Goal: Task Accomplishment & Management: Complete application form

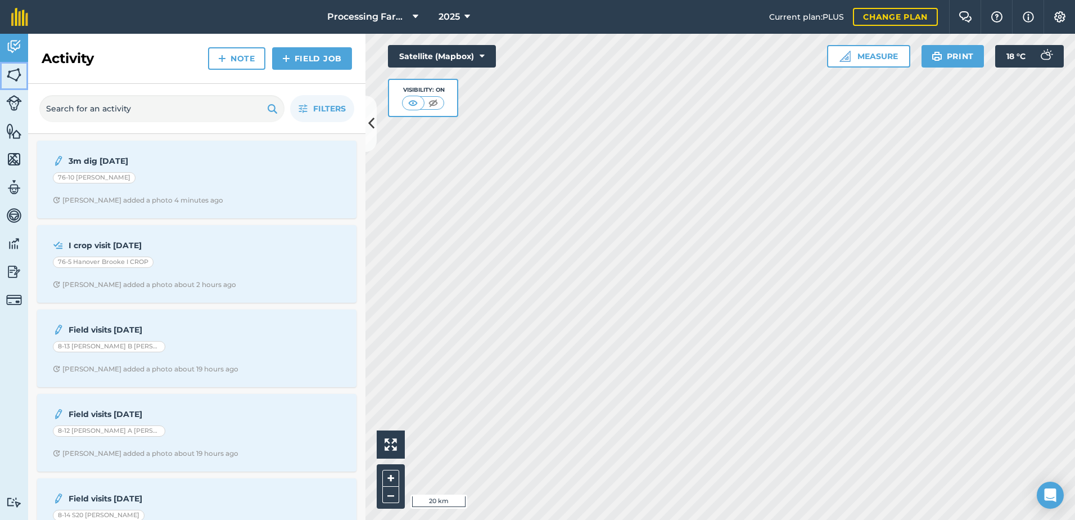
click at [15, 69] on img at bounding box center [14, 74] width 16 height 17
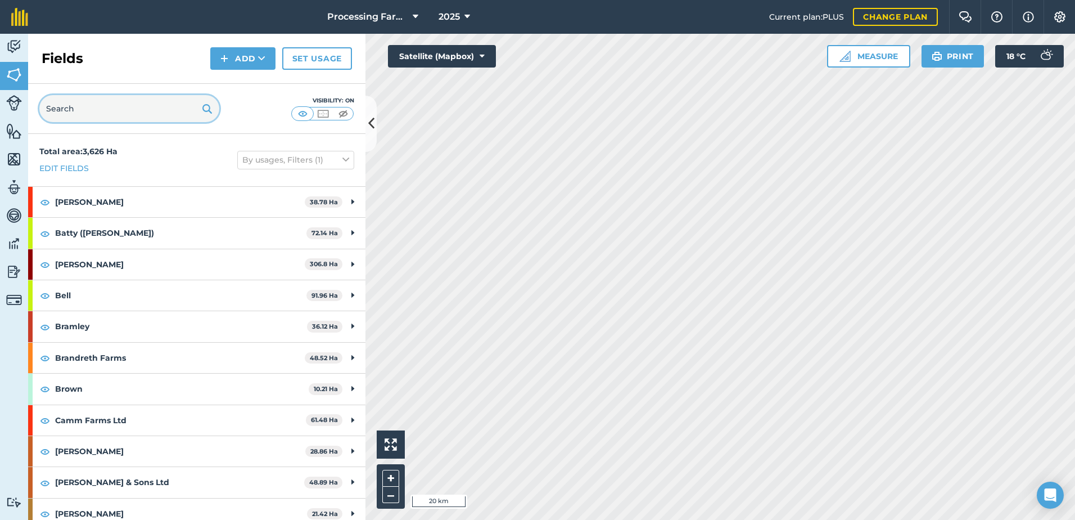
click at [151, 112] on input "text" at bounding box center [129, 108] width 180 height 27
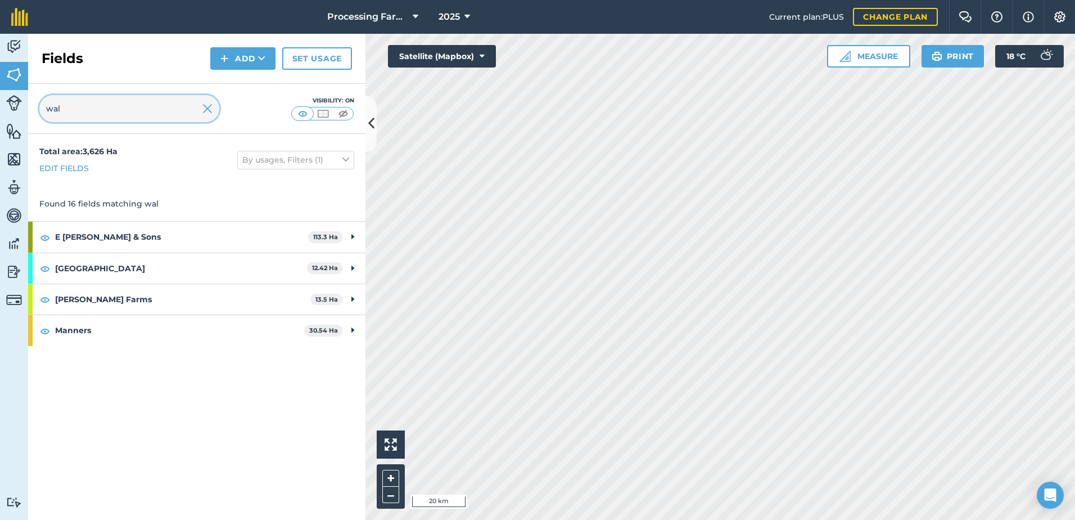
type input "wal"
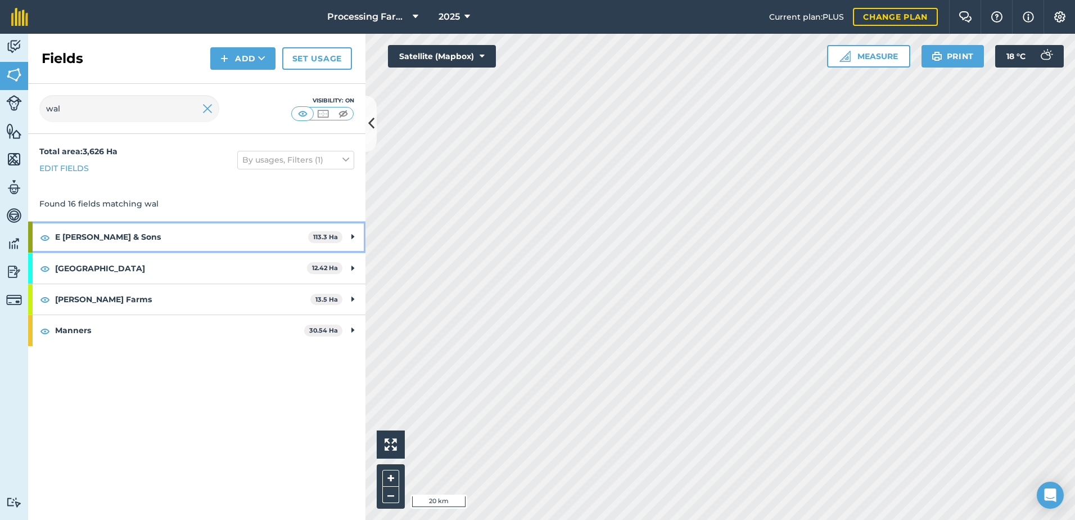
click at [117, 238] on strong "E [PERSON_NAME] & Sons" at bounding box center [181, 237] width 253 height 30
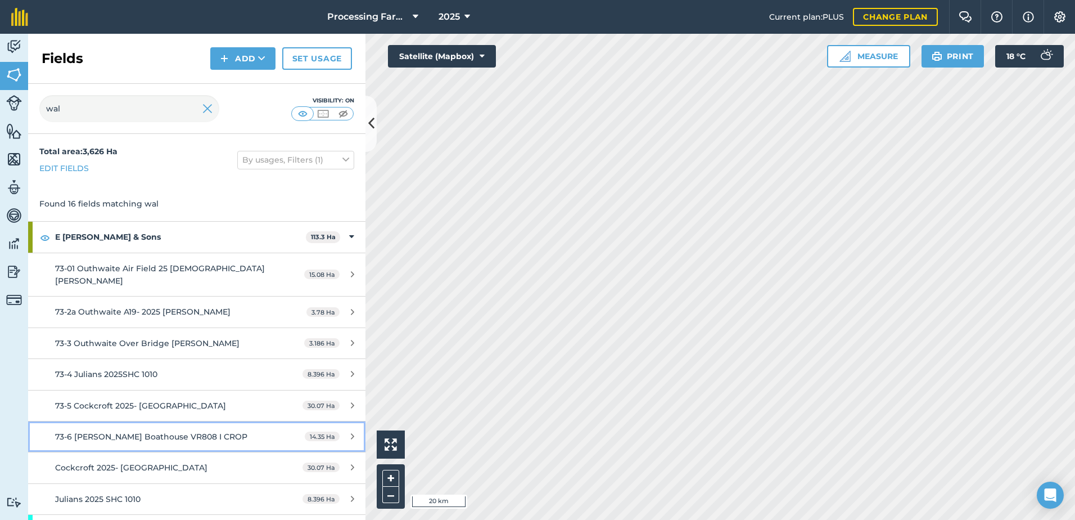
click at [200, 431] on span "73-6 [PERSON_NAME] Boathouse VR808 I CROP" at bounding box center [151, 436] width 192 height 10
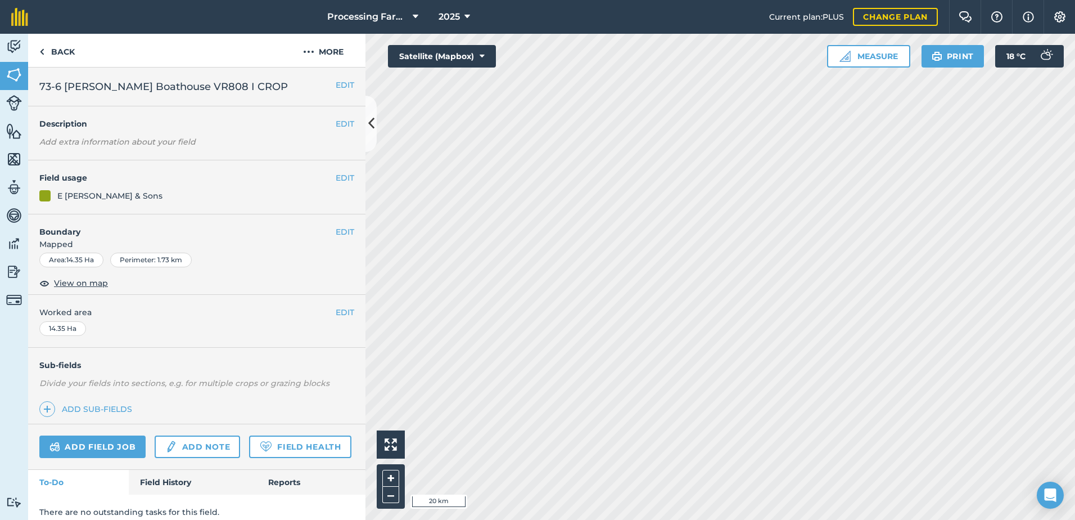
scroll to position [41, 0]
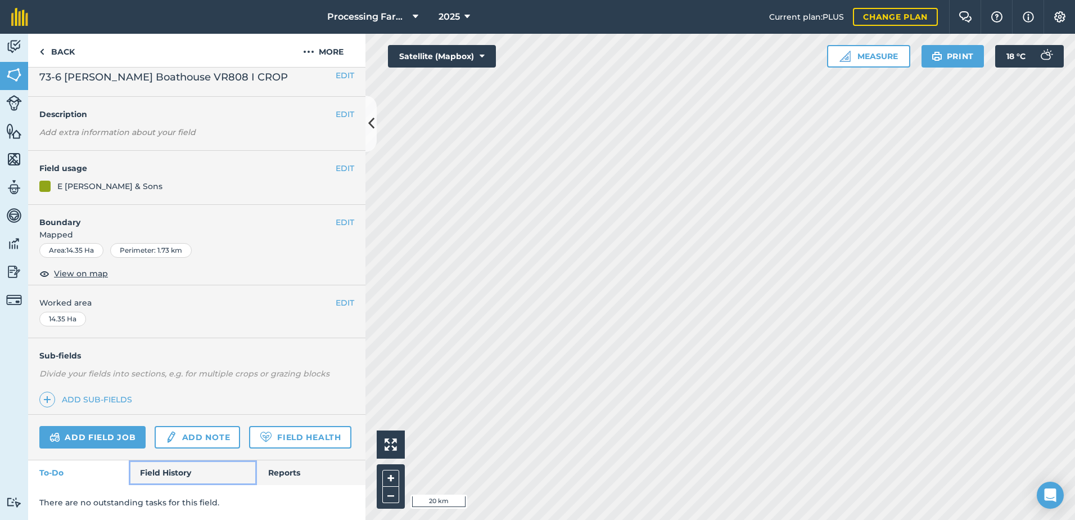
click at [173, 467] on link "Field History" at bounding box center [193, 472] width 128 height 25
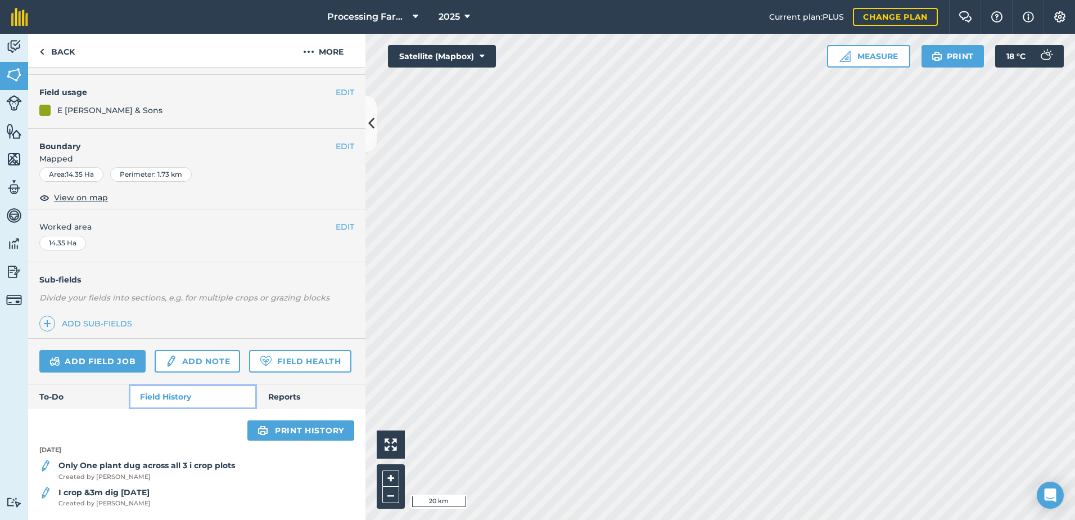
scroll to position [117, 0]
click at [171, 470] on strong "Only One plant dug across all 3 i crop plots" at bounding box center [146, 465] width 177 height 10
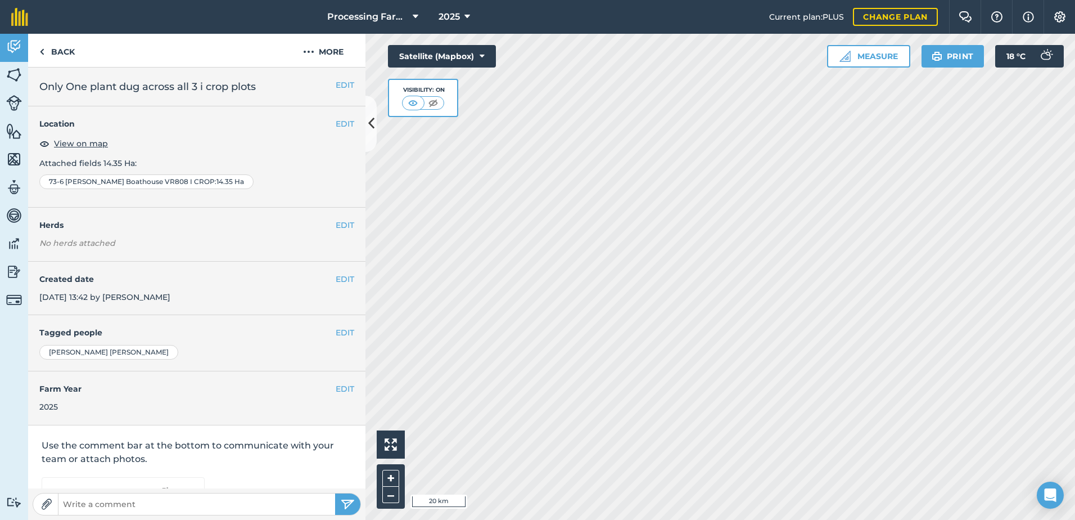
scroll to position [137, 0]
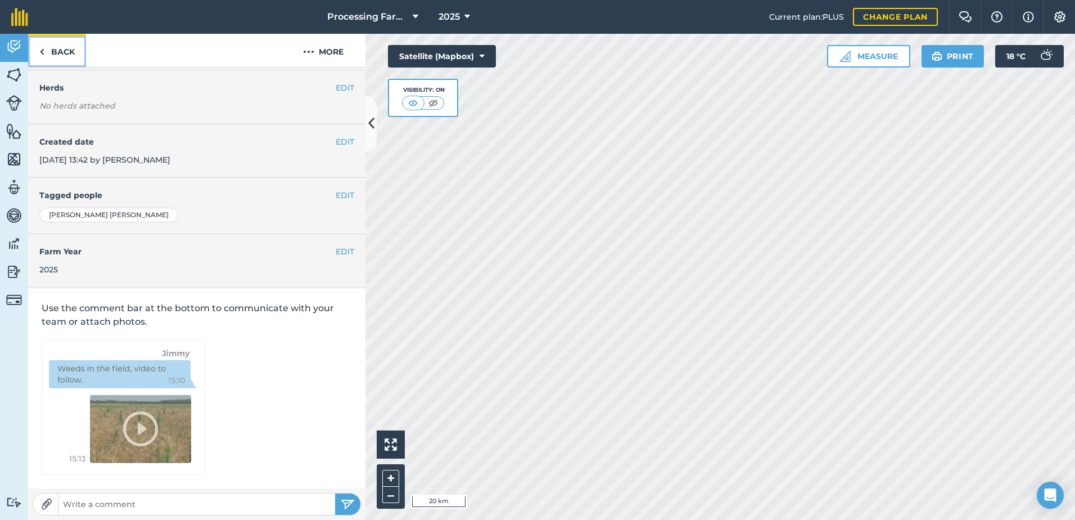
click at [60, 52] on link "Back" at bounding box center [57, 50] width 58 height 33
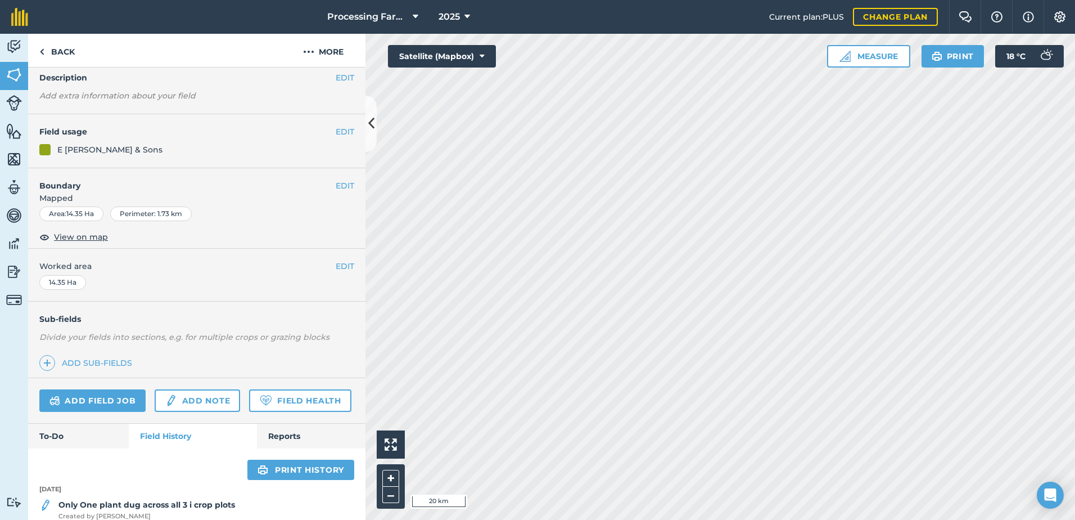
scroll to position [117, 0]
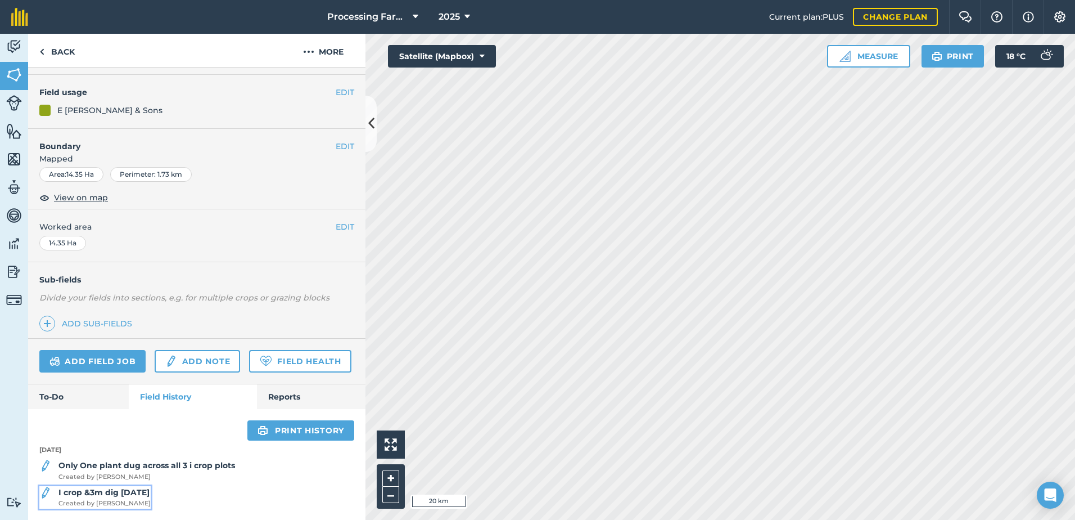
click at [88, 499] on span "Created by [PERSON_NAME]" at bounding box center [104, 503] width 92 height 10
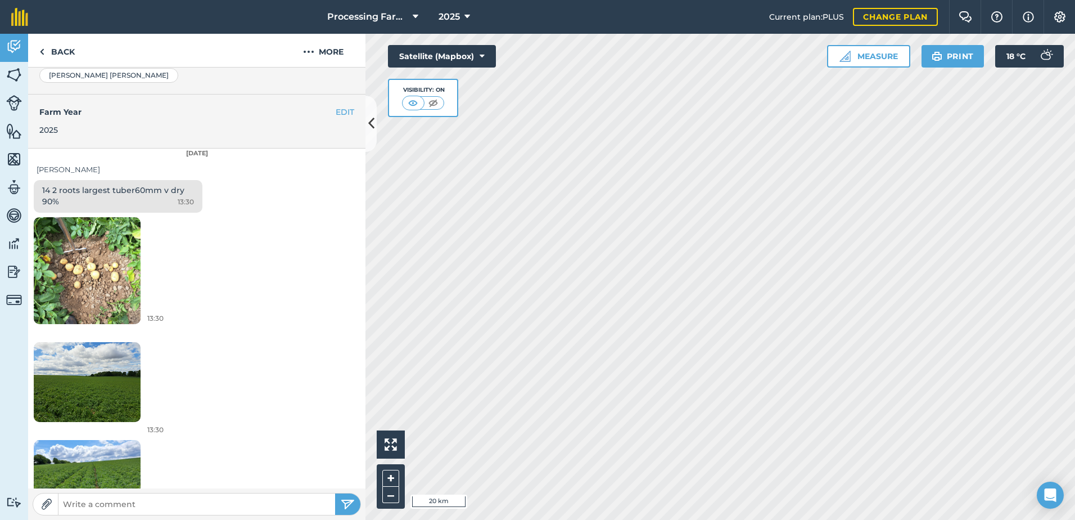
scroll to position [340, 0]
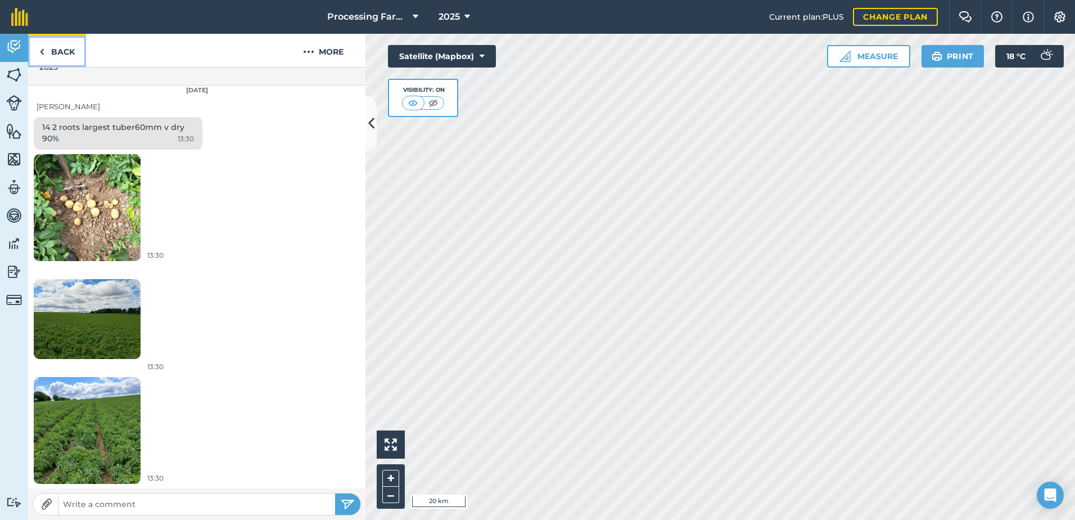
click at [74, 47] on link "Back" at bounding box center [57, 50] width 58 height 33
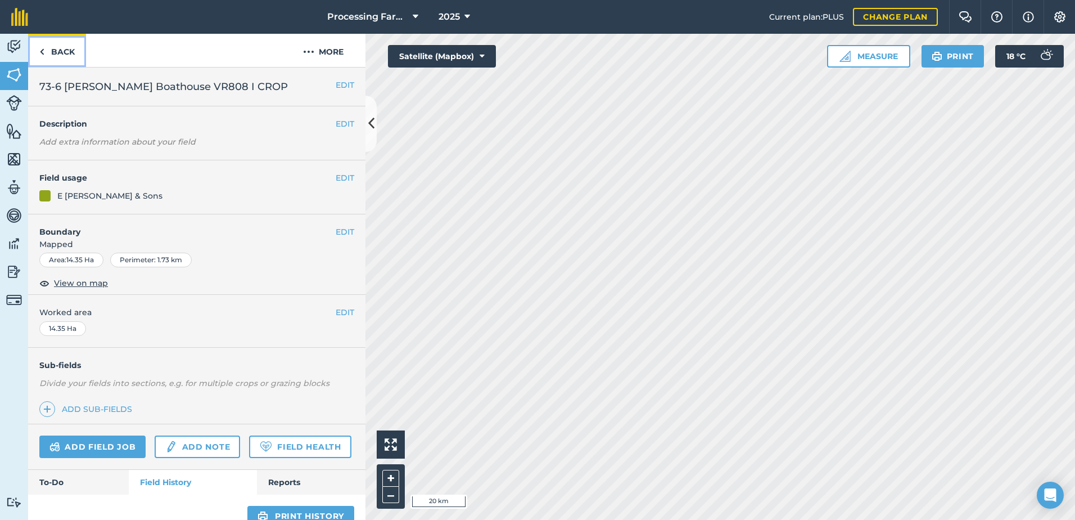
click at [43, 53] on img at bounding box center [41, 51] width 5 height 13
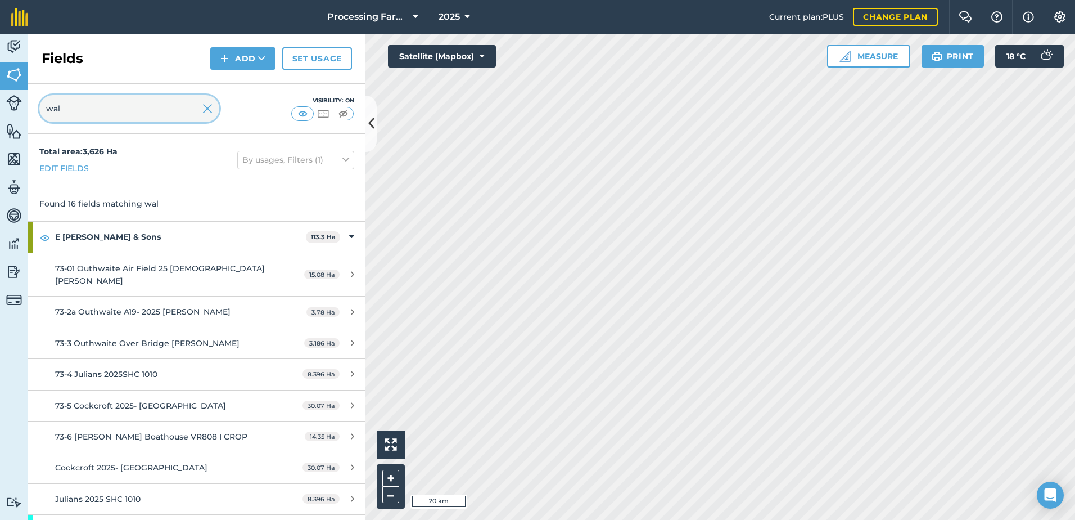
drag, startPoint x: 85, startPoint y: 112, endPoint x: 28, endPoint y: 110, distance: 57.9
click at [28, 110] on div "Activity Fields Livestock Features Maps Team Vehicles Data Reporting Billing Tu…" at bounding box center [537, 277] width 1075 height 486
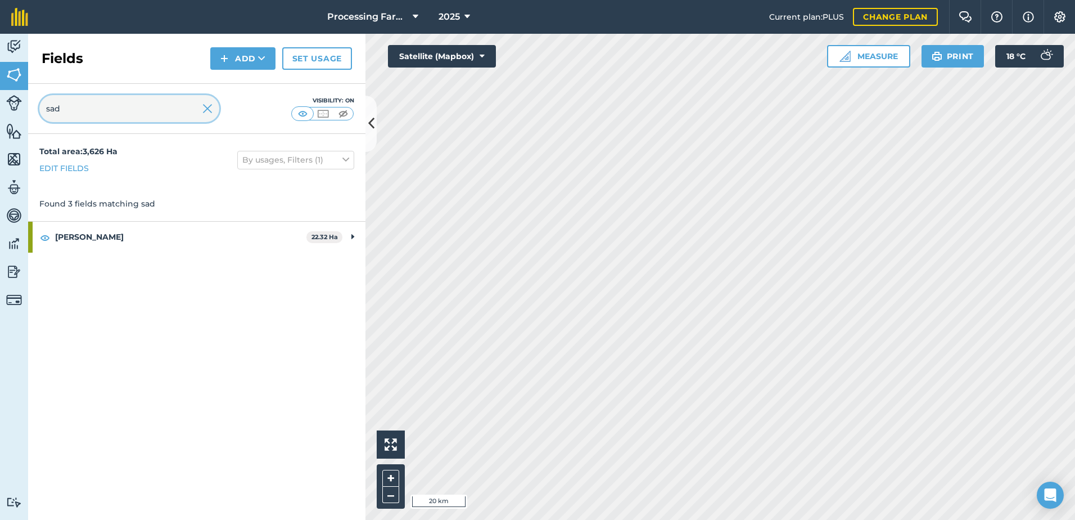
type input "sad"
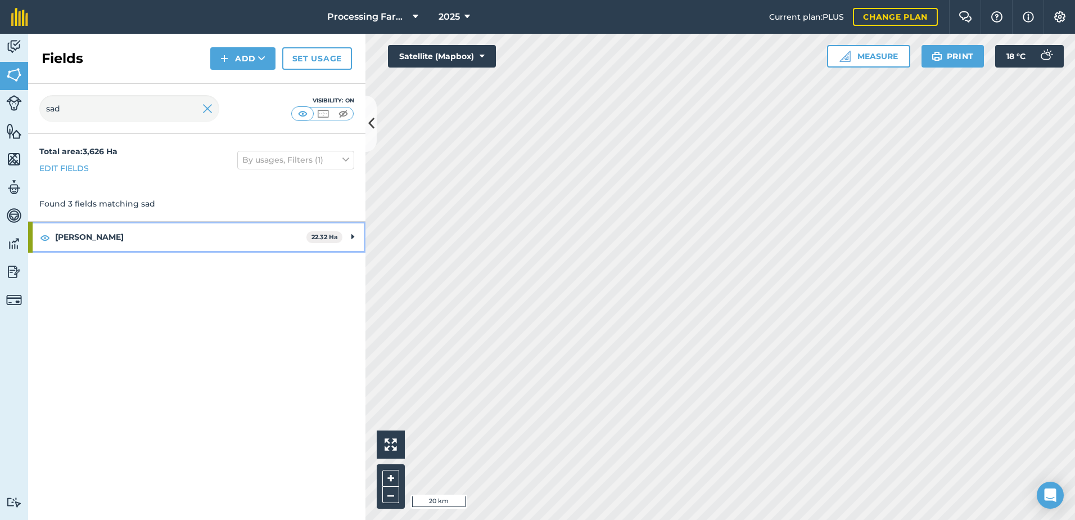
drag, startPoint x: 83, startPoint y: 239, endPoint x: 220, endPoint y: 286, distance: 145.6
click at [82, 239] on strong "[PERSON_NAME]" at bounding box center [180, 237] width 251 height 30
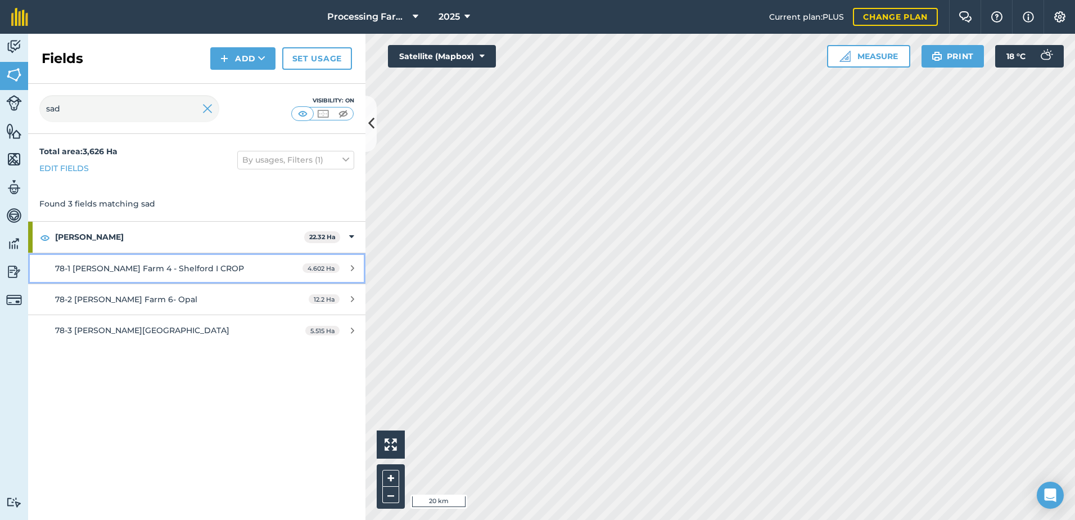
click at [168, 269] on span "78-1 [PERSON_NAME] Farm 4 - Shelford I CROP" at bounding box center [149, 268] width 189 height 10
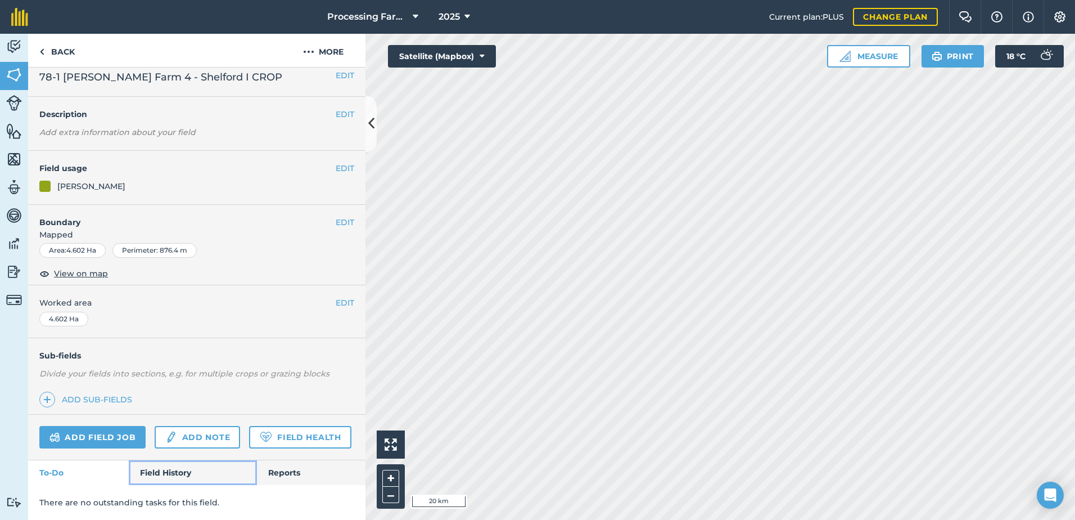
click at [174, 471] on link "Field History" at bounding box center [193, 472] width 128 height 25
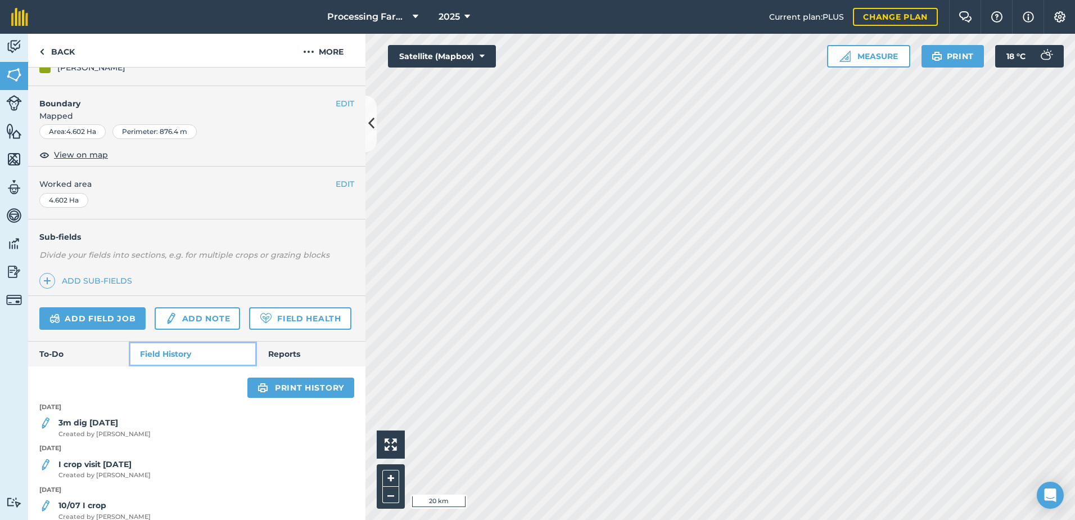
scroll to position [214, 0]
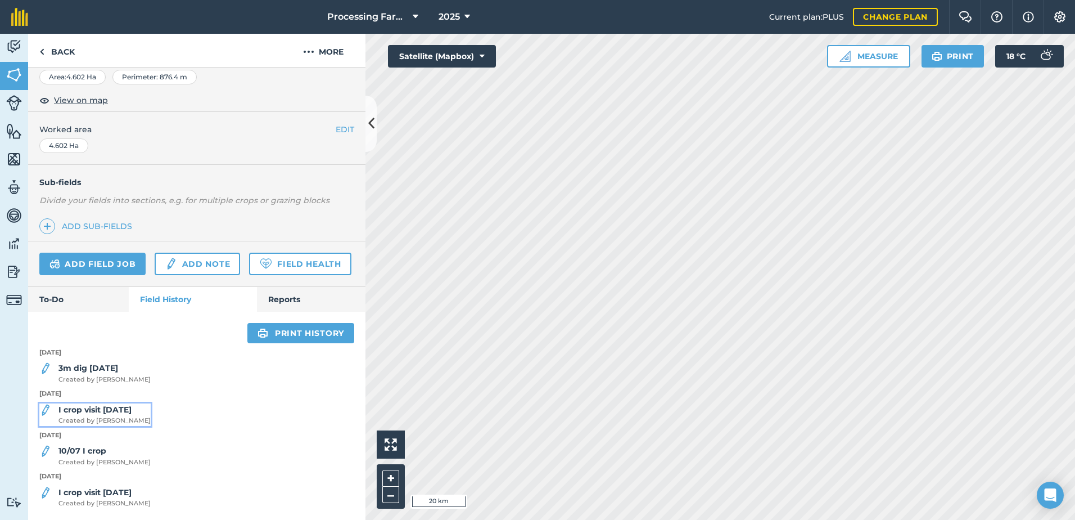
click at [111, 414] on strong "I crop visit [DATE]" at bounding box center [94, 409] width 73 height 10
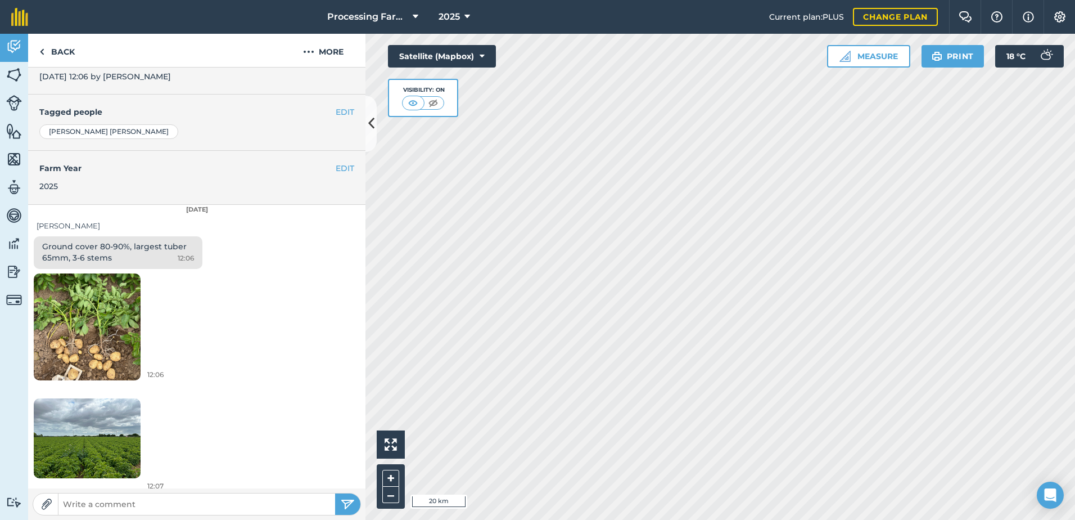
scroll to position [228, 0]
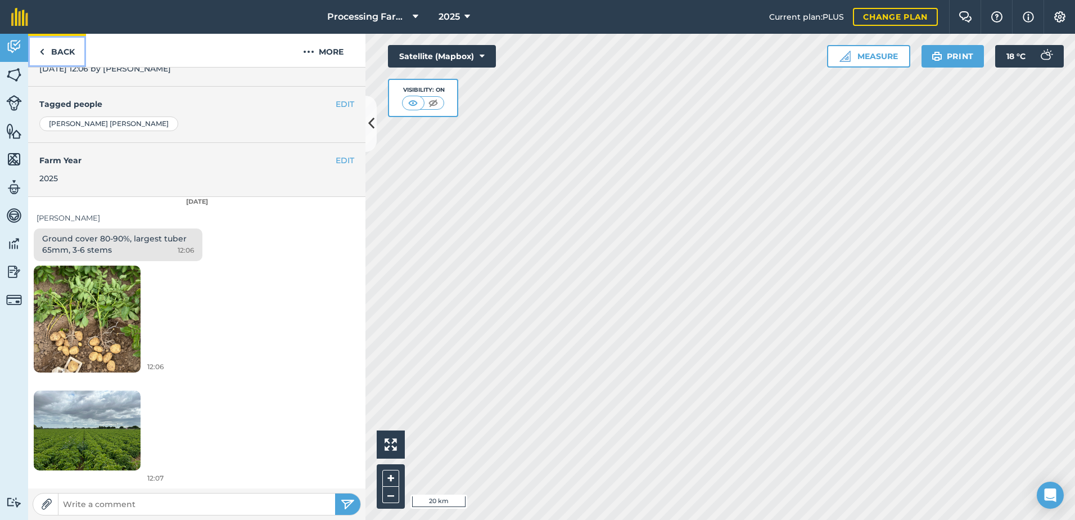
click at [53, 54] on link "Back" at bounding box center [57, 50] width 58 height 33
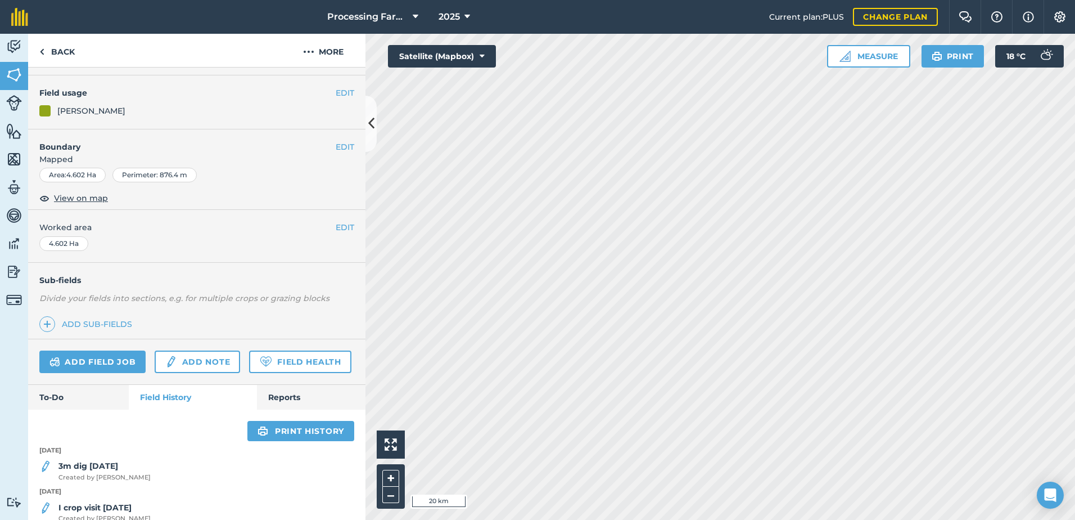
scroll to position [214, 0]
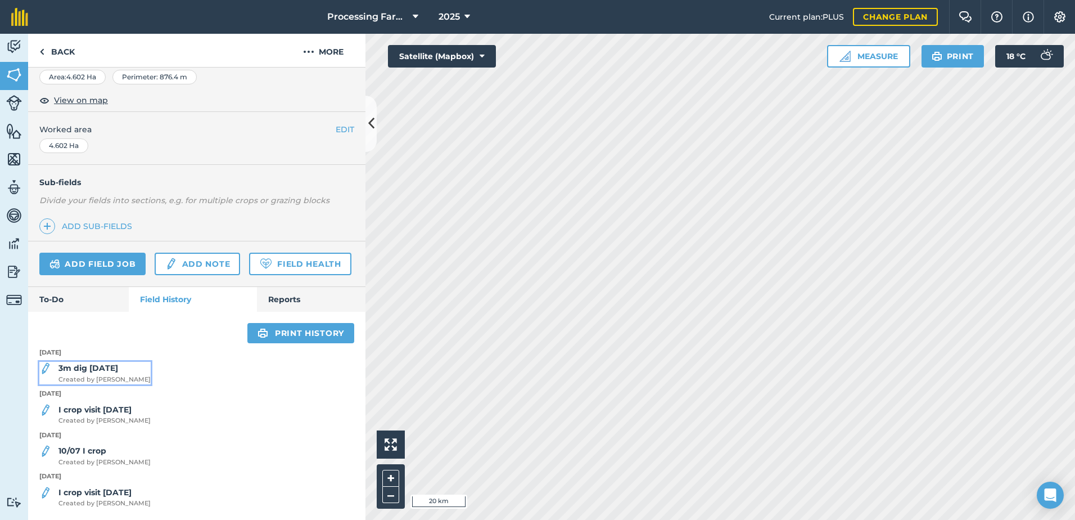
click at [102, 369] on strong "3m dig [DATE]" at bounding box center [88, 368] width 60 height 10
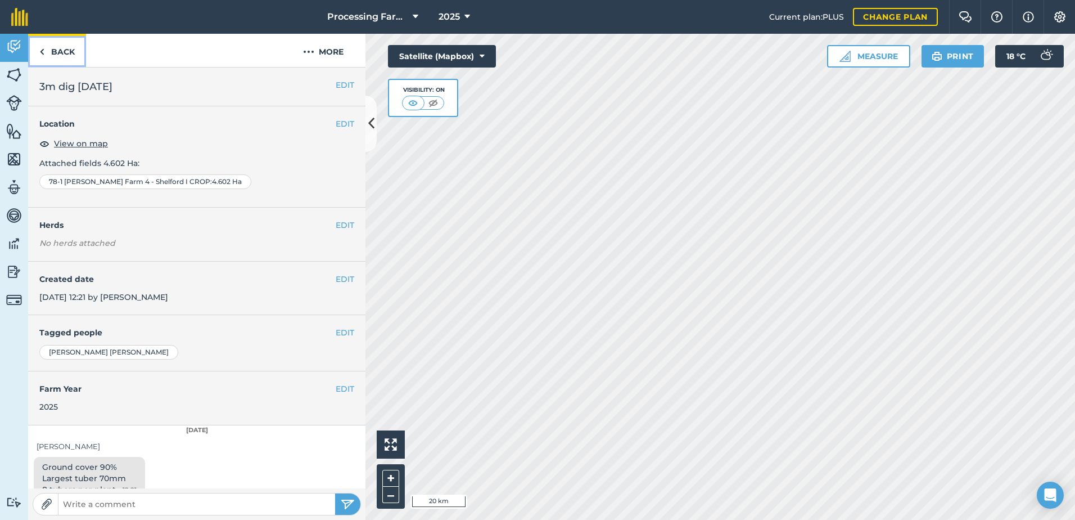
click at [69, 56] on link "Back" at bounding box center [57, 50] width 58 height 33
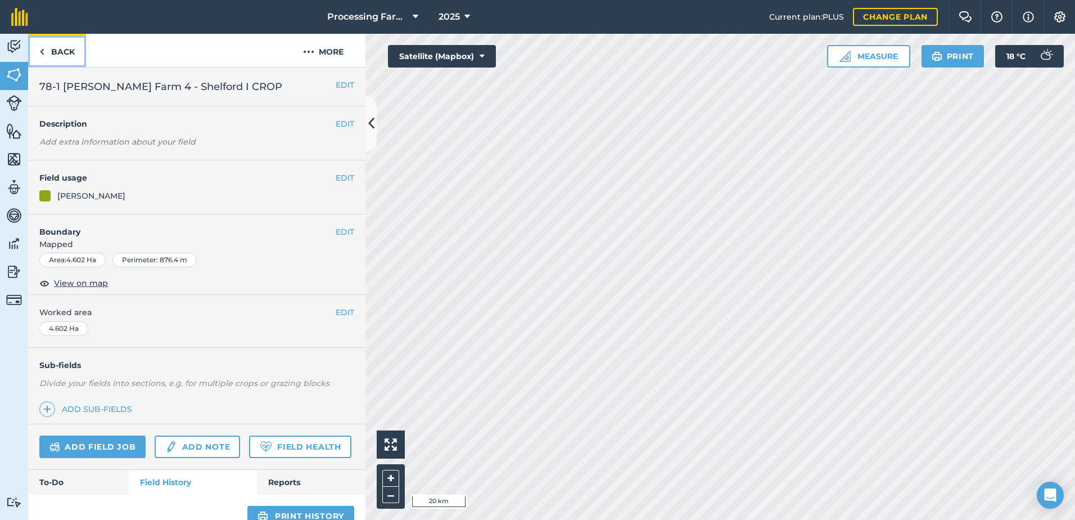
click at [55, 53] on link "Back" at bounding box center [57, 50] width 58 height 33
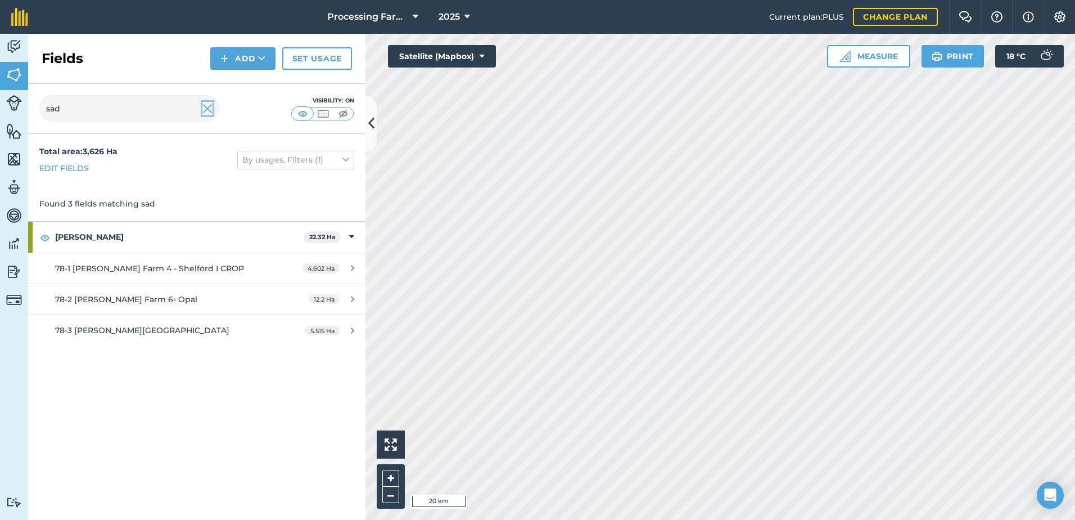
click at [205, 108] on img at bounding box center [207, 108] width 10 height 13
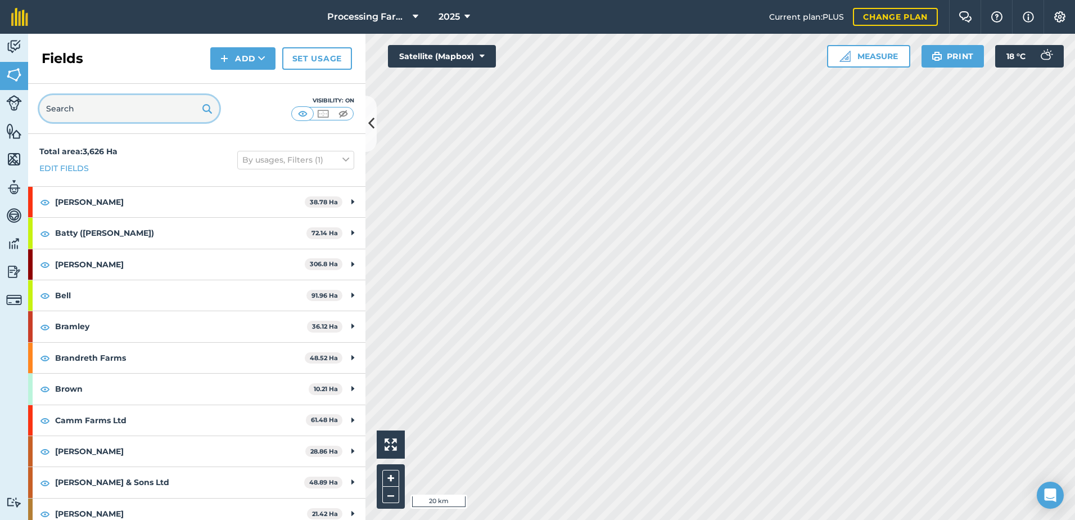
click at [97, 113] on input "text" at bounding box center [129, 108] width 180 height 27
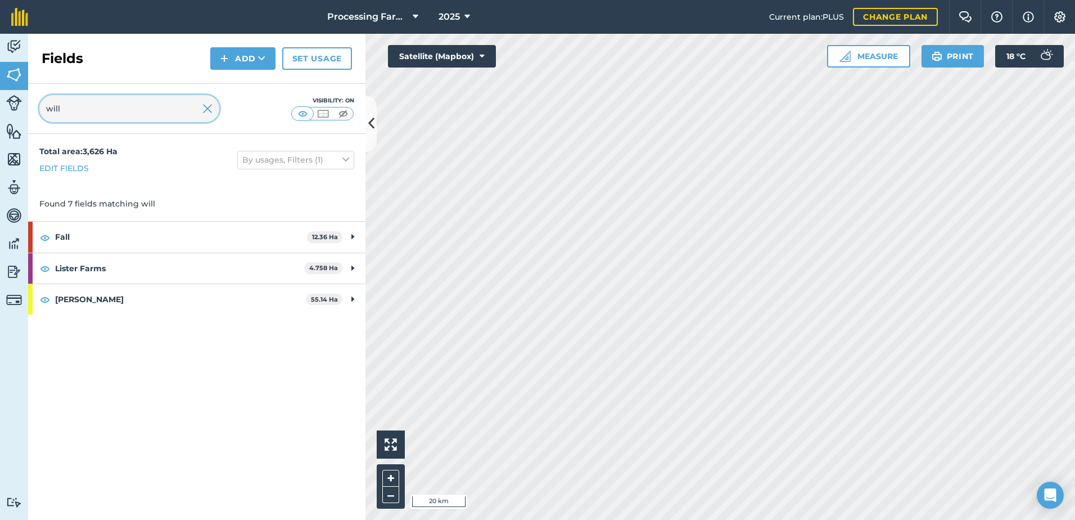
type input "will"
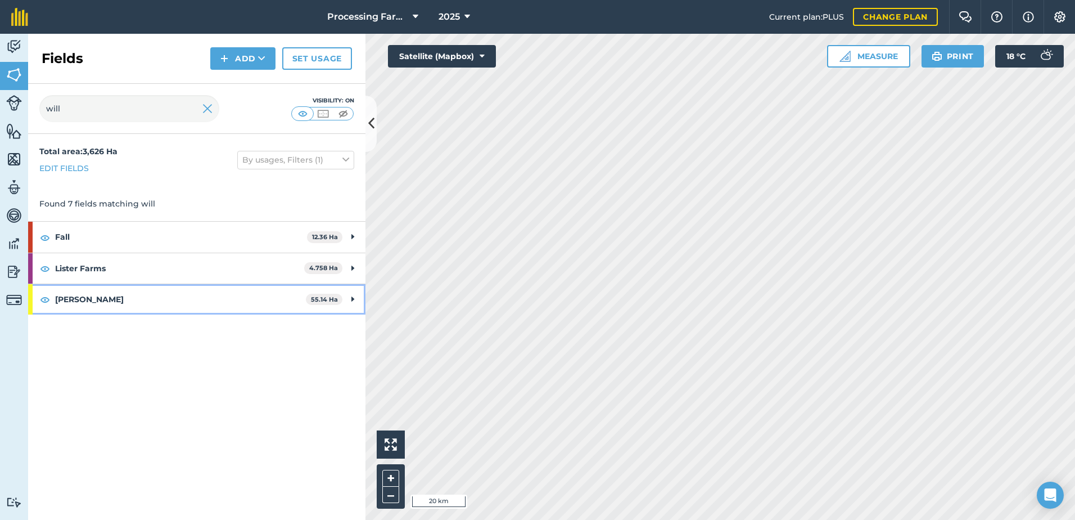
click at [97, 294] on strong "[PERSON_NAME]" at bounding box center [180, 299] width 251 height 30
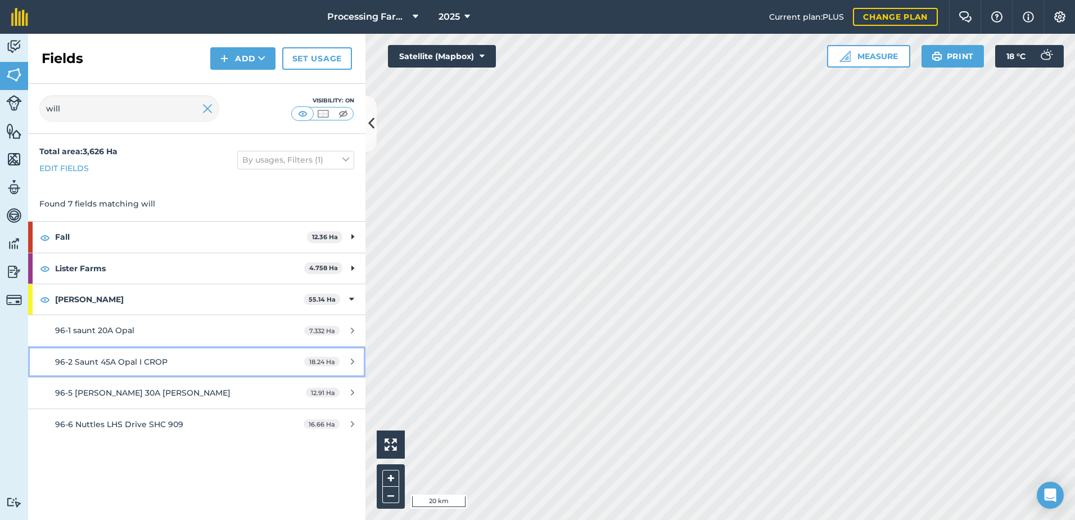
click at [154, 359] on span "96-2 Saunt 45A Opal I CROP" at bounding box center [111, 362] width 112 height 10
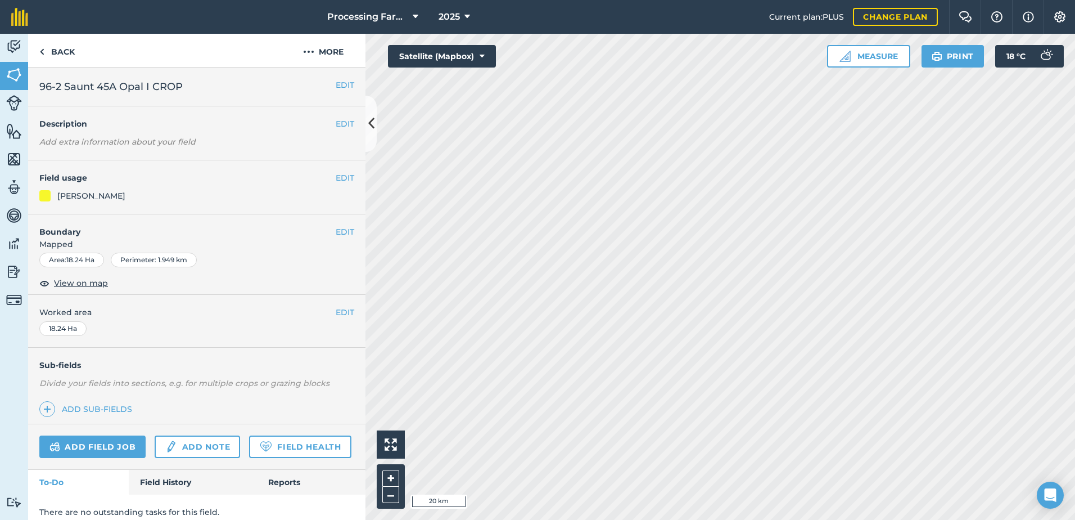
scroll to position [41, 0]
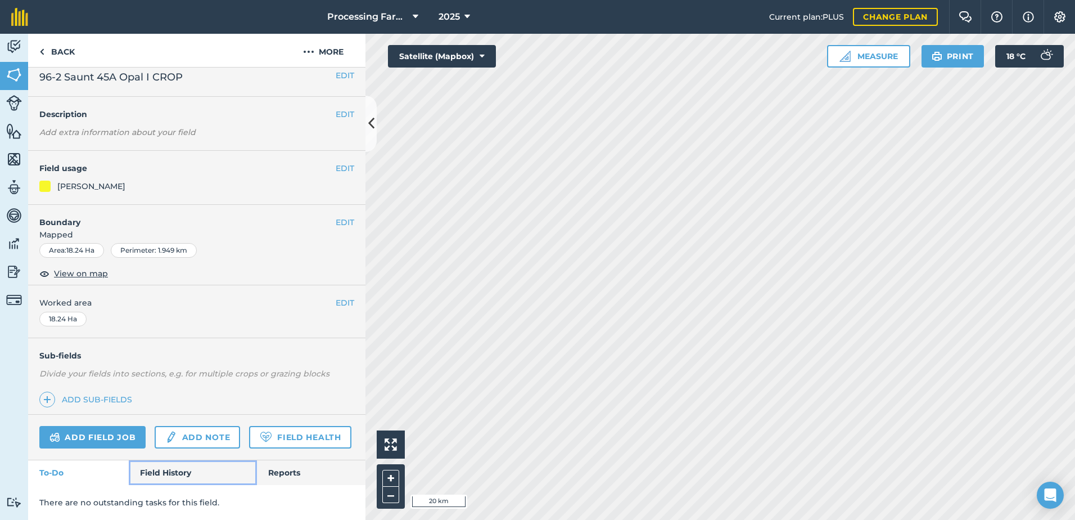
click at [161, 471] on link "Field History" at bounding box center [193, 472] width 128 height 25
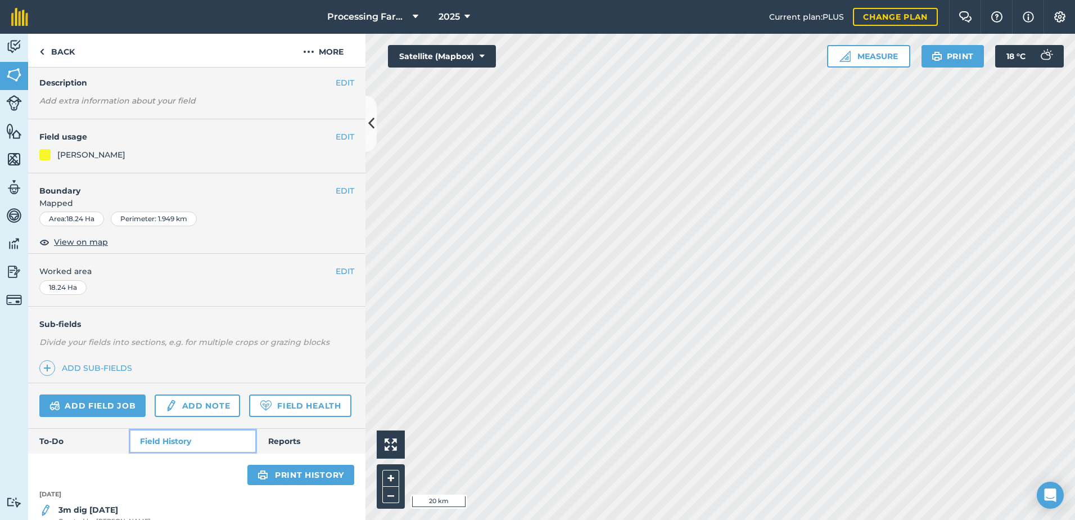
scroll to position [255, 0]
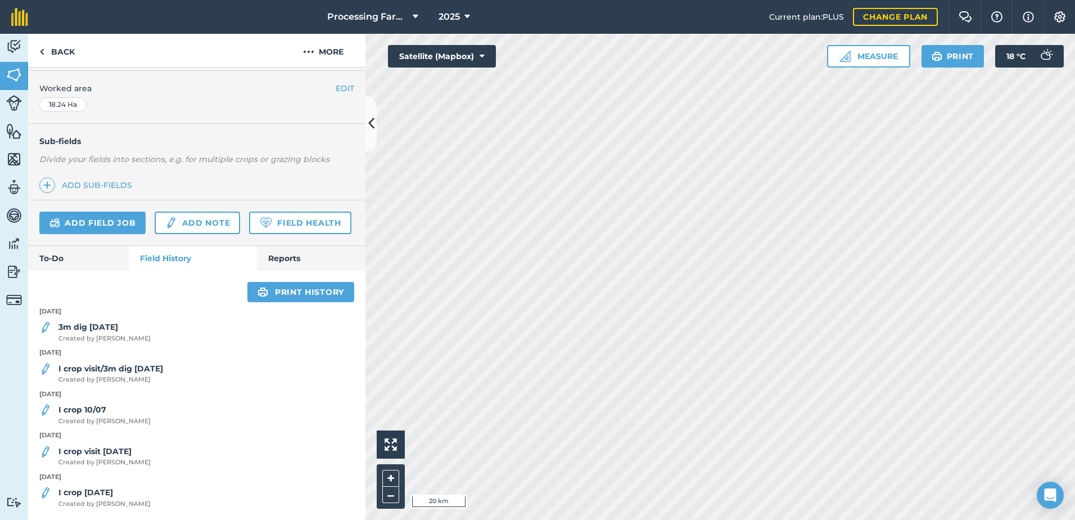
click at [134, 328] on div "3m dig [DATE] Created by [PERSON_NAME]" at bounding box center [196, 332] width 337 height 22
click at [103, 330] on strong "3m dig [DATE]" at bounding box center [88, 327] width 60 height 10
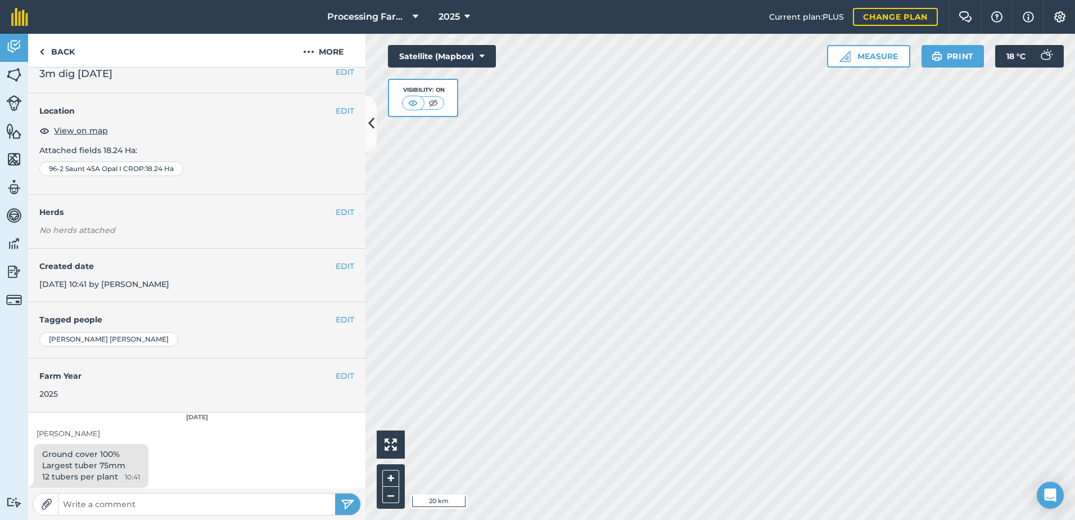
scroll to position [17, 0]
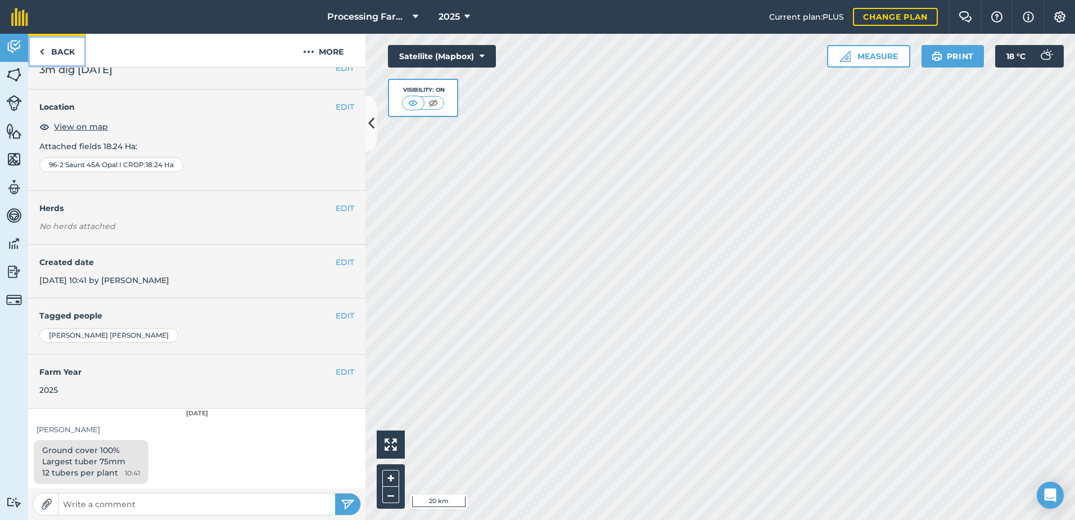
click at [56, 48] on link "Back" at bounding box center [57, 50] width 58 height 33
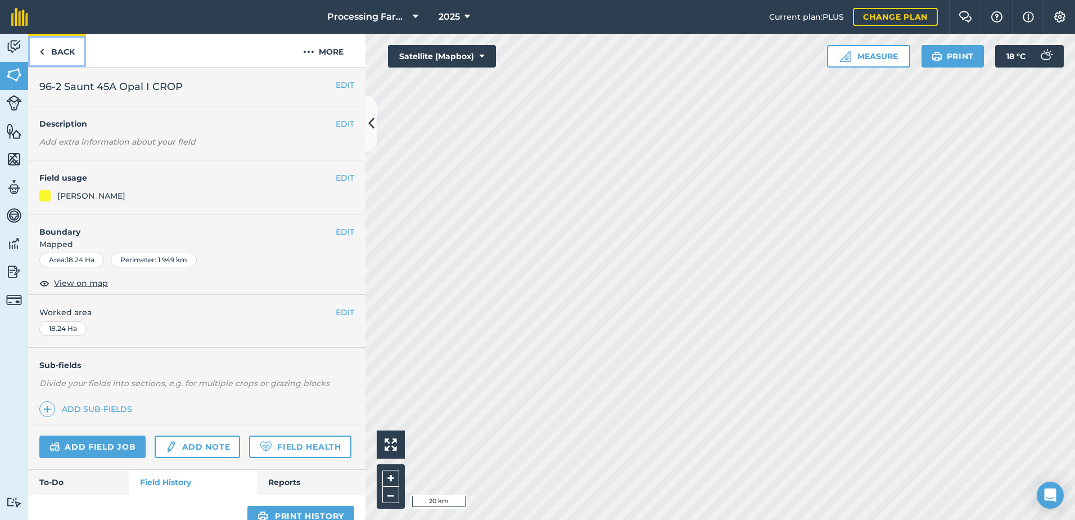
click at [69, 52] on link "Back" at bounding box center [57, 50] width 58 height 33
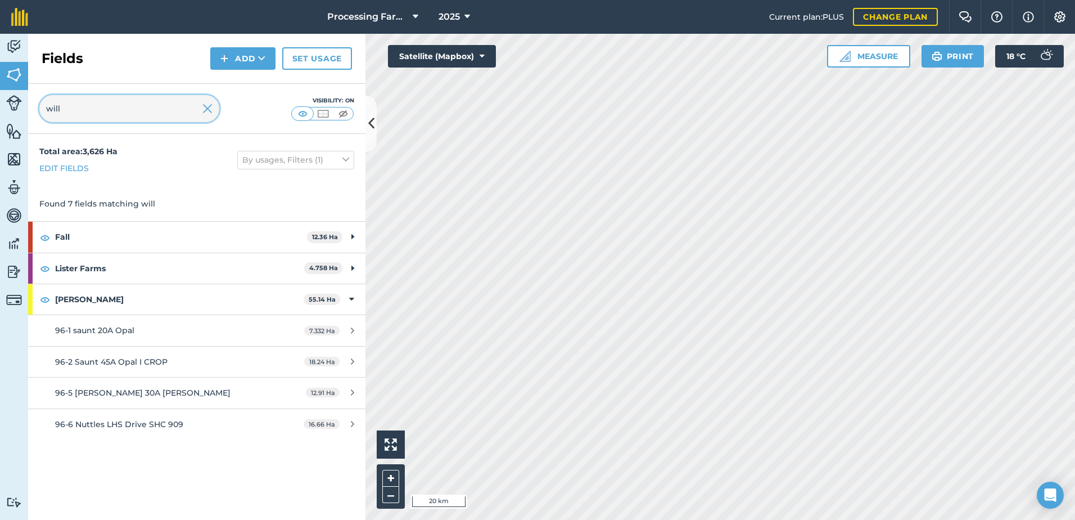
drag, startPoint x: 79, startPoint y: 111, endPoint x: -12, endPoint y: 107, distance: 91.2
click at [0, 107] on html "Processing Farms 2025 Current plan : PLUS Change plan Farm Chat Help Info Setti…" at bounding box center [537, 260] width 1075 height 520
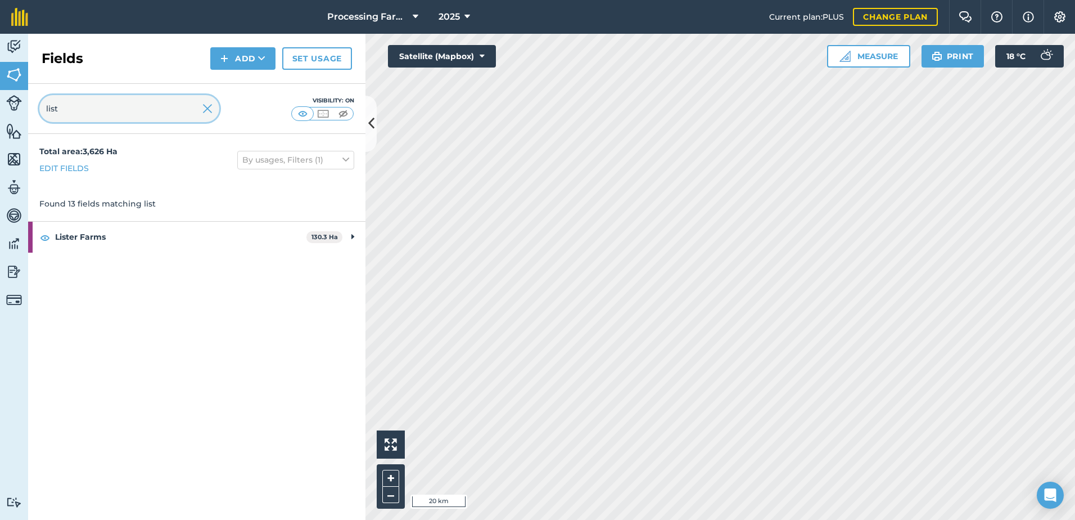
type input "list"
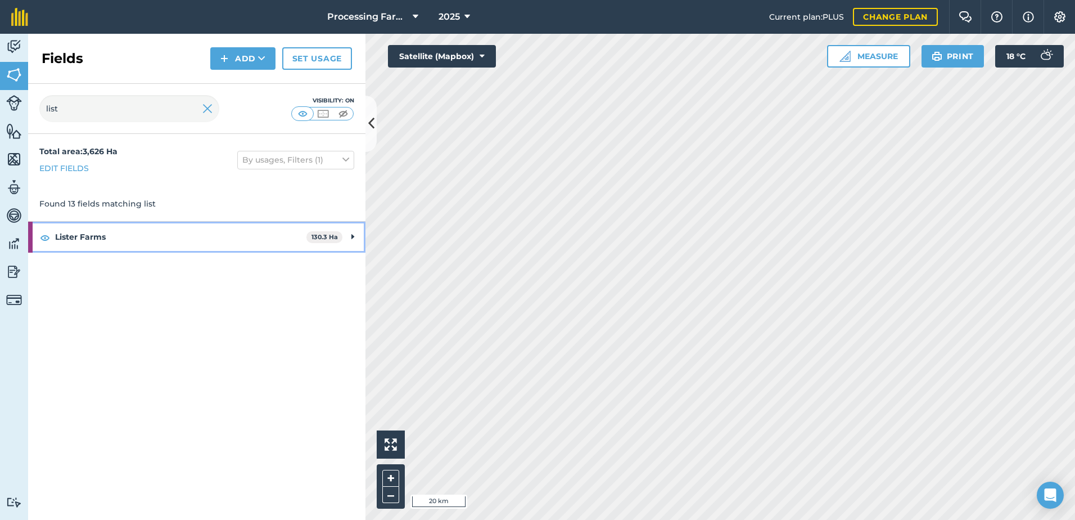
click at [108, 233] on strong "Lister Farms" at bounding box center [180, 237] width 251 height 30
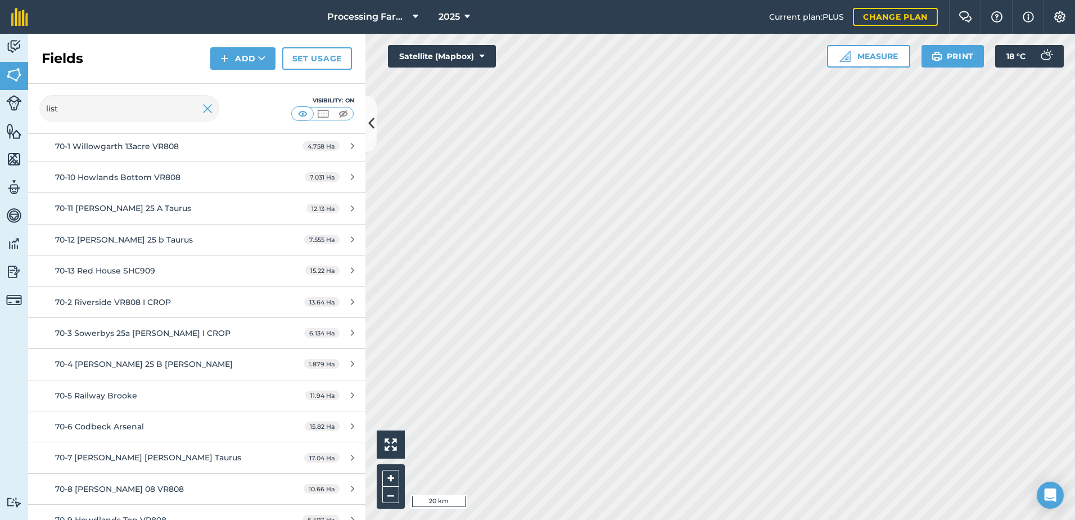
scroll to position [138, 0]
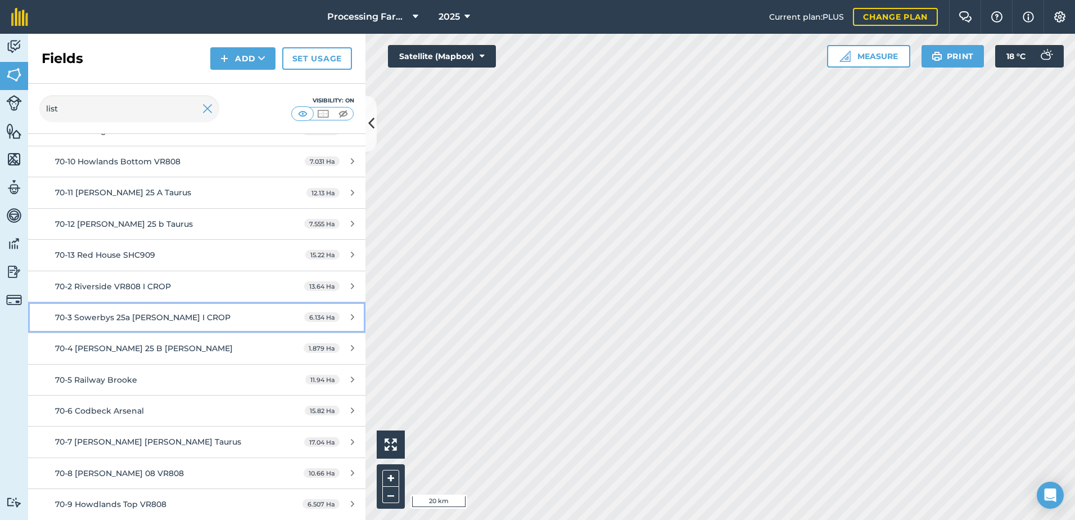
click at [212, 318] on div "70-3 Sowerbys 25a [PERSON_NAME] I CROP" at bounding box center [160, 317] width 211 height 12
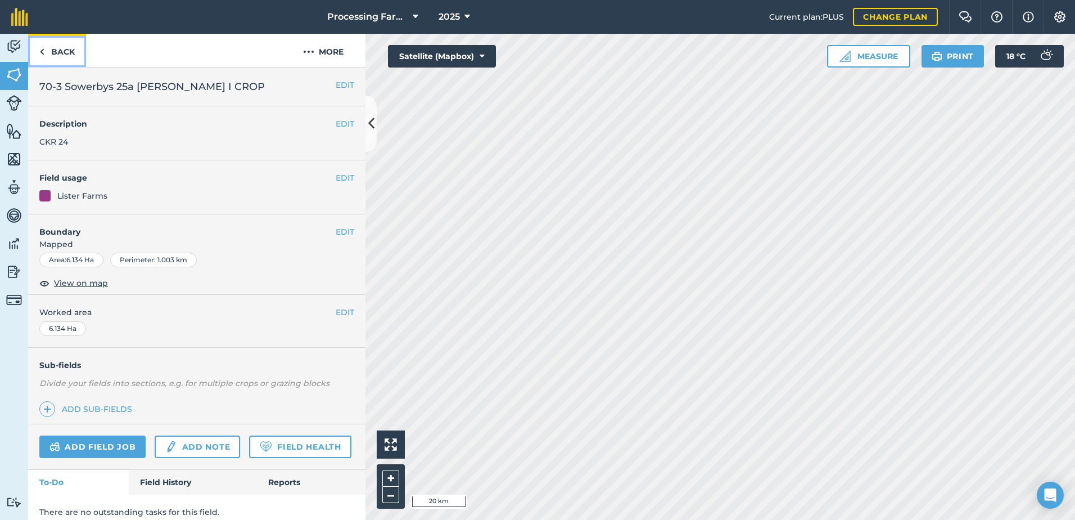
click at [55, 51] on link "Back" at bounding box center [57, 50] width 58 height 33
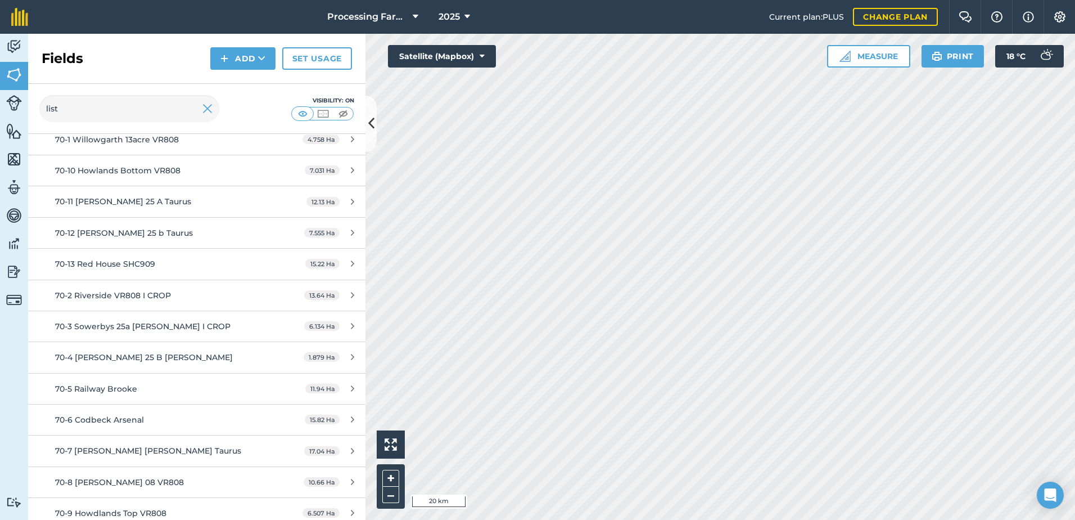
scroll to position [138, 0]
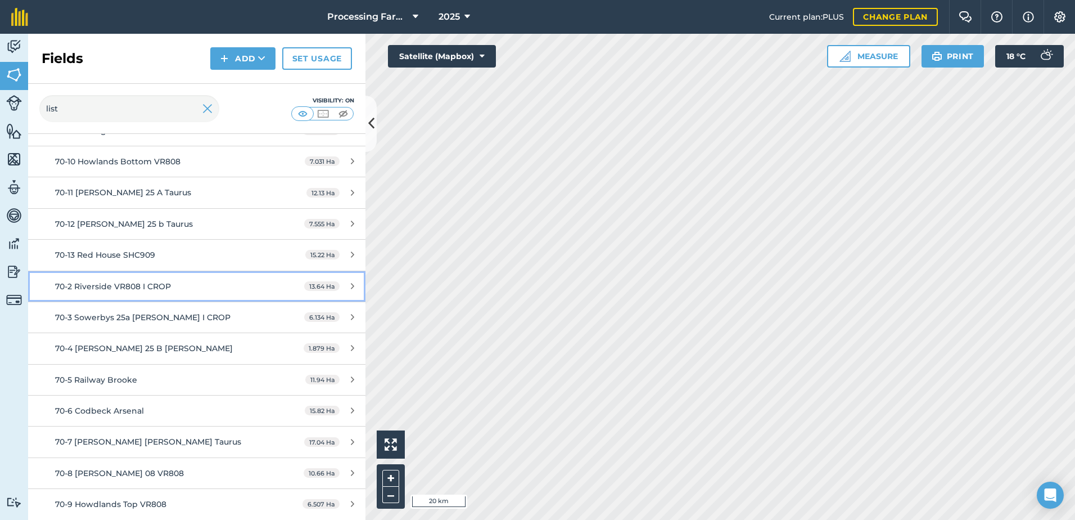
click at [147, 281] on span "70-2 Riverside VR808 I CROP" at bounding box center [113, 286] width 116 height 10
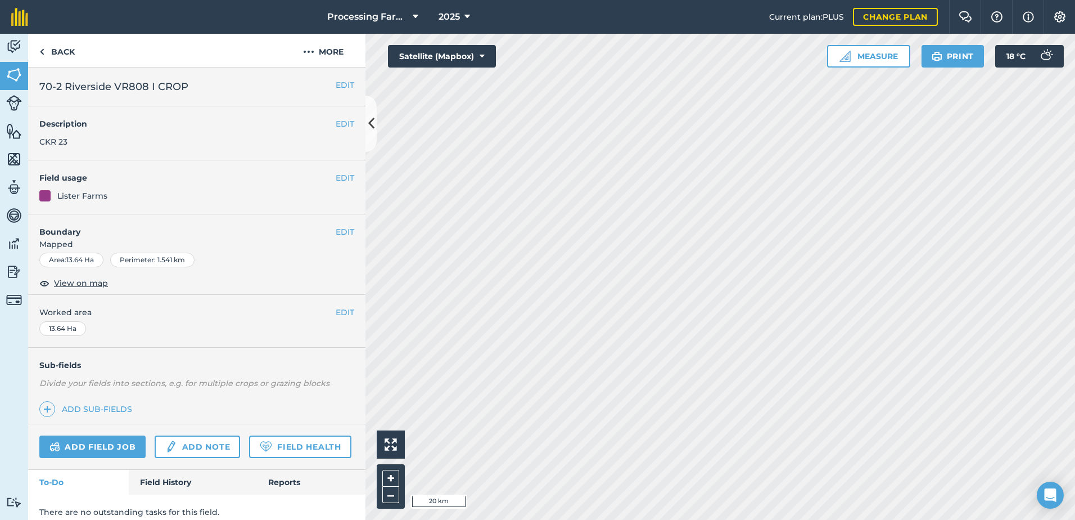
scroll to position [41, 0]
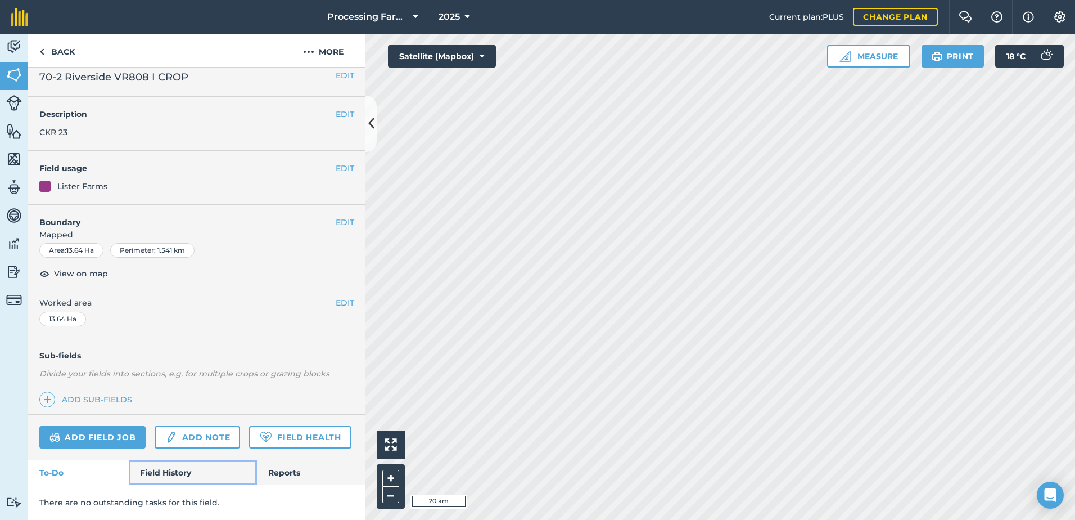
click at [159, 475] on link "Field History" at bounding box center [193, 472] width 128 height 25
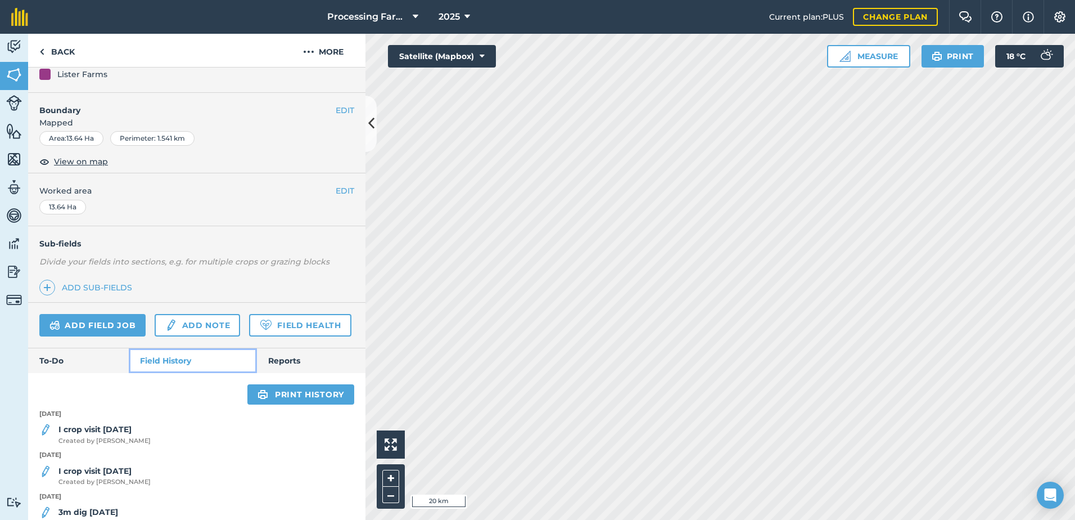
scroll to position [266, 0]
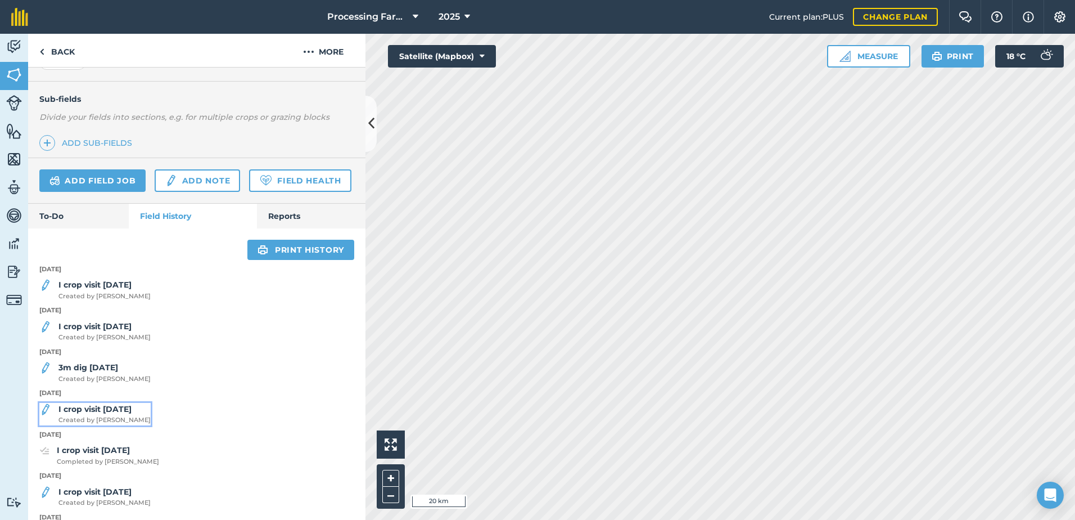
click at [106, 425] on span "Created by [PERSON_NAME]" at bounding box center [104, 420] width 92 height 10
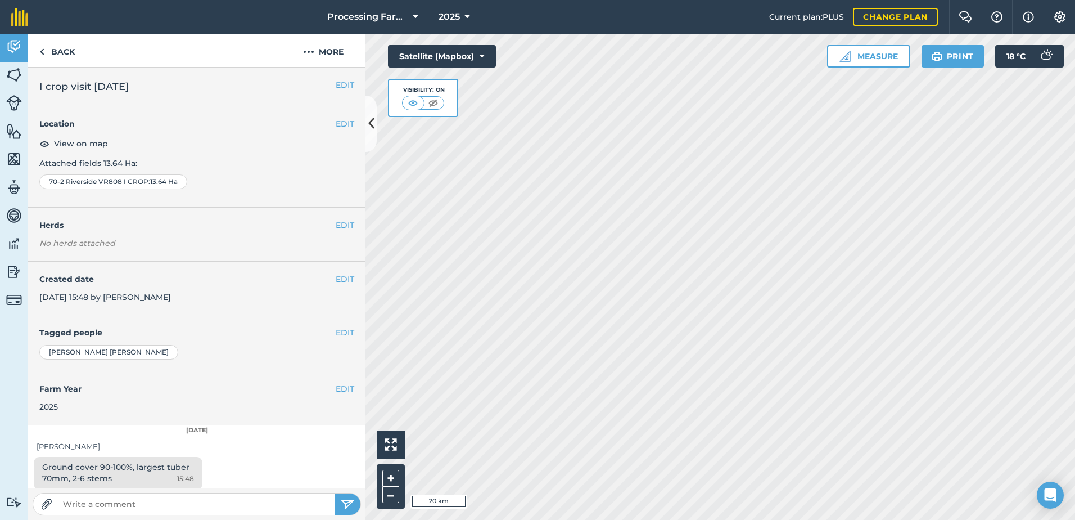
drag, startPoint x: 167, startPoint y: 374, endPoint x: 166, endPoint y: 345, distance: 28.7
click at [167, 374] on div "EDIT Farm Year [DATE]" at bounding box center [196, 398] width 337 height 54
click at [69, 50] on link "Back" at bounding box center [57, 50] width 58 height 33
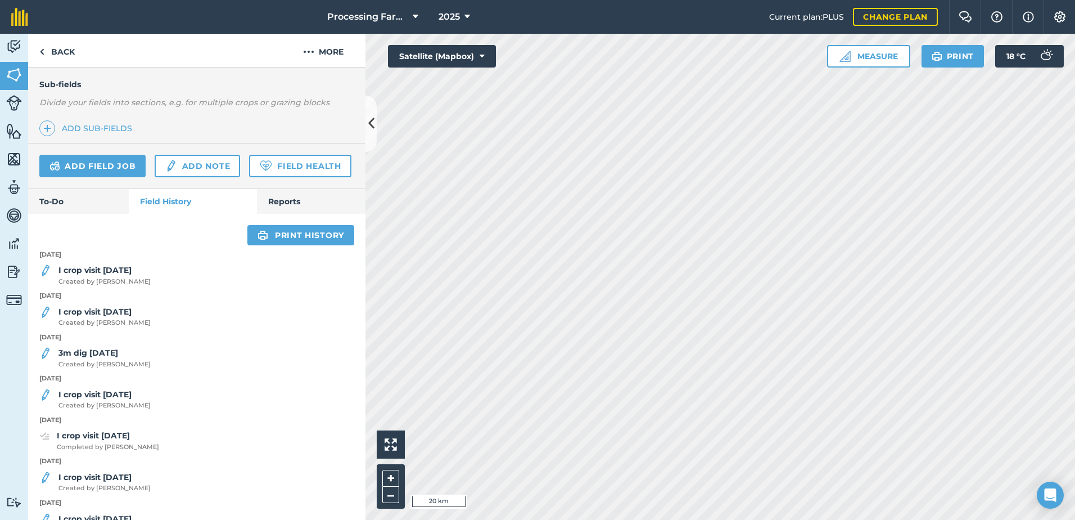
scroll to position [281, 0]
click at [108, 369] on span "Created by [PERSON_NAME]" at bounding box center [104, 364] width 92 height 10
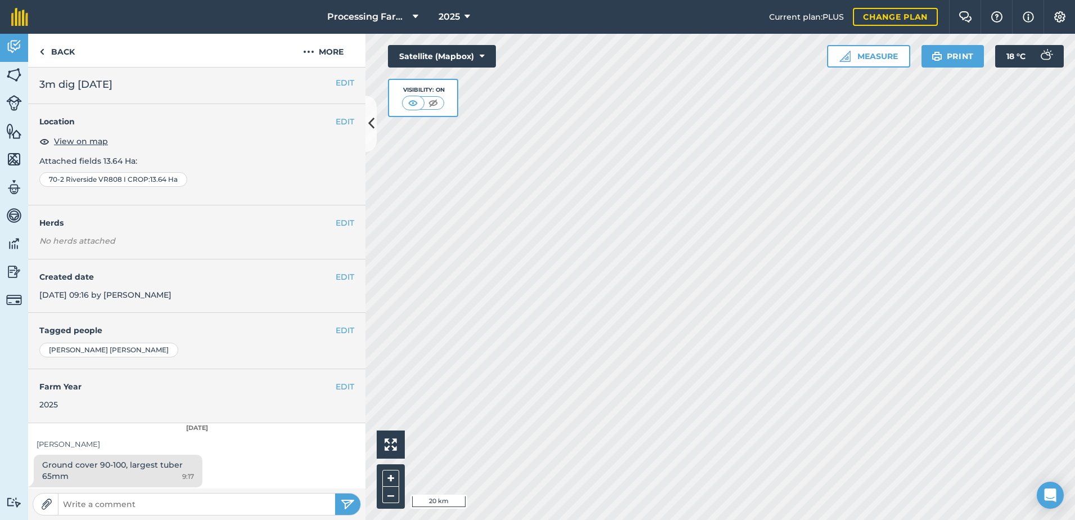
scroll to position [6, 0]
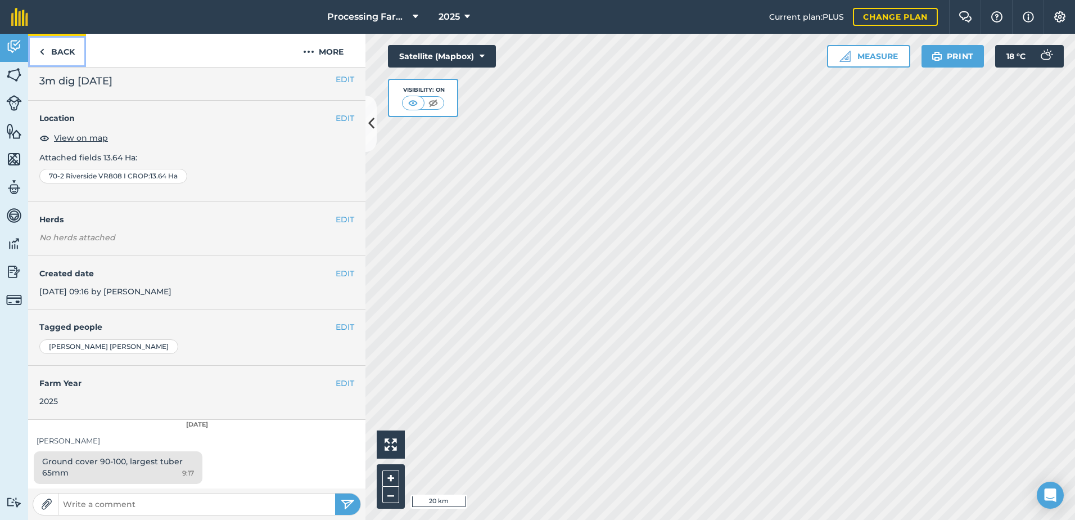
click at [58, 52] on link "Back" at bounding box center [57, 50] width 58 height 33
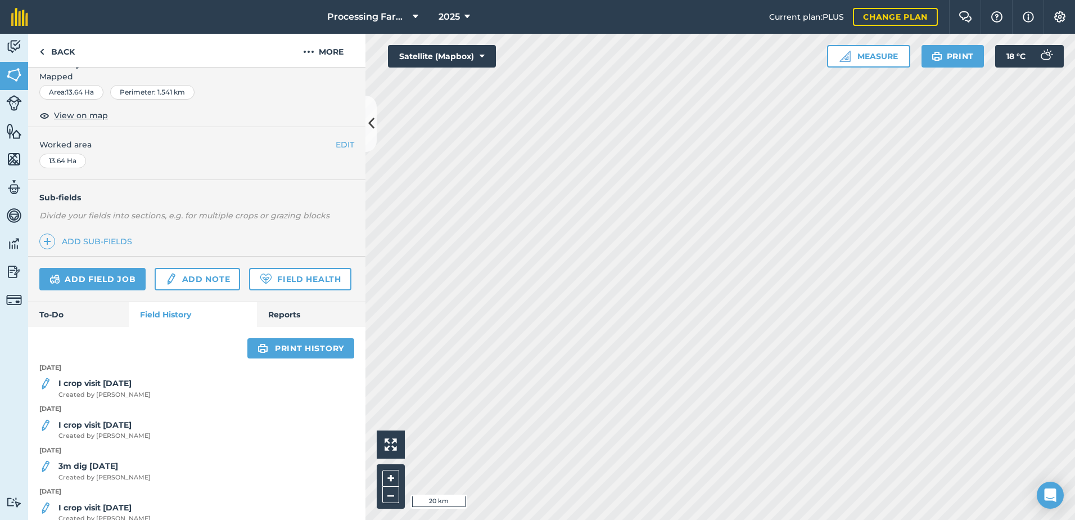
scroll to position [169, 0]
click at [118, 387] on strong "I crop visit [DATE]" at bounding box center [94, 382] width 73 height 10
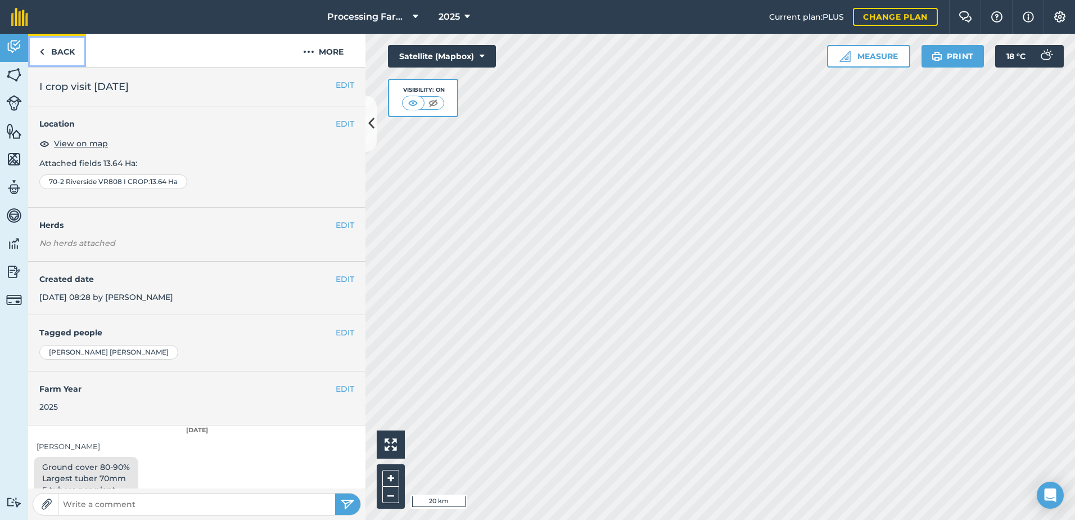
click at [60, 49] on link "Back" at bounding box center [57, 50] width 58 height 33
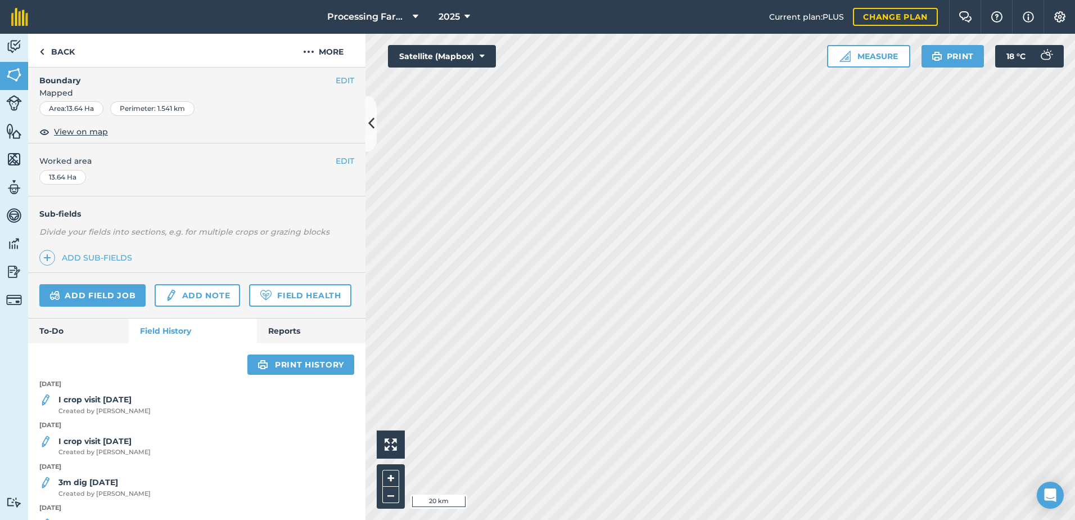
scroll to position [169, 0]
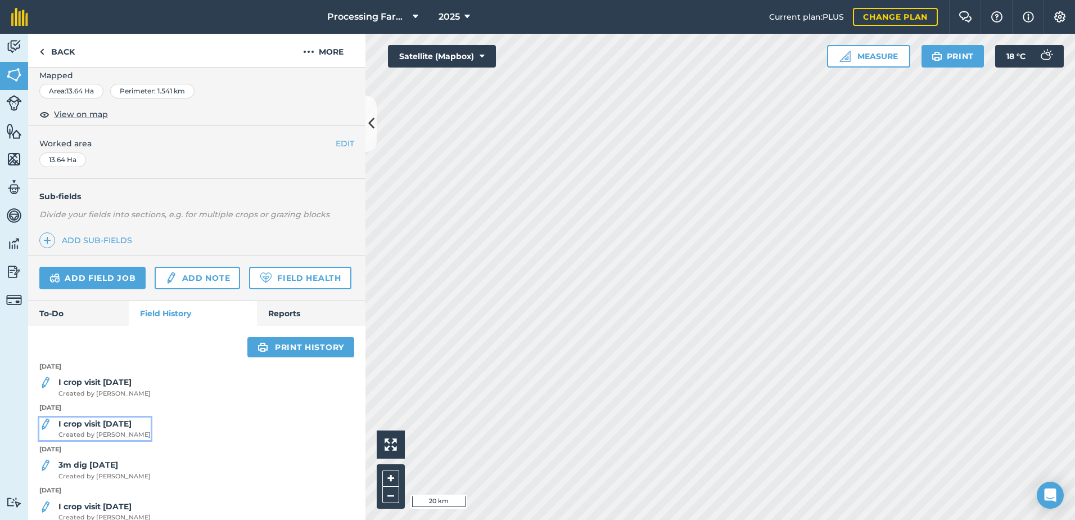
click at [92, 428] on strong "I crop visit [DATE]" at bounding box center [94, 423] width 73 height 10
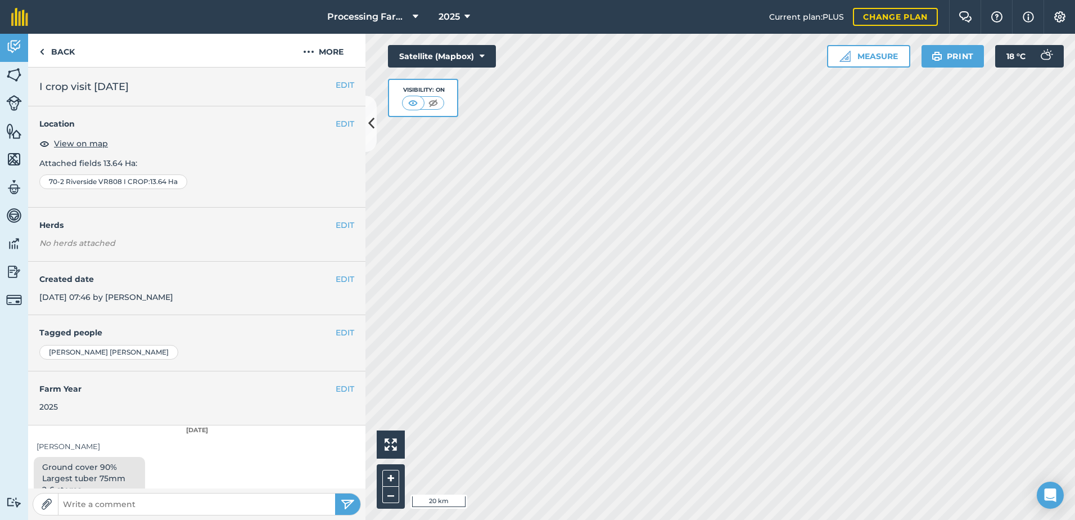
scroll to position [28, 0]
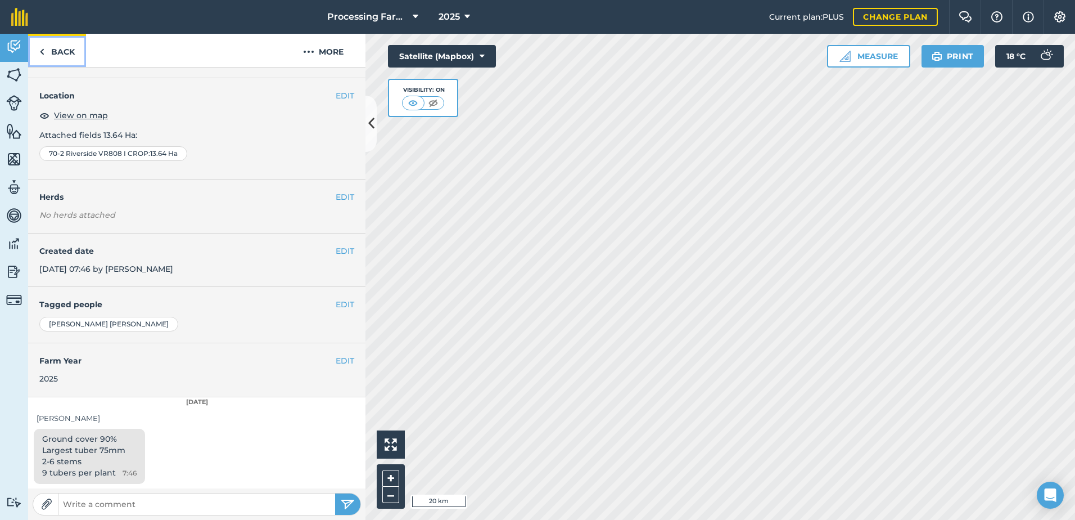
click at [68, 51] on link "Back" at bounding box center [57, 50] width 58 height 33
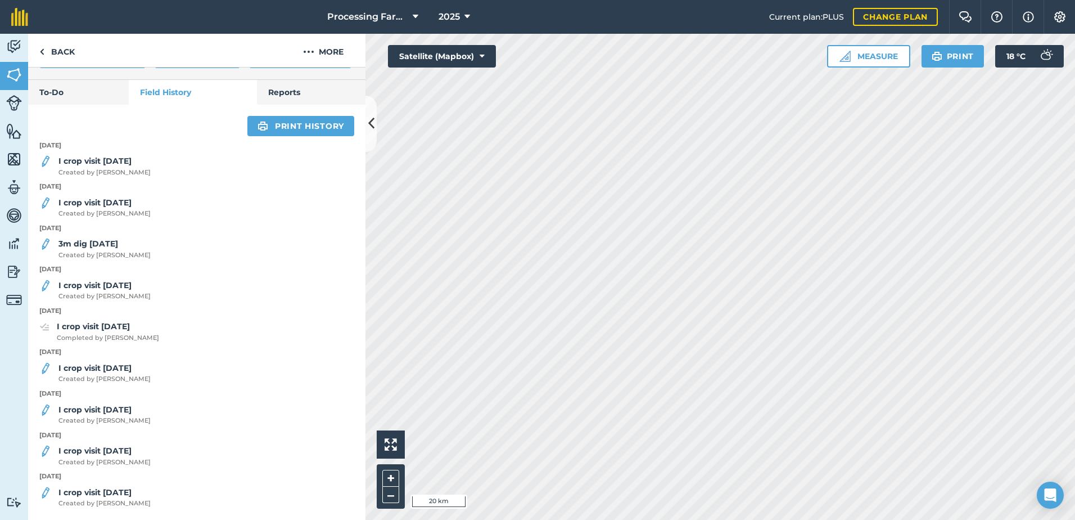
scroll to position [421, 0]
click at [65, 55] on link "Back" at bounding box center [57, 50] width 58 height 33
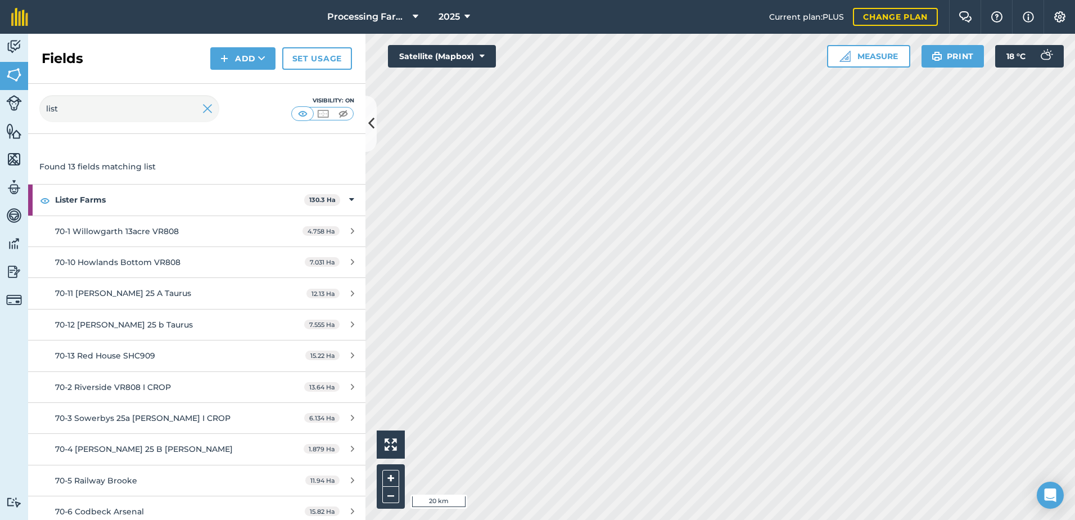
scroll to position [56, 0]
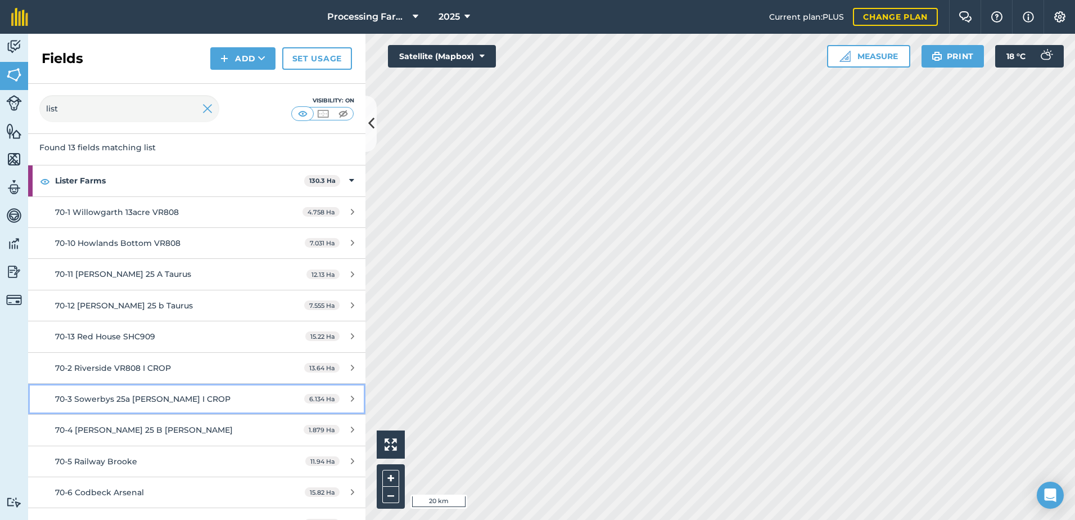
click at [169, 403] on span "70-3 Sowerbys 25a [PERSON_NAME] I CROP" at bounding box center [142, 399] width 175 height 10
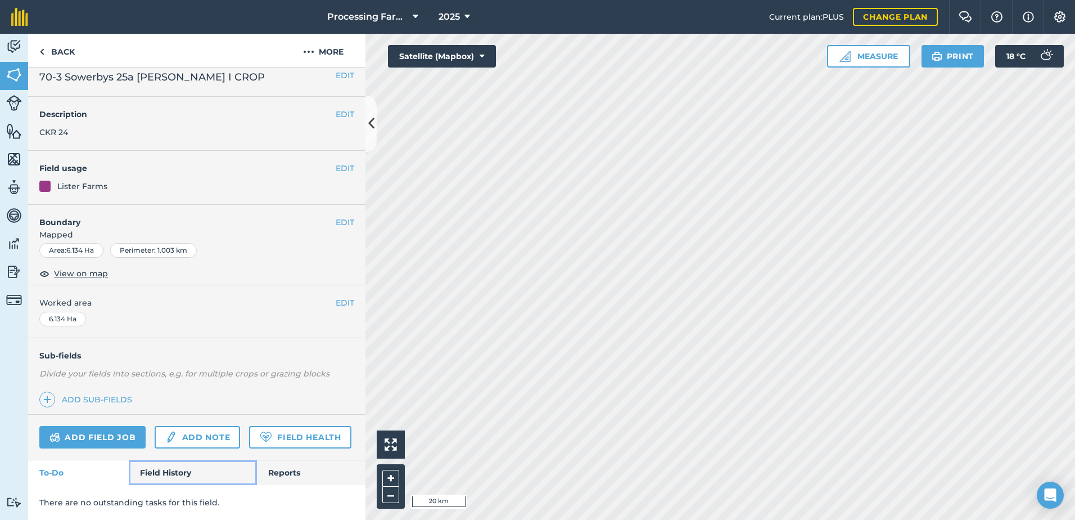
click at [169, 472] on link "Field History" at bounding box center [193, 472] width 128 height 25
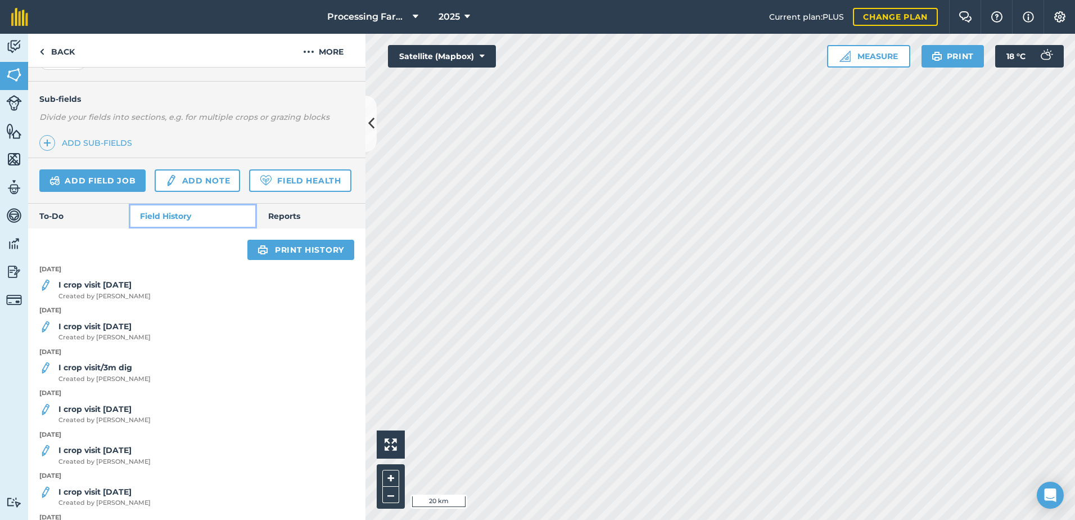
scroll to position [322, 0]
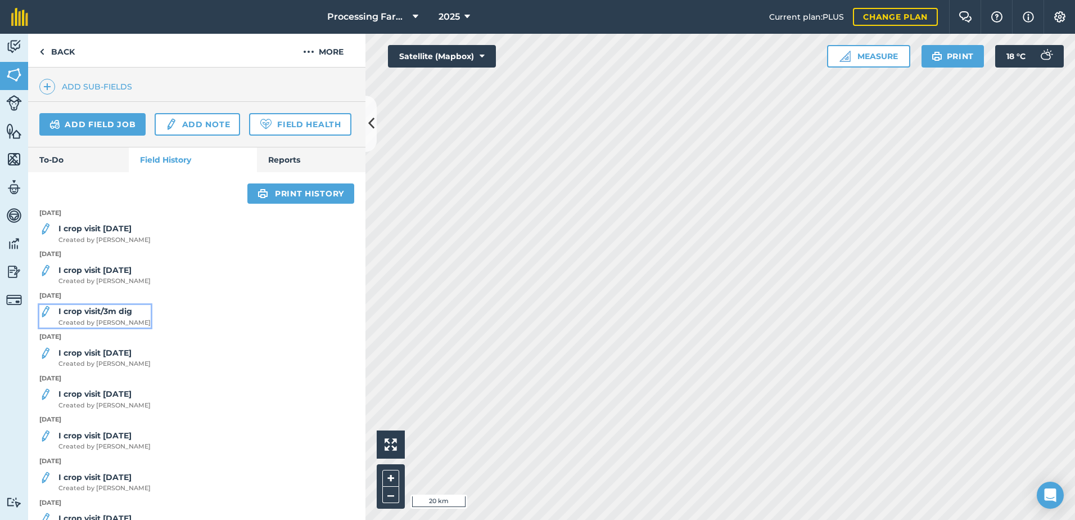
click at [130, 316] on strong "I crop visit/3m dig" at bounding box center [95, 311] width 74 height 10
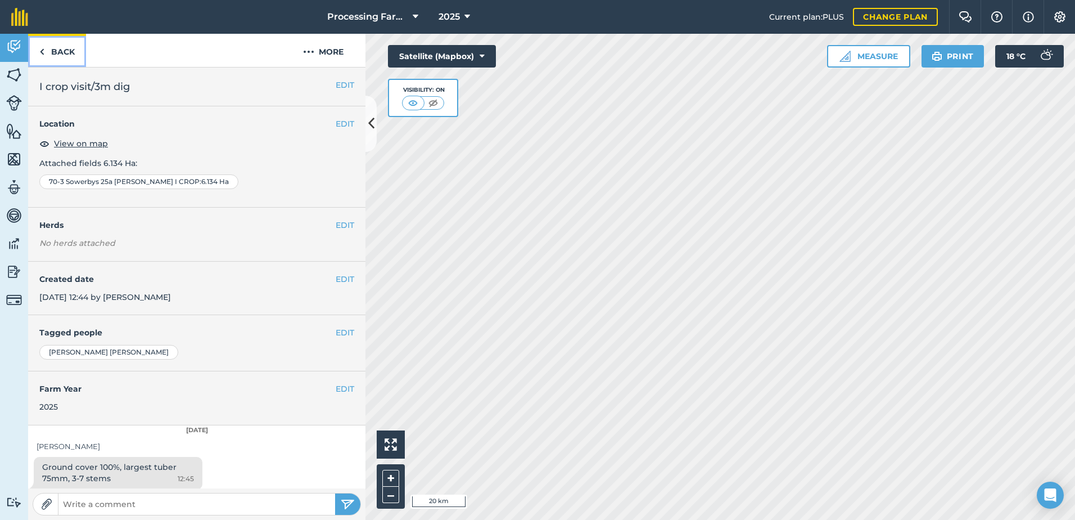
click at [60, 53] on link "Back" at bounding box center [57, 50] width 58 height 33
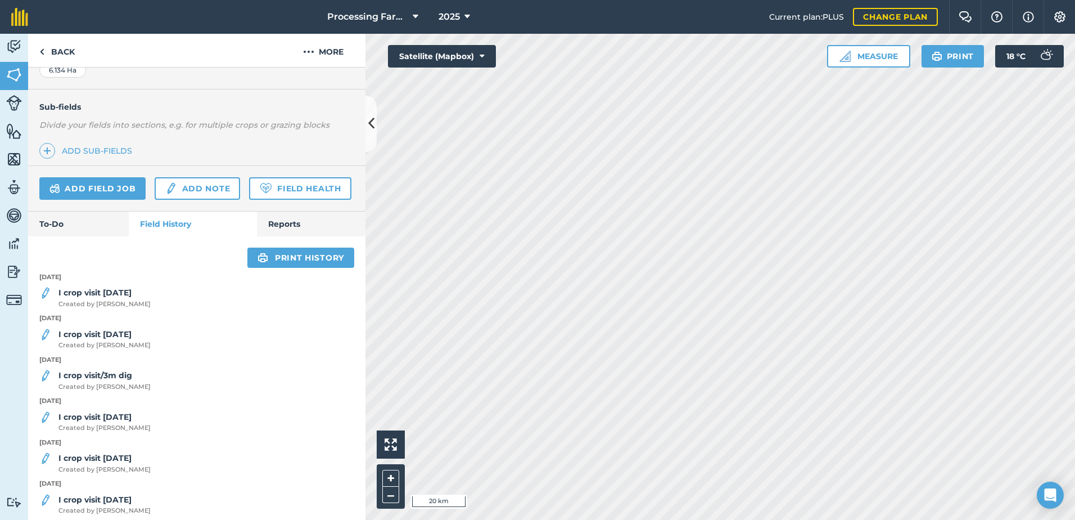
scroll to position [281, 0]
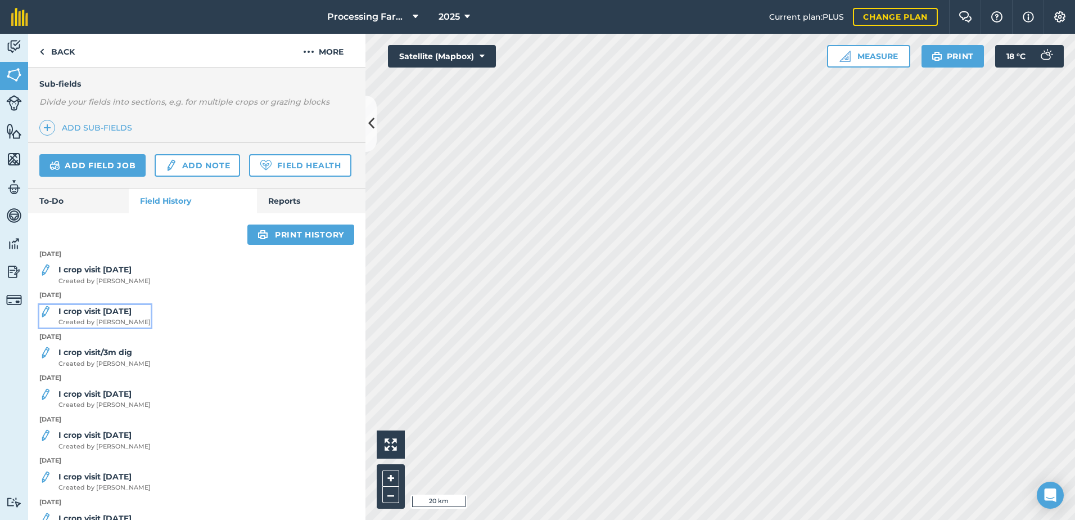
click at [113, 316] on strong "I crop visit [DATE]" at bounding box center [94, 311] width 73 height 10
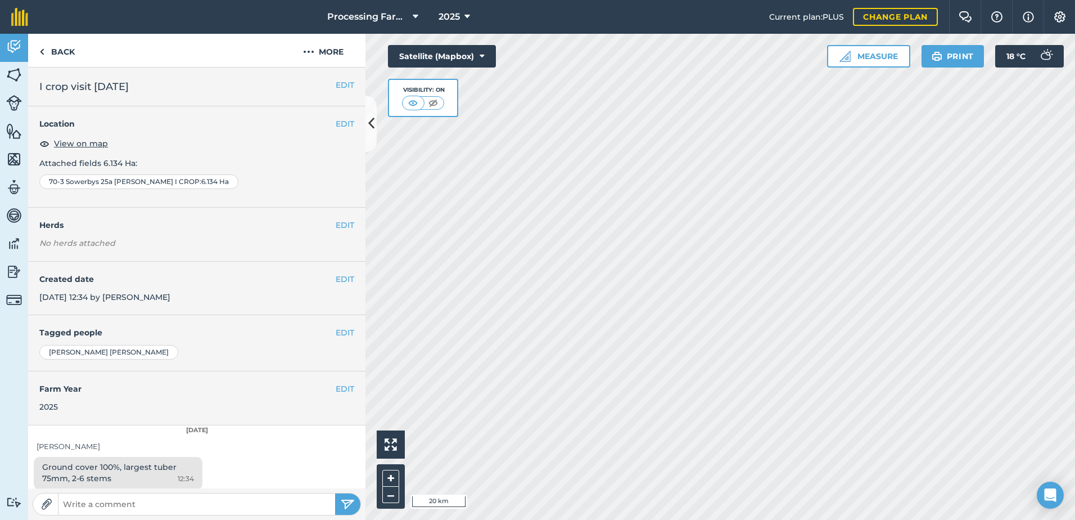
click at [91, 385] on h4 "Farm Year" at bounding box center [196, 388] width 315 height 12
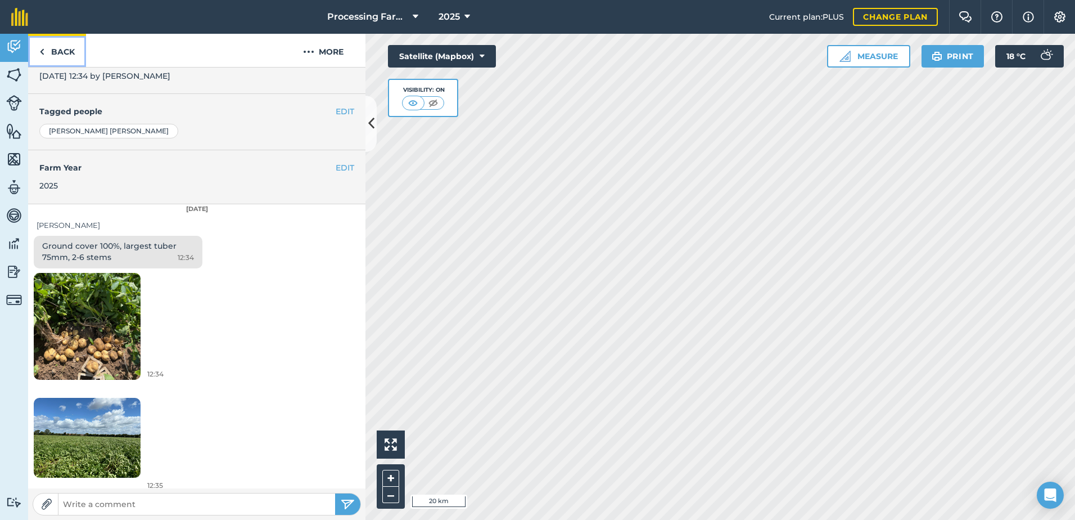
scroll to position [228, 0]
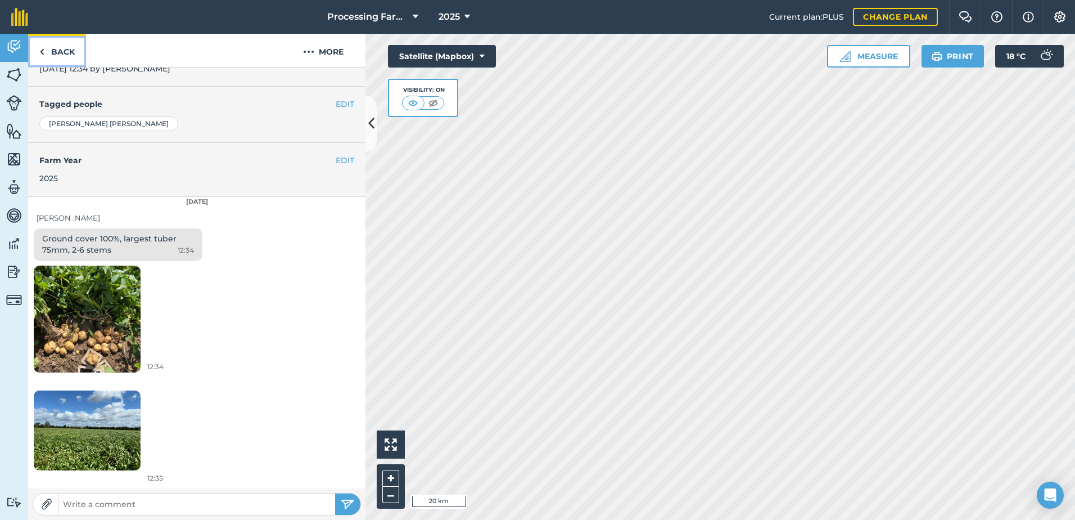
click at [53, 51] on link "Back" at bounding box center [57, 50] width 58 height 33
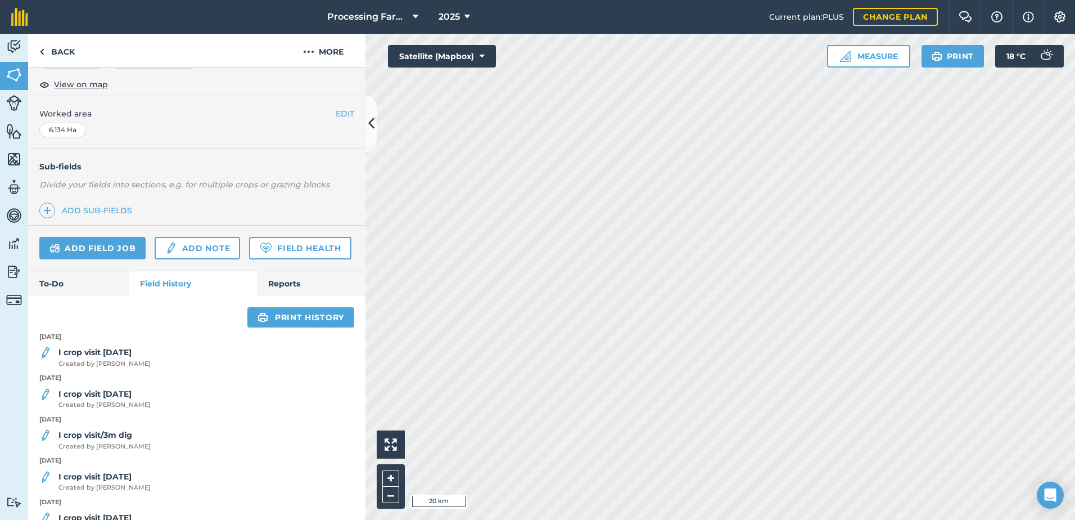
scroll to position [281, 0]
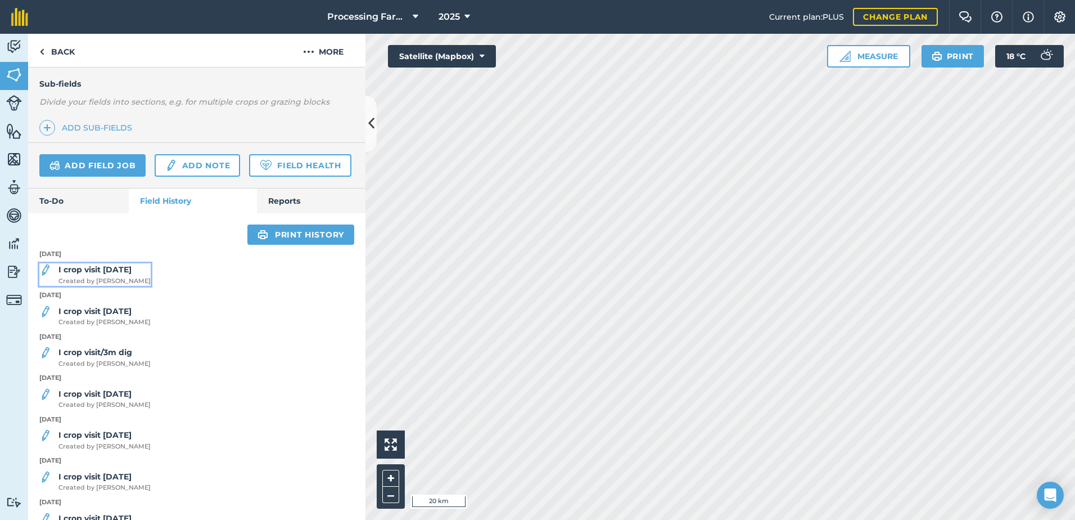
click at [114, 274] on strong "I crop visit [DATE]" at bounding box center [94, 269] width 73 height 10
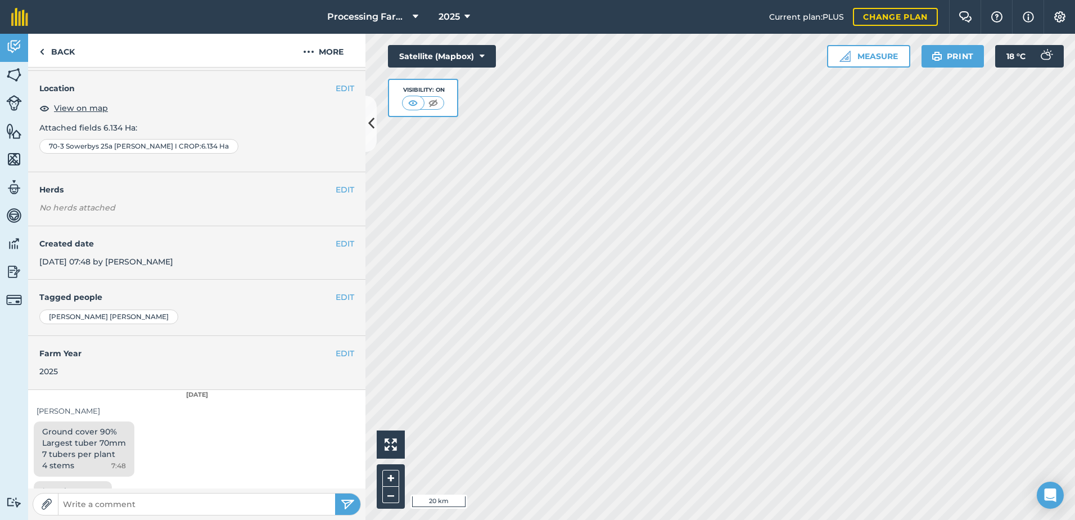
scroll to position [54, 0]
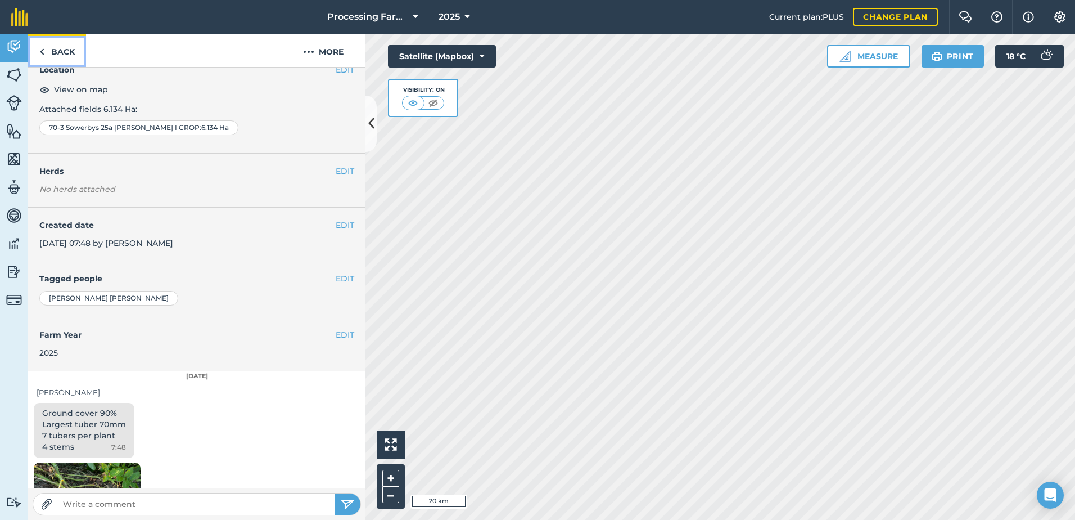
click at [53, 55] on link "Back" at bounding box center [57, 50] width 58 height 33
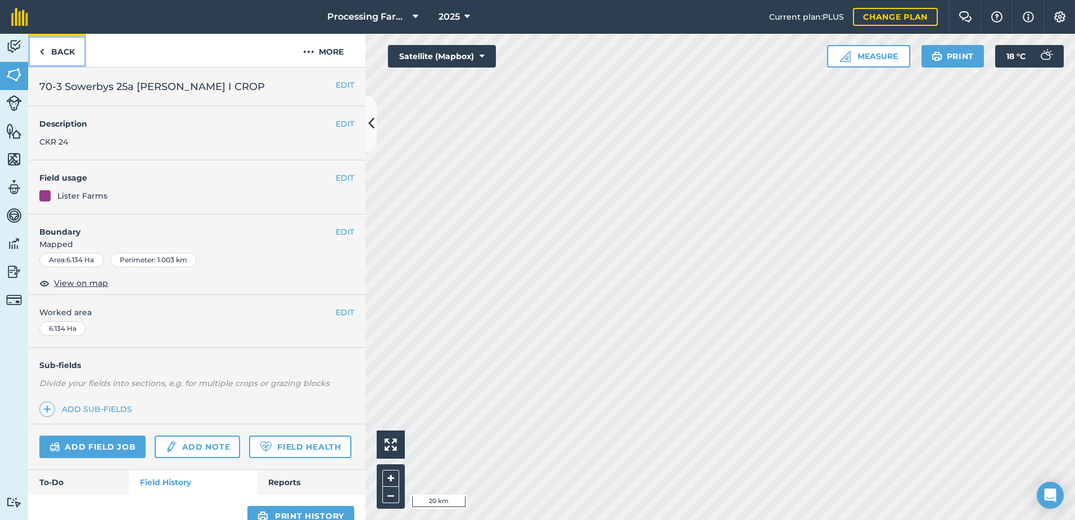
click at [65, 53] on link "Back" at bounding box center [57, 50] width 58 height 33
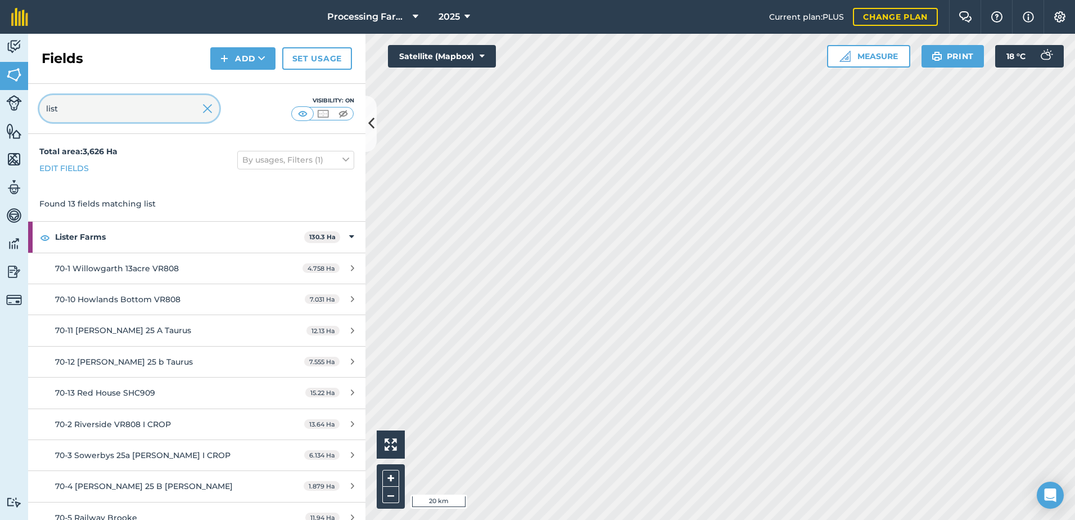
drag, startPoint x: 80, startPoint y: 114, endPoint x: -6, endPoint y: 108, distance: 86.8
click at [0, 108] on html "Processing Farms 2025 Current plan : PLUS Change plan Farm Chat Help Info Setti…" at bounding box center [537, 260] width 1075 height 520
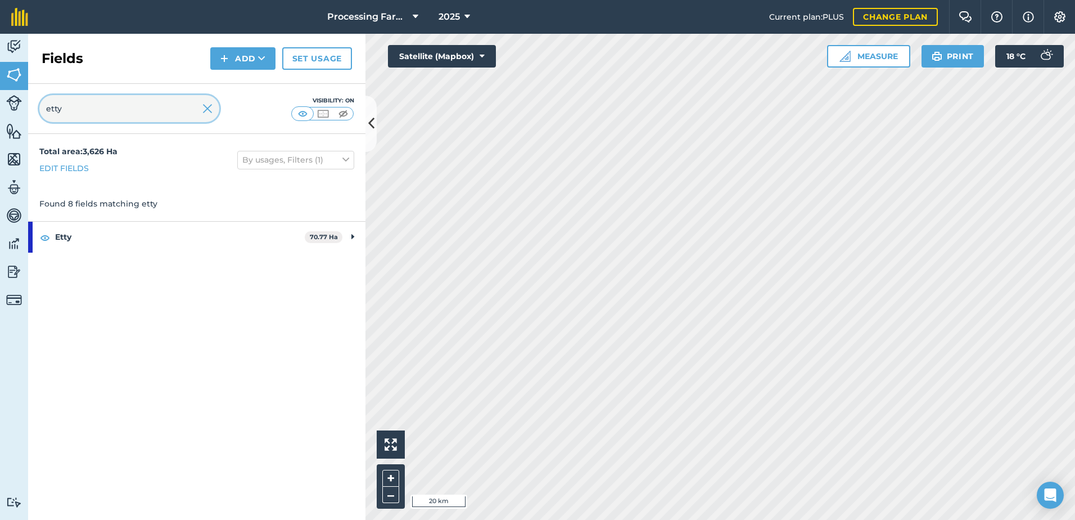
type input "etty"
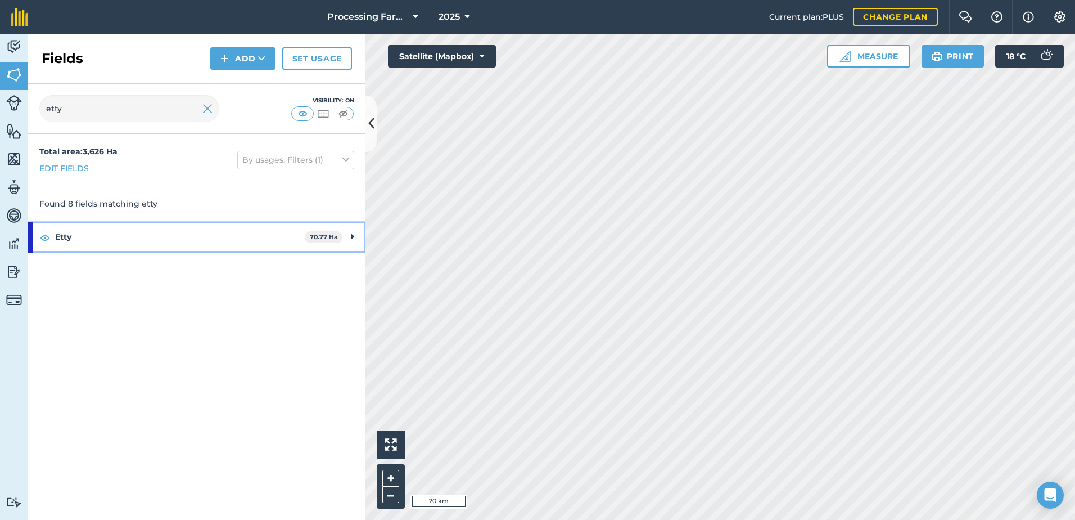
click at [77, 236] on strong "Etty" at bounding box center [180, 237] width 250 height 30
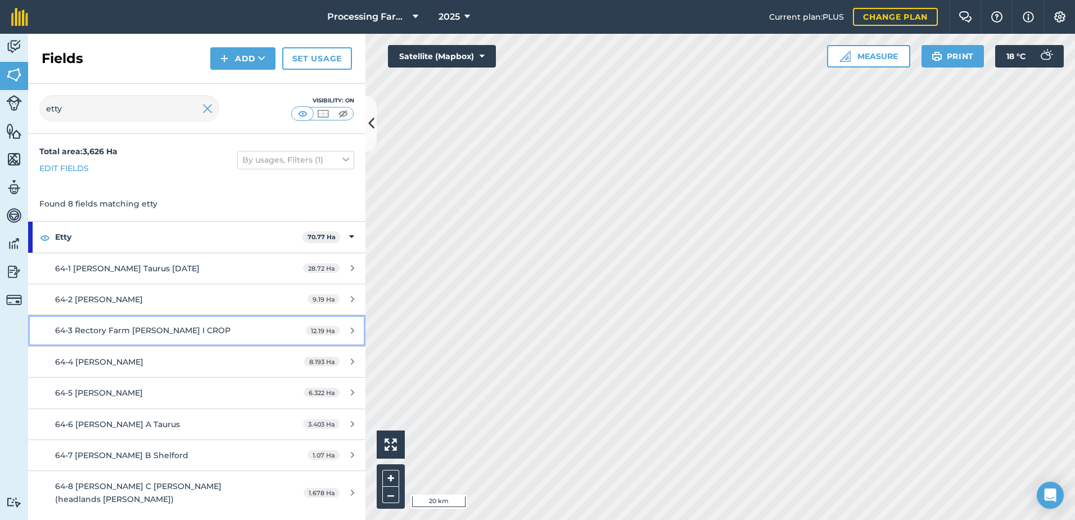
click at [210, 332] on div "64-3 Rectory Farm [PERSON_NAME] I CROP" at bounding box center [160, 330] width 211 height 12
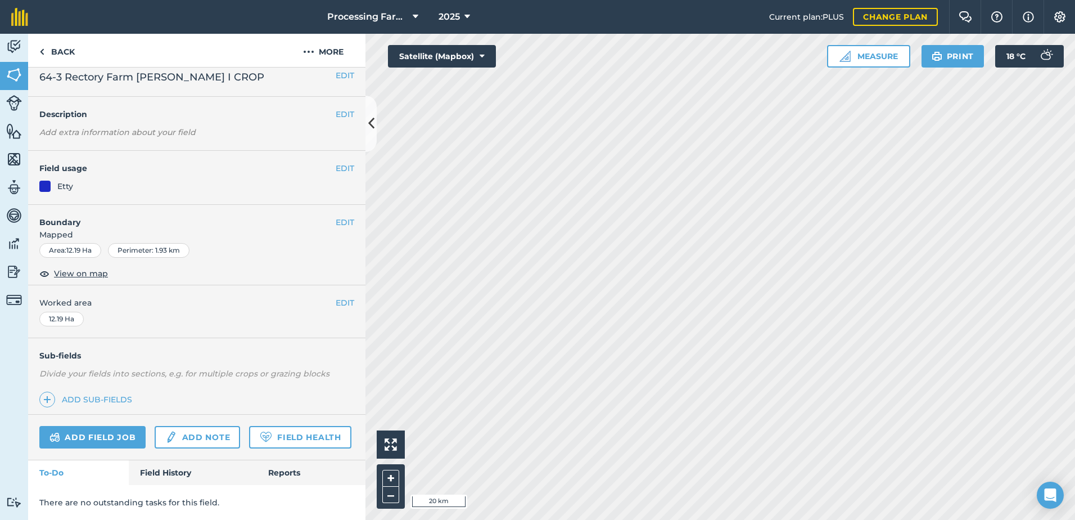
scroll to position [41, 0]
click at [164, 475] on link "Field History" at bounding box center [193, 472] width 128 height 25
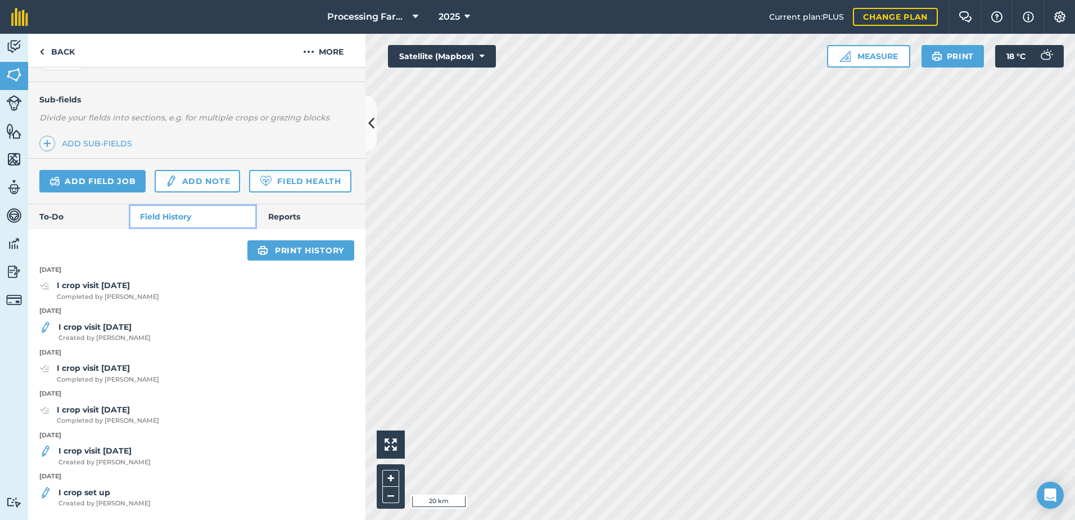
scroll to position [297, 0]
click at [69, 48] on link "Back" at bounding box center [57, 50] width 58 height 33
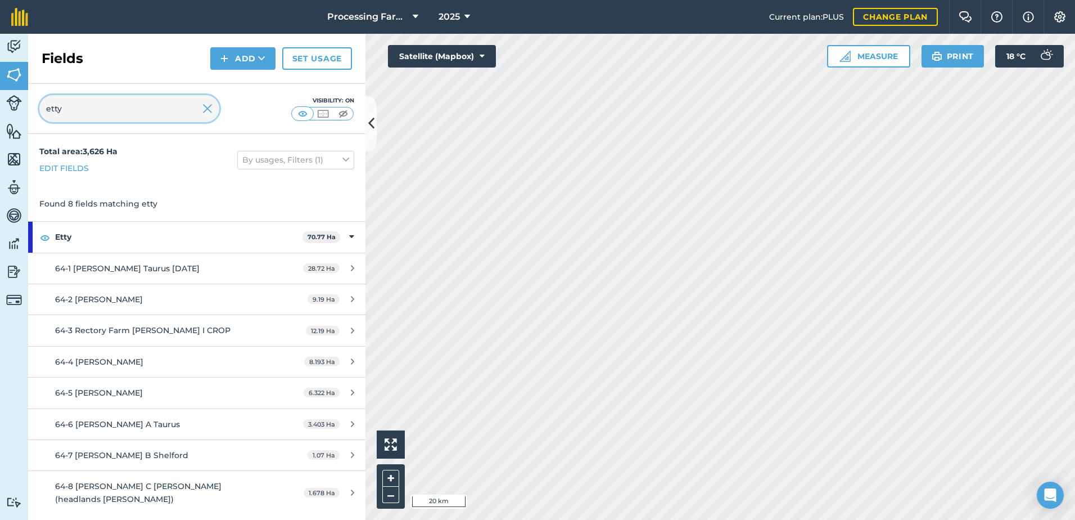
drag, startPoint x: 96, startPoint y: 112, endPoint x: 20, endPoint y: 103, distance: 75.9
click at [20, 103] on div "Activity Fields Livestock Features Maps Team Vehicles Data Reporting Billing Tu…" at bounding box center [537, 277] width 1075 height 486
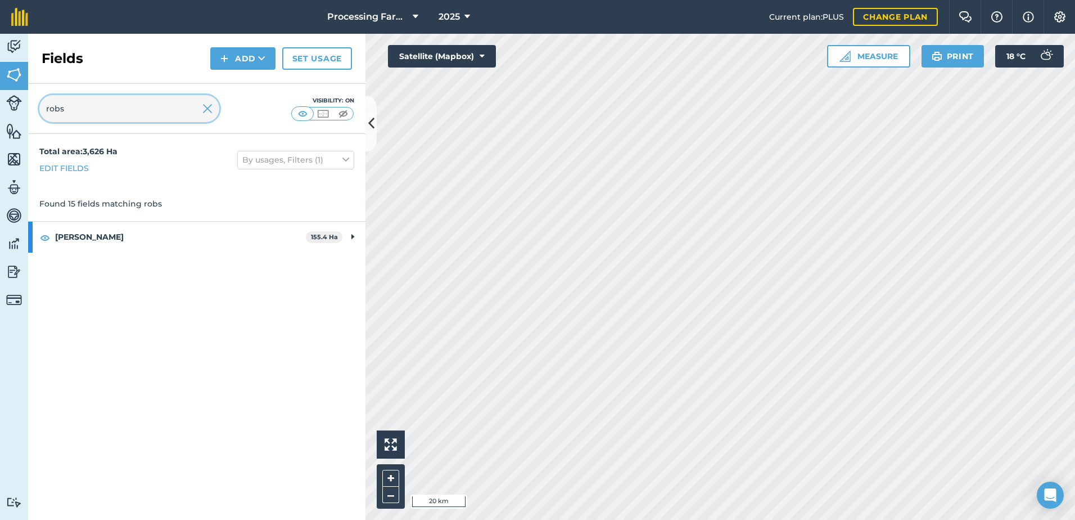
type input "robs"
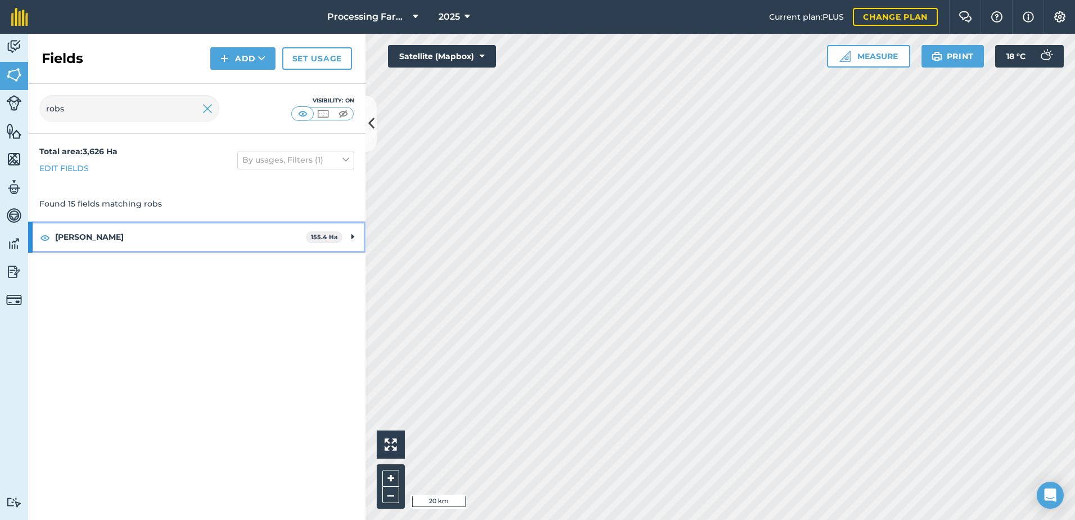
click at [73, 238] on strong "[PERSON_NAME]" at bounding box center [180, 237] width 251 height 30
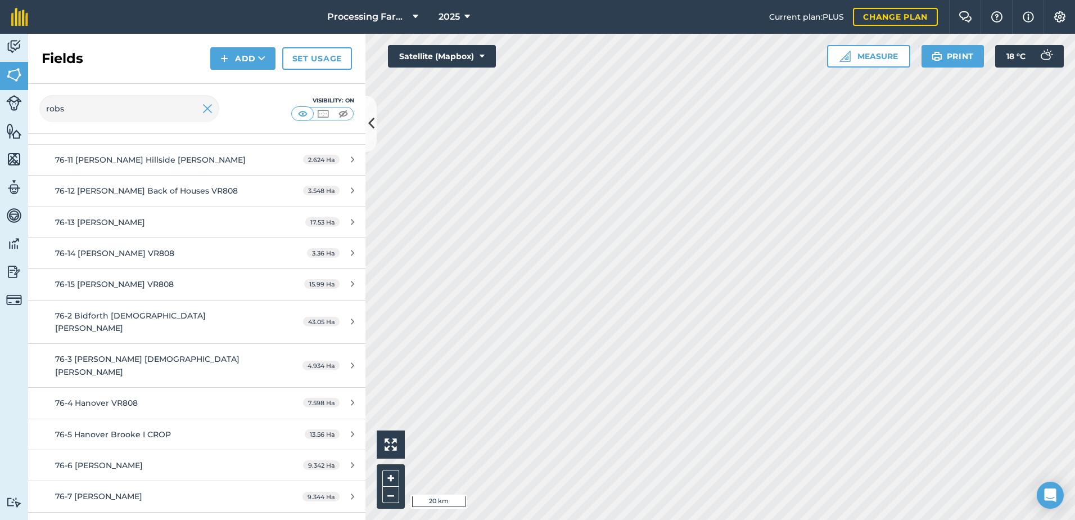
scroll to position [200, 0]
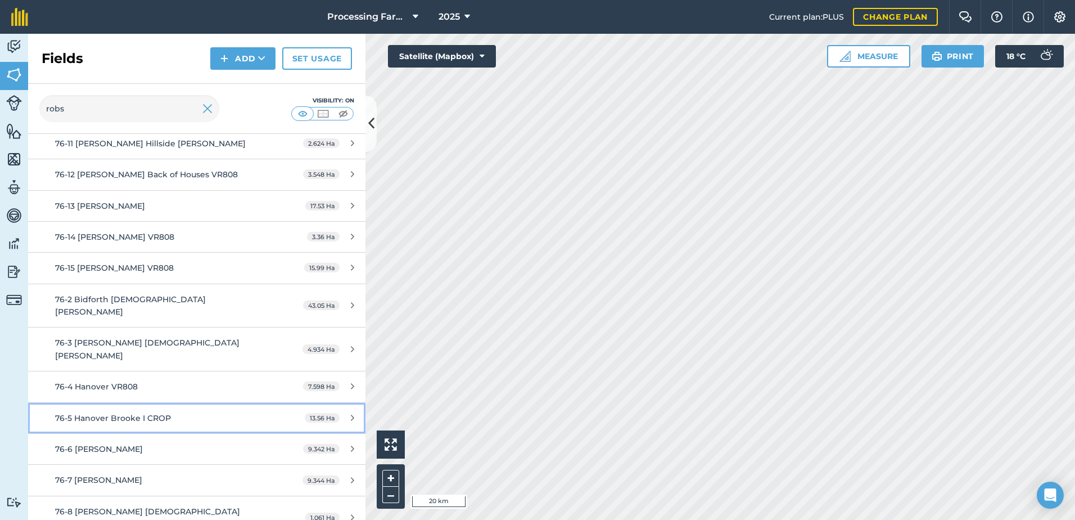
click at [174, 412] on div "76-5 Hanover Brooke I CROP" at bounding box center [160, 418] width 211 height 12
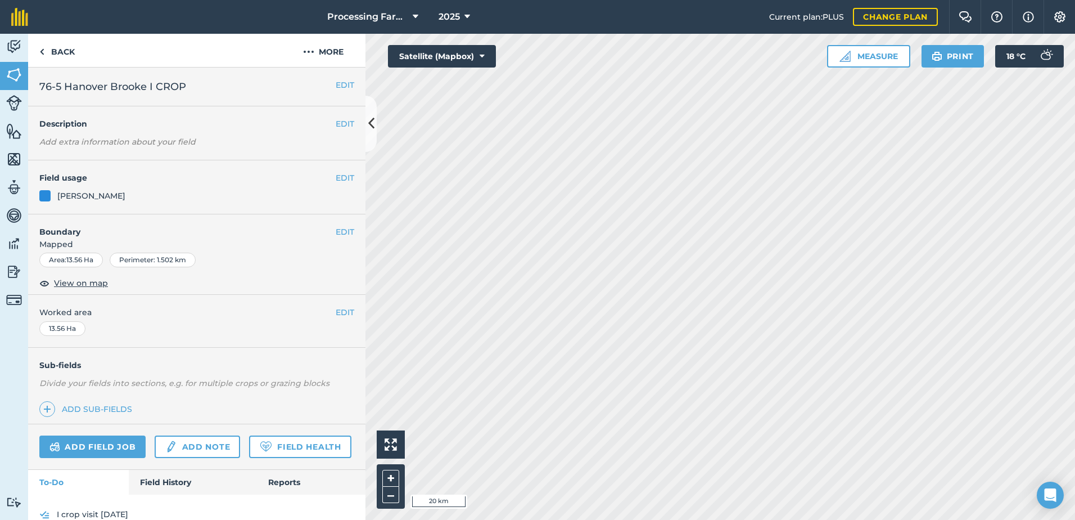
scroll to position [51, 0]
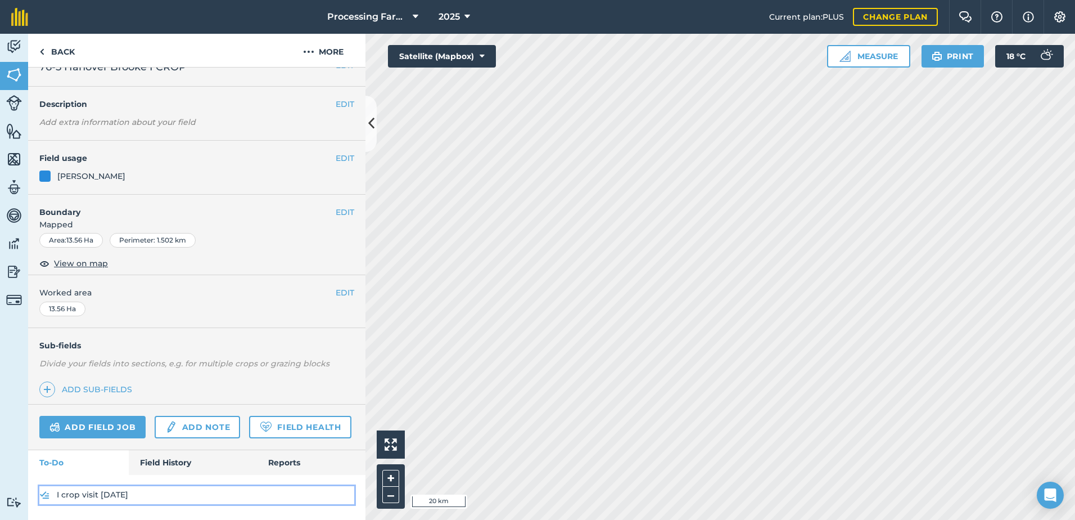
click at [102, 491] on link "I crop visit [DATE]" at bounding box center [196, 495] width 315 height 18
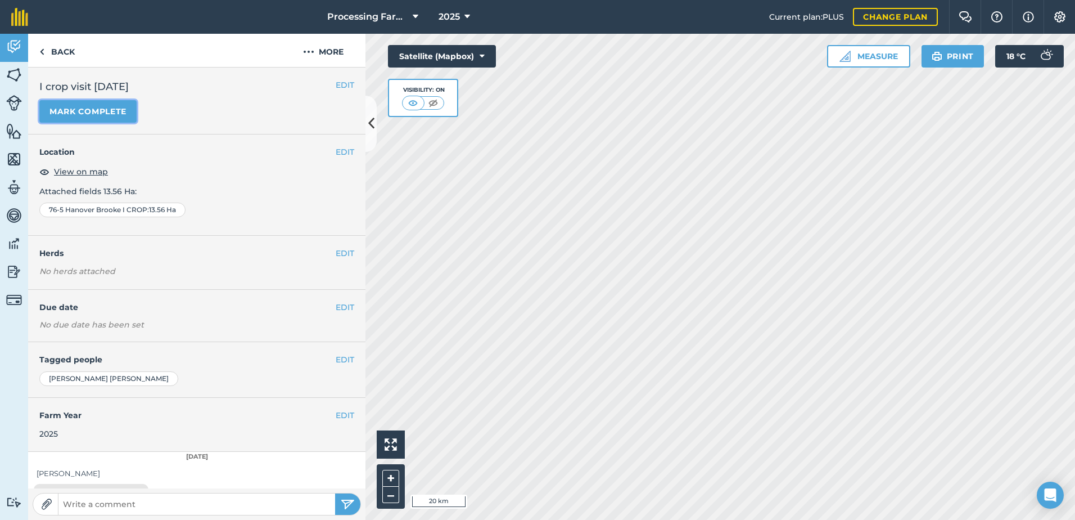
click at [94, 108] on button "Mark complete" at bounding box center [87, 111] width 97 height 22
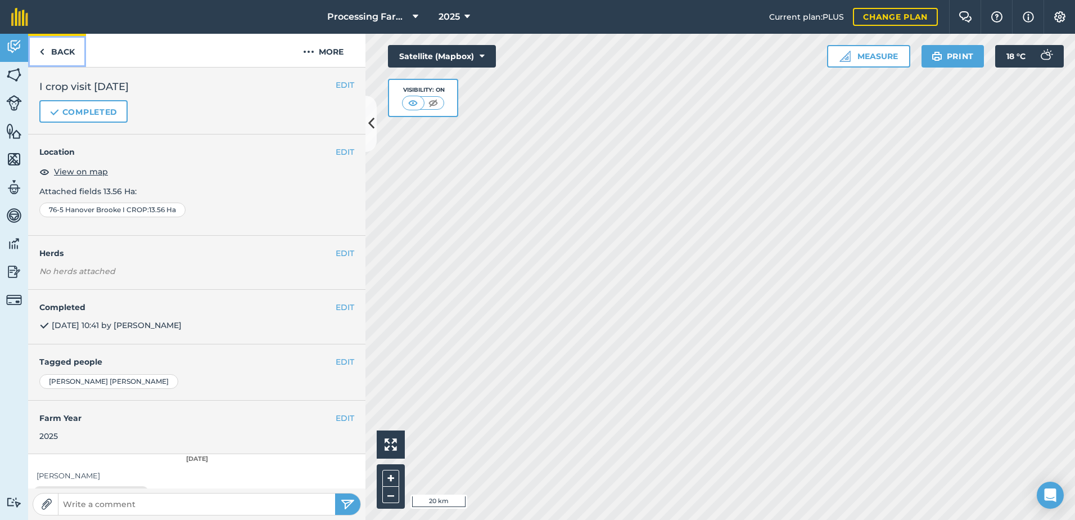
click at [57, 46] on link "Back" at bounding box center [57, 50] width 58 height 33
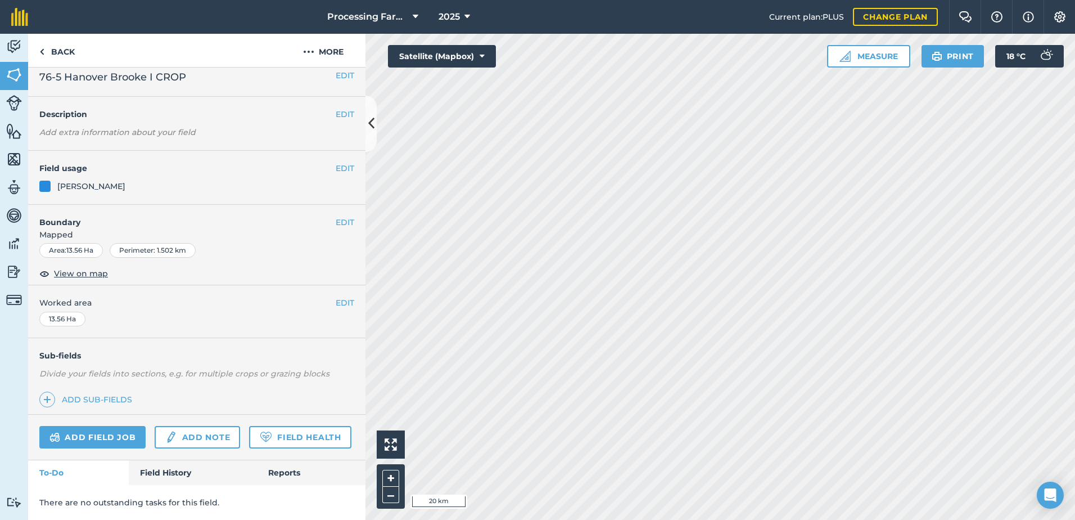
scroll to position [41, 0]
click at [155, 464] on link "Field History" at bounding box center [193, 472] width 128 height 25
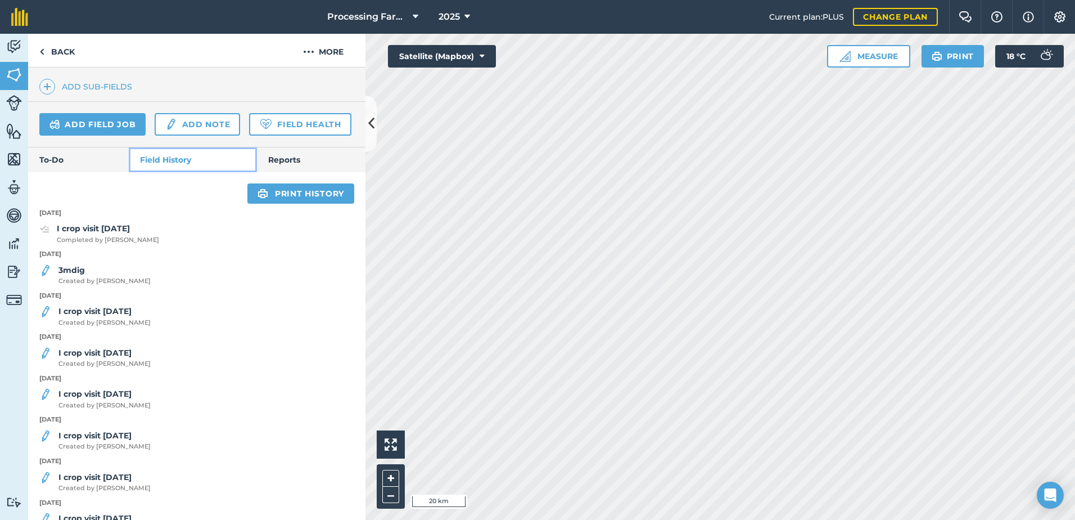
scroll to position [378, 0]
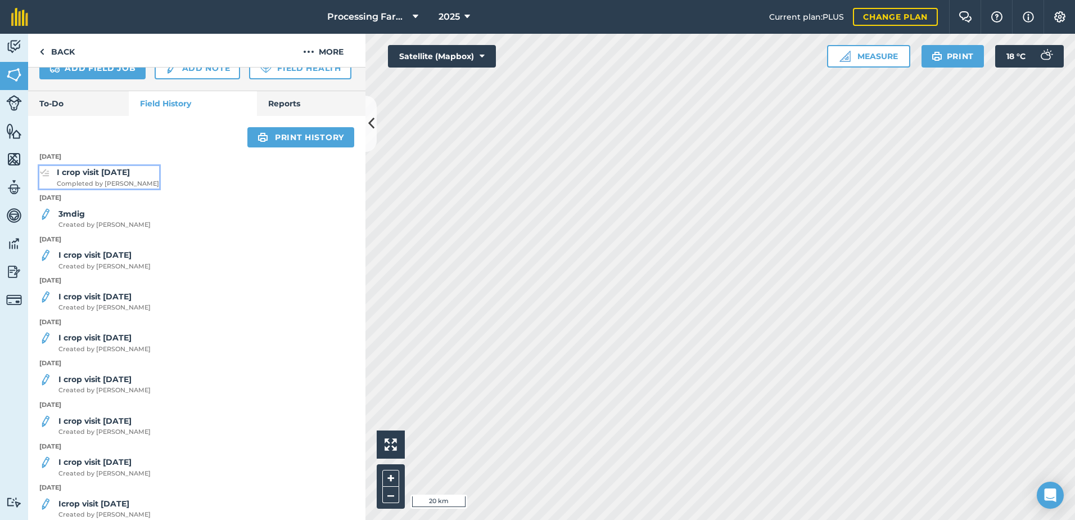
click at [119, 189] on span "Completed by [PERSON_NAME]" at bounding box center [108, 184] width 102 height 10
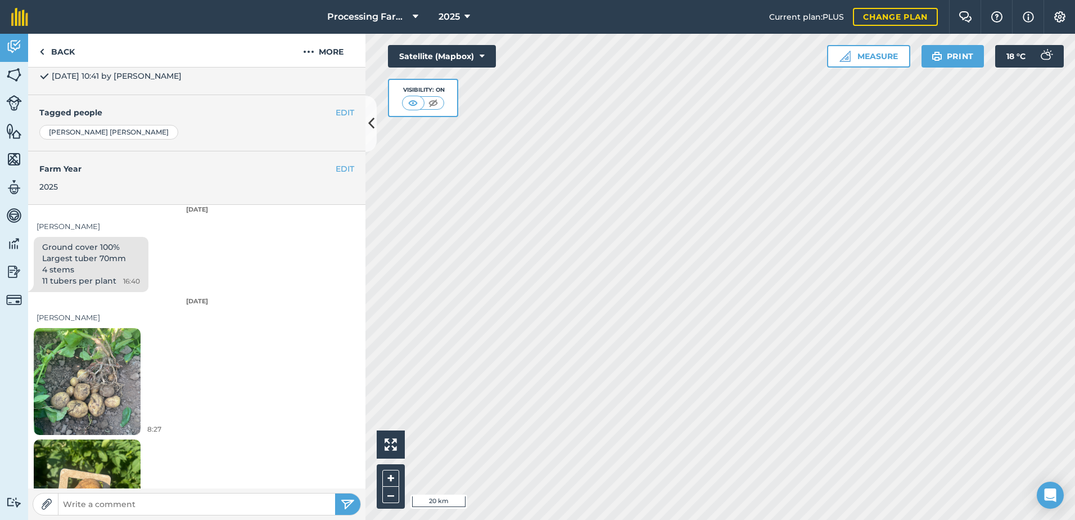
scroll to position [281, 0]
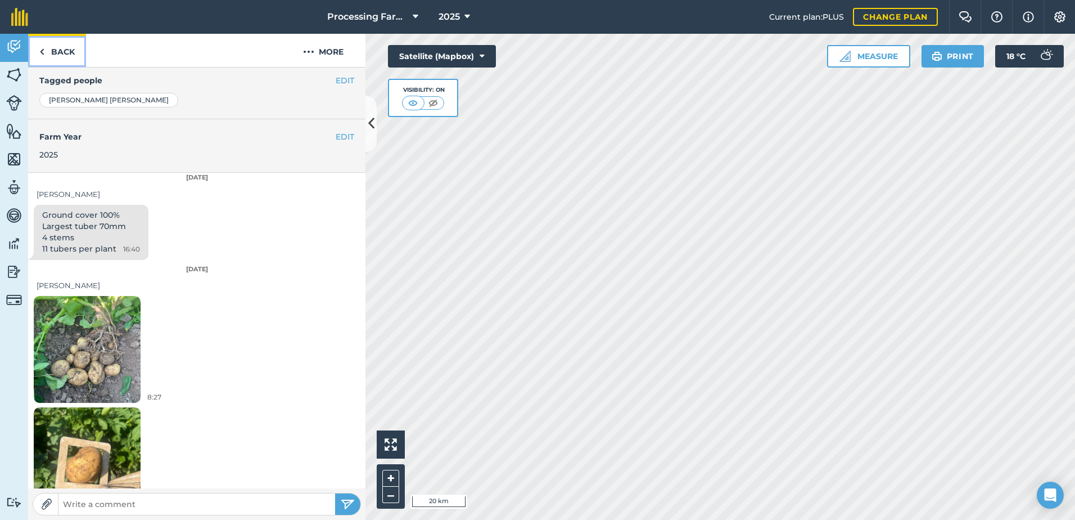
click at [58, 49] on link "Back" at bounding box center [57, 50] width 58 height 33
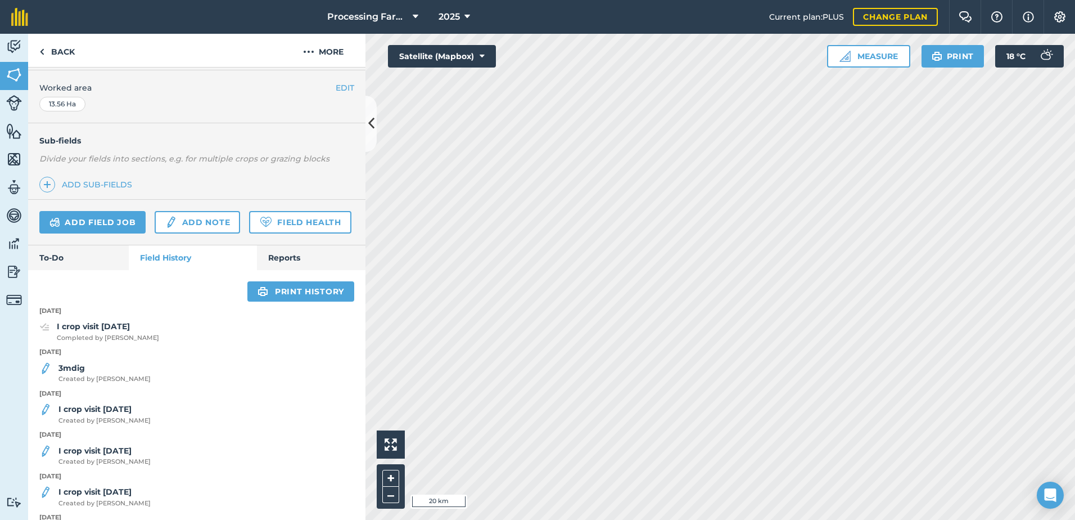
scroll to position [225, 0]
click at [100, 384] on span "Created by [PERSON_NAME]" at bounding box center [104, 378] width 92 height 10
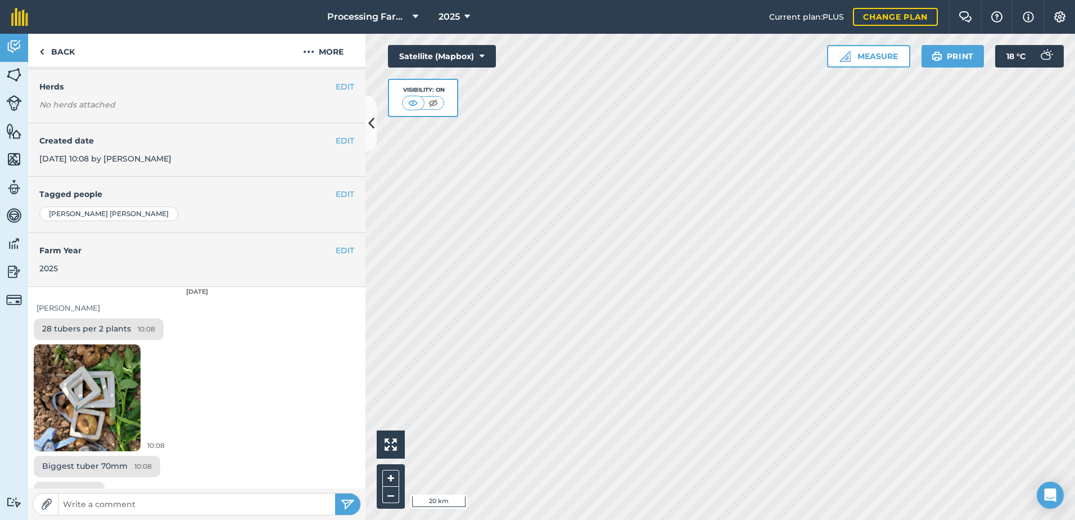
scroll to position [269, 0]
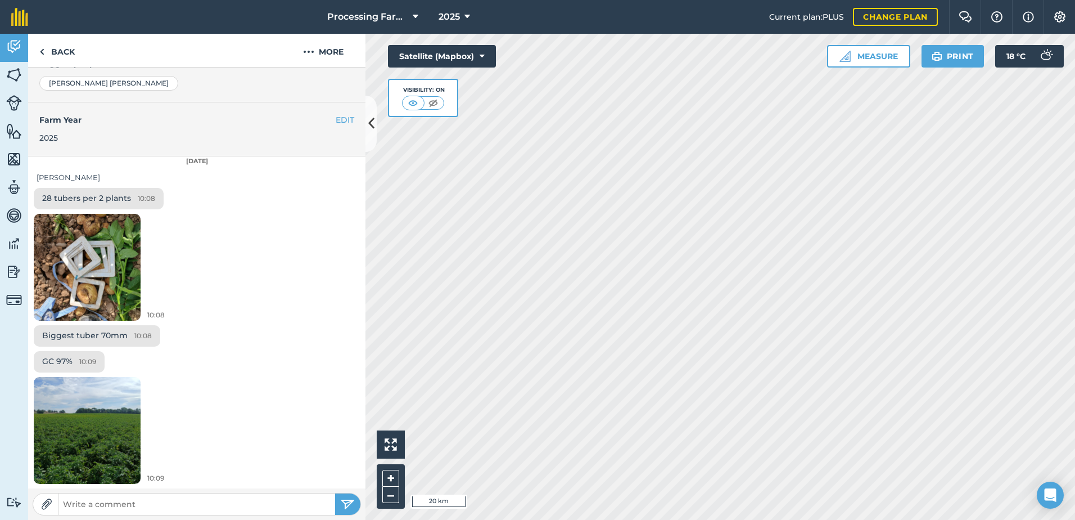
click at [210, 265] on div "10:08" at bounding box center [196, 269] width 337 height 111
click at [57, 51] on link "Back" at bounding box center [57, 50] width 58 height 33
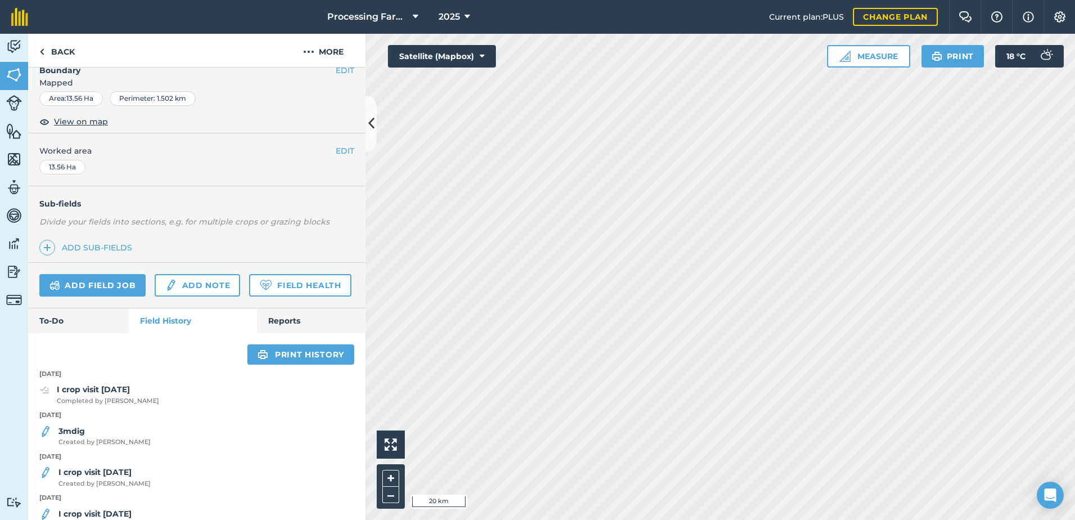
scroll to position [225, 0]
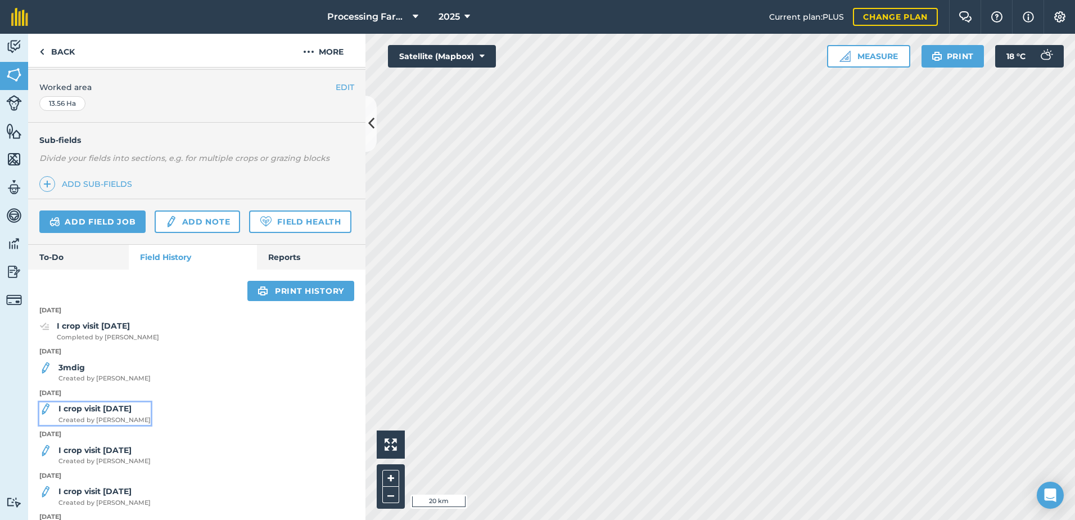
click at [103, 425] on span "Created by [PERSON_NAME]" at bounding box center [104, 420] width 92 height 10
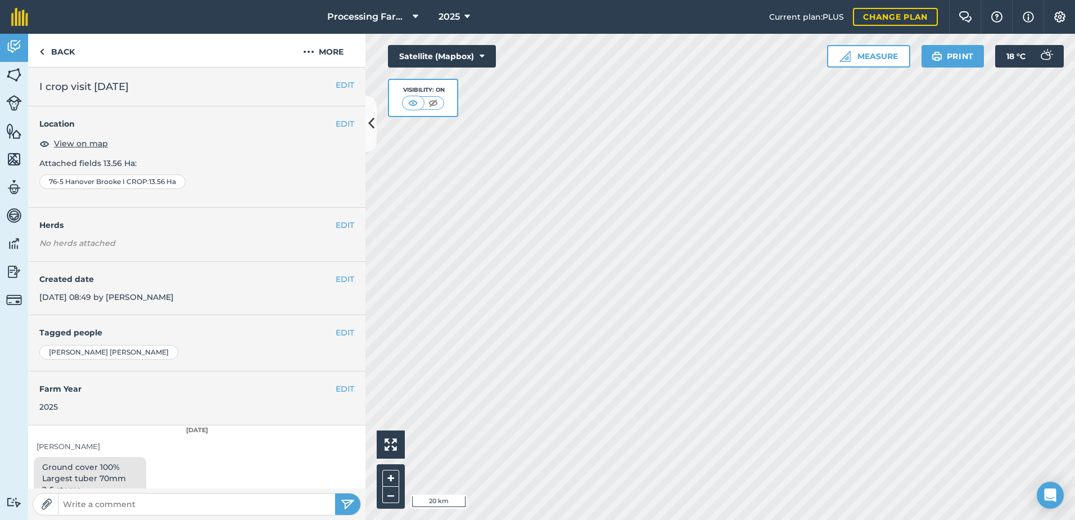
scroll to position [225, 0]
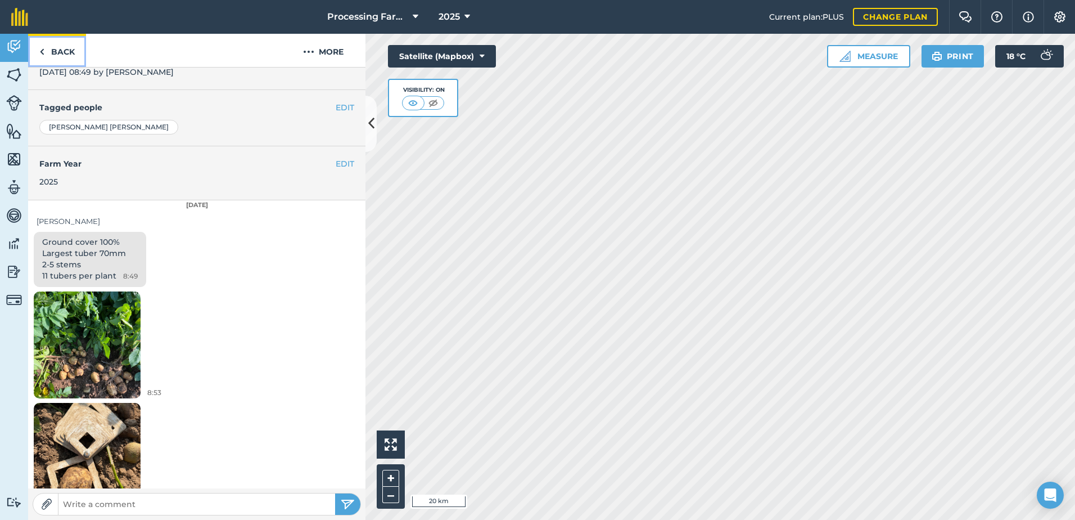
click at [59, 55] on link "Back" at bounding box center [57, 50] width 58 height 33
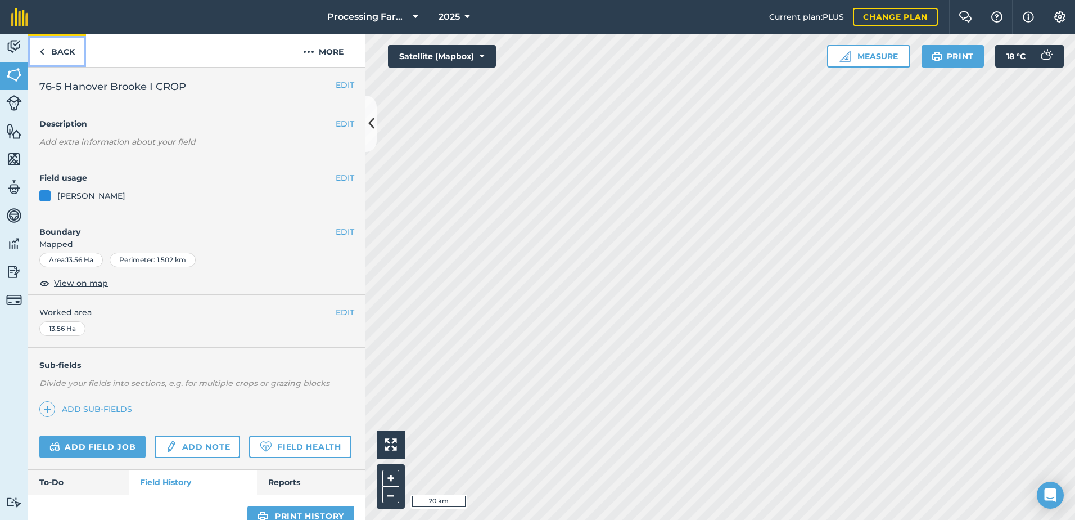
click at [67, 57] on link "Back" at bounding box center [57, 50] width 58 height 33
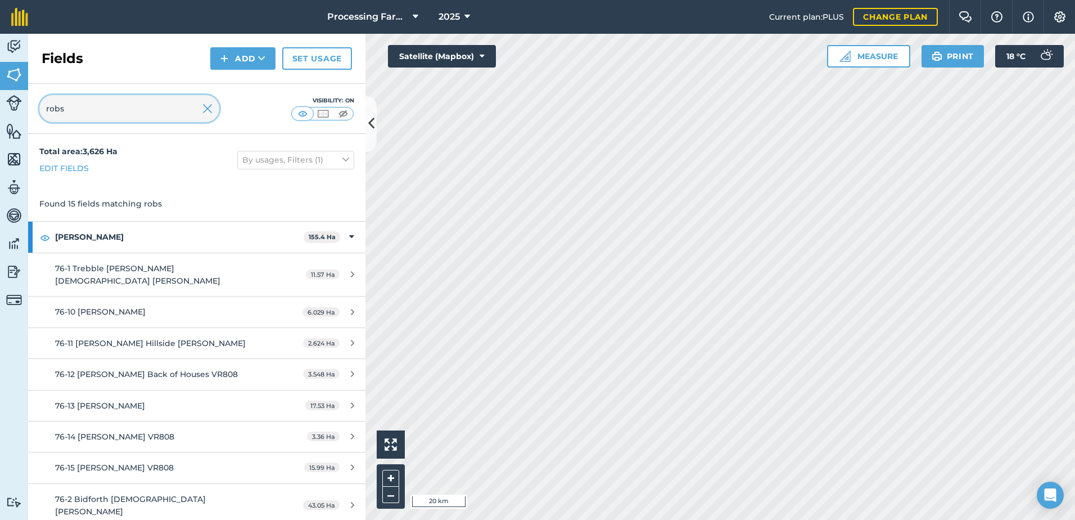
drag, startPoint x: 85, startPoint y: 116, endPoint x: 24, endPoint y: 110, distance: 61.6
click at [24, 110] on div "Activity Fields Livestock Features Maps Team Vehicles Data Reporting Billing Tu…" at bounding box center [537, 277] width 1075 height 486
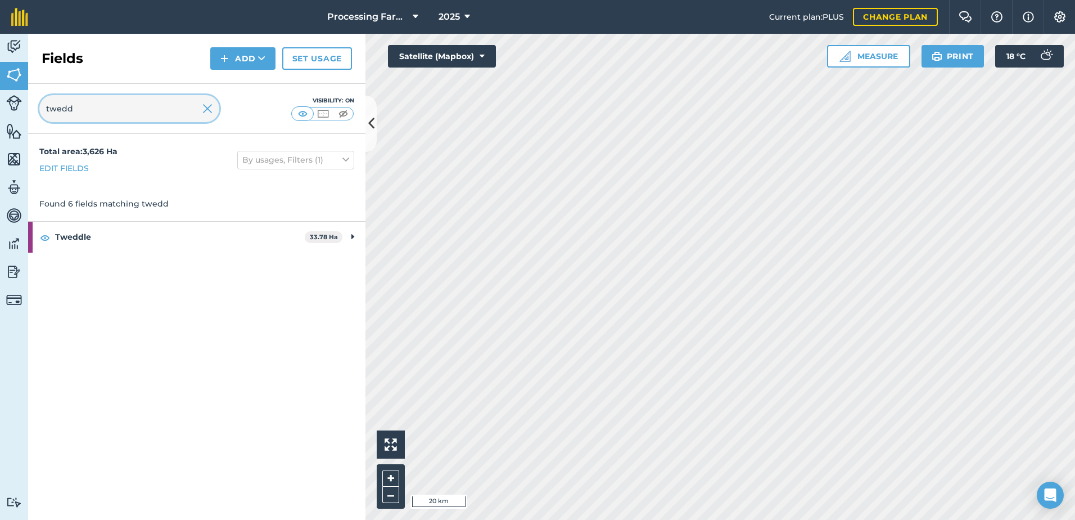
type input "twedd"
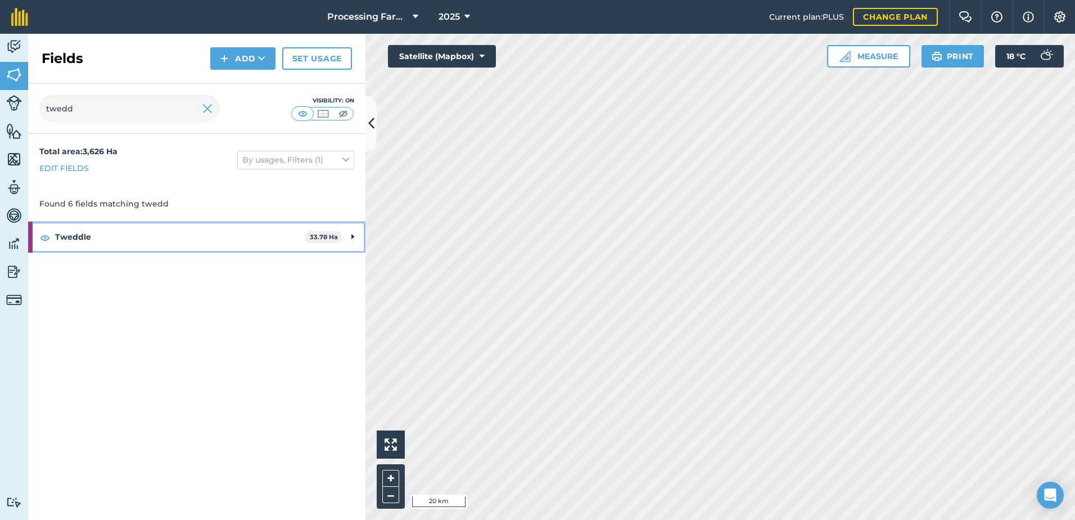
click at [83, 236] on strong "Tweddle" at bounding box center [180, 237] width 250 height 30
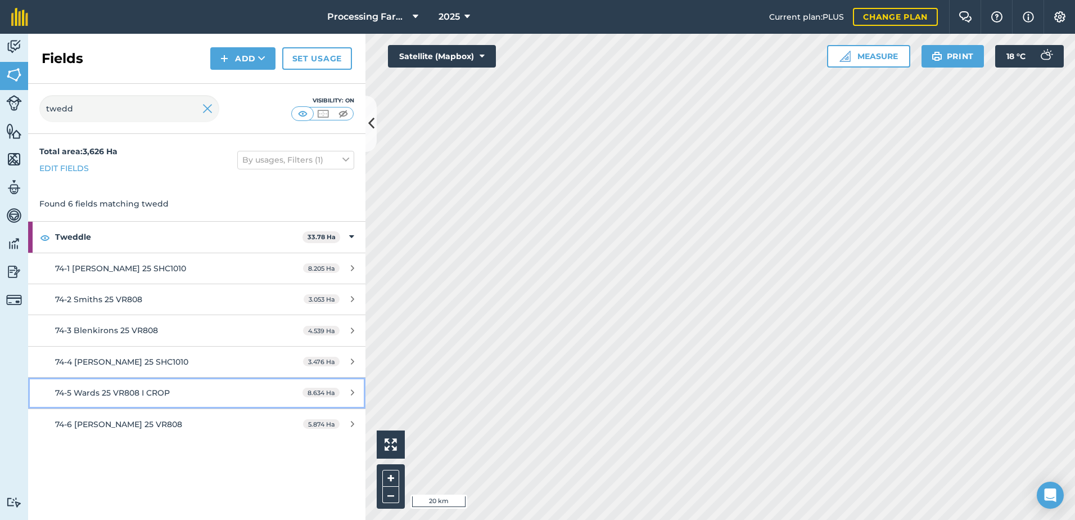
click at [183, 391] on div "74-5 Wards 25 VR808 I CROP" at bounding box center [160, 392] width 211 height 12
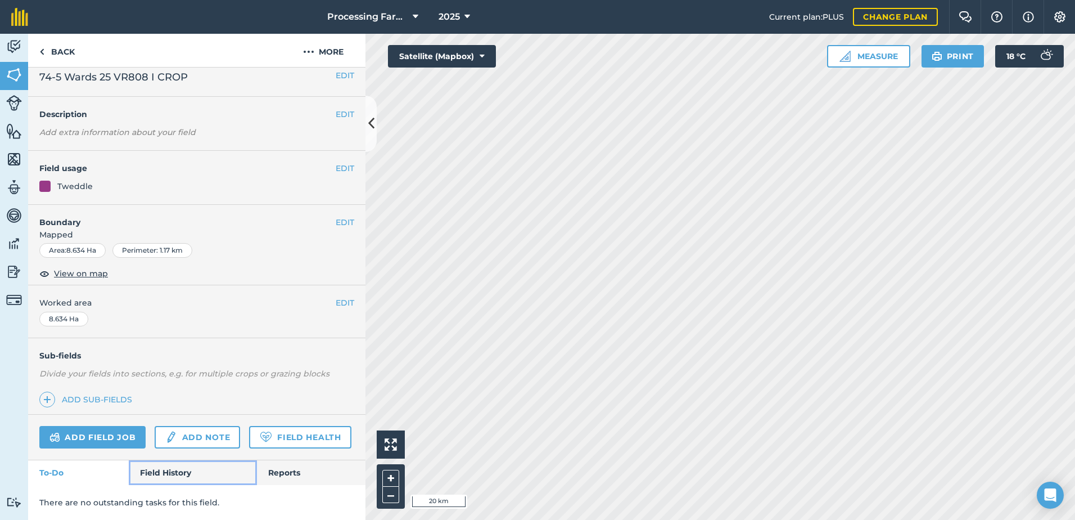
click at [161, 465] on link "Field History" at bounding box center [193, 472] width 128 height 25
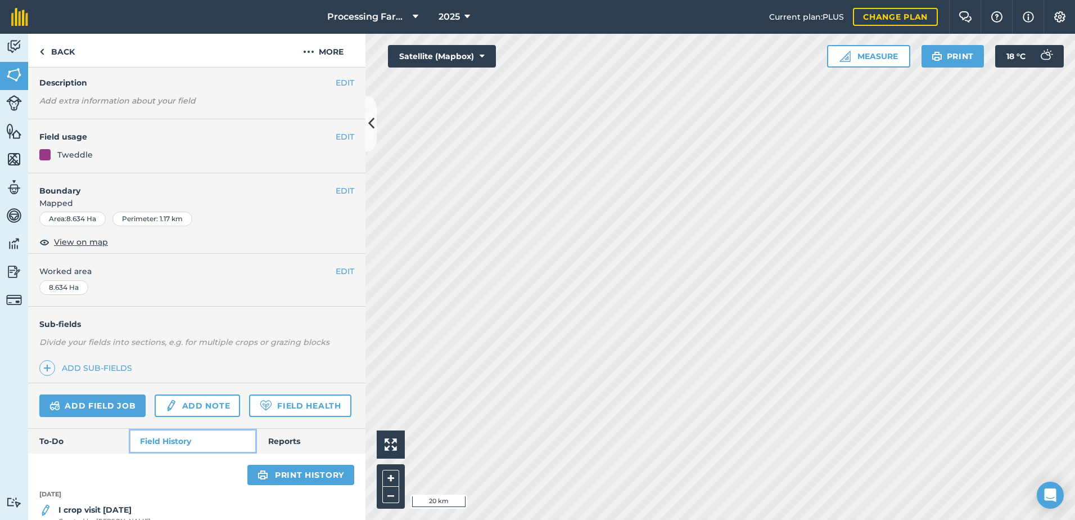
scroll to position [266, 0]
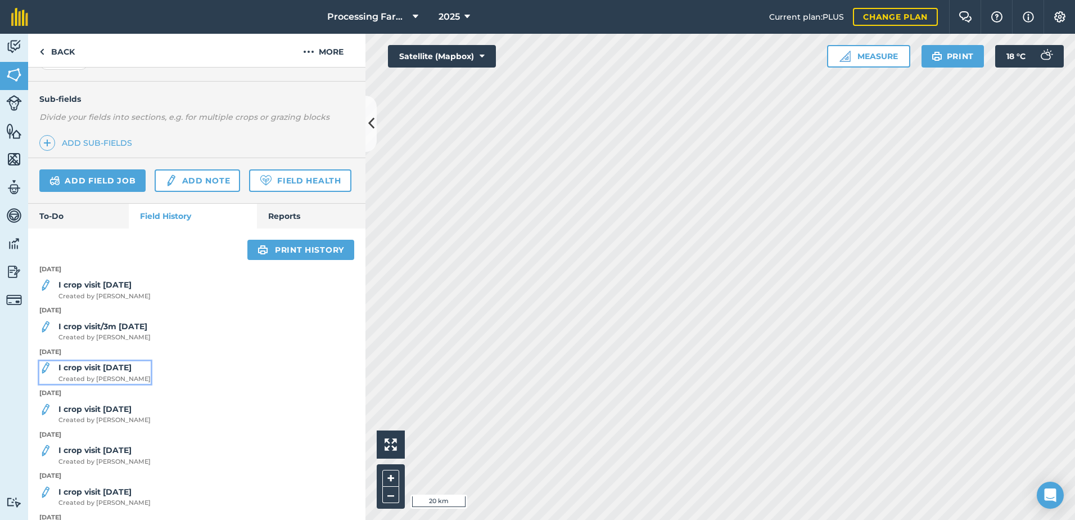
click at [109, 384] on span "Created by [PERSON_NAME]" at bounding box center [104, 379] width 92 height 10
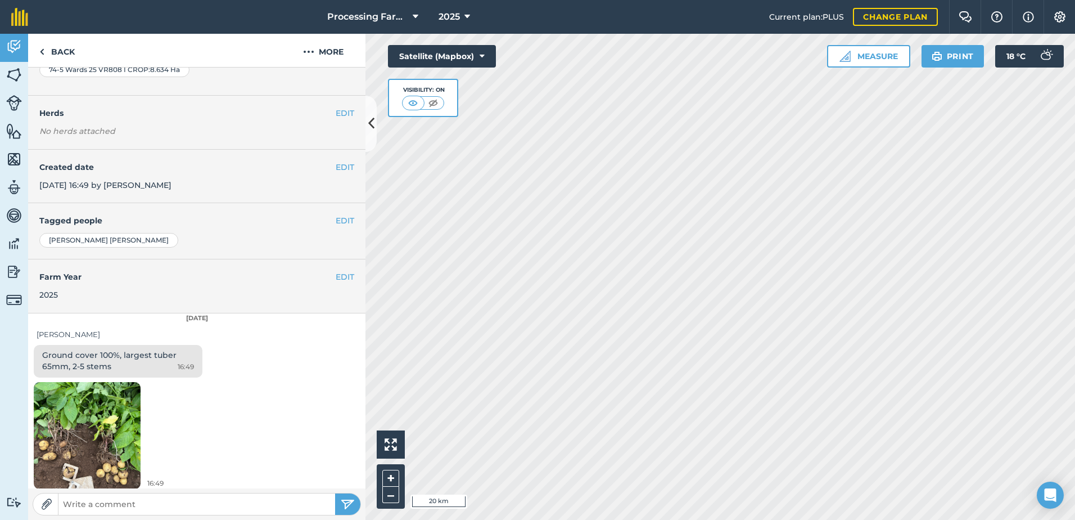
scroll to position [112, 0]
click at [61, 47] on link "Back" at bounding box center [57, 50] width 58 height 33
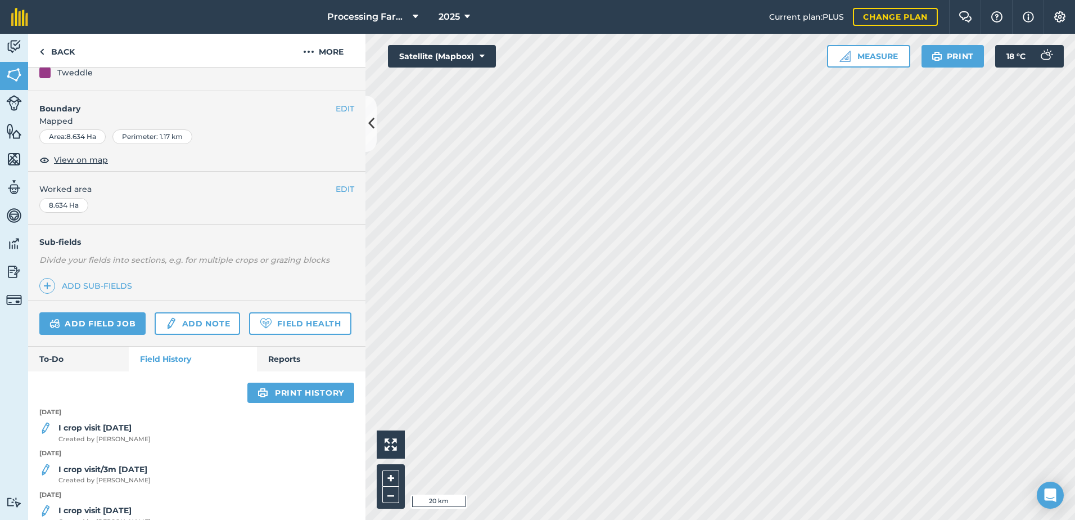
scroll to position [169, 0]
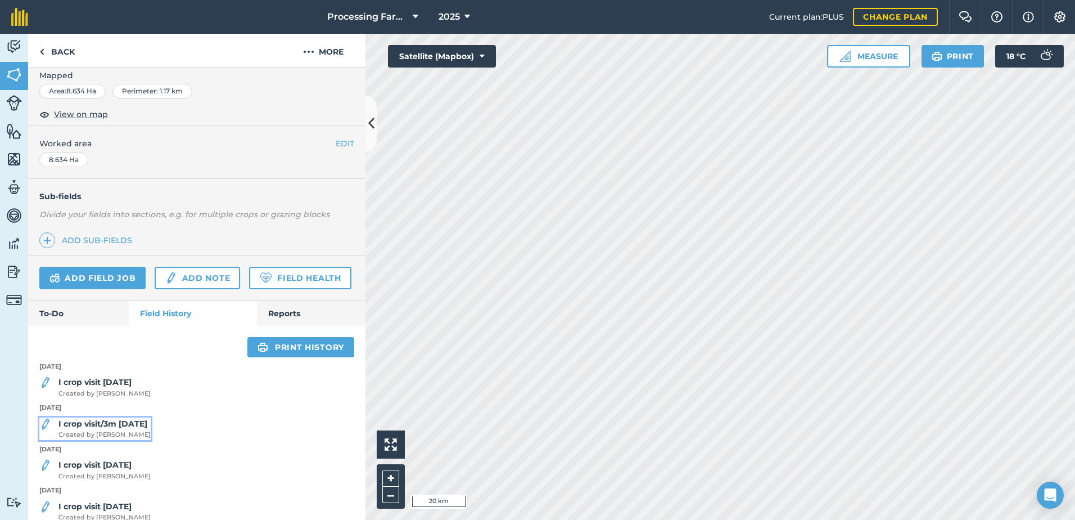
click at [105, 440] on span "Created by [PERSON_NAME]" at bounding box center [104, 435] width 92 height 10
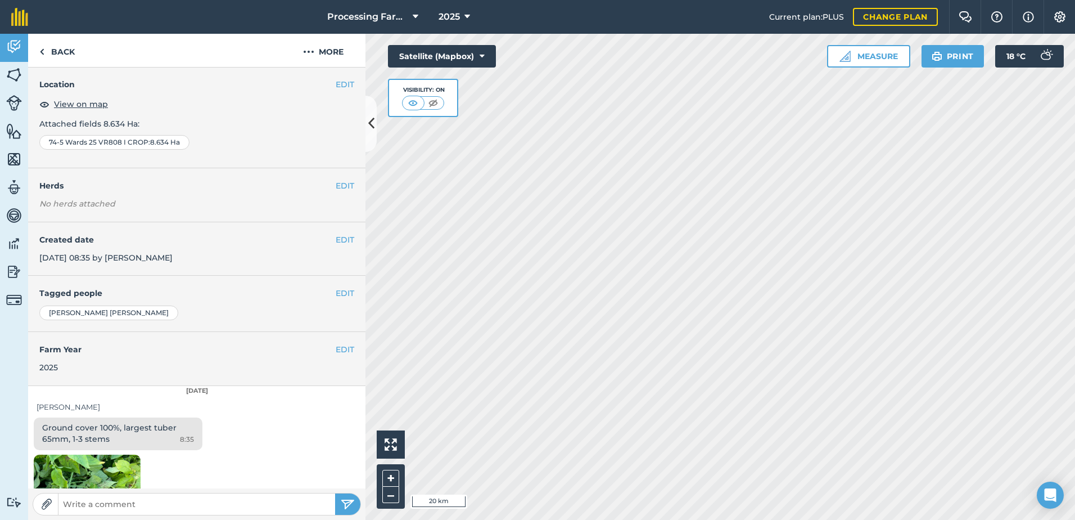
scroll to position [56, 0]
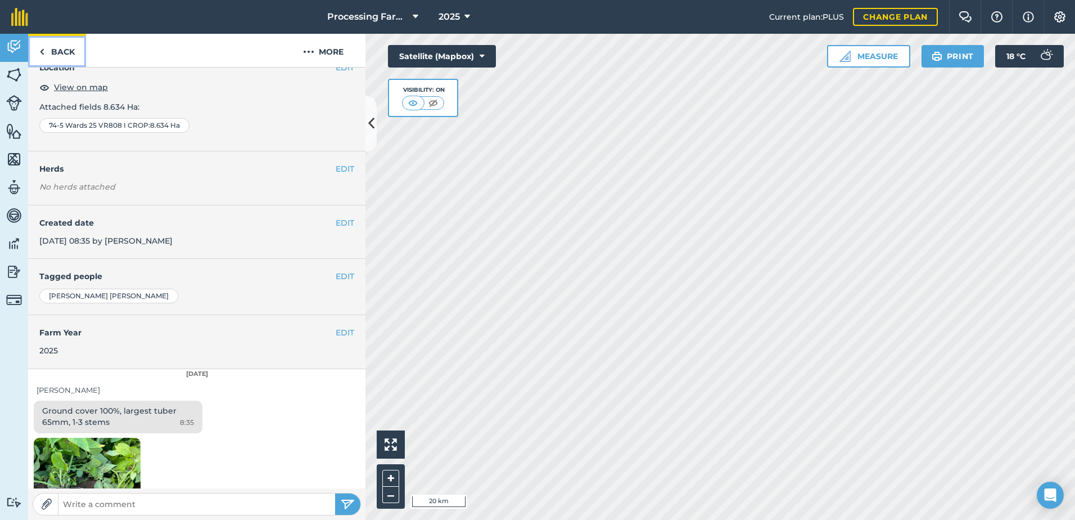
click at [45, 53] on link "Back" at bounding box center [57, 50] width 58 height 33
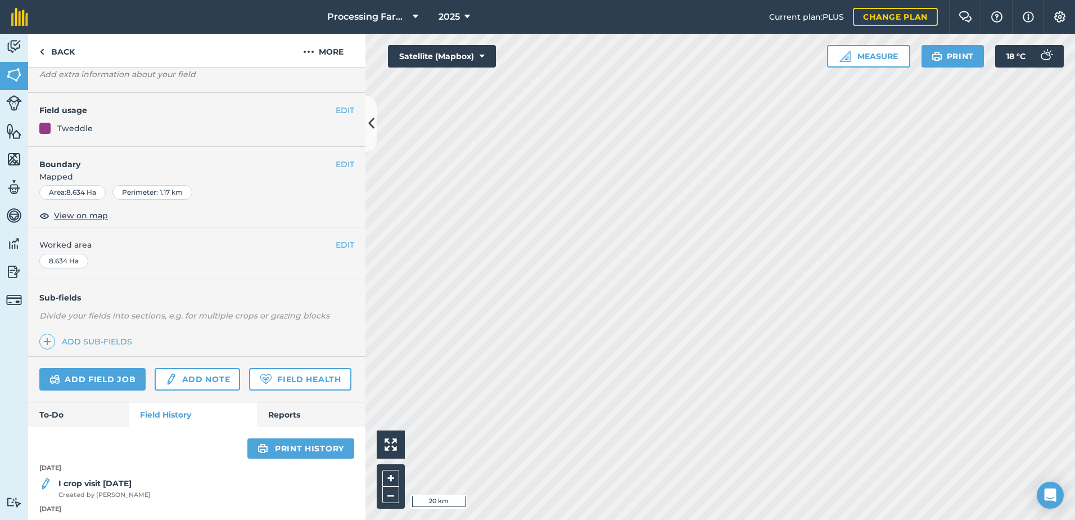
scroll to position [169, 0]
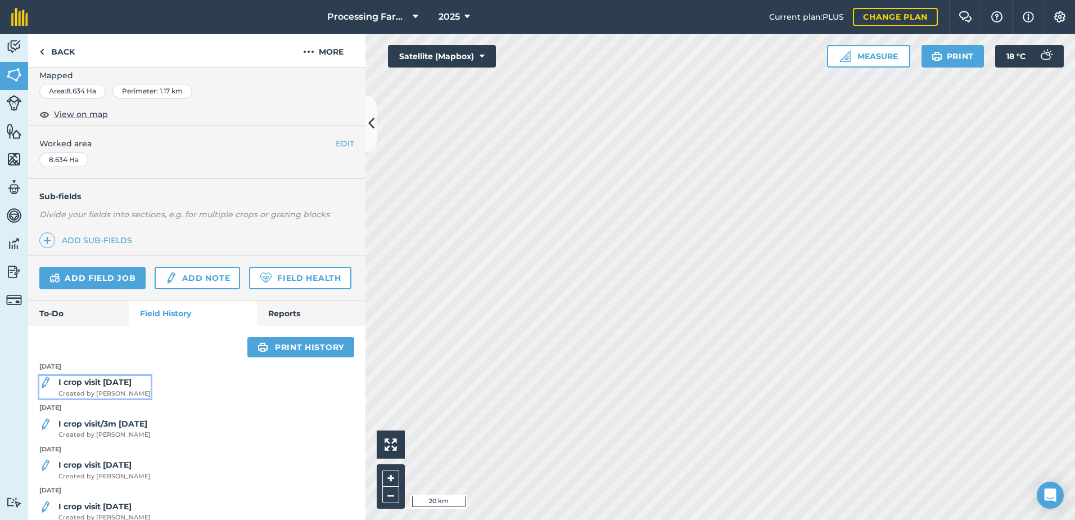
click at [121, 399] on span "Created by [PERSON_NAME]" at bounding box center [104, 394] width 92 height 10
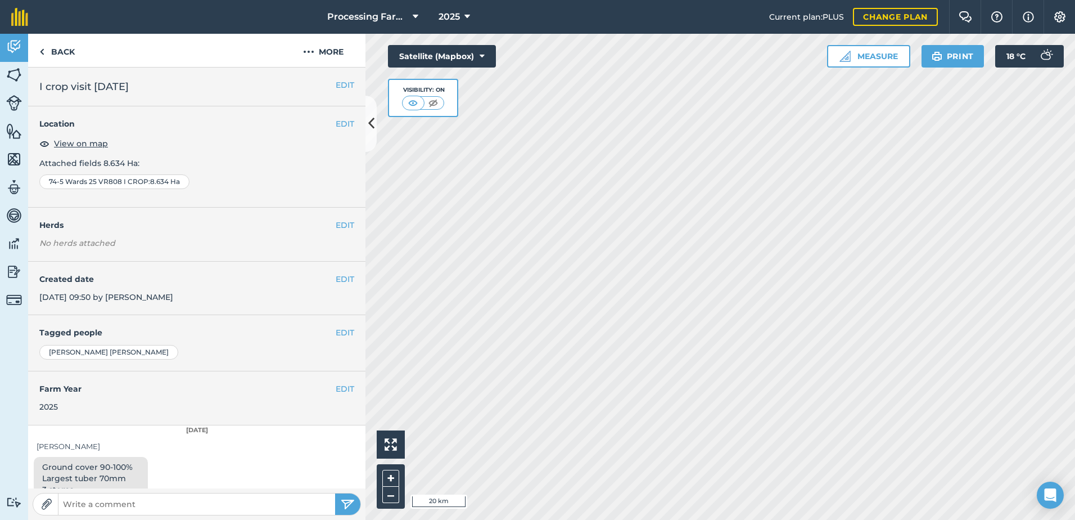
scroll to position [28, 0]
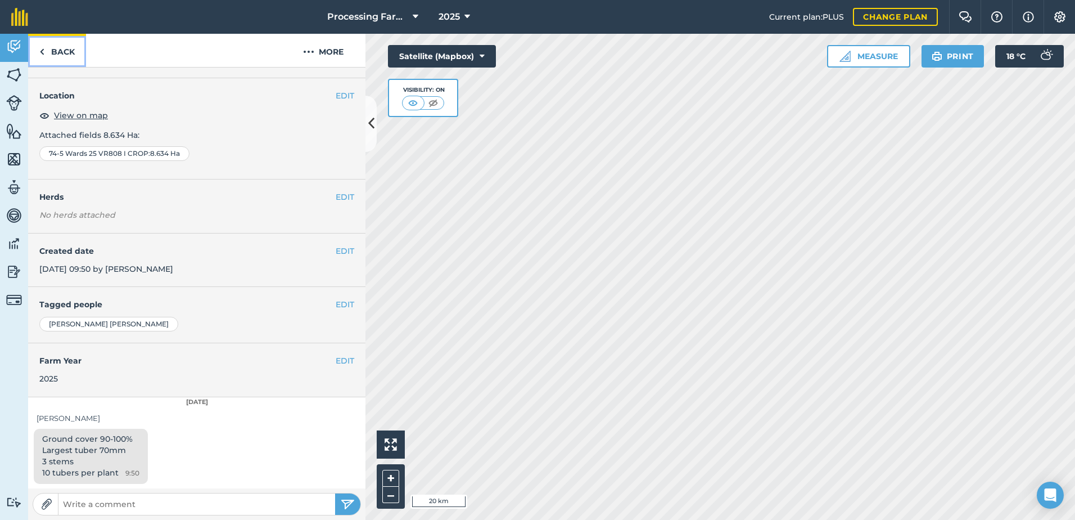
click at [71, 56] on link "Back" at bounding box center [57, 50] width 58 height 33
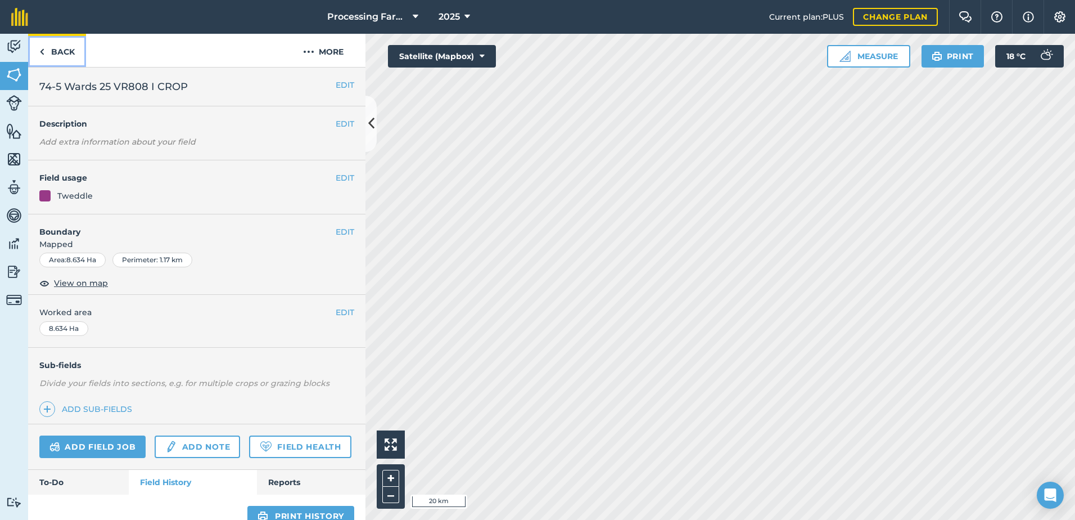
click at [51, 55] on link "Back" at bounding box center [57, 50] width 58 height 33
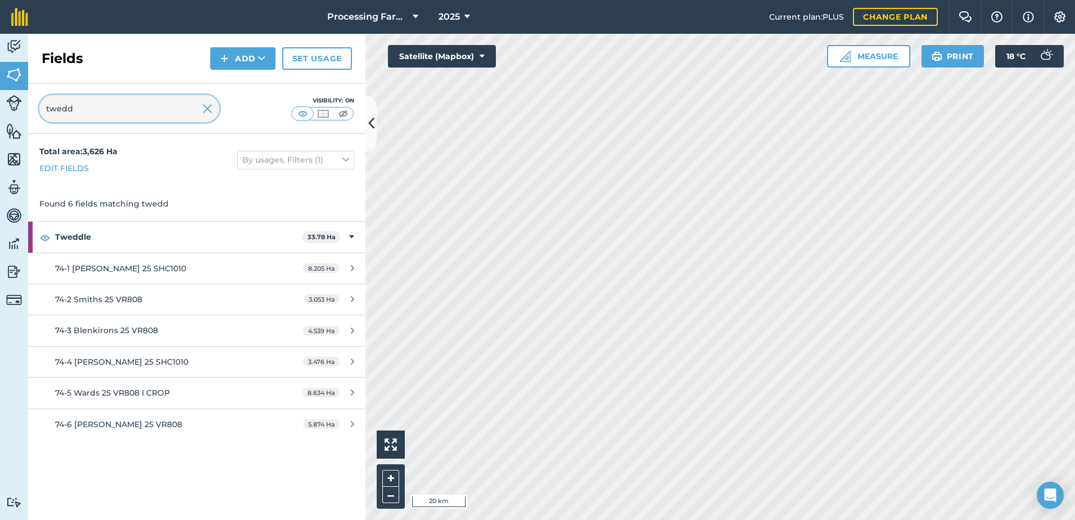
drag, startPoint x: 75, startPoint y: 107, endPoint x: -4, endPoint y: 118, distance: 79.9
click at [0, 118] on html "Processing Farms 2025 Current plan : PLUS Change plan Farm Chat Help Info Setti…" at bounding box center [537, 260] width 1075 height 520
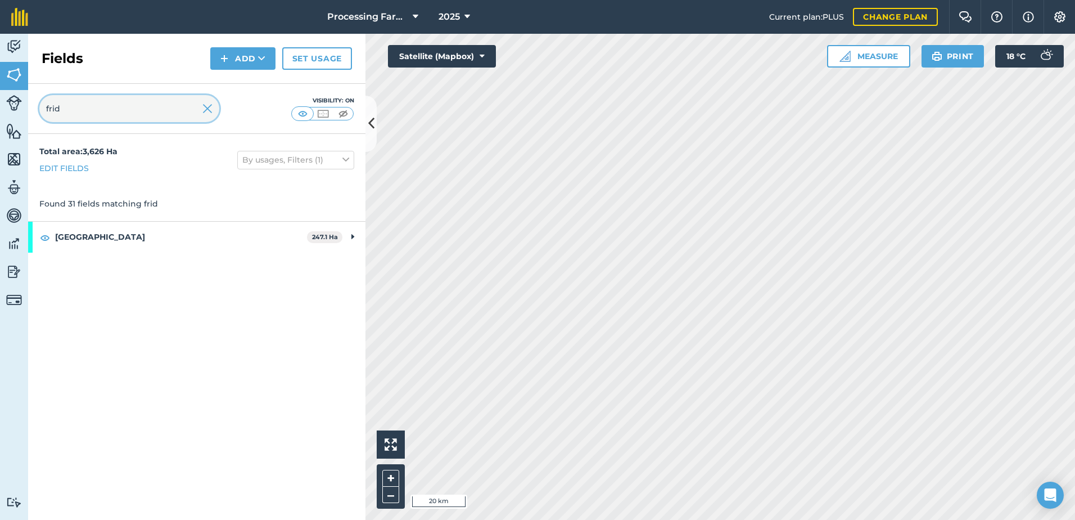
type input "frid"
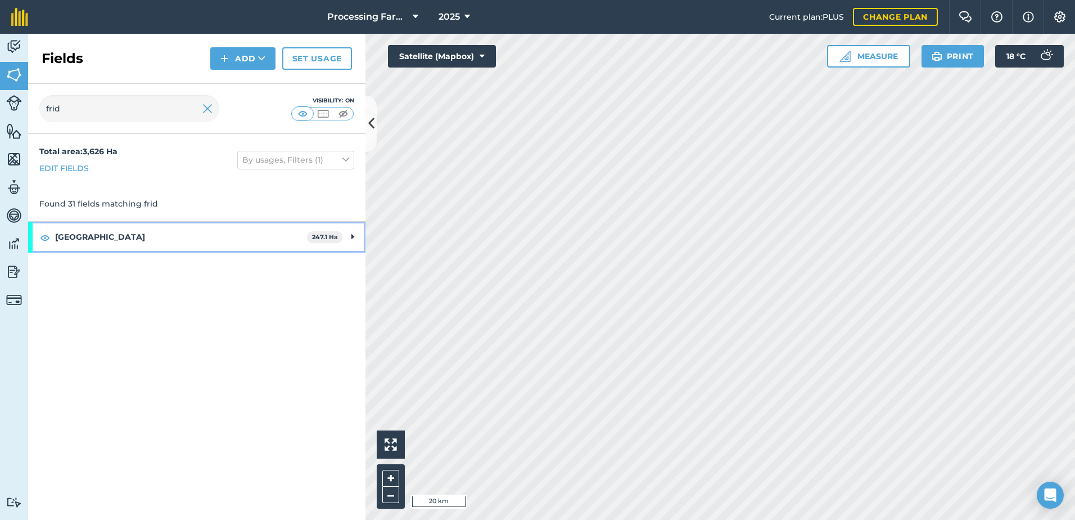
click at [96, 242] on strong "[GEOGRAPHIC_DATA]" at bounding box center [181, 237] width 252 height 30
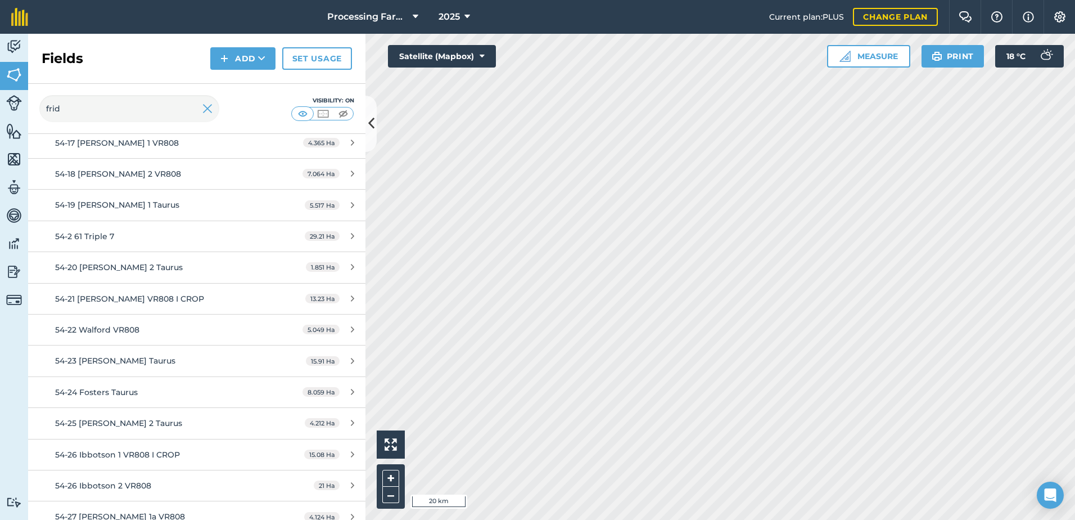
scroll to position [394, 0]
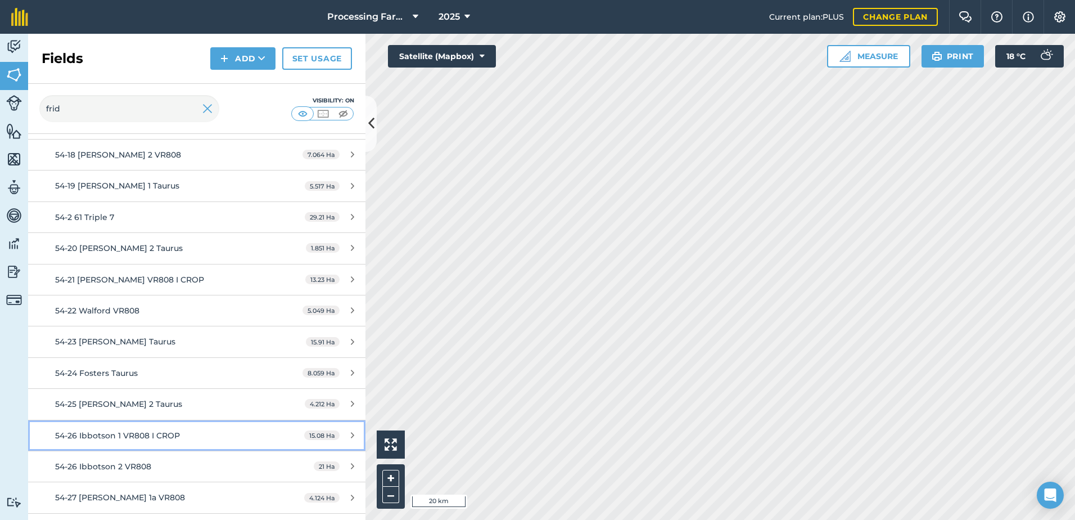
click at [166, 434] on span "54-26 Ibbotson 1 VR808 I CROP" at bounding box center [117, 435] width 125 height 10
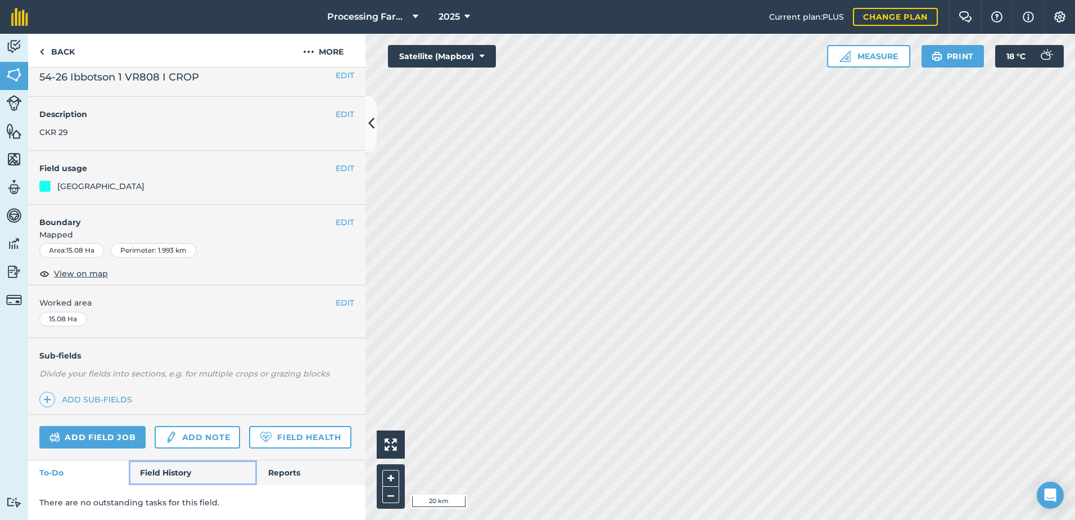
click at [167, 471] on link "Field History" at bounding box center [193, 472] width 128 height 25
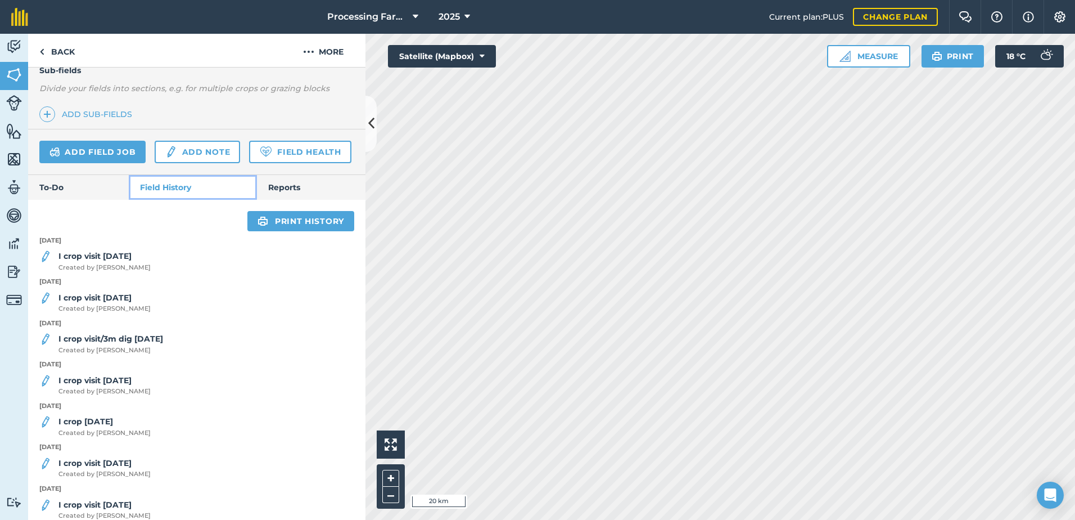
scroll to position [322, 0]
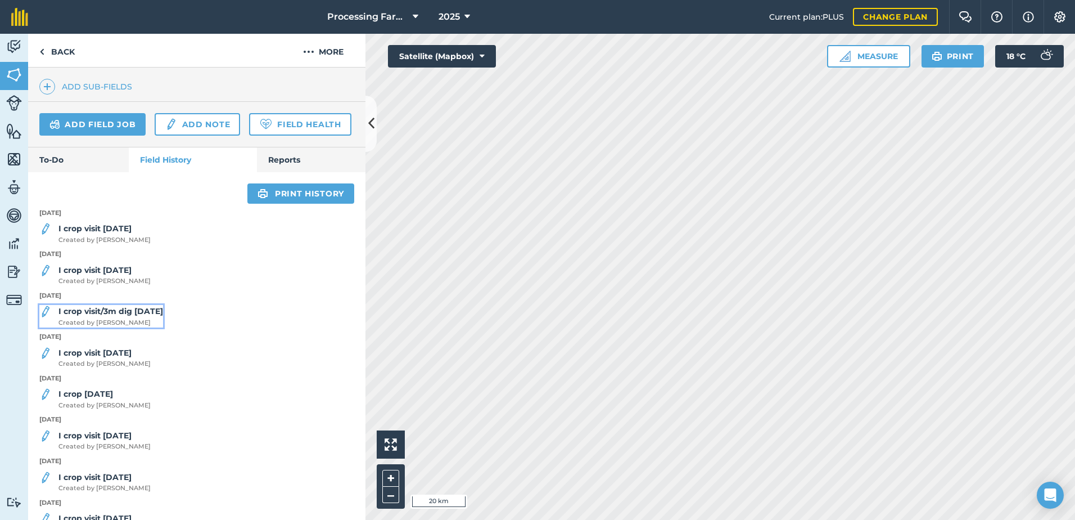
click at [155, 316] on strong "I crop visit/3m dig [DATE]" at bounding box center [110, 311] width 105 height 10
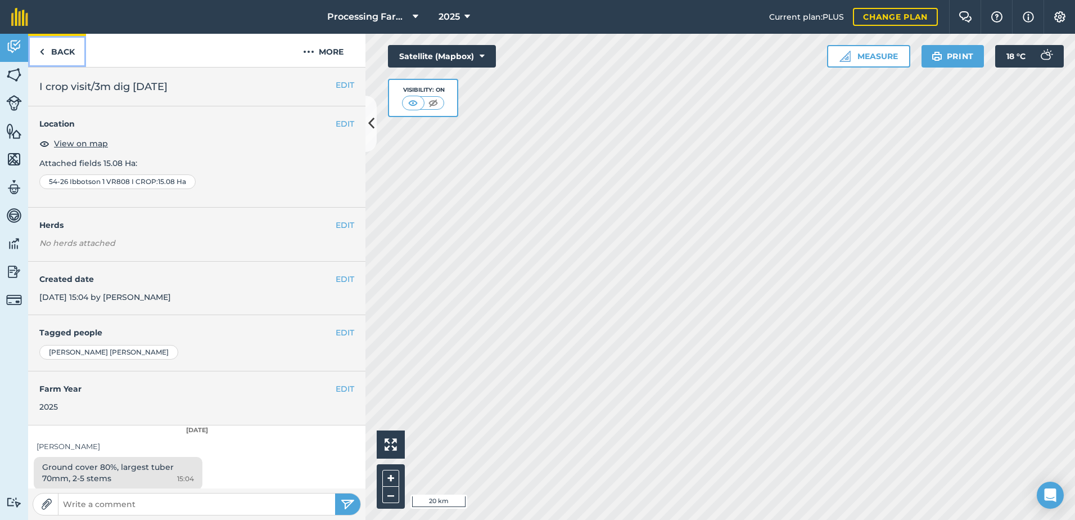
click at [59, 51] on link "Back" at bounding box center [57, 50] width 58 height 33
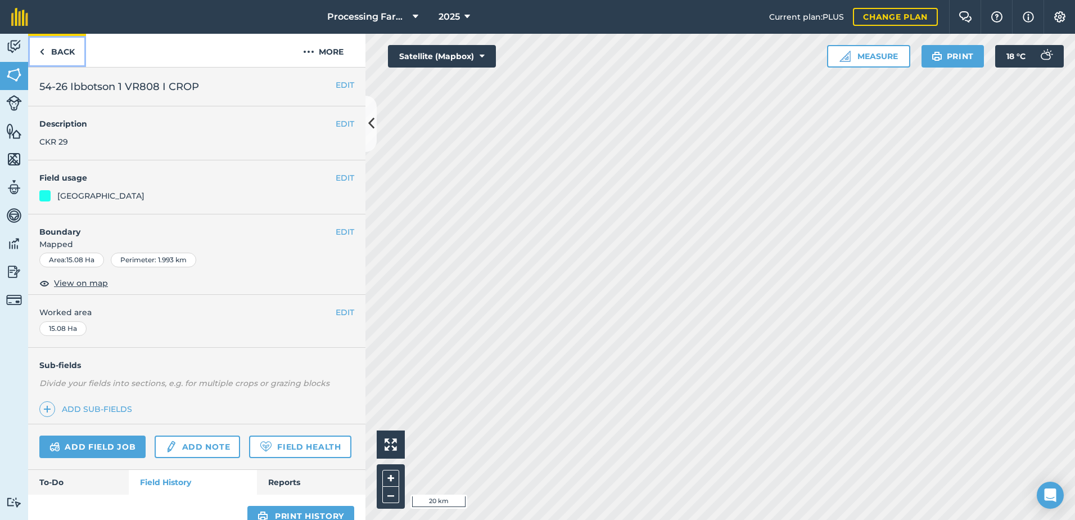
click at [74, 50] on link "Back" at bounding box center [57, 50] width 58 height 33
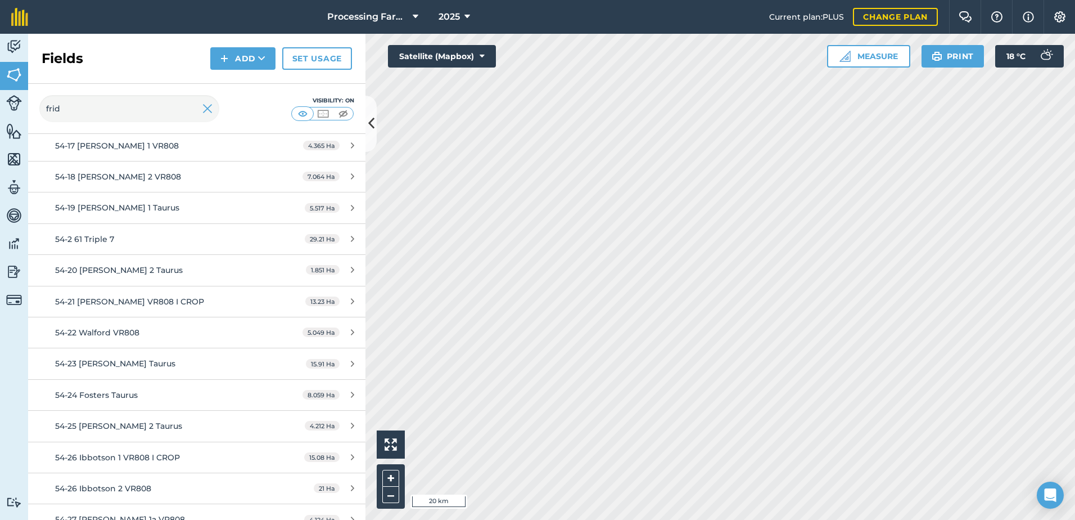
scroll to position [506, 0]
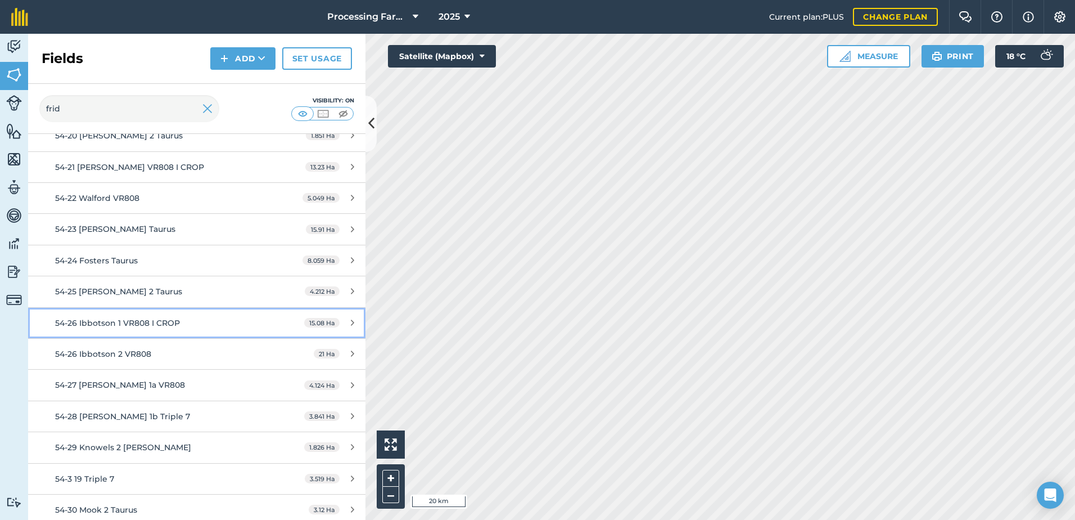
click at [103, 327] on span "54-26 Ibbotson 1 VR808 I CROP" at bounding box center [117, 323] width 125 height 10
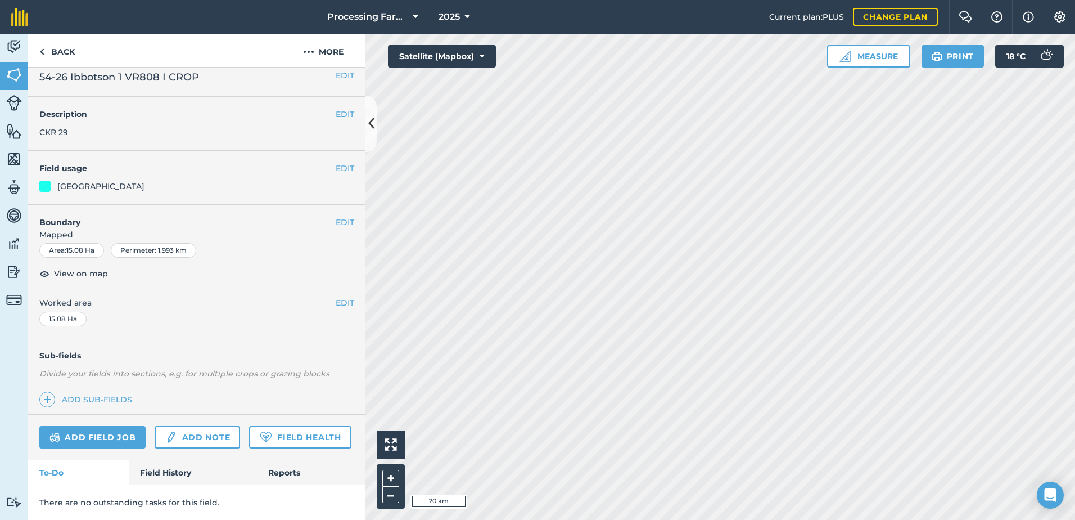
scroll to position [41, 0]
click at [177, 471] on link "Field History" at bounding box center [193, 472] width 128 height 25
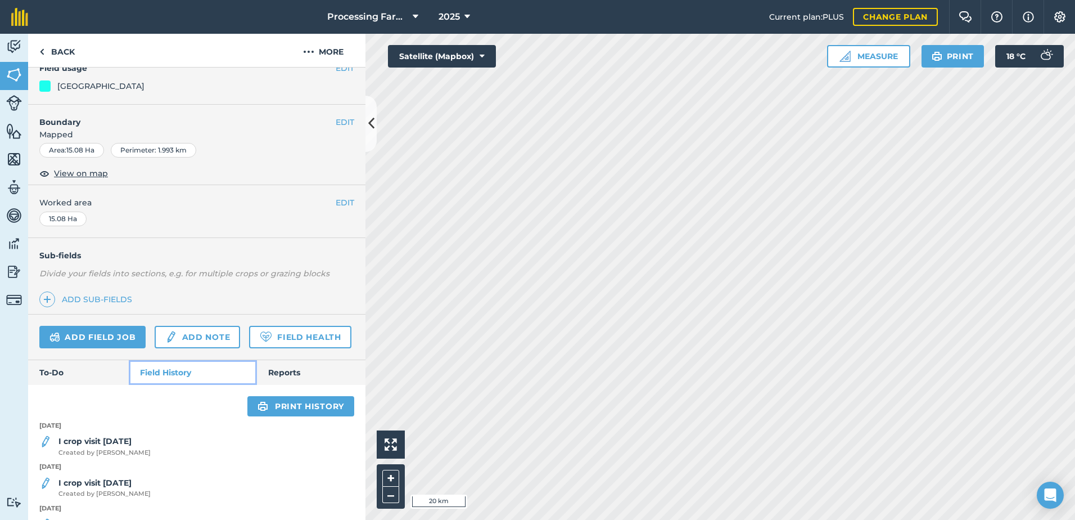
scroll to position [210, 0]
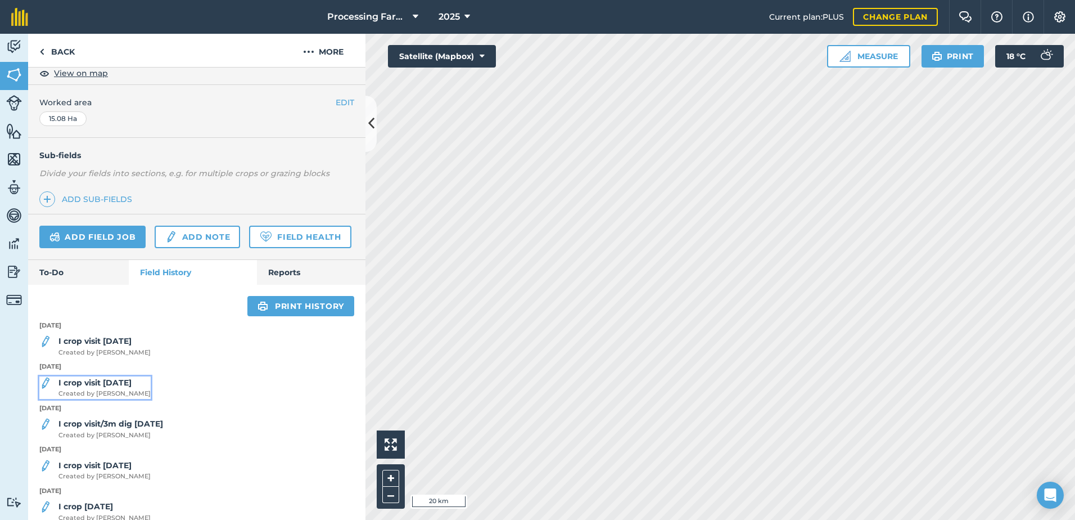
click at [117, 399] on span "Created by [PERSON_NAME]" at bounding box center [104, 394] width 92 height 10
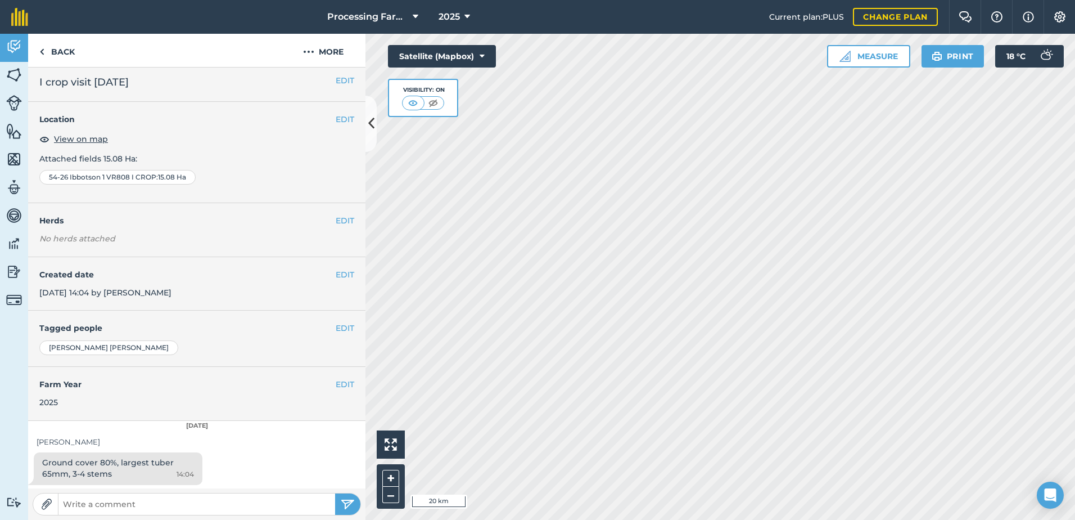
scroll to position [6, 0]
click at [71, 49] on link "Back" at bounding box center [57, 50] width 58 height 33
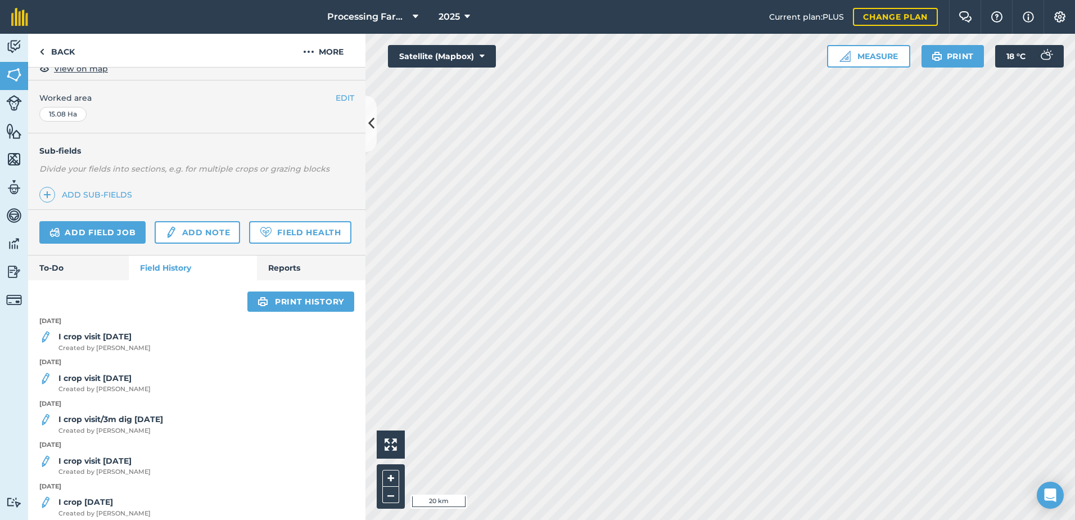
scroll to position [225, 0]
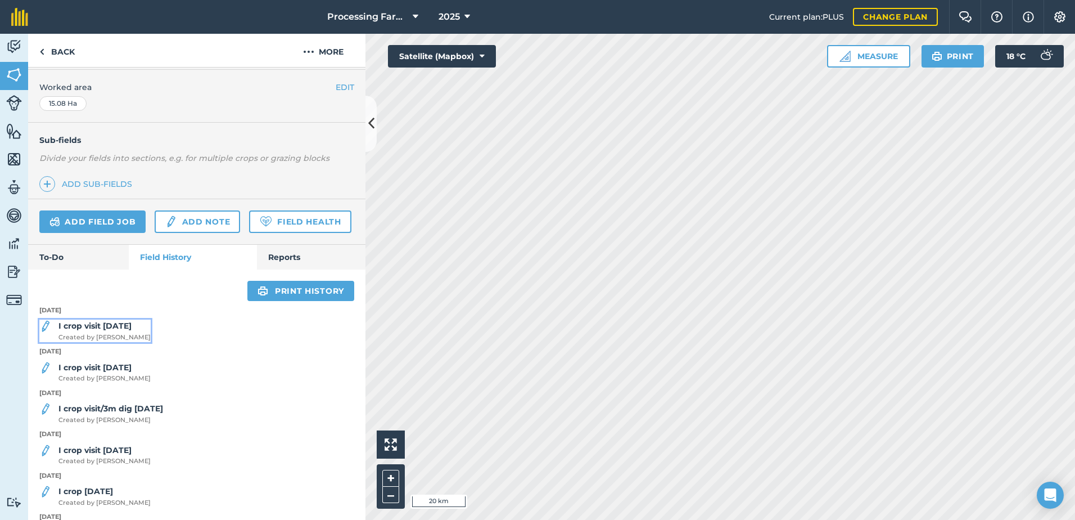
click at [106, 331] on strong "I crop visit [DATE]" at bounding box center [94, 326] width 73 height 10
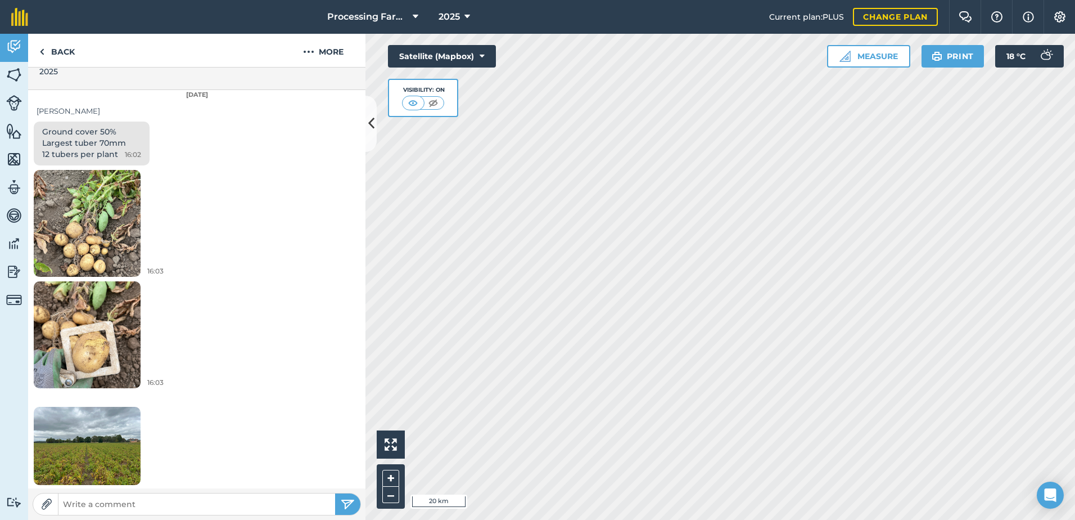
scroll to position [337, 0]
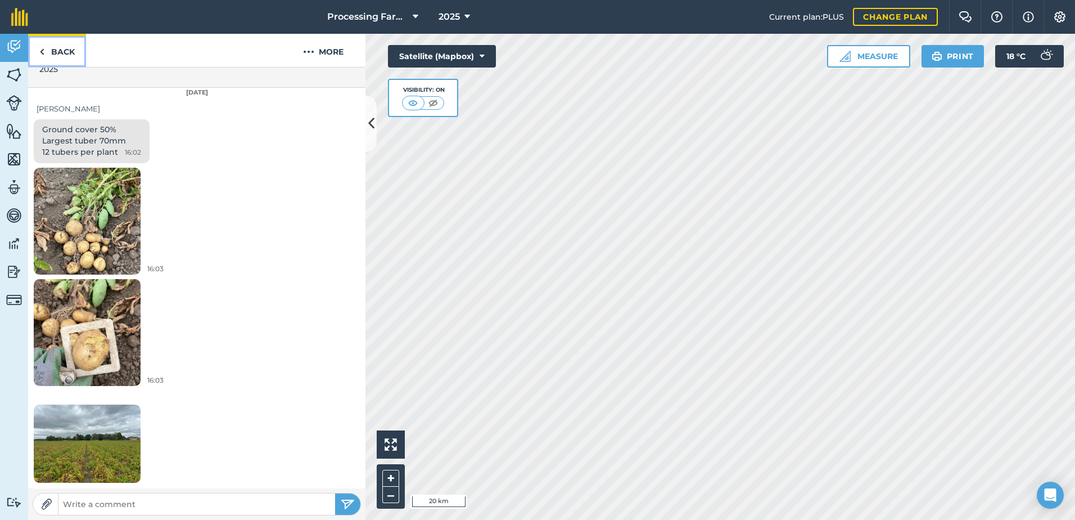
click at [61, 57] on link "Back" at bounding box center [57, 50] width 58 height 33
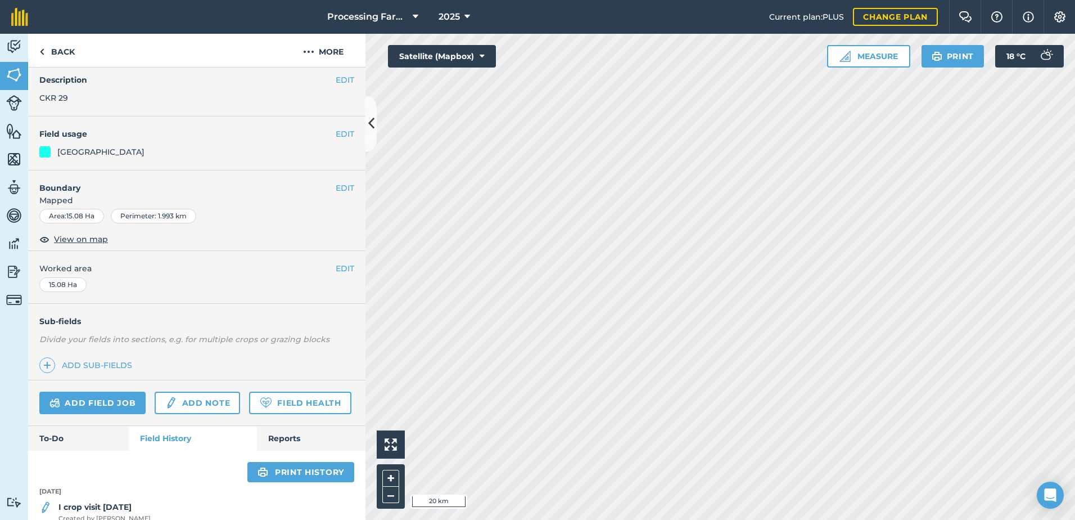
scroll to position [225, 0]
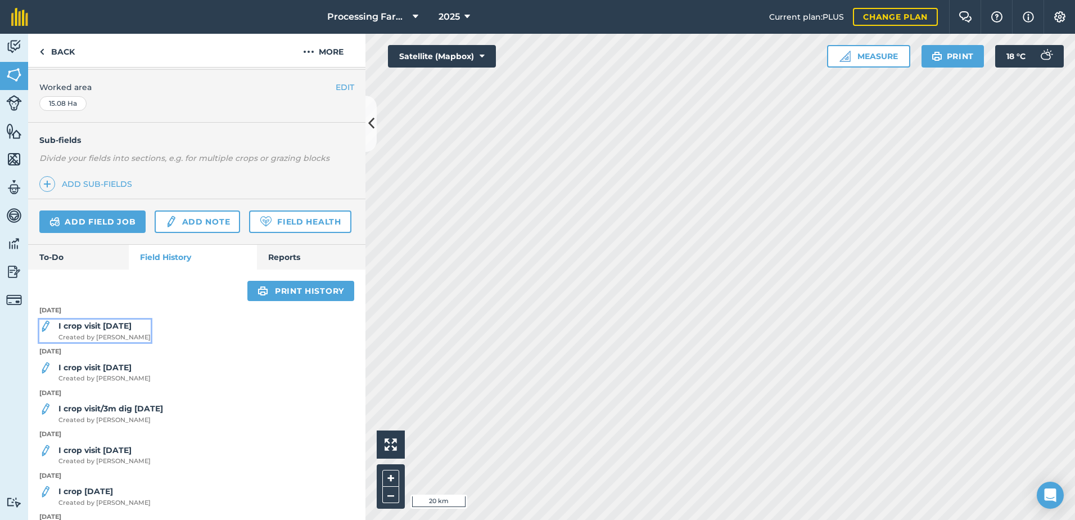
click at [125, 342] on span "Created by [PERSON_NAME]" at bounding box center [104, 337] width 92 height 10
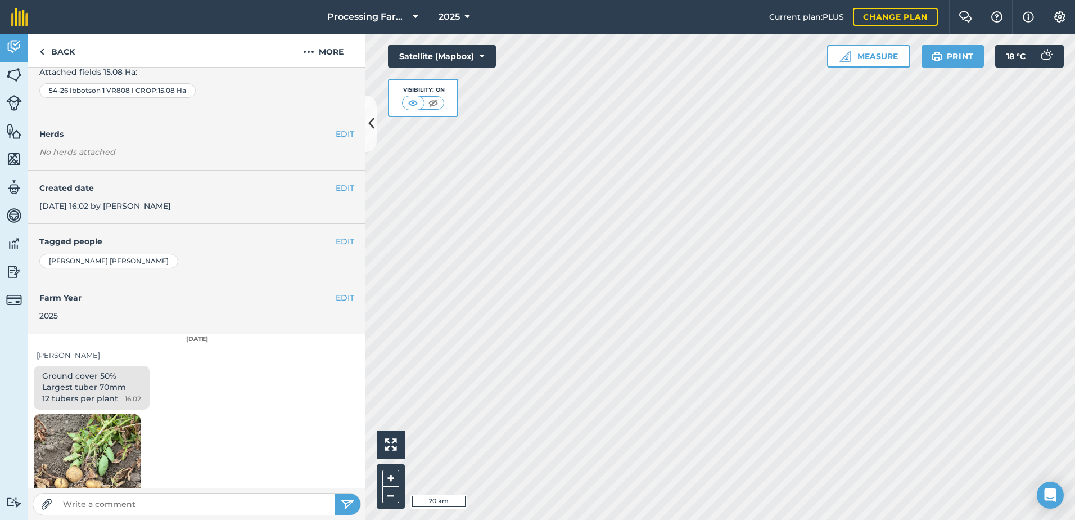
scroll to position [112, 0]
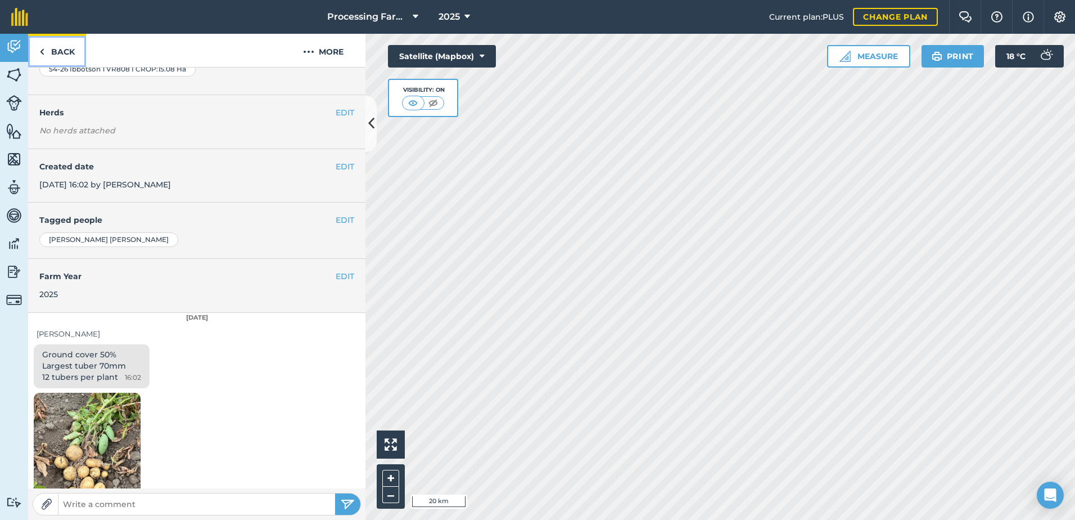
click at [61, 51] on link "Back" at bounding box center [57, 50] width 58 height 33
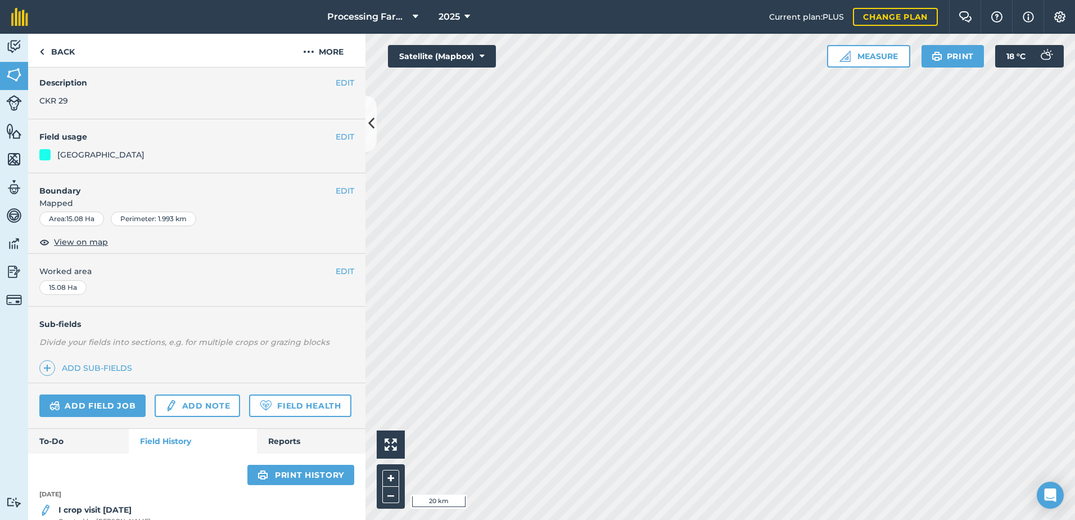
scroll to position [112, 0]
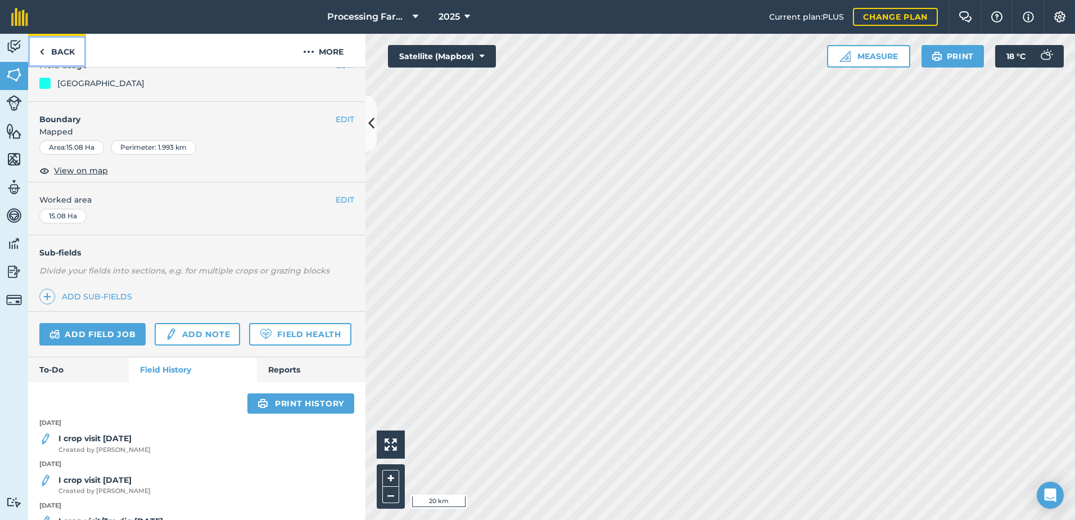
click at [52, 45] on link "Back" at bounding box center [57, 50] width 58 height 33
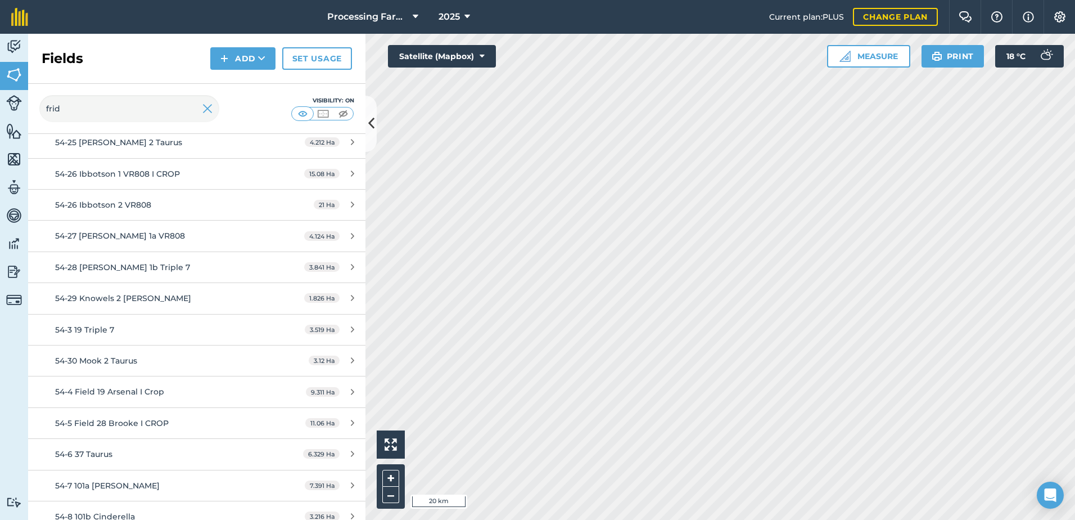
scroll to position [675, 0]
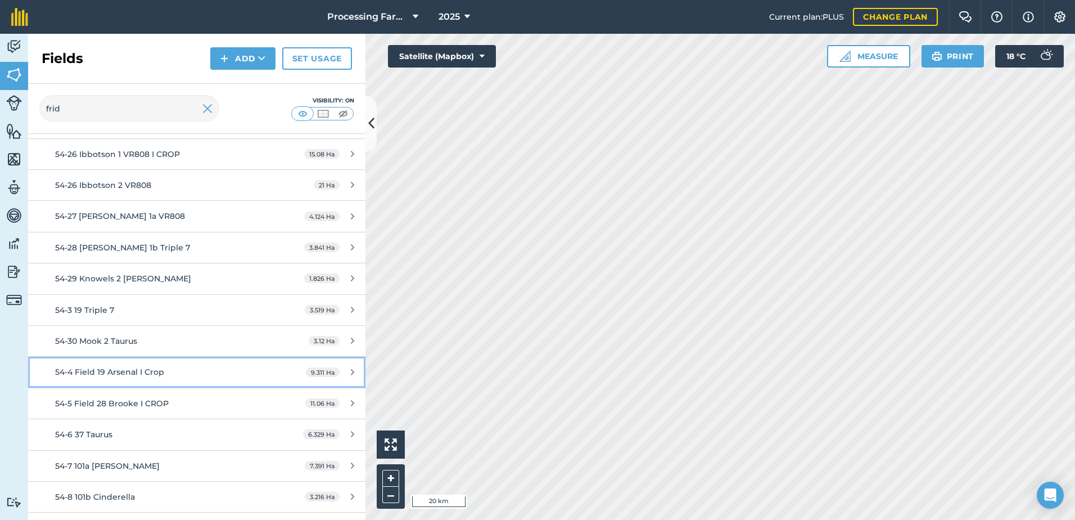
click at [175, 375] on div "54-4 Field 19 Arsenal I Crop" at bounding box center [160, 372] width 211 height 12
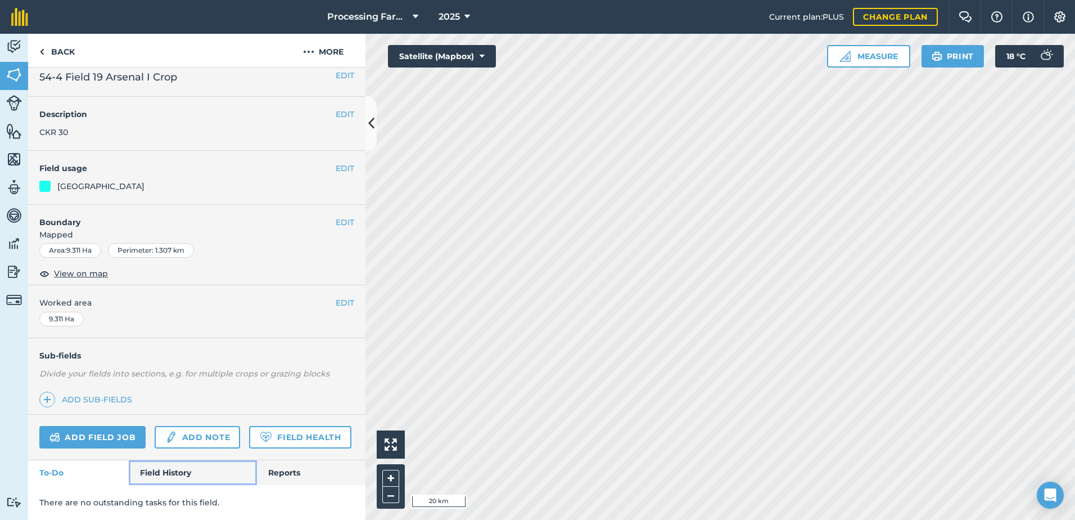
click at [175, 472] on link "Field History" at bounding box center [193, 472] width 128 height 25
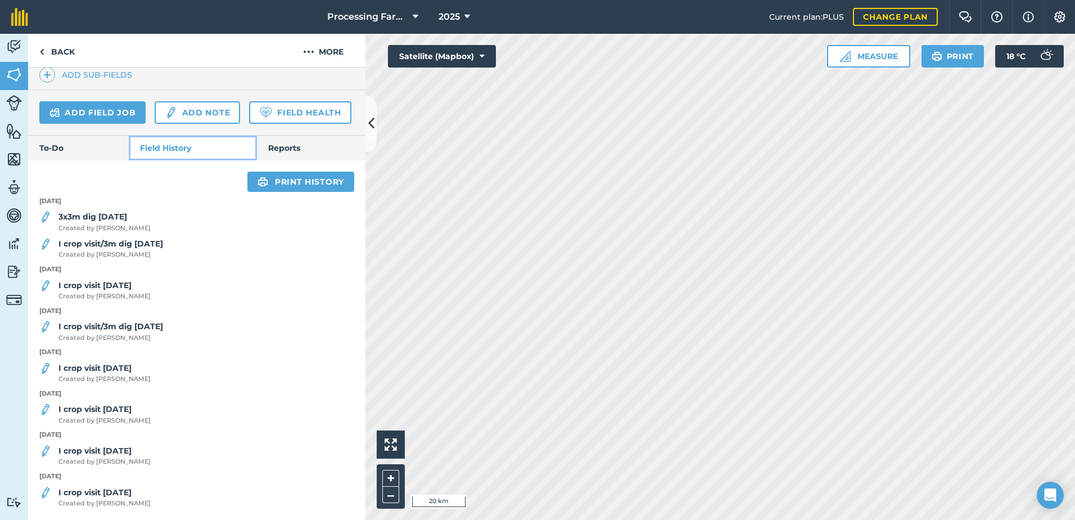
scroll to position [366, 0]
click at [125, 291] on div "I crop visit [DATE] Created by [PERSON_NAME]" at bounding box center [104, 290] width 92 height 22
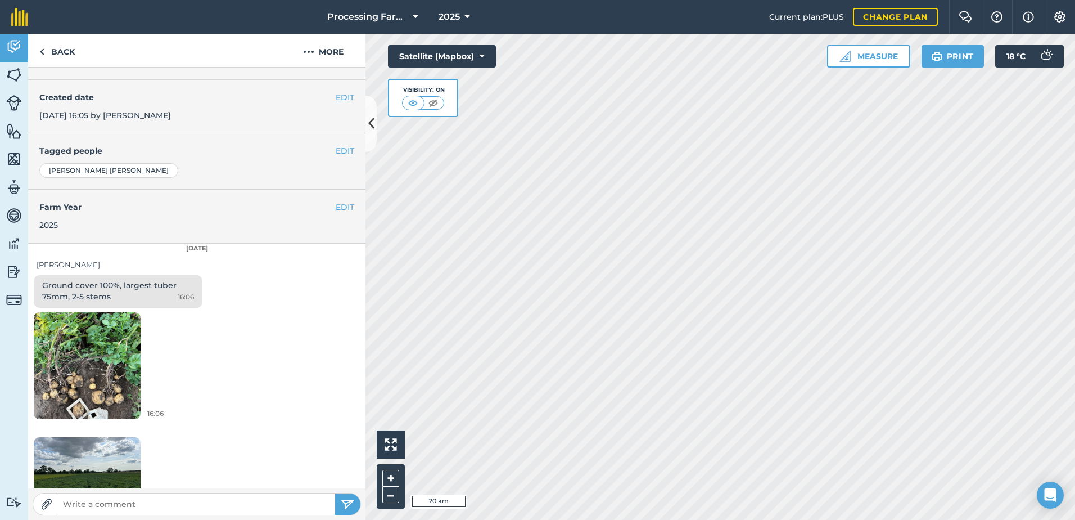
scroll to position [225, 0]
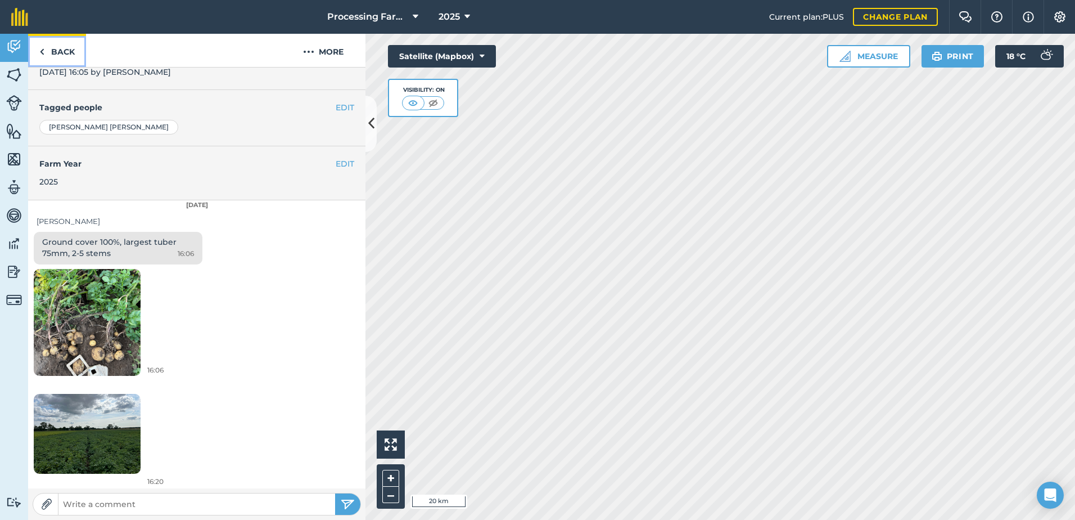
click at [62, 51] on link "Back" at bounding box center [57, 50] width 58 height 33
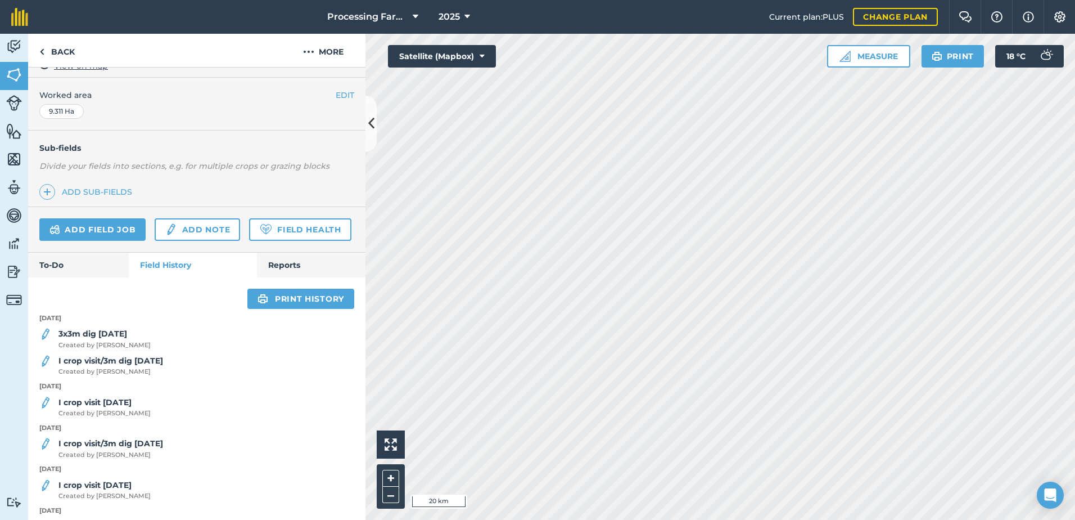
scroll to position [225, 0]
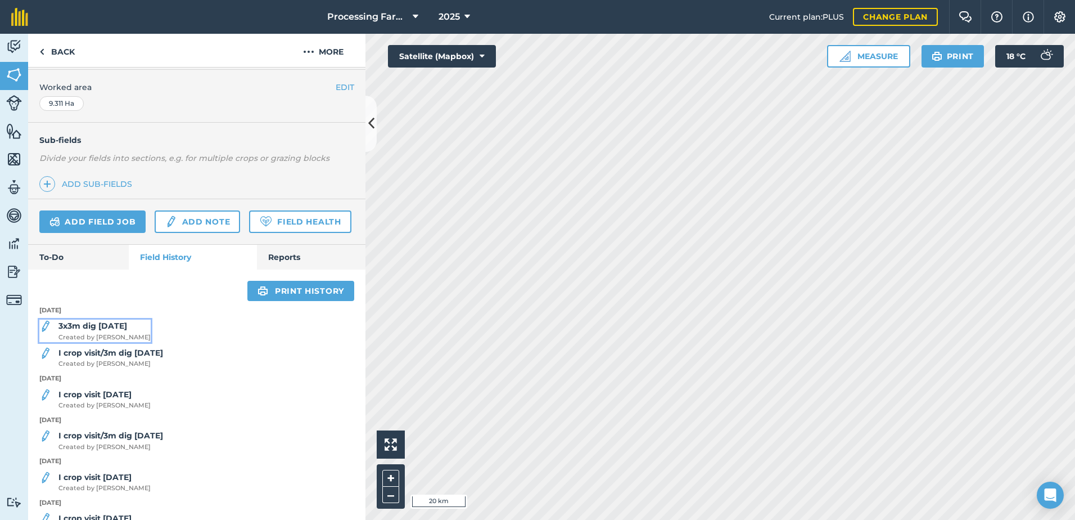
click at [104, 342] on div "3x3m dig [DATE] Created by [PERSON_NAME]" at bounding box center [104, 330] width 92 height 22
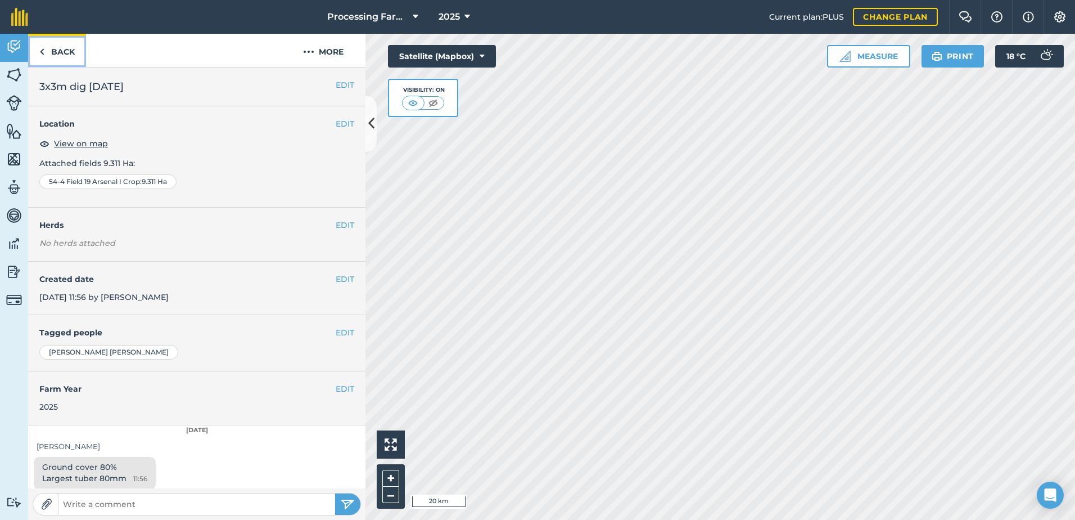
click at [69, 43] on link "Back" at bounding box center [57, 50] width 58 height 33
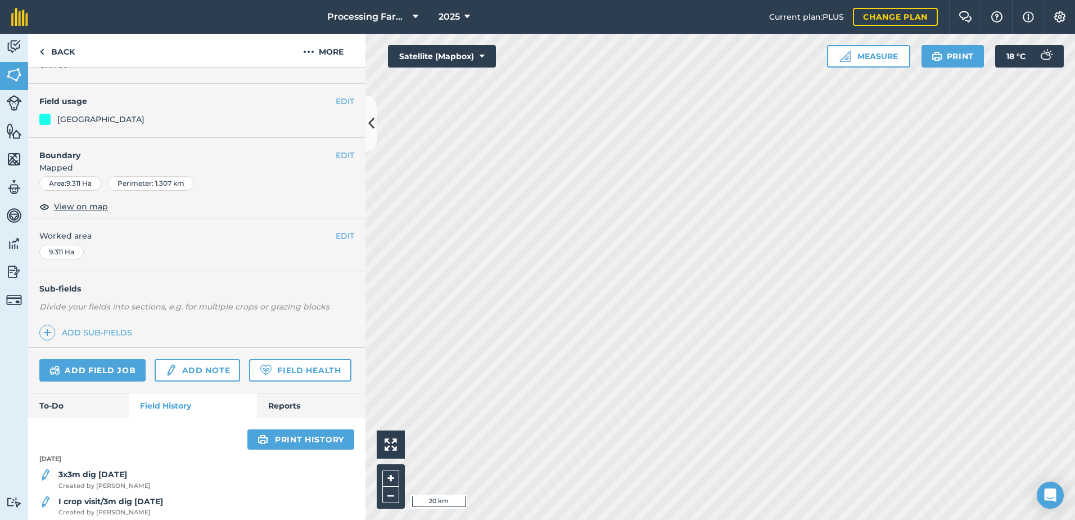
scroll to position [225, 0]
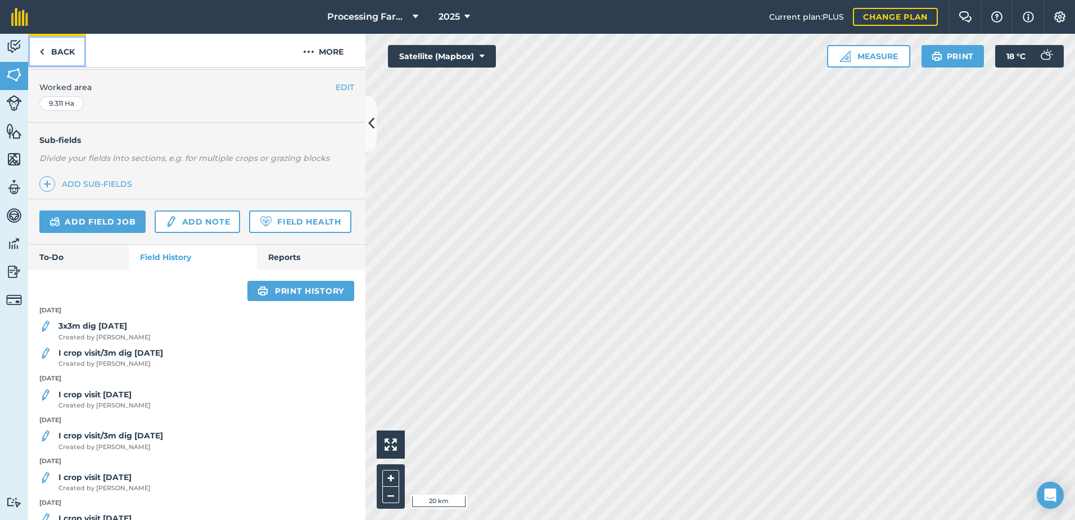
click at [52, 48] on link "Back" at bounding box center [57, 50] width 58 height 33
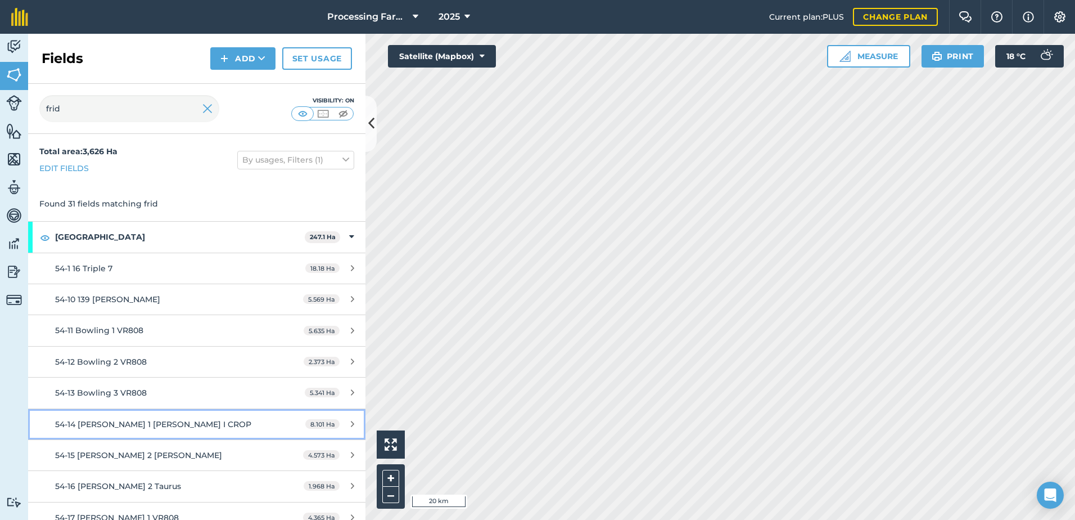
click at [168, 419] on span "54-14 [PERSON_NAME] 1 [PERSON_NAME] I CROP" at bounding box center [153, 424] width 196 height 10
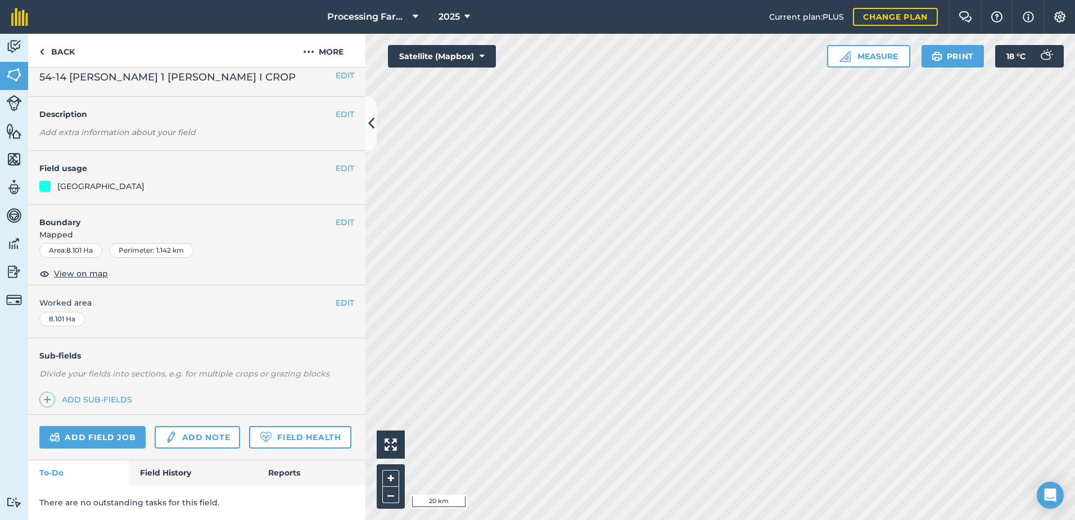
scroll to position [41, 0]
click at [162, 468] on link "Field History" at bounding box center [193, 472] width 128 height 25
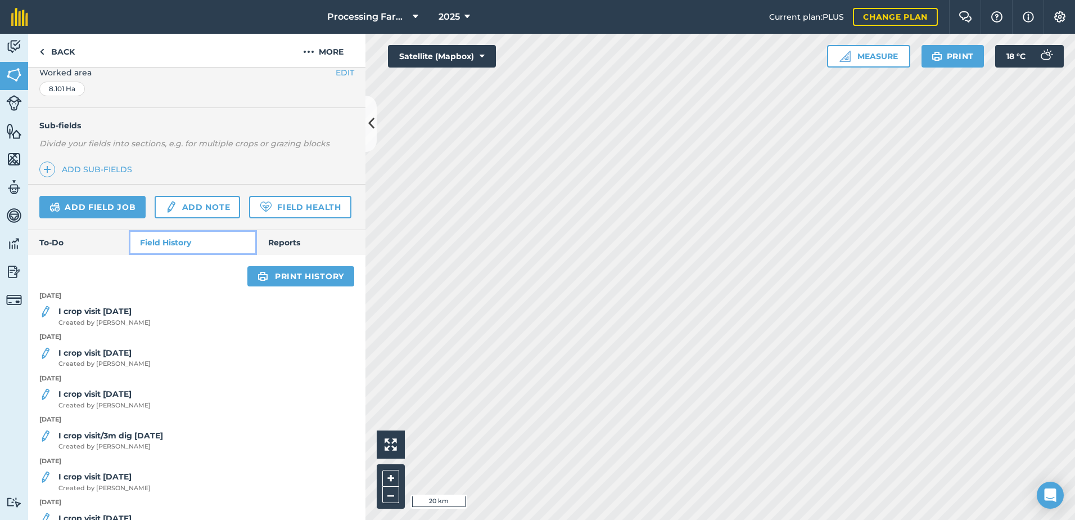
scroll to position [322, 0]
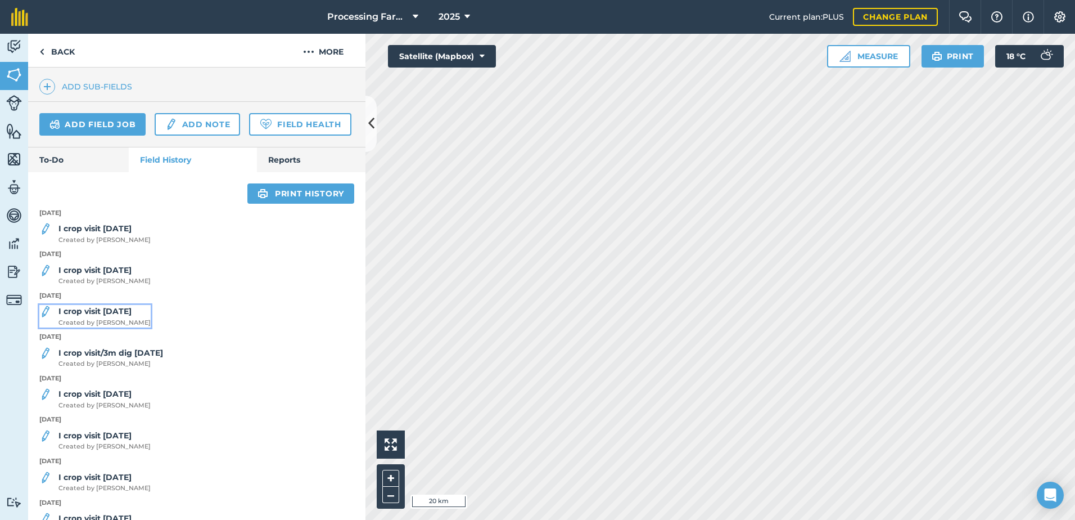
click at [113, 316] on strong "I crop visit [DATE]" at bounding box center [94, 311] width 73 height 10
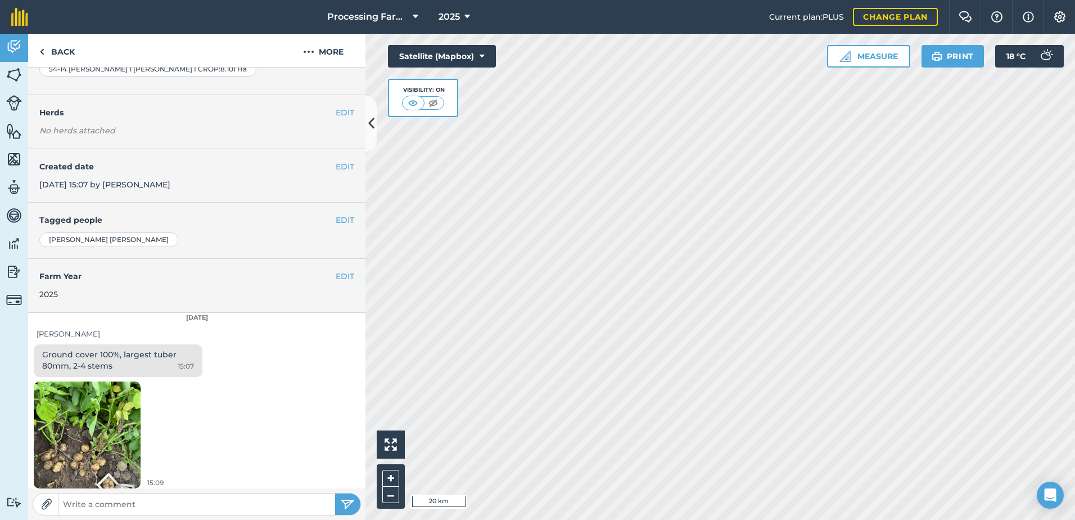
scroll to position [169, 0]
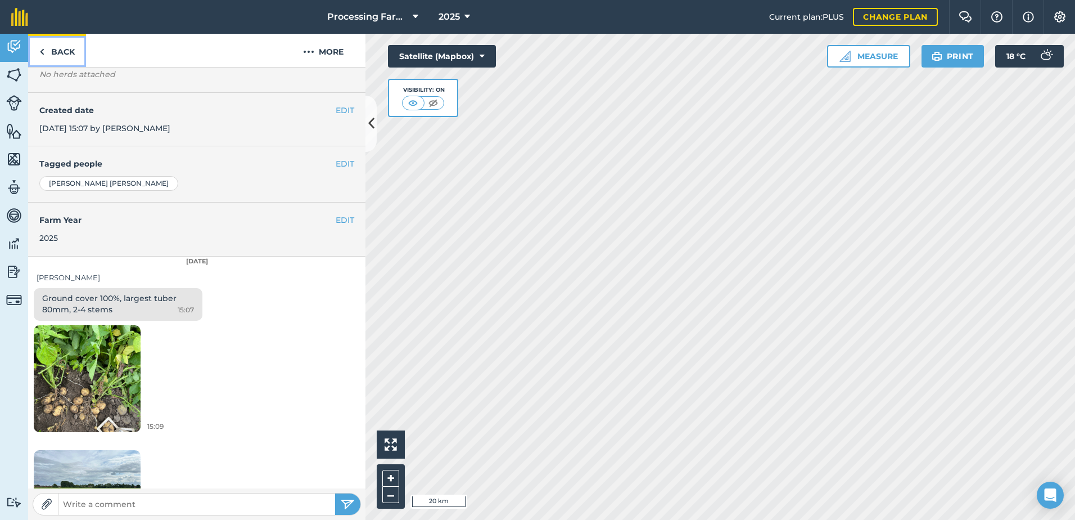
click at [53, 51] on link "Back" at bounding box center [57, 50] width 58 height 33
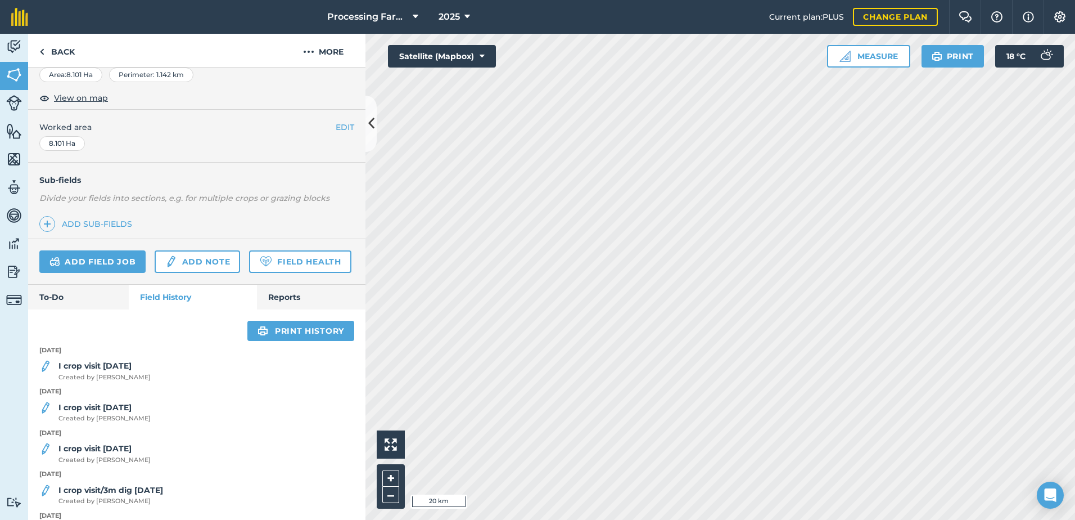
scroll to position [225, 0]
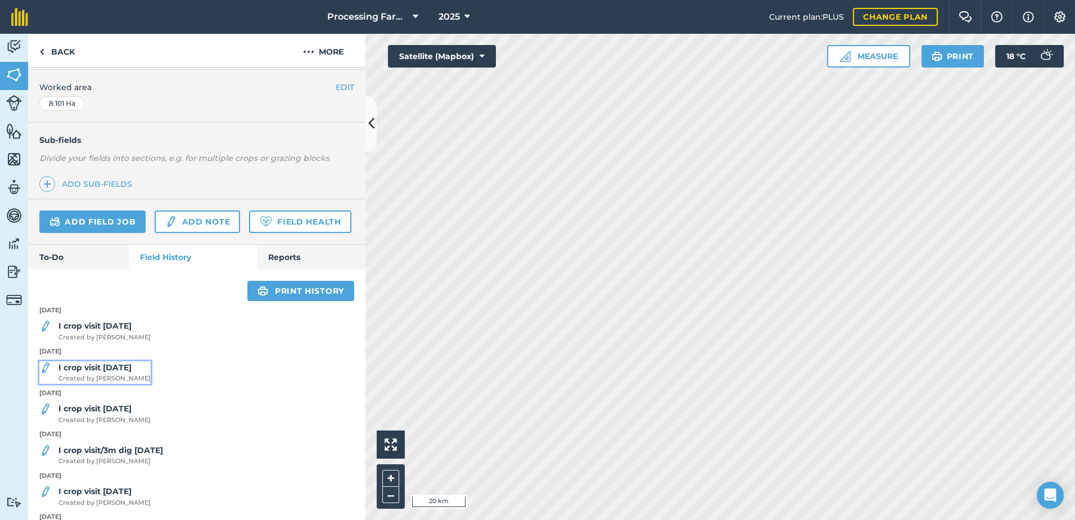
click at [112, 384] on span "Created by [PERSON_NAME]" at bounding box center [104, 378] width 92 height 10
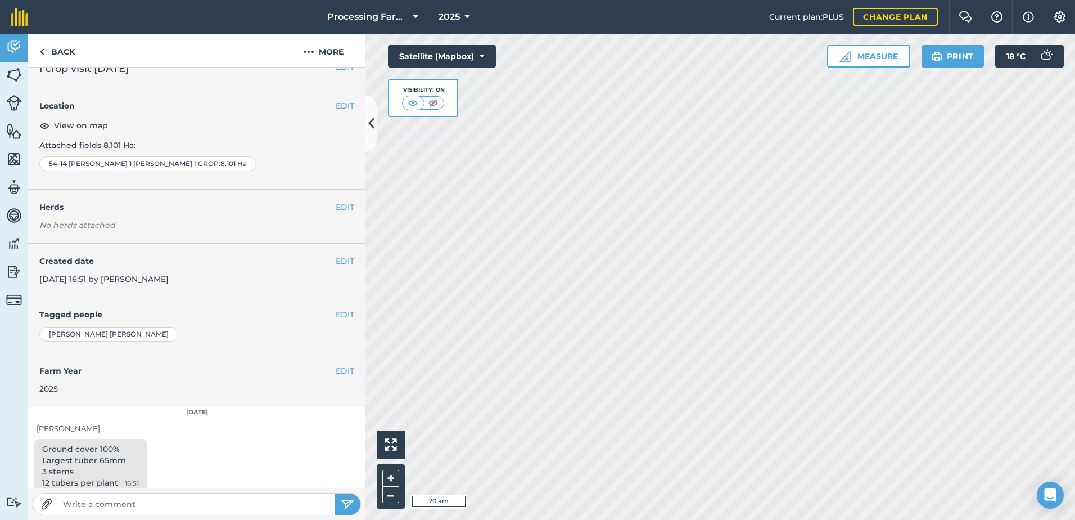
scroll to position [28, 0]
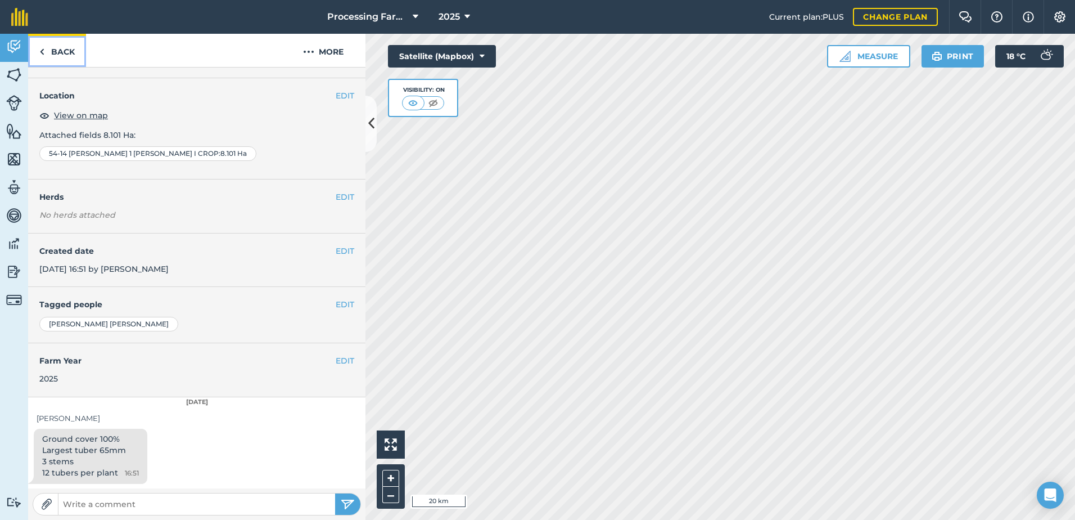
click at [62, 48] on link "Back" at bounding box center [57, 50] width 58 height 33
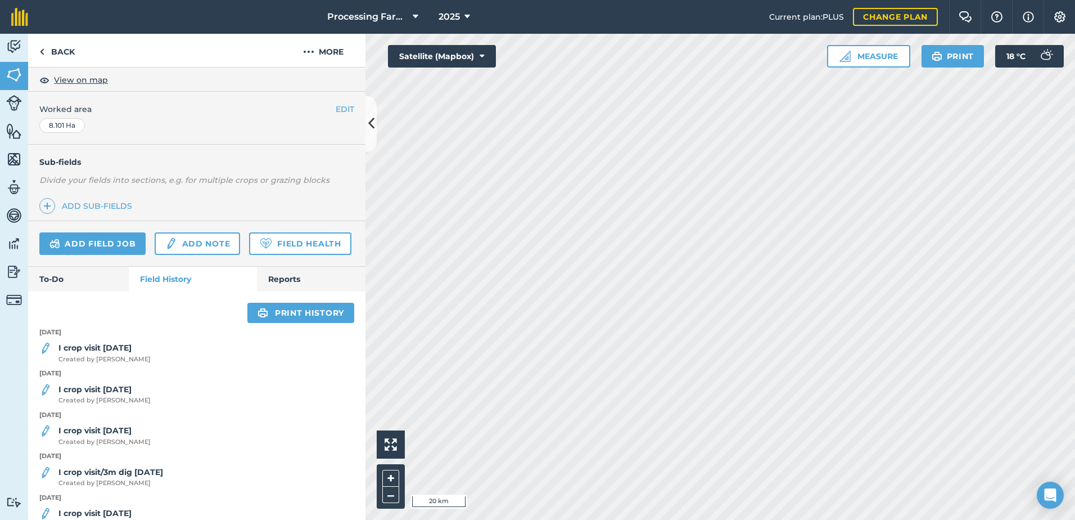
scroll to position [225, 0]
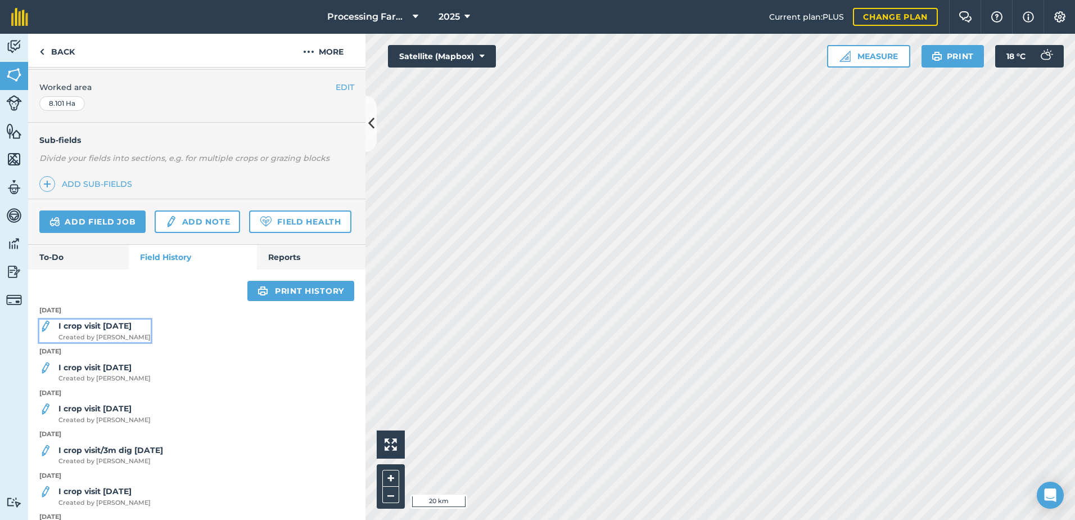
click at [125, 342] on span "Created by [PERSON_NAME]" at bounding box center [104, 337] width 92 height 10
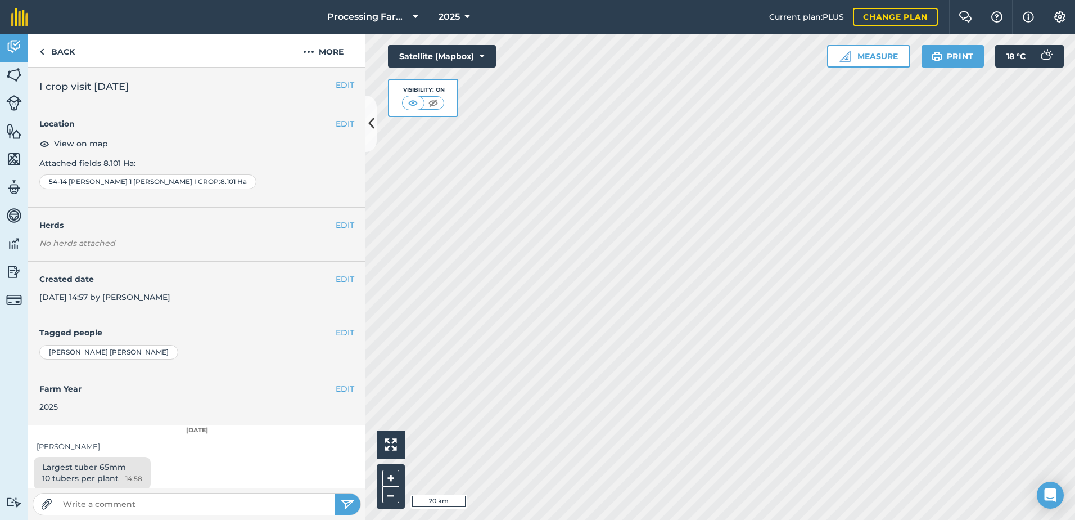
scroll to position [31, 0]
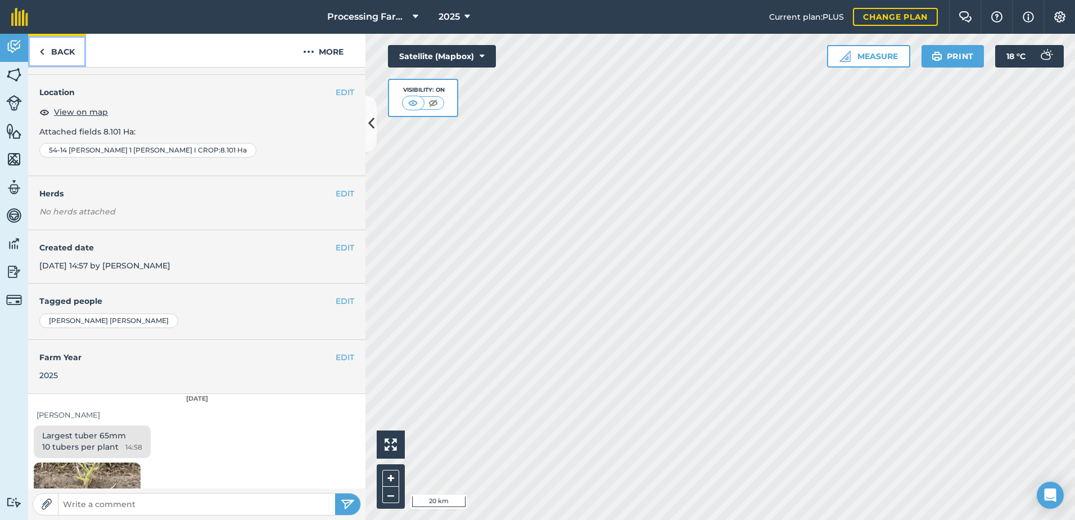
click at [68, 55] on link "Back" at bounding box center [57, 50] width 58 height 33
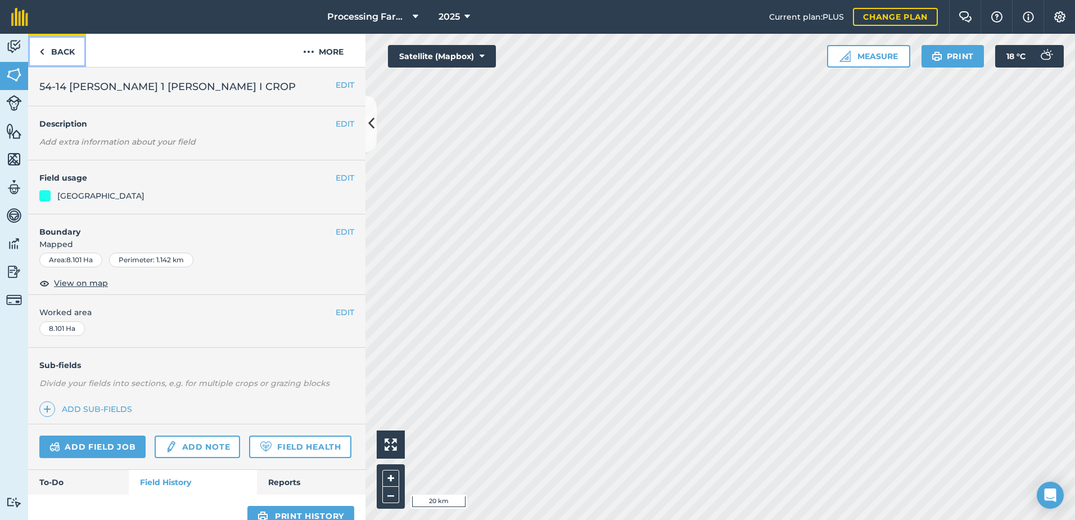
click at [74, 53] on link "Back" at bounding box center [57, 50] width 58 height 33
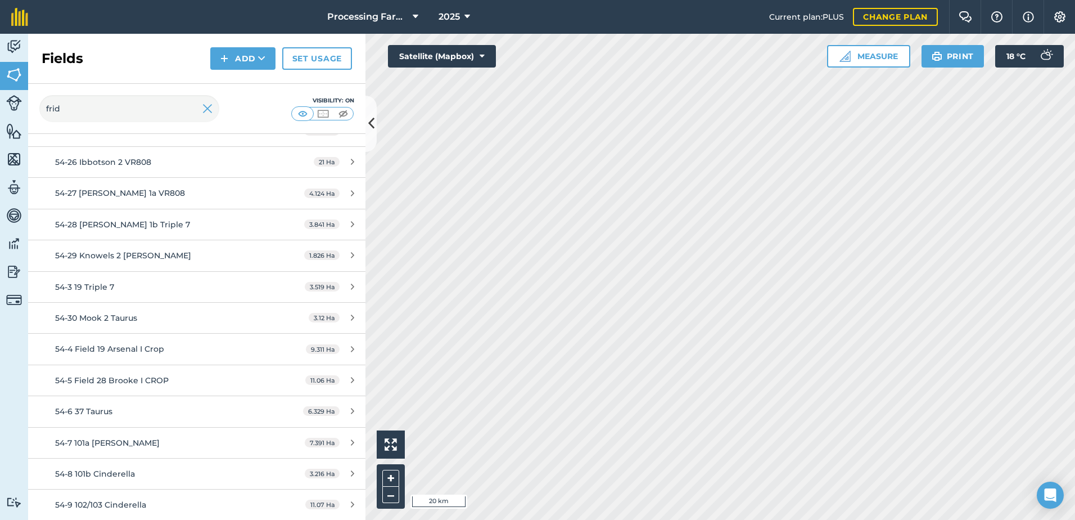
scroll to position [698, 0]
click at [190, 380] on div "54-5 Field 28 Brooke I CROP" at bounding box center [160, 379] width 211 height 12
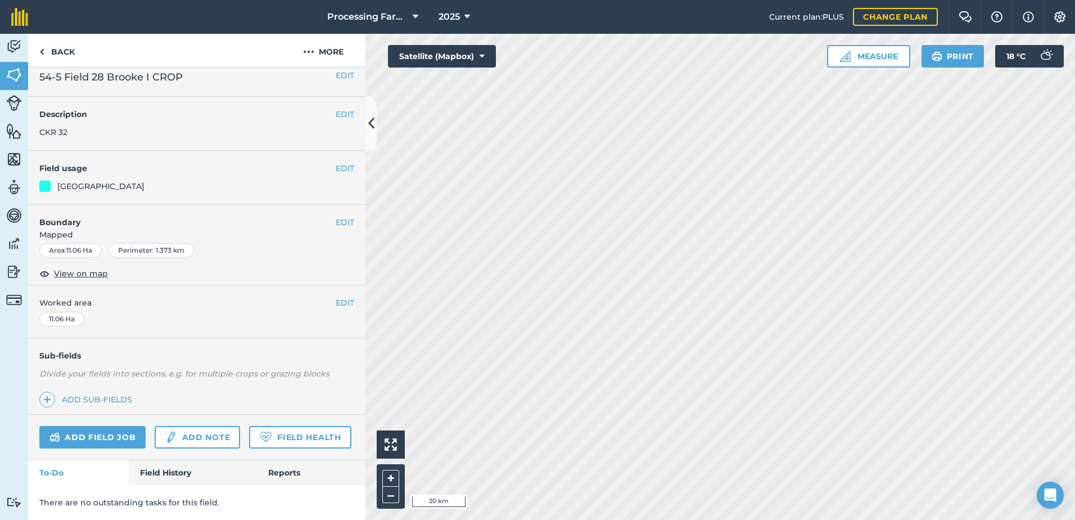
scroll to position [41, 0]
click at [167, 474] on link "Field History" at bounding box center [193, 472] width 128 height 25
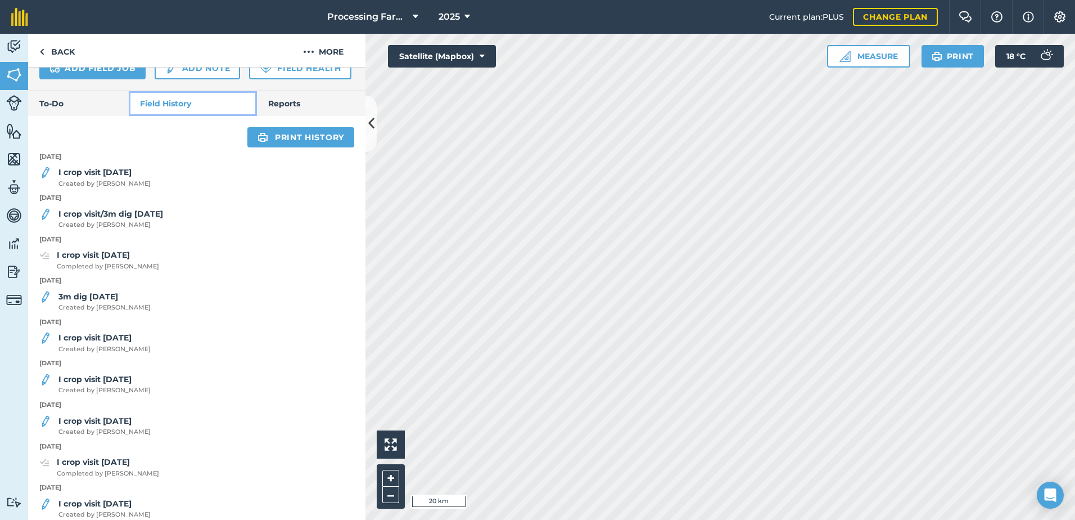
scroll to position [435, 0]
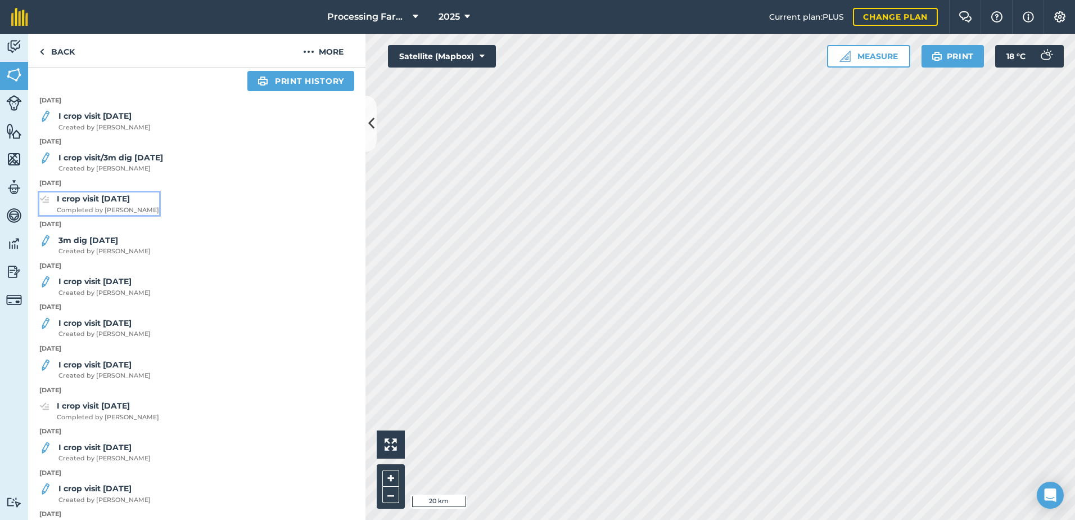
click at [121, 215] on span "Completed by [PERSON_NAME]" at bounding box center [108, 210] width 102 height 10
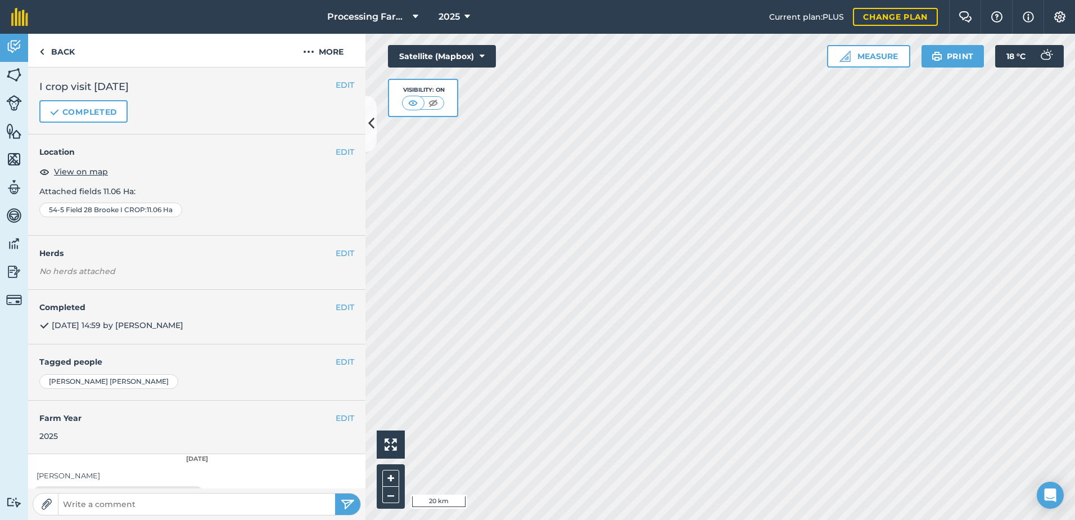
scroll to position [35, 0]
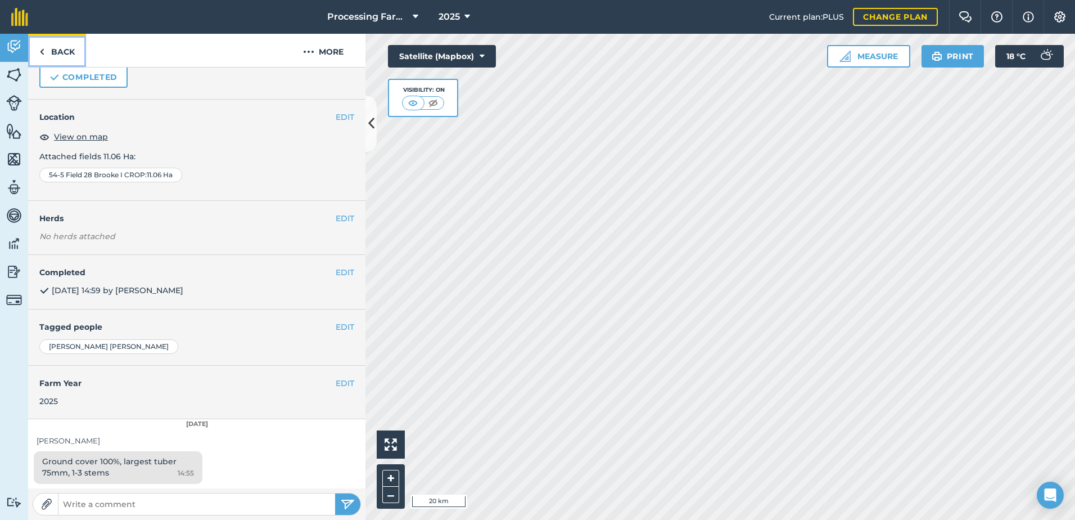
click at [56, 43] on link "Back" at bounding box center [57, 50] width 58 height 33
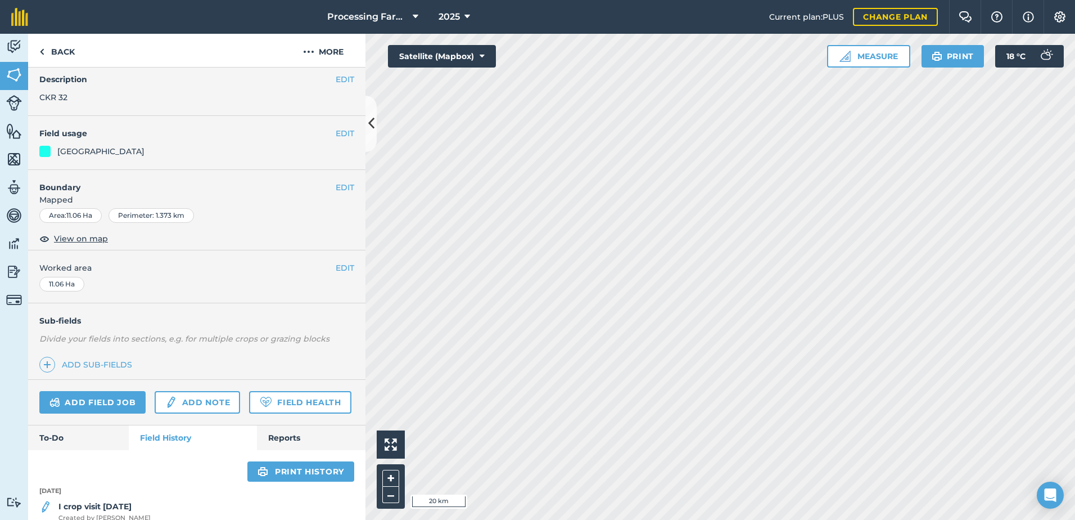
scroll to position [225, 0]
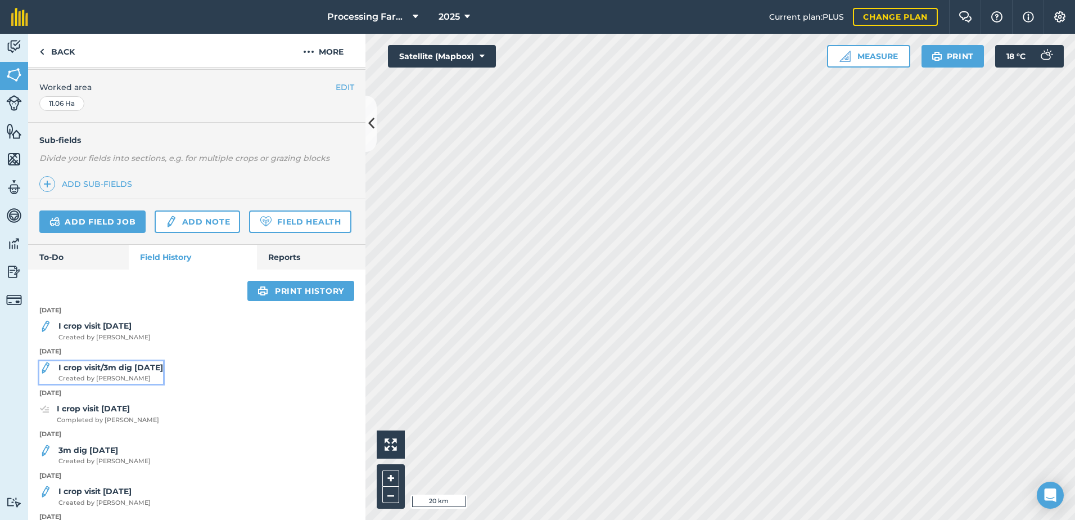
click at [118, 384] on span "Created by [PERSON_NAME]" at bounding box center [110, 378] width 105 height 10
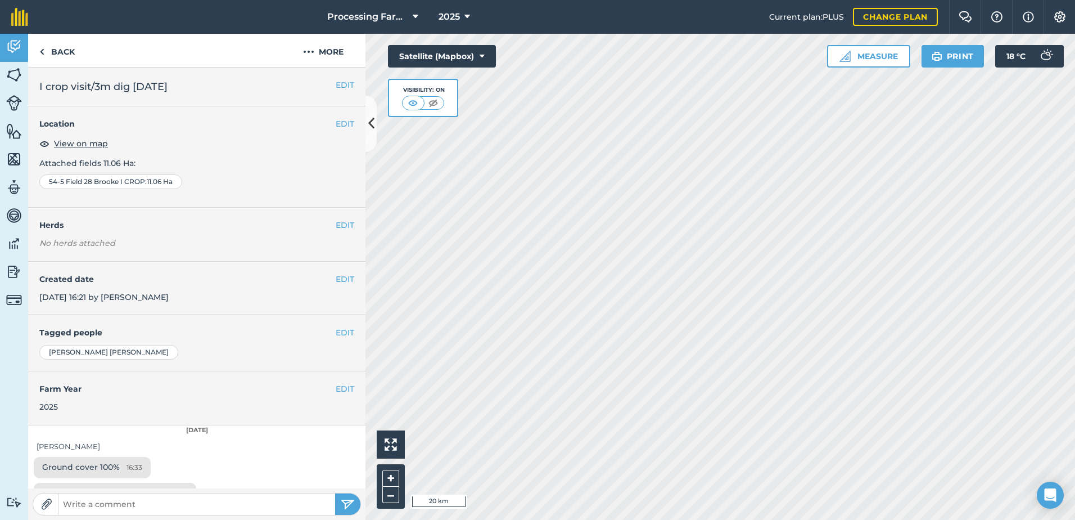
scroll to position [20, 0]
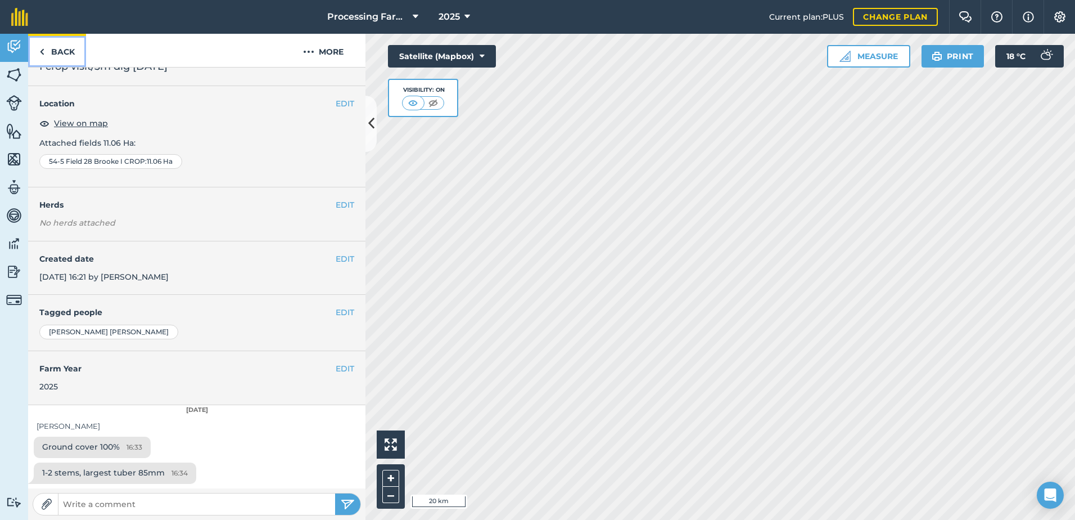
click at [65, 58] on link "Back" at bounding box center [57, 50] width 58 height 33
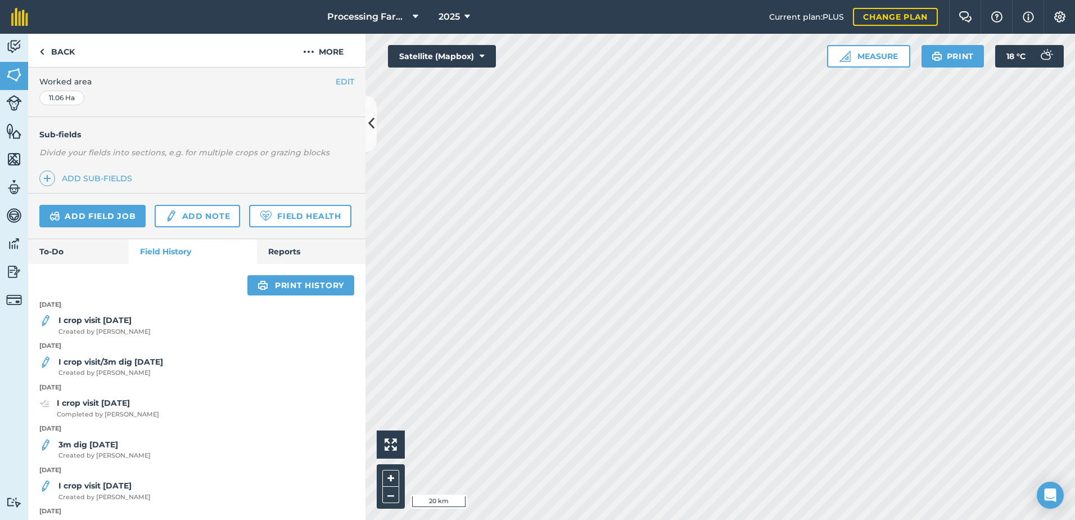
scroll to position [281, 0]
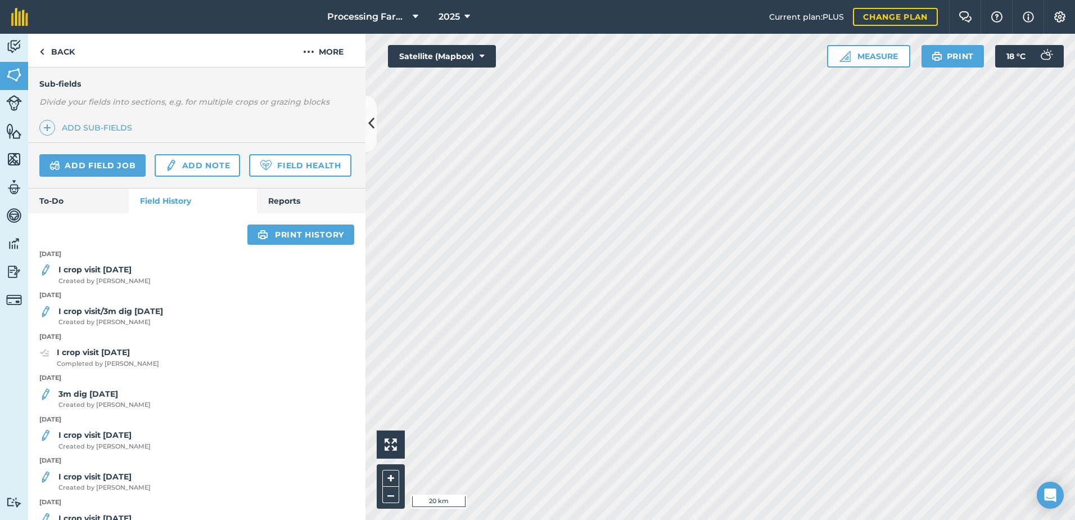
click at [94, 275] on div "Print history [DATE] I crop visit [DATE] Created by [PERSON_NAME] [DATE] I crop…" at bounding box center [196, 462] width 337 height 498
click at [120, 274] on strong "I crop visit [DATE]" at bounding box center [94, 269] width 73 height 10
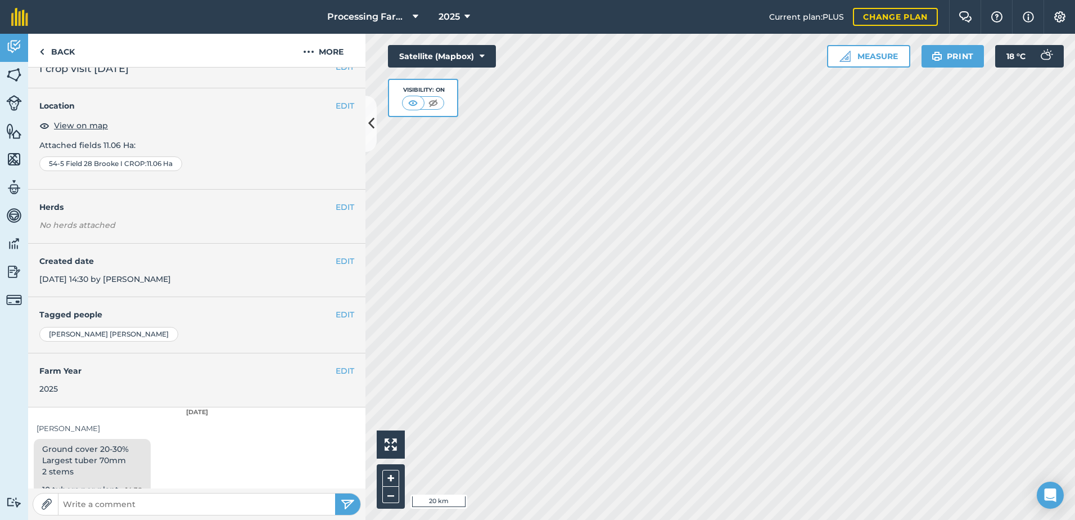
scroll to position [35, 0]
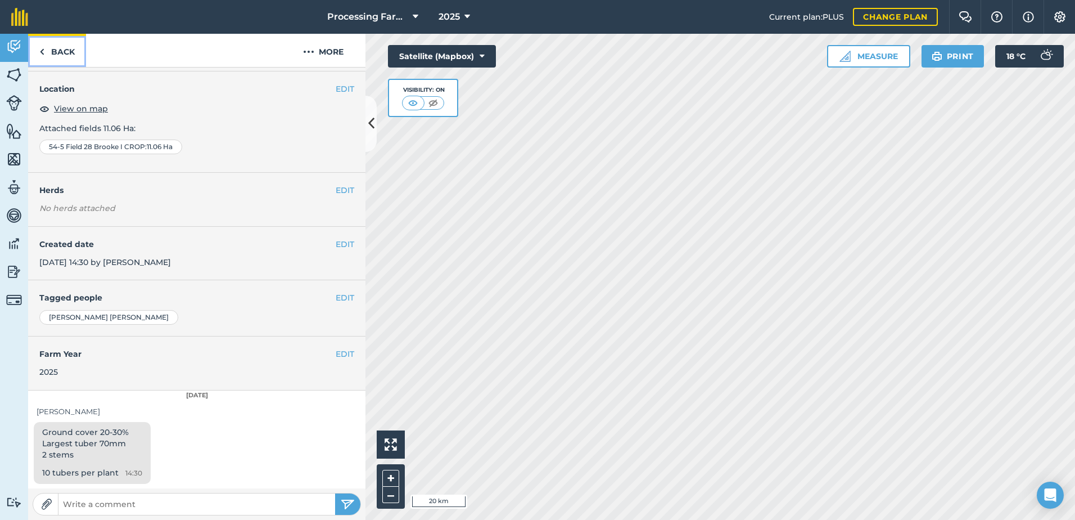
click at [48, 46] on link "Back" at bounding box center [57, 50] width 58 height 33
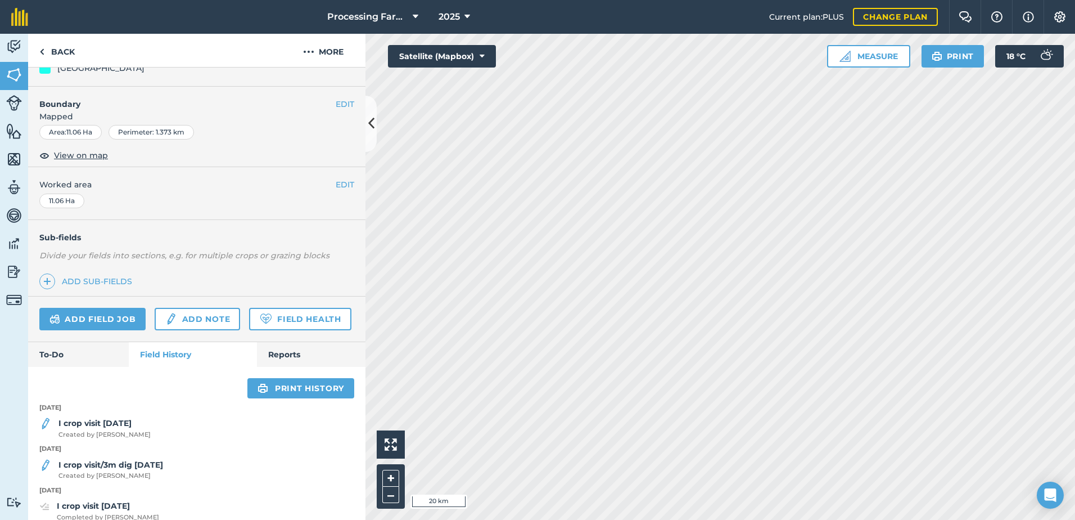
scroll to position [225, 0]
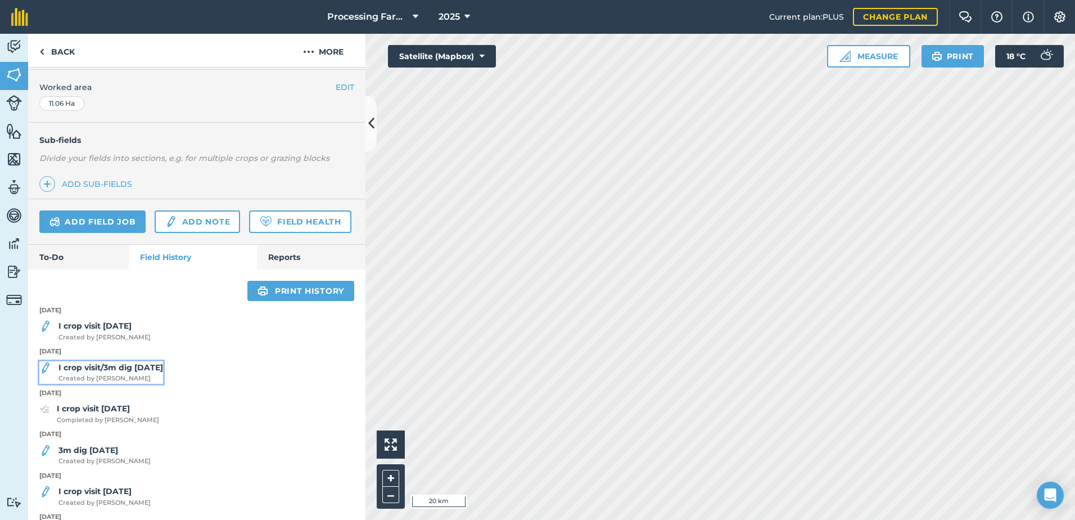
click at [141, 384] on span "Created by [PERSON_NAME]" at bounding box center [110, 378] width 105 height 10
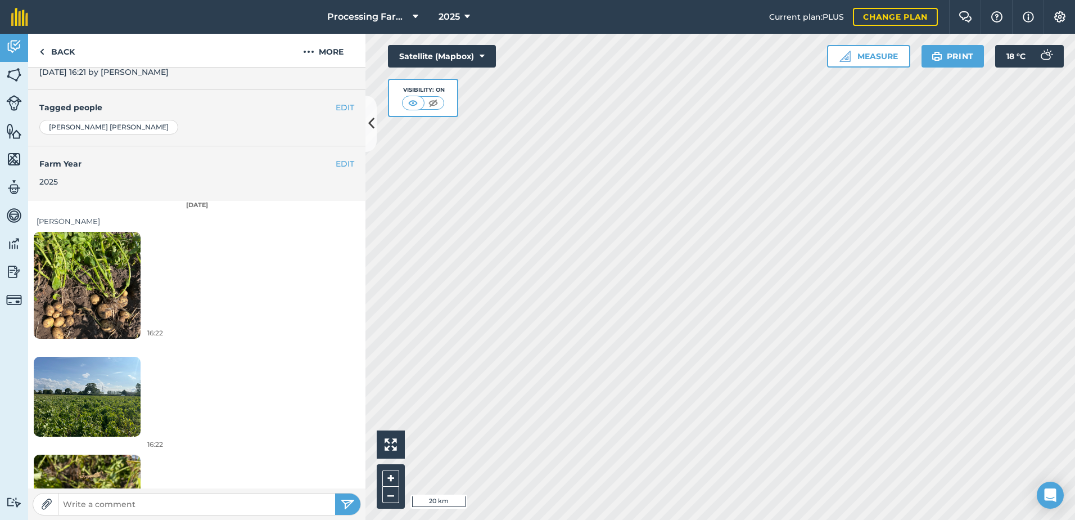
scroll to position [354, 0]
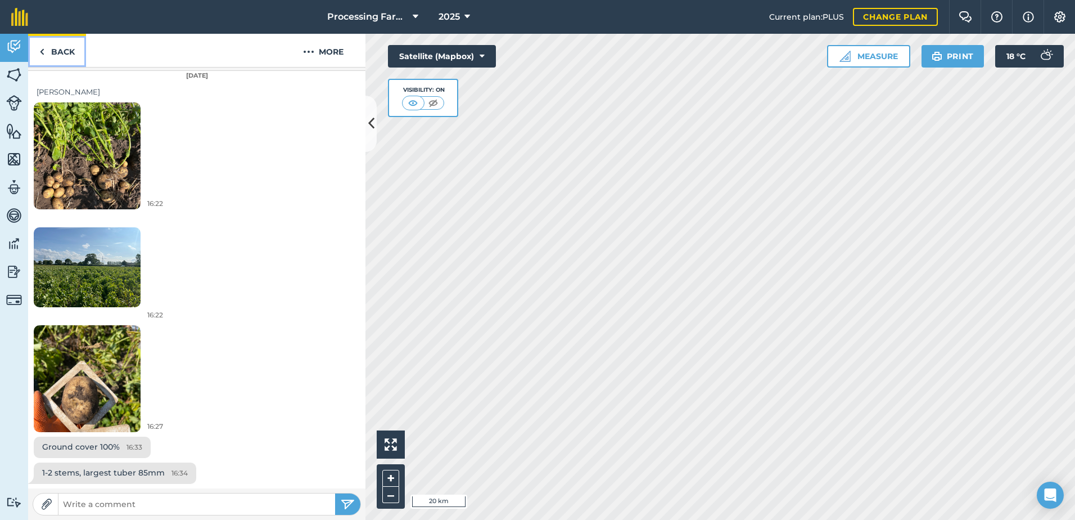
click at [57, 48] on link "Back" at bounding box center [57, 50] width 58 height 33
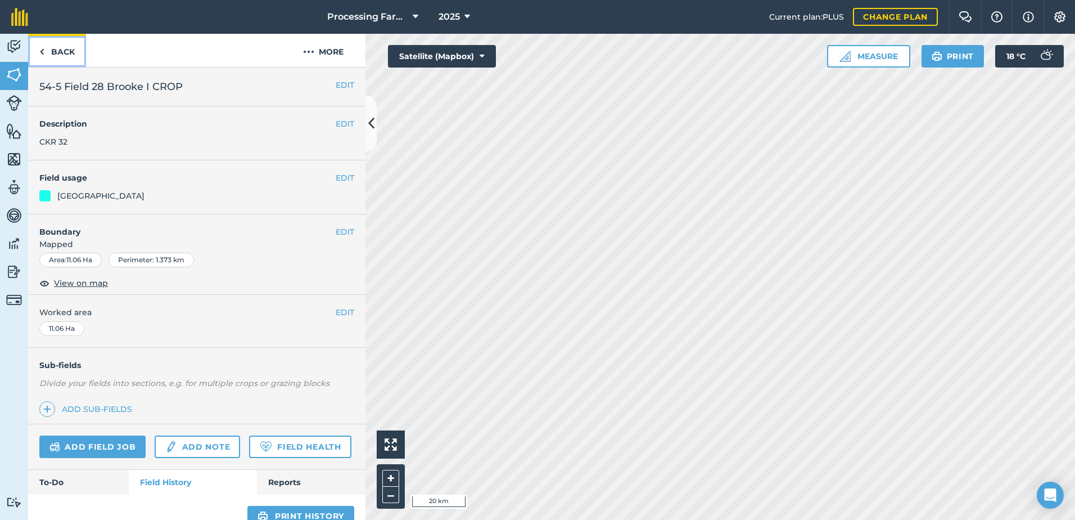
click at [61, 49] on link "Back" at bounding box center [57, 50] width 58 height 33
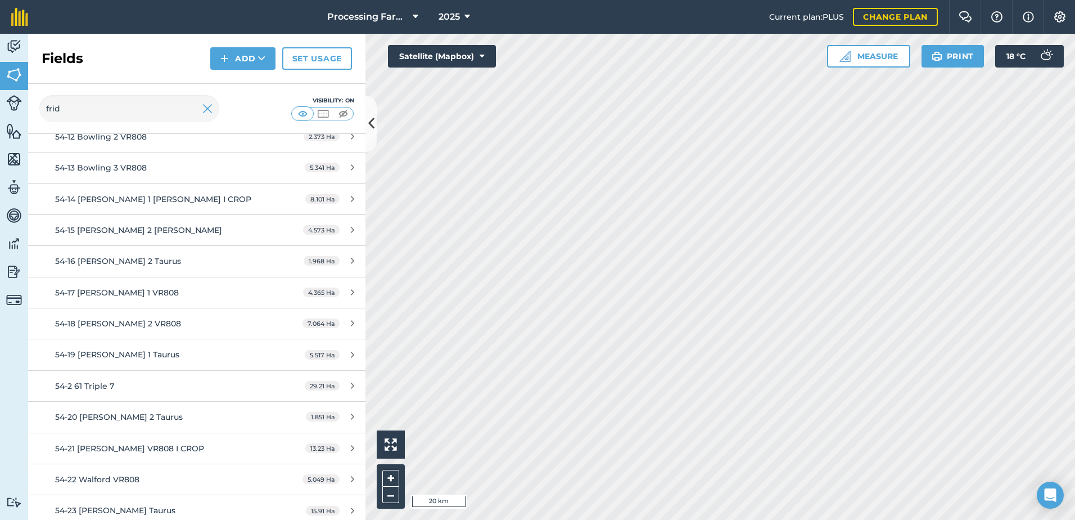
scroll to position [281, 0]
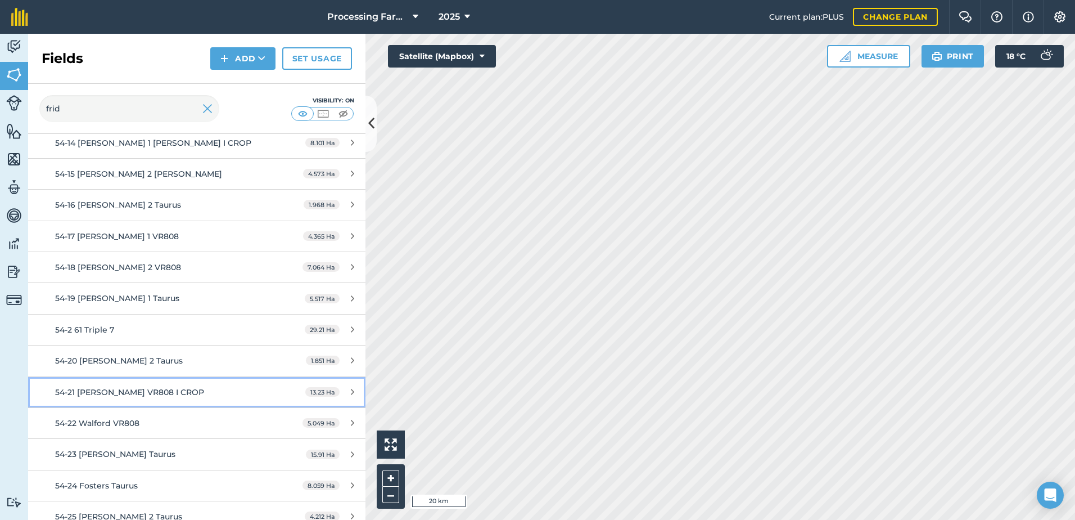
click at [177, 394] on div "54-21 [PERSON_NAME] VR808 I CROP" at bounding box center [160, 392] width 211 height 12
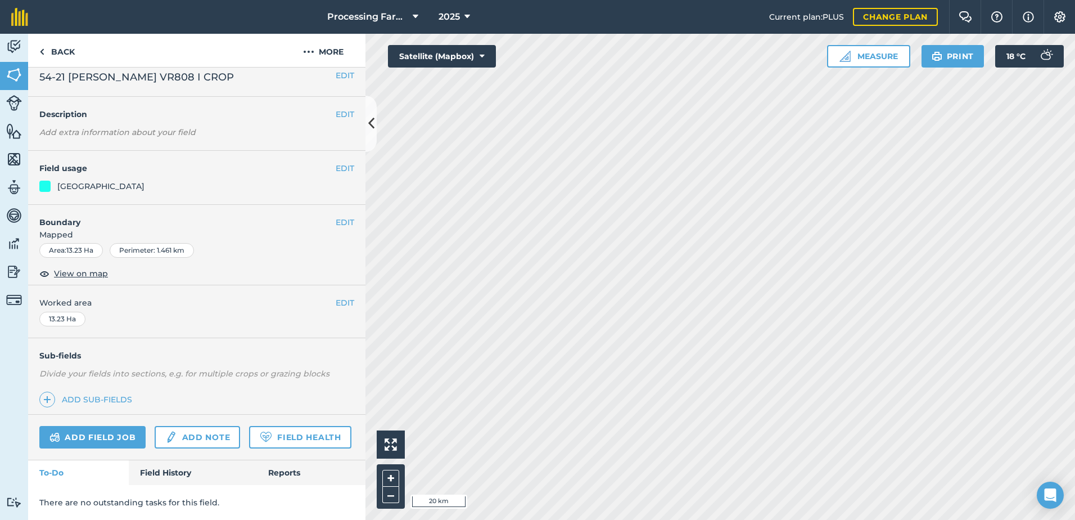
scroll to position [41, 0]
click at [164, 479] on link "Field History" at bounding box center [193, 472] width 128 height 25
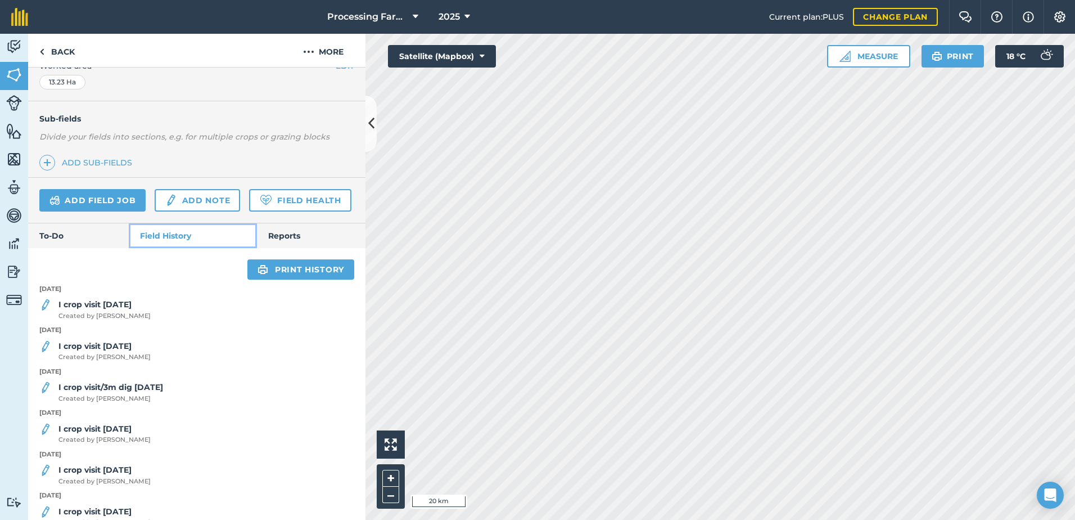
scroll to position [322, 0]
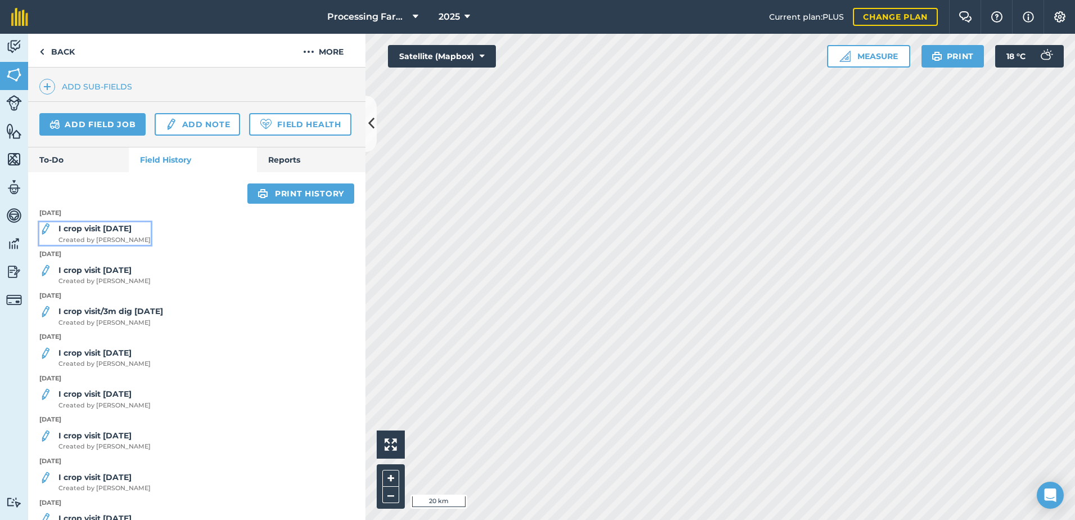
click at [125, 245] on span "Created by [PERSON_NAME]" at bounding box center [104, 240] width 92 height 10
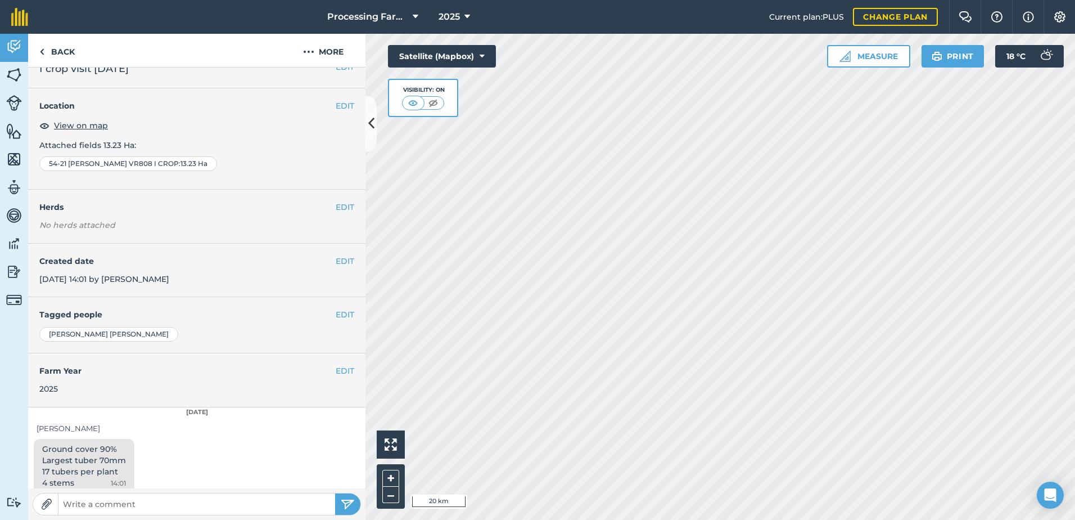
scroll to position [28, 0]
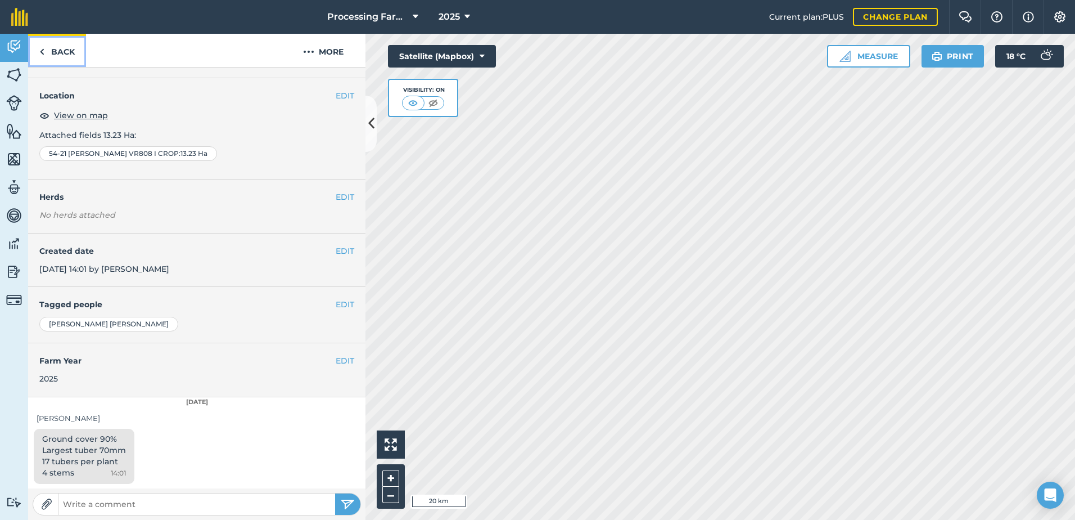
click at [67, 50] on link "Back" at bounding box center [57, 50] width 58 height 33
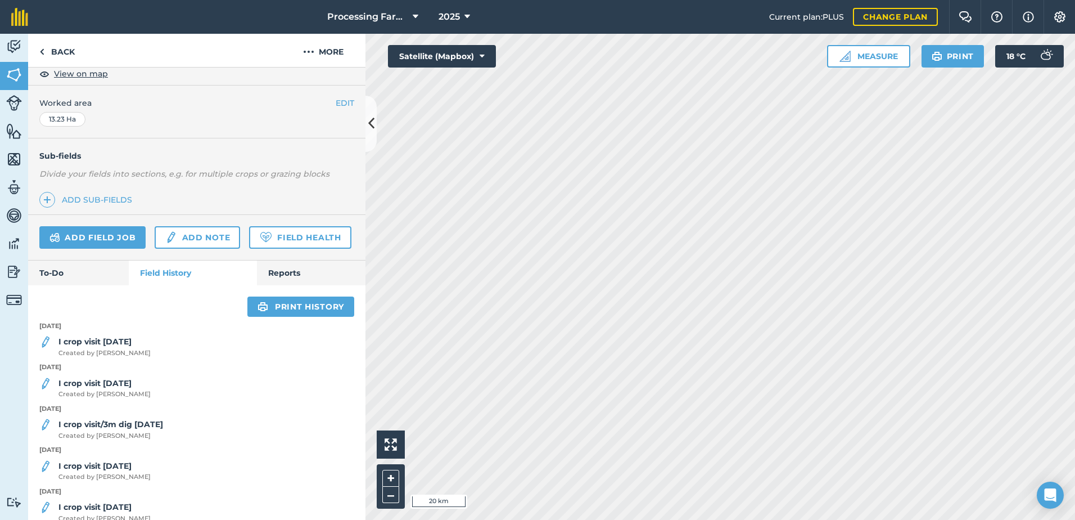
scroll to position [225, 0]
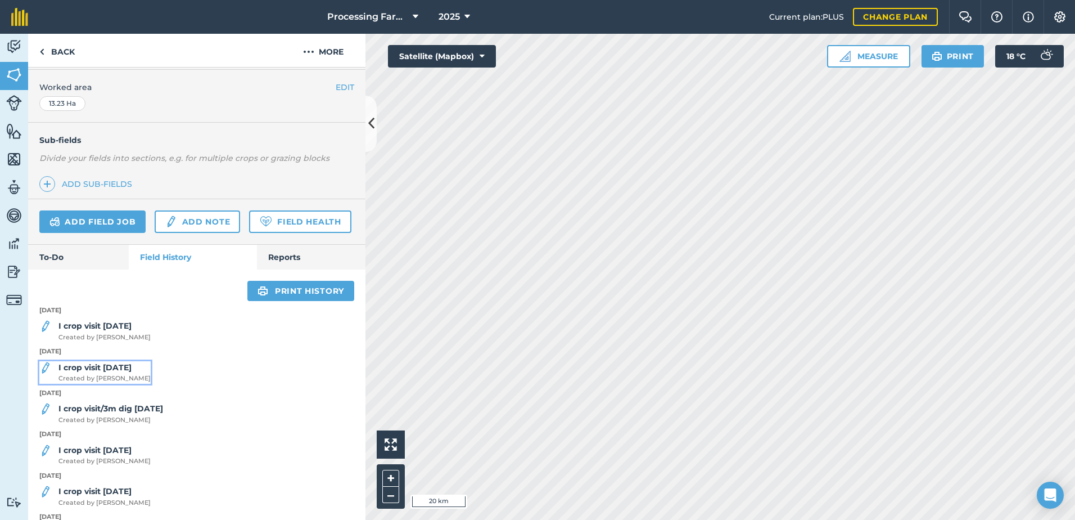
click at [126, 384] on span "Created by [PERSON_NAME]" at bounding box center [104, 378] width 92 height 10
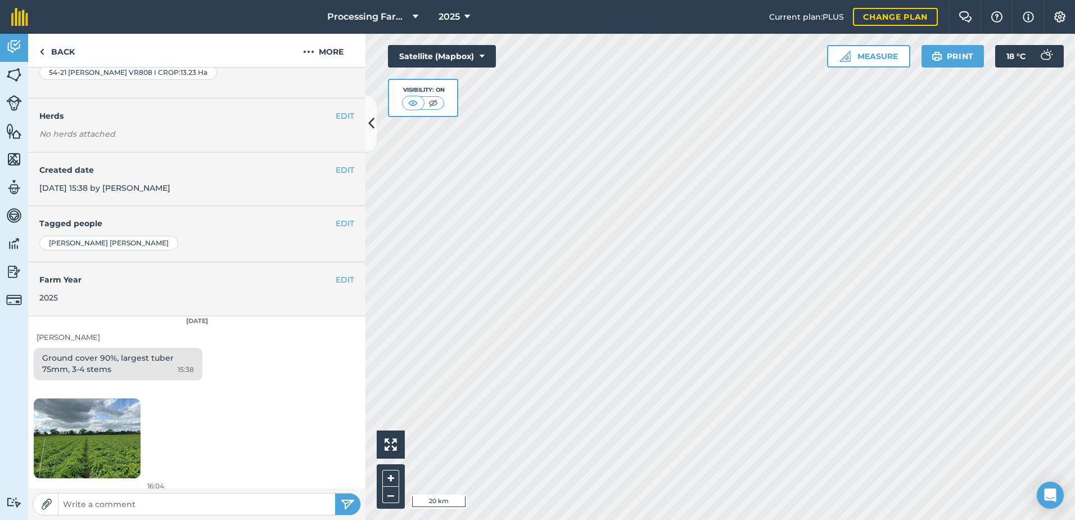
scroll to position [117, 0]
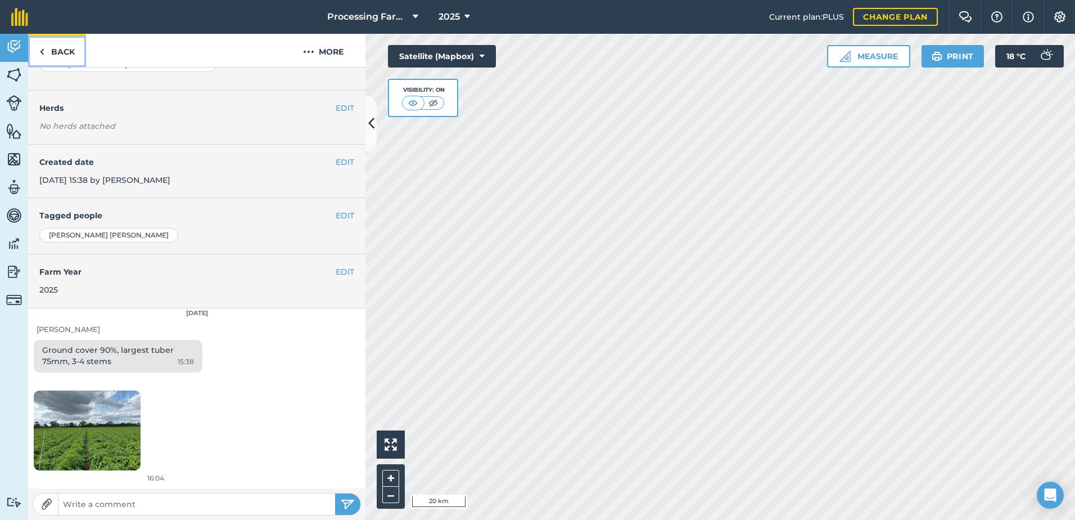
click at [59, 49] on link "Back" at bounding box center [57, 50] width 58 height 33
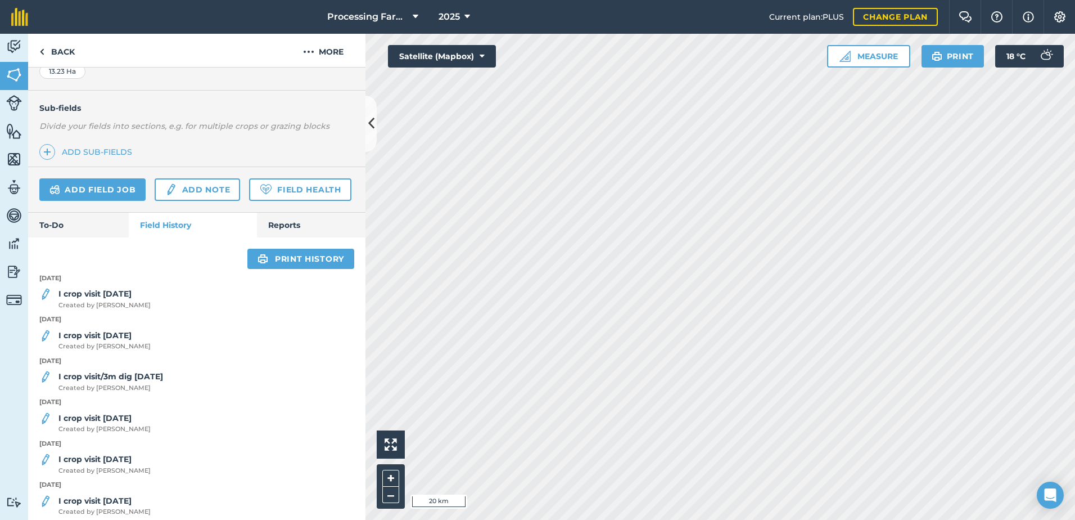
scroll to position [337, 0]
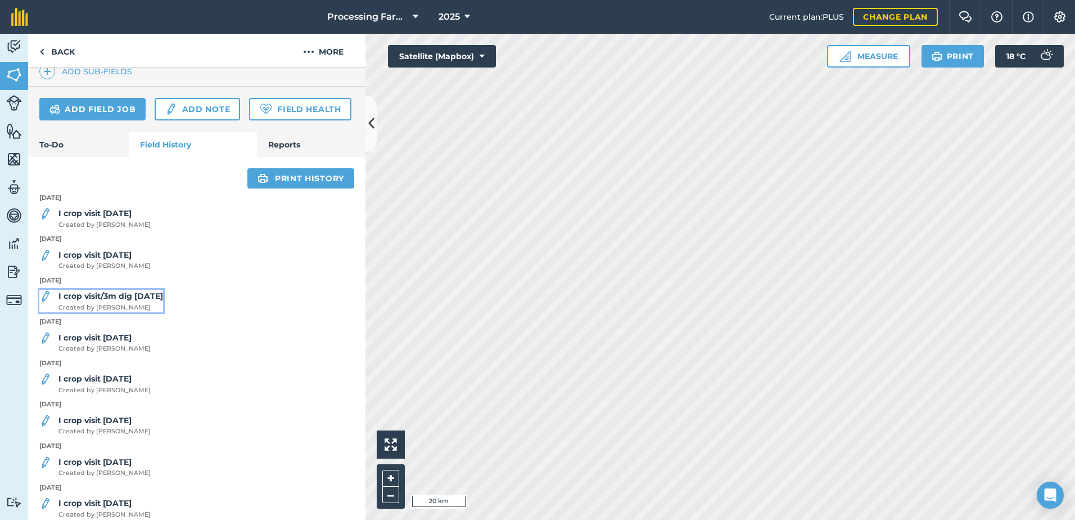
click at [142, 301] on strong "I crop visit/3m dig [DATE]" at bounding box center [110, 296] width 105 height 10
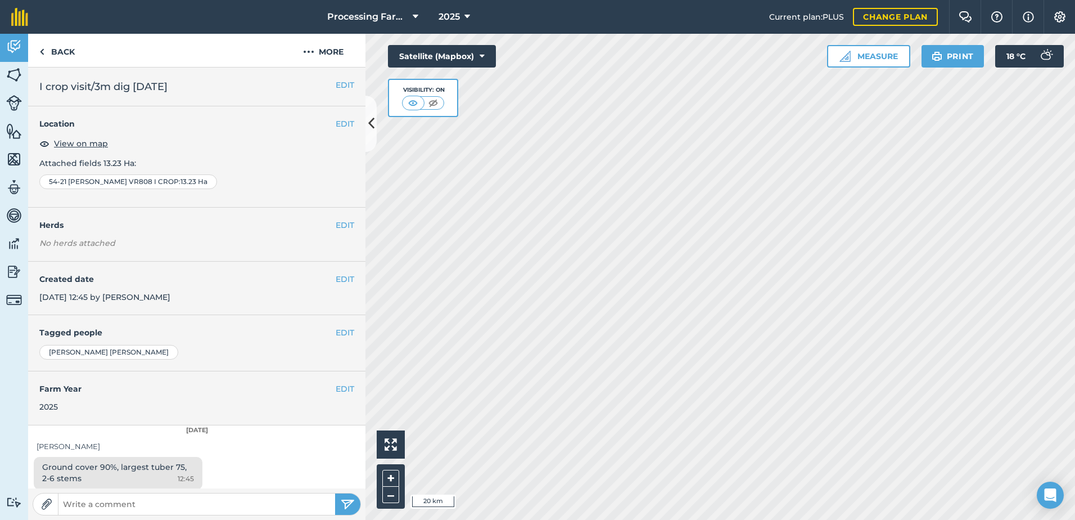
scroll to position [225, 0]
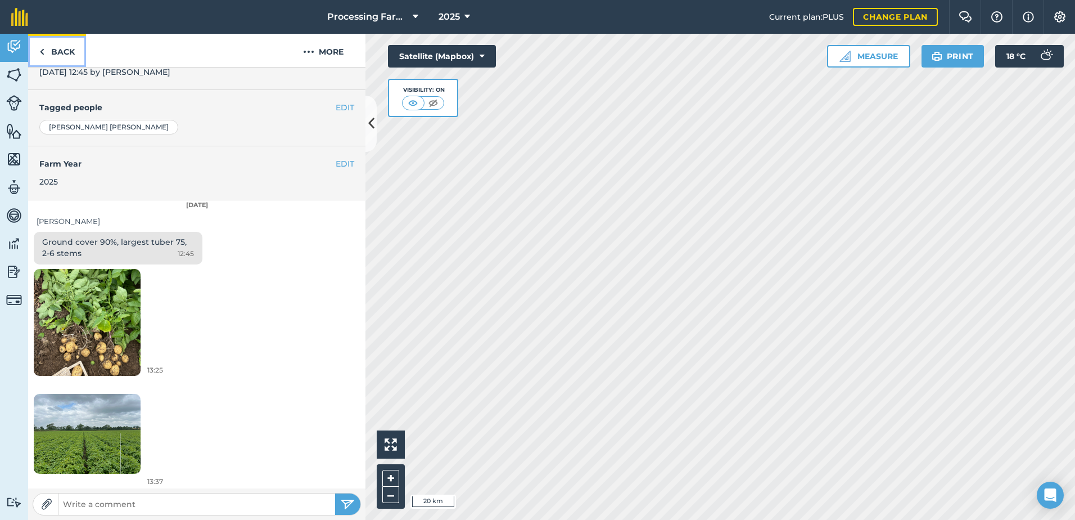
click at [66, 46] on link "Back" at bounding box center [57, 50] width 58 height 33
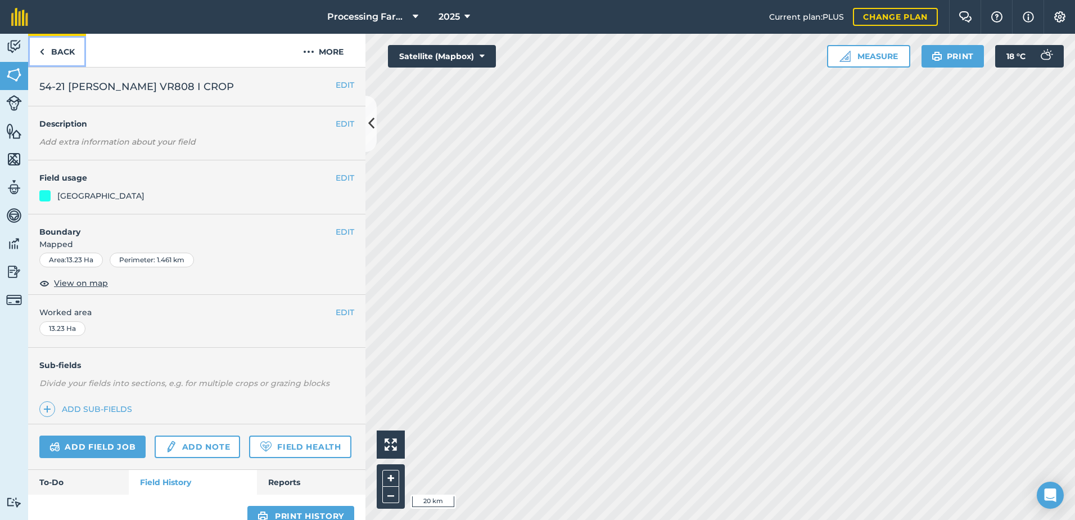
click at [50, 58] on link "Back" at bounding box center [57, 50] width 58 height 33
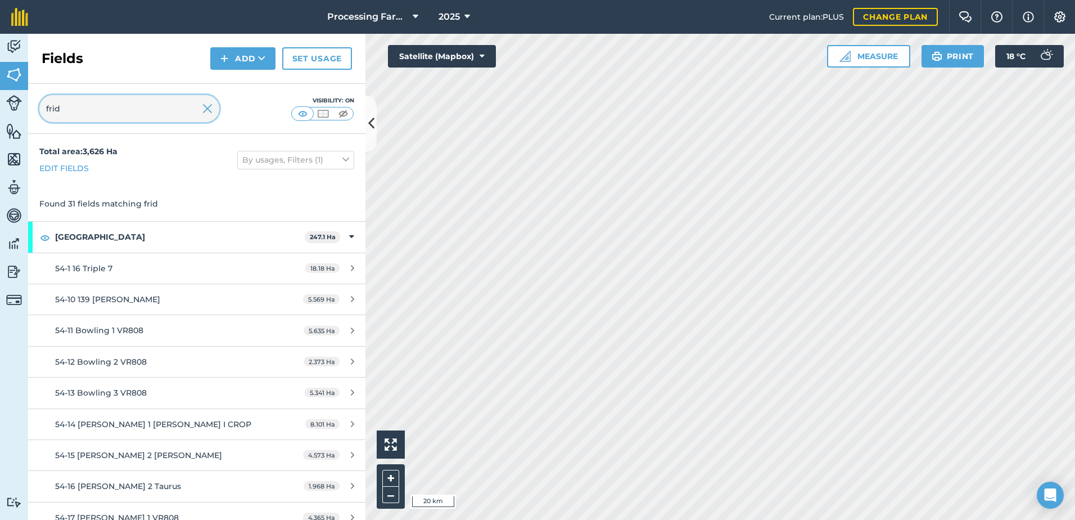
drag, startPoint x: 94, startPoint y: 111, endPoint x: 11, endPoint y: 111, distance: 82.7
click at [11, 111] on div "Activity Fields Livestock Features Maps Team Vehicles Data Reporting Billing Tu…" at bounding box center [537, 277] width 1075 height 486
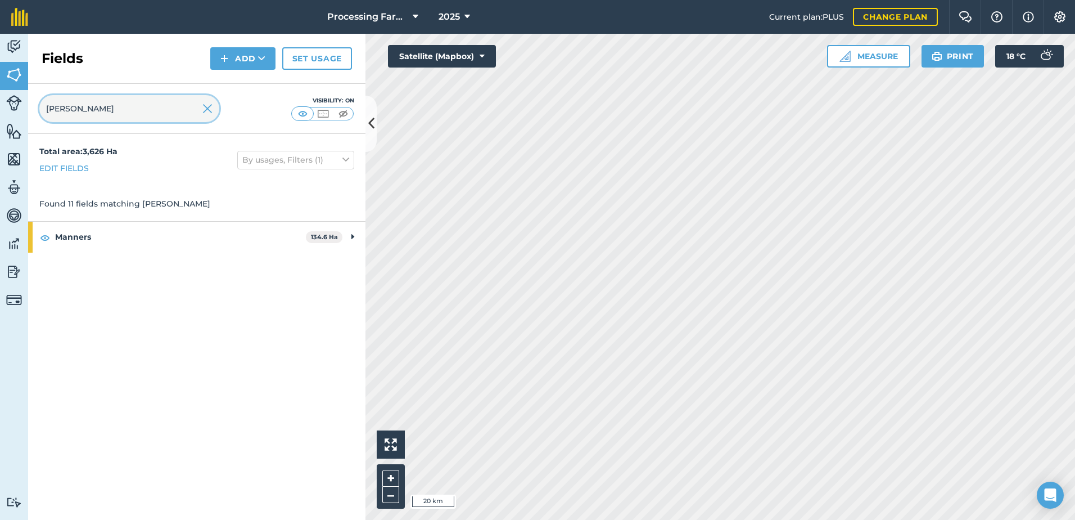
type input "[PERSON_NAME]"
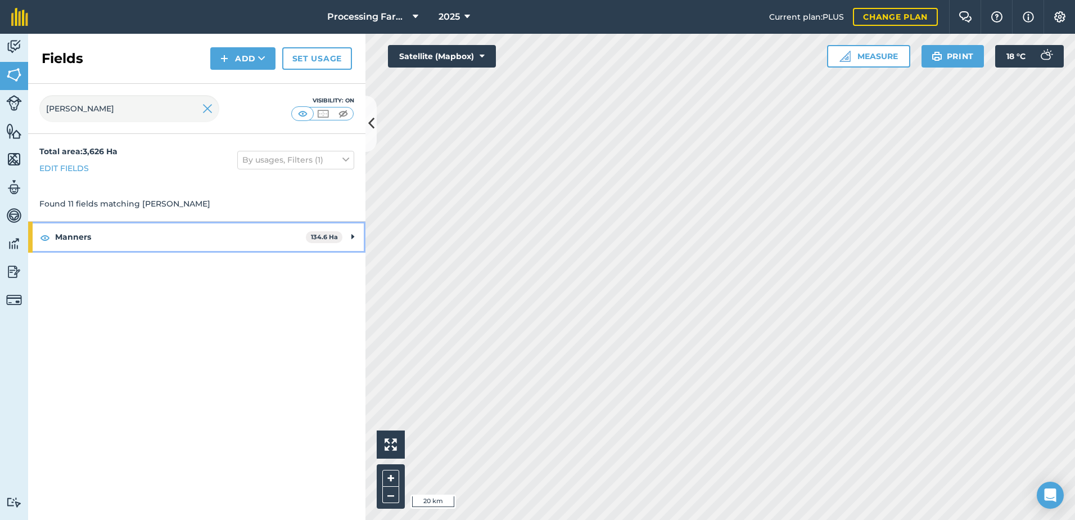
click at [77, 243] on strong "Manners" at bounding box center [180, 237] width 251 height 30
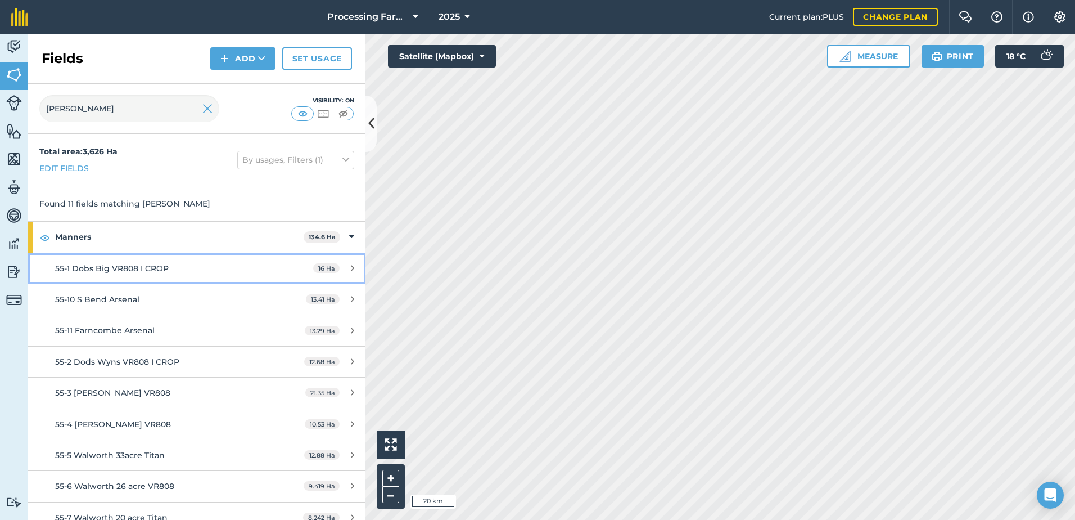
click at [147, 272] on span "55-1 Dobs Big VR808 I CROP" at bounding box center [112, 268] width 114 height 10
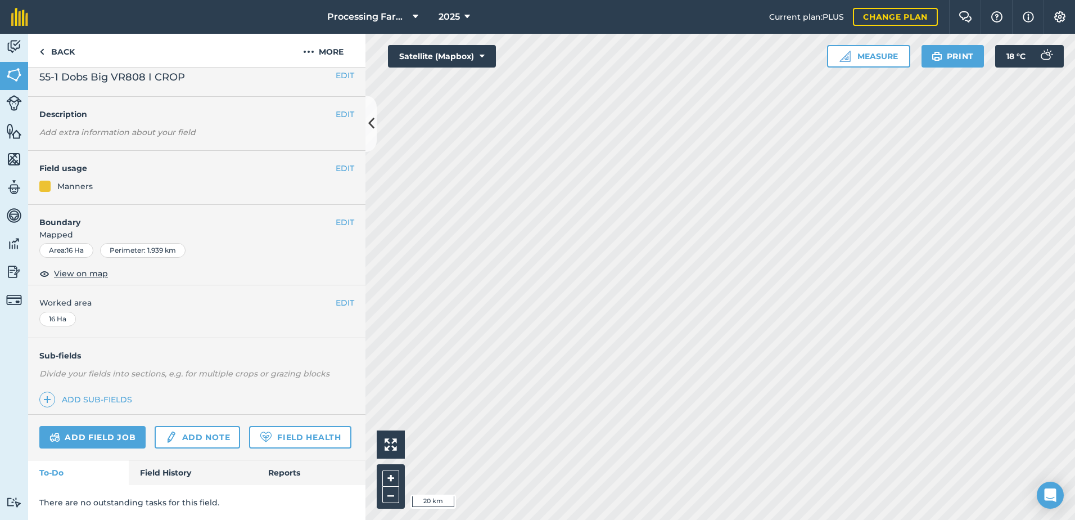
scroll to position [41, 0]
click at [173, 475] on link "Field History" at bounding box center [193, 472] width 128 height 25
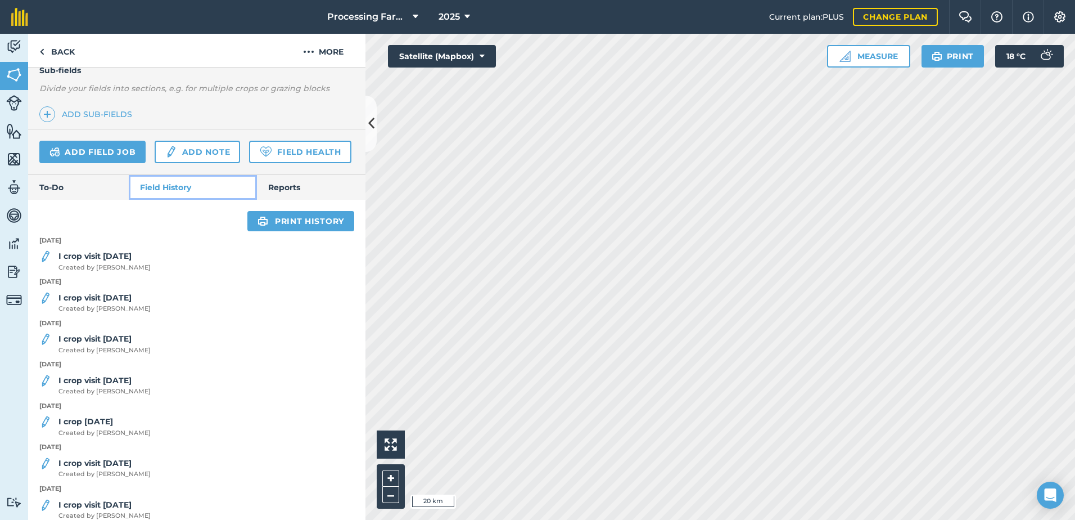
scroll to position [322, 0]
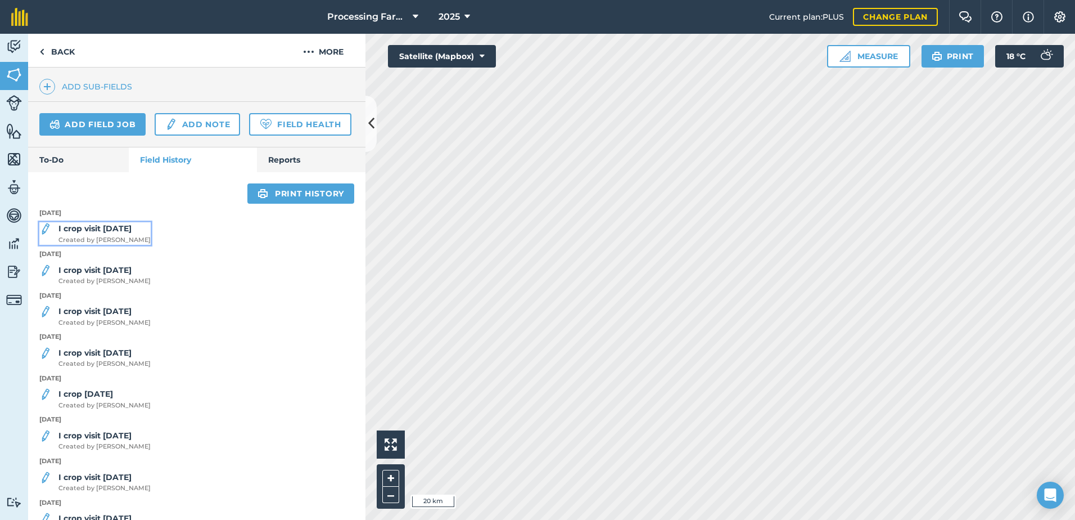
click at [101, 233] on strong "I crop visit [DATE]" at bounding box center [94, 228] width 73 height 10
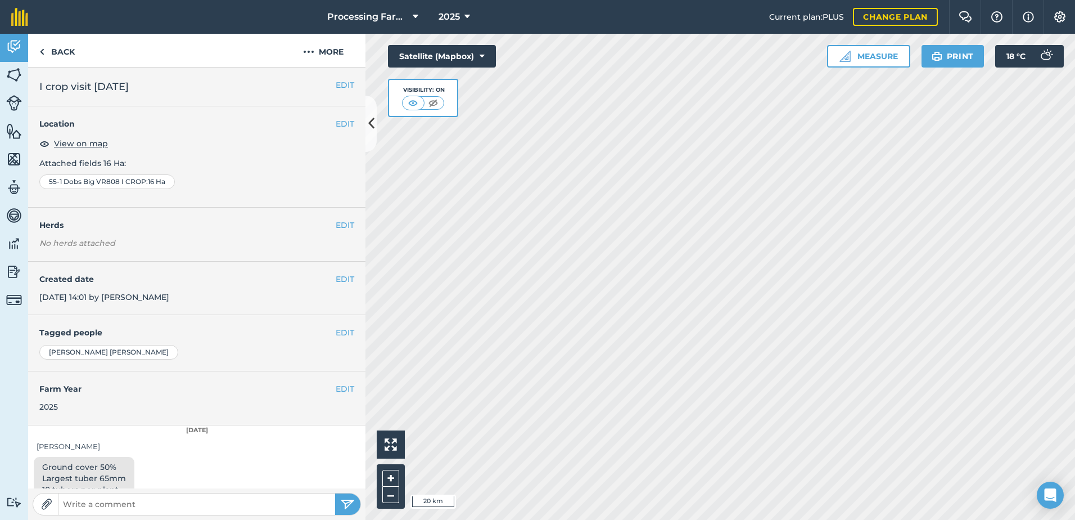
scroll to position [28, 0]
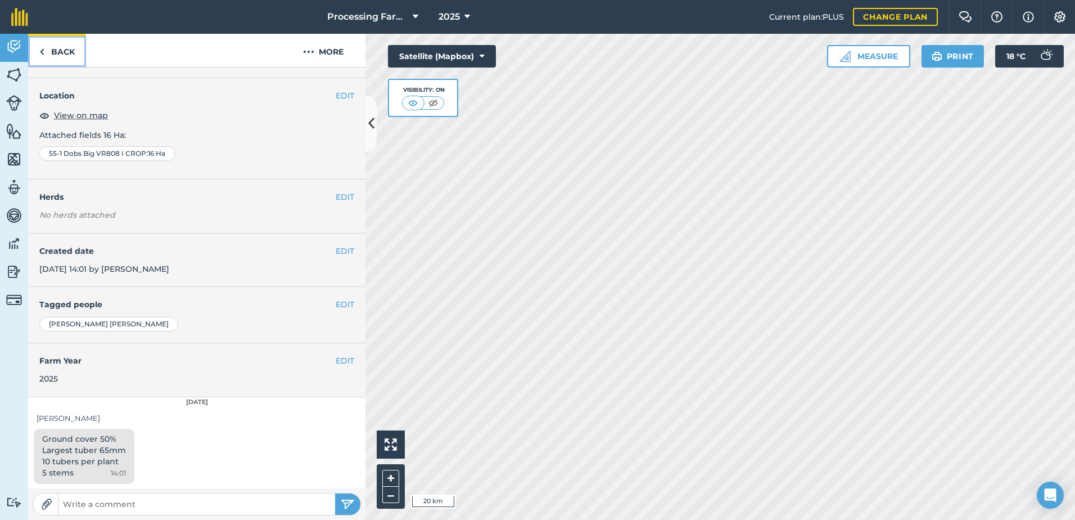
click at [65, 51] on link "Back" at bounding box center [57, 50] width 58 height 33
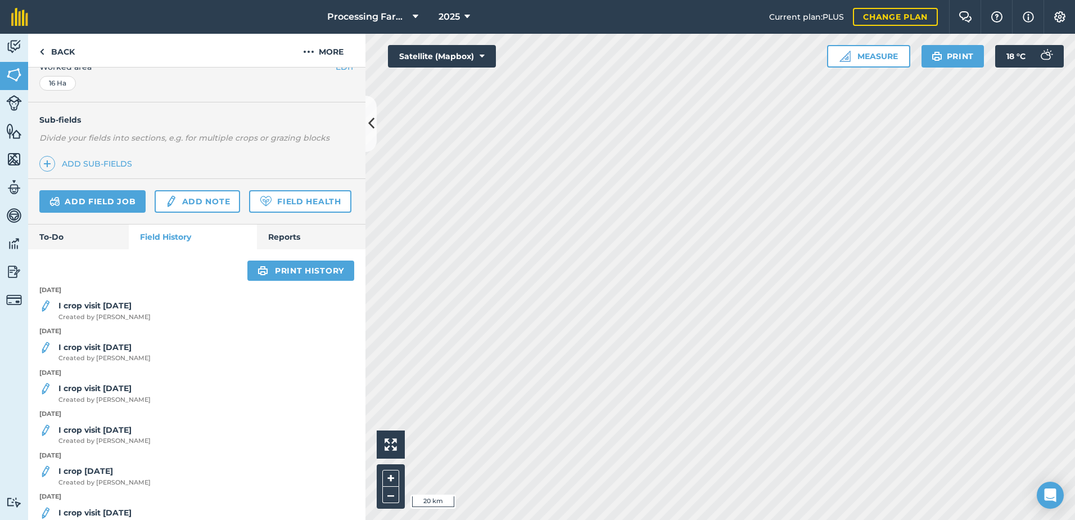
scroll to position [281, 0]
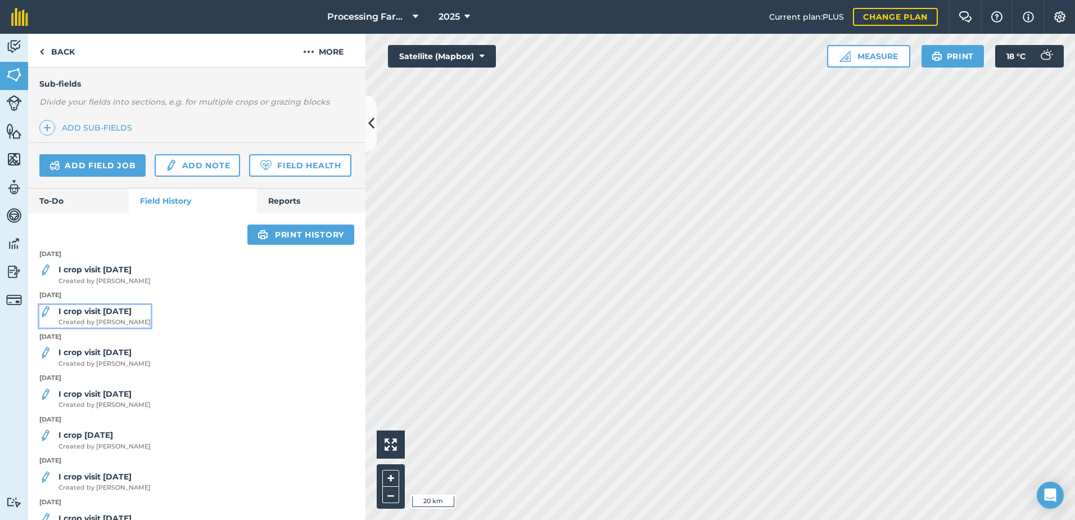
click at [110, 327] on span "Created by [PERSON_NAME]" at bounding box center [104, 322] width 92 height 10
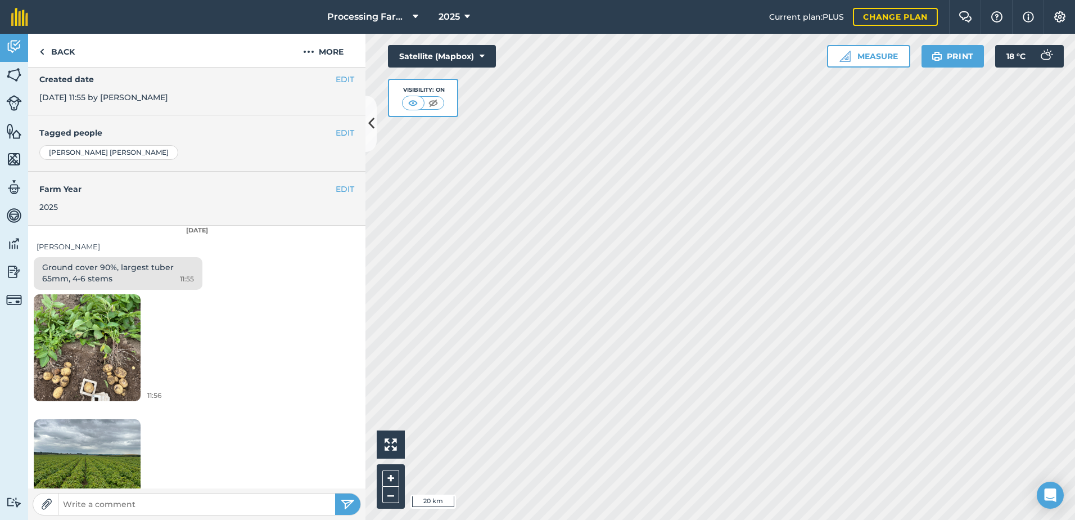
scroll to position [228, 0]
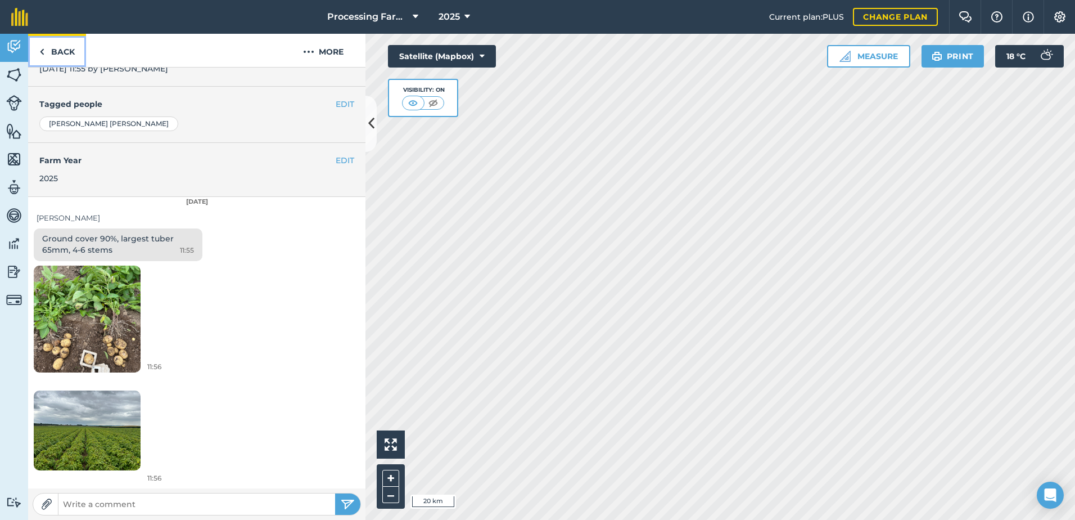
click at [55, 53] on link "Back" at bounding box center [57, 50] width 58 height 33
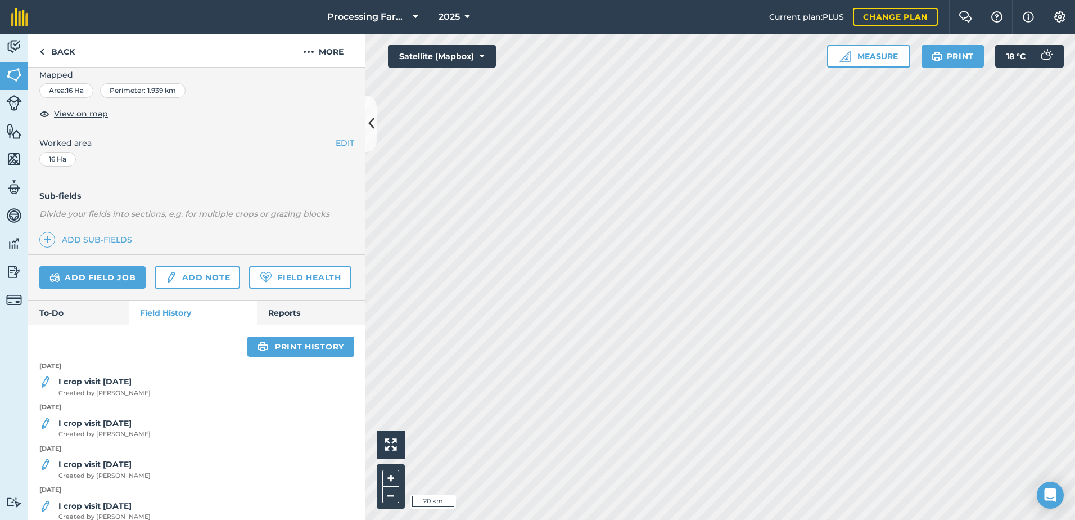
scroll to position [225, 0]
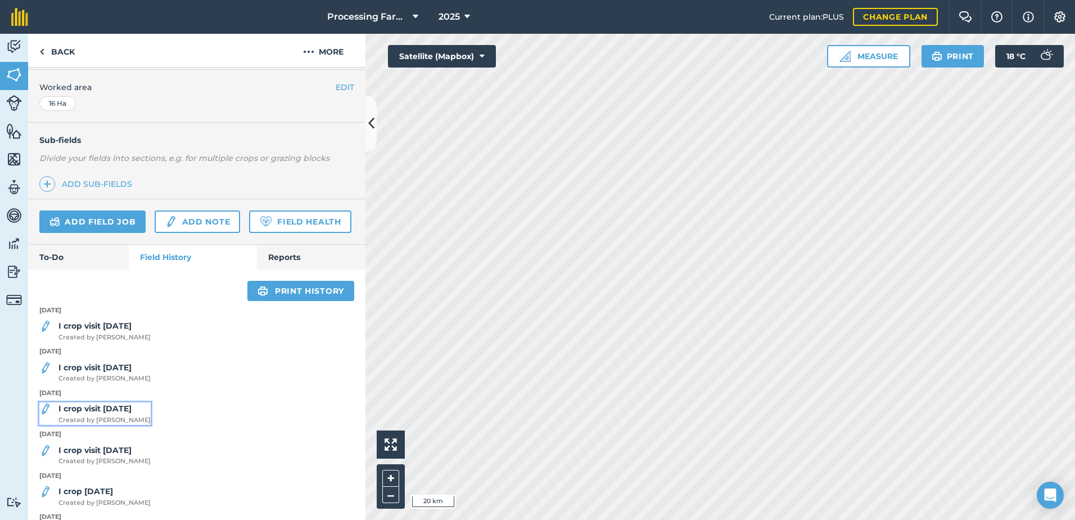
click at [128, 425] on span "Created by [PERSON_NAME]" at bounding box center [104, 420] width 92 height 10
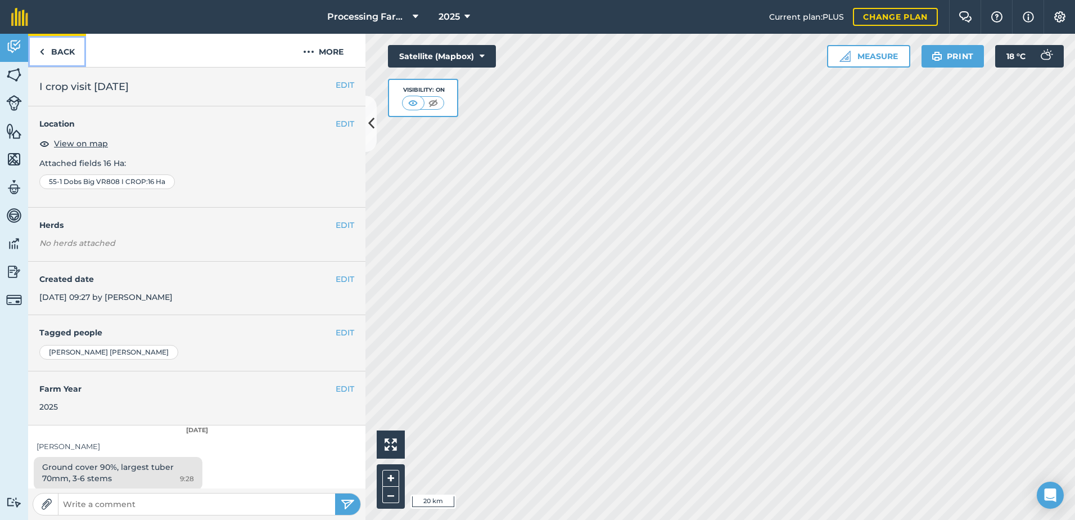
click at [53, 51] on link "Back" at bounding box center [57, 50] width 58 height 33
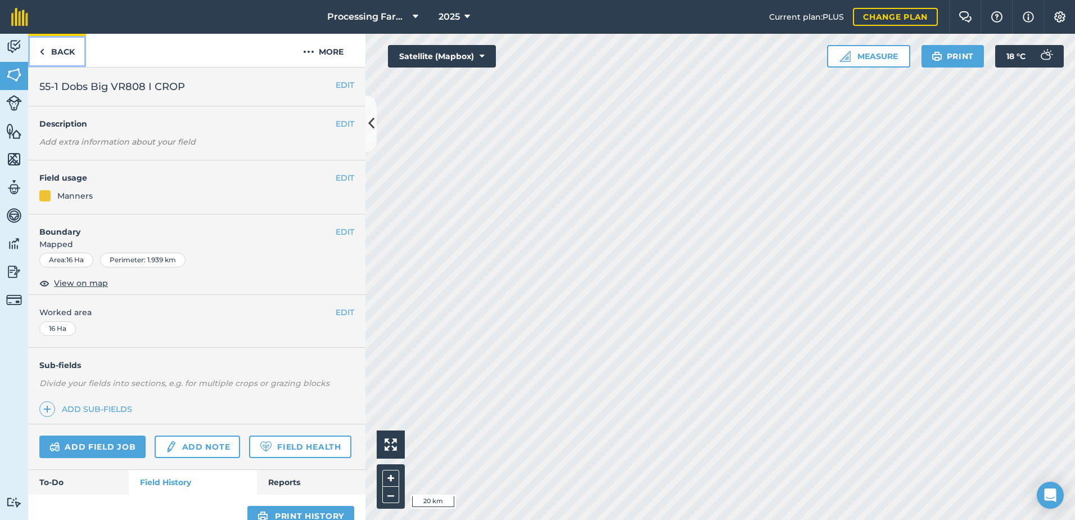
click at [56, 47] on link "Back" at bounding box center [57, 50] width 58 height 33
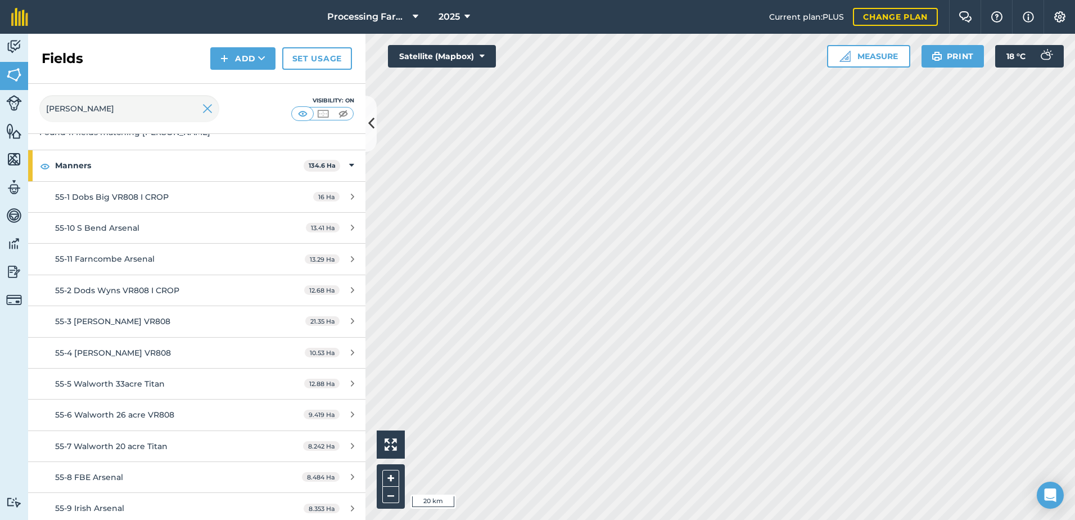
scroll to position [75, 0]
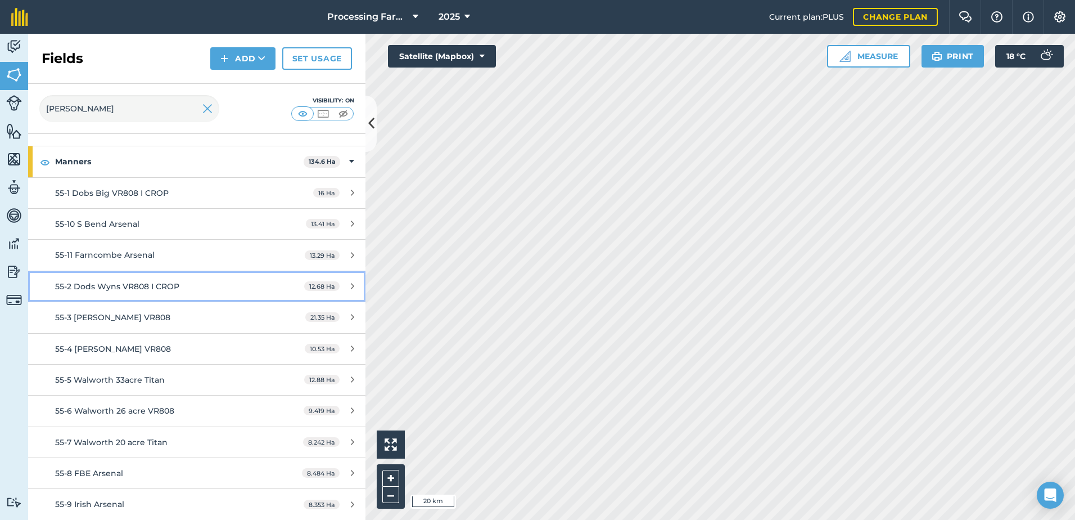
click at [138, 287] on span "55-2 Dods Wyns VR808 I CROP" at bounding box center [117, 286] width 124 height 10
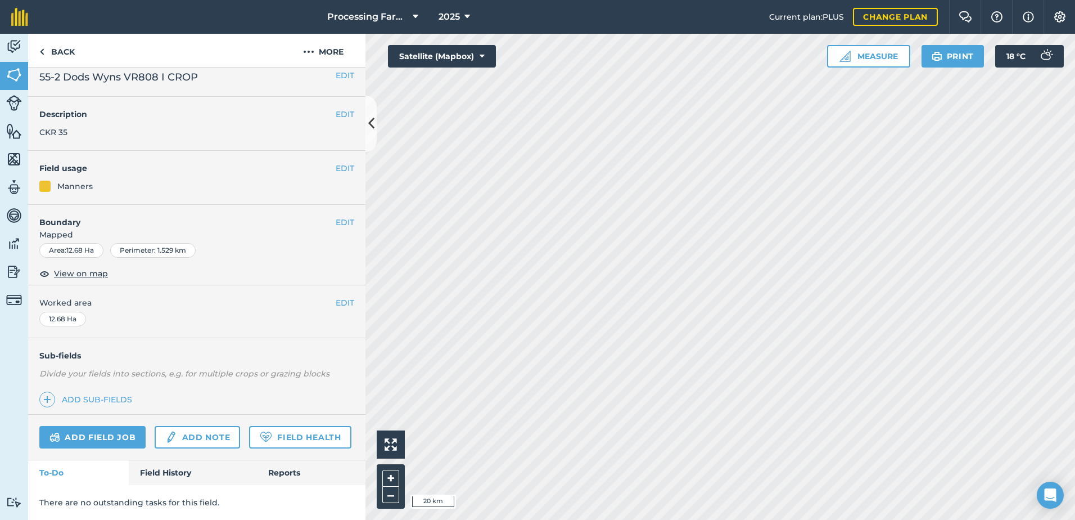
scroll to position [41, 0]
click at [152, 476] on link "Field History" at bounding box center [193, 472] width 128 height 25
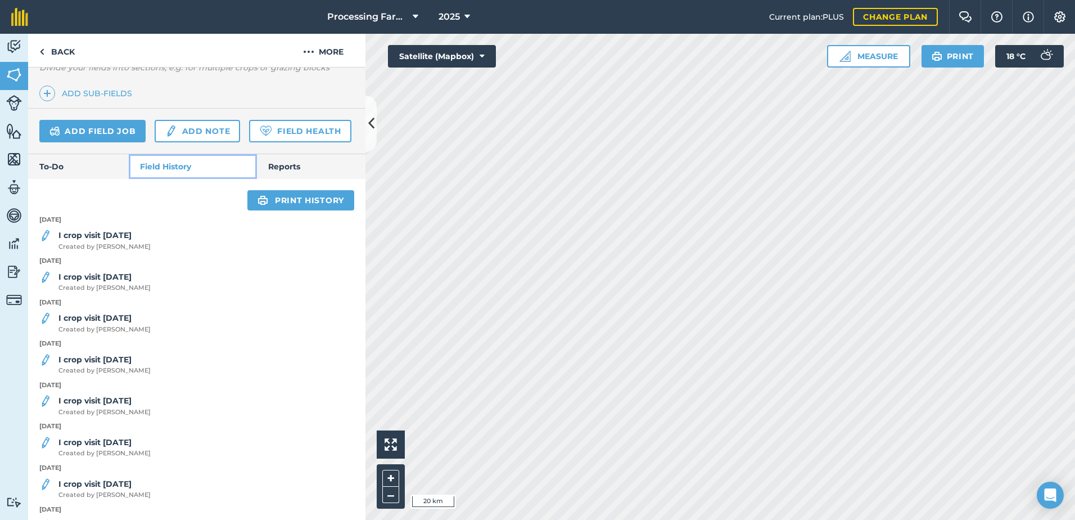
scroll to position [322, 0]
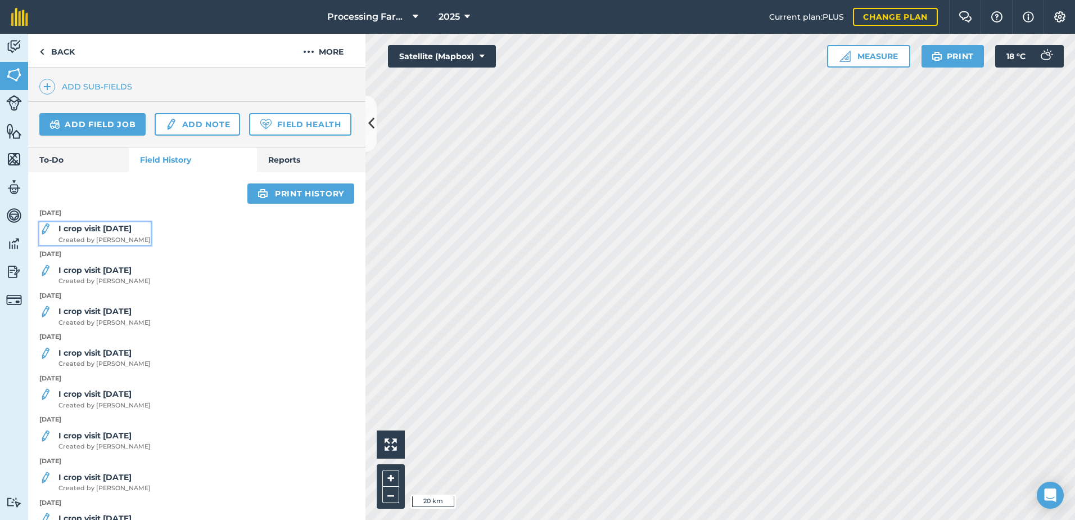
click at [106, 245] on span "Created by [PERSON_NAME]" at bounding box center [104, 240] width 92 height 10
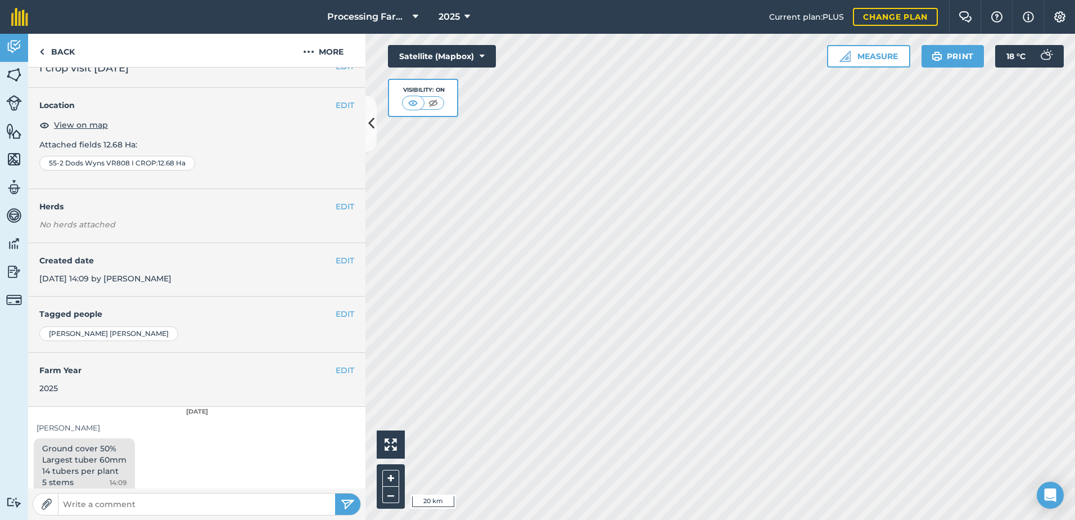
scroll to position [28, 0]
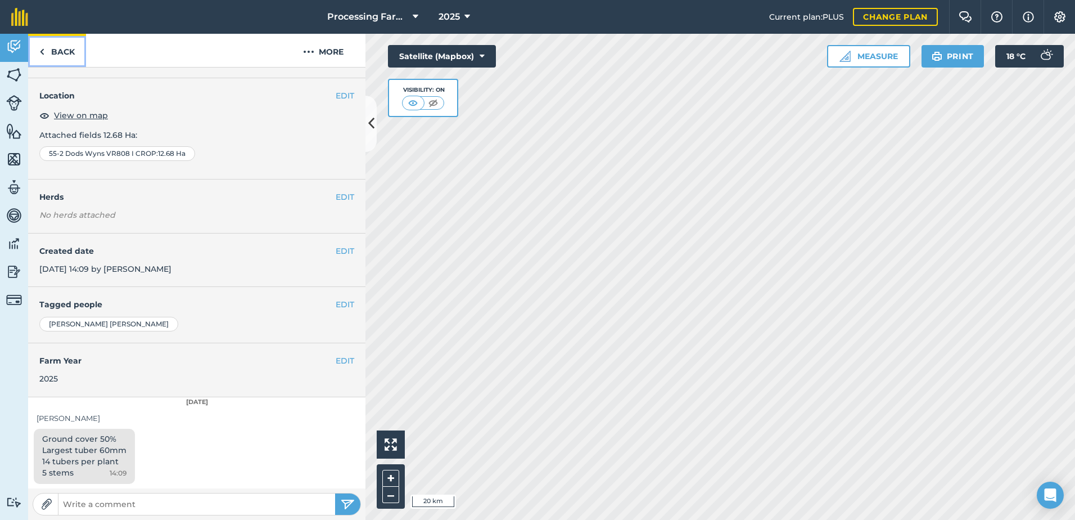
click at [71, 55] on link "Back" at bounding box center [57, 50] width 58 height 33
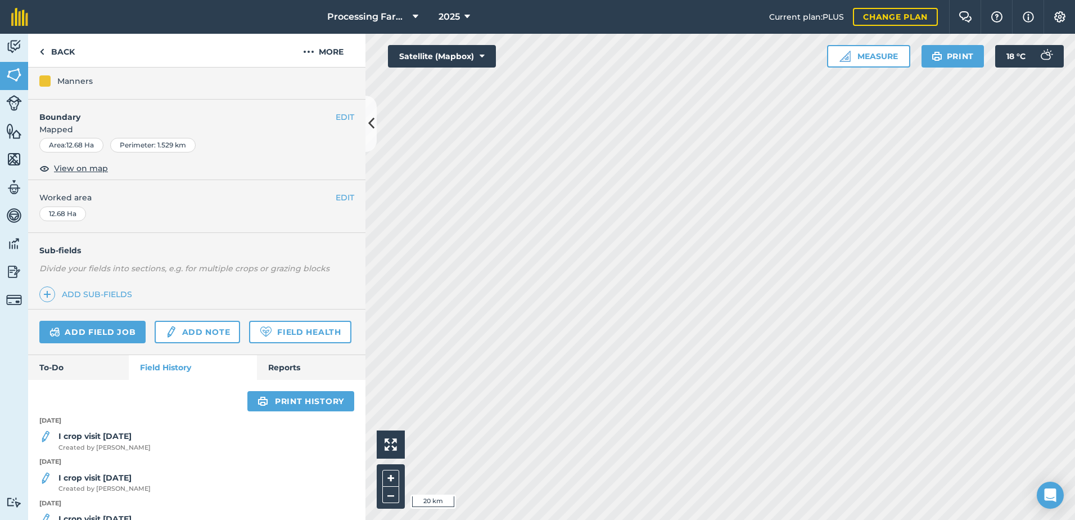
scroll to position [281, 0]
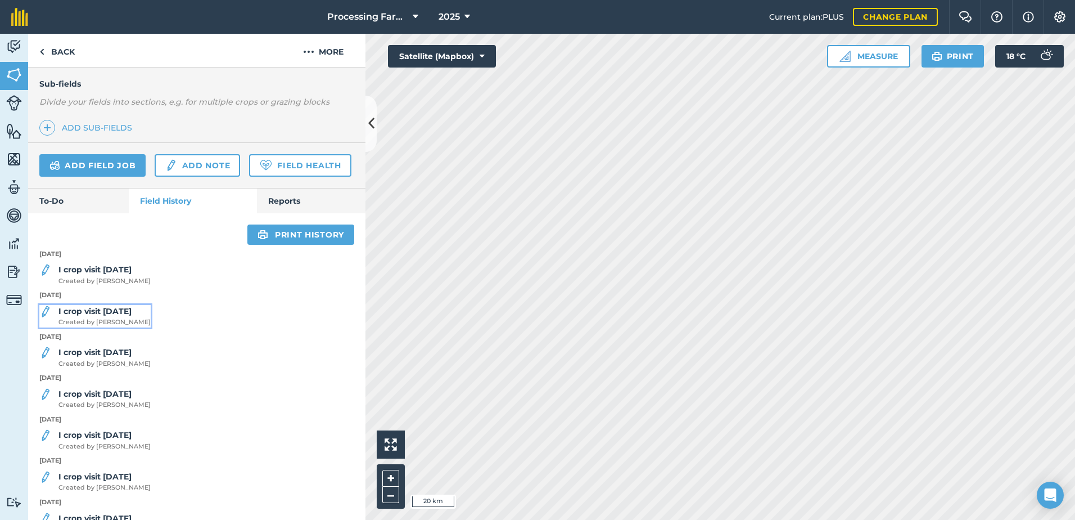
click at [115, 316] on strong "I crop visit [DATE]" at bounding box center [94, 311] width 73 height 10
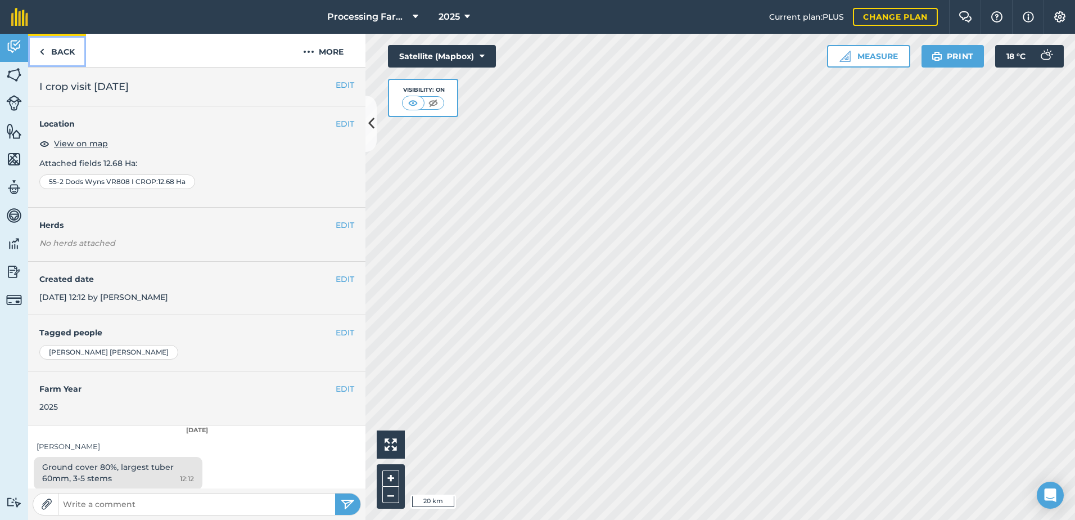
click at [59, 49] on link "Back" at bounding box center [57, 50] width 58 height 33
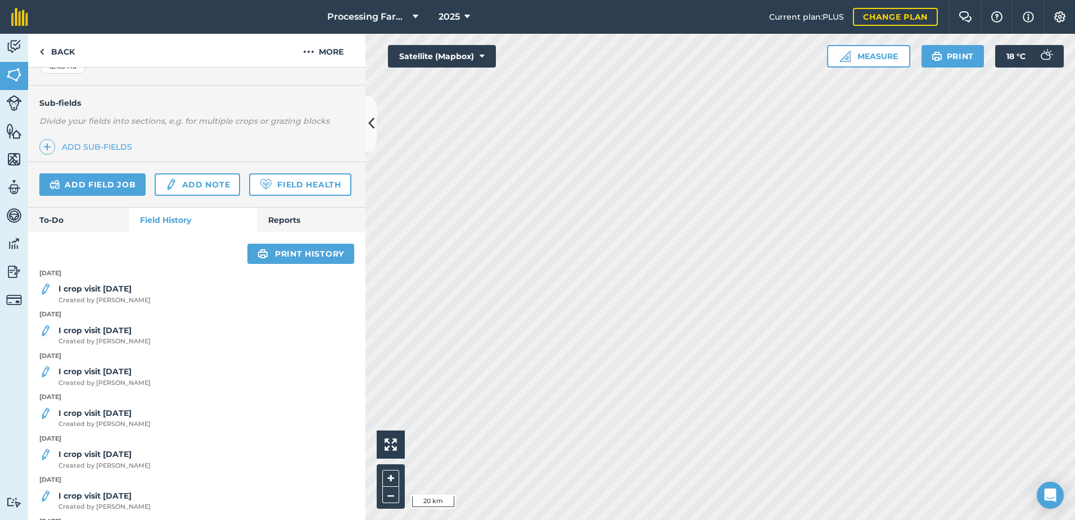
scroll to position [281, 0]
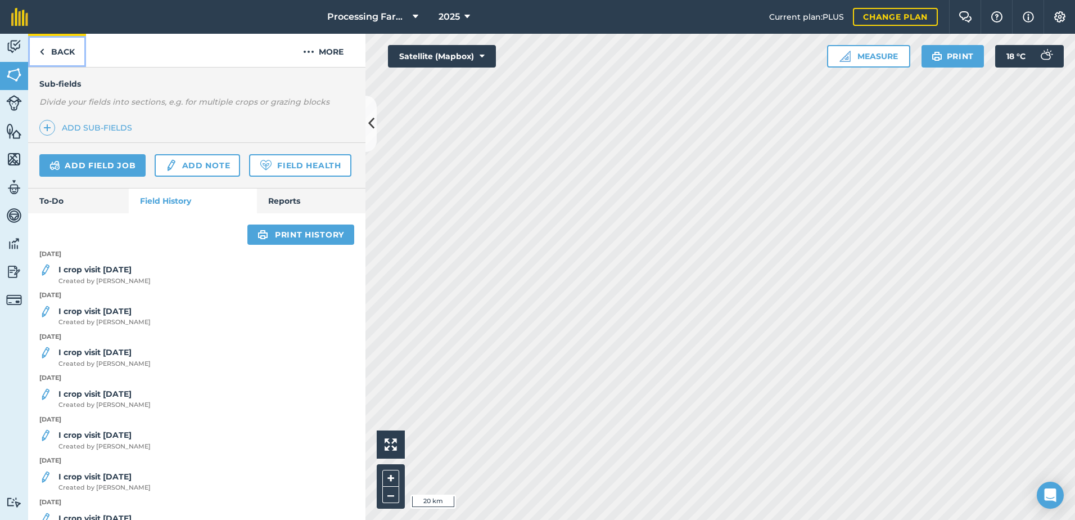
click at [56, 49] on link "Back" at bounding box center [57, 50] width 58 height 33
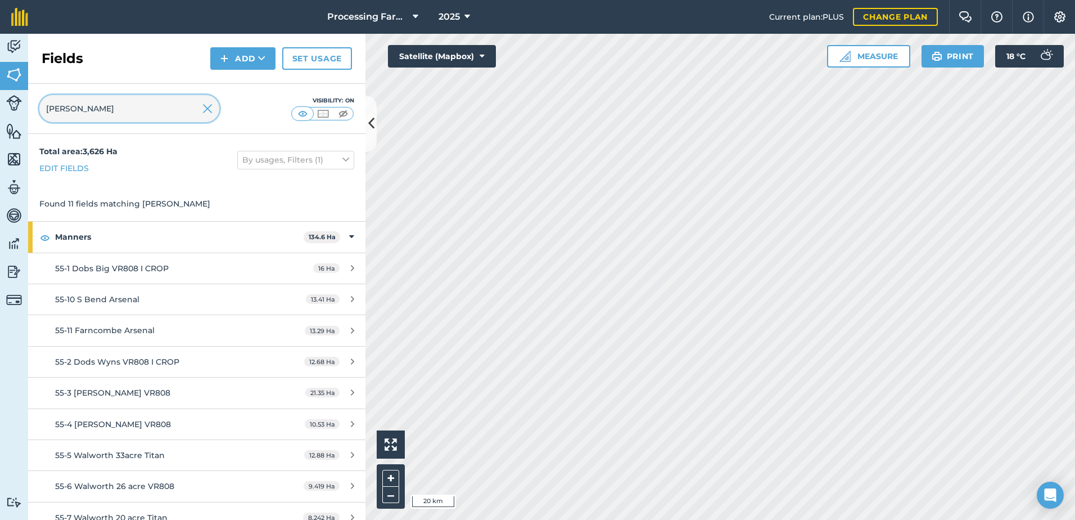
drag, startPoint x: 83, startPoint y: 115, endPoint x: 21, endPoint y: 105, distance: 62.2
click at [21, 105] on div "Activity Fields Livestock Features Maps Team Vehicles Data Reporting Billing Tu…" at bounding box center [537, 277] width 1075 height 486
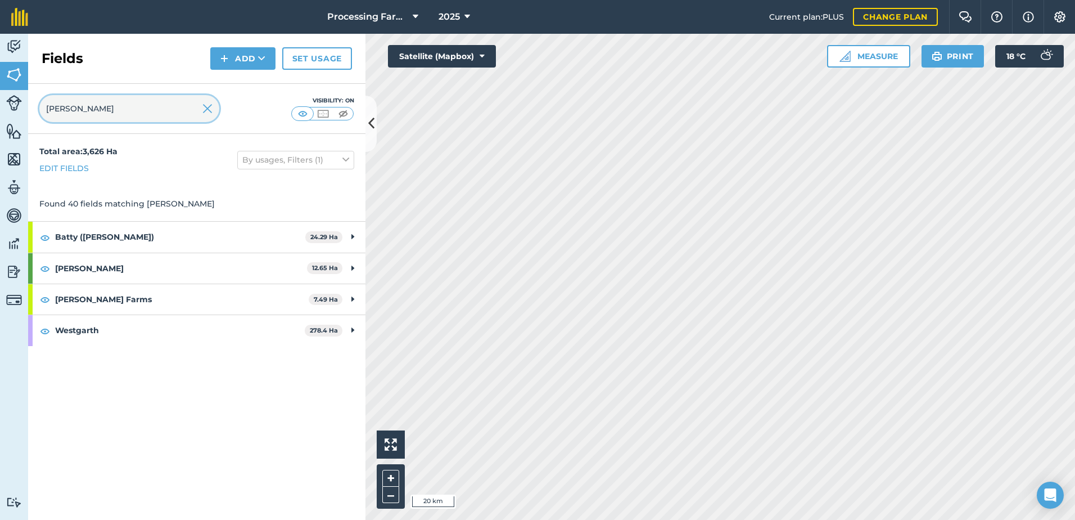
type input "[PERSON_NAME]"
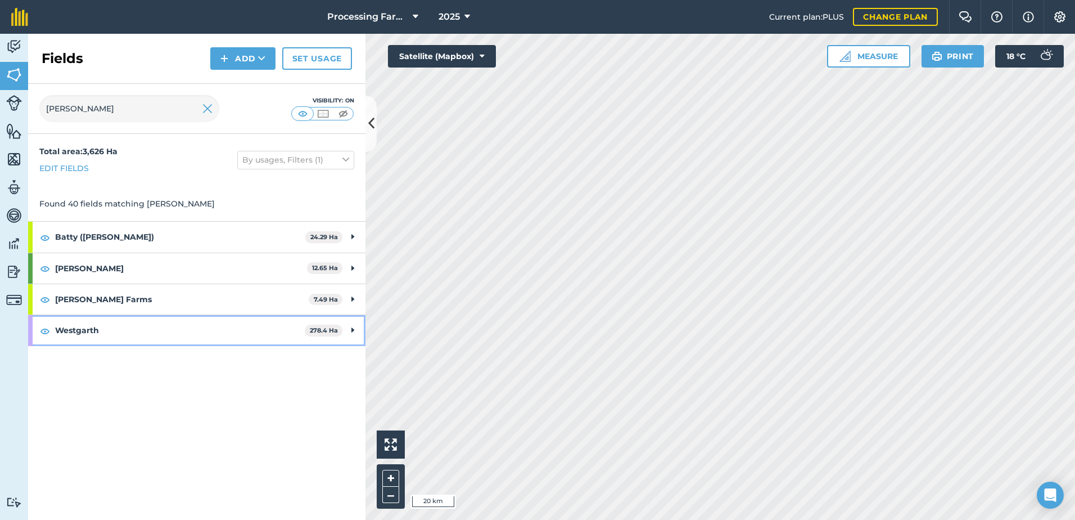
click at [67, 332] on strong "Westgarth" at bounding box center [180, 330] width 250 height 30
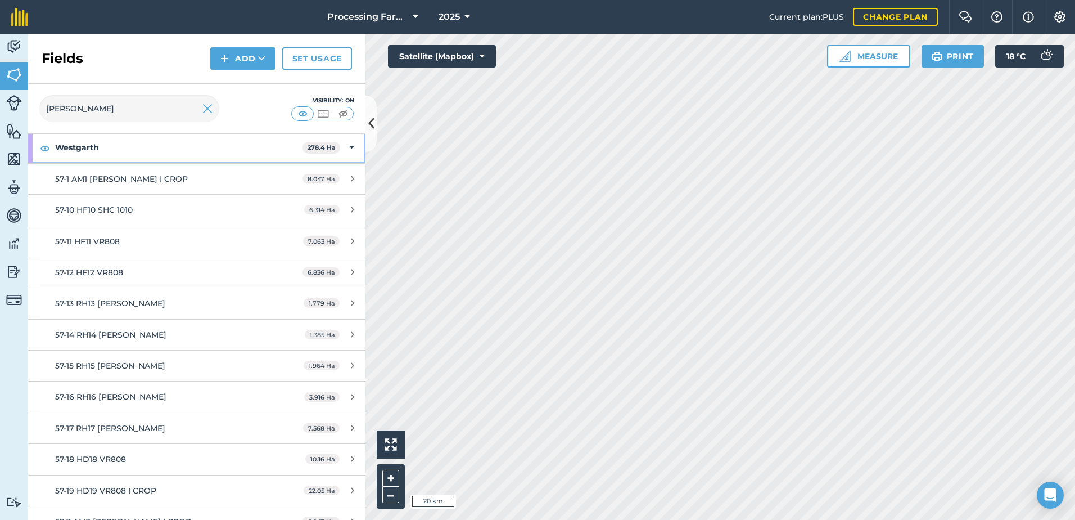
scroll to position [169, 0]
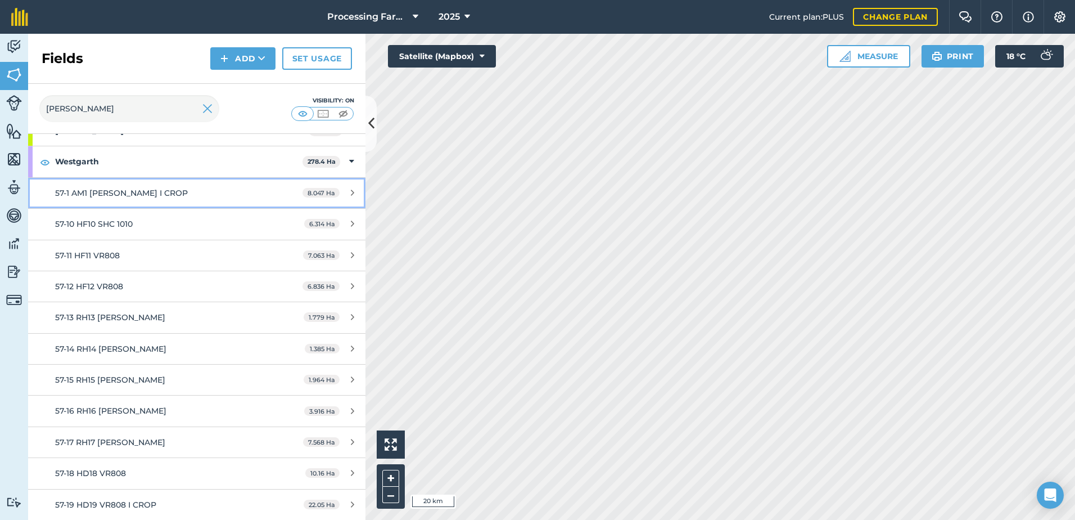
click at [141, 199] on div "57-1 AM1 [PERSON_NAME] I CROP" at bounding box center [160, 193] width 211 height 12
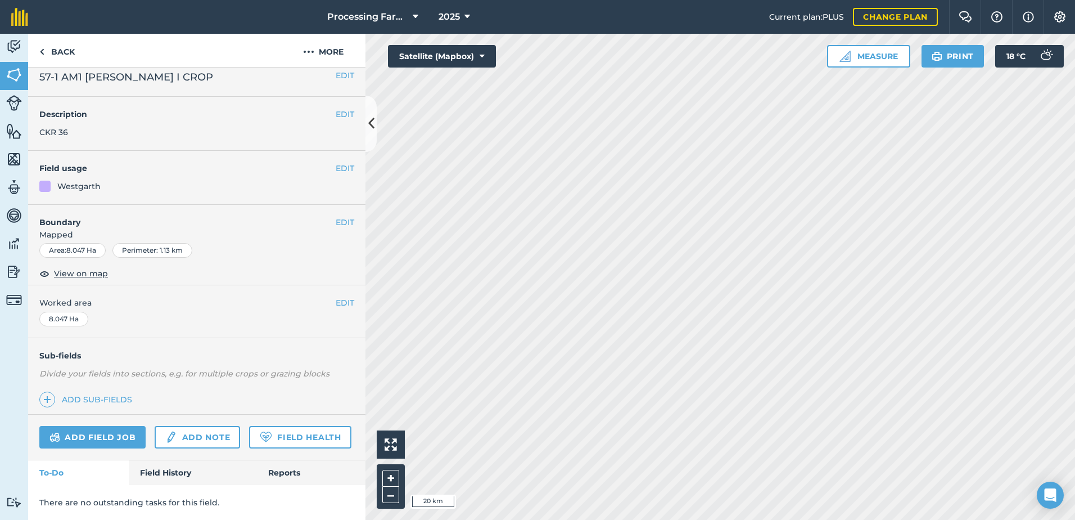
scroll to position [41, 0]
click at [145, 472] on link "Field History" at bounding box center [193, 472] width 128 height 25
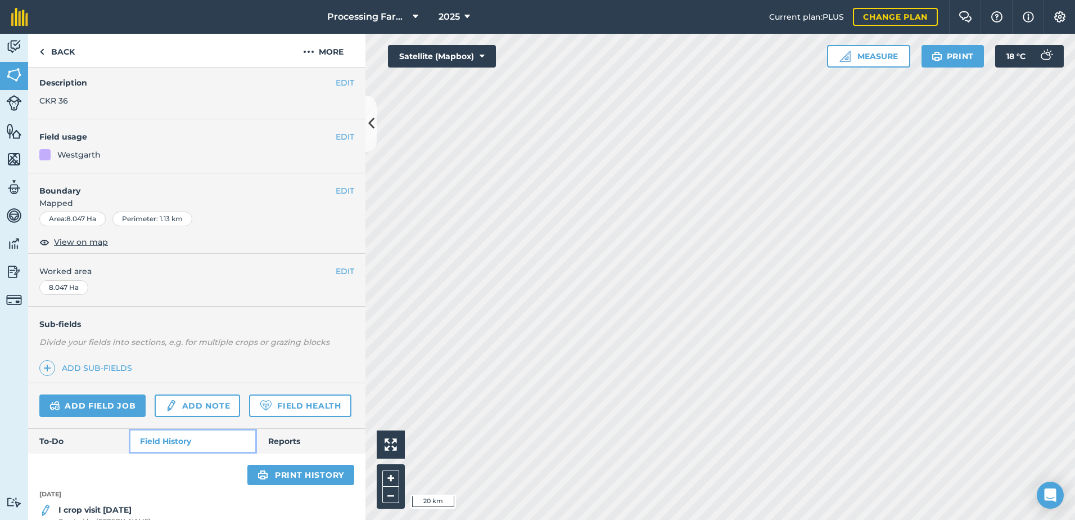
scroll to position [322, 0]
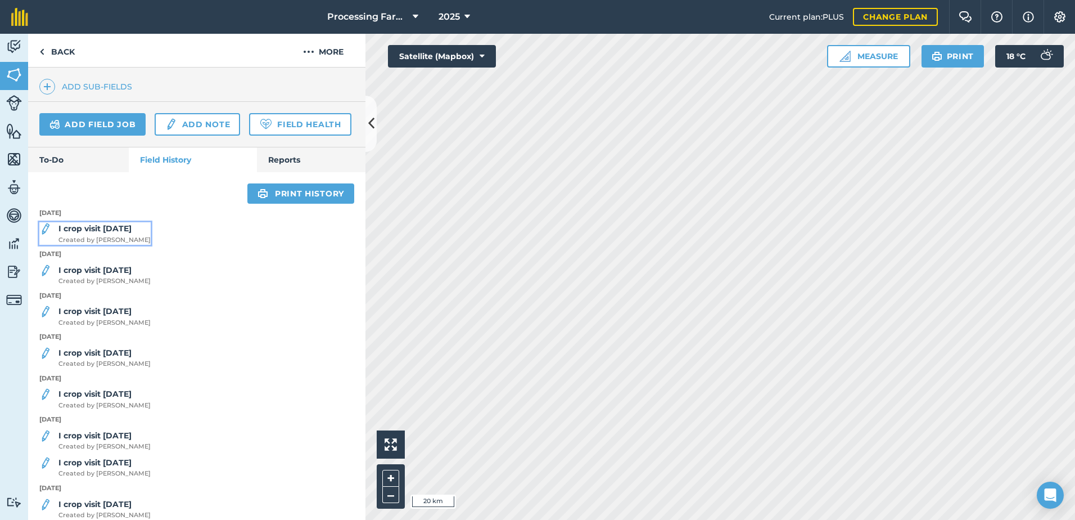
click at [111, 245] on span "Created by [PERSON_NAME]" at bounding box center [104, 240] width 92 height 10
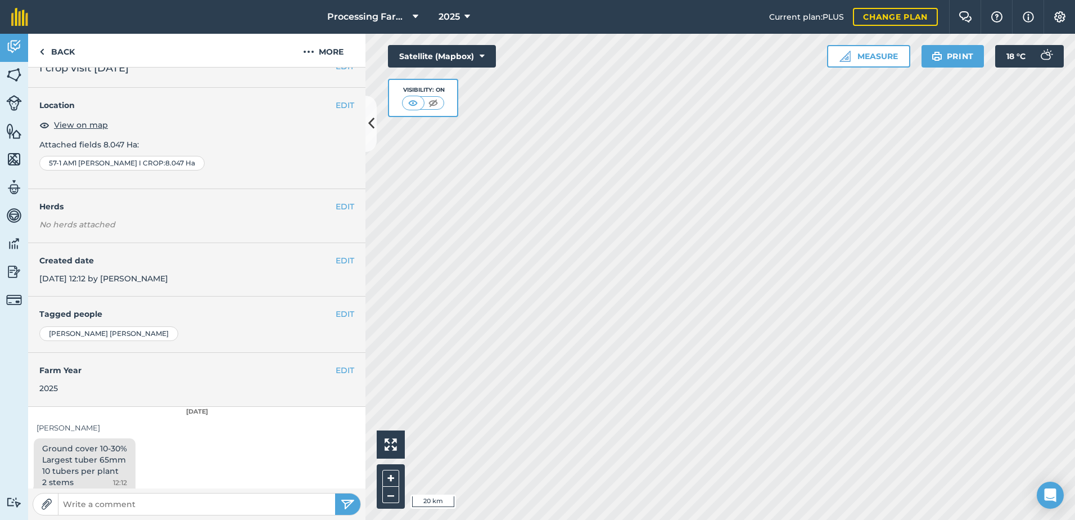
scroll to position [28, 0]
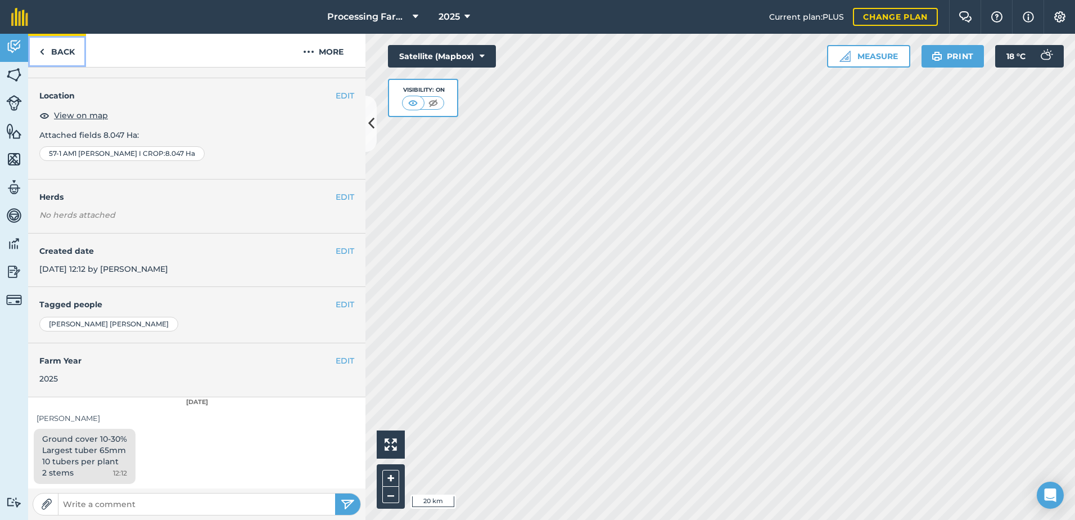
click at [51, 51] on link "Back" at bounding box center [57, 50] width 58 height 33
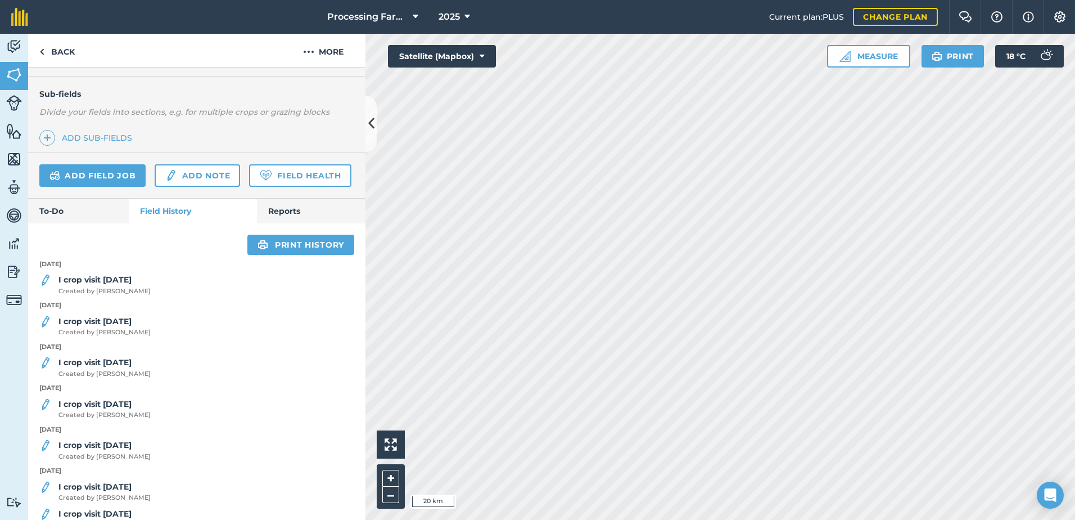
scroll to position [281, 0]
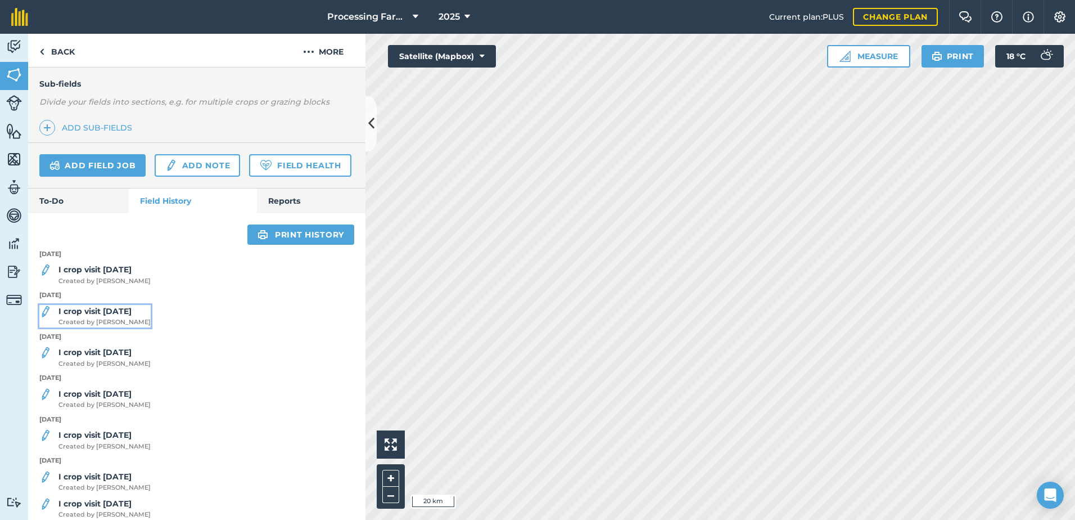
click at [99, 327] on span "Created by [PERSON_NAME]" at bounding box center [104, 322] width 92 height 10
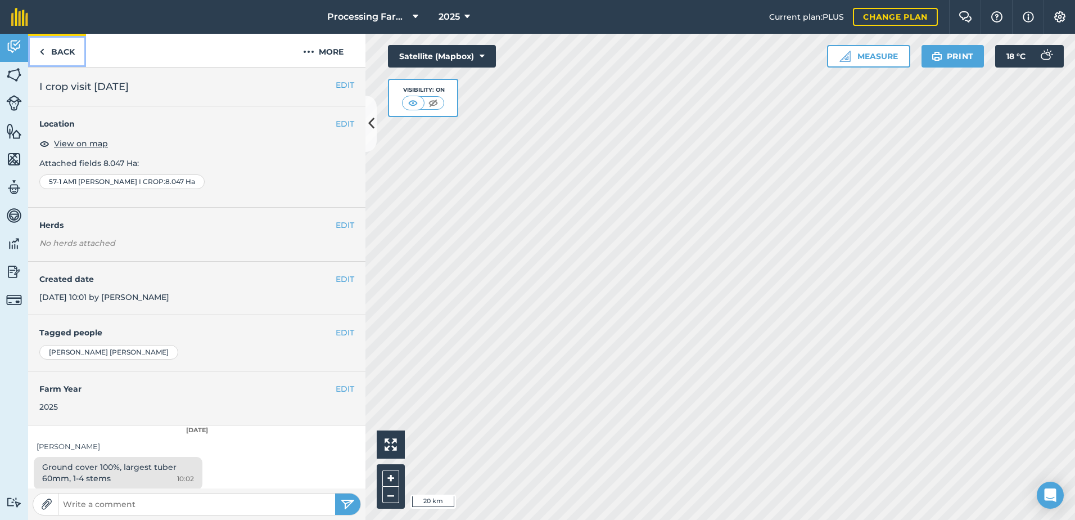
click at [45, 50] on link "Back" at bounding box center [57, 50] width 58 height 33
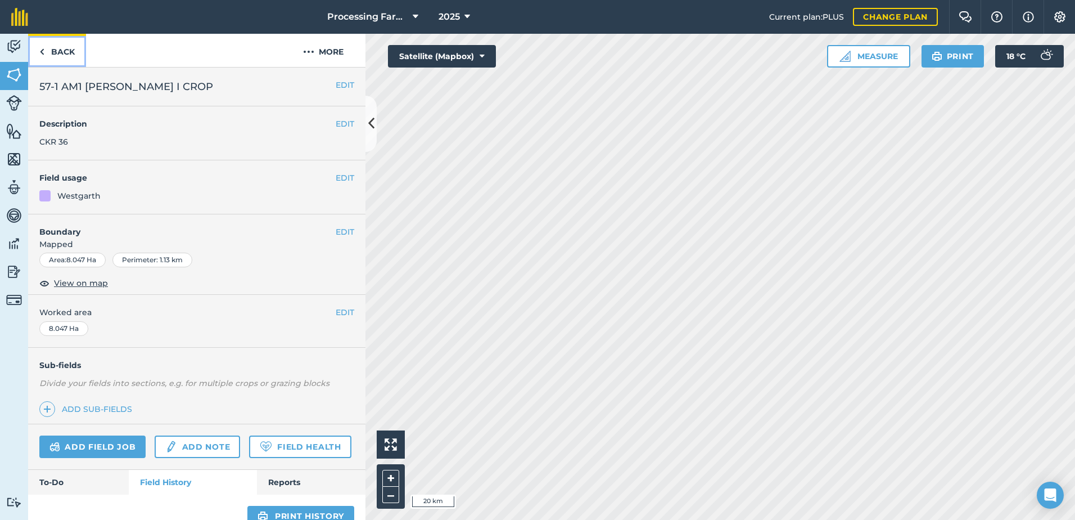
click at [61, 52] on link "Back" at bounding box center [57, 50] width 58 height 33
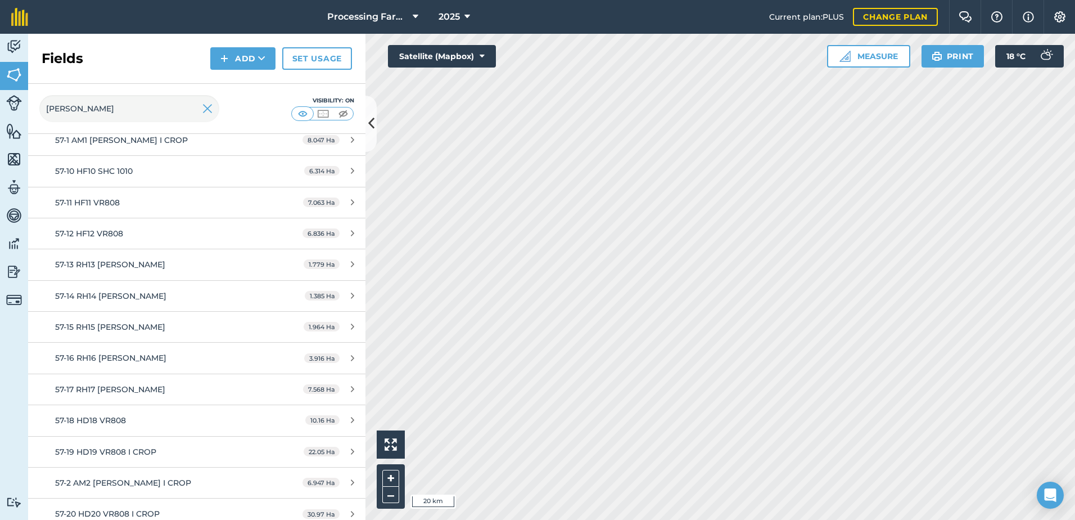
scroll to position [241, 0]
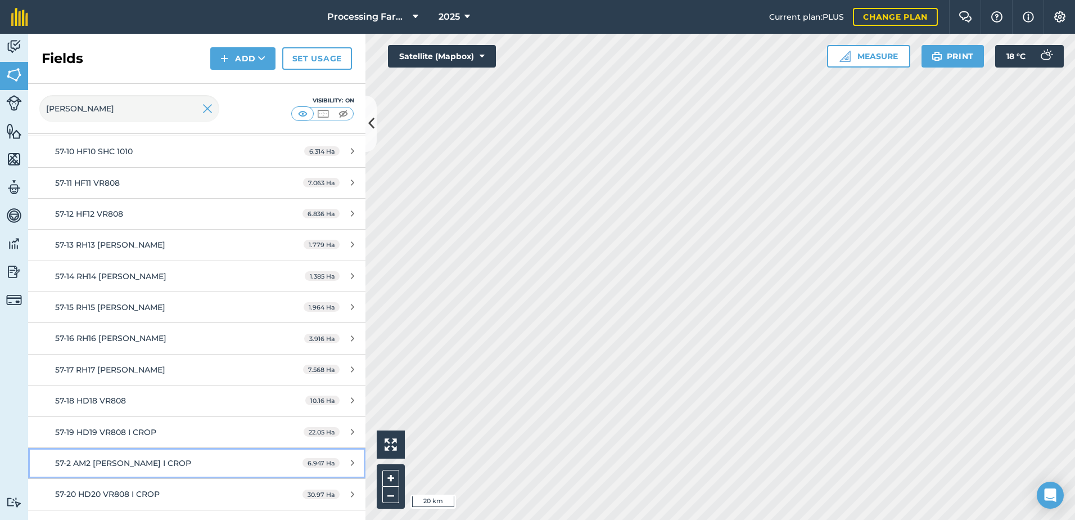
click at [148, 462] on span "57-2 AM2 [PERSON_NAME] I CROP" at bounding box center [123, 463] width 136 height 10
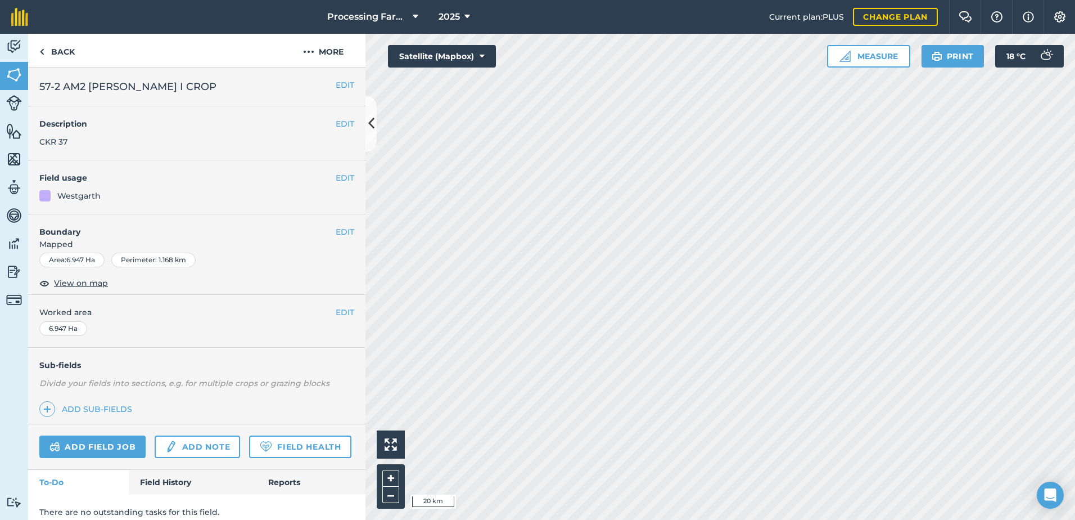
scroll to position [41, 0]
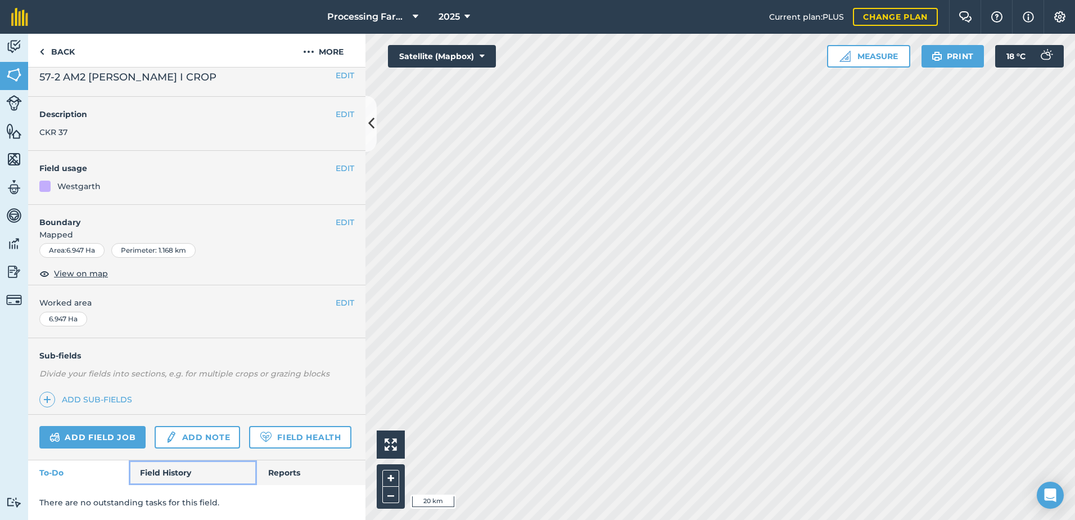
click at [159, 473] on link "Field History" at bounding box center [193, 472] width 128 height 25
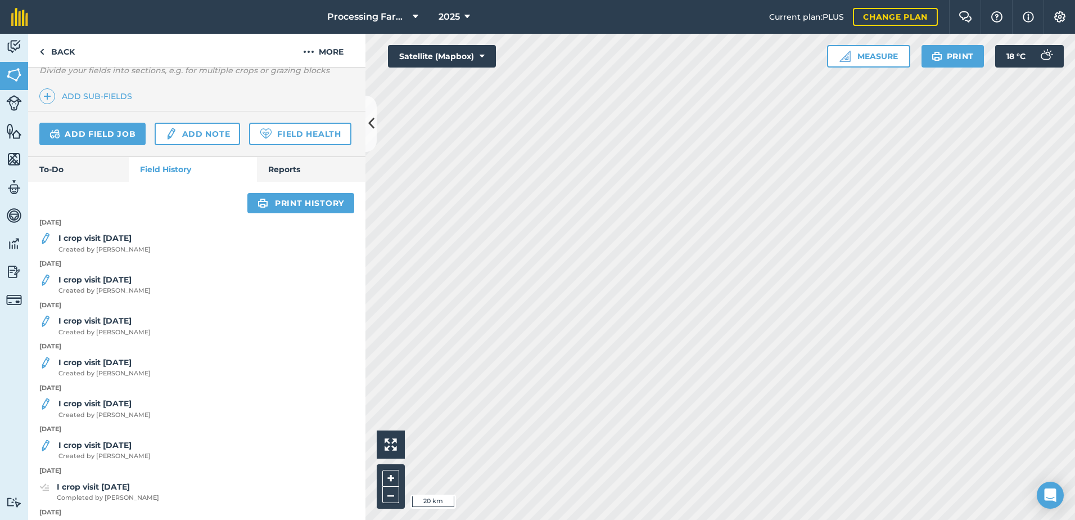
scroll to position [337, 0]
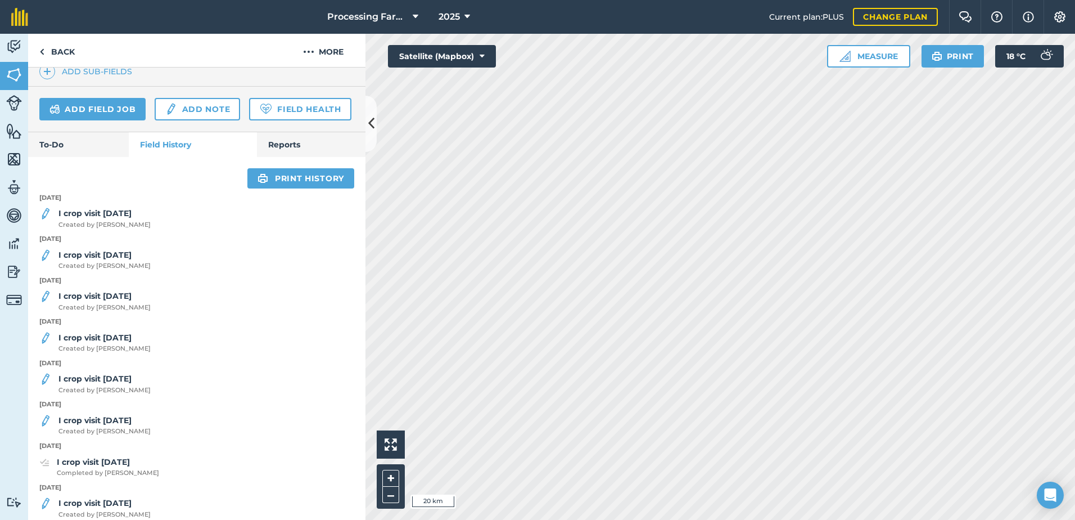
click at [148, 229] on div "I crop visit [DATE] Created by [PERSON_NAME]" at bounding box center [196, 218] width 337 height 22
click at [114, 230] on span "Created by [PERSON_NAME]" at bounding box center [104, 225] width 92 height 10
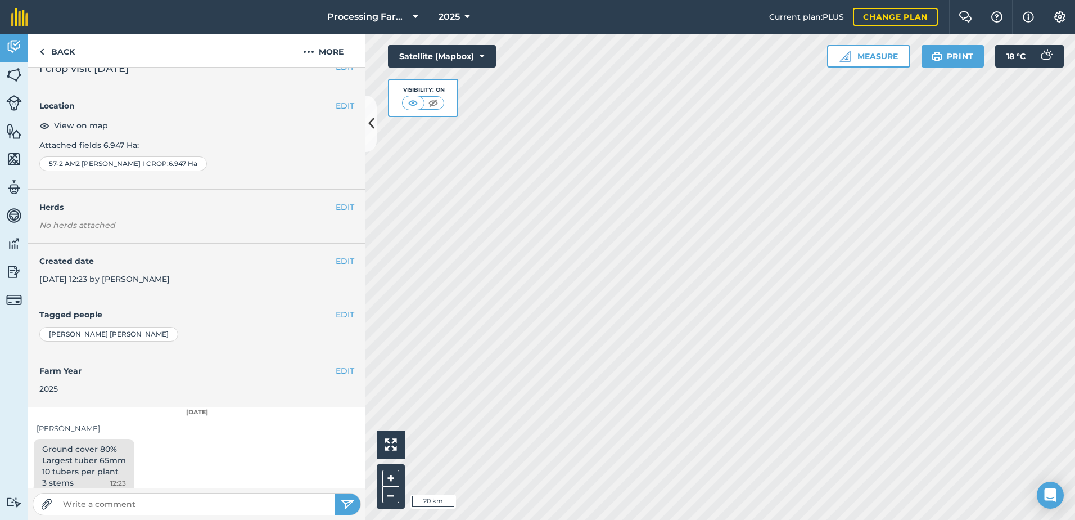
scroll to position [28, 0]
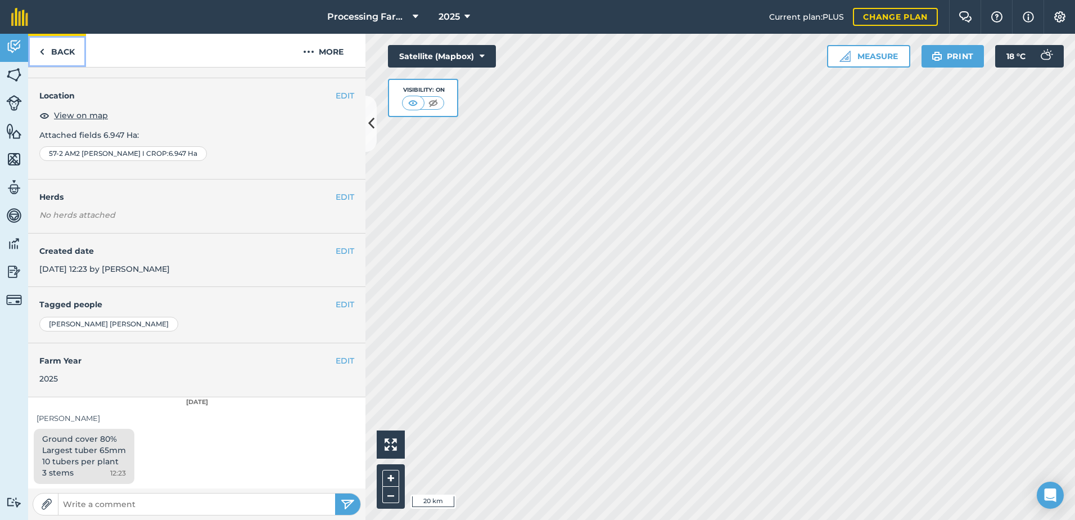
click at [55, 47] on link "Back" at bounding box center [57, 50] width 58 height 33
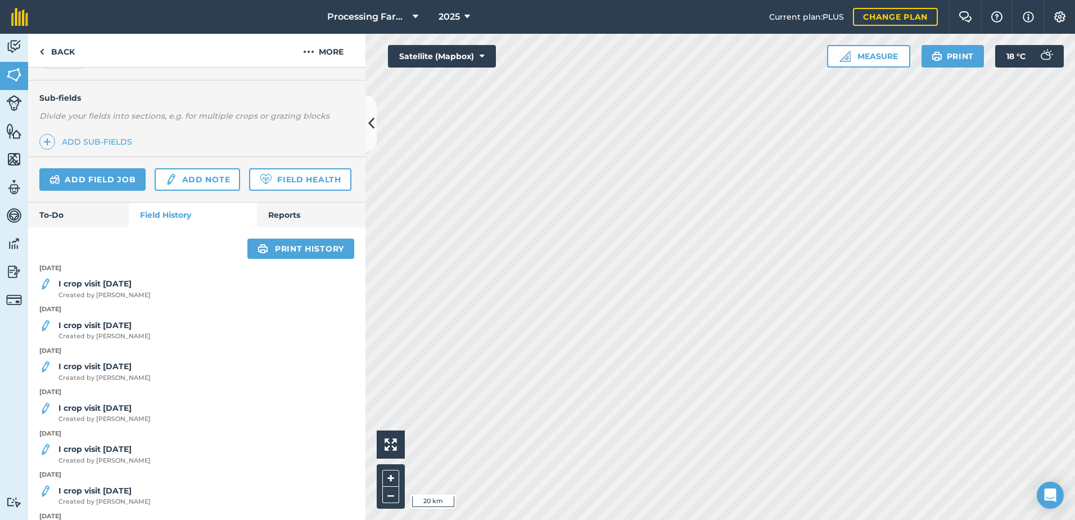
scroll to position [281, 0]
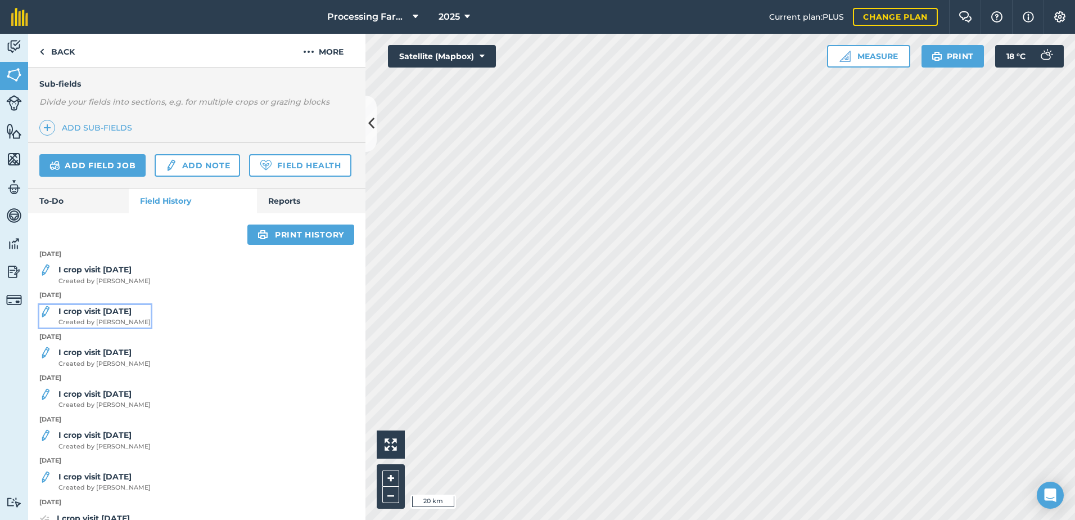
click at [105, 316] on strong "I crop visit [DATE]" at bounding box center [94, 311] width 73 height 10
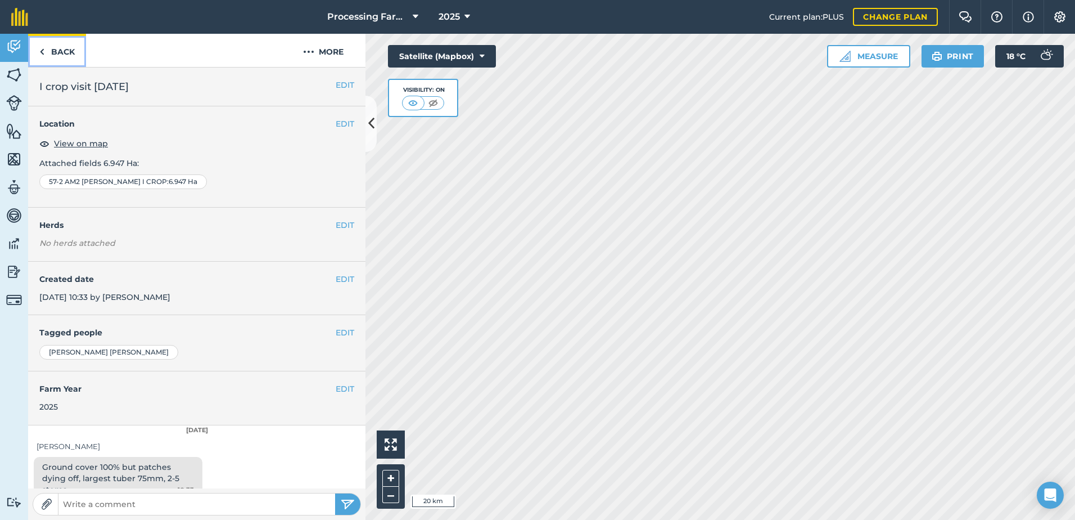
click at [52, 50] on link "Back" at bounding box center [57, 50] width 58 height 33
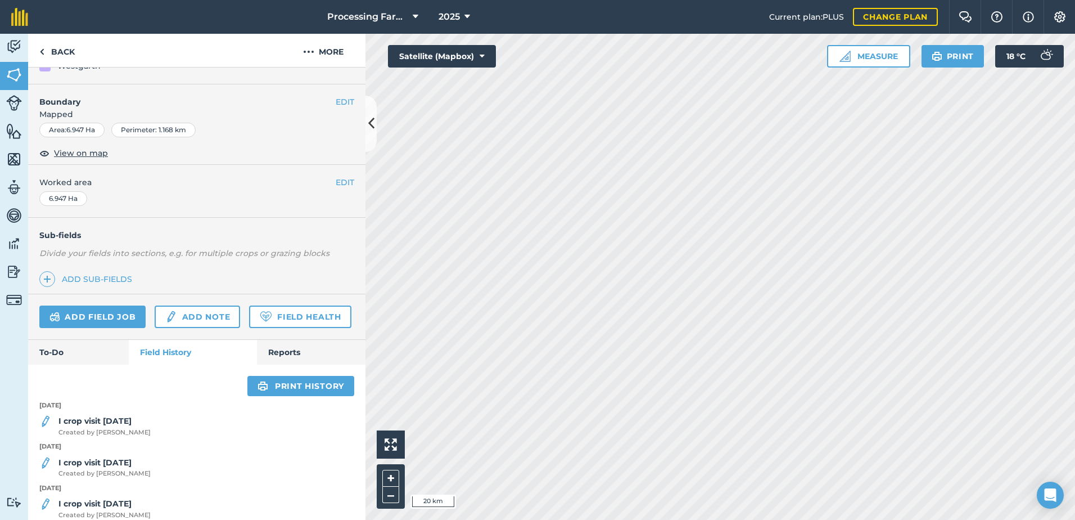
scroll to position [169, 0]
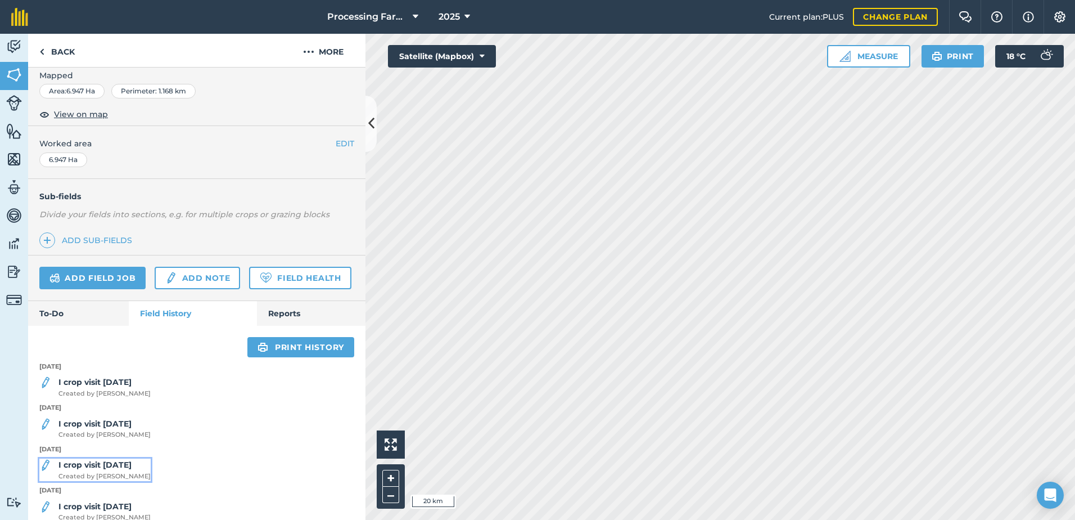
click at [106, 470] on strong "I crop visit [DATE]" at bounding box center [94, 464] width 73 height 10
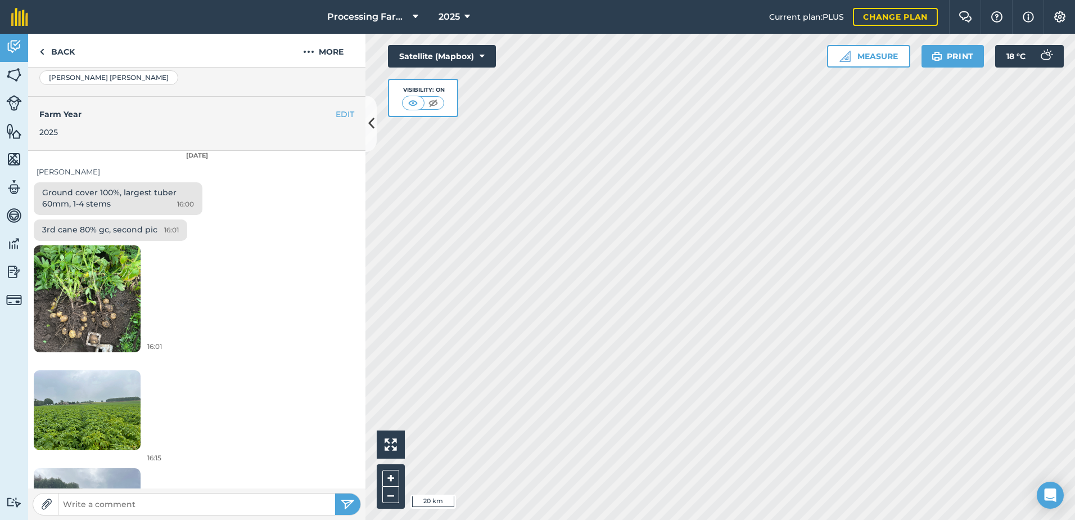
scroll to position [281, 0]
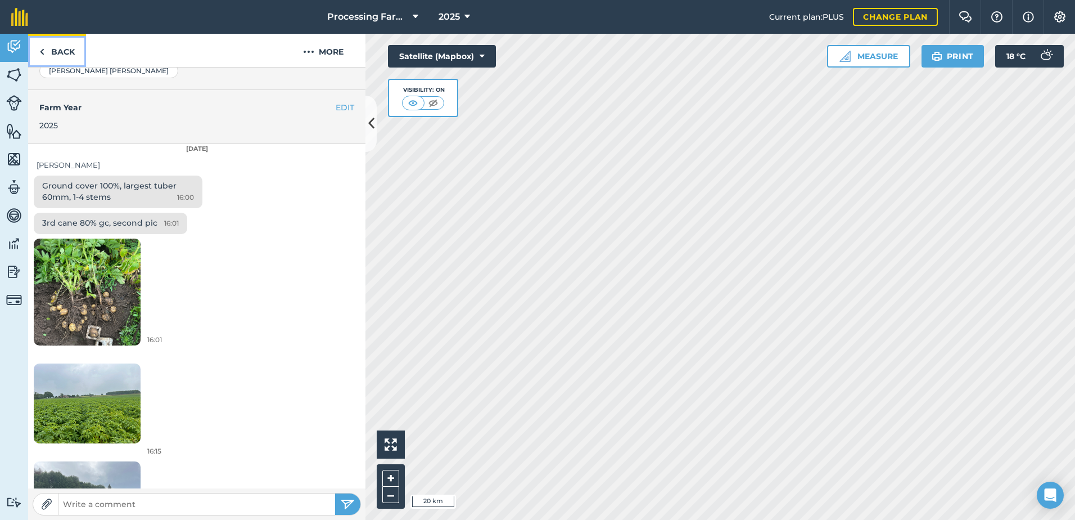
click at [48, 51] on link "Back" at bounding box center [57, 50] width 58 height 33
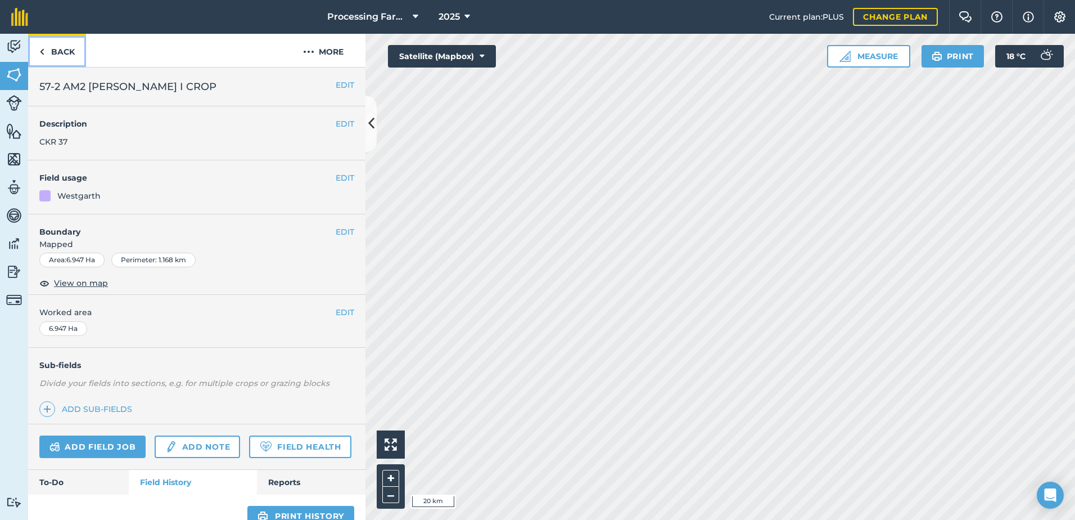
click at [49, 51] on link "Back" at bounding box center [57, 50] width 58 height 33
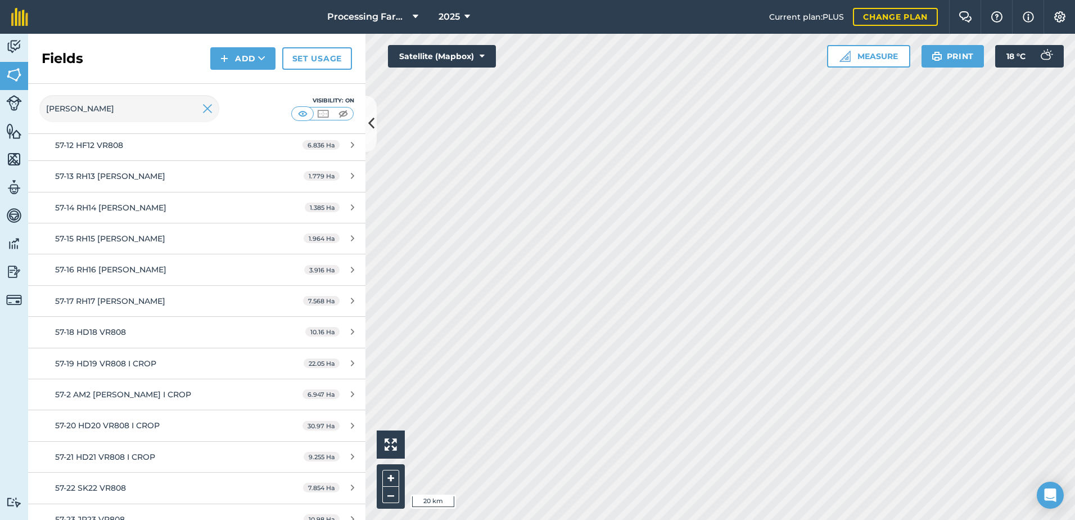
scroll to position [337, 0]
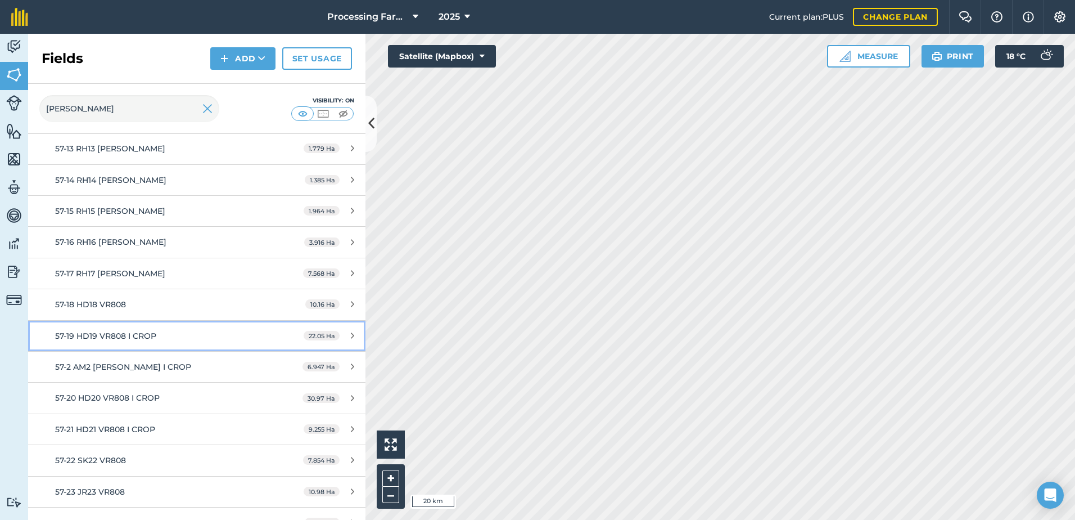
click at [142, 337] on span "57-19 HD19 VR808 I CROP" at bounding box center [105, 336] width 101 height 10
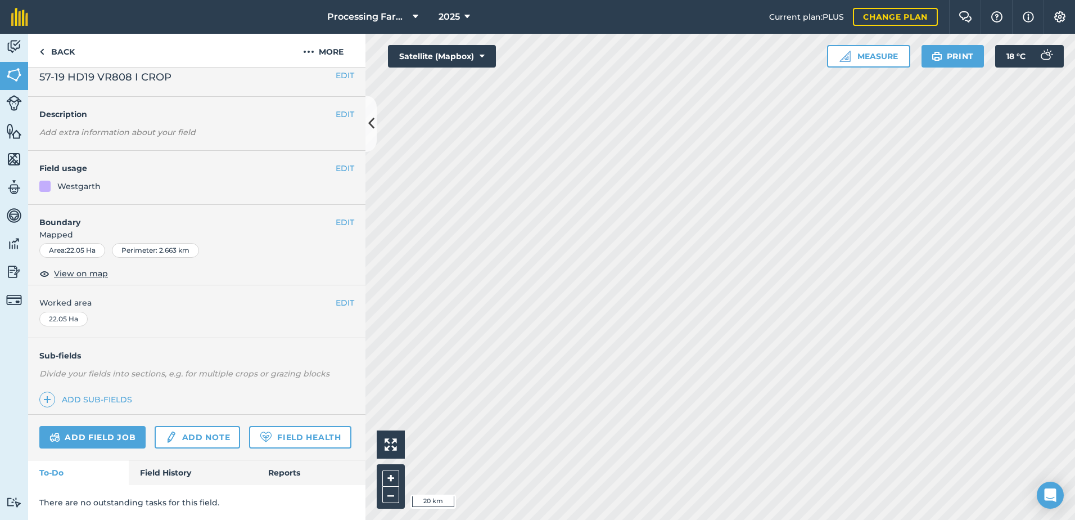
scroll to position [41, 0]
click at [170, 471] on link "Field History" at bounding box center [193, 472] width 128 height 25
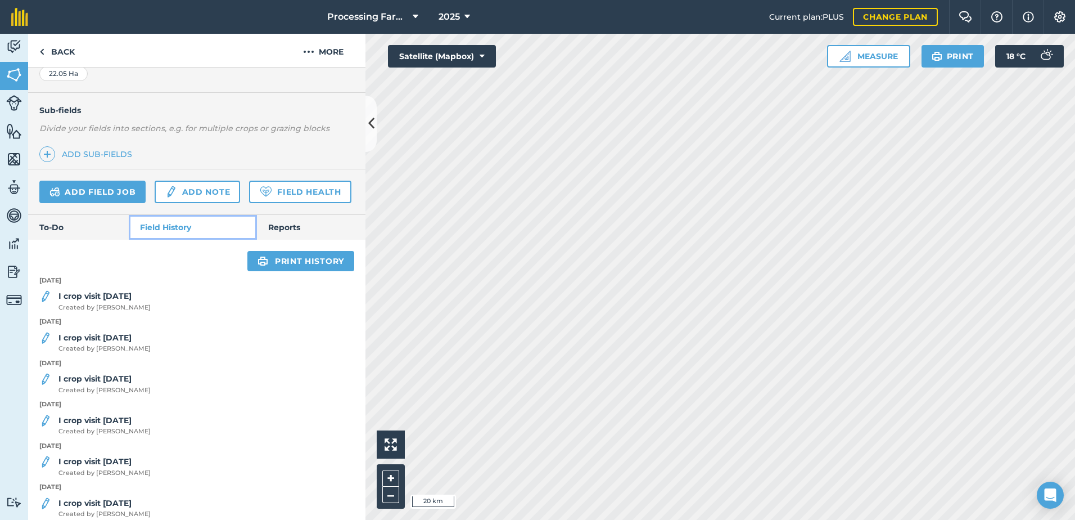
scroll to position [322, 0]
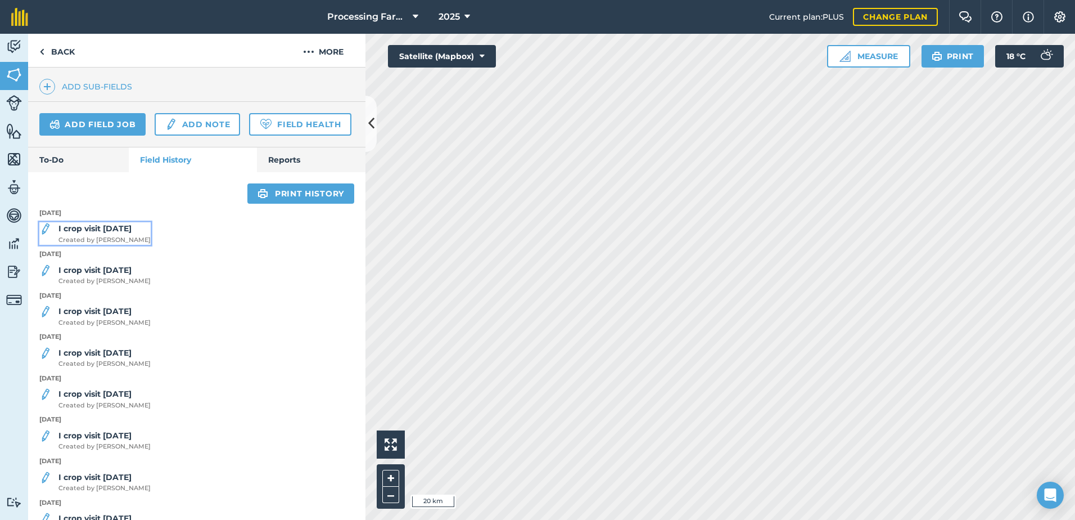
click at [98, 233] on strong "I crop visit [DATE]" at bounding box center [94, 228] width 73 height 10
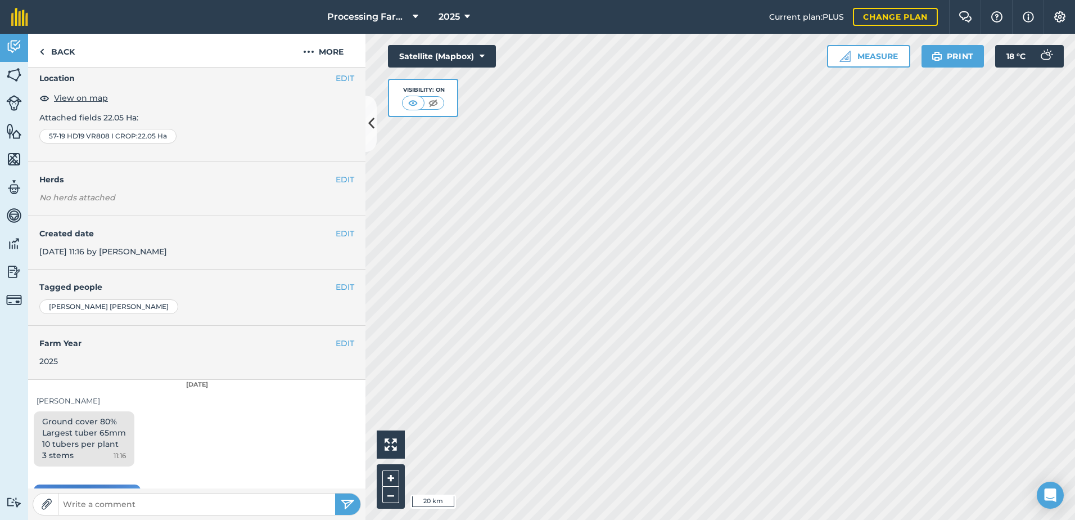
scroll to position [112, 0]
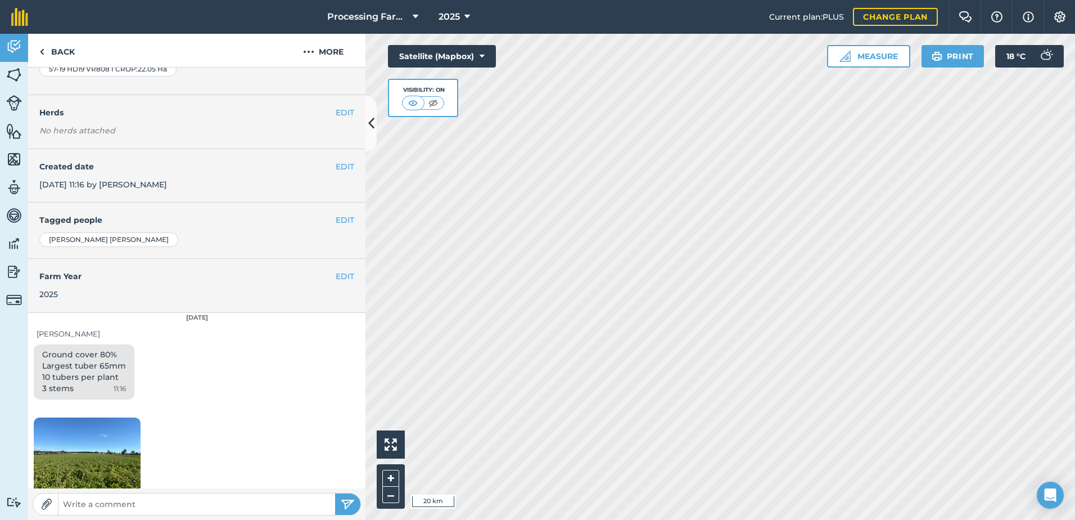
click at [230, 412] on div "11:22" at bounding box center [196, 459] width 337 height 111
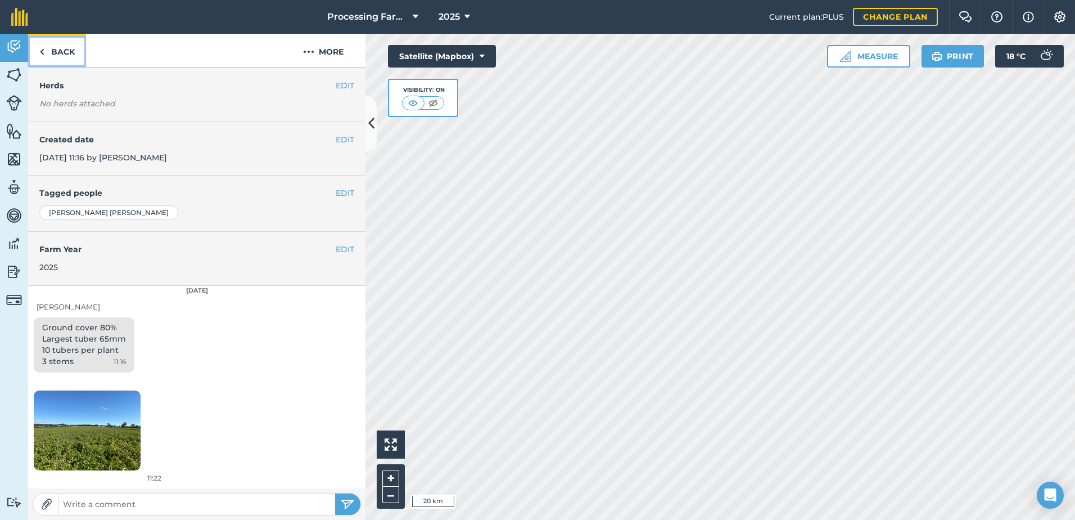
click at [61, 46] on link "Back" at bounding box center [57, 50] width 58 height 33
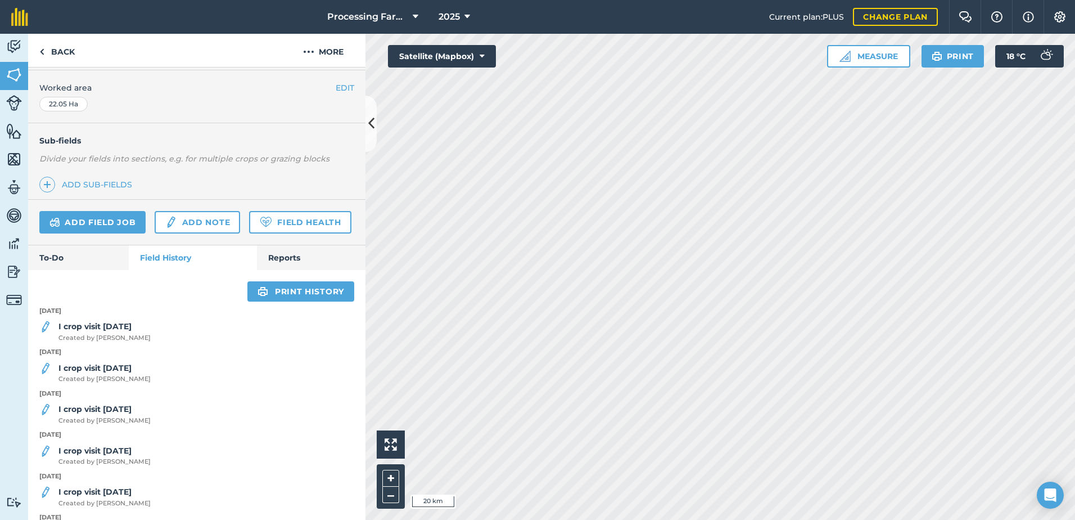
scroll to position [225, 0]
click at [111, 384] on span "Created by [PERSON_NAME]" at bounding box center [104, 378] width 92 height 10
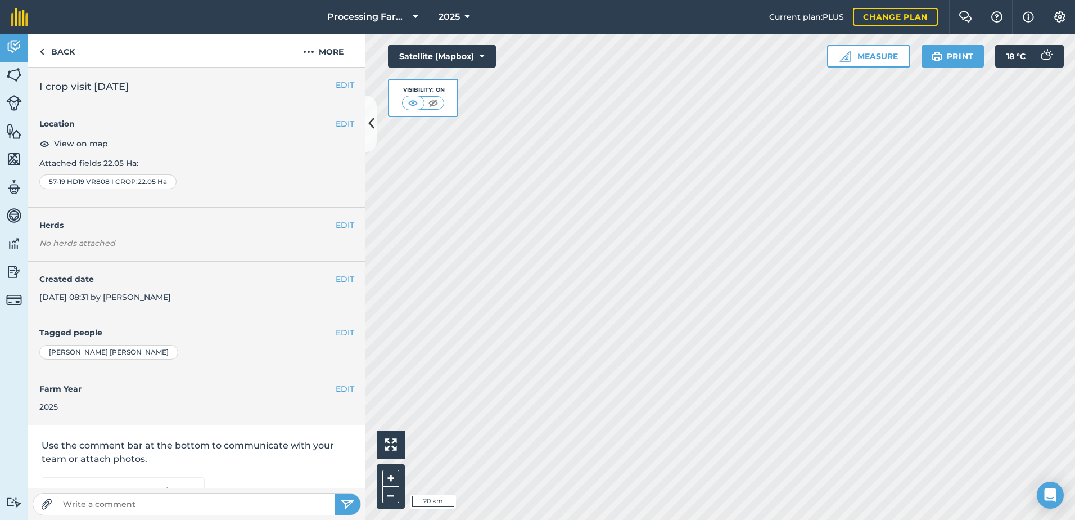
scroll to position [6, 0]
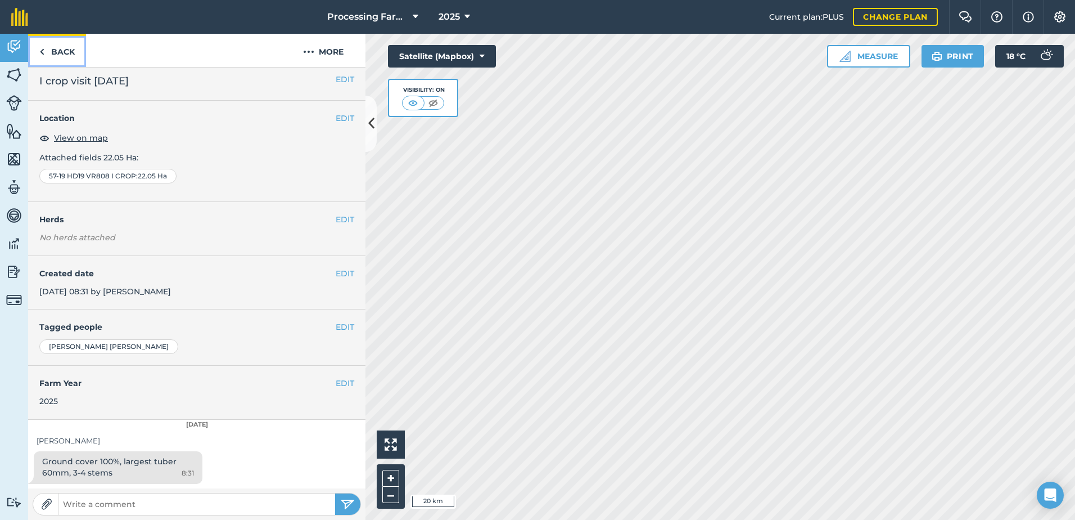
click at [63, 54] on link "Back" at bounding box center [57, 50] width 58 height 33
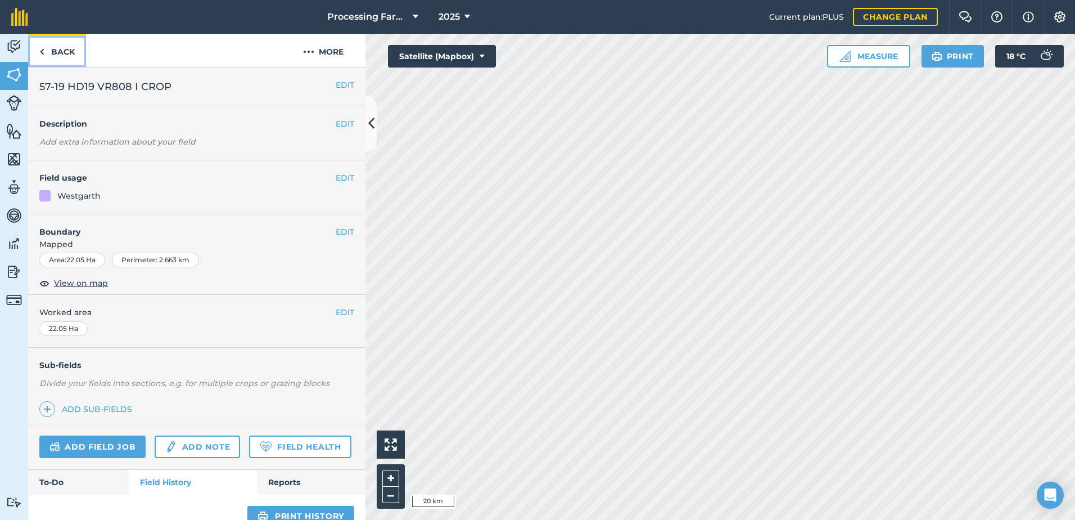
click at [62, 46] on link "Back" at bounding box center [57, 50] width 58 height 33
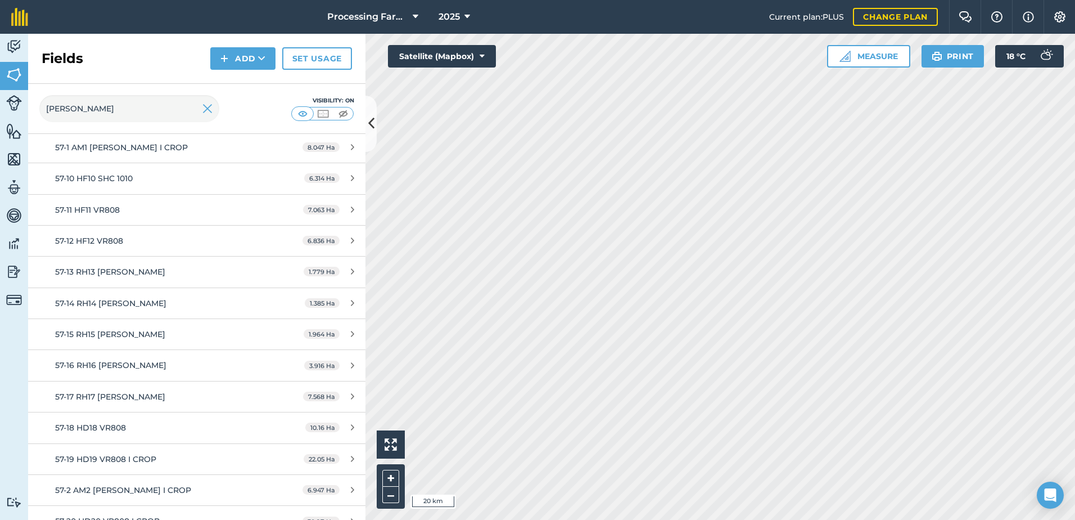
scroll to position [281, 0]
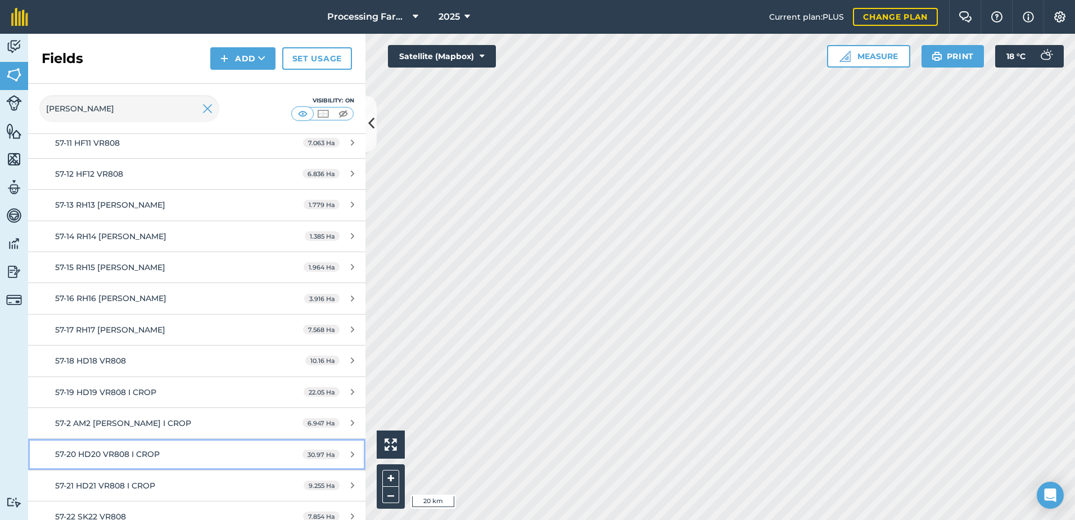
click at [141, 452] on span "57-20 HD20 VR808 I CROP" at bounding box center [107, 454] width 105 height 10
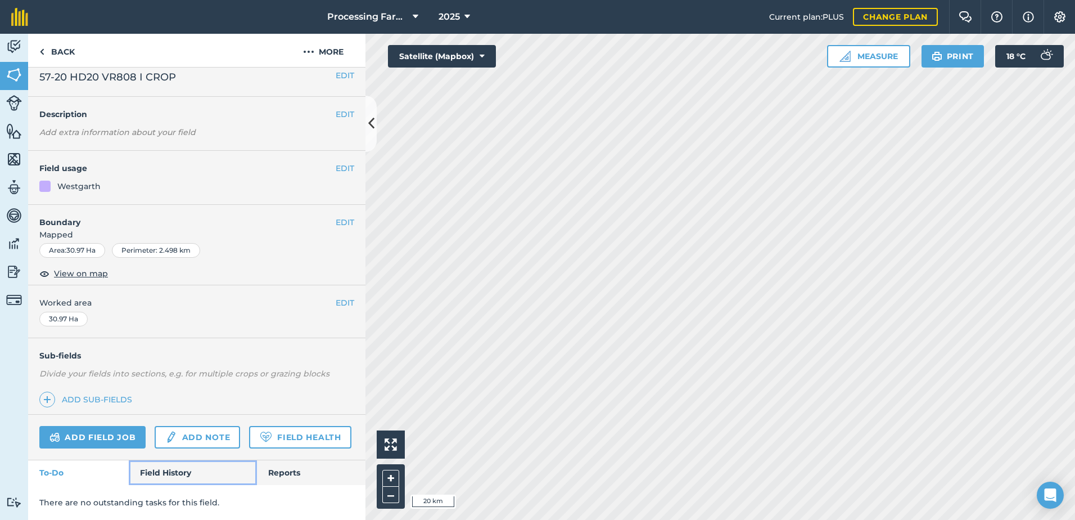
drag, startPoint x: 177, startPoint y: 467, endPoint x: 208, endPoint y: 468, distance: 31.5
click at [177, 467] on link "Field History" at bounding box center [193, 472] width 128 height 25
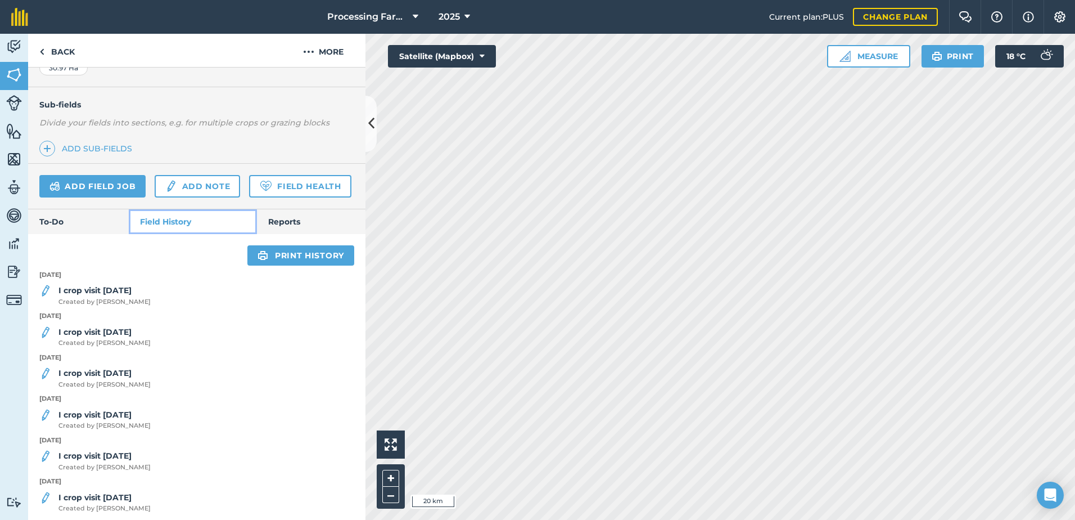
scroll to position [266, 0]
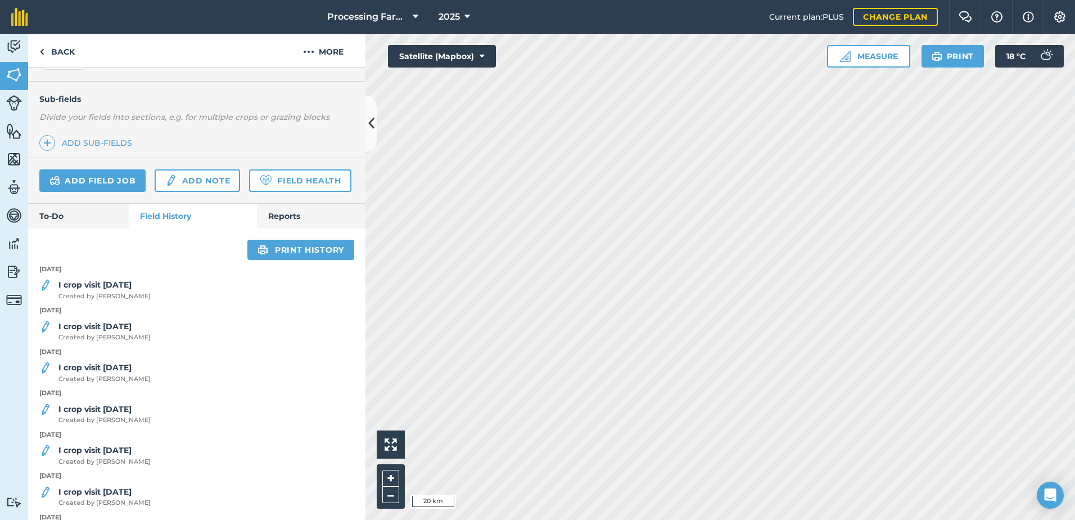
click at [141, 301] on div "I crop visit [DATE] Created by [PERSON_NAME]" at bounding box center [196, 289] width 337 height 22
click at [126, 301] on span "Created by [PERSON_NAME]" at bounding box center [104, 296] width 92 height 10
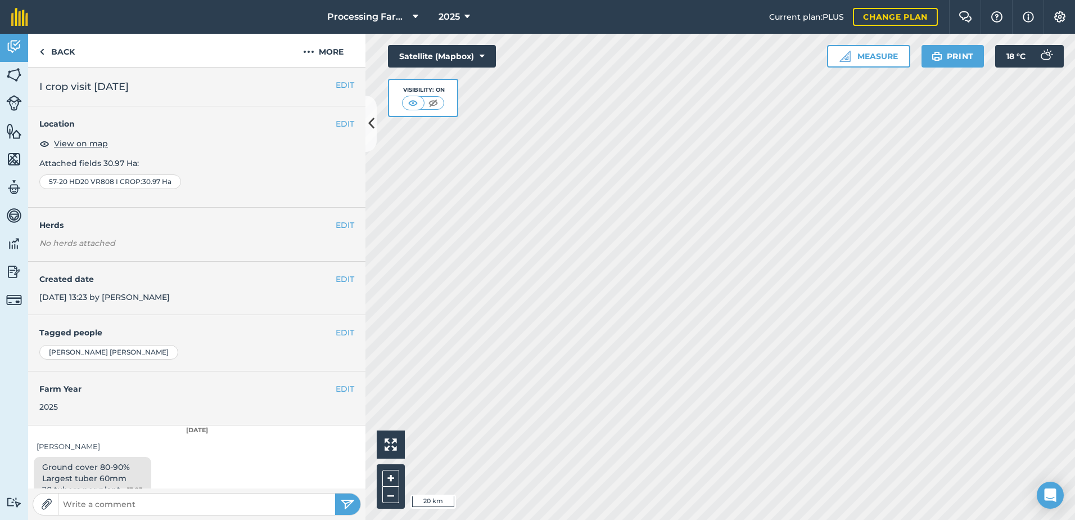
scroll to position [17, 0]
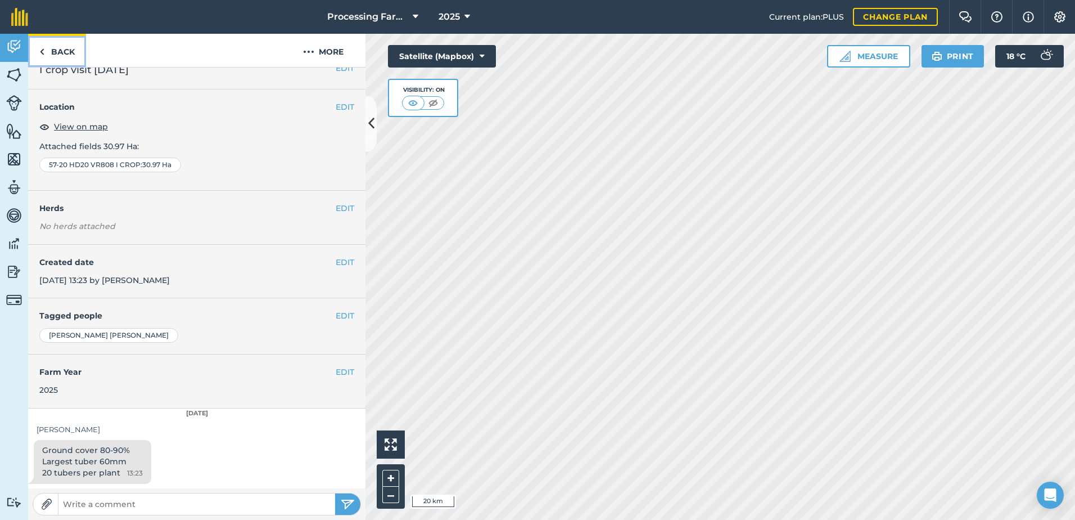
click at [61, 48] on link "Back" at bounding box center [57, 50] width 58 height 33
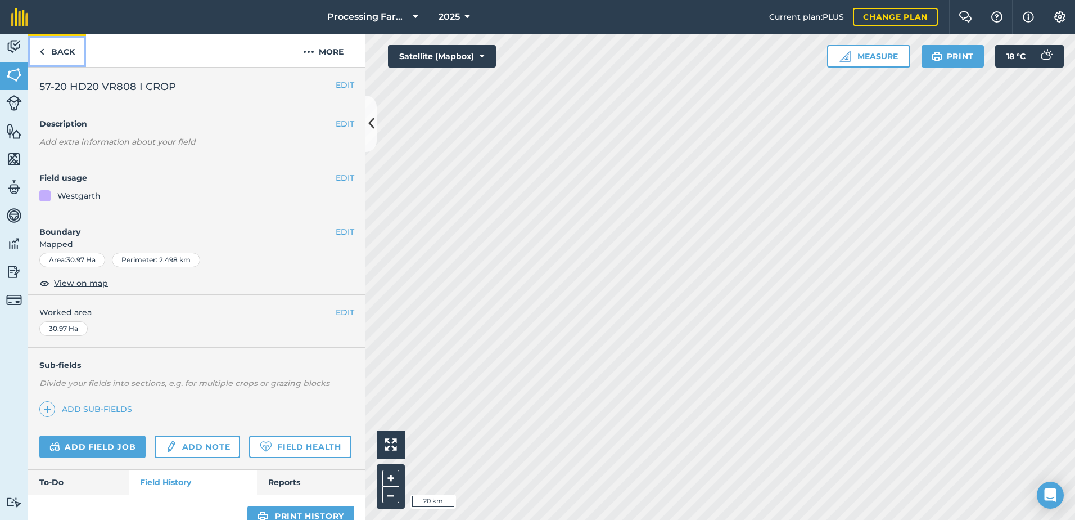
click at [64, 50] on link "Back" at bounding box center [57, 50] width 58 height 33
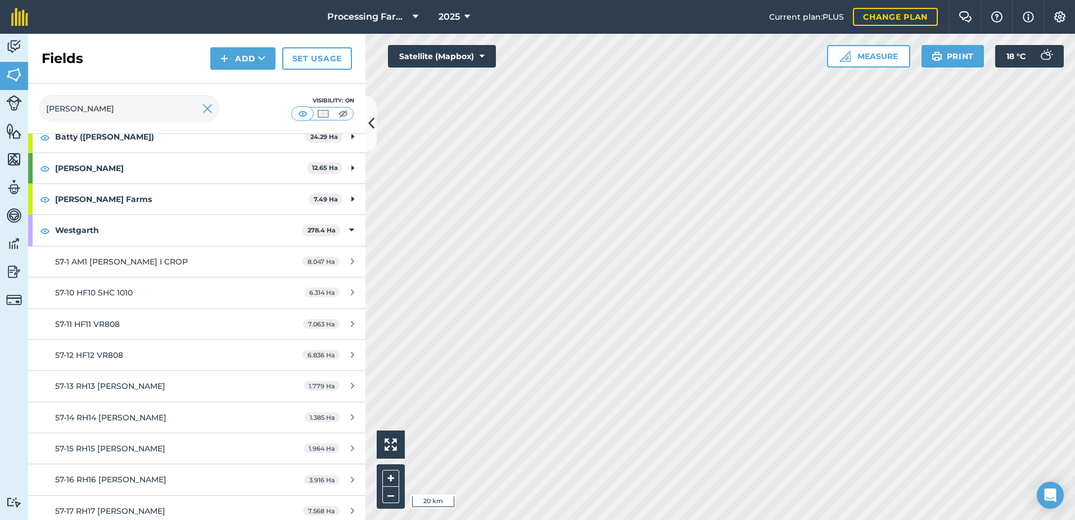
scroll to position [281, 0]
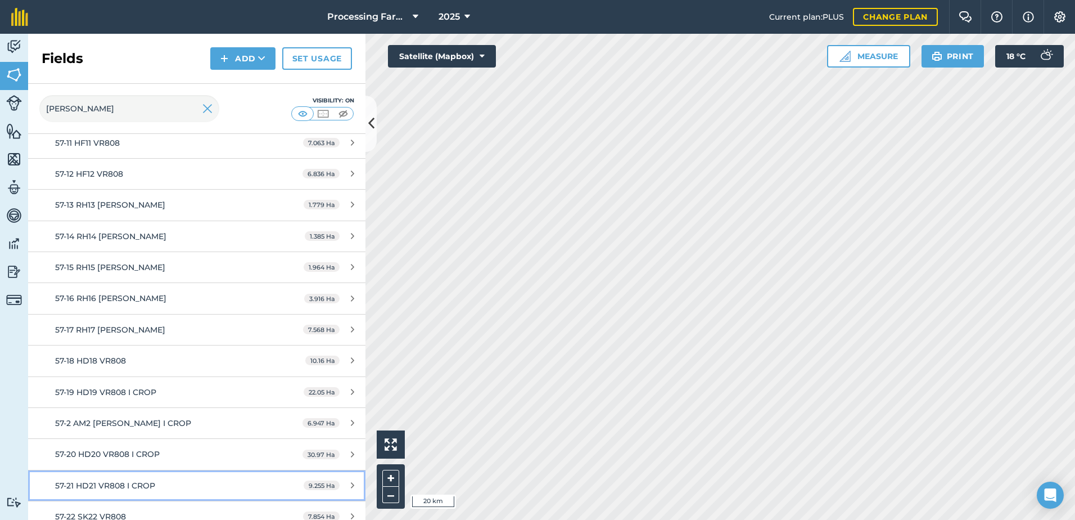
click at [136, 482] on span "57-21 HD21 VR808 I CROP" at bounding box center [105, 485] width 100 height 10
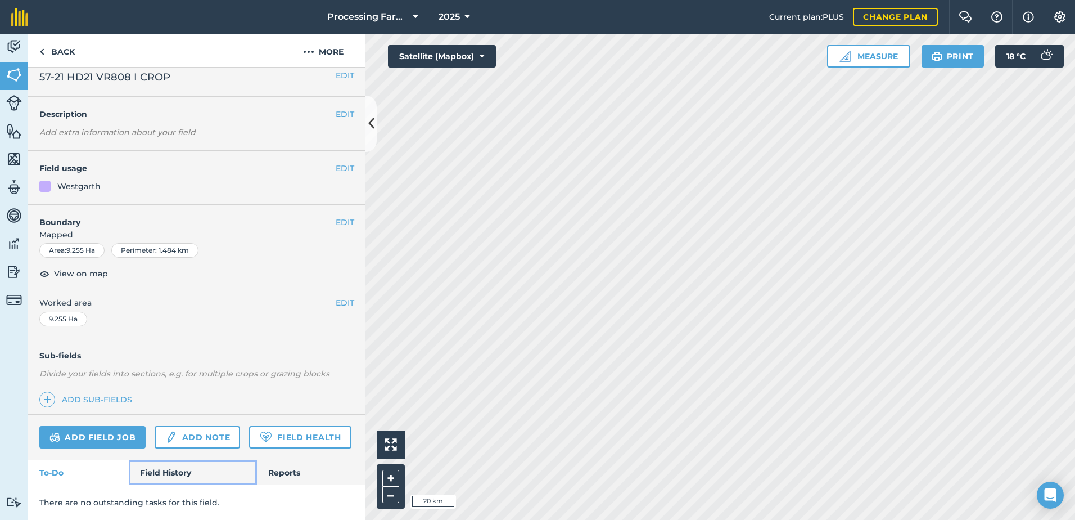
click at [170, 472] on link "Field History" at bounding box center [193, 472] width 128 height 25
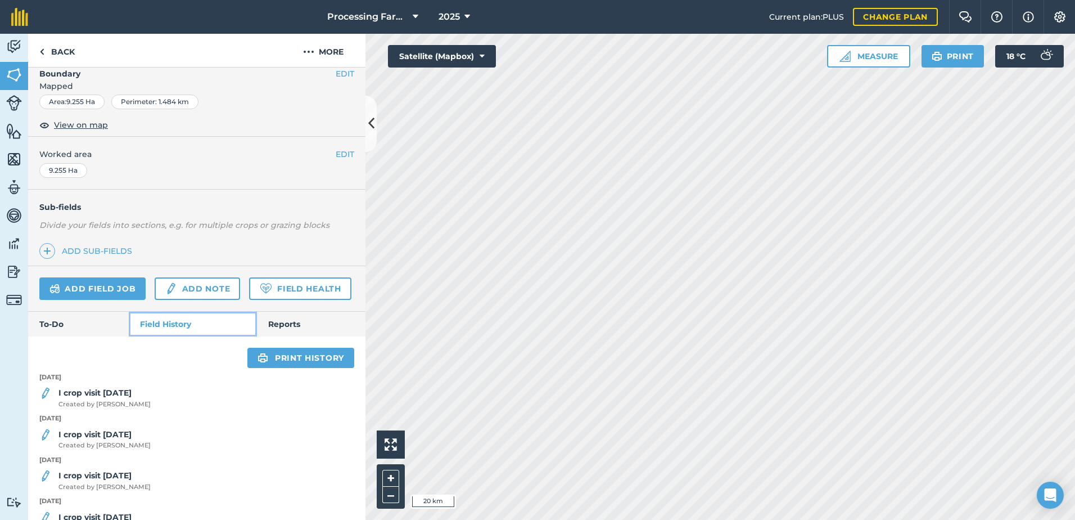
scroll to position [322, 0]
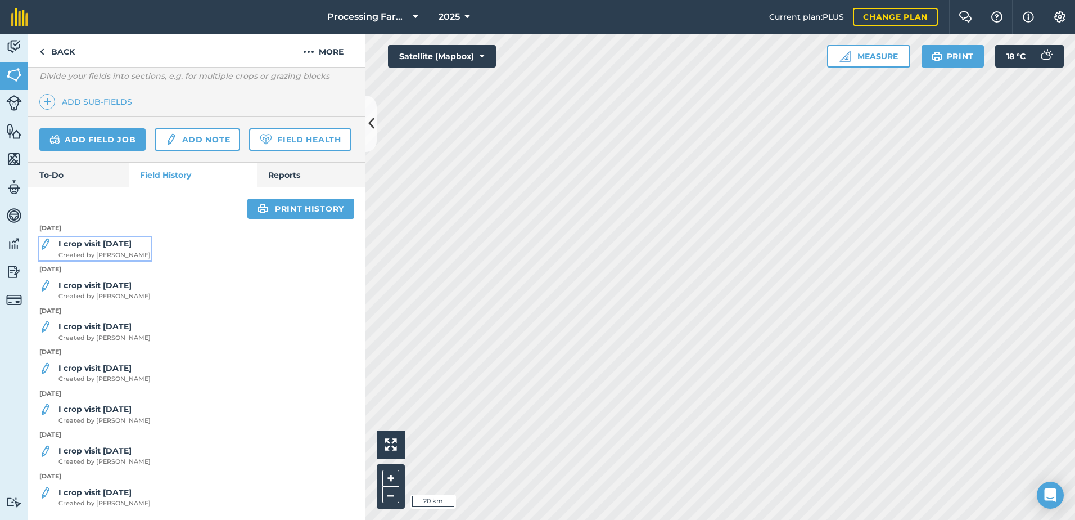
click at [109, 260] on span "Created by [PERSON_NAME]" at bounding box center [104, 255] width 92 height 10
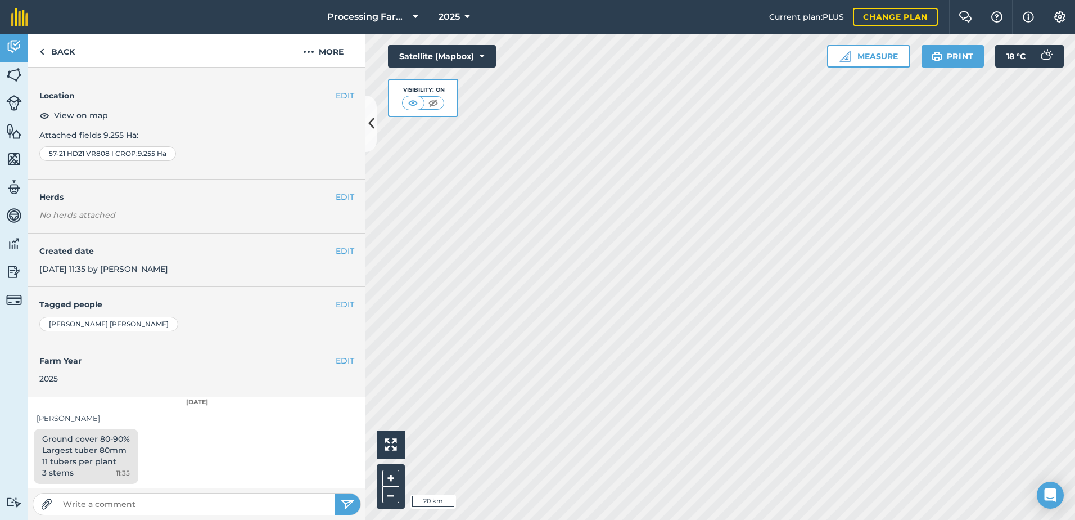
scroll to position [251, 0]
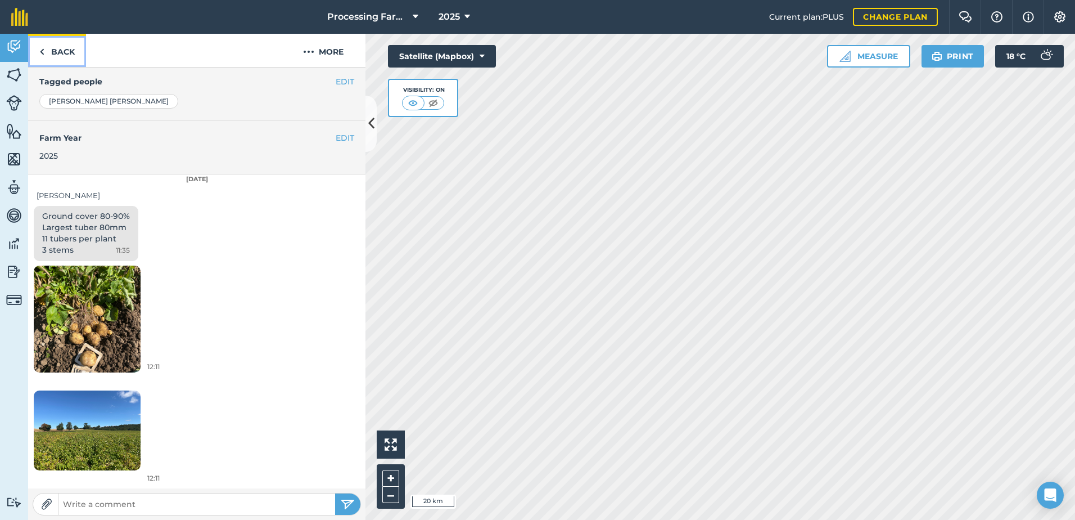
drag, startPoint x: 69, startPoint y: 49, endPoint x: 27, endPoint y: 73, distance: 48.3
click at [69, 49] on link "Back" at bounding box center [57, 50] width 58 height 33
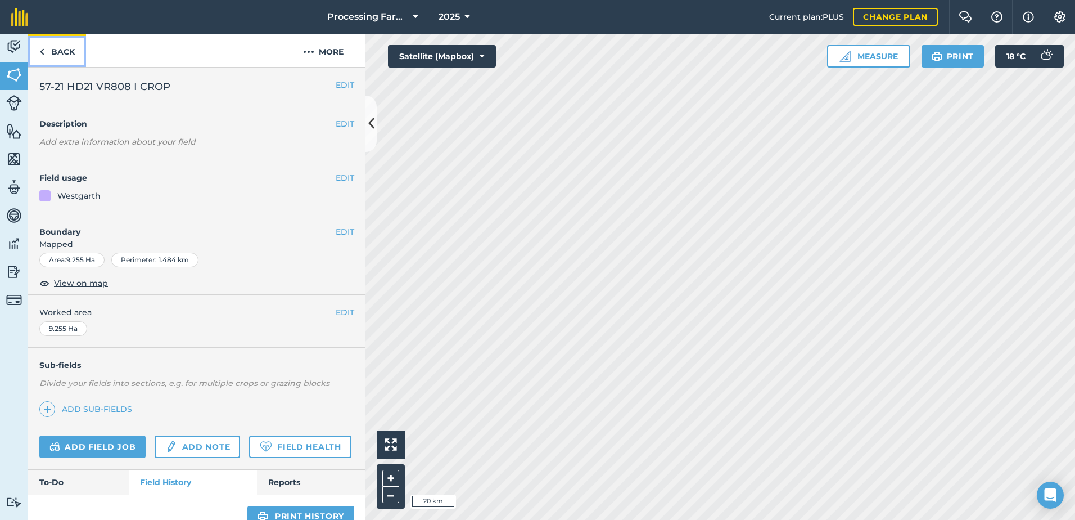
click at [47, 51] on link "Back" at bounding box center [57, 50] width 58 height 33
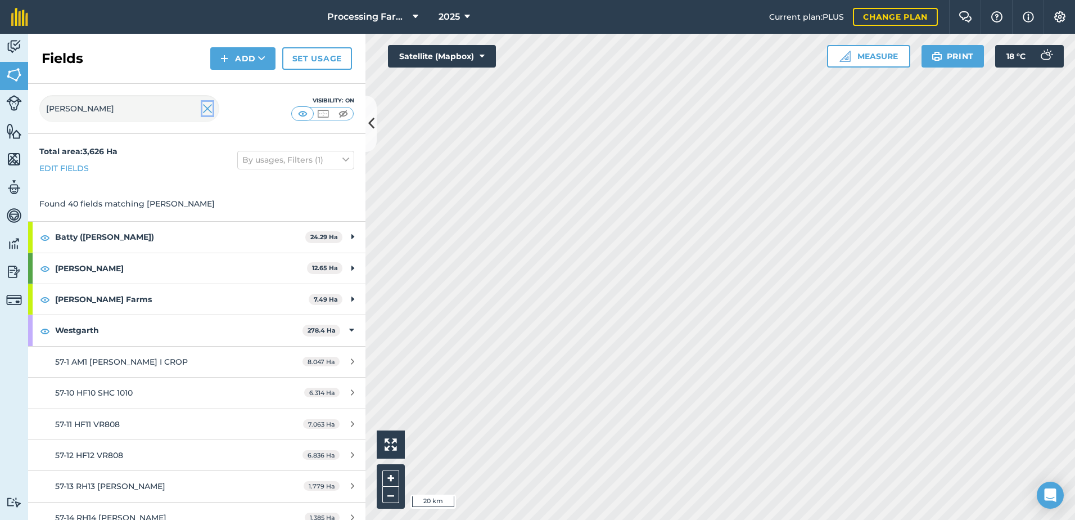
click at [205, 110] on img at bounding box center [207, 108] width 10 height 13
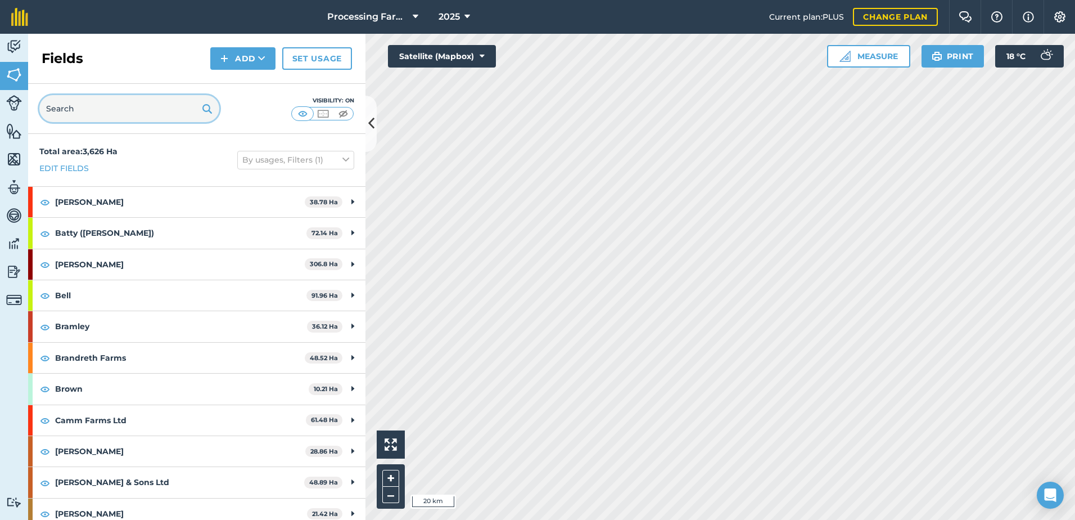
click at [142, 111] on input "text" at bounding box center [129, 108] width 180 height 27
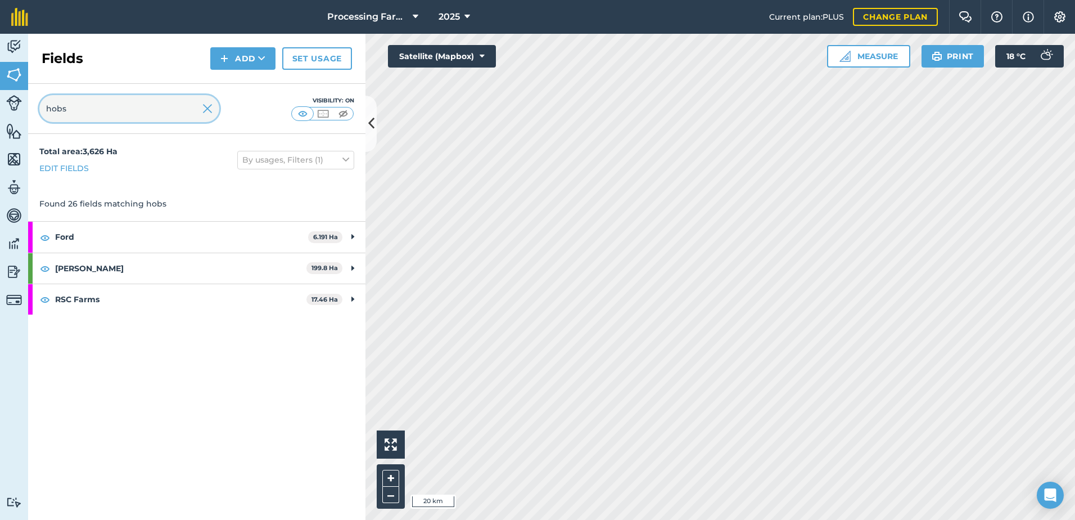
type input "hobs"
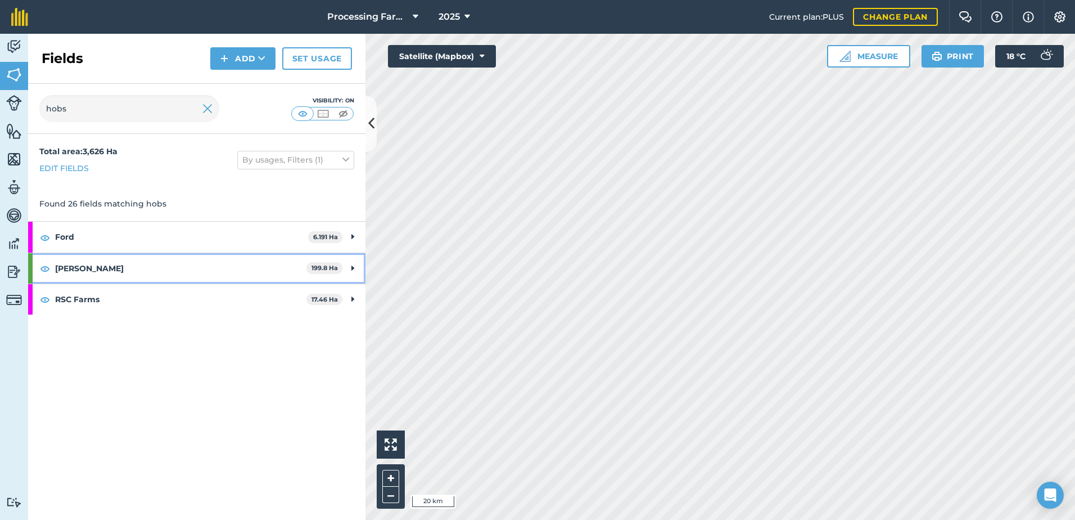
click at [76, 272] on strong "[PERSON_NAME]" at bounding box center [180, 268] width 251 height 30
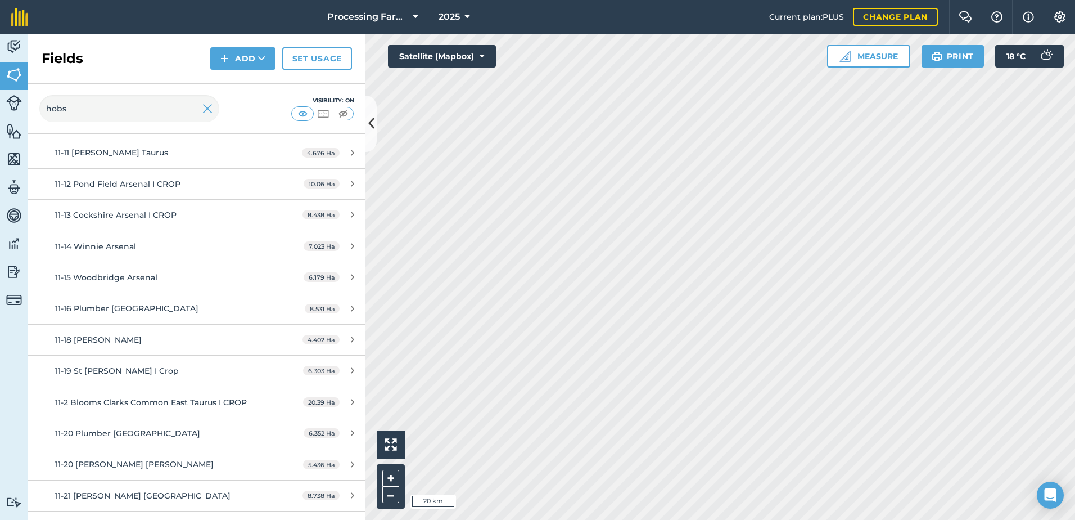
scroll to position [450, 0]
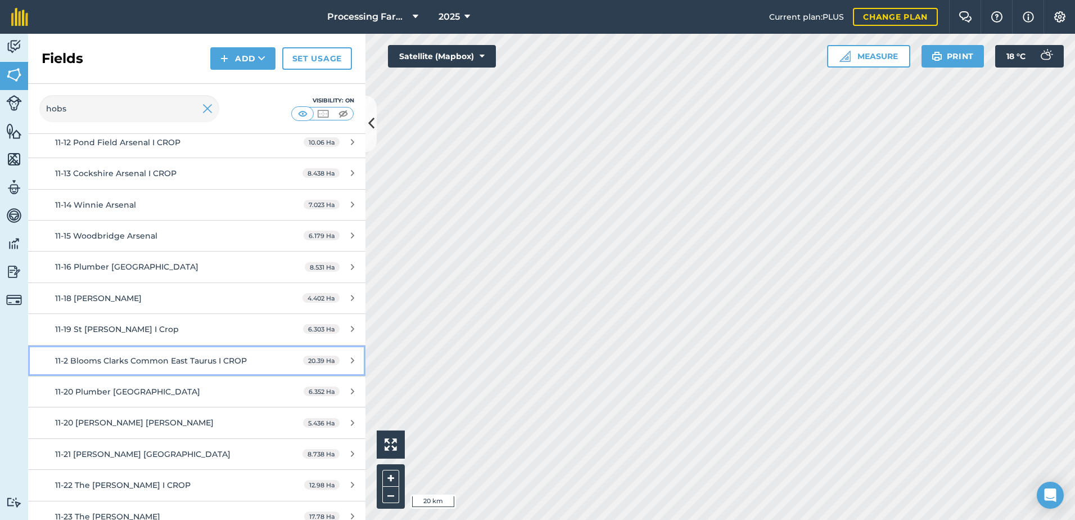
click at [176, 355] on span "11-2 Blooms Clarks Common East Taurus I CROP" at bounding box center [151, 360] width 192 height 10
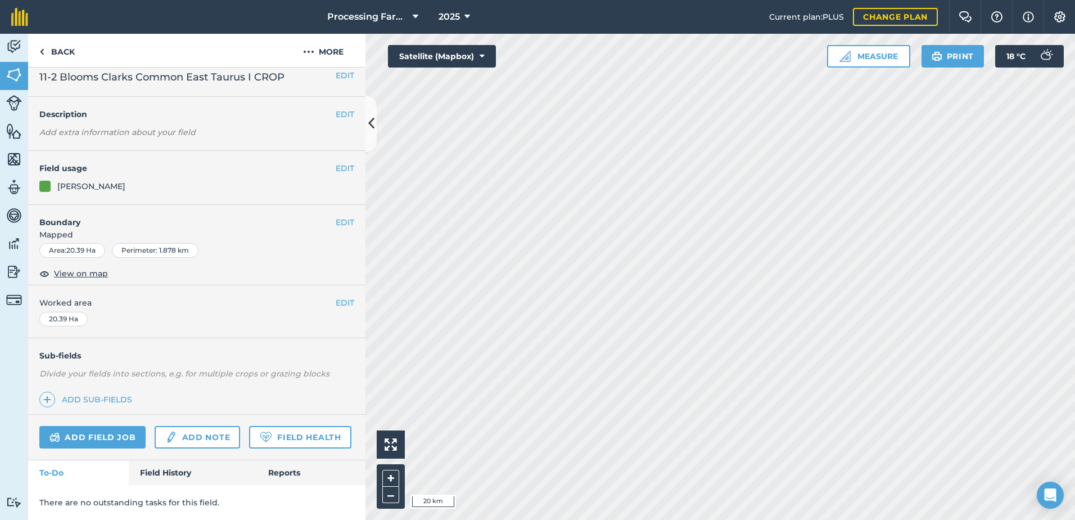
scroll to position [41, 0]
click at [166, 480] on link "Field History" at bounding box center [193, 472] width 128 height 25
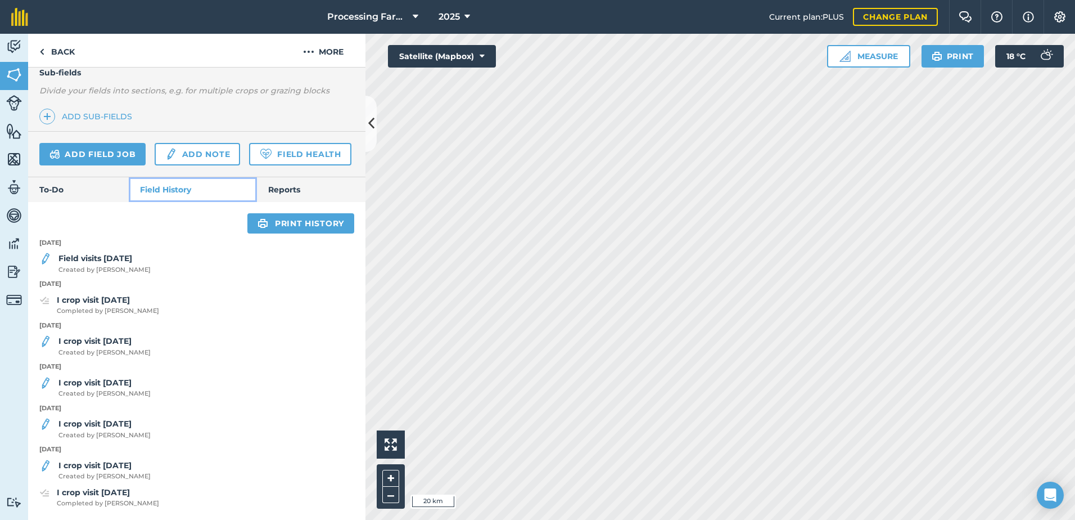
scroll to position [324, 0]
click at [115, 272] on span "Created by [PERSON_NAME]" at bounding box center [104, 270] width 92 height 10
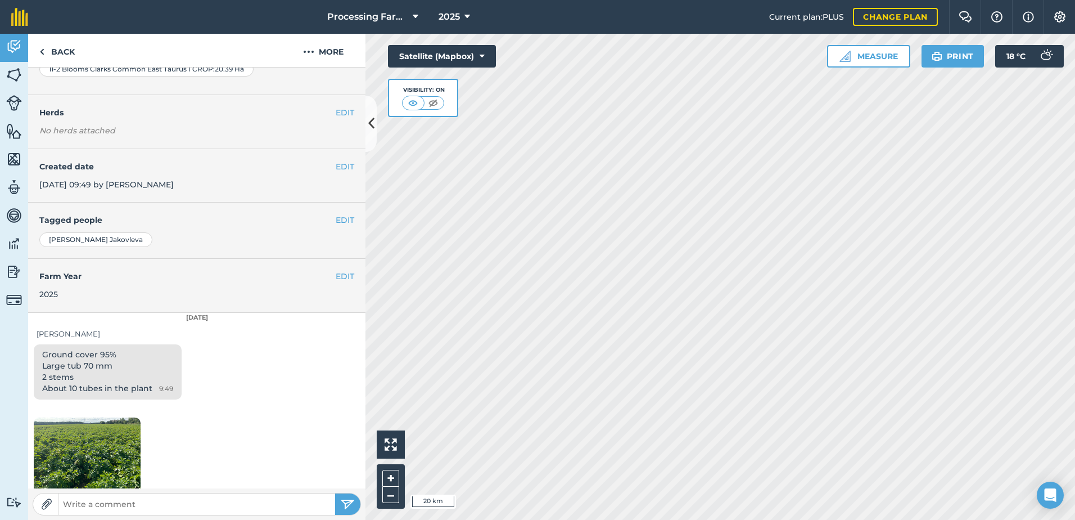
scroll to position [251, 0]
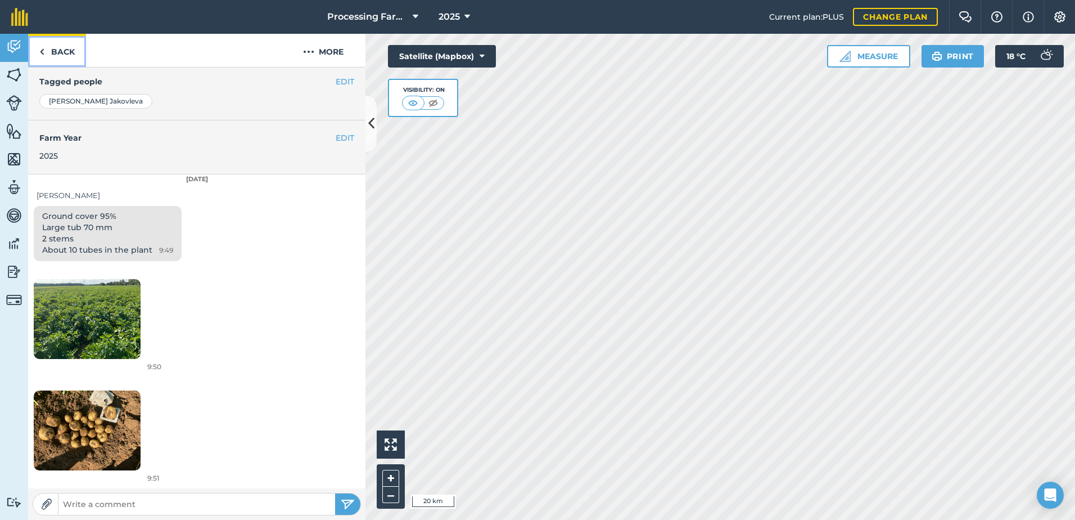
click at [64, 61] on link "Back" at bounding box center [57, 50] width 58 height 33
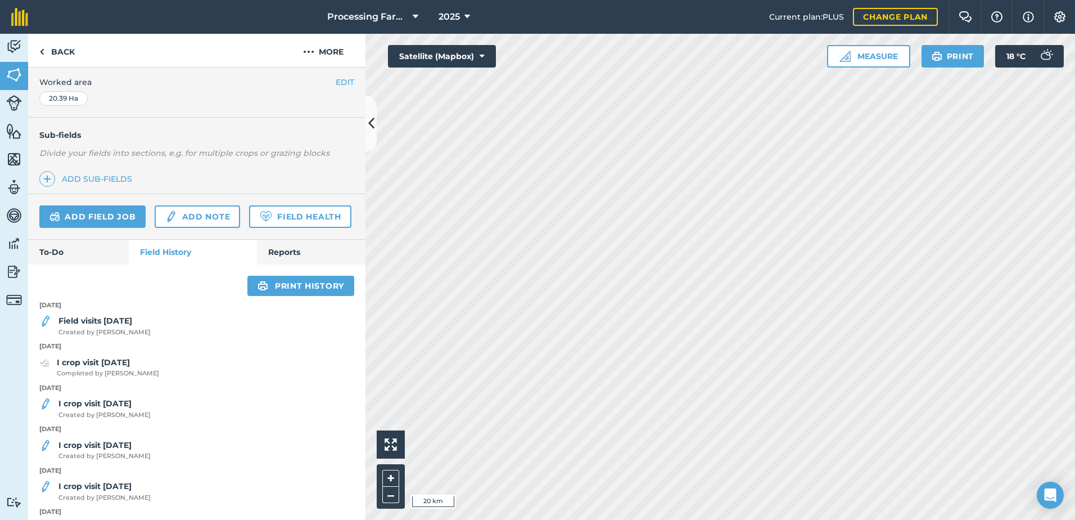
scroll to position [324, 0]
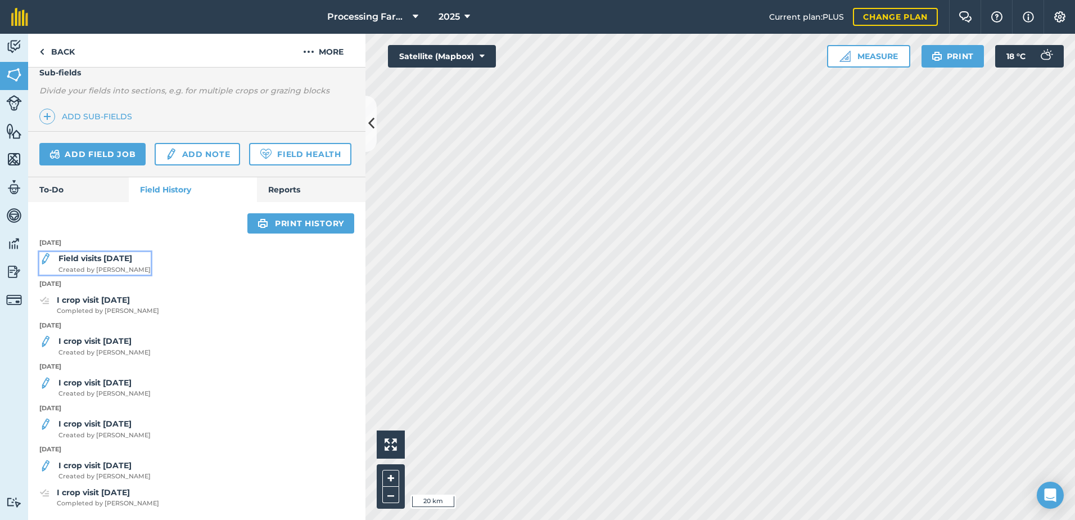
click at [119, 264] on div "Field visits [DATE] Created by [PERSON_NAME]" at bounding box center [104, 263] width 92 height 22
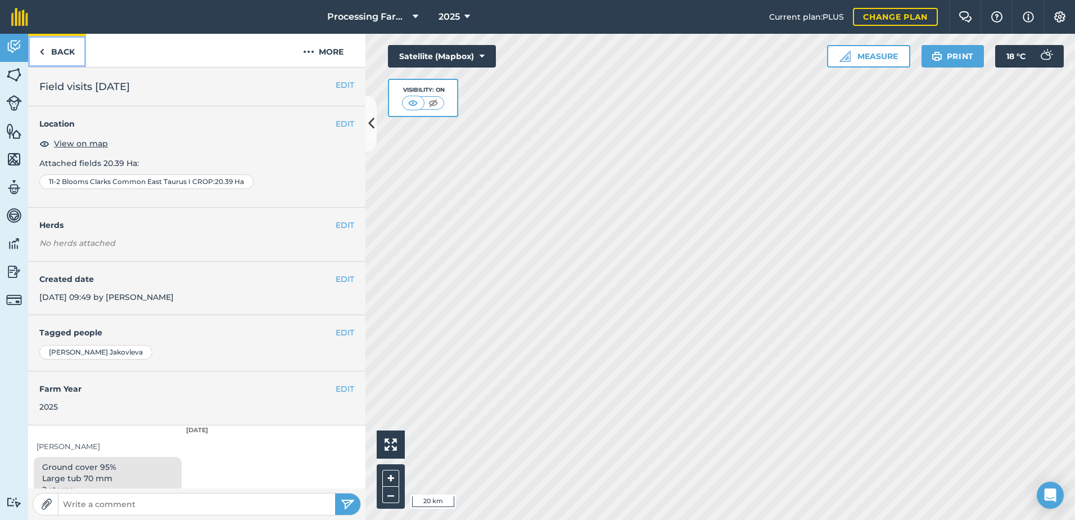
click at [58, 57] on link "Back" at bounding box center [57, 50] width 58 height 33
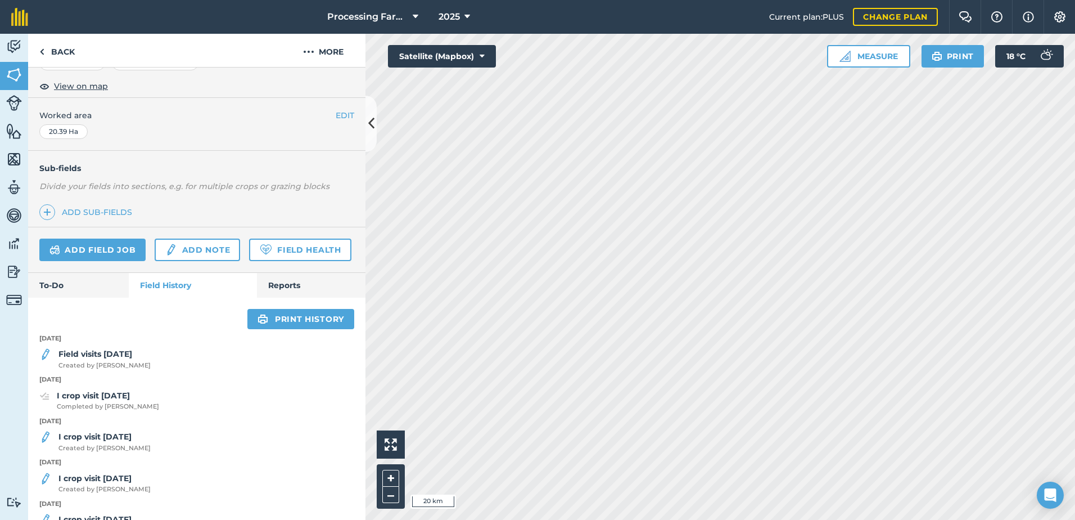
scroll to position [225, 0]
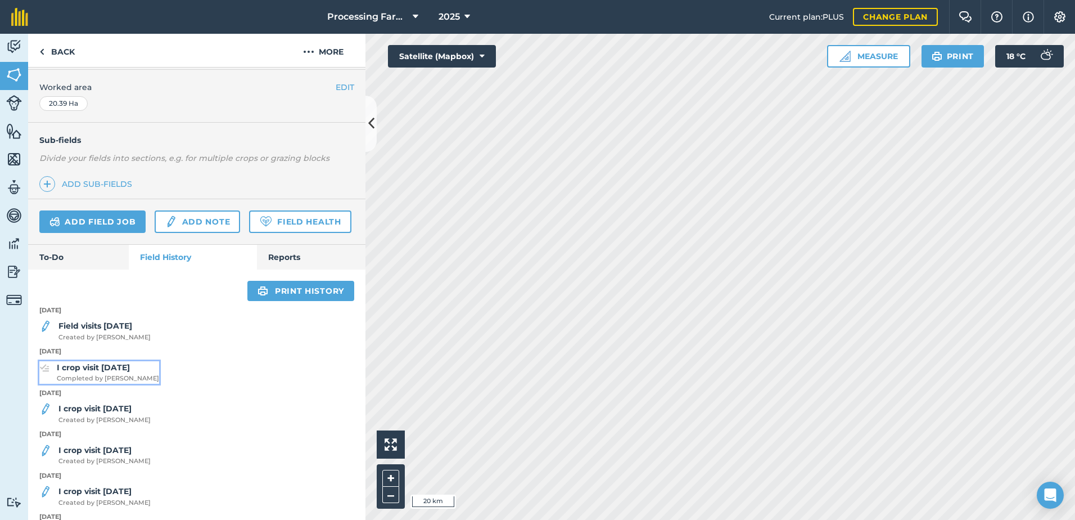
click at [130, 372] on strong "I crop visit [DATE]" at bounding box center [93, 367] width 73 height 10
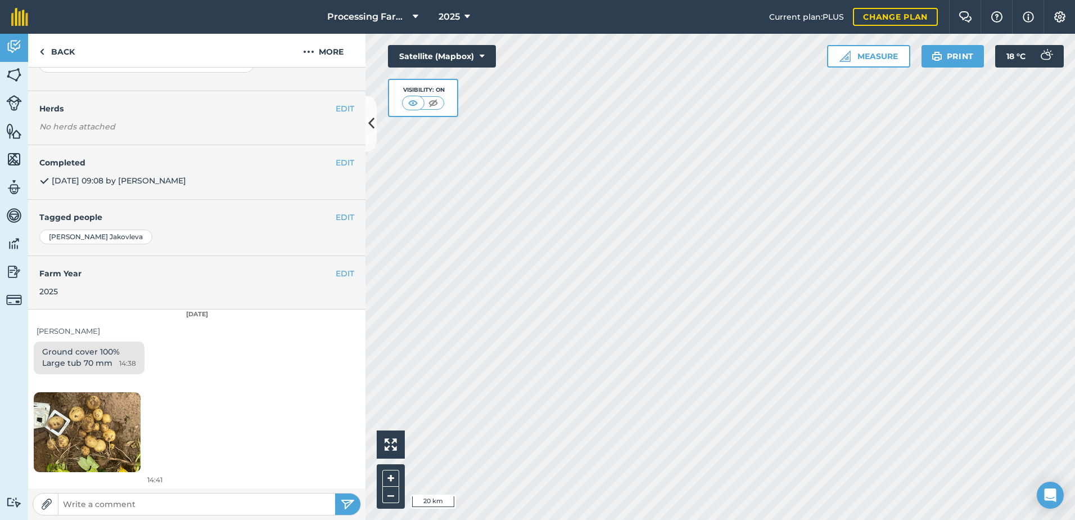
scroll to position [146, 0]
click at [67, 53] on link "Back" at bounding box center [57, 50] width 58 height 33
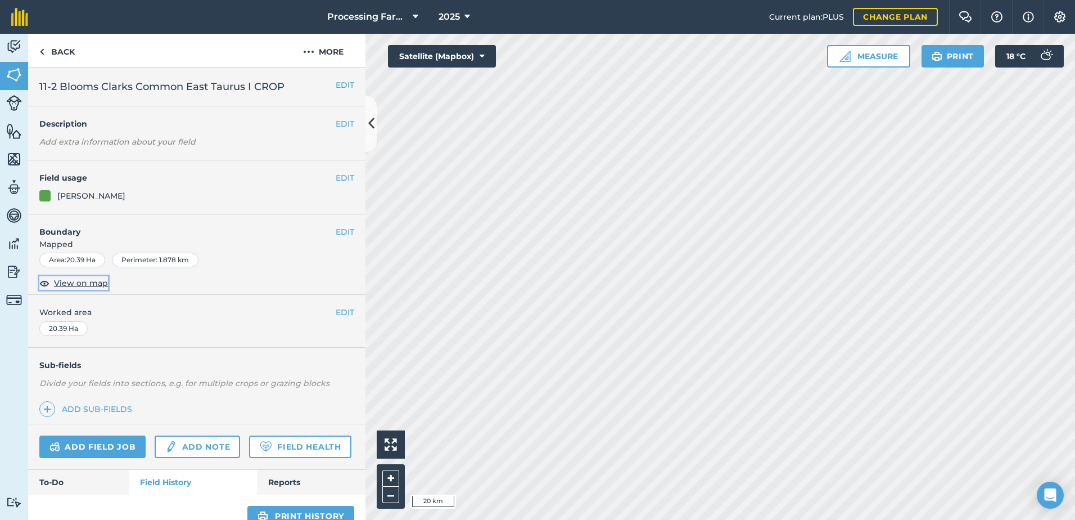
click at [98, 282] on span "View on map" at bounding box center [81, 283] width 54 height 12
click at [57, 52] on link "Back" at bounding box center [57, 50] width 58 height 33
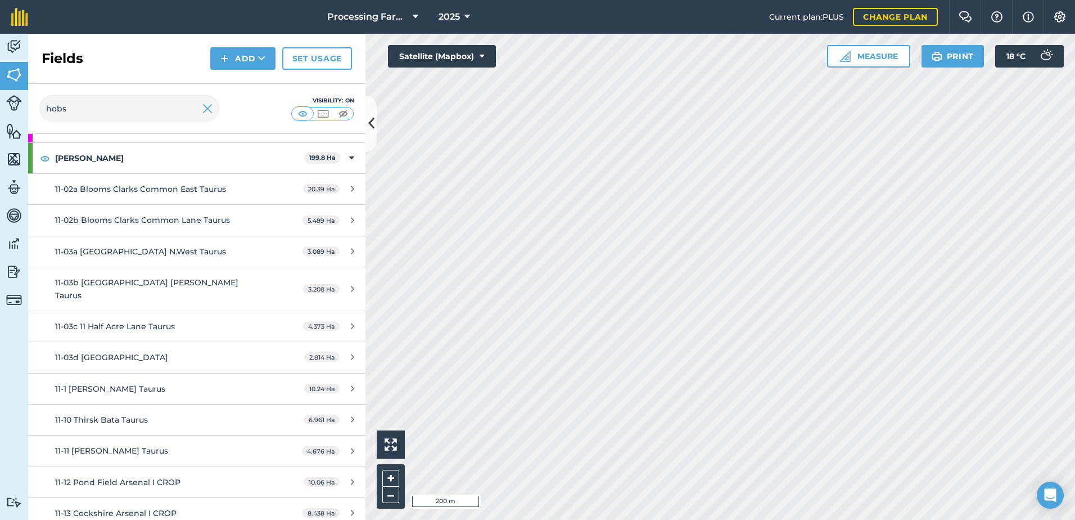
scroll to position [112, 0]
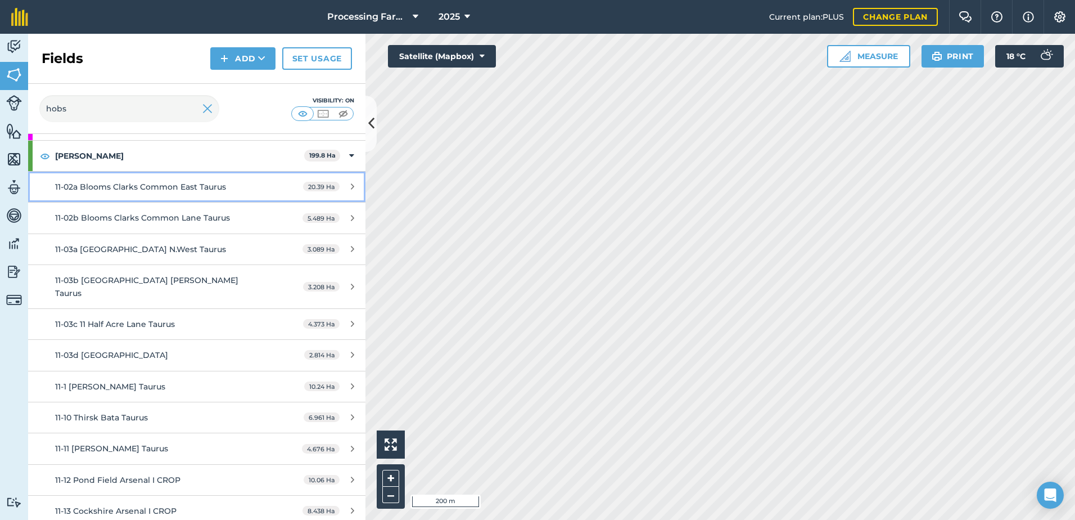
click at [192, 193] on div "11-02a Blooms Clarks Common East Taurus" at bounding box center [160, 187] width 211 height 12
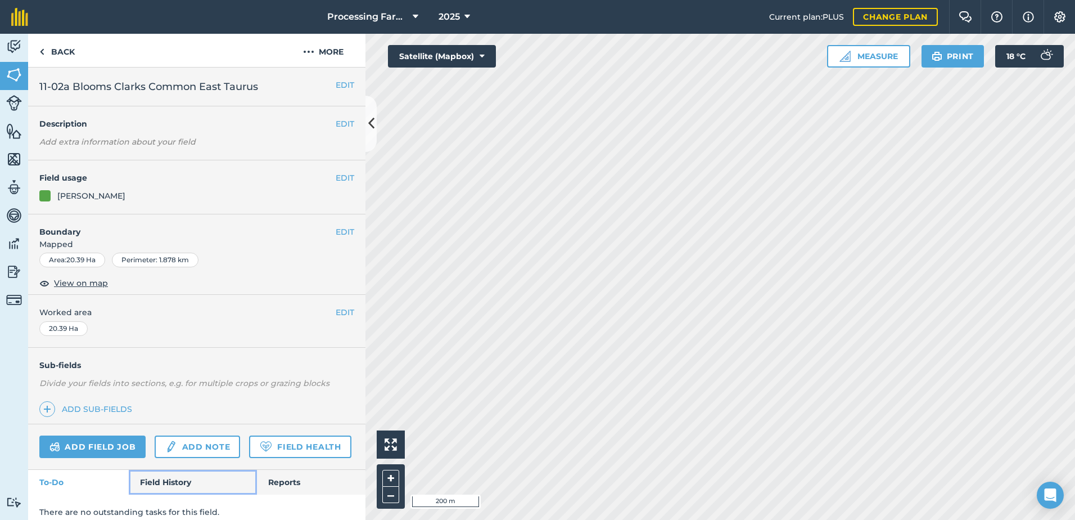
click at [171, 494] on link "Field History" at bounding box center [193, 482] width 128 height 25
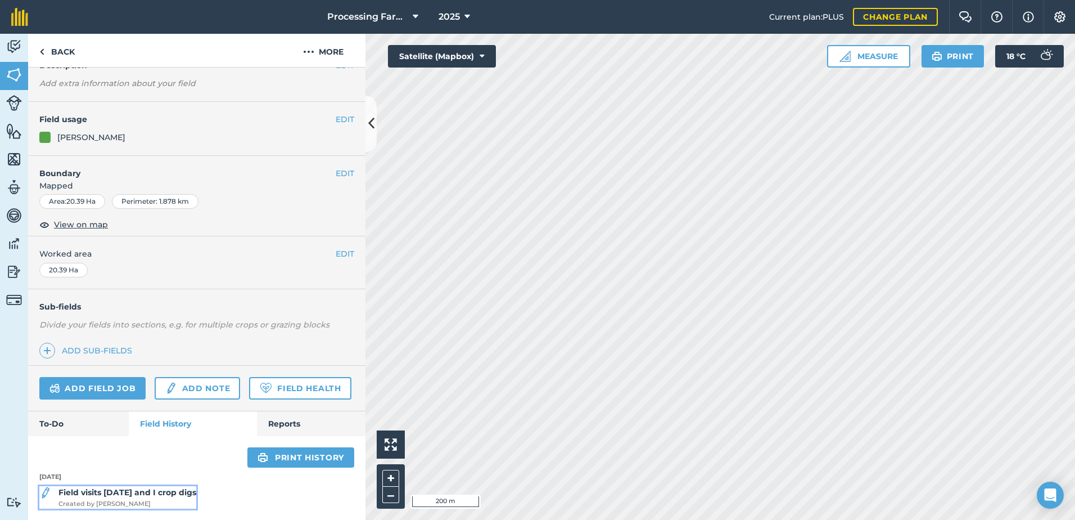
click at [148, 497] on strong "Field visits [DATE] and I crop digs" at bounding box center [127, 492] width 138 height 10
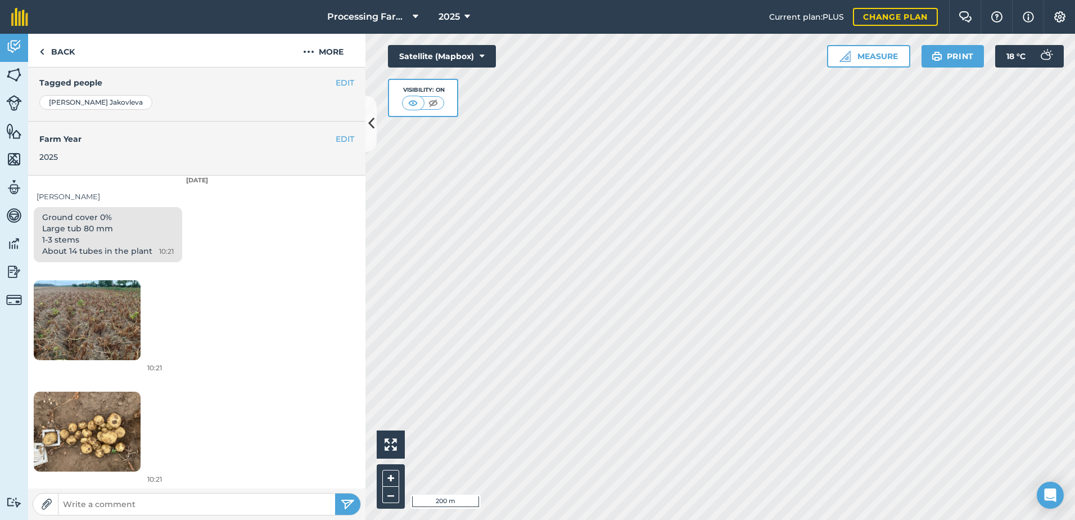
scroll to position [251, 0]
click at [62, 48] on link "Back" at bounding box center [57, 50] width 58 height 33
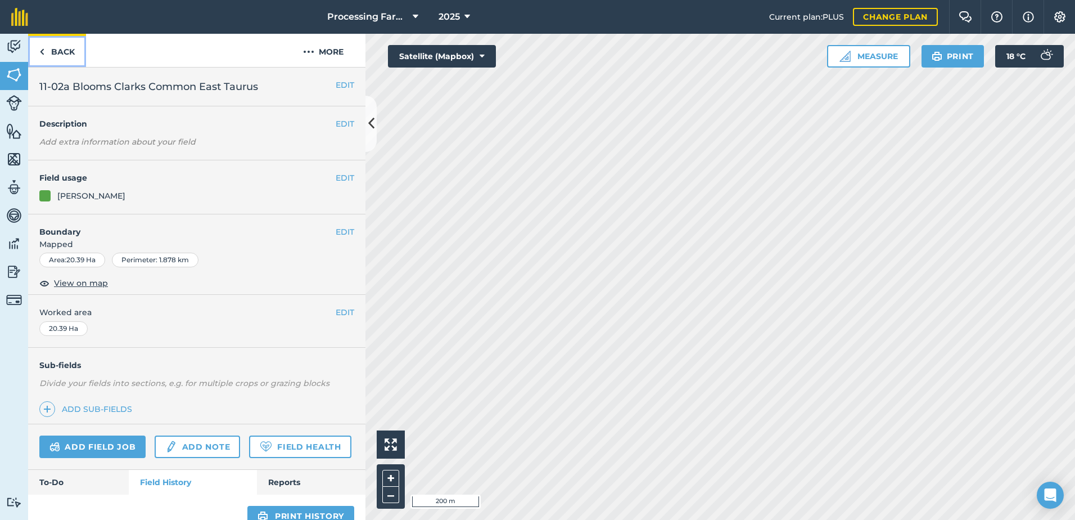
click at [57, 54] on link "Back" at bounding box center [57, 50] width 58 height 33
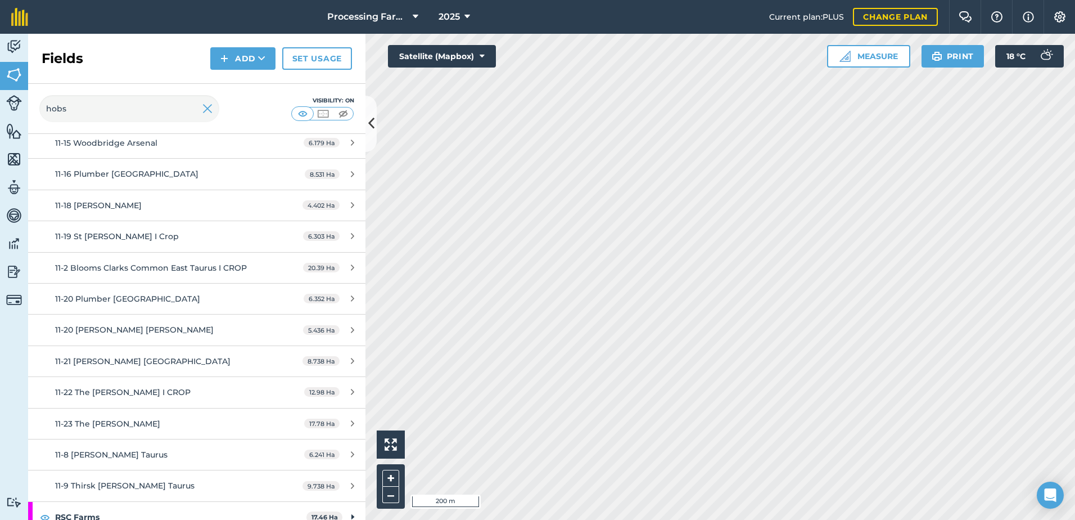
scroll to position [486, 0]
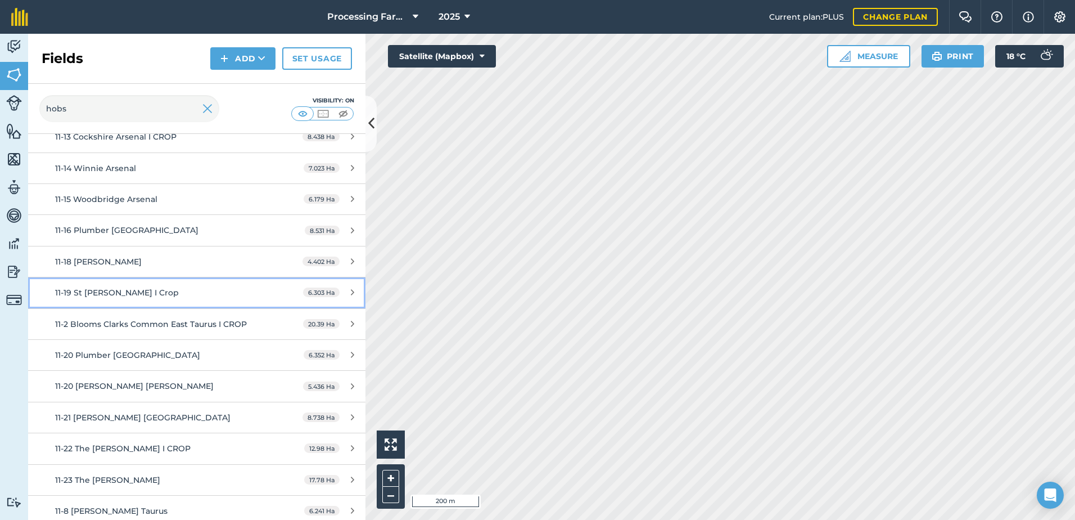
click at [139, 286] on div "11-19 St [PERSON_NAME] I Crop" at bounding box center [160, 292] width 211 height 12
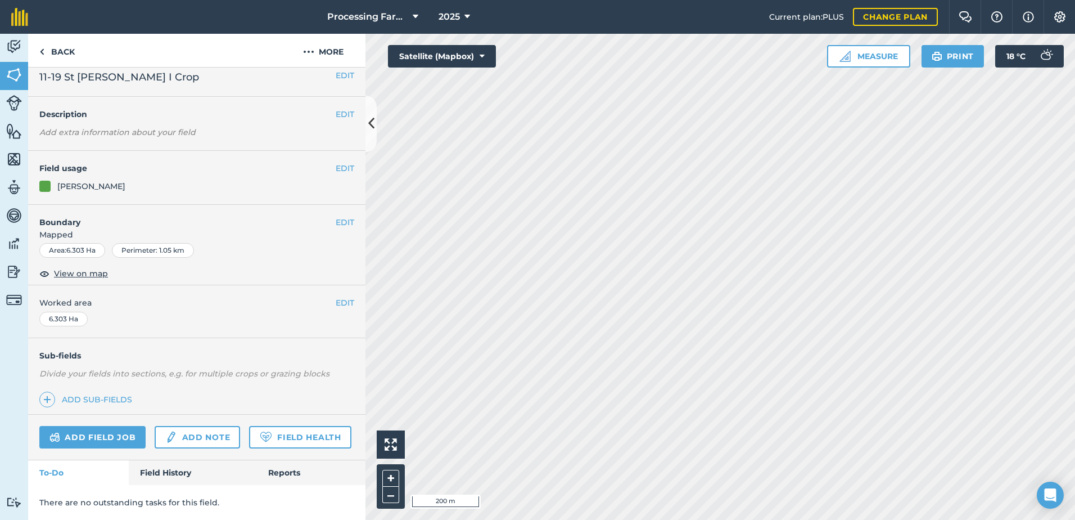
scroll to position [41, 0]
drag, startPoint x: 155, startPoint y: 475, endPoint x: 153, endPoint y: 483, distance: 8.7
click at [155, 475] on link "Field History" at bounding box center [193, 472] width 128 height 25
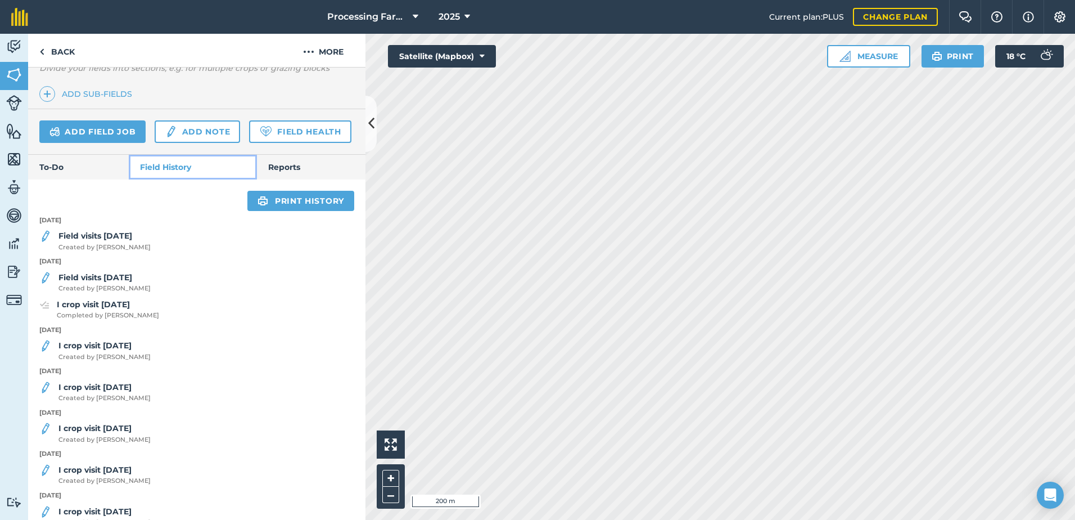
scroll to position [322, 0]
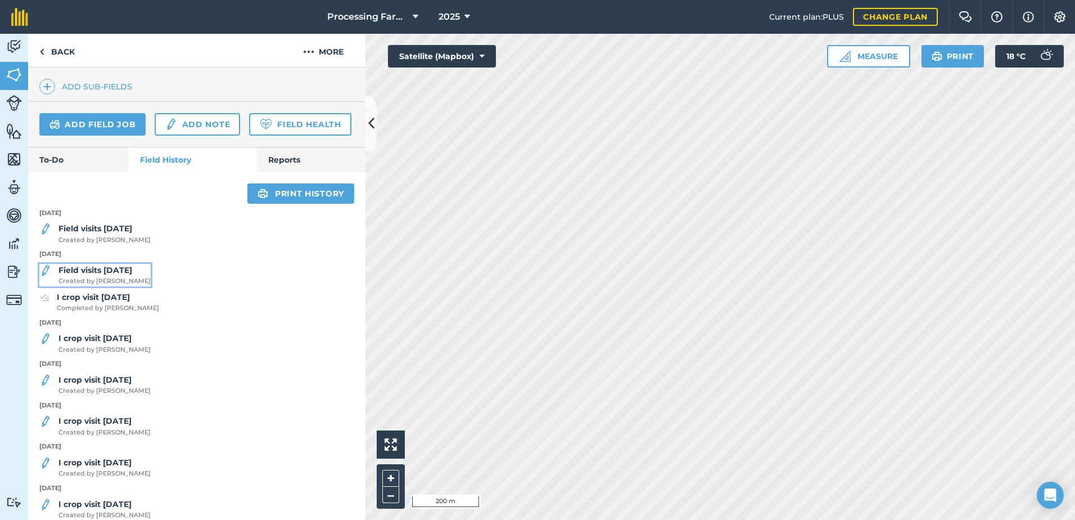
click at [110, 286] on span "Created by [PERSON_NAME]" at bounding box center [104, 281] width 92 height 10
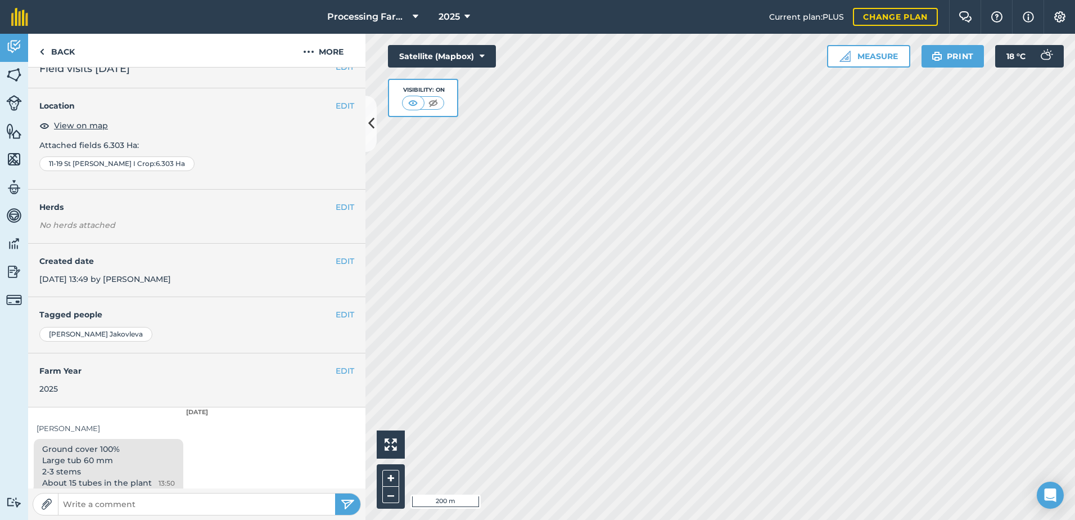
scroll to position [28, 0]
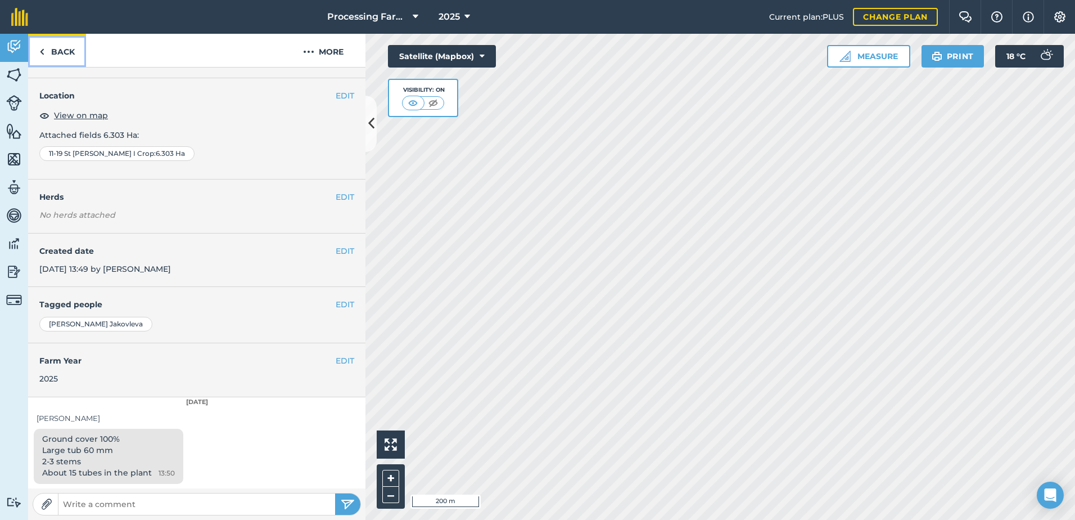
click at [57, 52] on link "Back" at bounding box center [57, 50] width 58 height 33
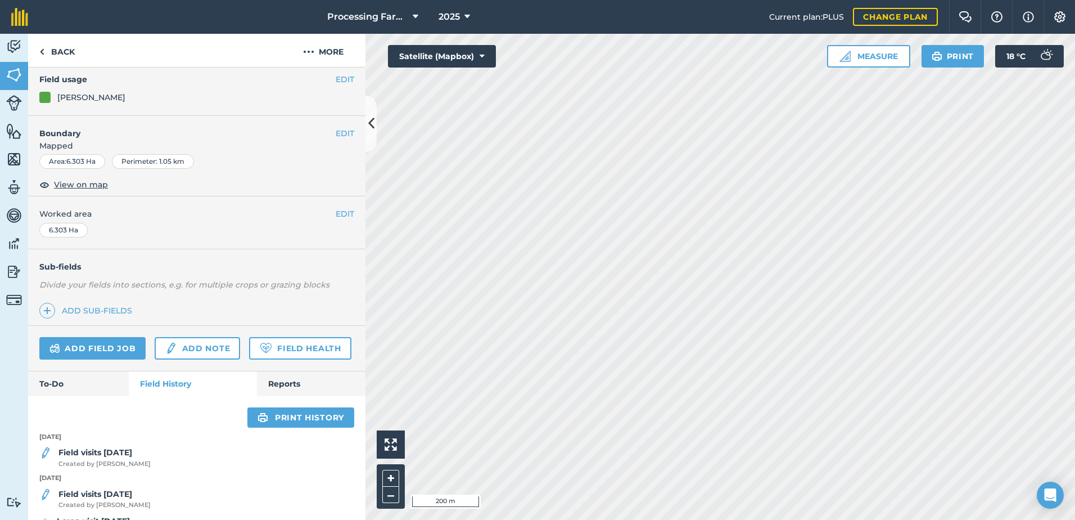
scroll to position [337, 0]
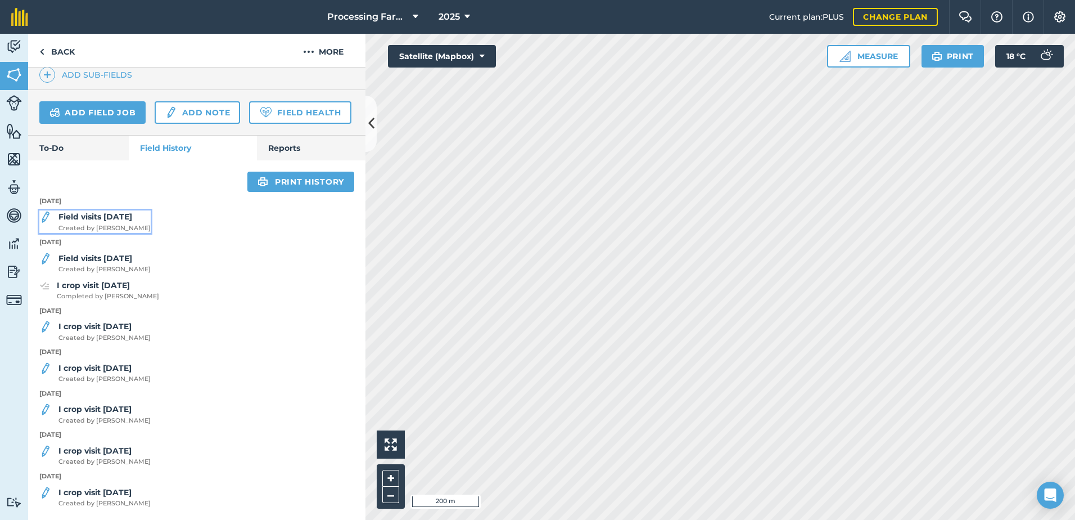
click at [136, 233] on span "Created by [PERSON_NAME]" at bounding box center [104, 228] width 92 height 10
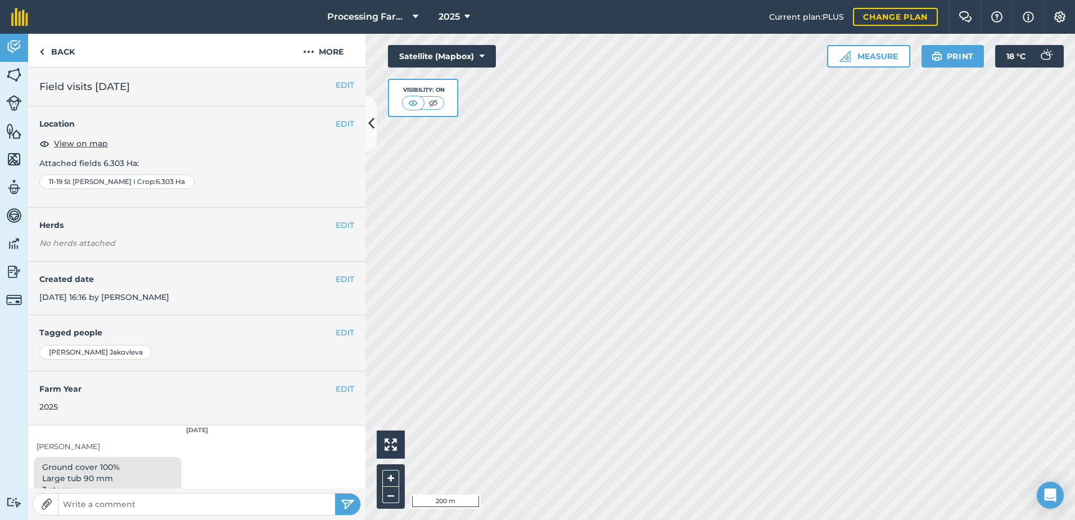
scroll to position [28, 0]
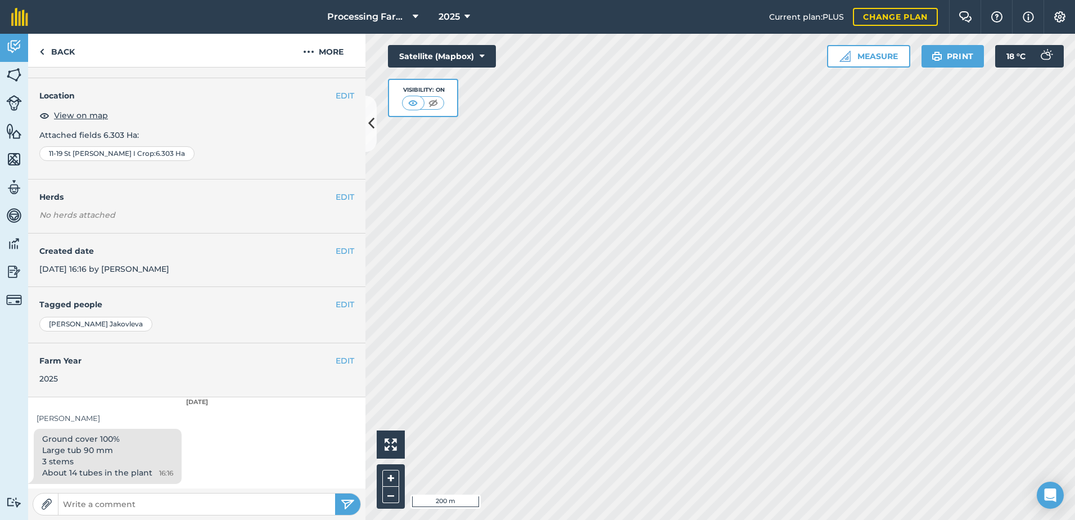
click at [278, 436] on div "Ground cover 100% Large tub 90 mm 3 stems About 14 tubes in the plant 16:16" at bounding box center [196, 458] width 337 height 60
click at [247, 406] on div "[DATE]" at bounding box center [196, 402] width 337 height 10
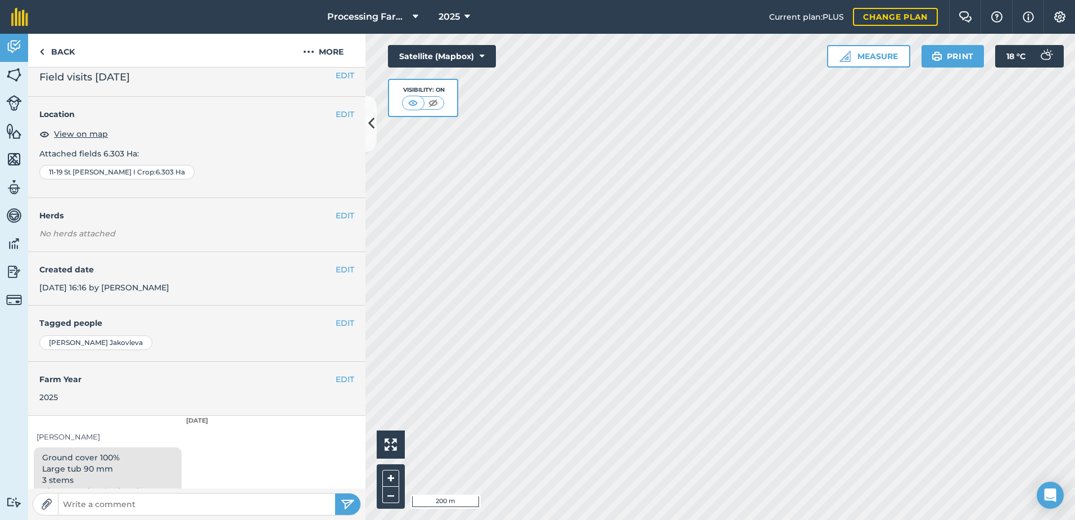
scroll to position [0, 0]
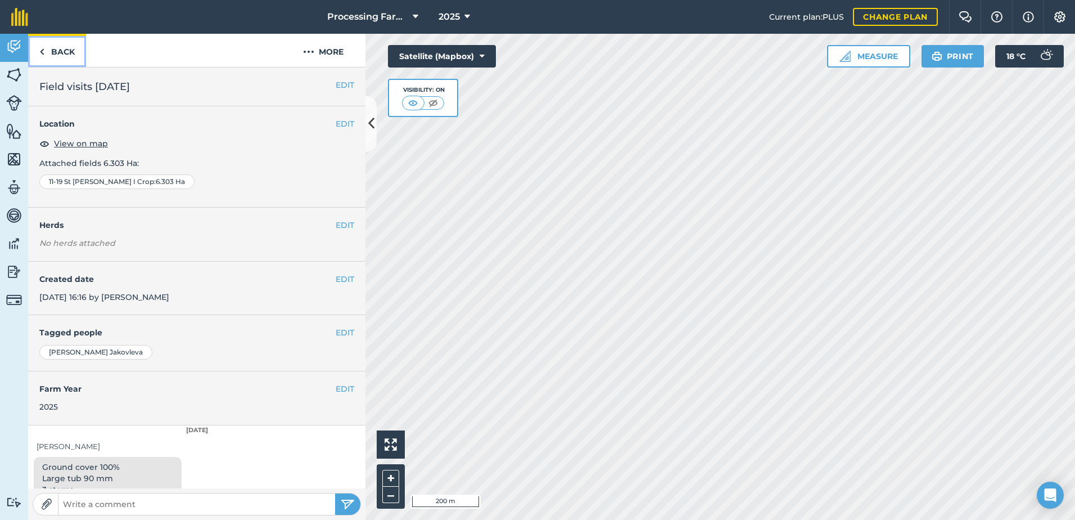
click at [47, 48] on link "Back" at bounding box center [57, 50] width 58 height 33
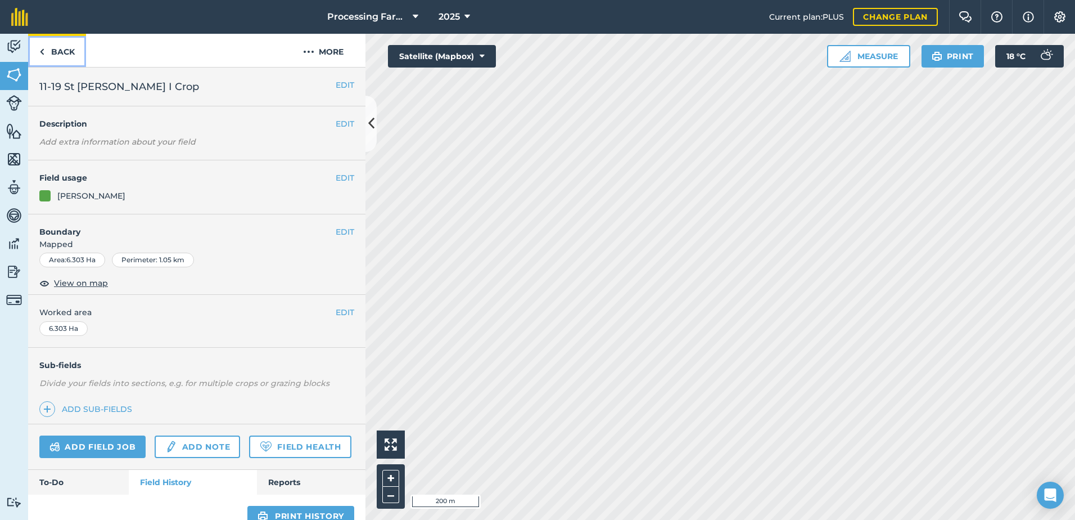
click at [64, 46] on link "Back" at bounding box center [57, 50] width 58 height 33
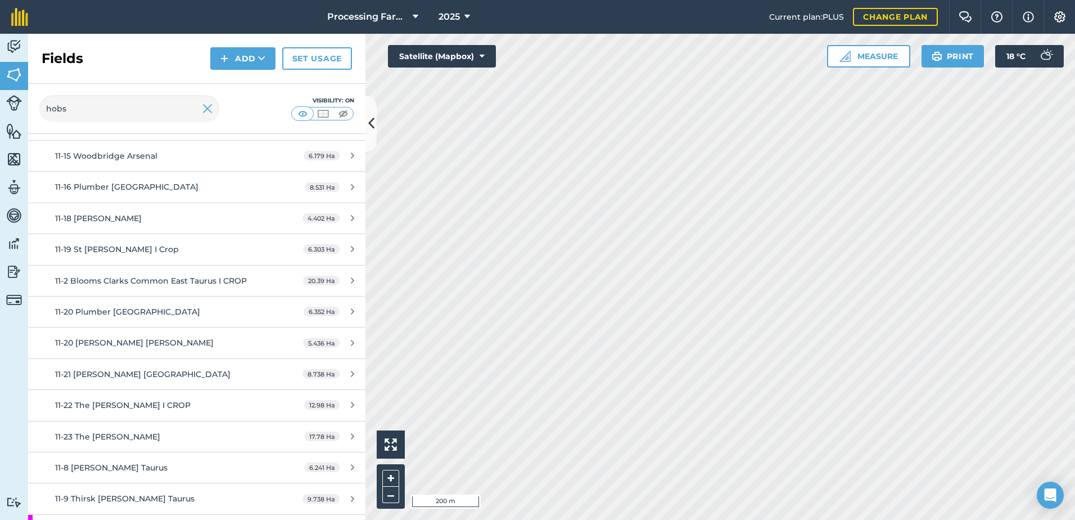
scroll to position [543, 0]
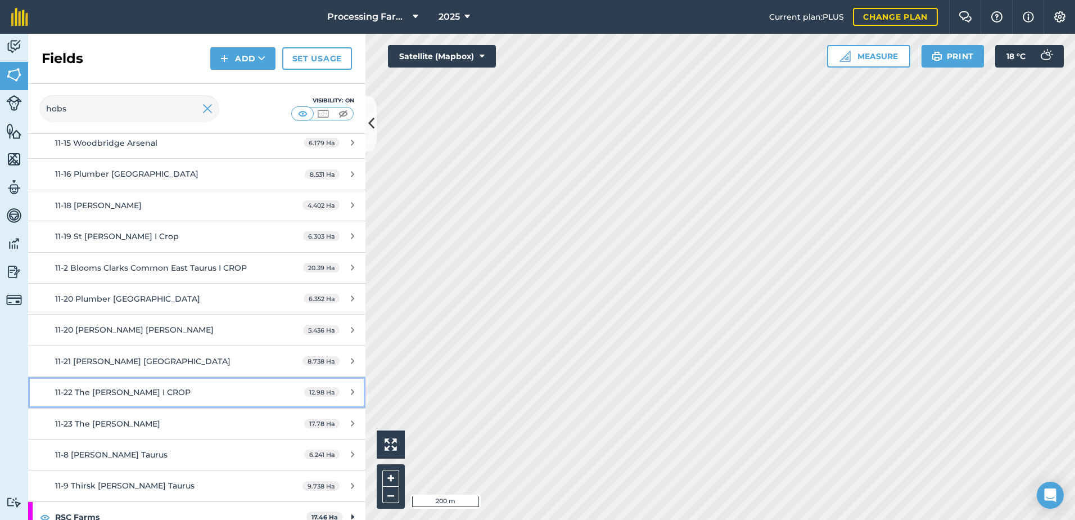
click at [120, 387] on span "11-22 The [PERSON_NAME] I CROP" at bounding box center [123, 392] width 136 height 10
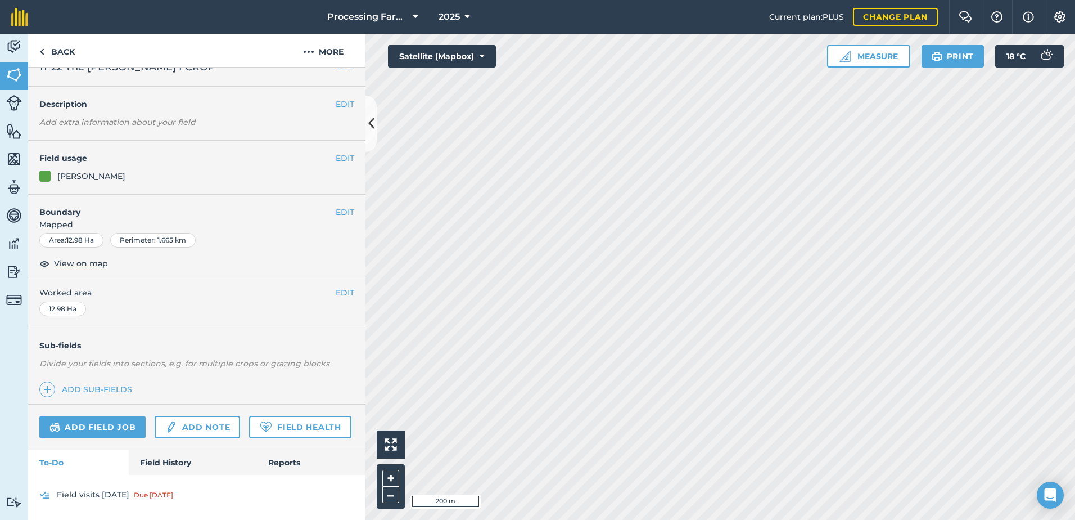
scroll to position [51, 0]
click at [186, 458] on link "Field History" at bounding box center [193, 462] width 128 height 25
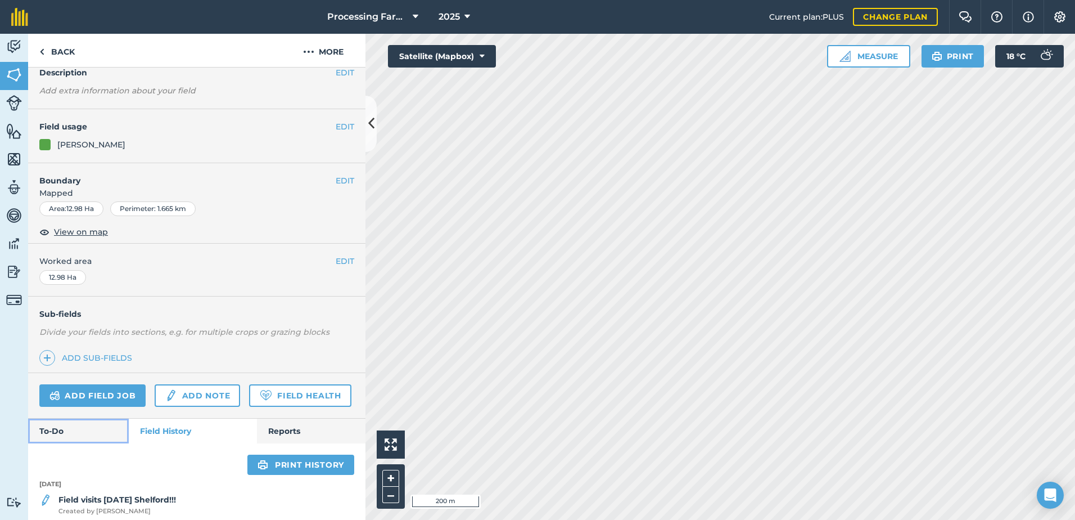
click at [50, 443] on link "To-Do" at bounding box center [78, 430] width 101 height 25
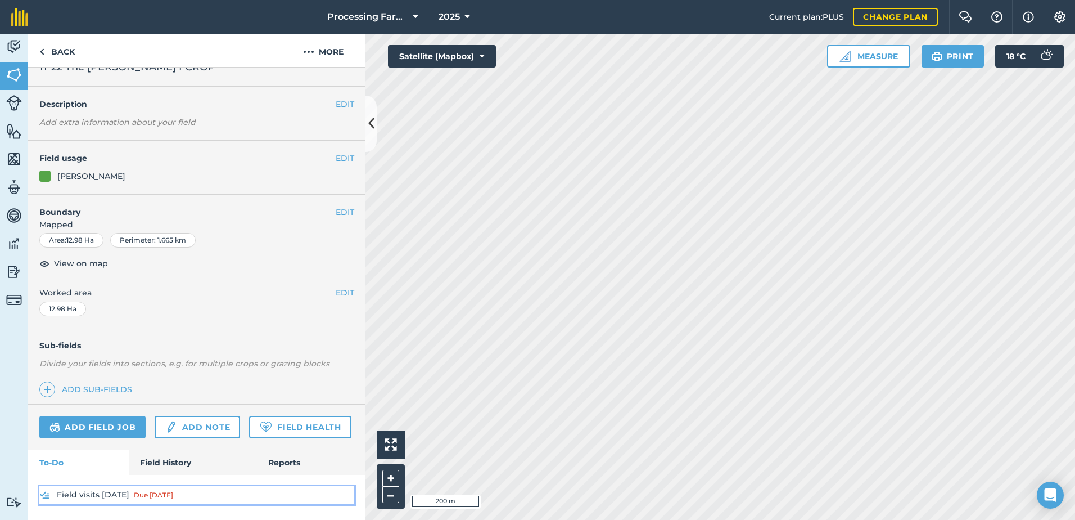
click at [115, 489] on link "Field visits [DATE] Due [DATE]" at bounding box center [196, 495] width 315 height 18
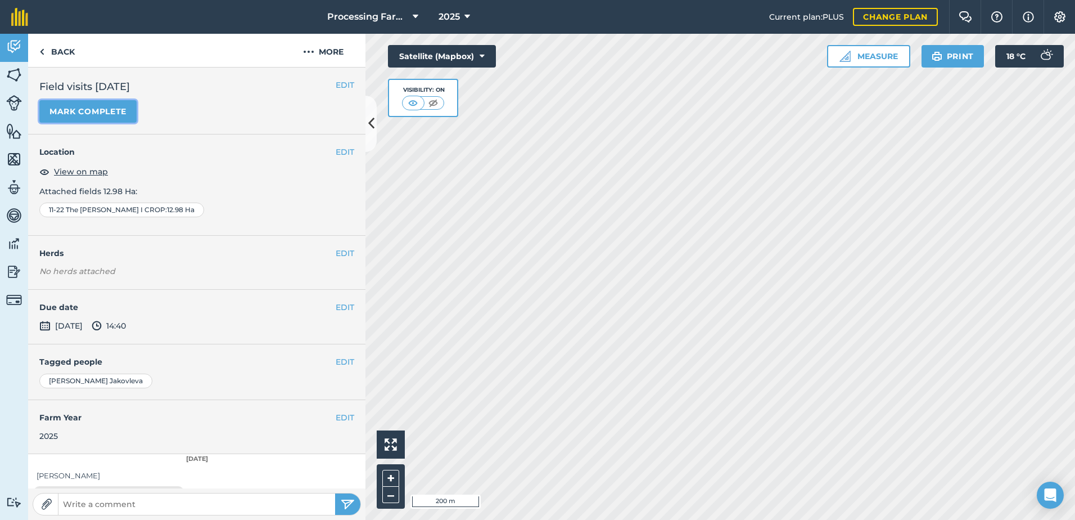
click at [81, 102] on button "Mark complete" at bounding box center [87, 111] width 97 height 22
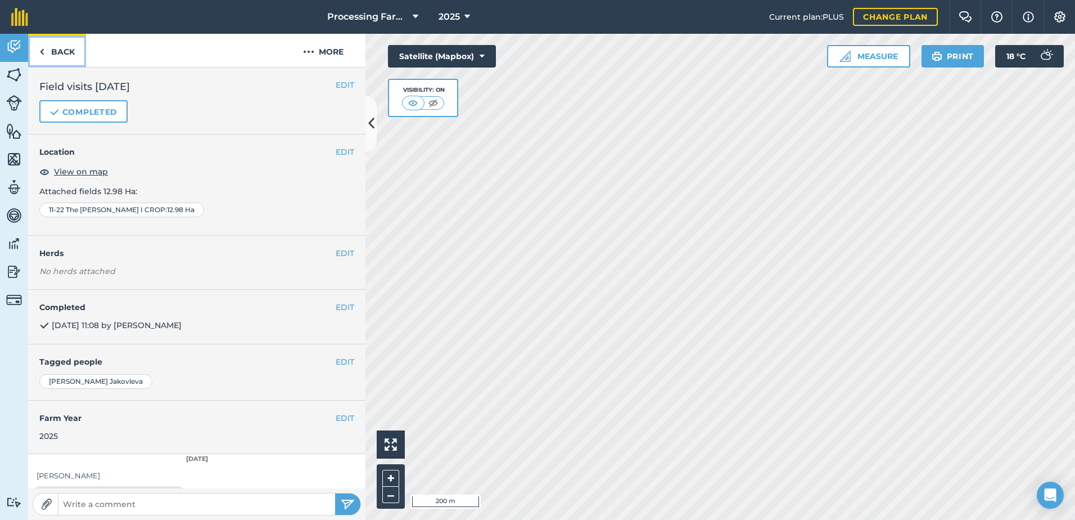
click at [48, 47] on link "Back" at bounding box center [57, 50] width 58 height 33
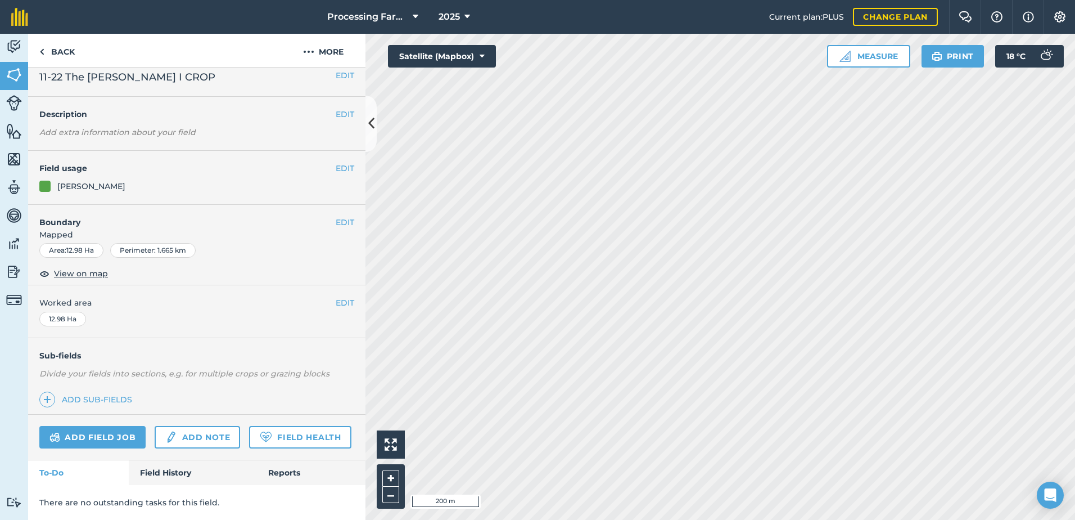
scroll to position [41, 0]
click at [179, 471] on link "Field History" at bounding box center [193, 472] width 128 height 25
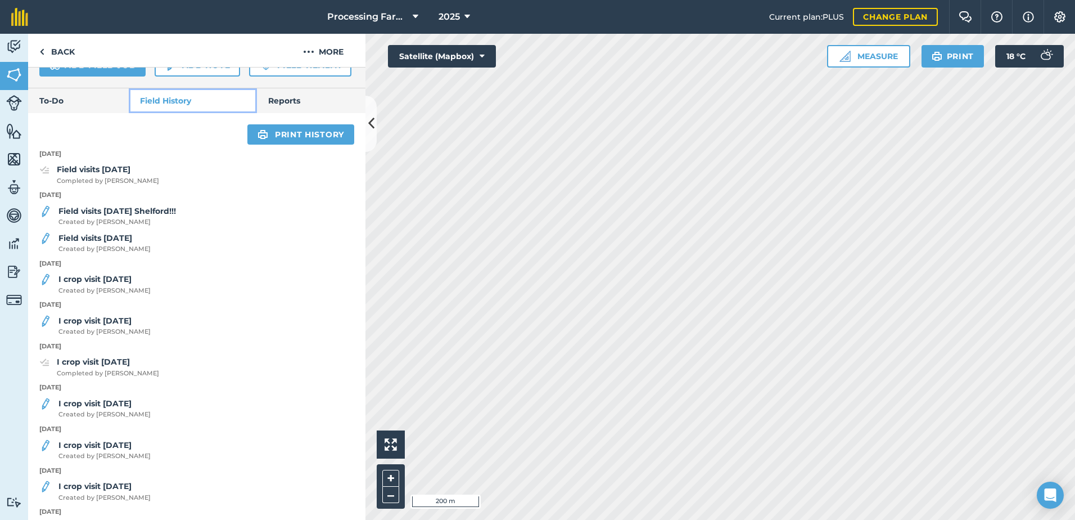
scroll to position [448, 0]
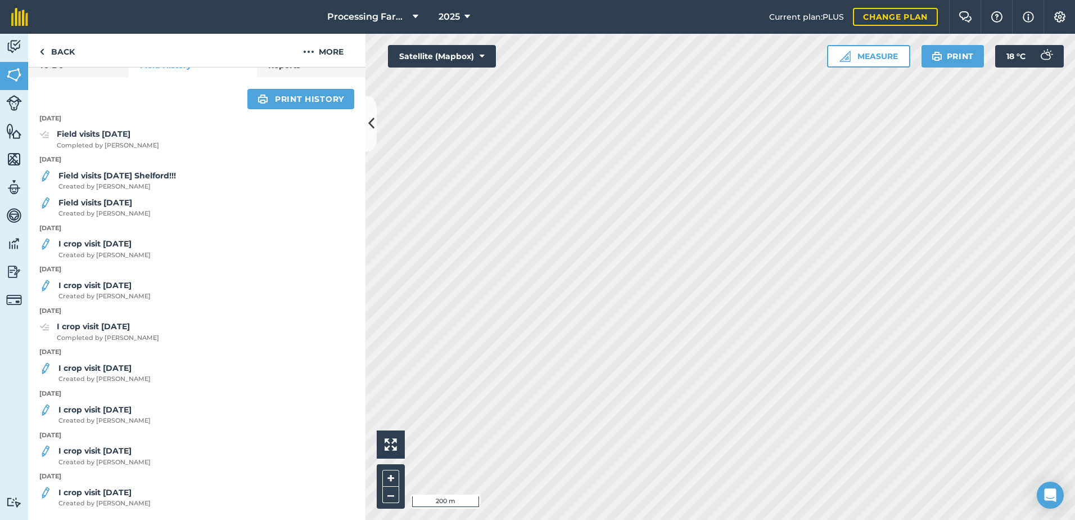
click at [192, 181] on div "Field visits [DATE] Shelford!!! Created by [PERSON_NAME]" at bounding box center [196, 180] width 337 height 22
click at [170, 183] on span "Created by [PERSON_NAME]" at bounding box center [117, 187] width 118 height 10
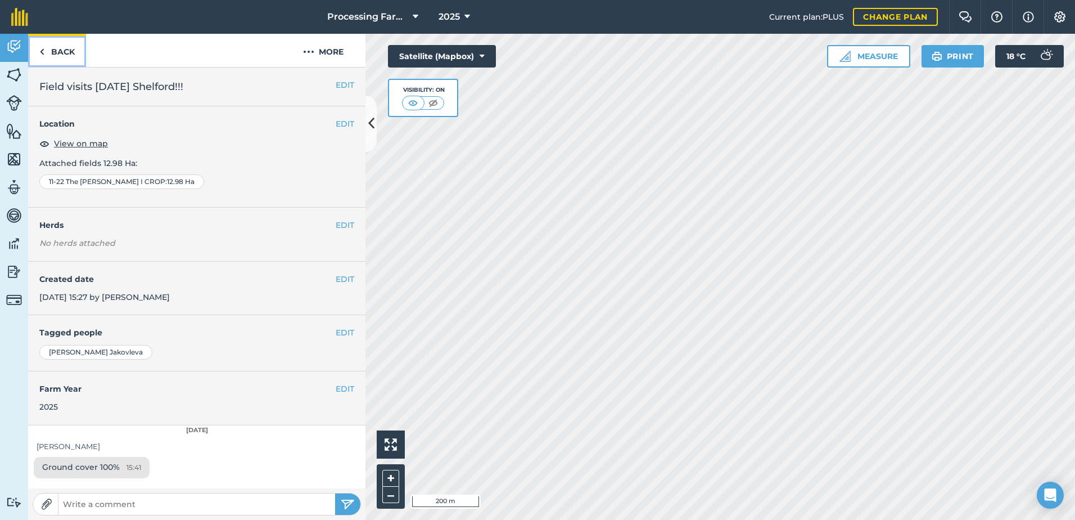
click at [58, 43] on link "Back" at bounding box center [57, 50] width 58 height 33
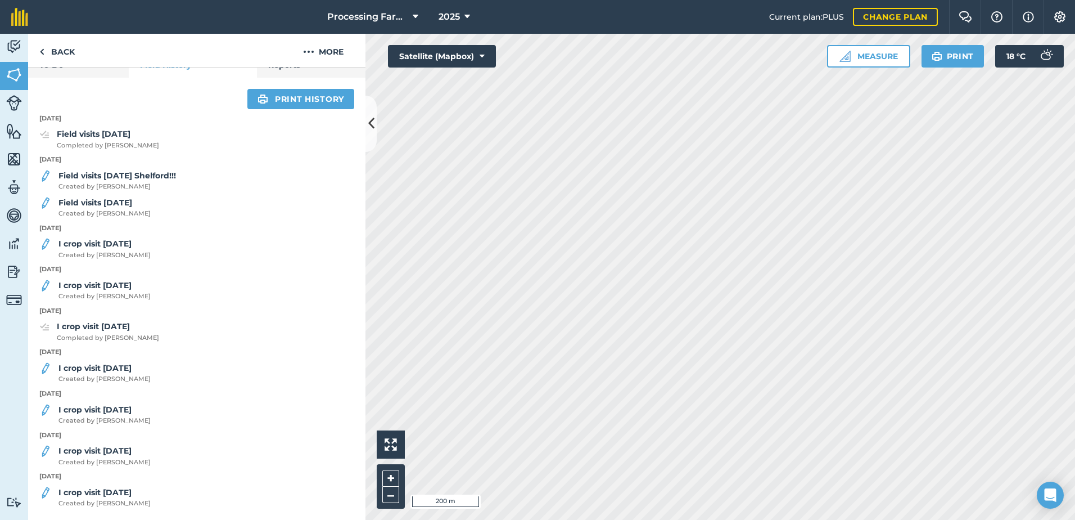
scroll to position [448, 0]
click at [142, 183] on span "Created by [PERSON_NAME]" at bounding box center [117, 187] width 118 height 10
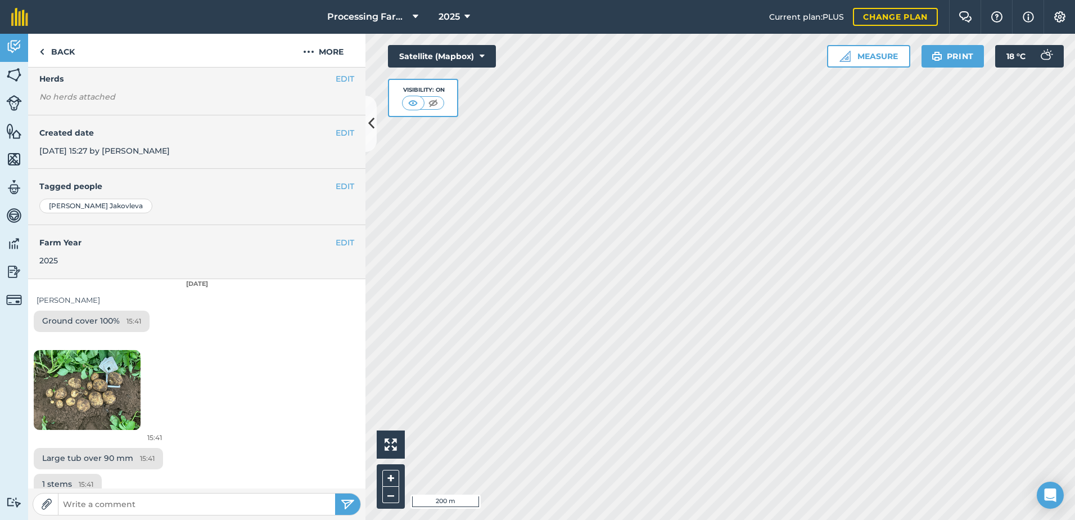
scroll to position [183, 0]
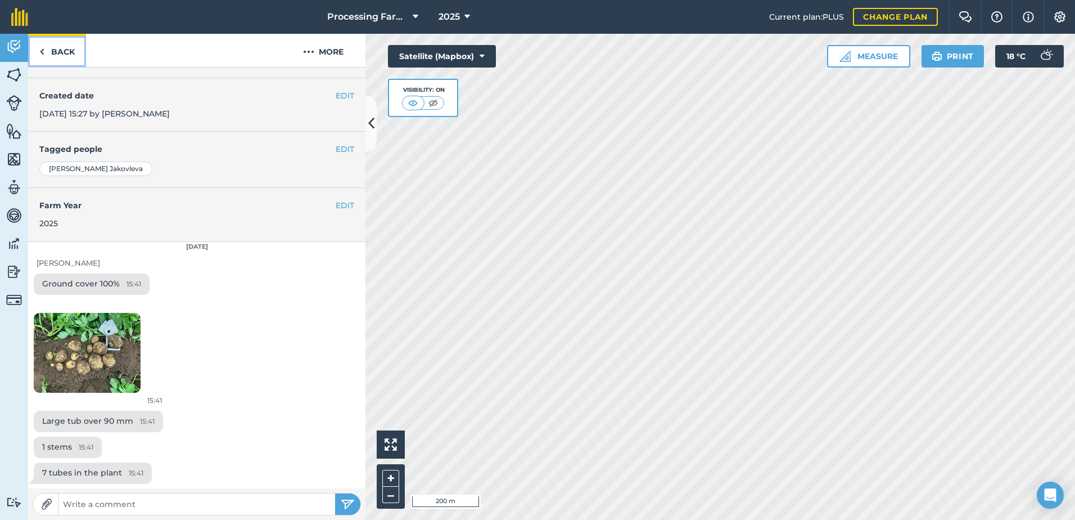
click at [54, 55] on link "Back" at bounding box center [57, 50] width 58 height 33
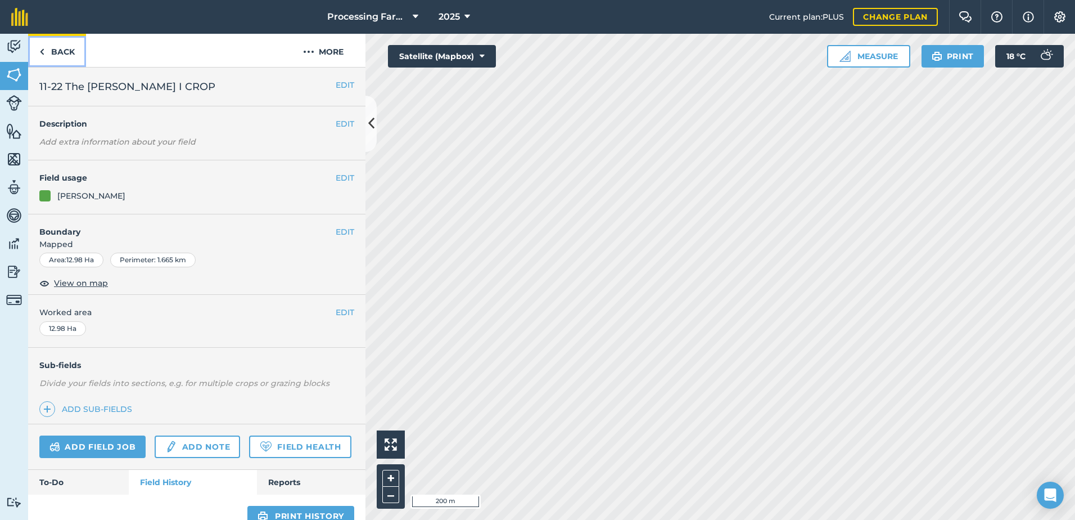
click at [42, 53] on img at bounding box center [41, 51] width 5 height 13
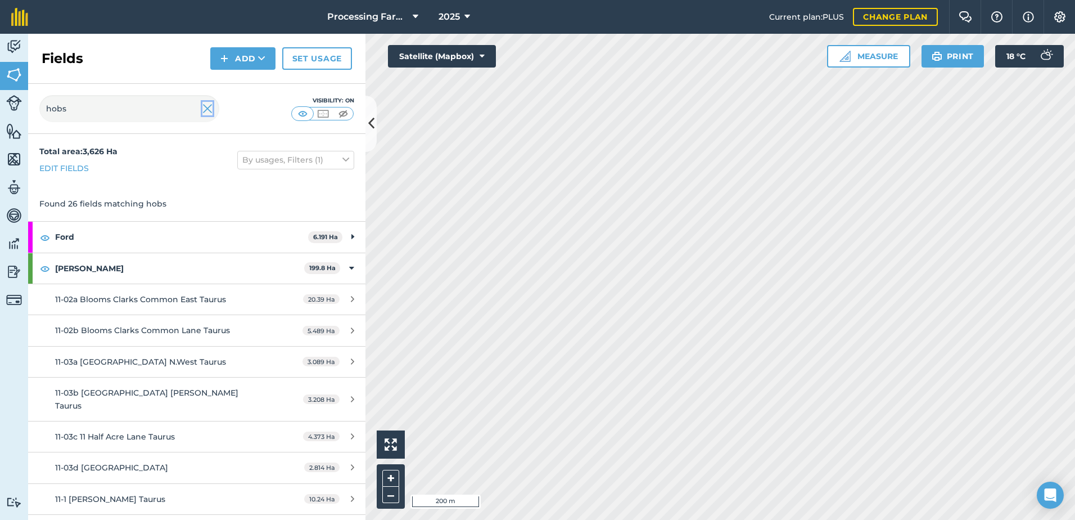
click at [209, 109] on img at bounding box center [207, 108] width 10 height 13
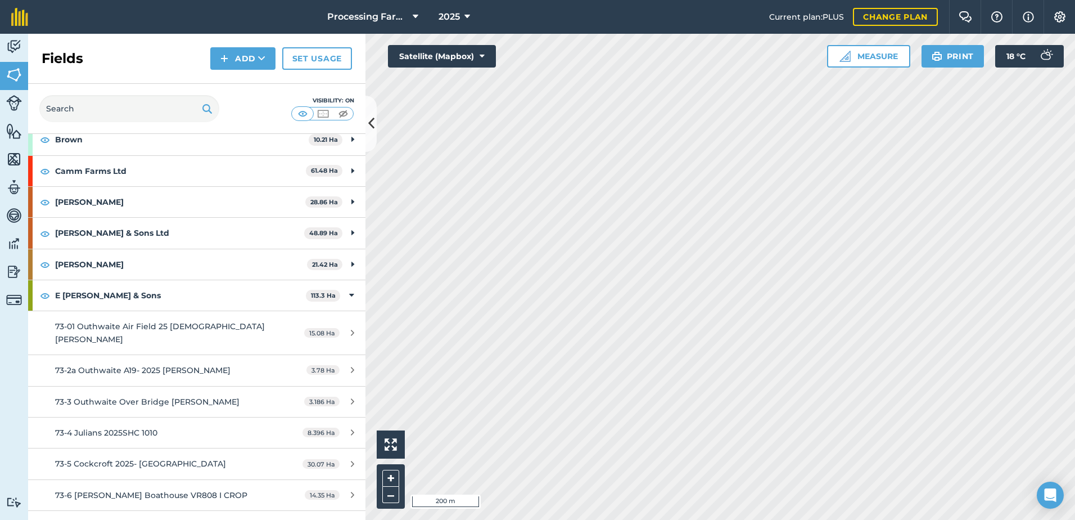
scroll to position [337, 0]
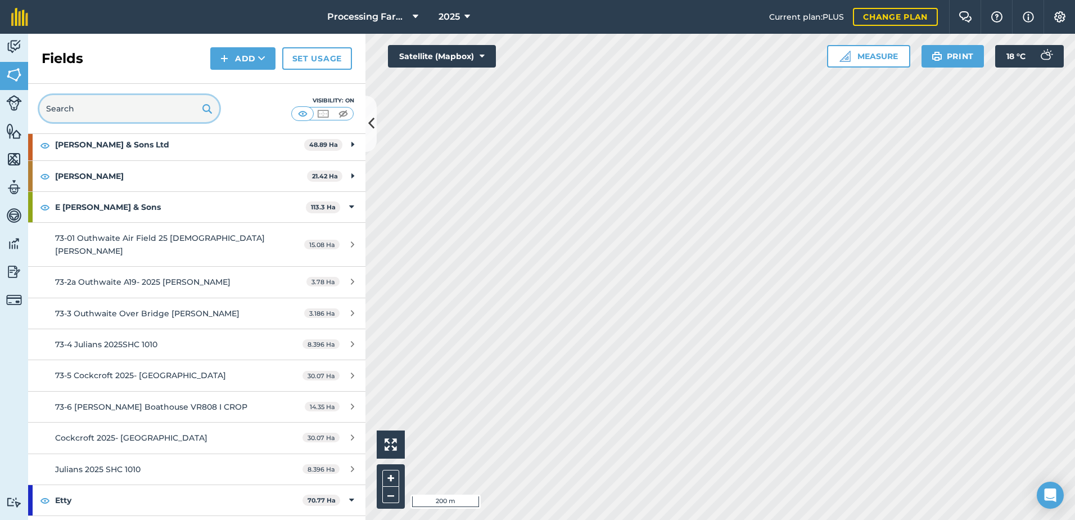
click at [100, 107] on input "text" at bounding box center [129, 108] width 180 height 27
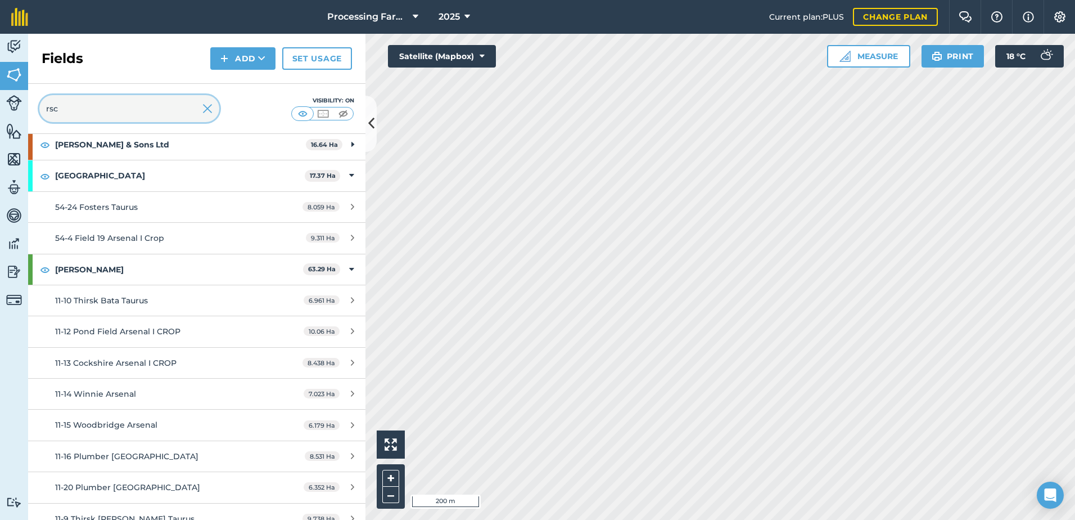
scroll to position [0, 0]
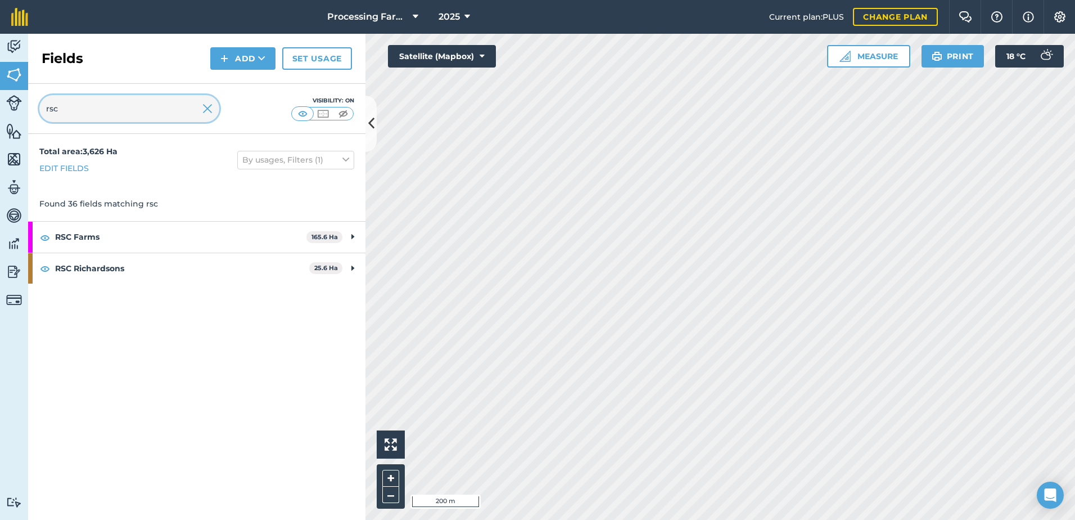
type input "rsc"
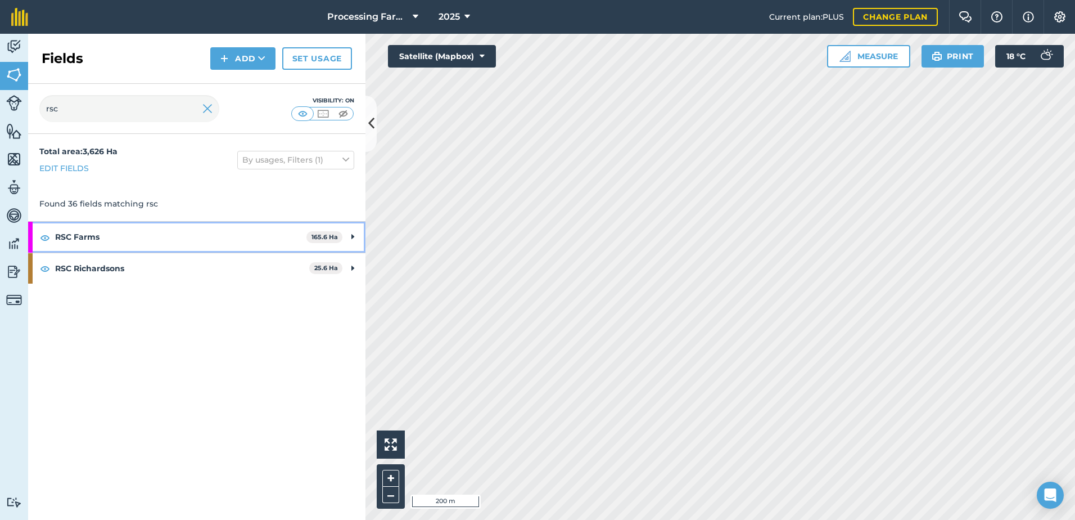
click at [81, 247] on strong "RSC Farms" at bounding box center [180, 237] width 251 height 30
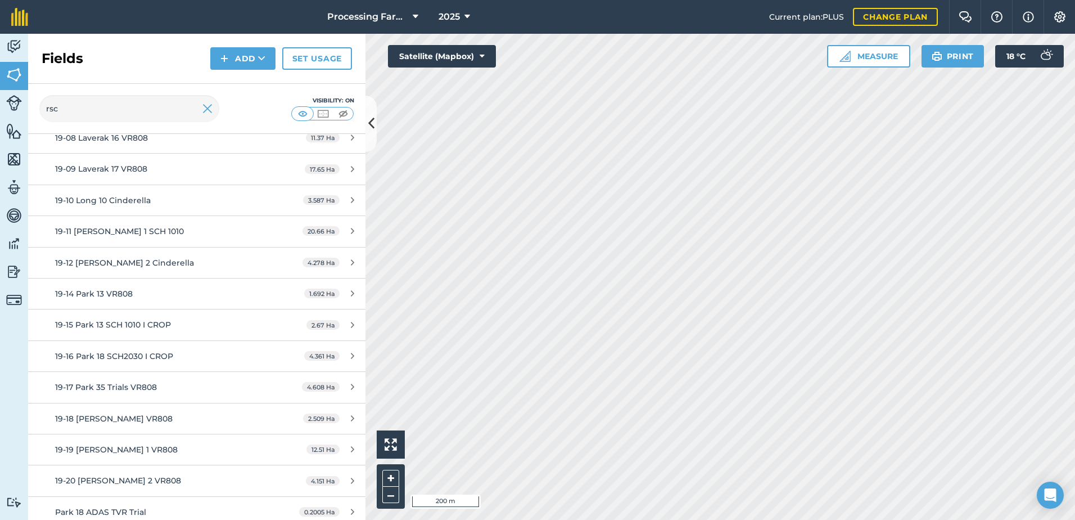
scroll to position [394, 0]
click at [138, 318] on span "19-15 Park 13 SCH 1010 I CROP" at bounding box center [113, 323] width 116 height 10
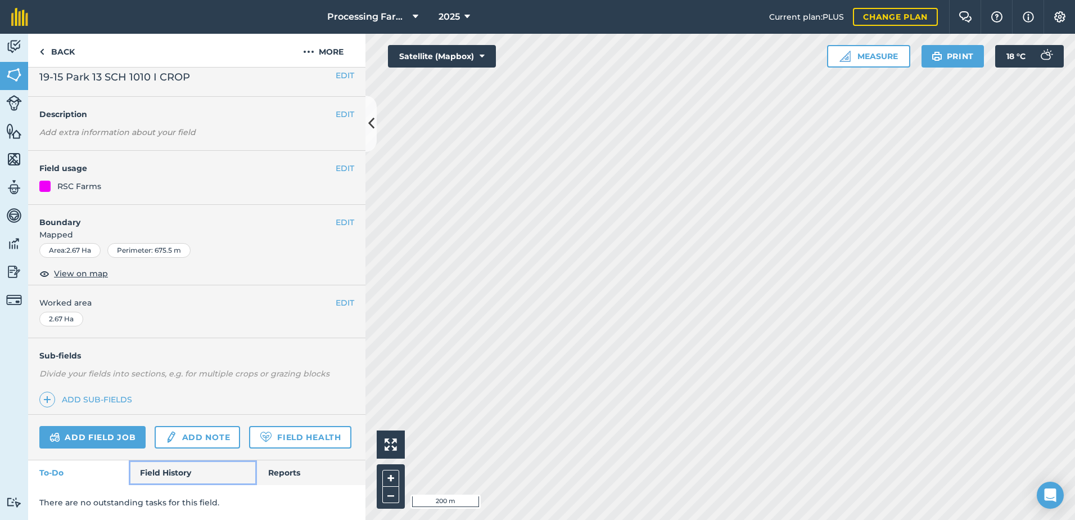
click at [187, 465] on link "Field History" at bounding box center [193, 472] width 128 height 25
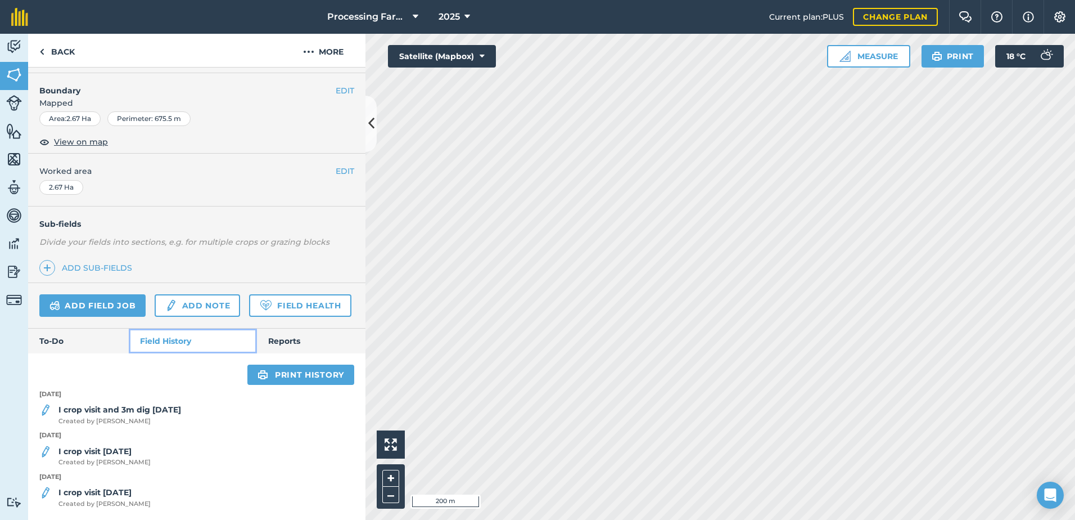
scroll to position [173, 0]
click at [156, 412] on strong "I crop visit and 3m dig [DATE]" at bounding box center [119, 409] width 123 height 10
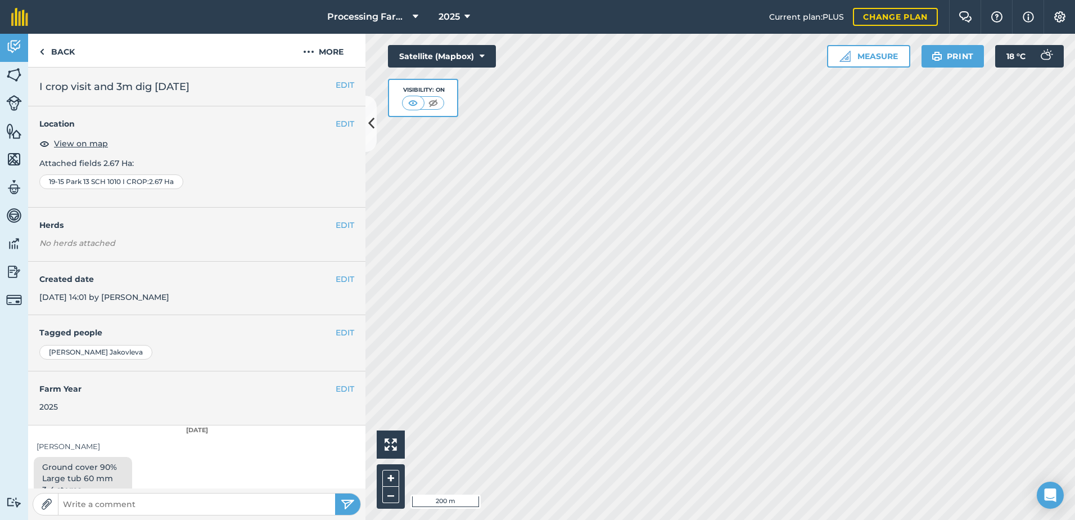
scroll to position [28, 0]
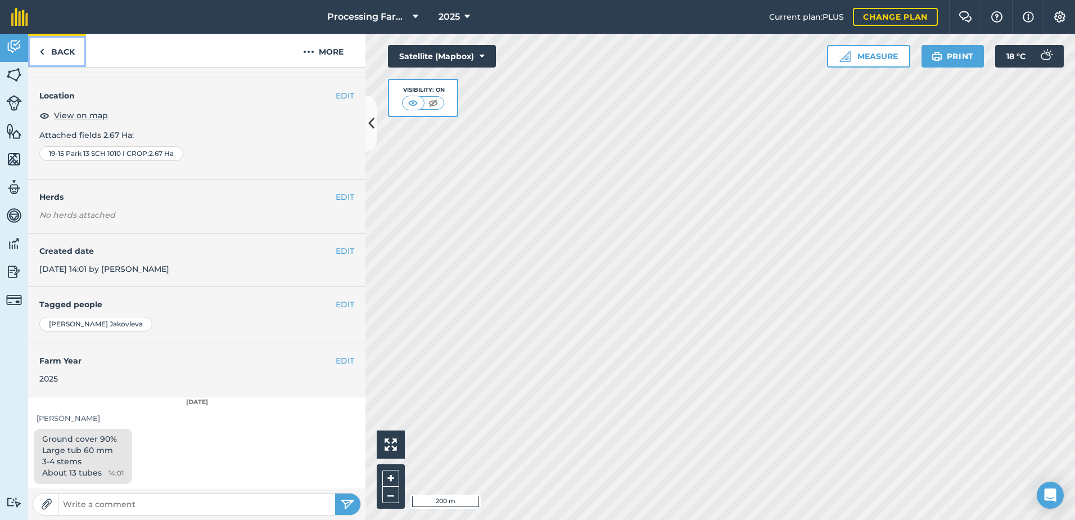
click at [59, 55] on link "Back" at bounding box center [57, 50] width 58 height 33
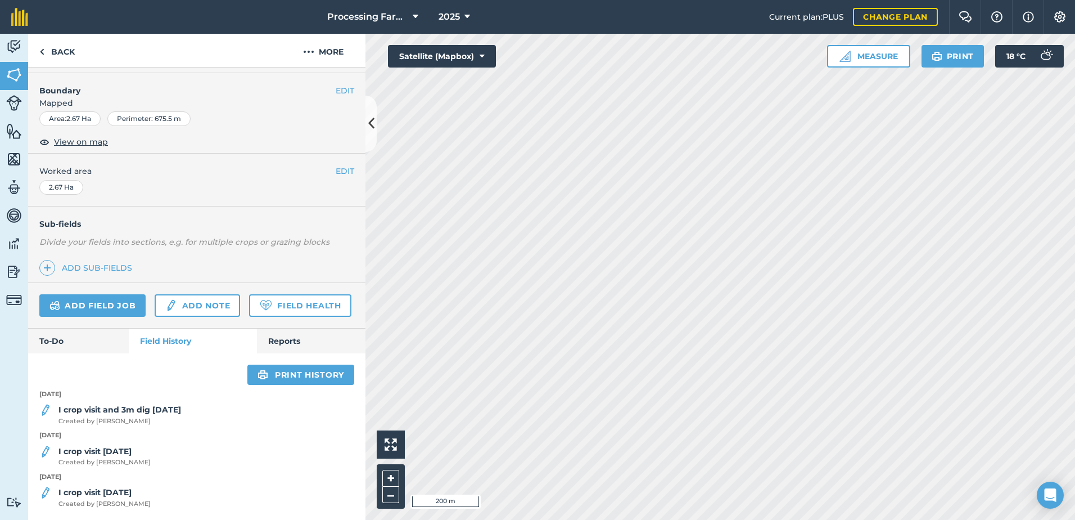
scroll to position [173, 0]
click at [56, 47] on link "Back" at bounding box center [57, 50] width 58 height 33
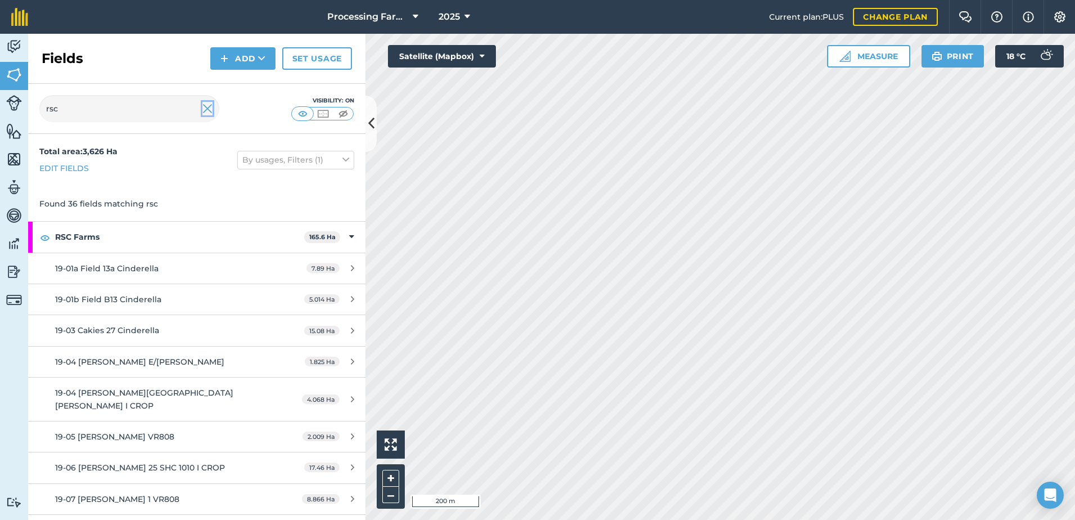
click at [205, 107] on img at bounding box center [207, 108] width 10 height 13
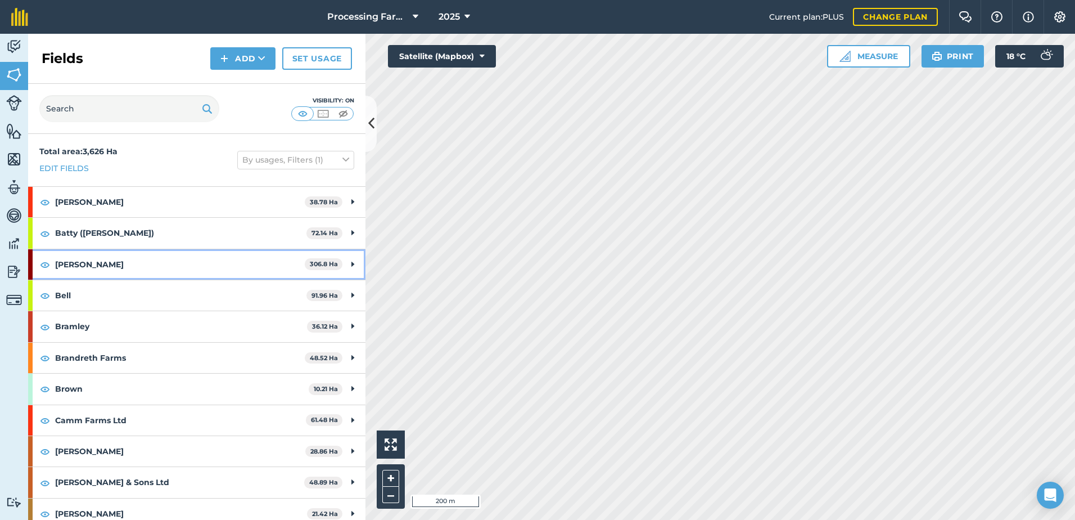
click at [84, 265] on strong "[PERSON_NAME]" at bounding box center [180, 264] width 250 height 30
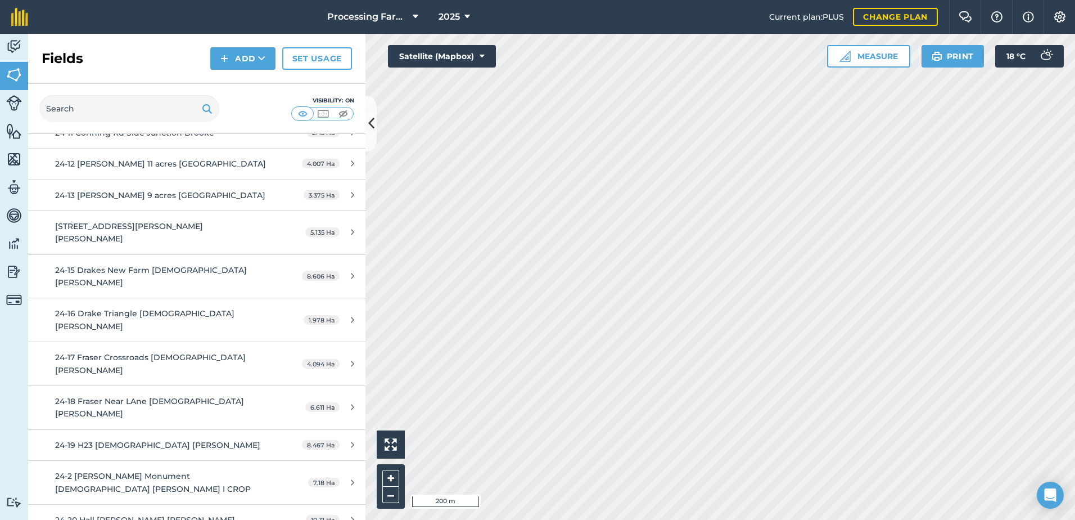
scroll to position [281, 0]
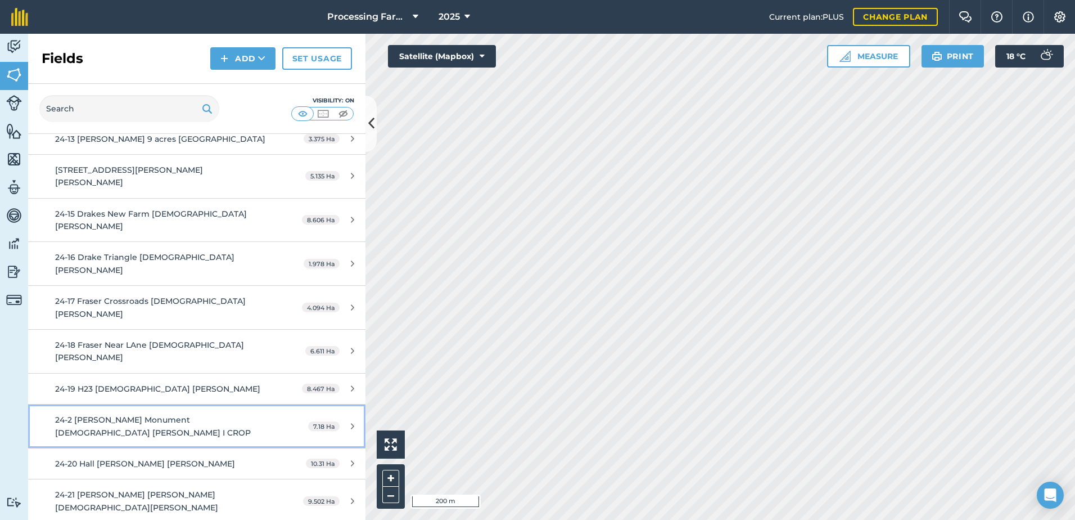
click at [208, 404] on link "24-2 [PERSON_NAME] Monument [DEMOGRAPHIC_DATA] [PERSON_NAME] I CROP 7.18 Ha" at bounding box center [196, 425] width 337 height 43
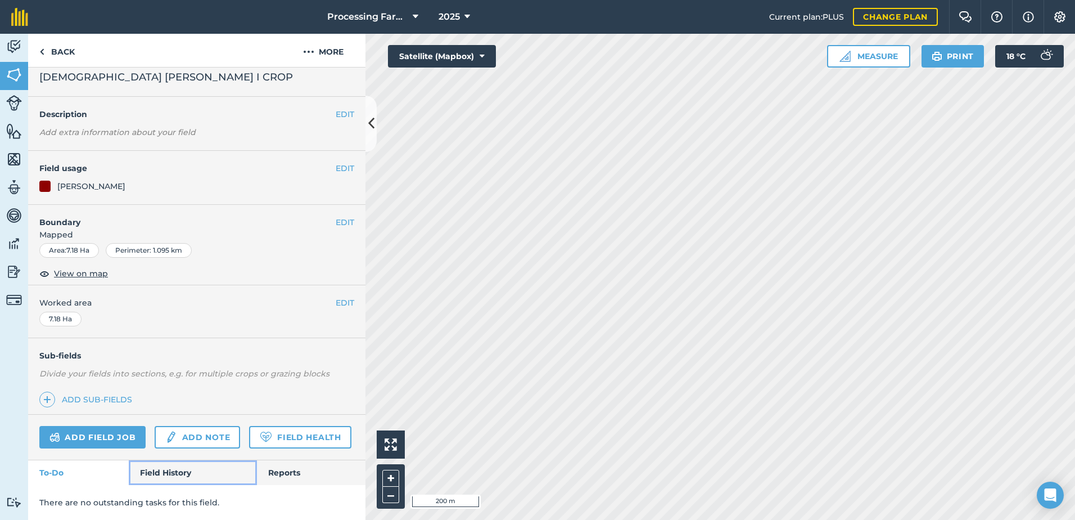
click at [177, 471] on link "Field History" at bounding box center [193, 472] width 128 height 25
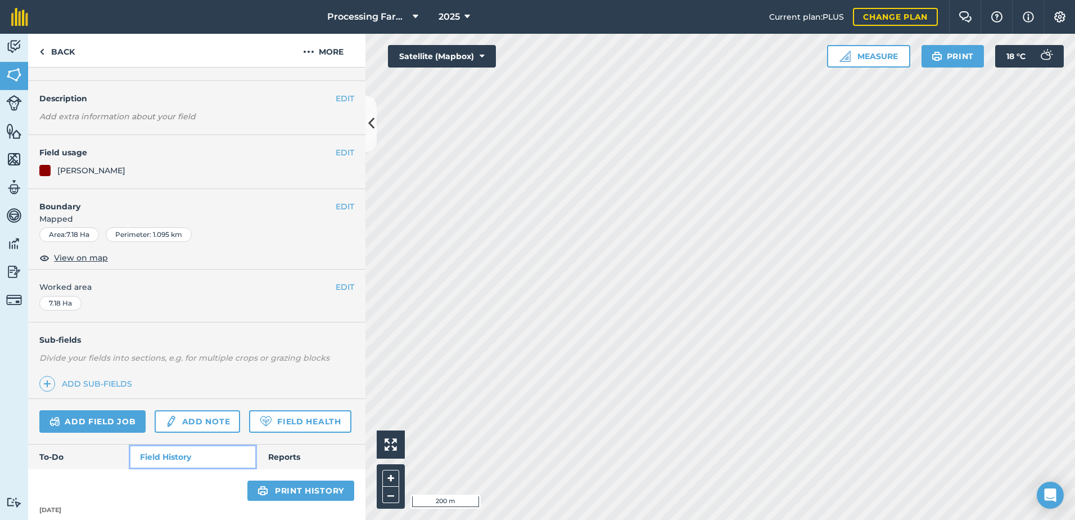
scroll to position [266, 0]
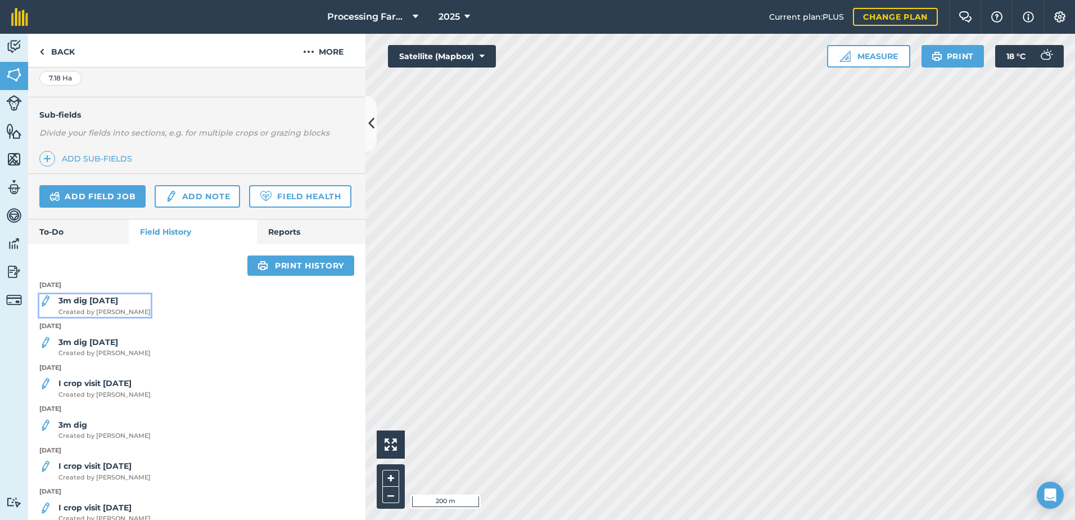
click at [89, 305] on strong "3m dig [DATE]" at bounding box center [88, 300] width 60 height 10
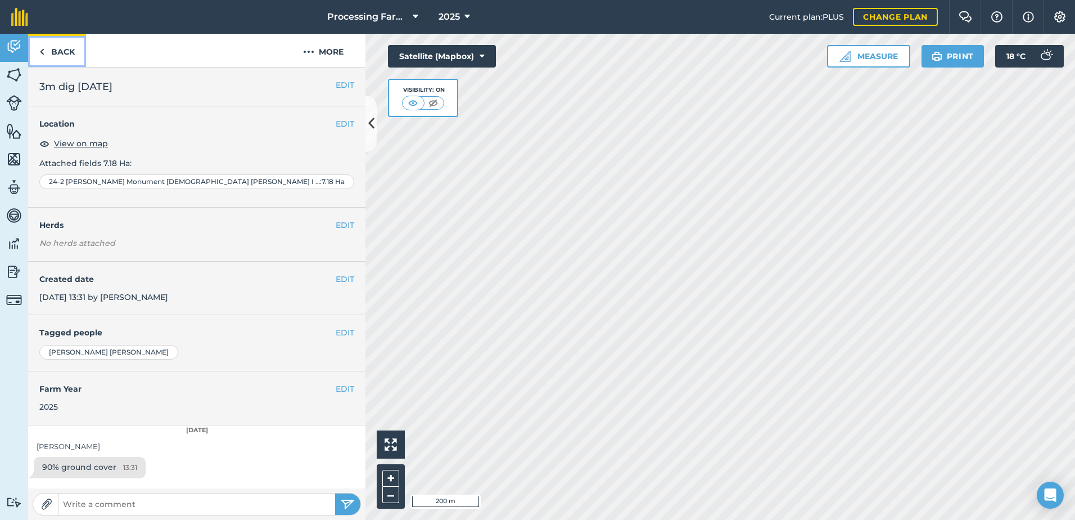
click at [70, 53] on link "Back" at bounding box center [57, 50] width 58 height 33
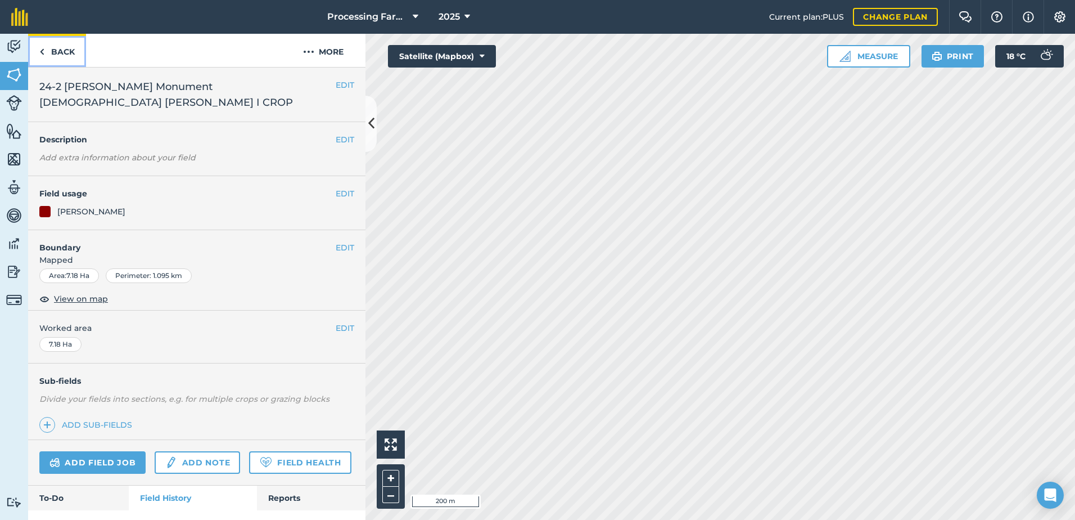
click at [67, 52] on link "Back" at bounding box center [57, 50] width 58 height 33
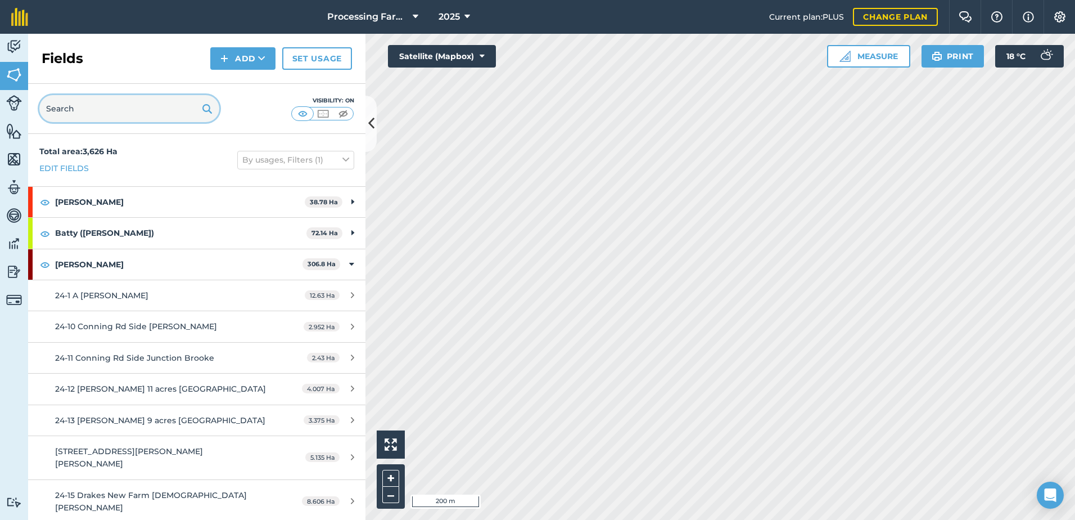
click at [147, 114] on input "text" at bounding box center [129, 108] width 180 height 27
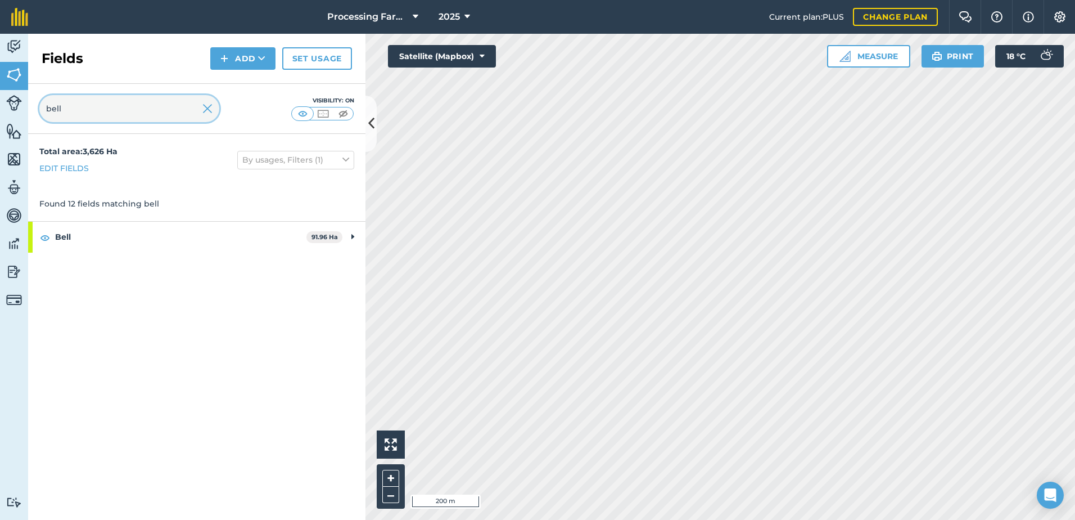
type input "bell"
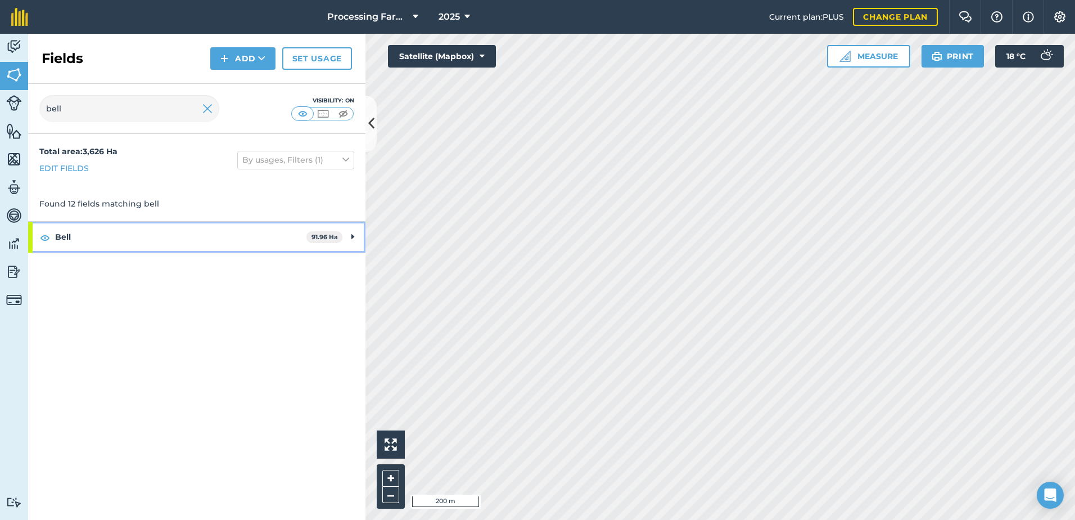
click at [67, 233] on strong "Bell" at bounding box center [180, 237] width 251 height 30
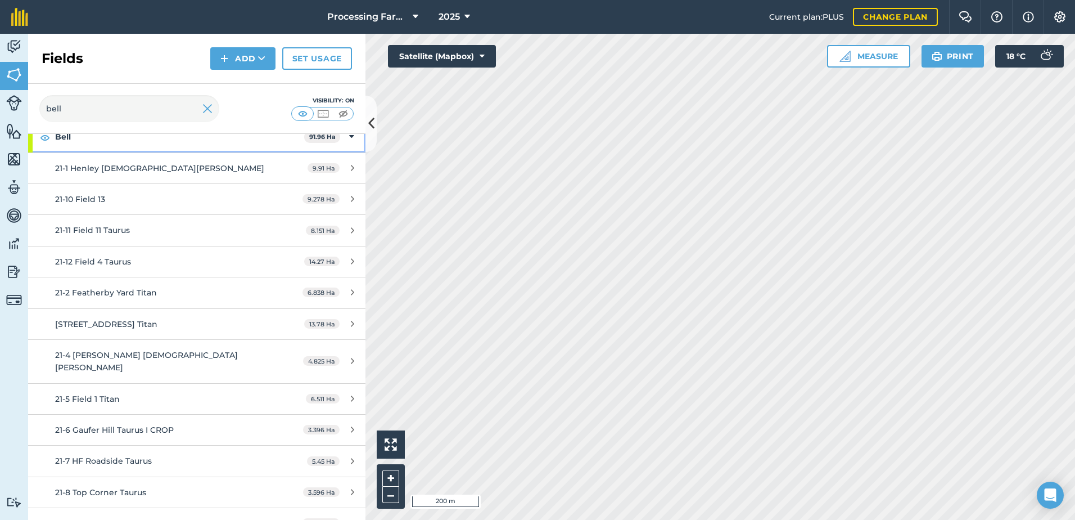
scroll to position [106, 0]
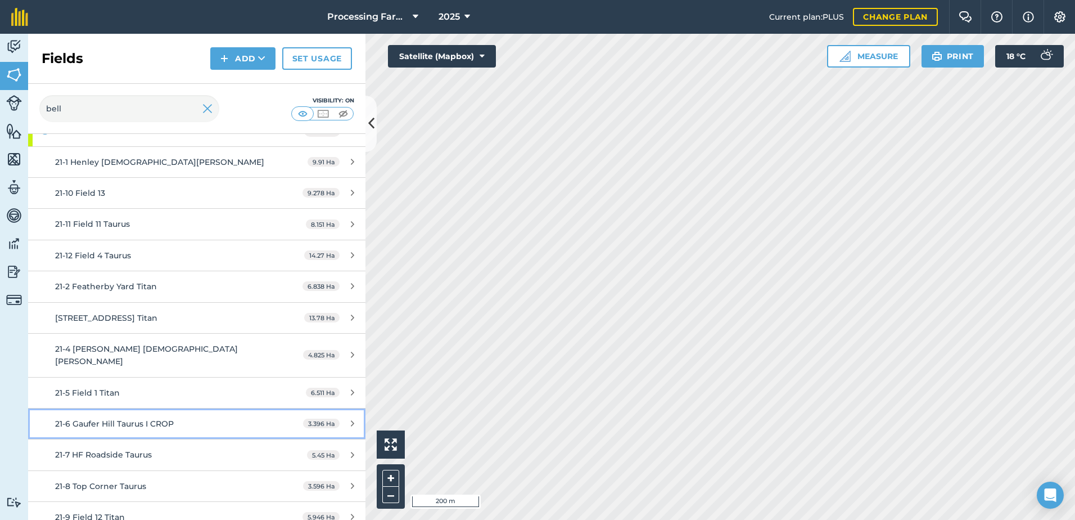
click at [177, 417] on div "21-6 Gaufer Hill Taurus I CROP" at bounding box center [160, 423] width 211 height 12
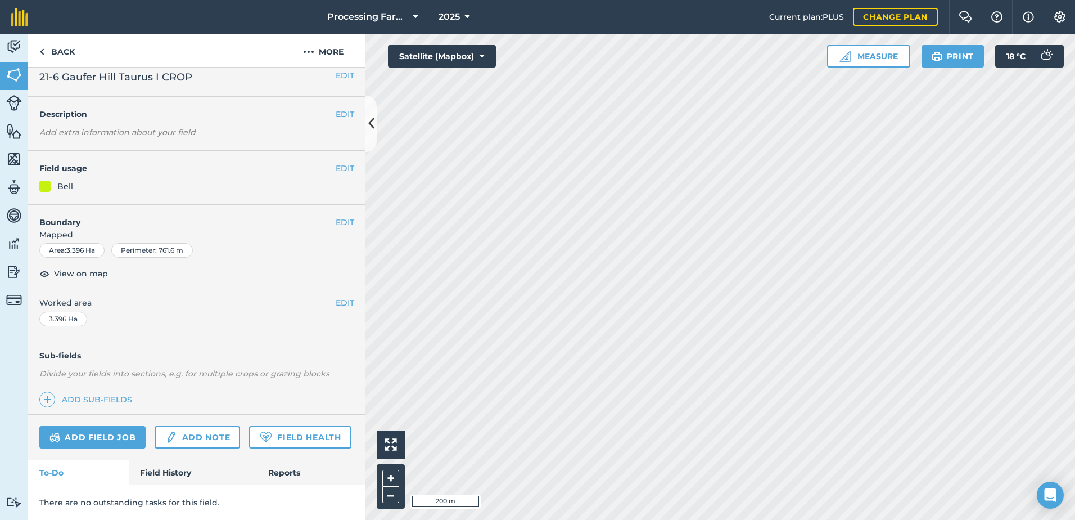
scroll to position [41, 0]
click at [165, 475] on link "Field History" at bounding box center [193, 472] width 128 height 25
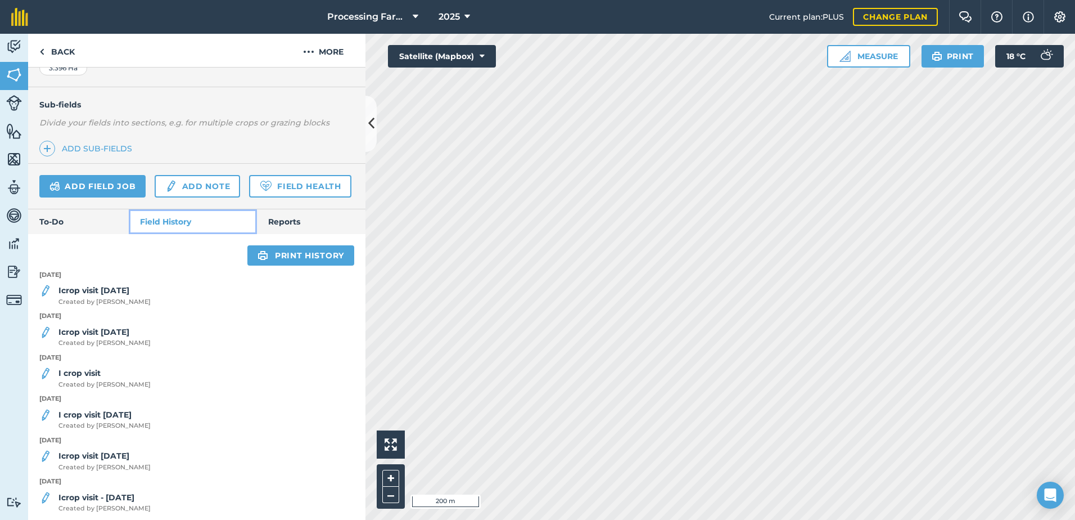
scroll to position [266, 0]
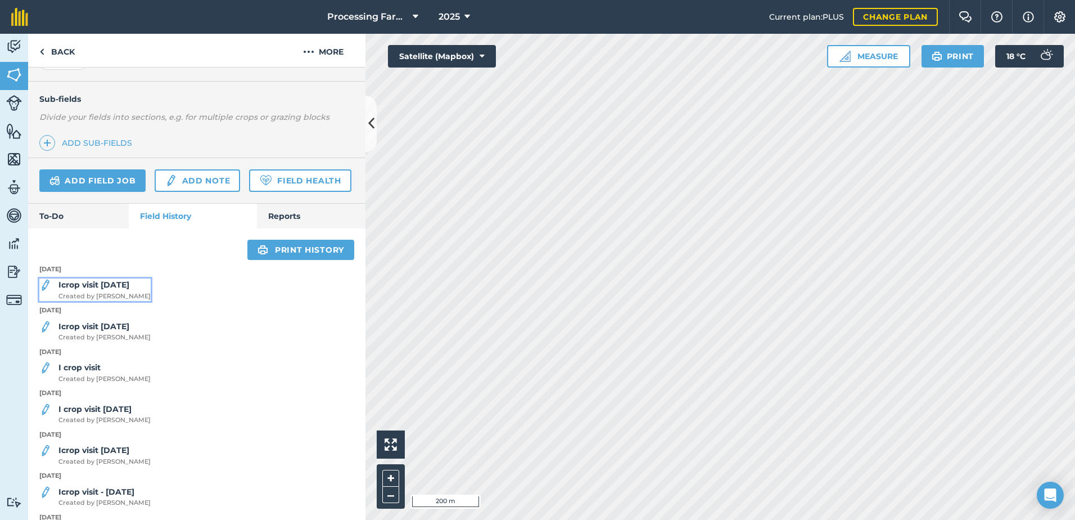
click at [129, 301] on span "Created by [PERSON_NAME]" at bounding box center [104, 296] width 92 height 10
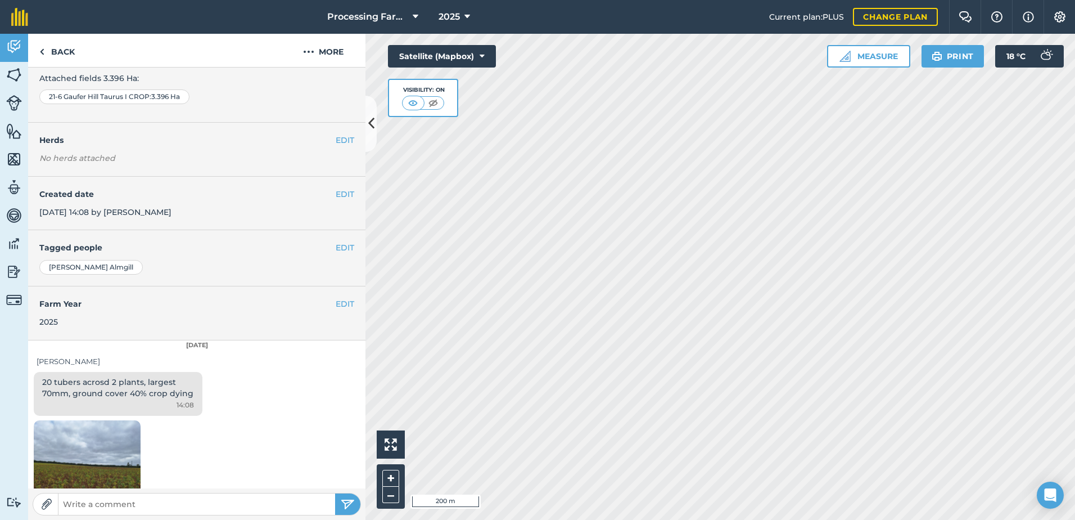
scroll to position [112, 0]
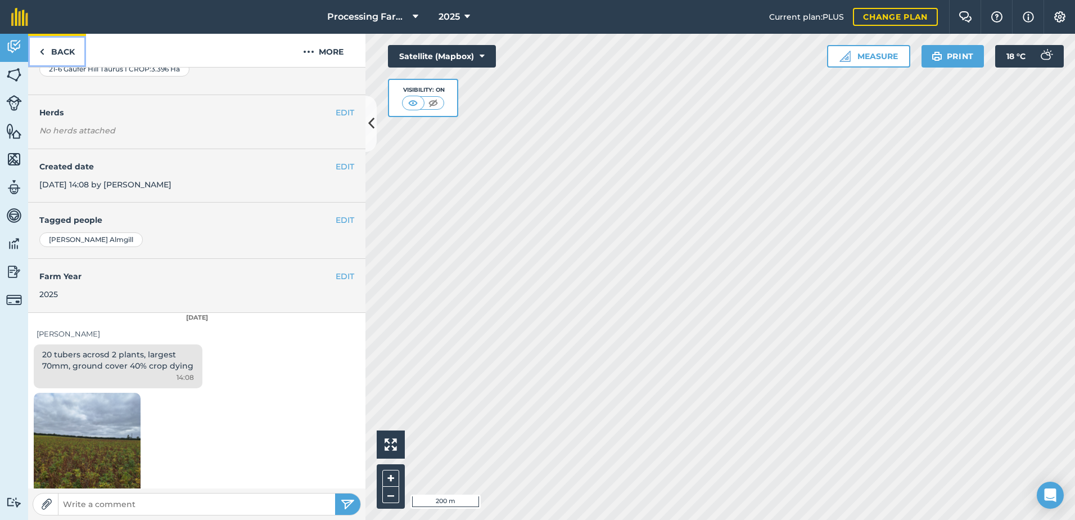
click at [71, 52] on link "Back" at bounding box center [57, 50] width 58 height 33
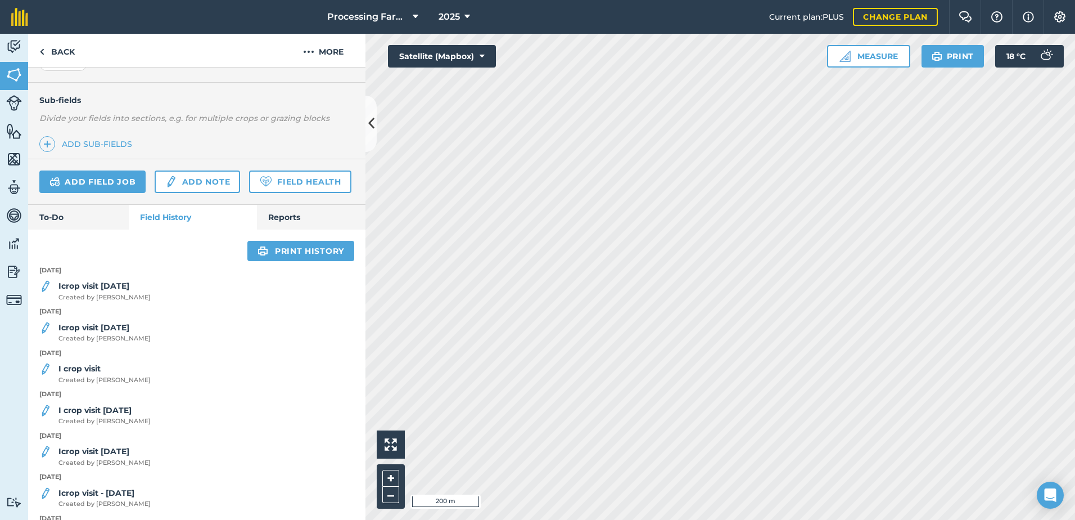
scroll to position [281, 0]
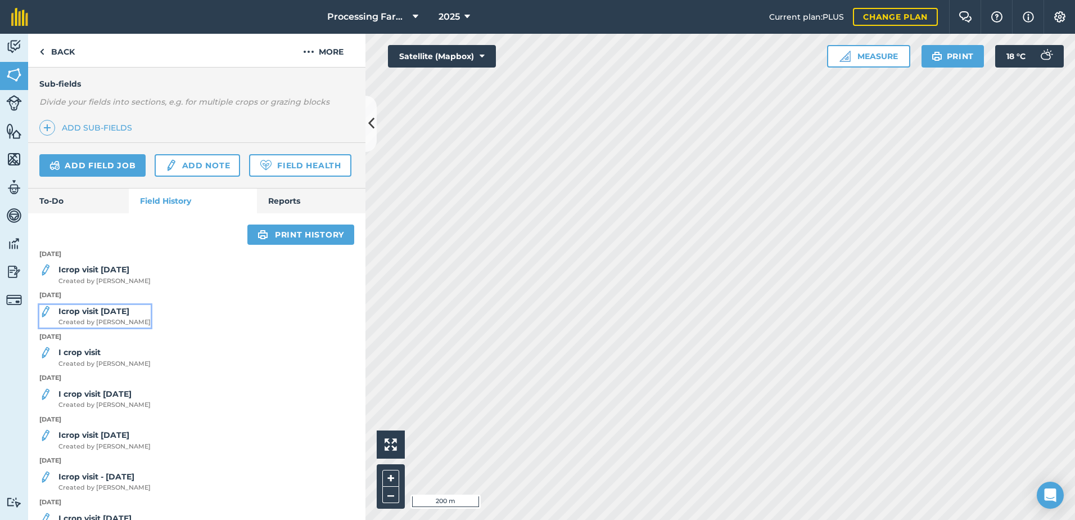
click at [118, 327] on span "Created by [PERSON_NAME]" at bounding box center [104, 322] width 92 height 10
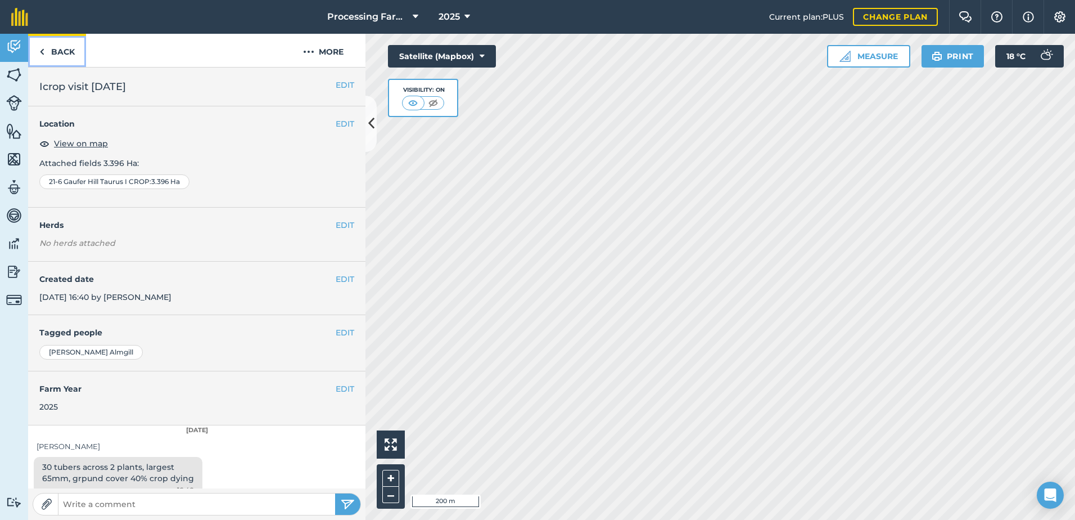
click at [59, 46] on link "Back" at bounding box center [57, 50] width 58 height 33
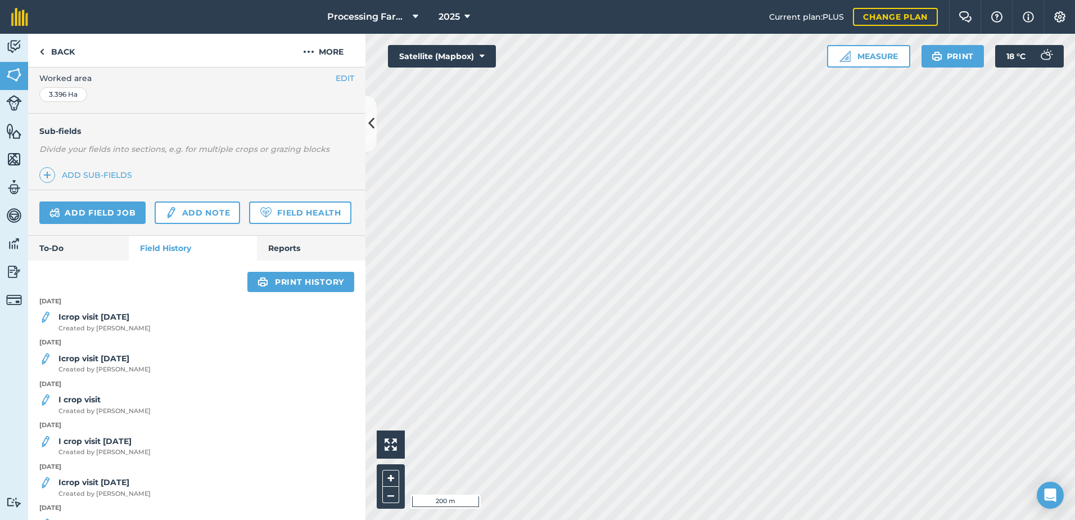
scroll to position [281, 0]
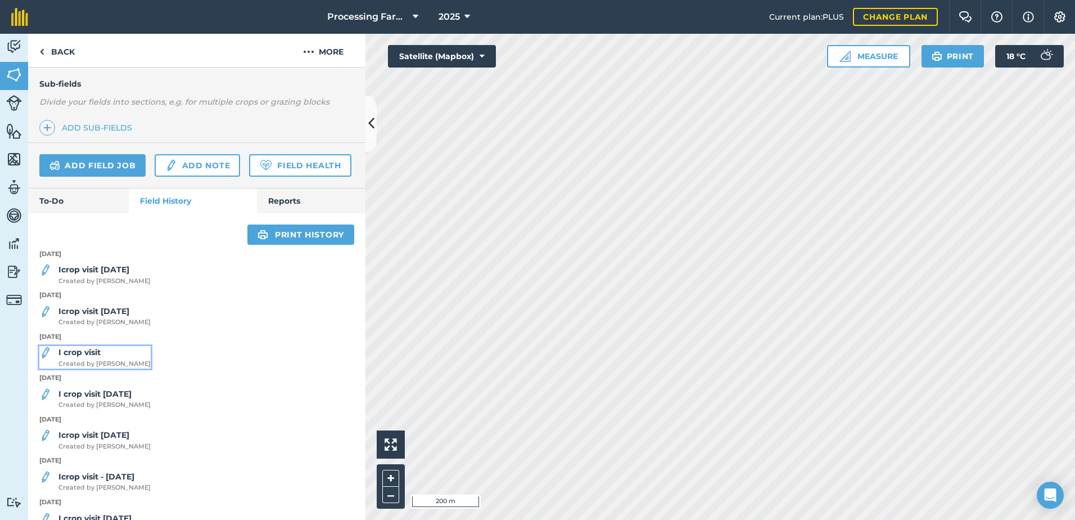
click at [94, 369] on span "Created by [PERSON_NAME]" at bounding box center [104, 364] width 92 height 10
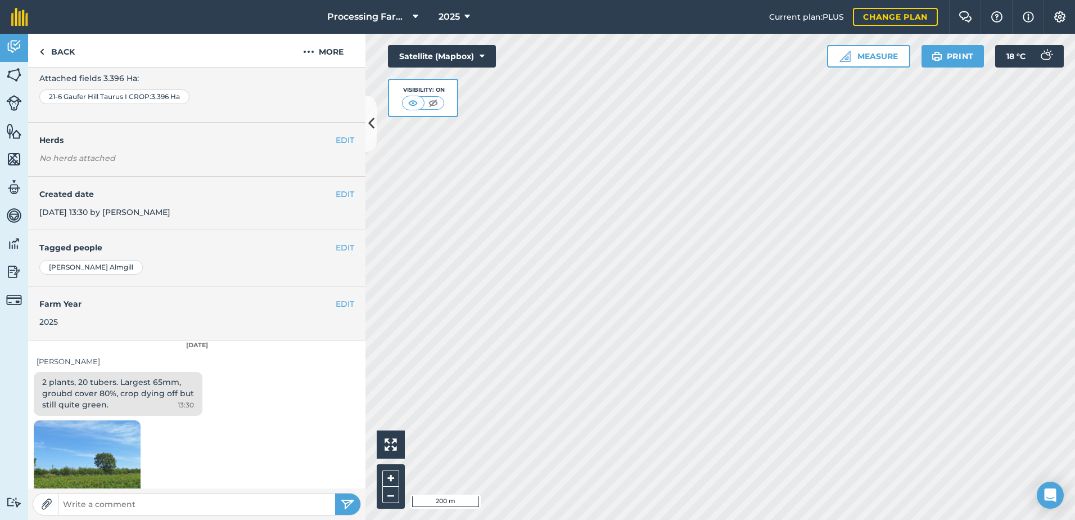
scroll to position [112, 0]
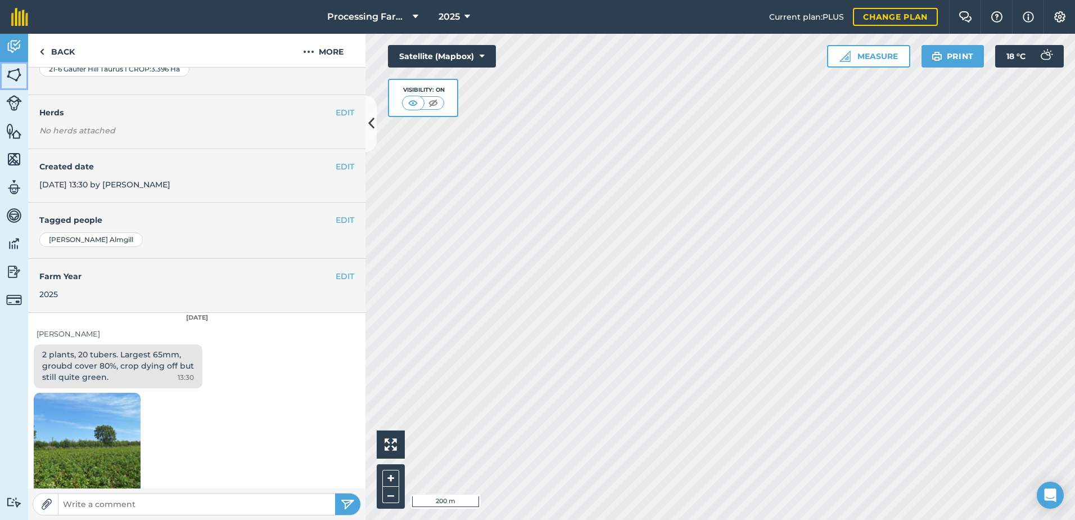
click at [19, 74] on img at bounding box center [14, 74] width 16 height 17
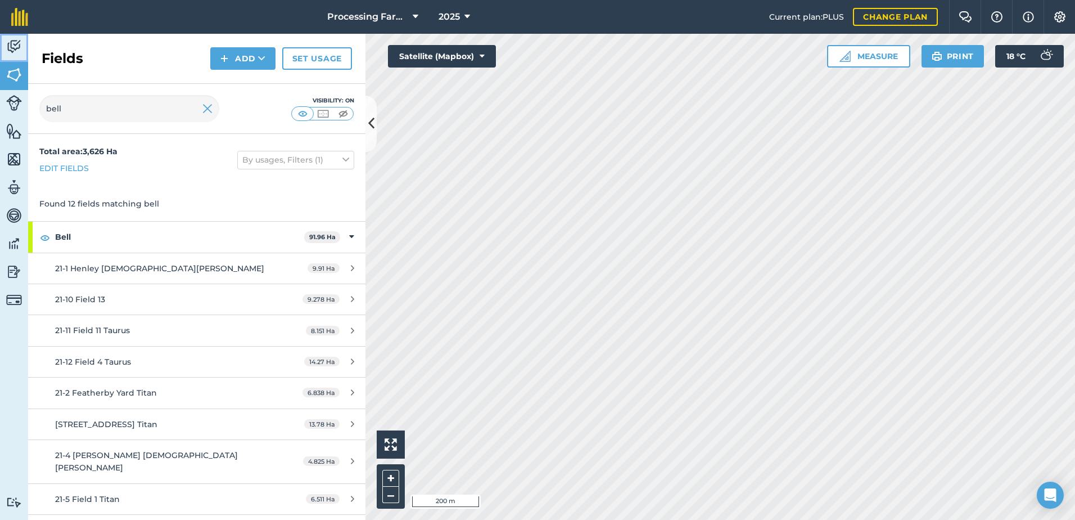
click at [17, 48] on img at bounding box center [14, 46] width 16 height 17
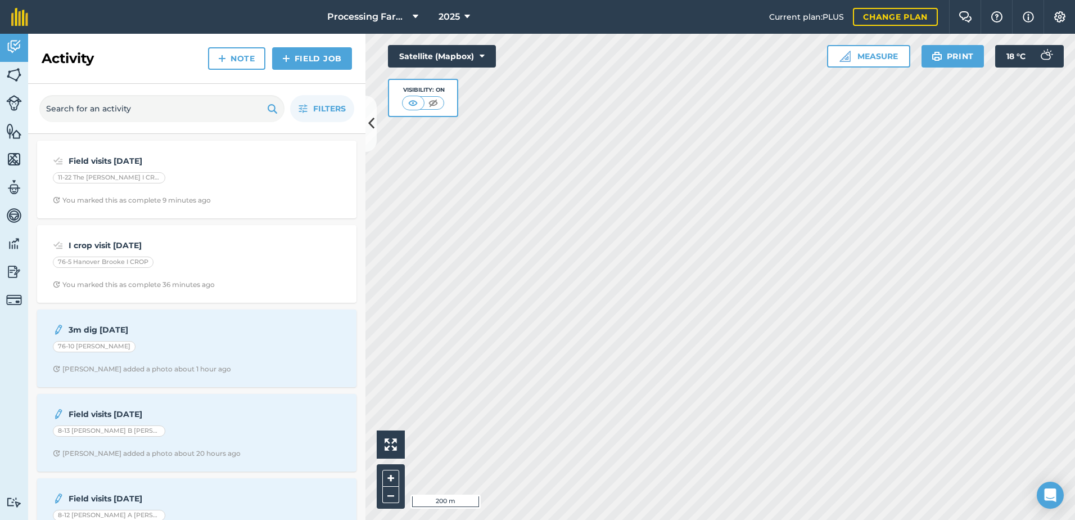
click at [183, 63] on div "Activity Note Field Job" at bounding box center [196, 59] width 337 height 50
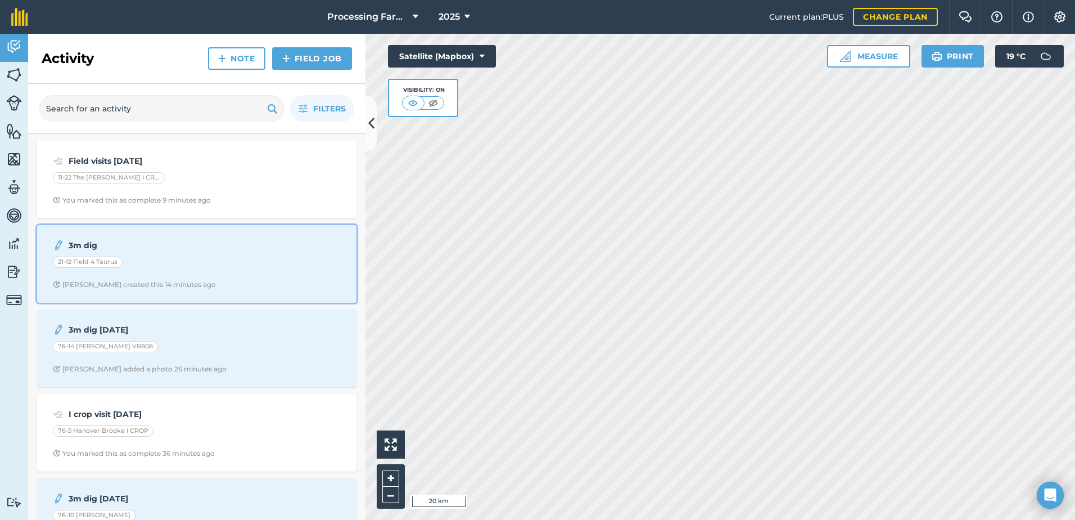
click at [236, 273] on div "3m dig 21-12 Field 4 Taurus Polly M created this 14 minutes ago" at bounding box center [197, 264] width 306 height 64
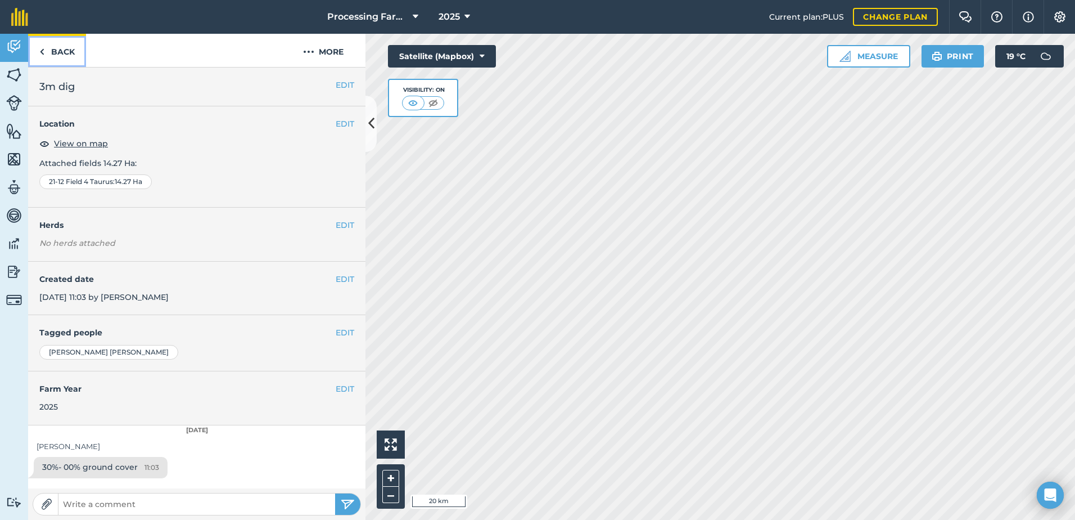
click at [78, 51] on link "Back" at bounding box center [57, 50] width 58 height 33
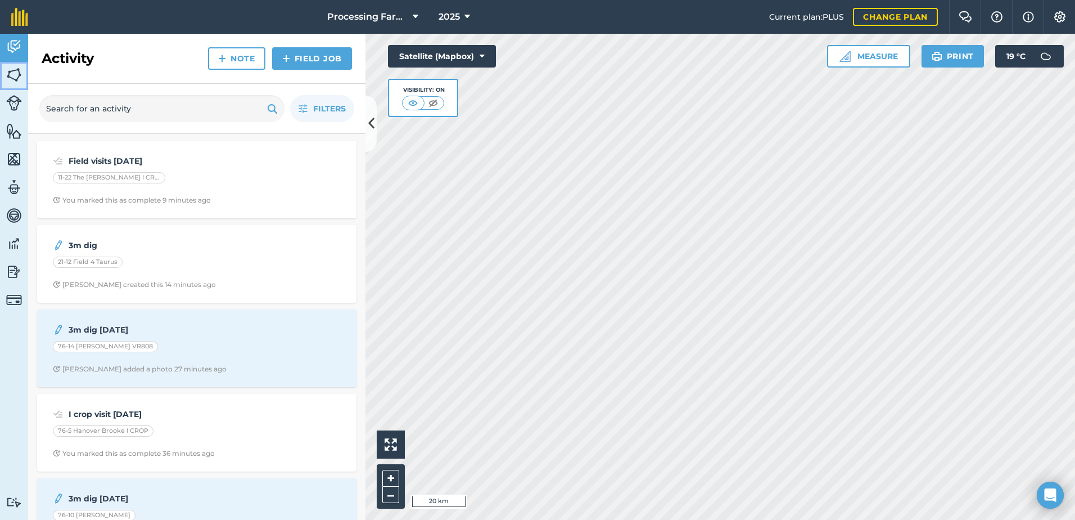
click at [25, 73] on link "Fields" at bounding box center [14, 76] width 28 height 28
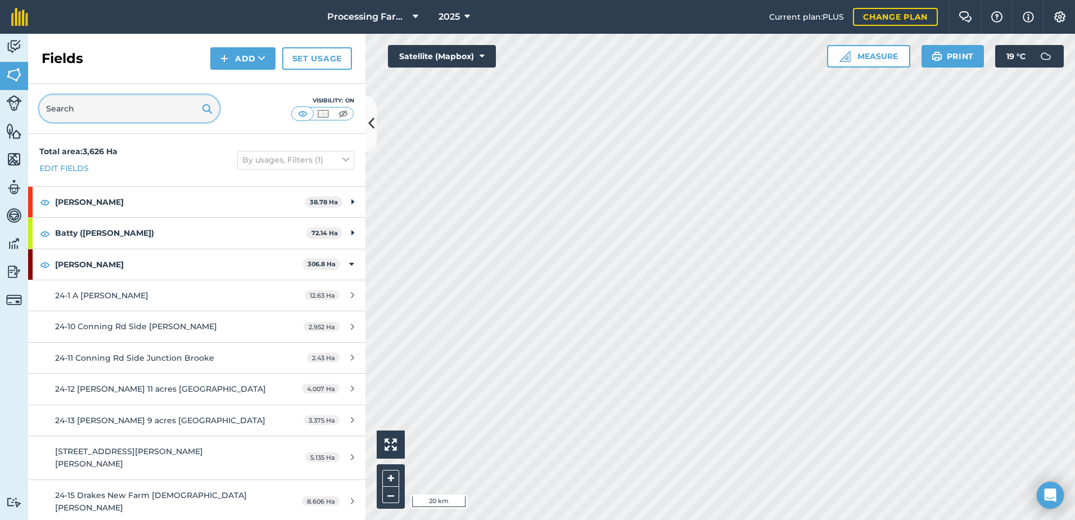
drag, startPoint x: 110, startPoint y: 115, endPoint x: 118, endPoint y: 118, distance: 8.9
click at [110, 115] on input "text" at bounding box center [129, 108] width 180 height 27
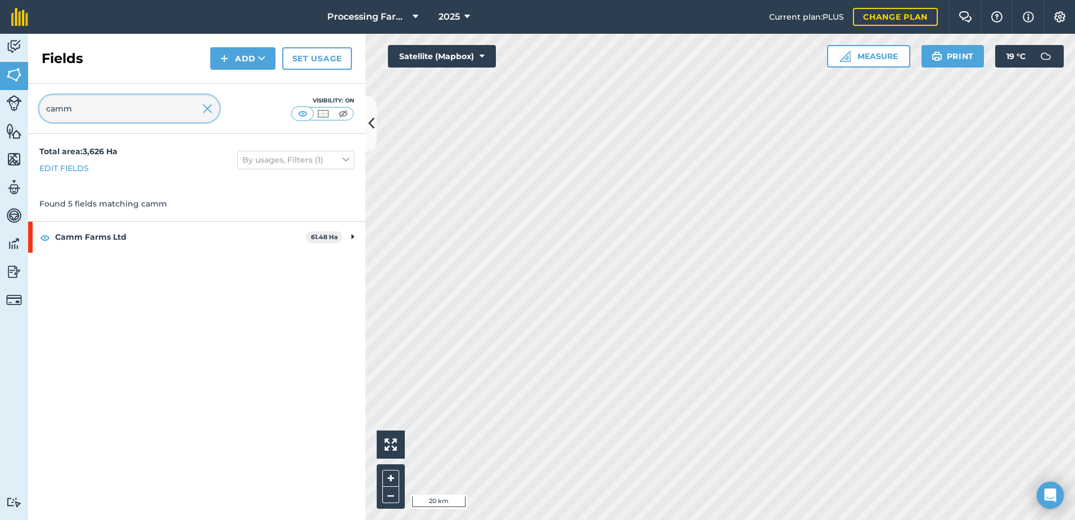
type input "camm"
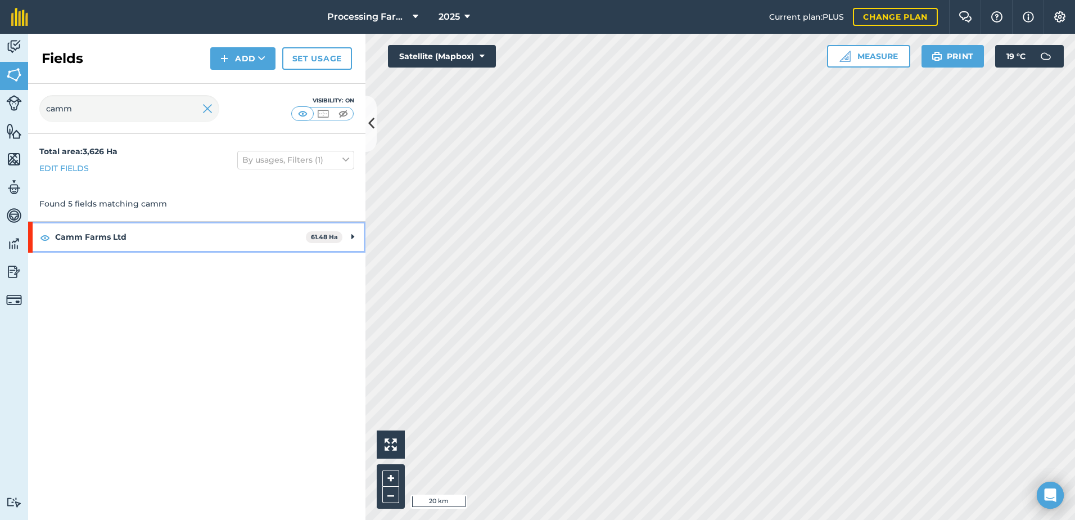
click at [109, 240] on strong "Camm Farms Ltd" at bounding box center [180, 237] width 251 height 30
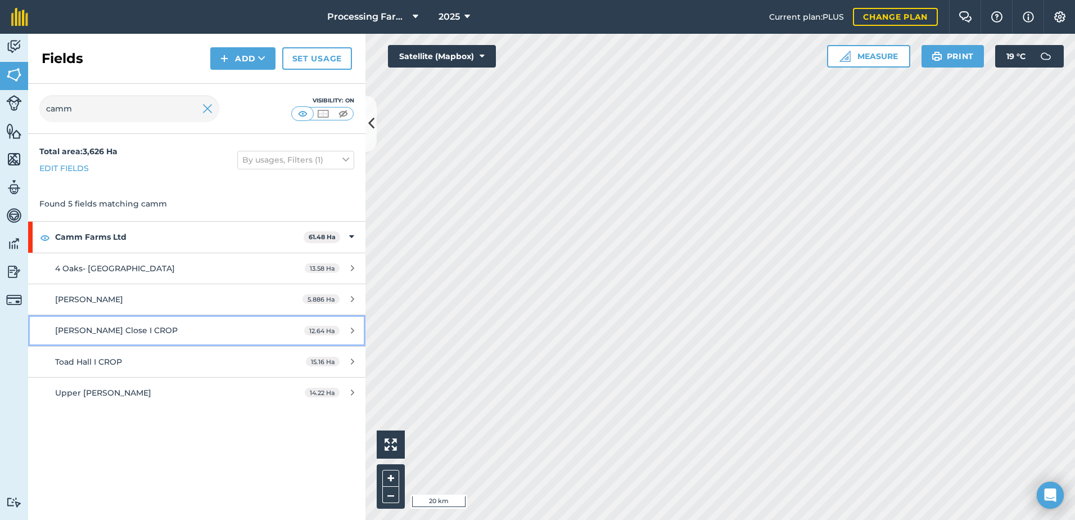
click at [161, 330] on div "[PERSON_NAME] Close I CROP" at bounding box center [160, 330] width 211 height 12
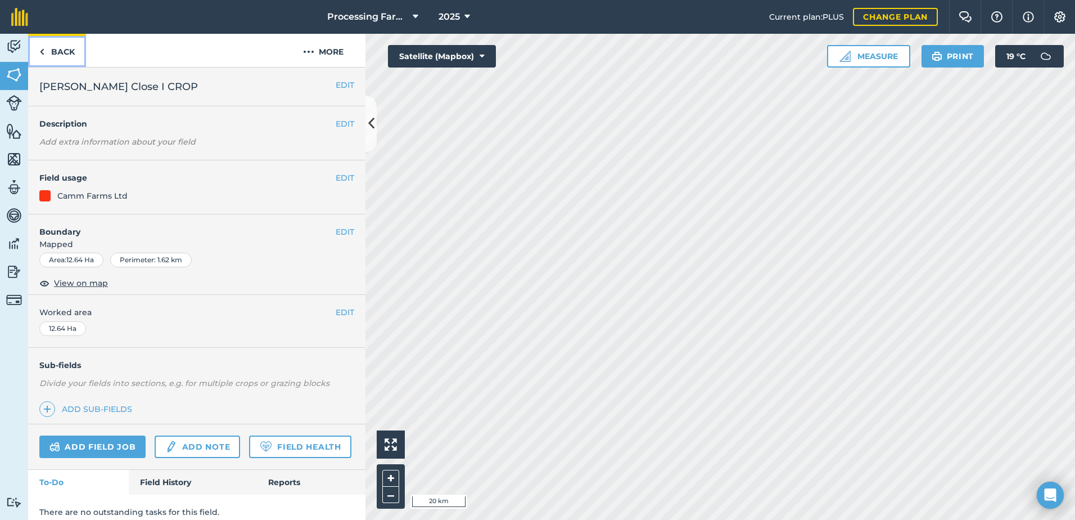
click at [60, 55] on link "Back" at bounding box center [57, 50] width 58 height 33
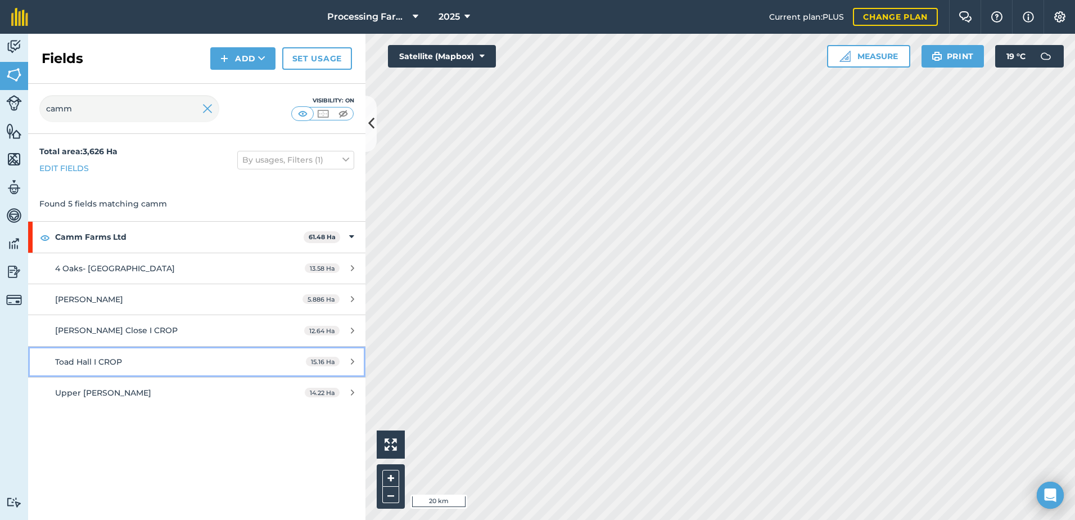
click at [133, 362] on div "Toad Hall I CROP" at bounding box center [160, 361] width 211 height 12
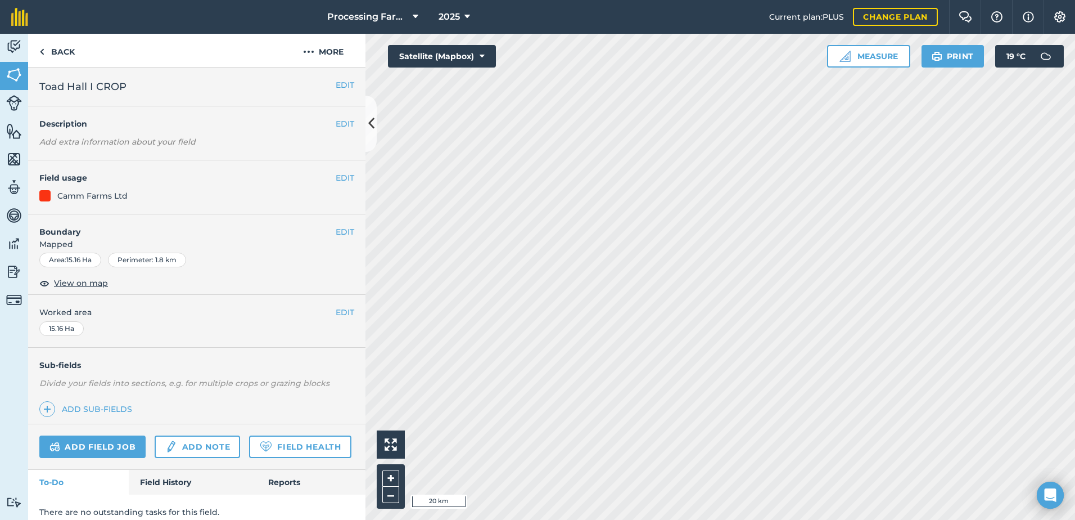
scroll to position [41, 0]
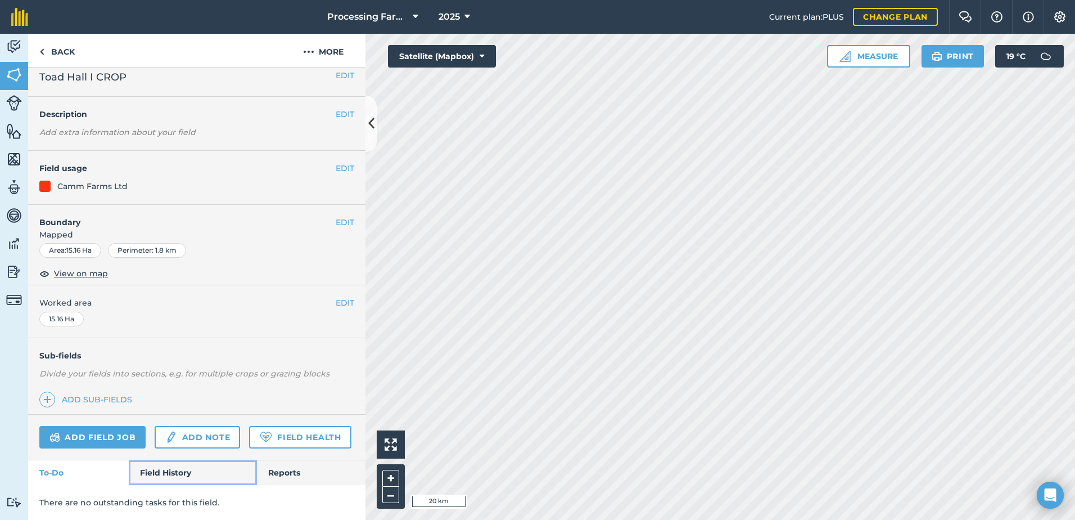
click at [156, 471] on link "Field History" at bounding box center [193, 472] width 128 height 25
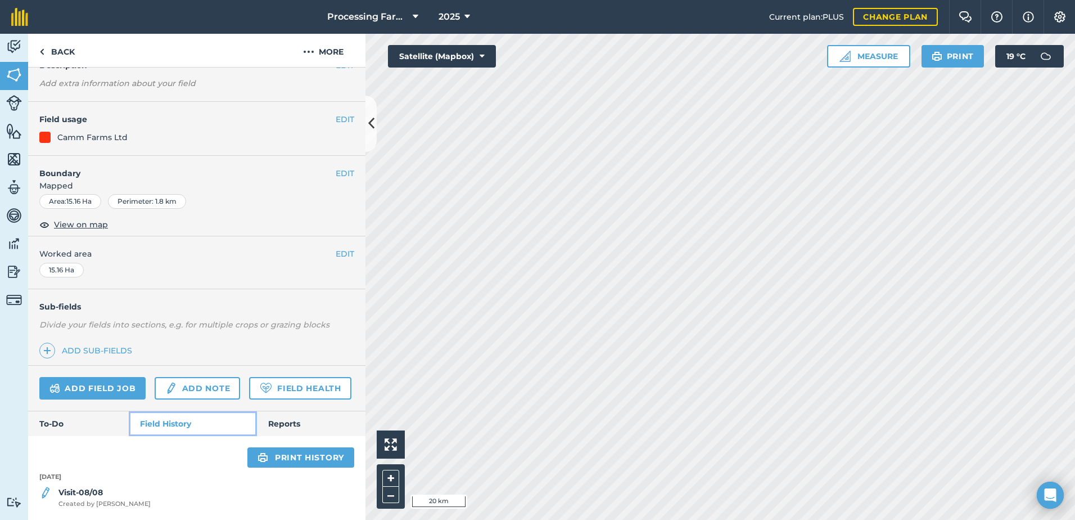
scroll to position [90, 0]
click at [98, 496] on strong "Visit-08/08" at bounding box center [80, 492] width 44 height 10
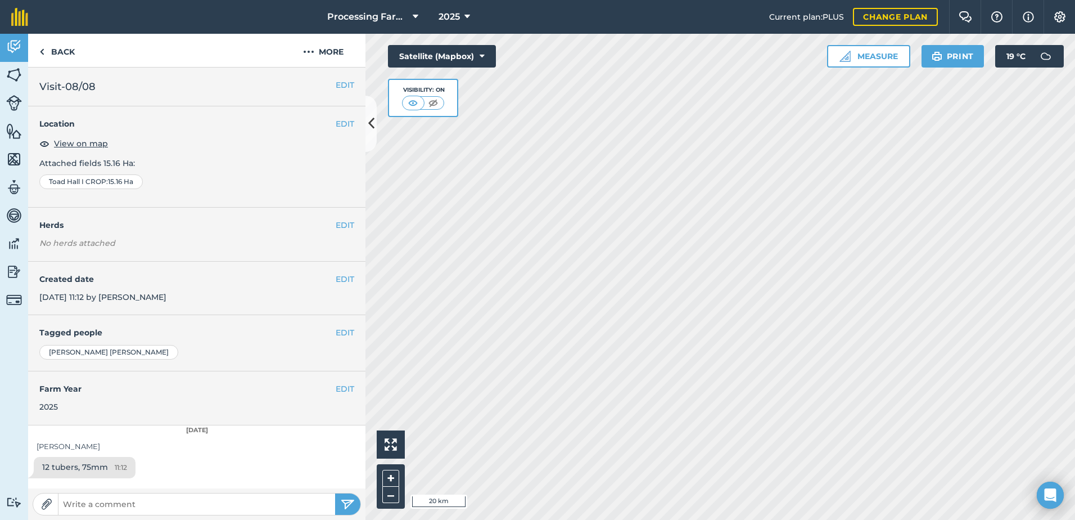
click at [222, 452] on div "[PERSON_NAME]" at bounding box center [197, 446] width 321 height 12
click at [66, 55] on link "Back" at bounding box center [57, 50] width 58 height 33
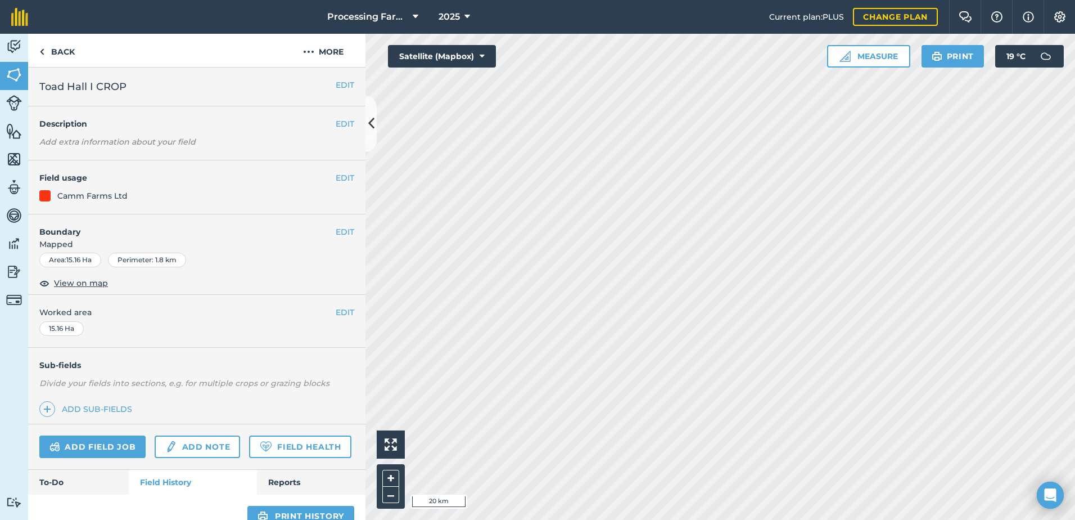
scroll to position [90, 0]
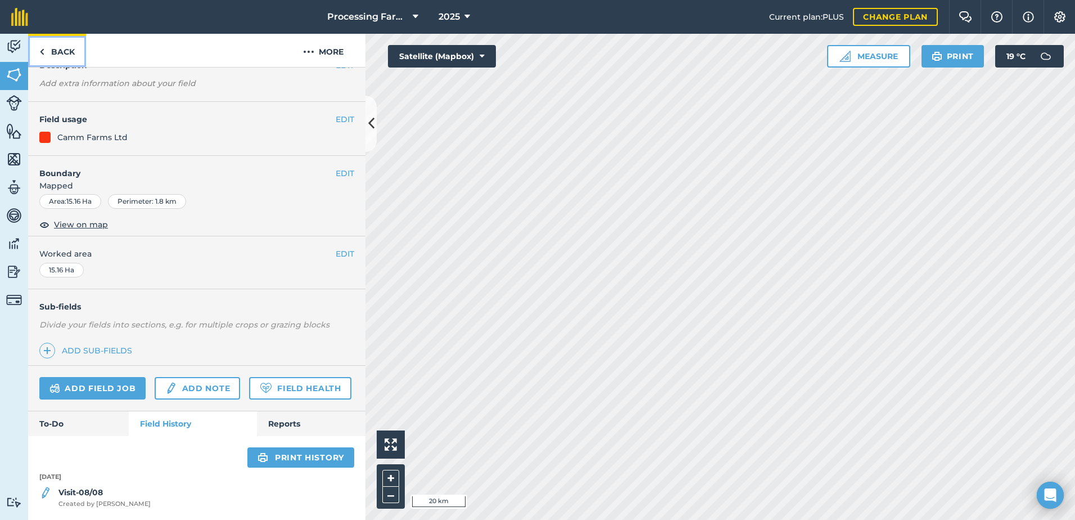
click at [71, 51] on link "Back" at bounding box center [57, 50] width 58 height 33
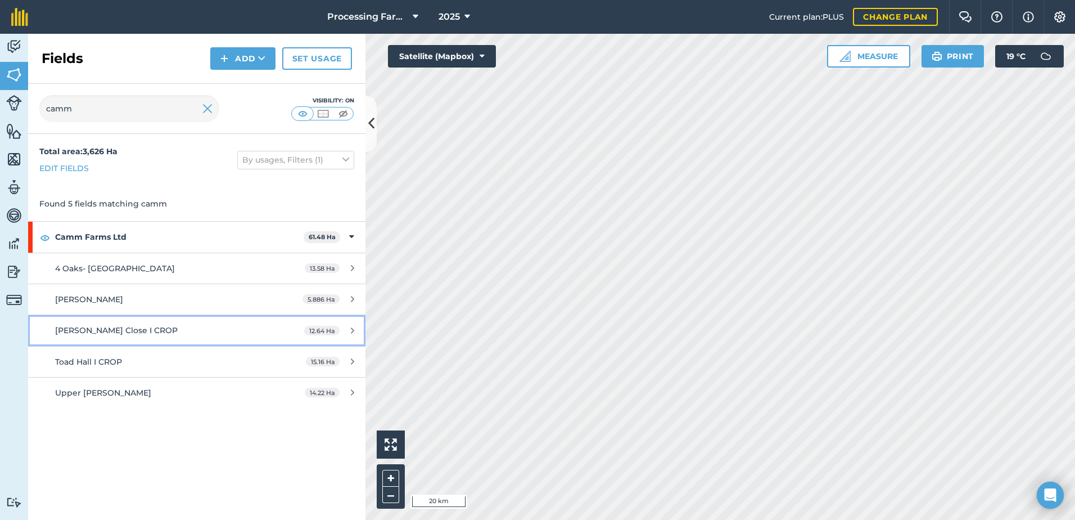
click at [190, 337] on link "Salmons Close I CROP 12.64 Ha" at bounding box center [196, 330] width 337 height 30
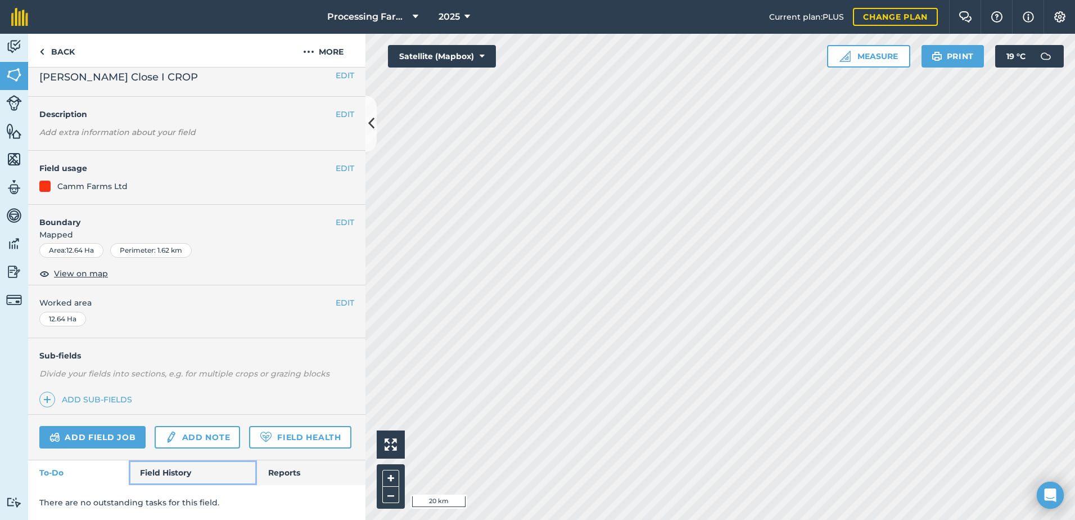
click at [174, 472] on link "Field History" at bounding box center [193, 472] width 128 height 25
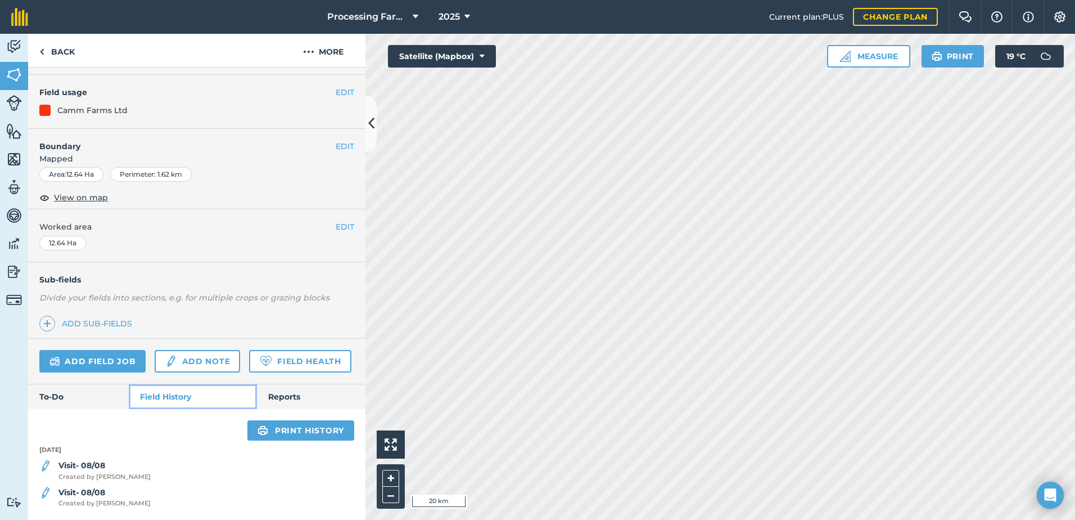
scroll to position [117, 0]
click at [123, 470] on div "Visit- 08/08 Created by Polly M" at bounding box center [196, 470] width 337 height 22
click at [102, 469] on strong "Visit- 08/08" at bounding box center [81, 465] width 47 height 10
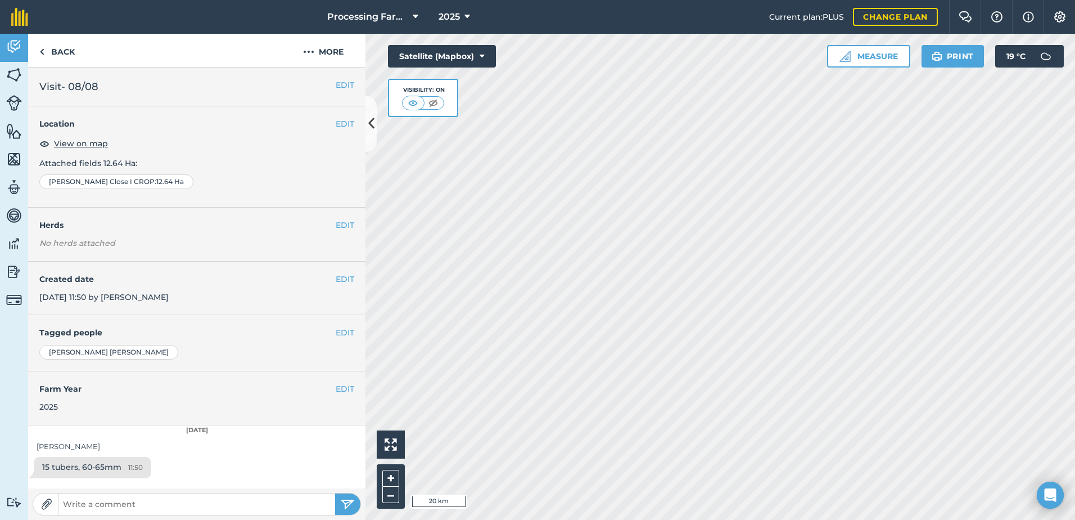
click at [320, 467] on div "15 tubers, 60-65mm 11:50" at bounding box center [196, 470] width 337 height 26
click at [59, 49] on link "Back" at bounding box center [57, 50] width 58 height 33
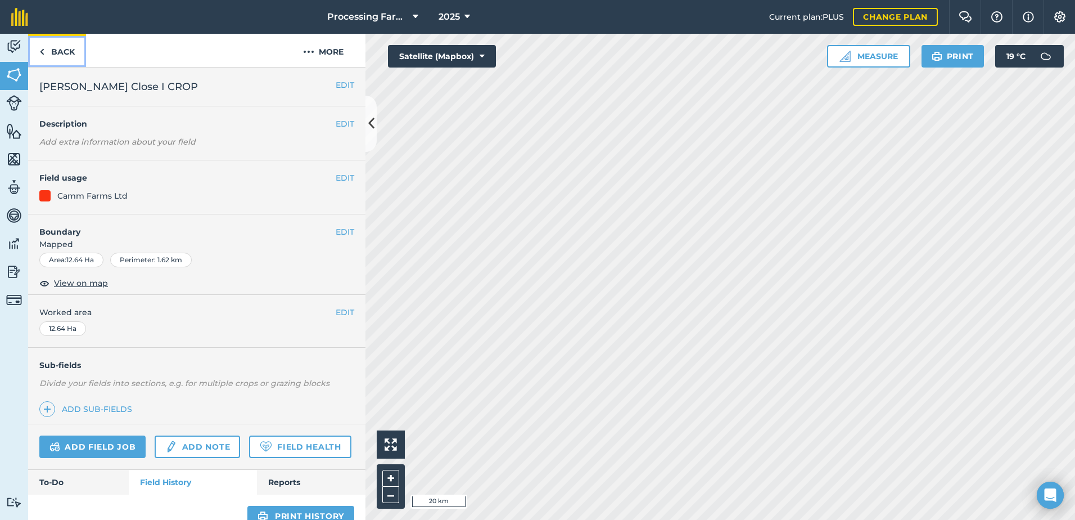
click at [65, 56] on link "Back" at bounding box center [57, 50] width 58 height 33
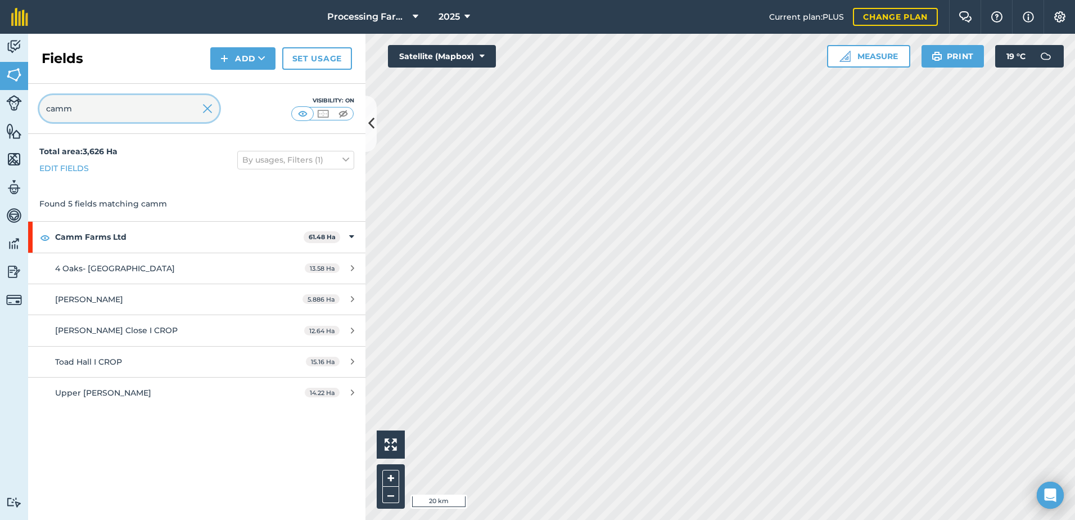
drag, startPoint x: 98, startPoint y: 107, endPoint x: 26, endPoint y: 116, distance: 72.5
click at [26, 116] on div "Activity Fields Livestock Features Maps Team Vehicles Data Reporting Billing Tu…" at bounding box center [537, 277] width 1075 height 486
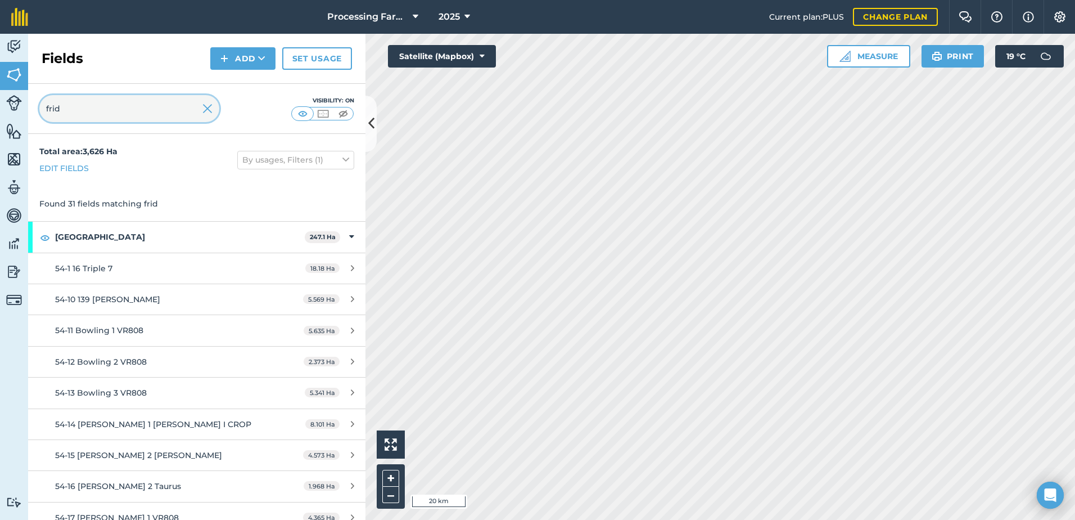
type input "frid"
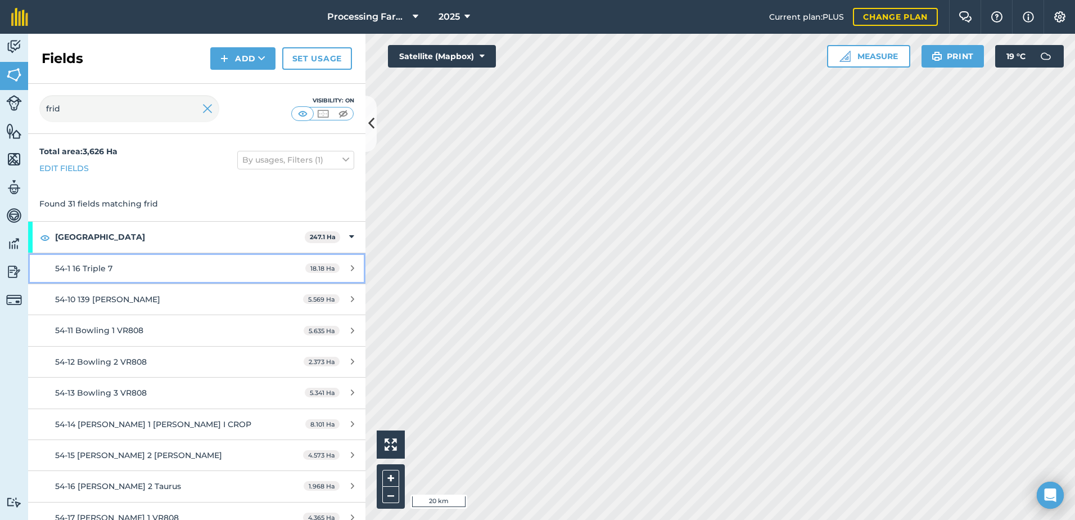
click at [116, 267] on div "54-1 16 Triple 7" at bounding box center [160, 268] width 211 height 12
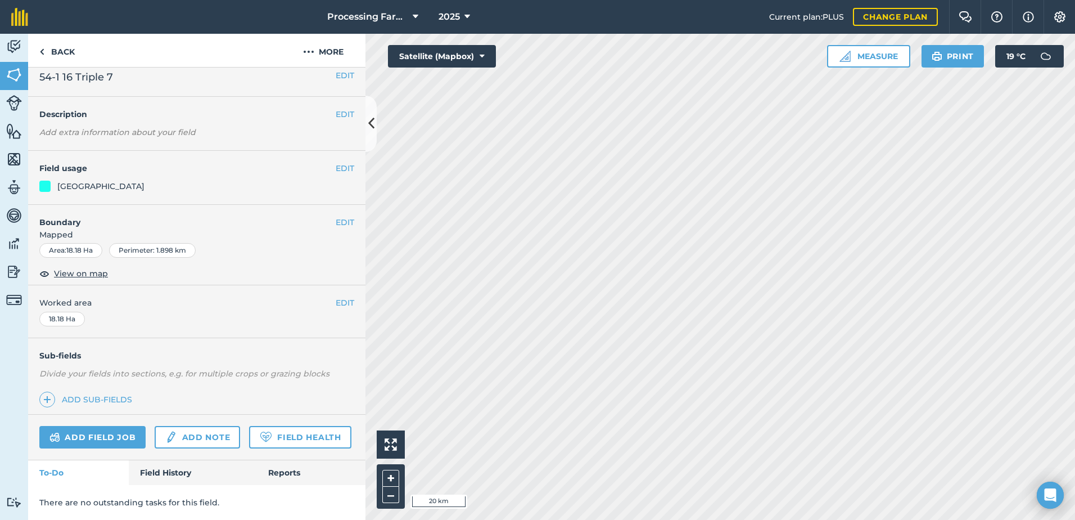
scroll to position [41, 0]
click at [180, 468] on link "Field History" at bounding box center [193, 472] width 128 height 25
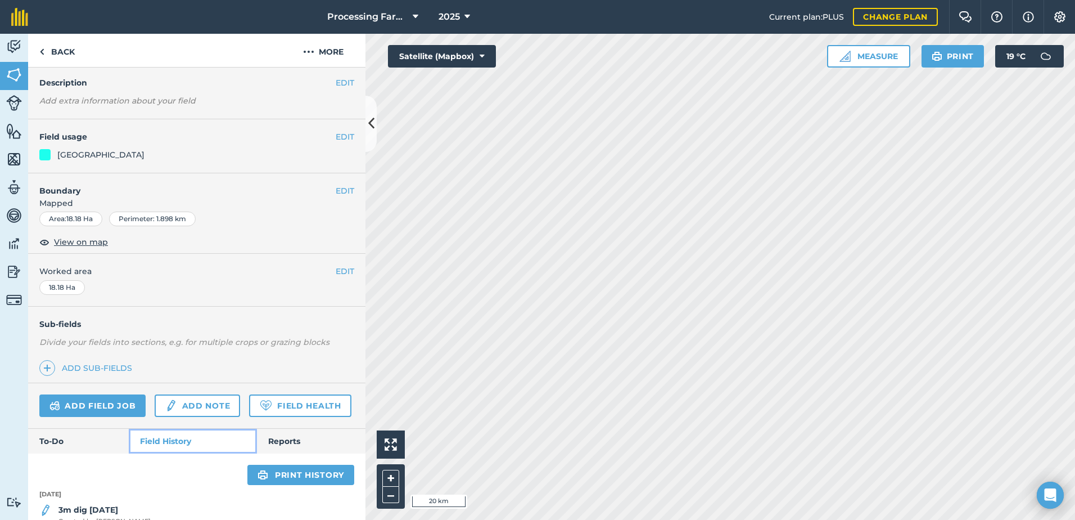
scroll to position [132, 0]
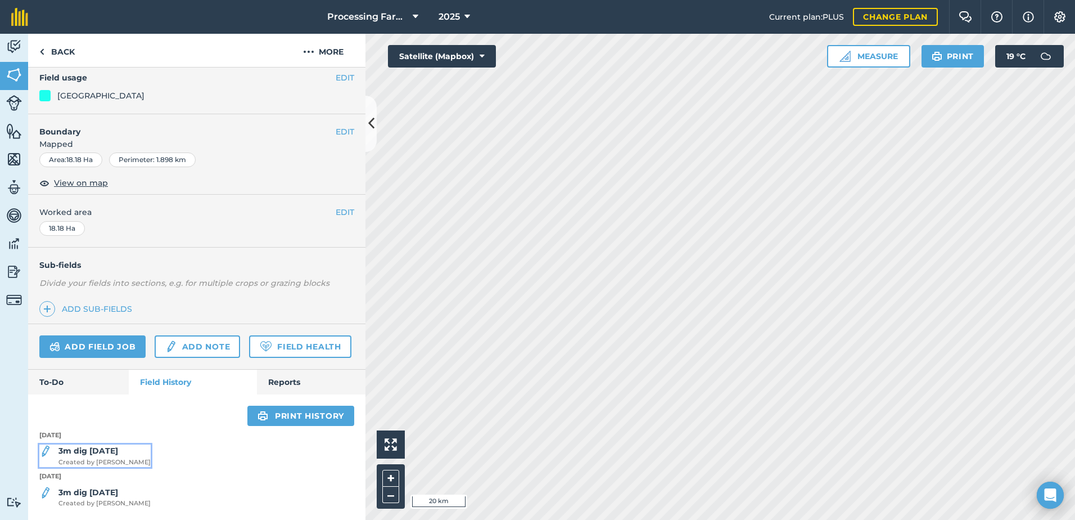
click at [112, 458] on span "Created by [PERSON_NAME]" at bounding box center [104, 462] width 92 height 10
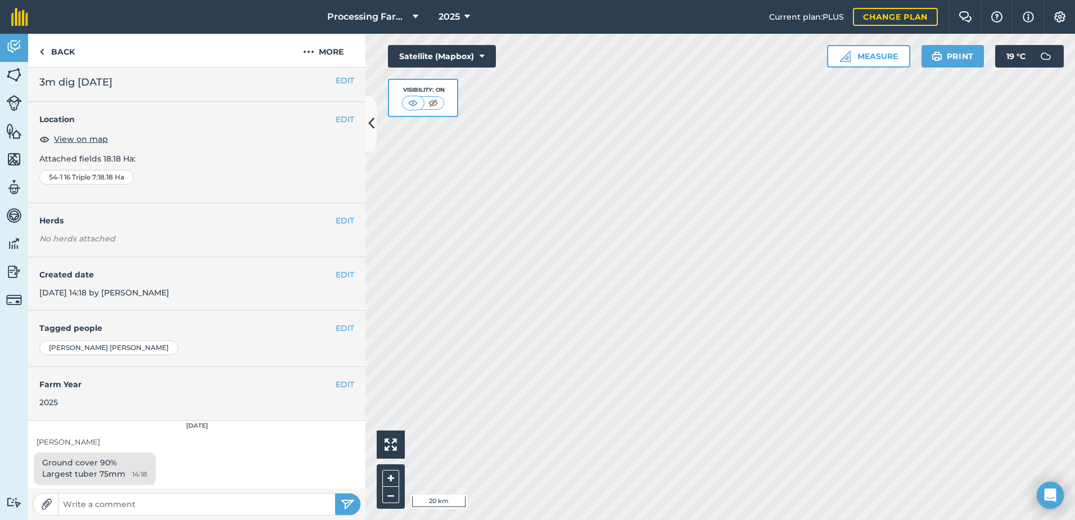
scroll to position [3, 0]
click at [70, 137] on span "View on map" at bounding box center [81, 140] width 54 height 12
click at [62, 43] on link "Back" at bounding box center [57, 50] width 58 height 33
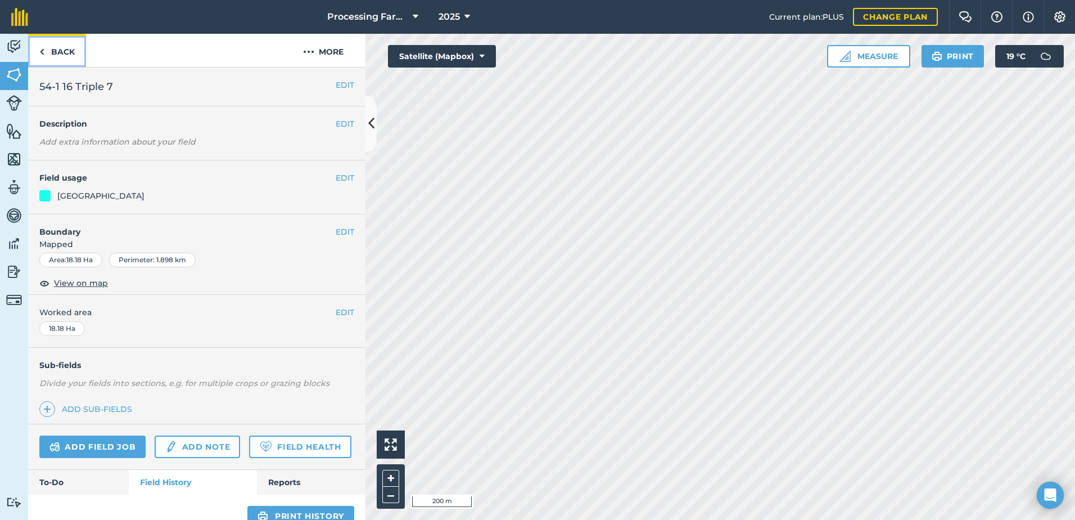
click at [64, 50] on link "Back" at bounding box center [57, 50] width 58 height 33
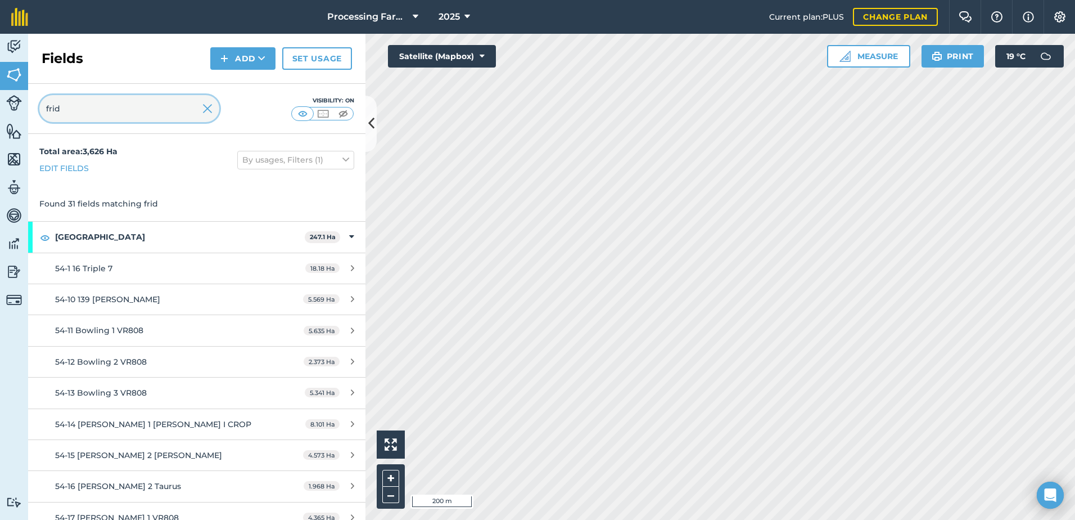
drag, startPoint x: 19, startPoint y: 106, endPoint x: 6, endPoint y: 105, distance: 13.5
click at [6, 105] on div "Activity Fields Livestock Features Maps Team Vehicles Data Reporting Billing Tu…" at bounding box center [537, 277] width 1075 height 486
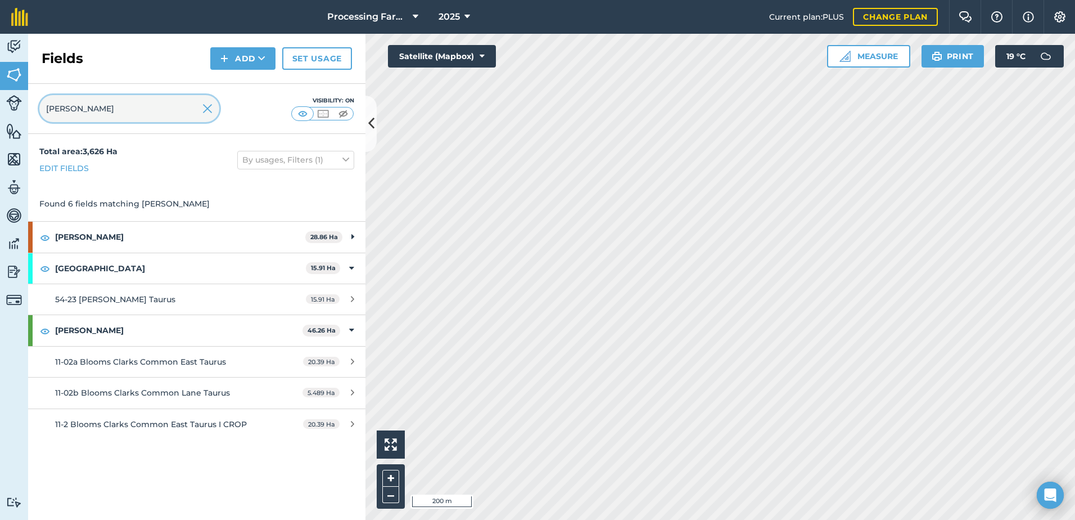
type input "clark"
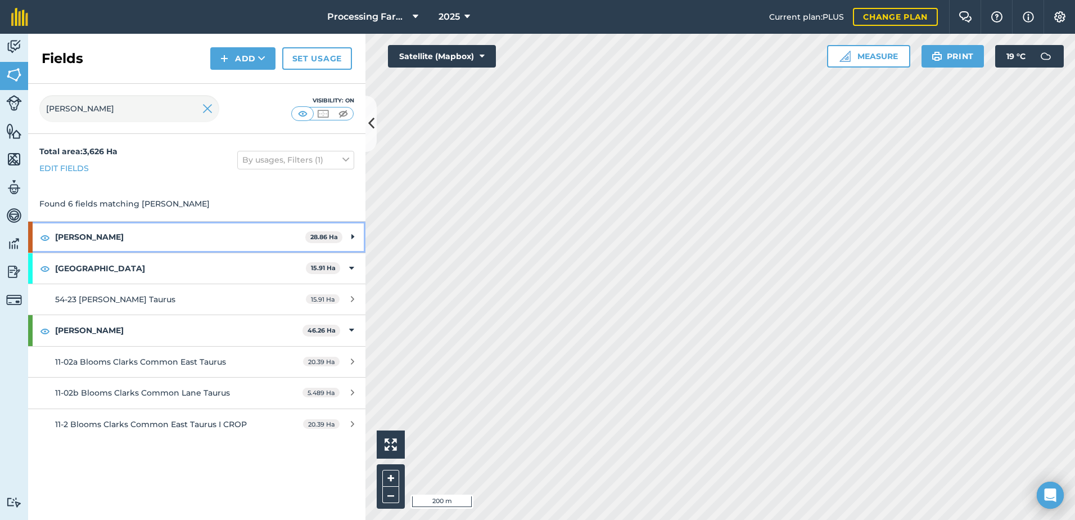
drag, startPoint x: 69, startPoint y: 238, endPoint x: 98, endPoint y: 252, distance: 32.7
click at [69, 238] on strong "[PERSON_NAME]" at bounding box center [180, 237] width 250 height 30
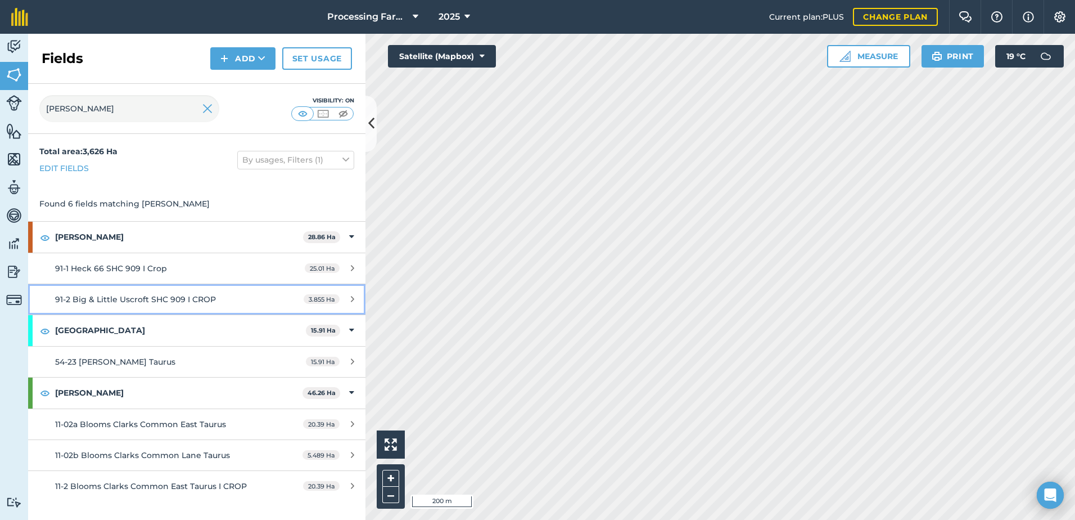
click at [159, 296] on span "91-2 Big & Little Uscroft SHC 909 I CROP" at bounding box center [135, 299] width 161 height 10
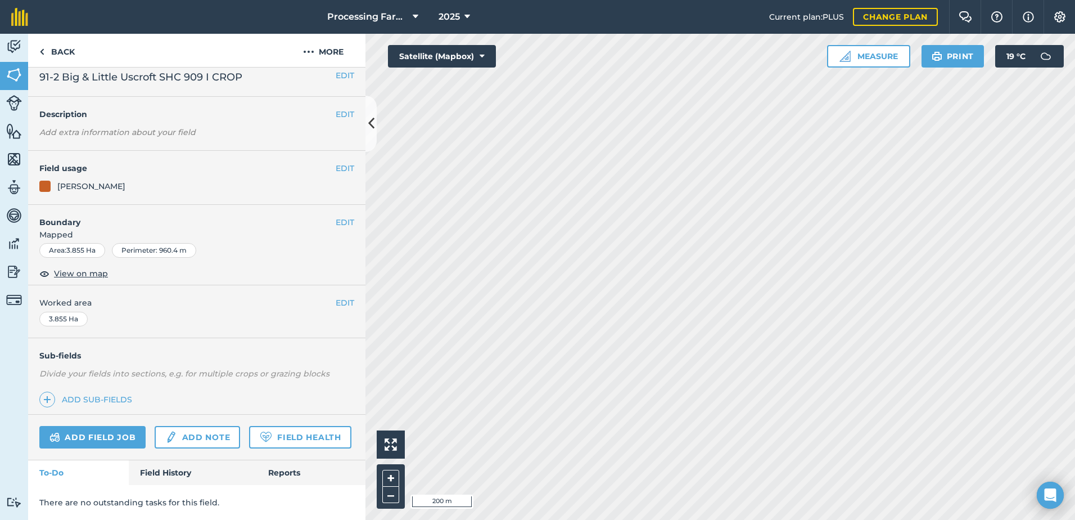
scroll to position [41, 0]
click at [174, 463] on link "Field History" at bounding box center [193, 472] width 128 height 25
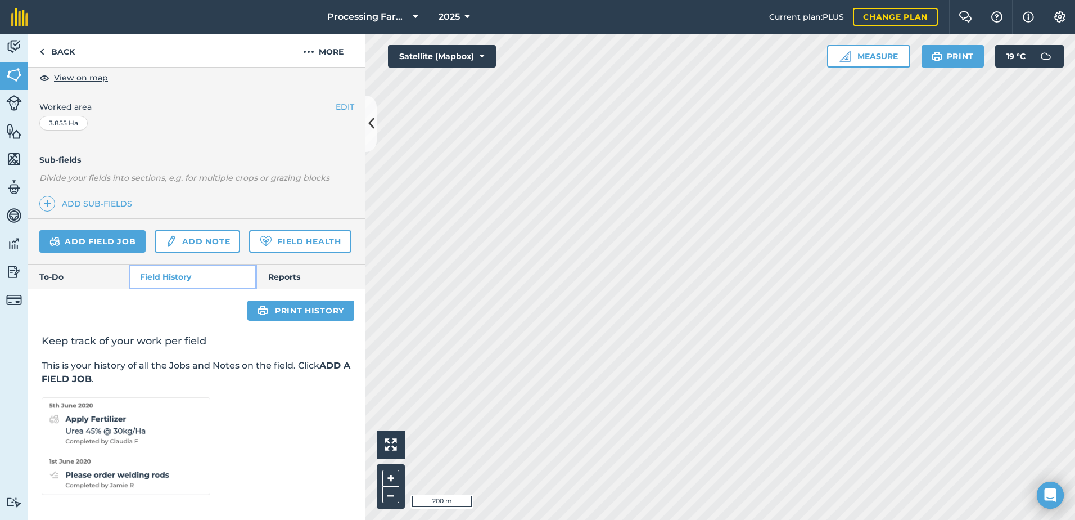
scroll to position [237, 0]
click at [74, 56] on link "Back" at bounding box center [57, 50] width 58 height 33
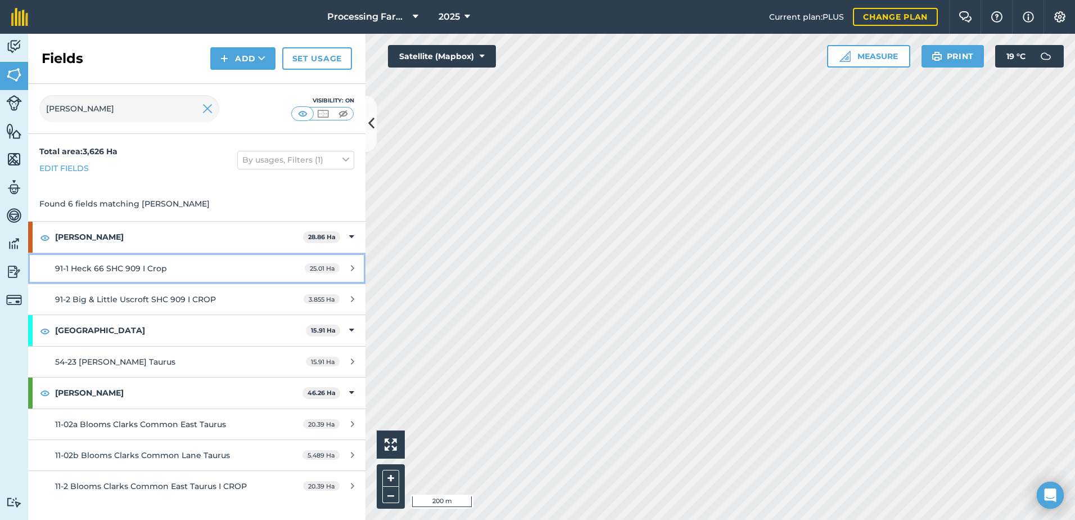
click at [140, 267] on span "91-1 Heck 66 SHC 909 I Crop" at bounding box center [111, 268] width 112 height 10
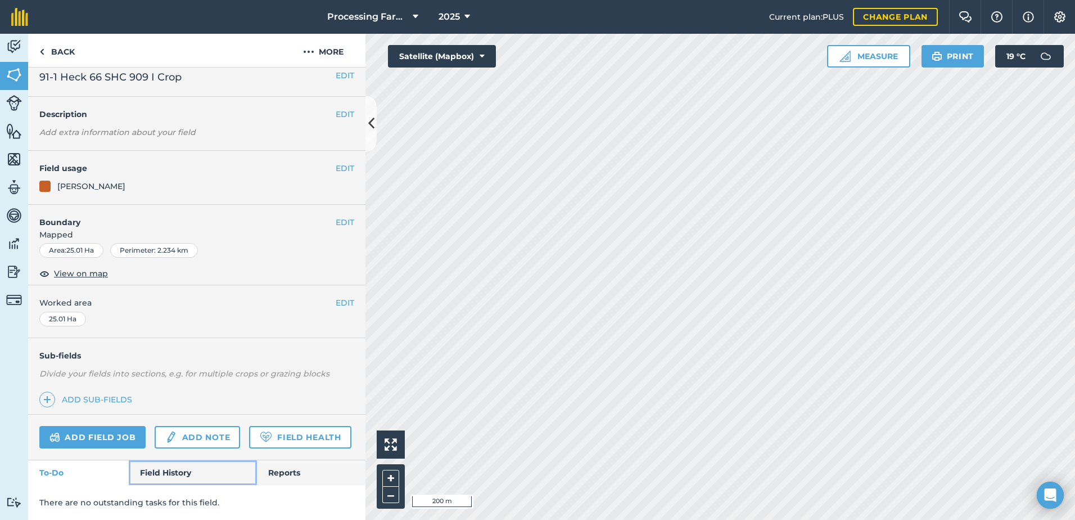
click at [174, 475] on link "Field History" at bounding box center [193, 472] width 128 height 25
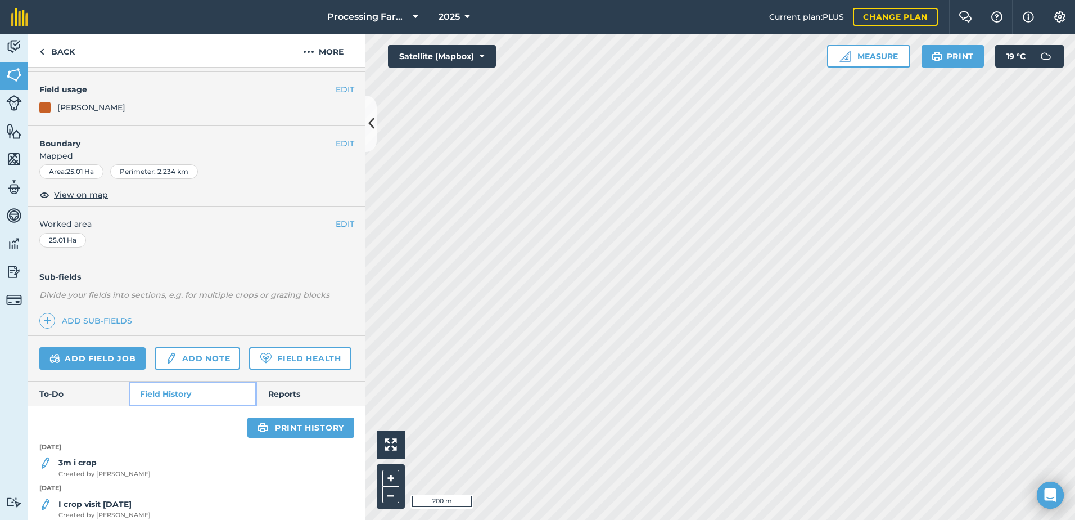
scroll to position [322, 0]
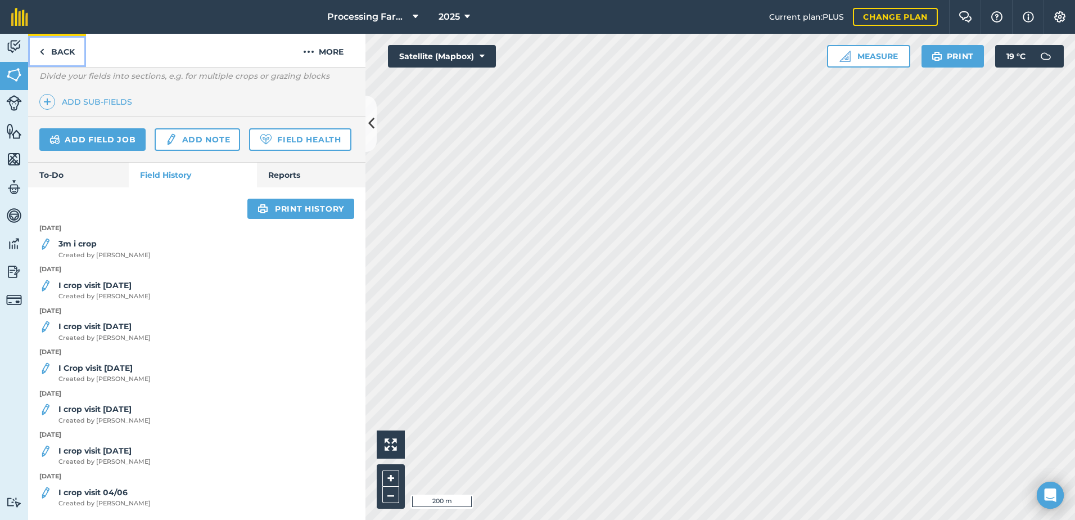
click at [65, 54] on link "Back" at bounding box center [57, 50] width 58 height 33
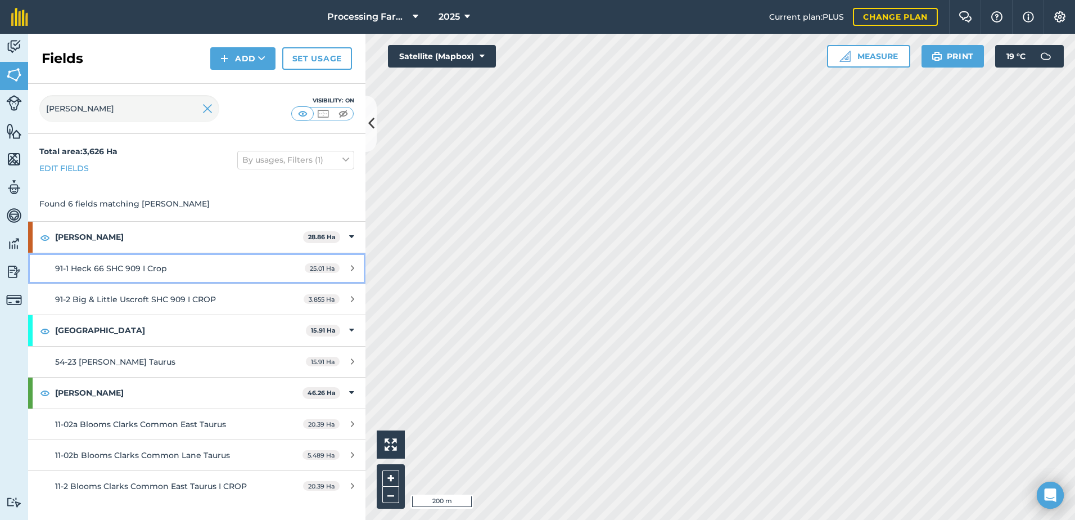
click at [135, 268] on span "91-1 Heck 66 SHC 909 I Crop" at bounding box center [111, 268] width 112 height 10
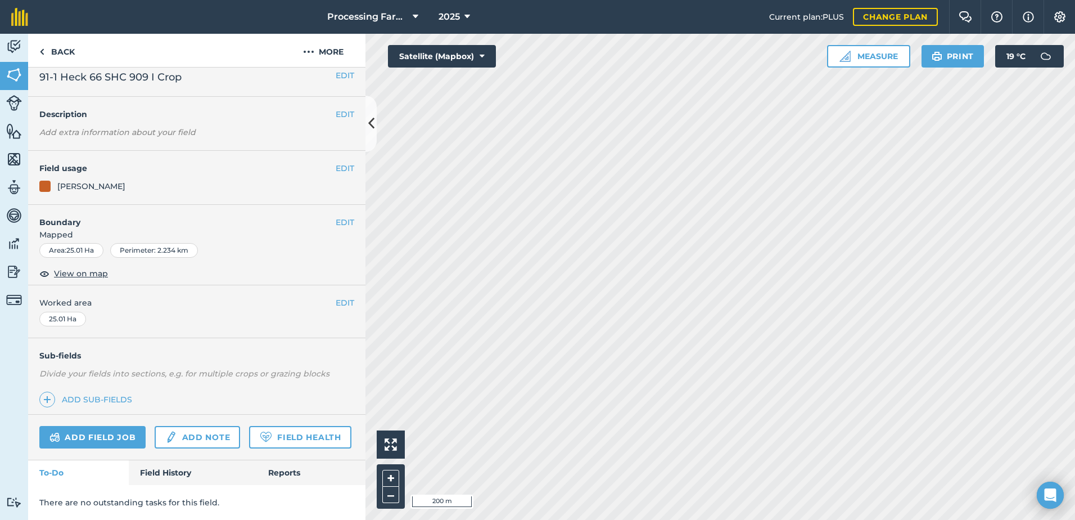
scroll to position [41, 0]
click at [185, 475] on link "Field History" at bounding box center [193, 472] width 128 height 25
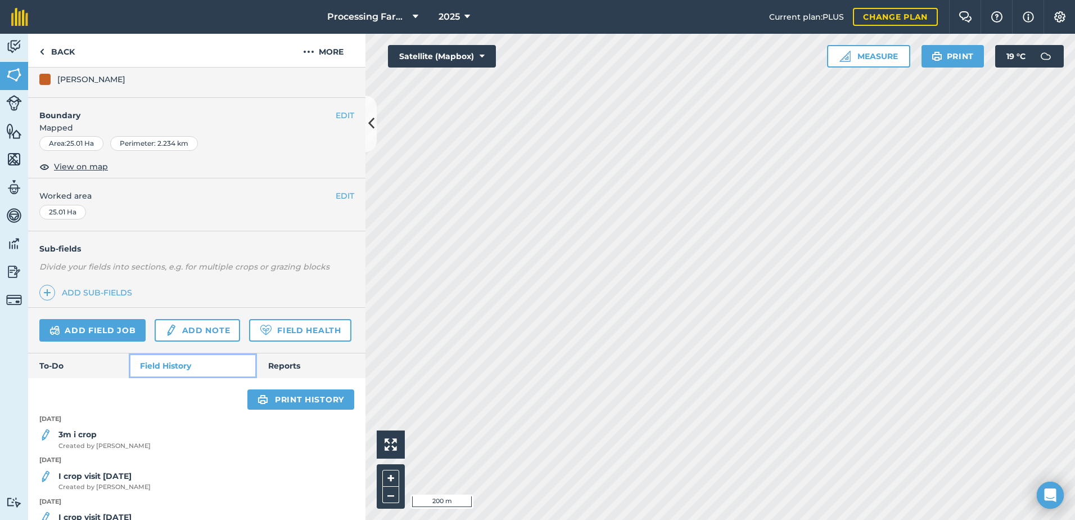
scroll to position [266, 0]
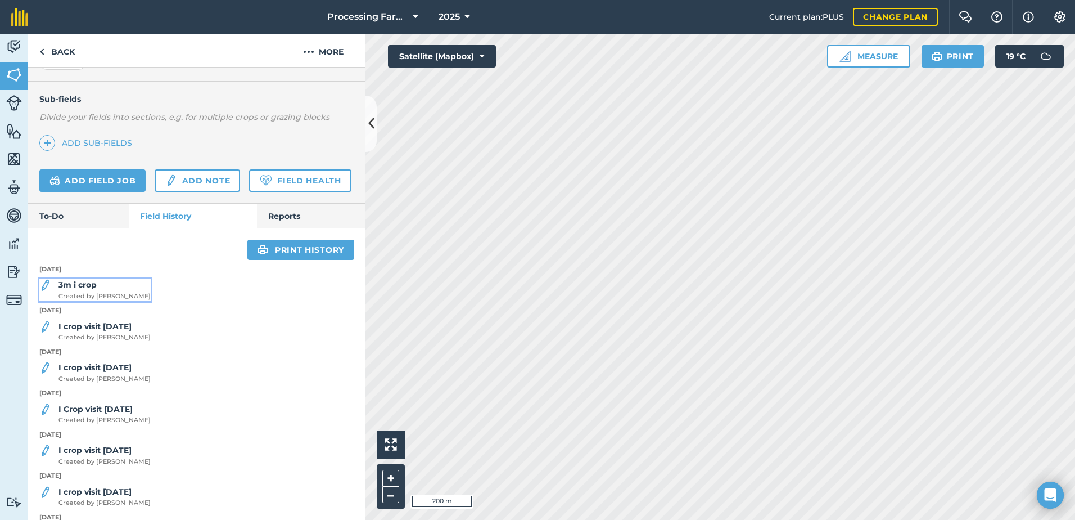
click at [111, 301] on div "3m i crop Created by Mike D" at bounding box center [104, 289] width 92 height 22
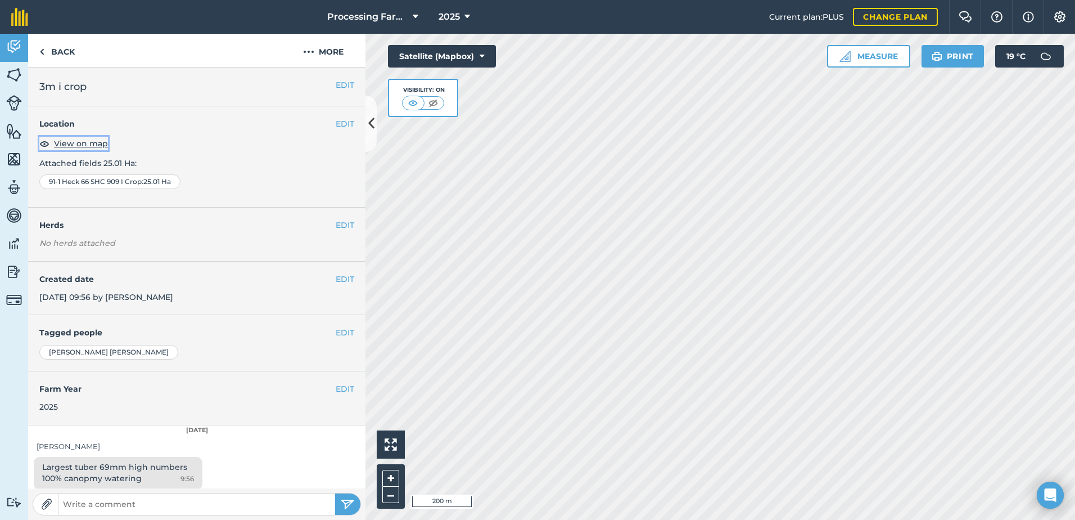
click at [65, 144] on span "View on map" at bounding box center [81, 143] width 54 height 12
click at [75, 49] on link "Back" at bounding box center [57, 50] width 58 height 33
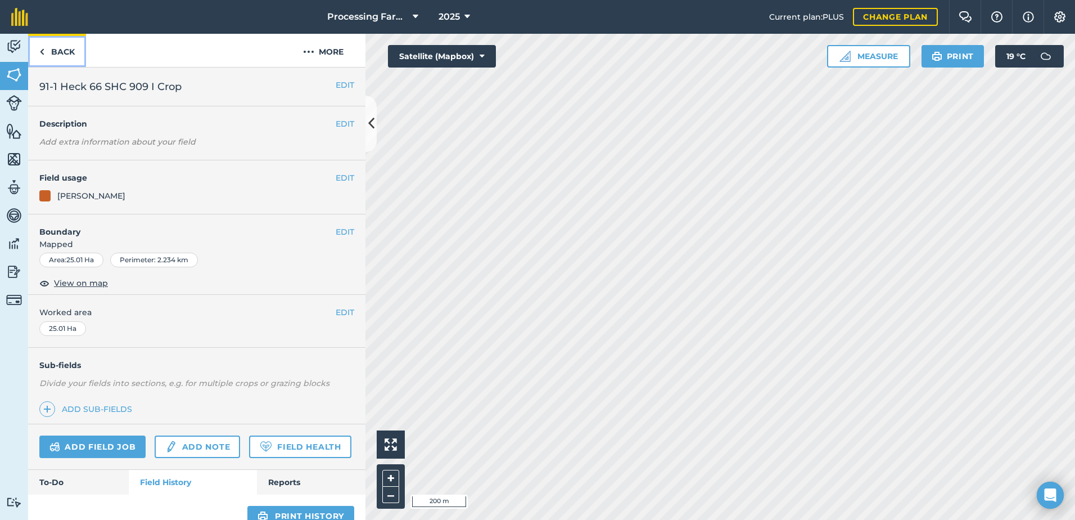
click at [57, 59] on link "Back" at bounding box center [57, 50] width 58 height 33
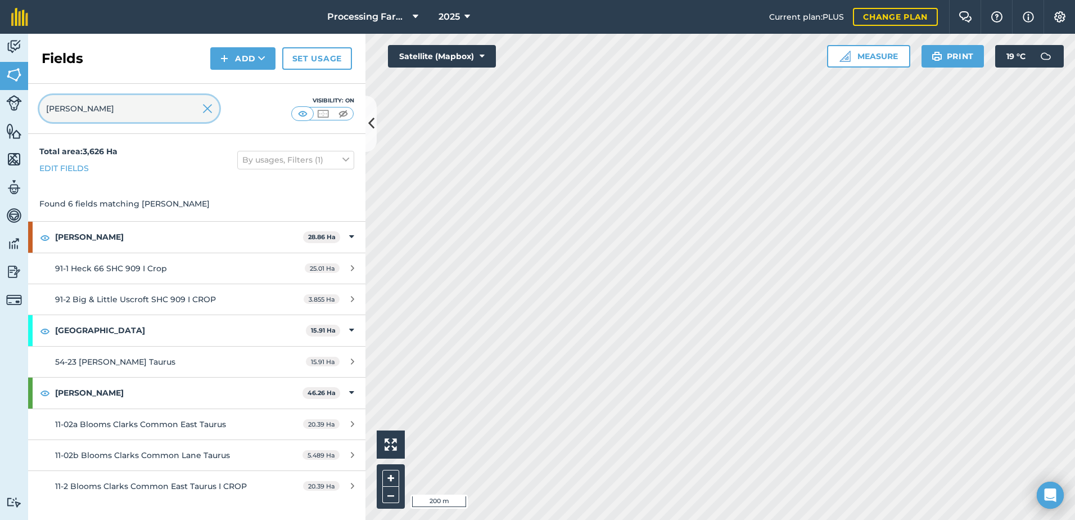
drag, startPoint x: 92, startPoint y: 106, endPoint x: 37, endPoint y: 106, distance: 55.1
click at [37, 106] on div "clark Visibility: On" at bounding box center [196, 109] width 337 height 50
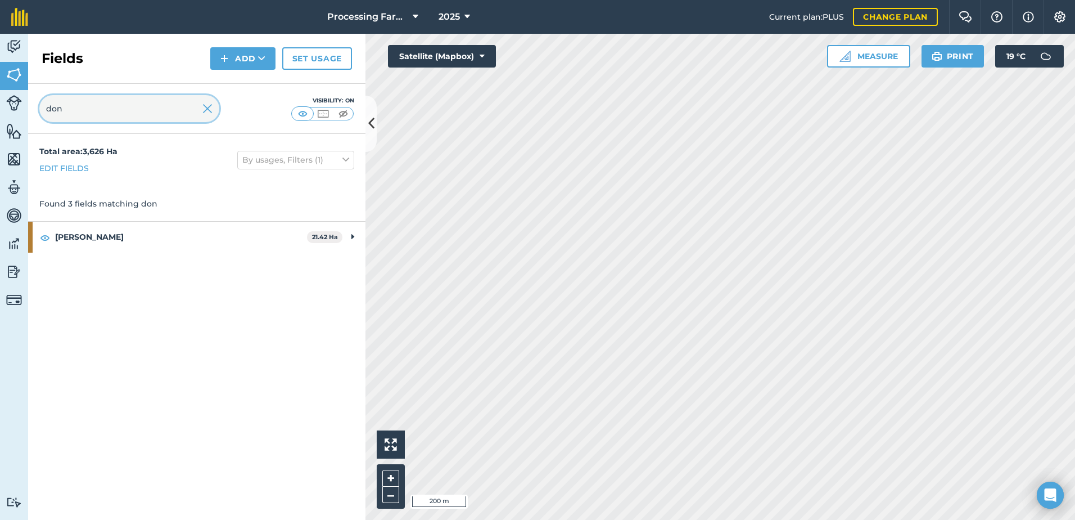
type input "don"
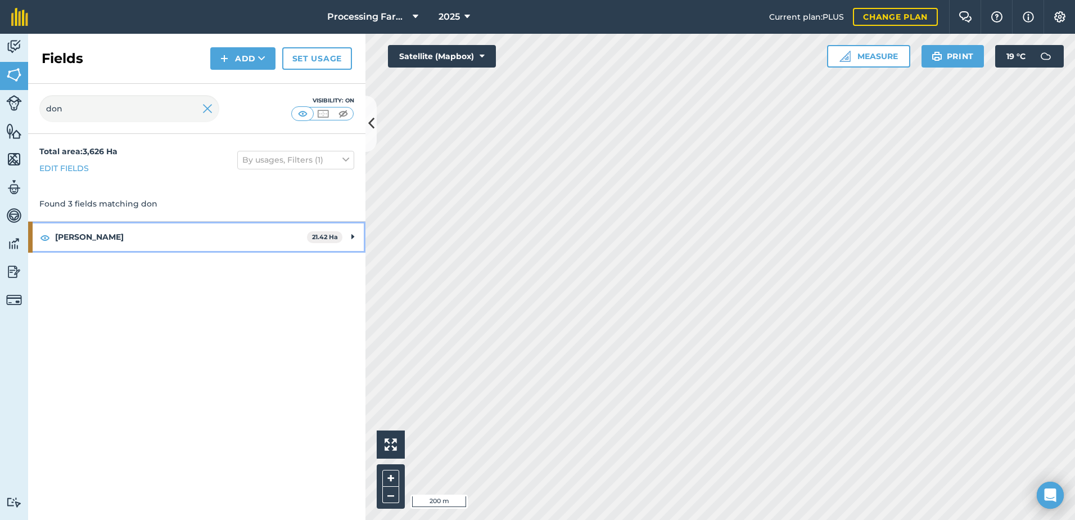
click at [83, 238] on strong "[PERSON_NAME]" at bounding box center [181, 237] width 252 height 30
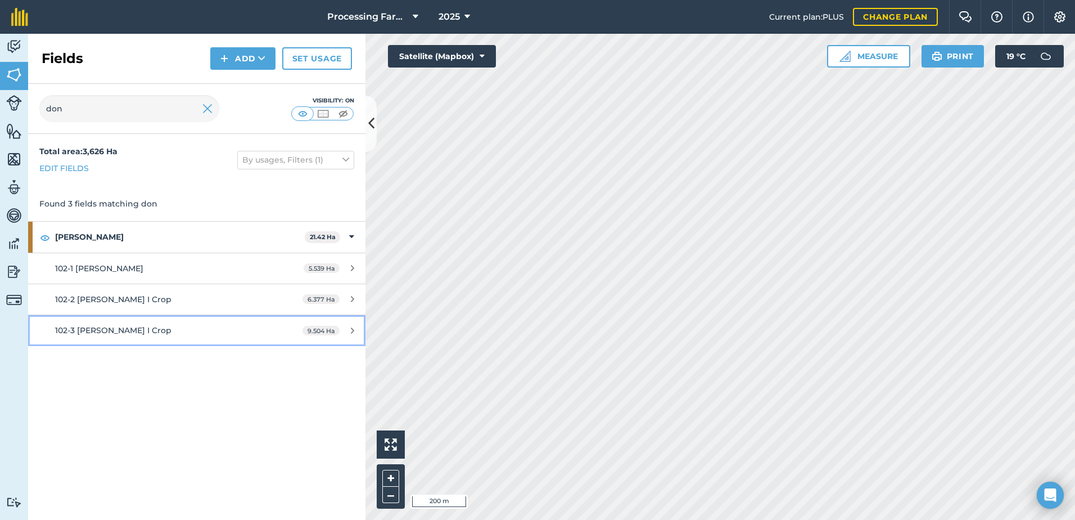
click at [169, 334] on span "102-3 [PERSON_NAME] I Crop" at bounding box center [113, 330] width 116 height 10
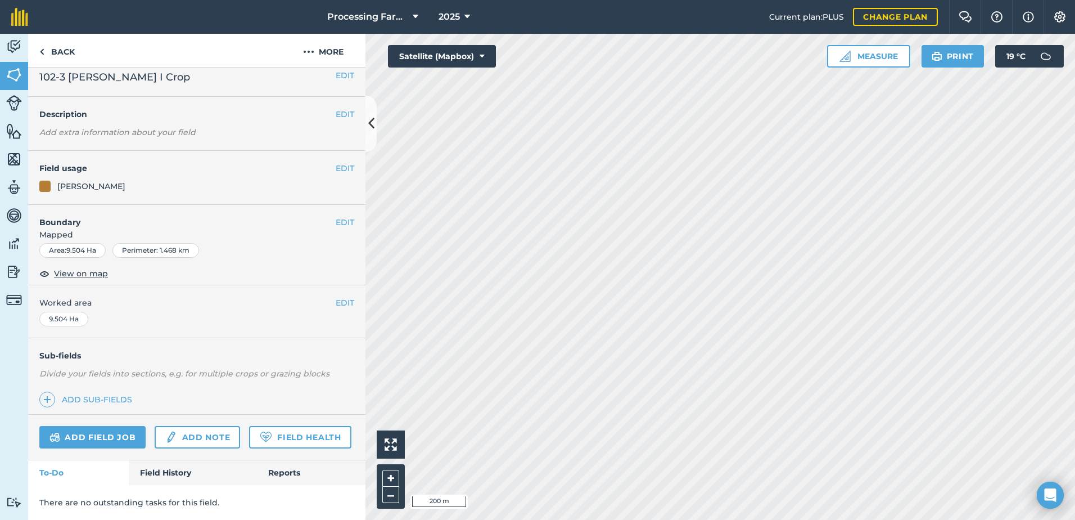
scroll to position [41, 0]
click at [176, 473] on link "Field History" at bounding box center [193, 472] width 128 height 25
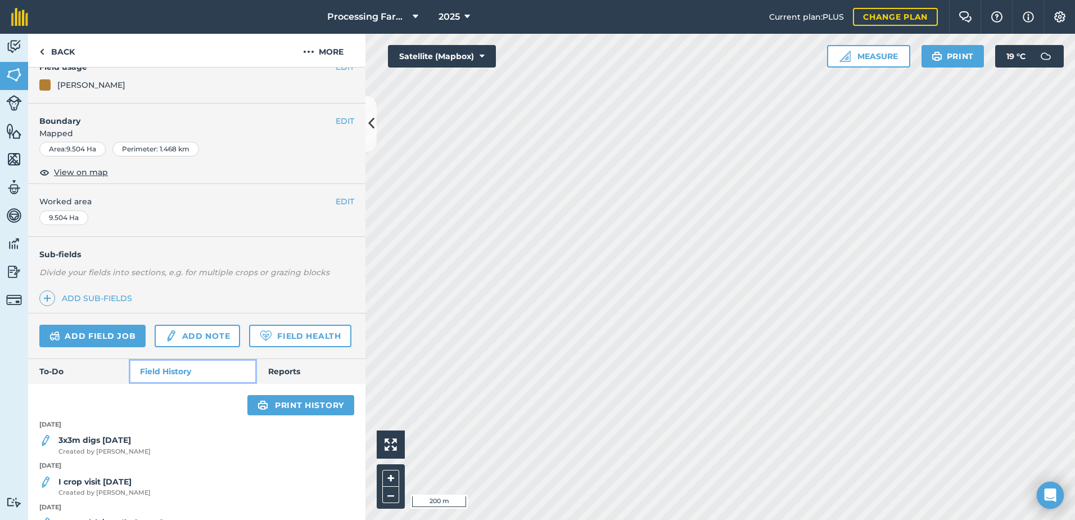
scroll to position [322, 0]
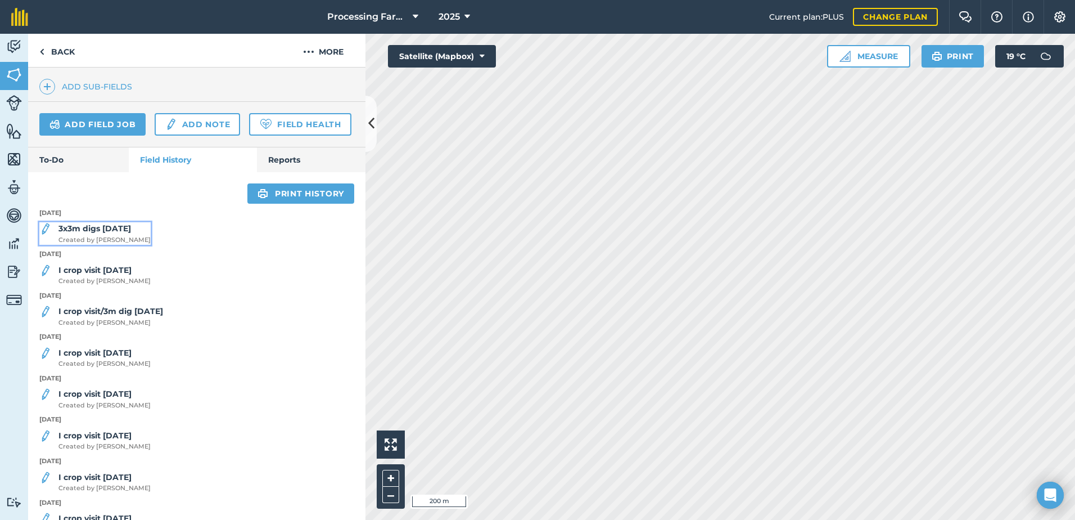
click at [116, 233] on strong "3x3m digs [DATE]" at bounding box center [94, 228] width 73 height 10
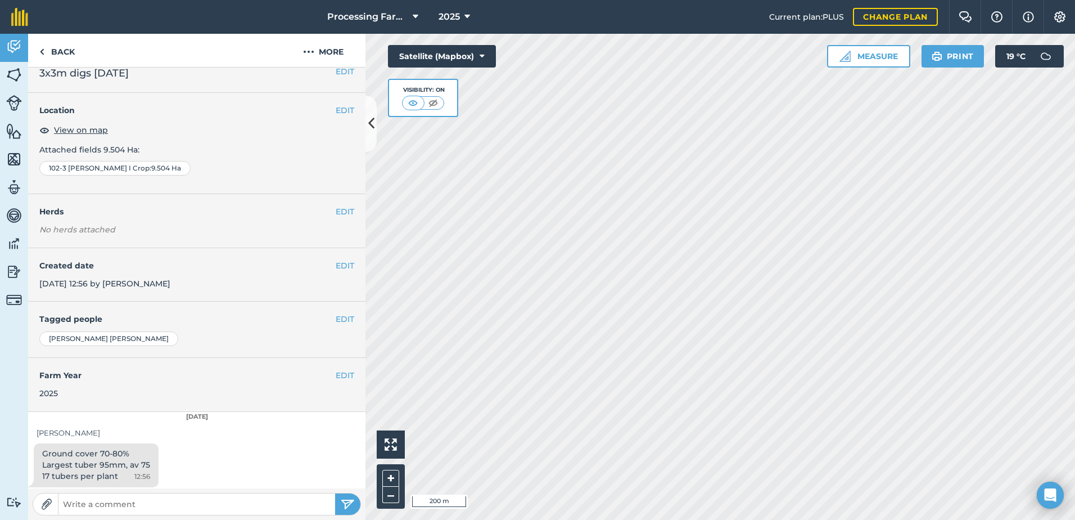
scroll to position [17, 0]
click at [67, 51] on link "Back" at bounding box center [57, 50] width 58 height 33
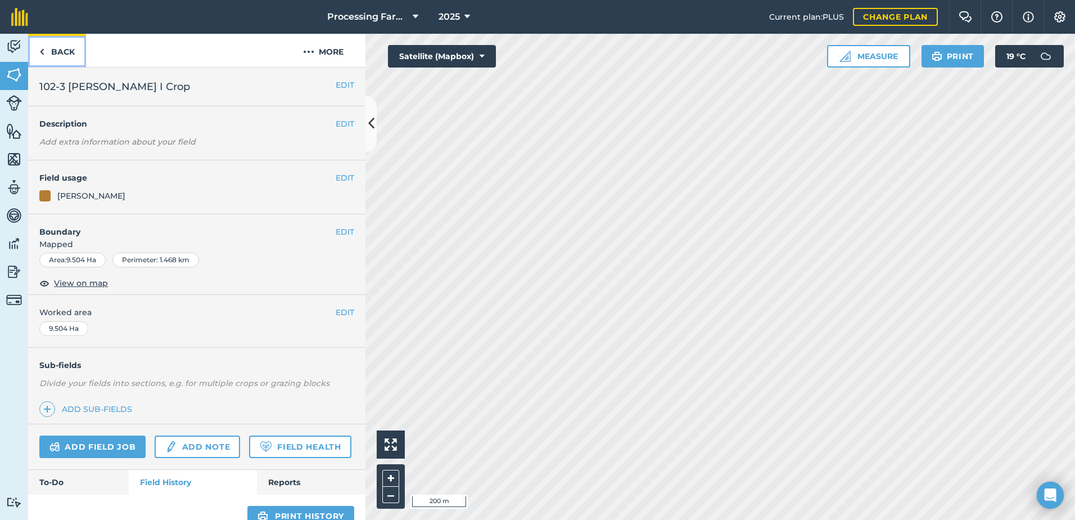
click at [56, 41] on link "Back" at bounding box center [57, 50] width 58 height 33
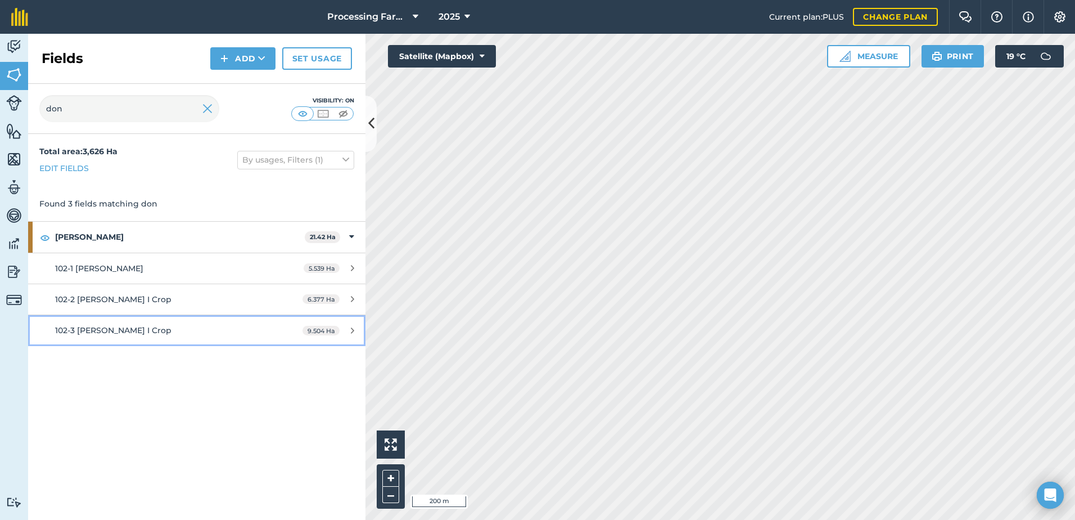
click at [150, 337] on link "102-3 Longfield Brooke I Crop 9.504 Ha" at bounding box center [196, 330] width 337 height 30
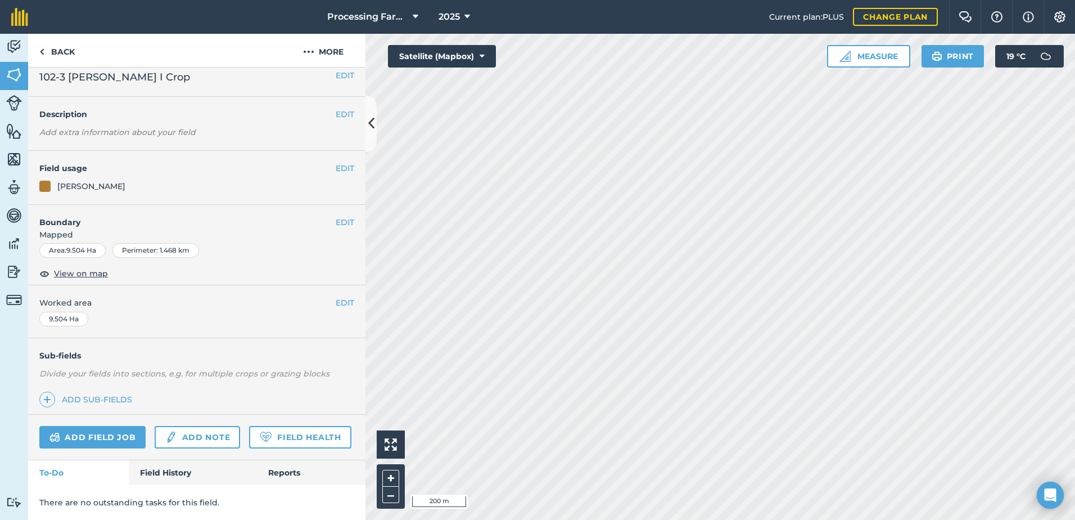
scroll to position [41, 0]
click at [183, 465] on link "Field History" at bounding box center [193, 472] width 128 height 25
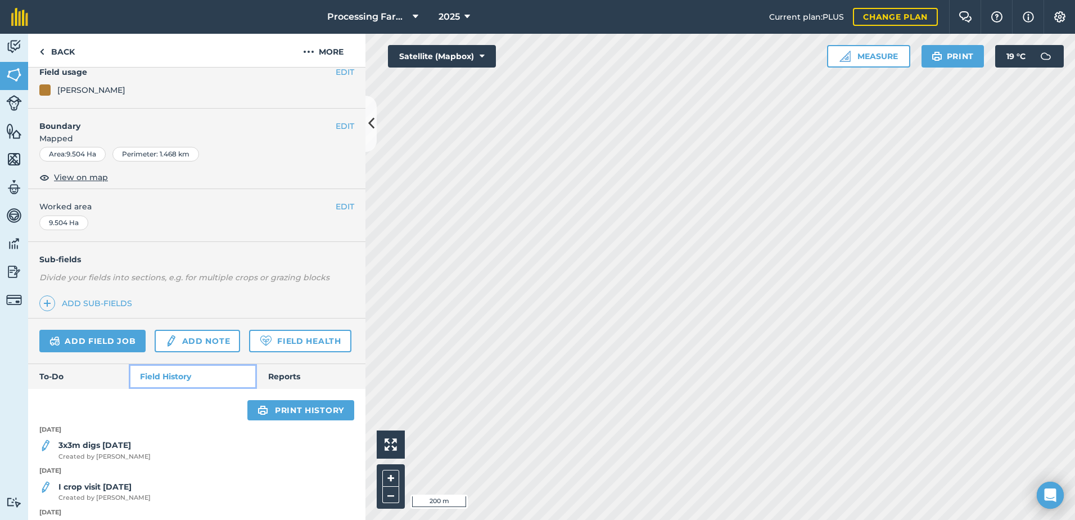
scroll to position [266, 0]
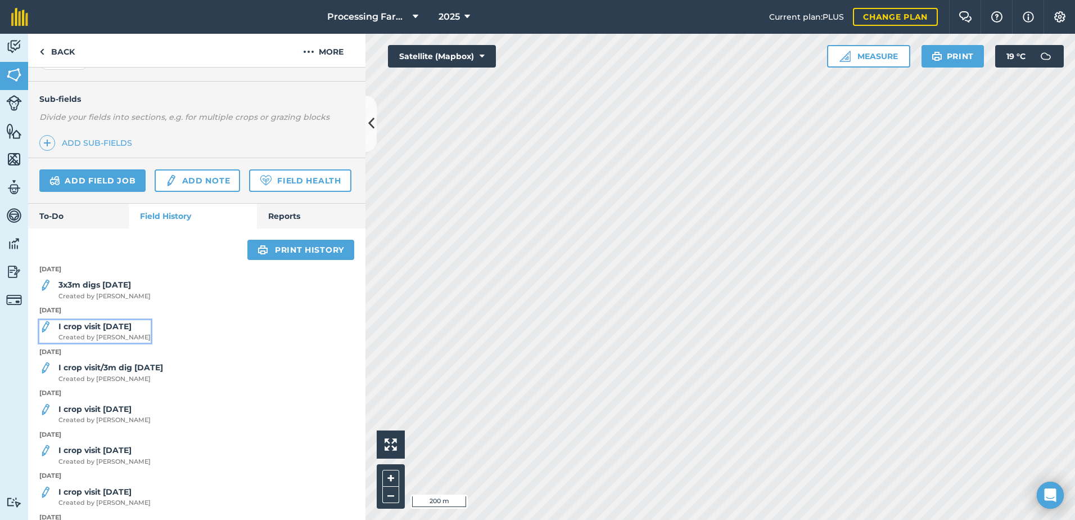
click at [118, 342] on span "Created by [PERSON_NAME]" at bounding box center [104, 337] width 92 height 10
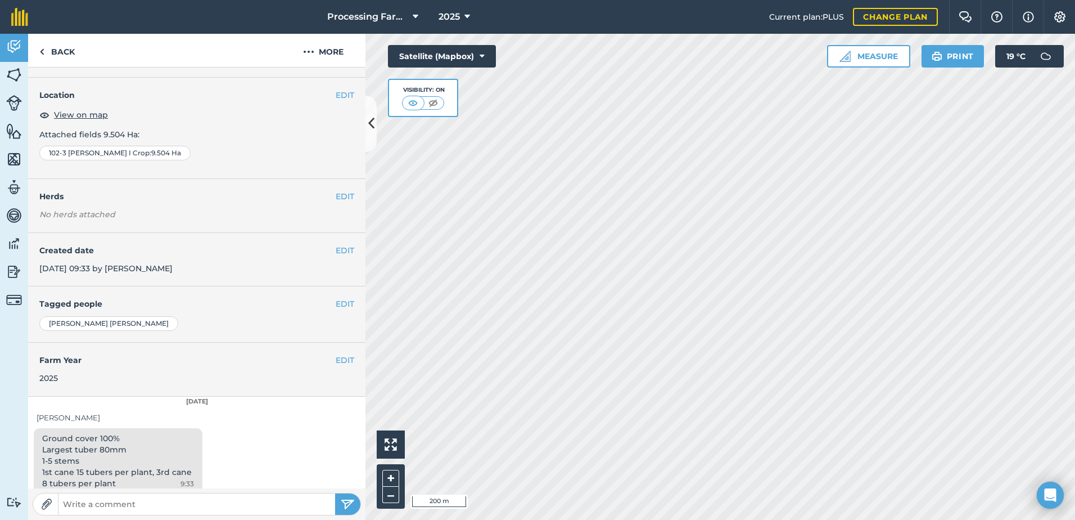
scroll to position [39, 0]
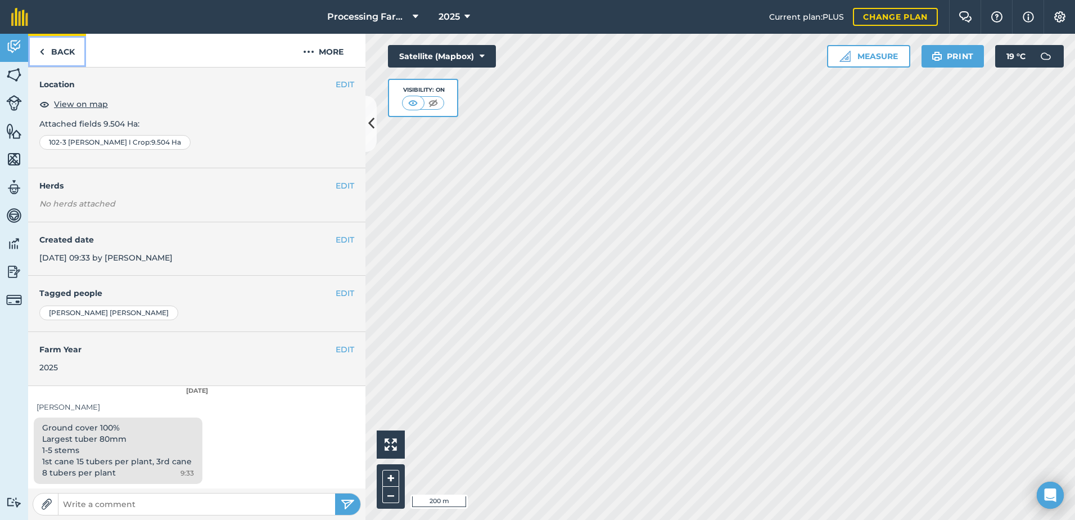
click at [72, 46] on link "Back" at bounding box center [57, 50] width 58 height 33
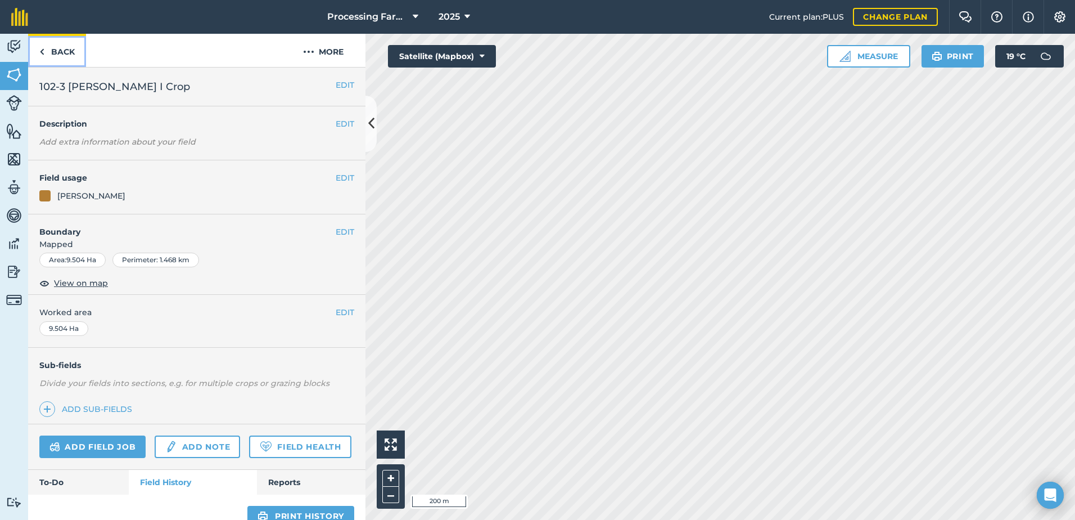
click at [72, 46] on link "Back" at bounding box center [57, 50] width 58 height 33
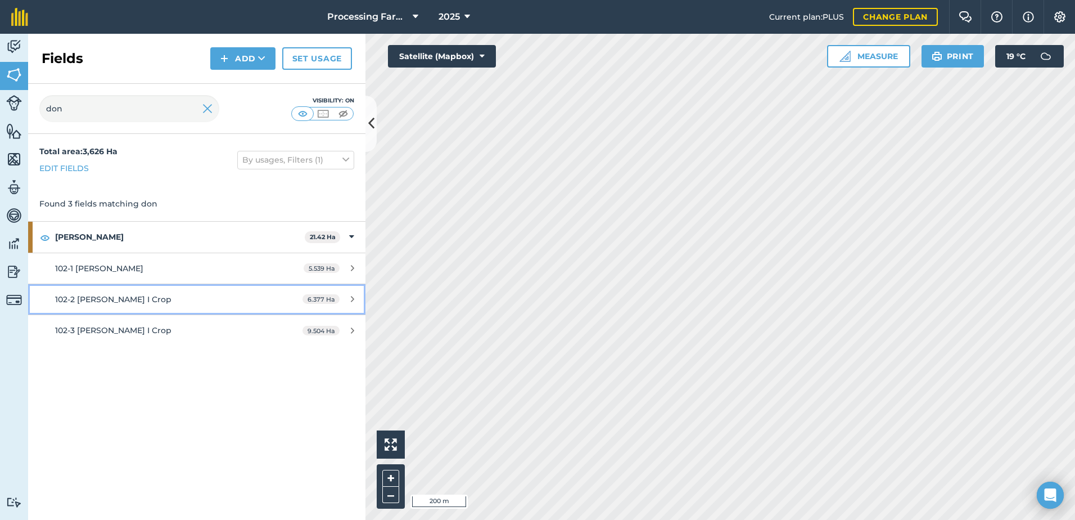
click at [107, 299] on span "102-2 [PERSON_NAME] I Crop" at bounding box center [113, 299] width 116 height 10
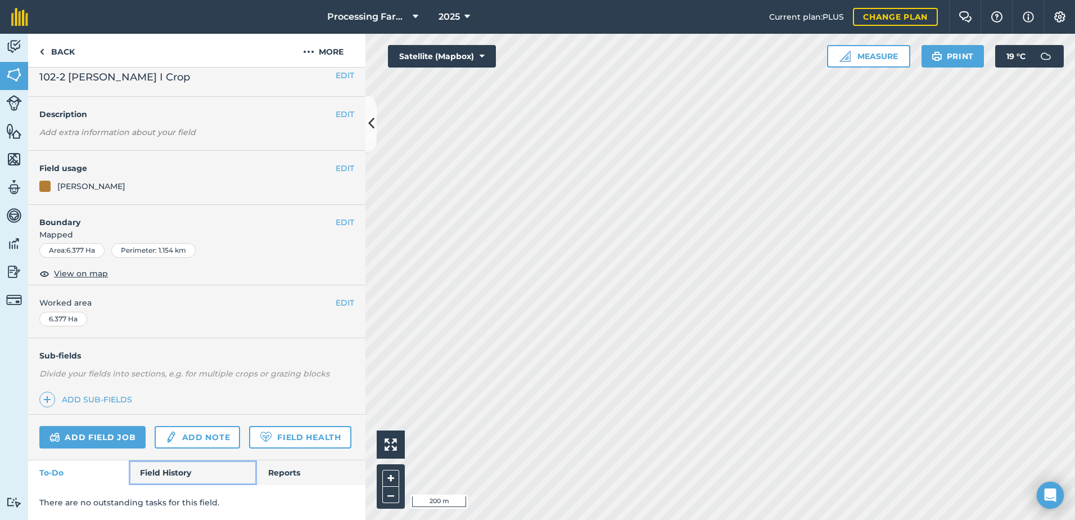
click at [169, 476] on link "Field History" at bounding box center [193, 472] width 128 height 25
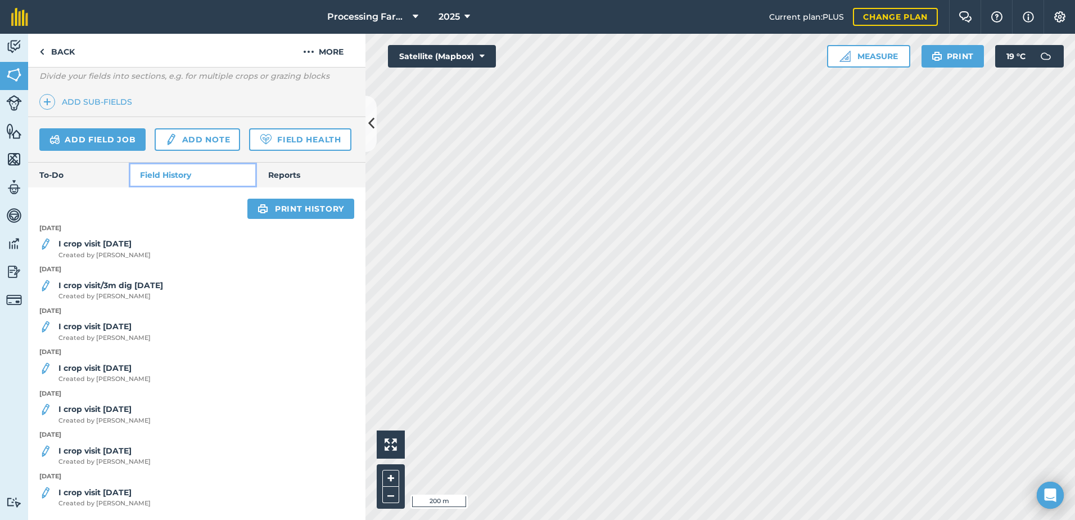
scroll to position [339, 0]
click at [239, 353] on p "9th July 2025" at bounding box center [196, 352] width 337 height 10
click at [119, 249] on strong "I crop visit [DATE]" at bounding box center [94, 243] width 73 height 10
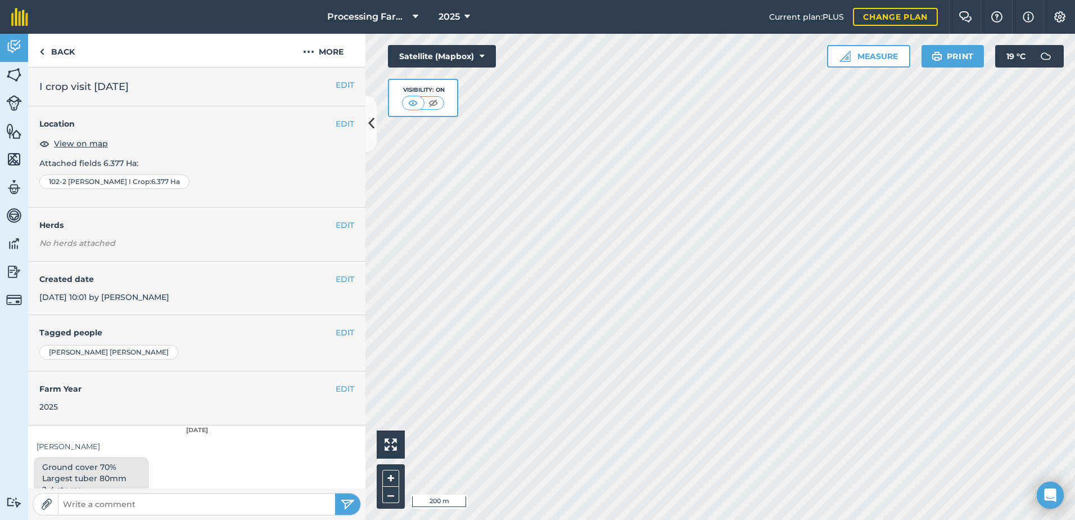
scroll to position [28, 0]
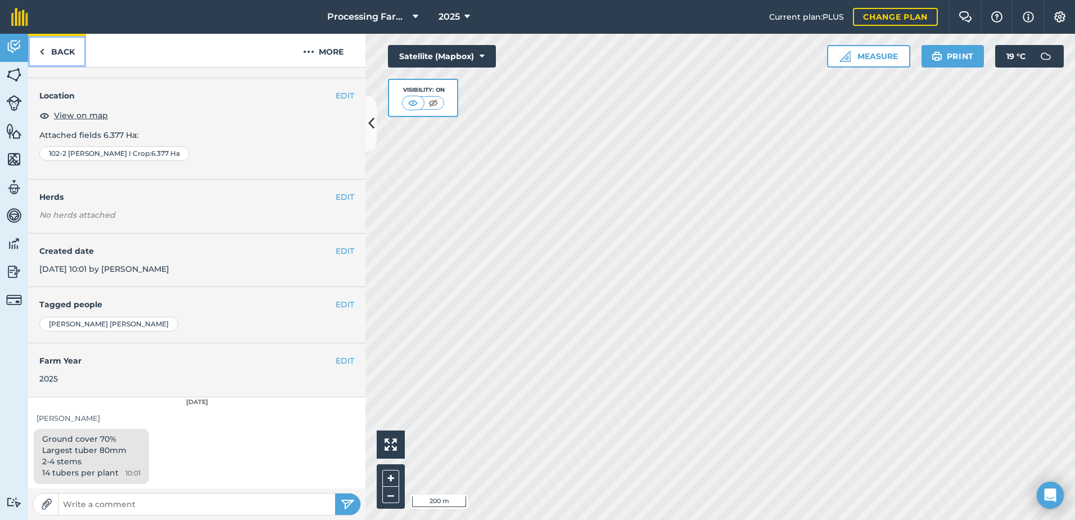
click at [58, 48] on link "Back" at bounding box center [57, 50] width 58 height 33
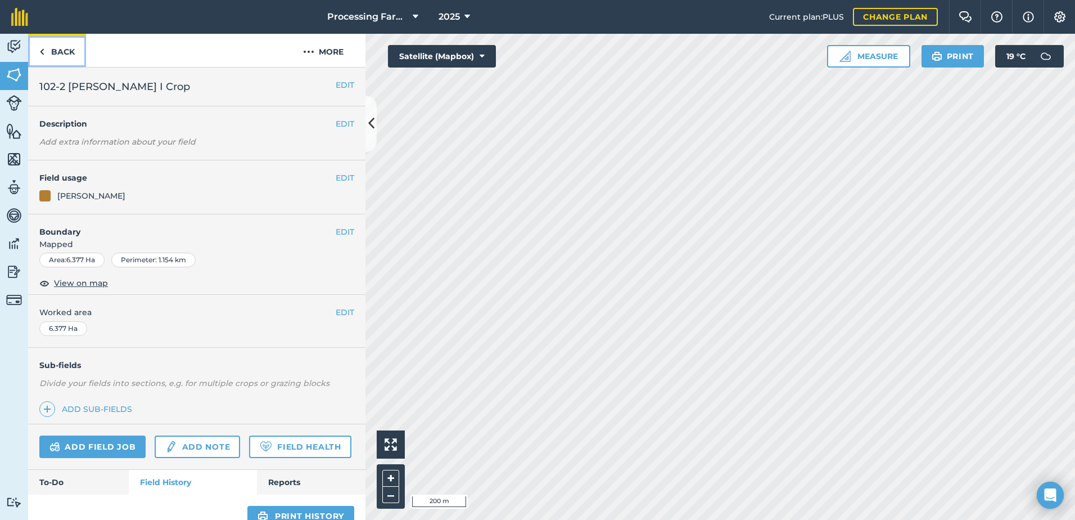
click at [67, 55] on link "Back" at bounding box center [57, 50] width 58 height 33
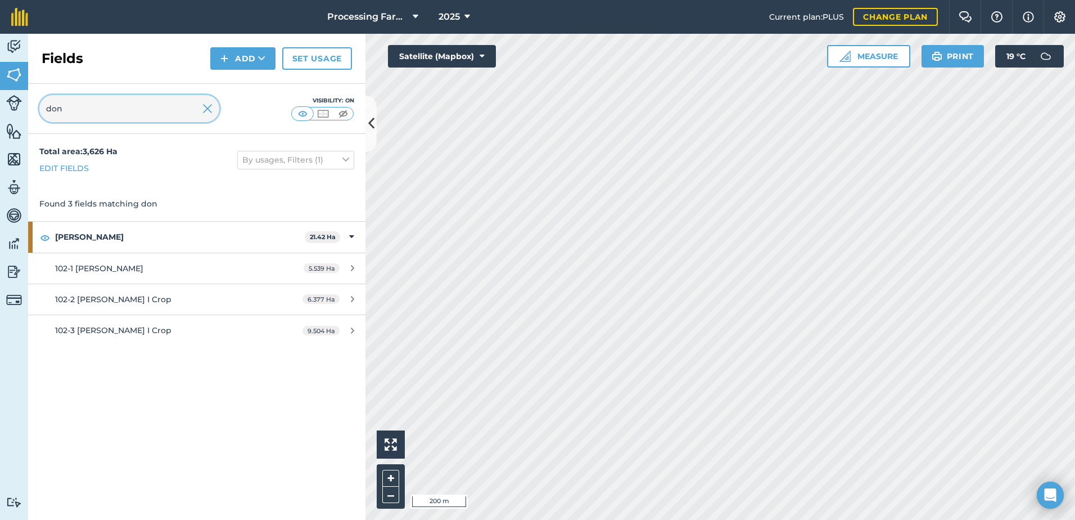
drag, startPoint x: 104, startPoint y: 107, endPoint x: -11, endPoint y: 118, distance: 115.2
click at [0, 118] on html "Processing Farms 2025 Current plan : PLUS Change plan Farm Chat Help Info Setti…" at bounding box center [537, 260] width 1075 height 520
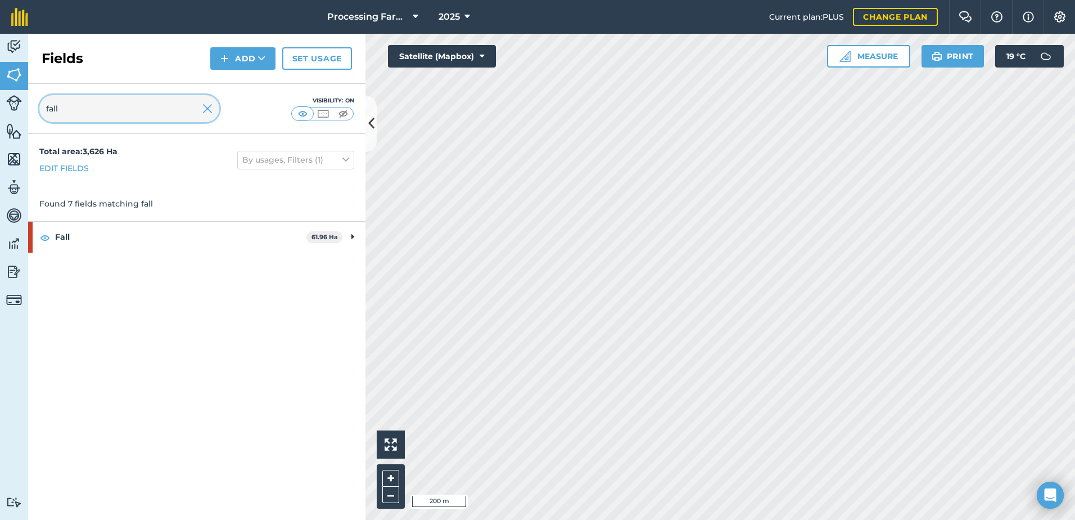
type input "fall"
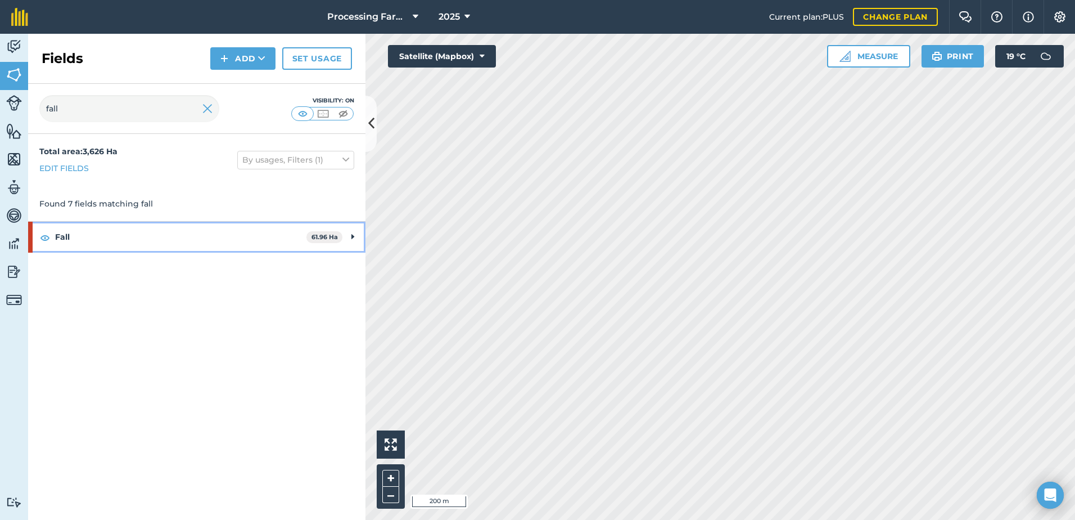
click at [55, 238] on div "Fall 61.96 Ha" at bounding box center [196, 237] width 337 height 30
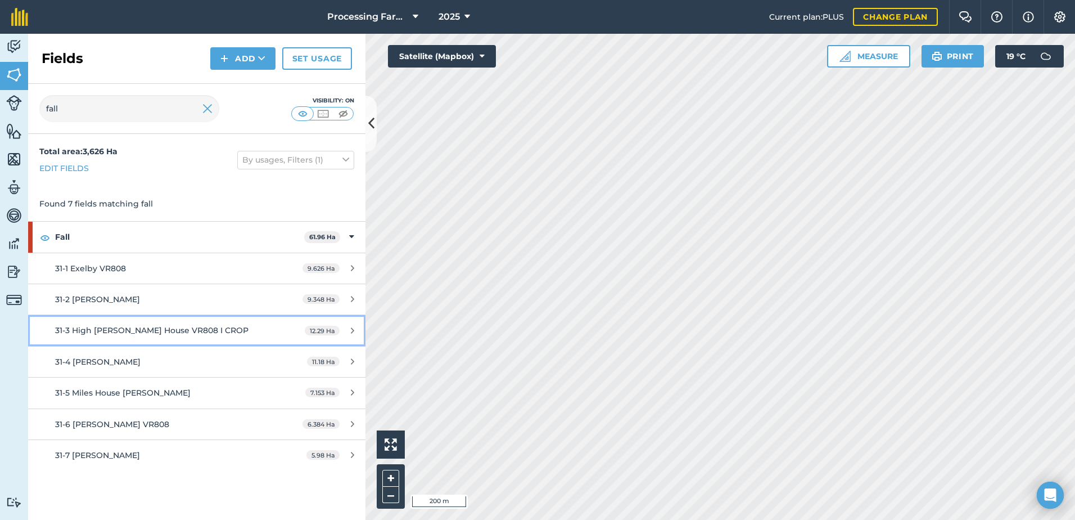
click at [171, 328] on span "31-3 High [PERSON_NAME] House VR808 I CROP" at bounding box center [151, 330] width 193 height 10
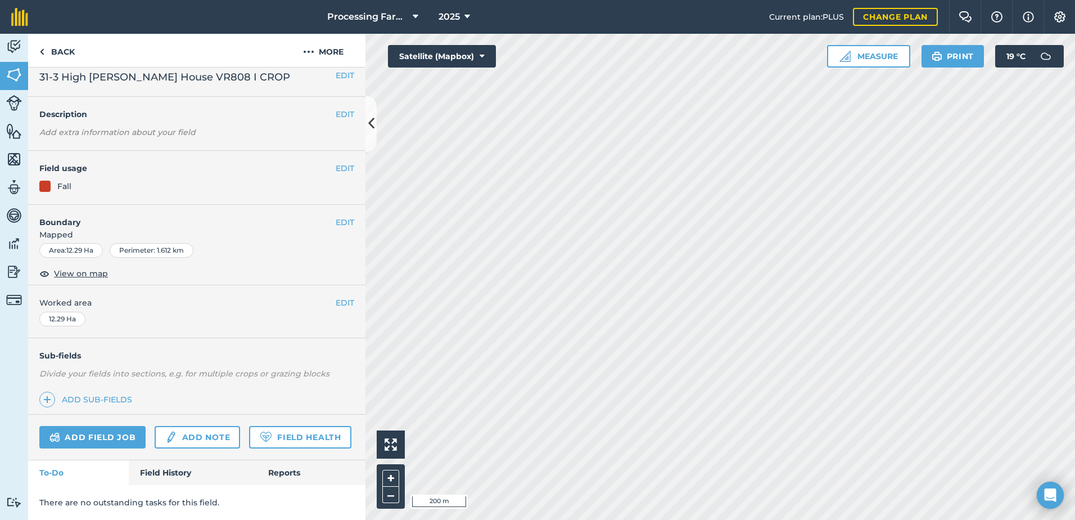
scroll to position [41, 0]
click at [176, 475] on link "Field History" at bounding box center [193, 472] width 128 height 25
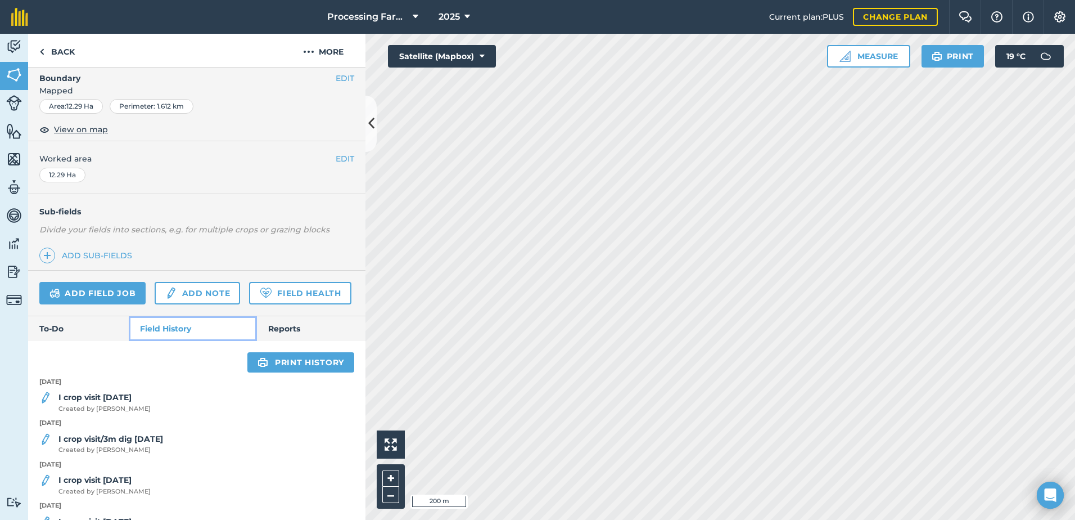
scroll to position [322, 0]
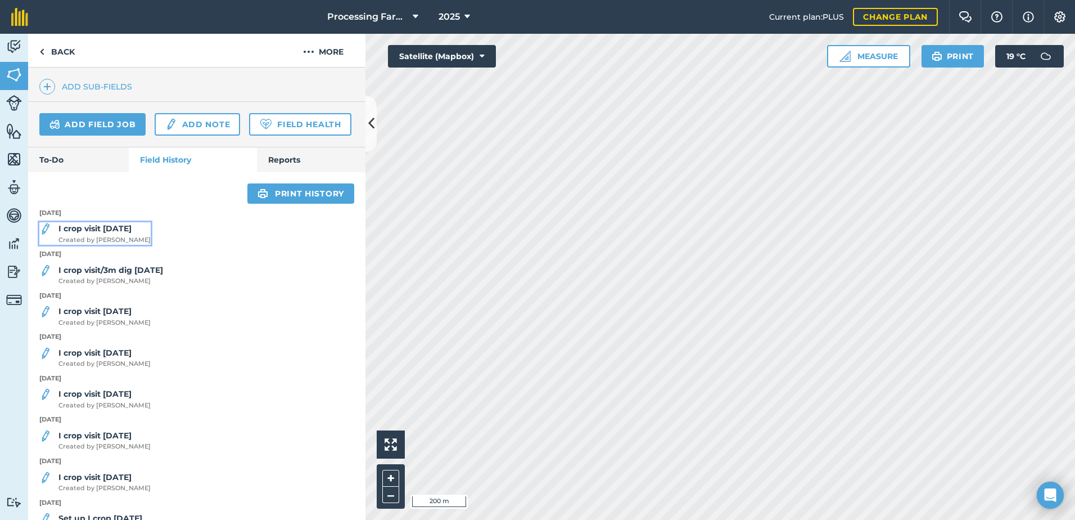
click at [113, 233] on strong "I crop visit [DATE]" at bounding box center [94, 228] width 73 height 10
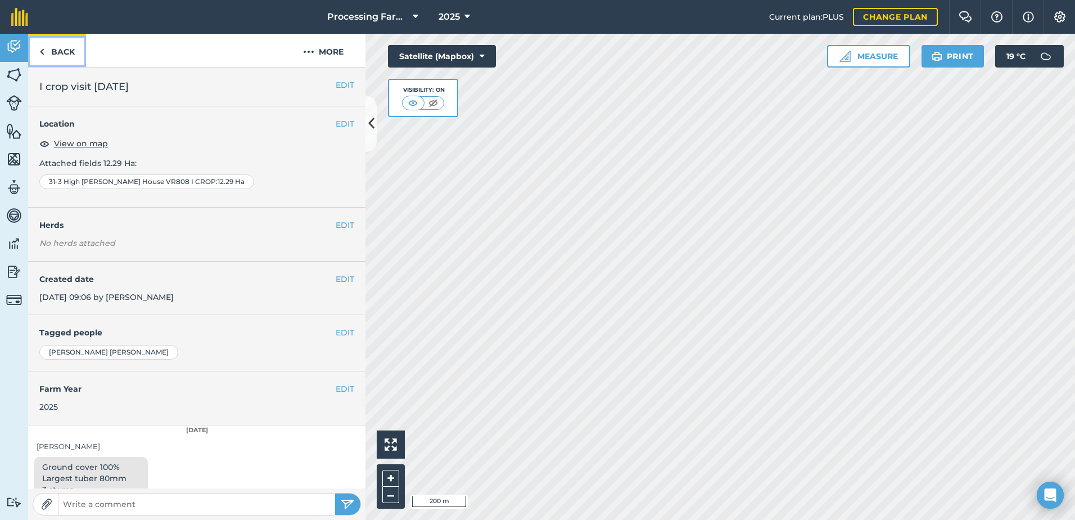
click at [69, 55] on link "Back" at bounding box center [57, 50] width 58 height 33
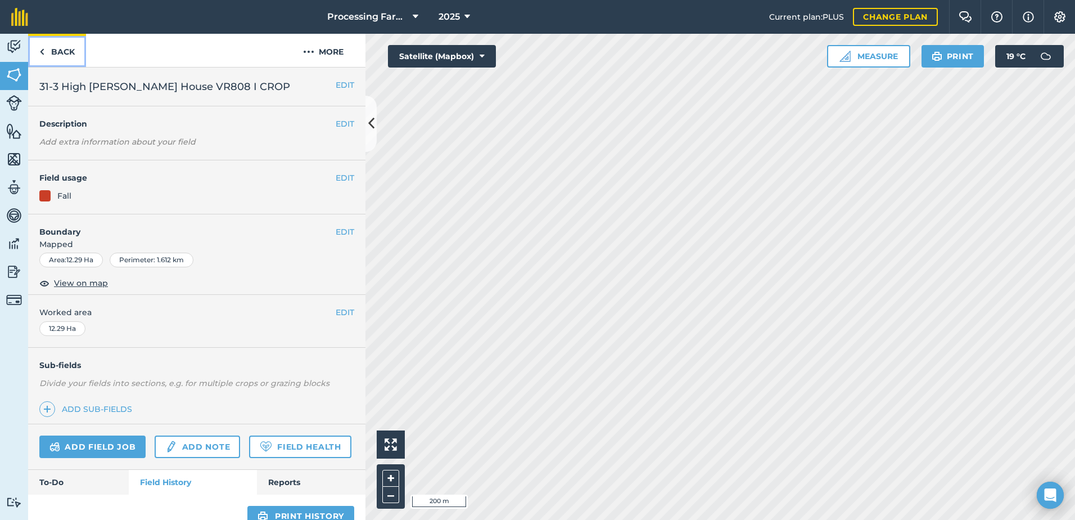
click at [67, 52] on link "Back" at bounding box center [57, 50] width 58 height 33
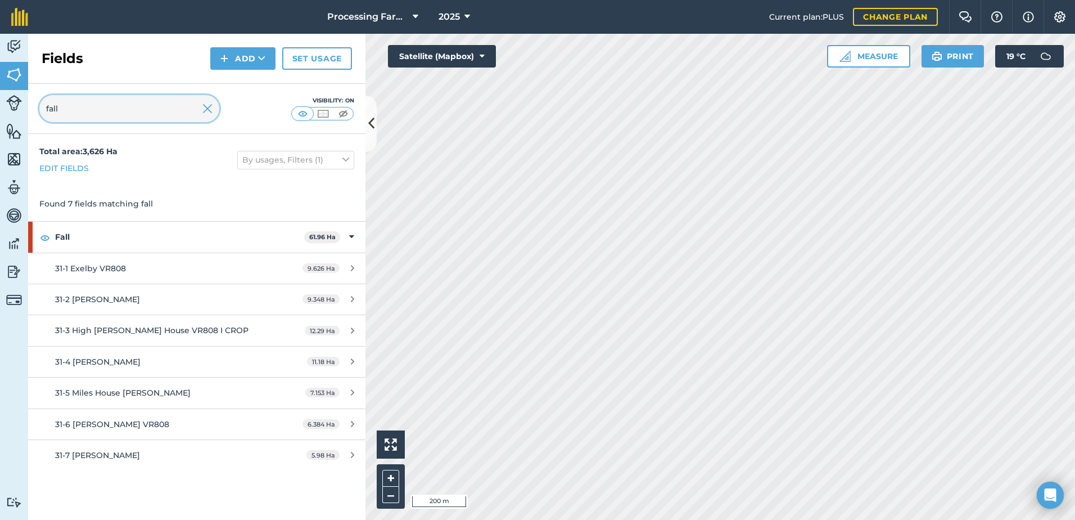
drag, startPoint x: 89, startPoint y: 103, endPoint x: -24, endPoint y: 110, distance: 113.3
click at [0, 110] on html "Processing Farms 2025 Current plan : PLUS Change plan Farm Chat Help Info Setti…" at bounding box center [537, 260] width 1075 height 520
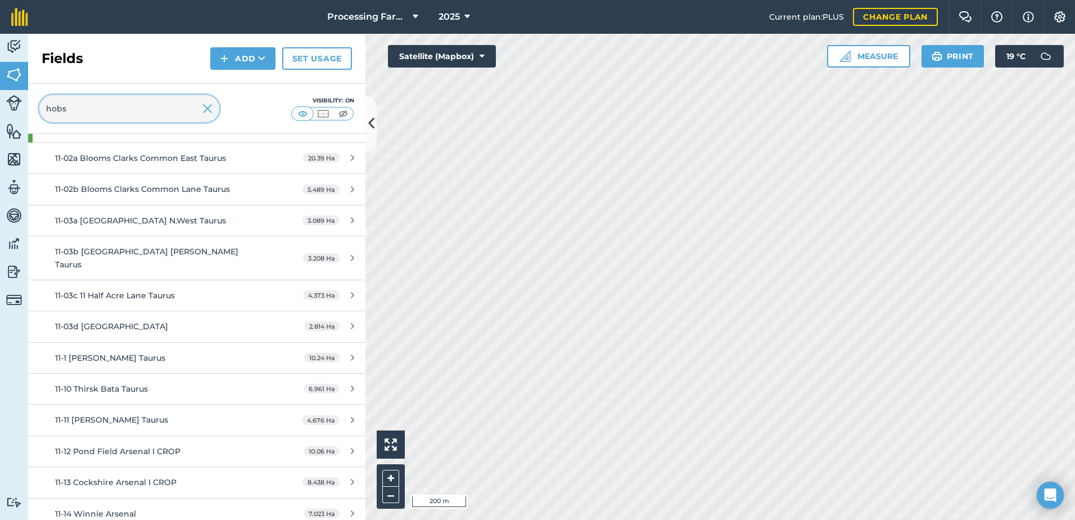
scroll to position [169, 0]
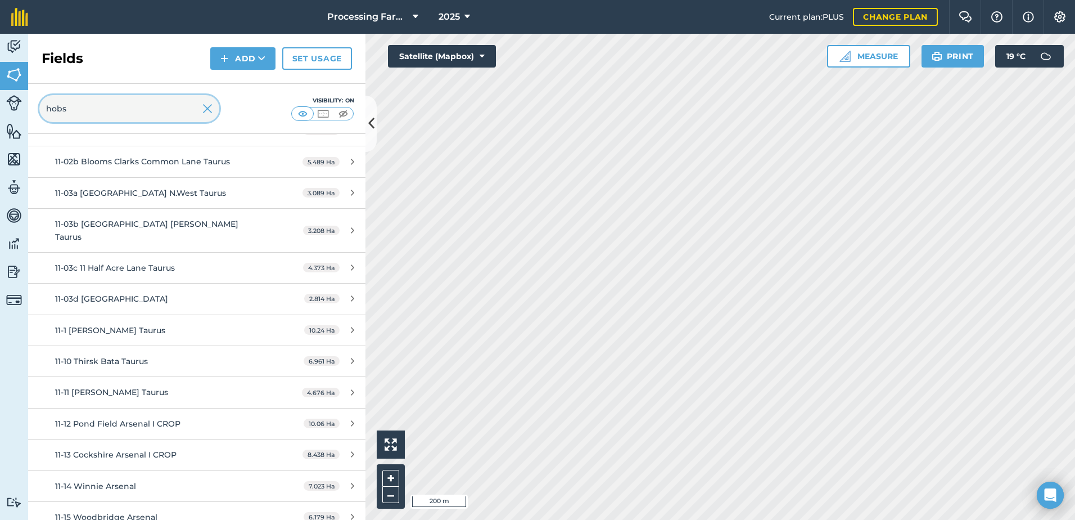
type input "hobs"
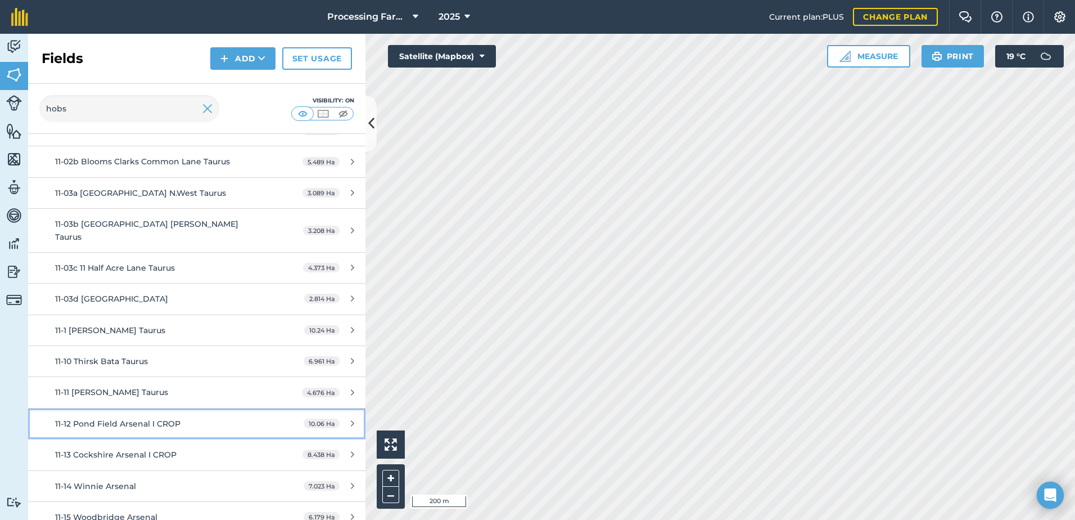
click at [180, 417] on div "11-12 Pond Field Arsenal I CROP" at bounding box center [160, 423] width 211 height 12
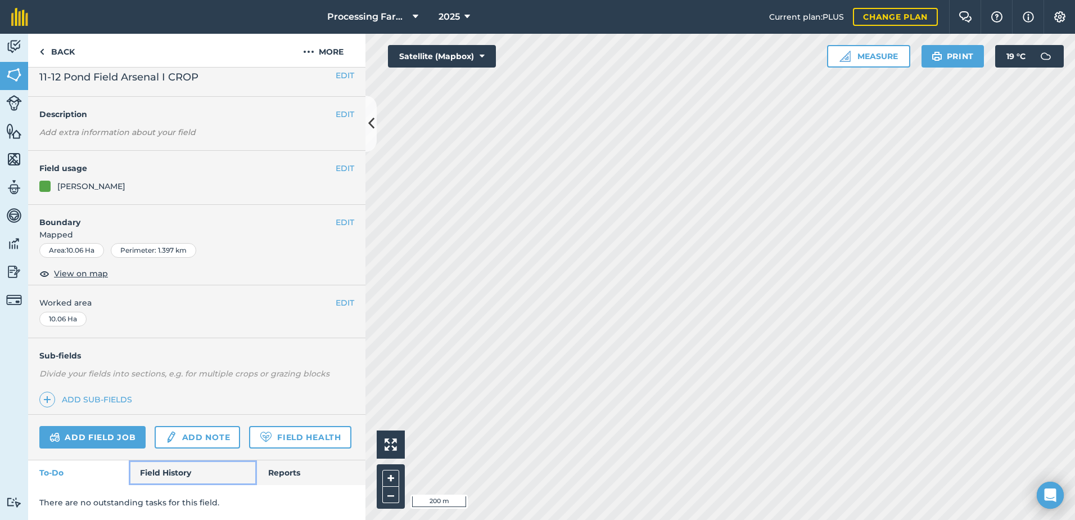
click at [165, 470] on link "Field History" at bounding box center [193, 472] width 128 height 25
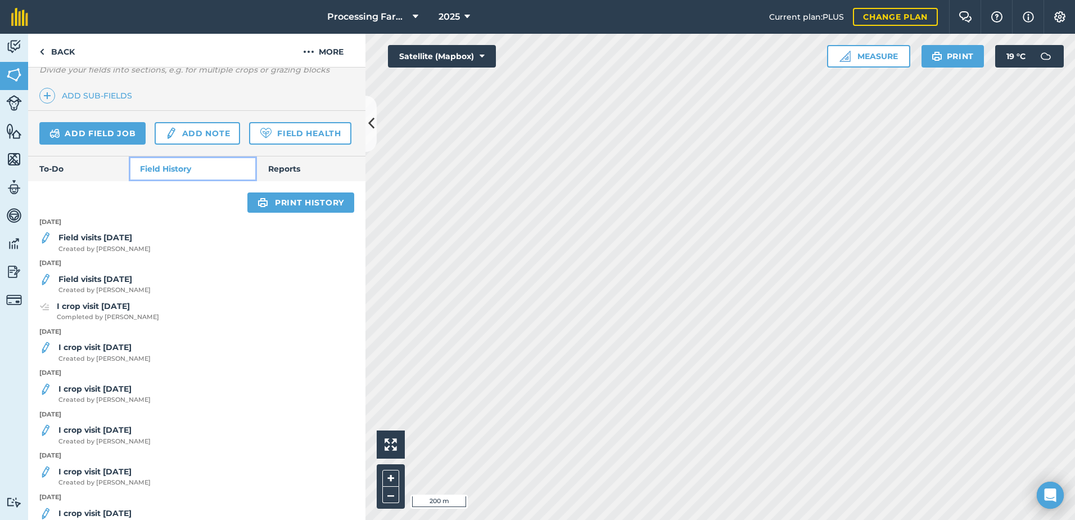
scroll to position [322, 0]
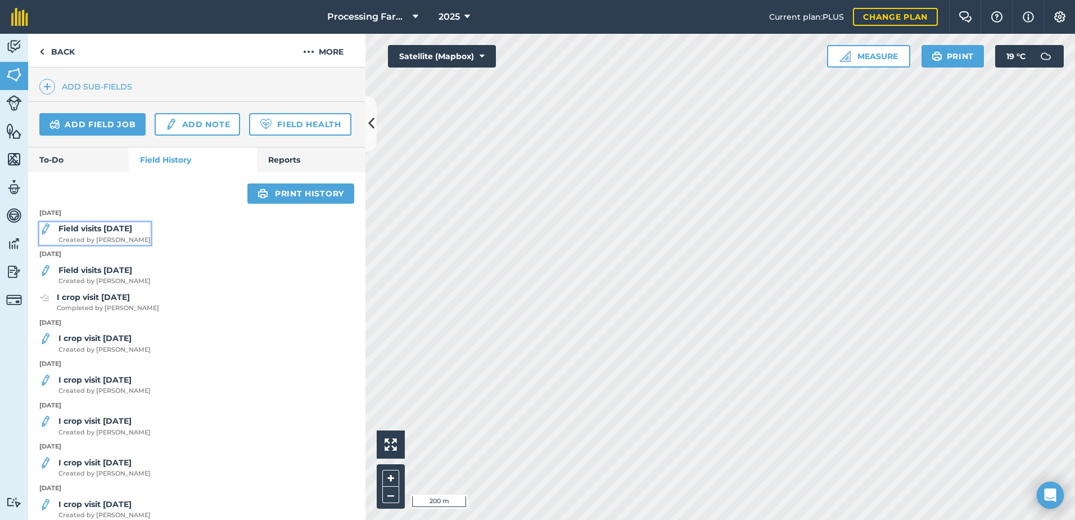
click at [106, 245] on span "Created by [PERSON_NAME]" at bounding box center [104, 240] width 92 height 10
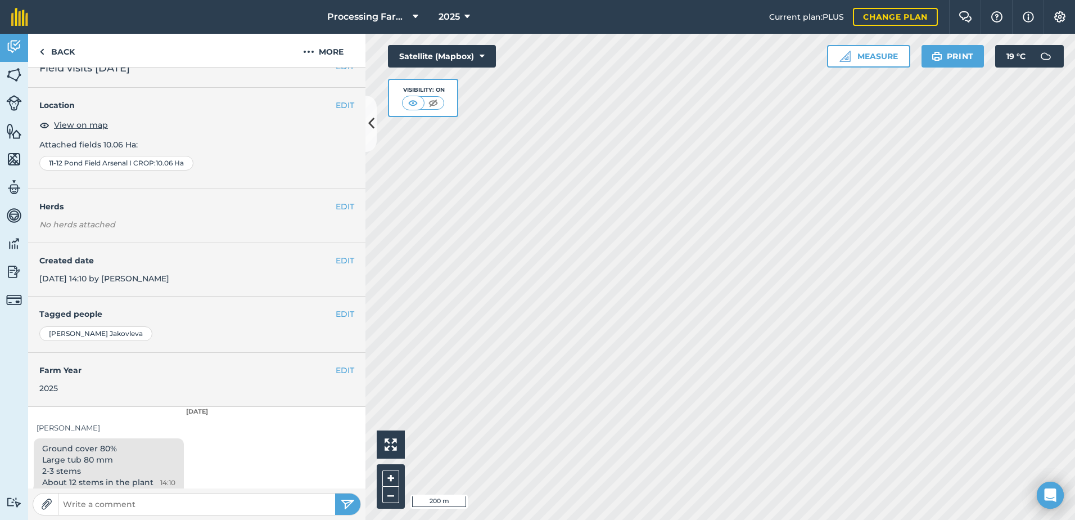
scroll to position [28, 0]
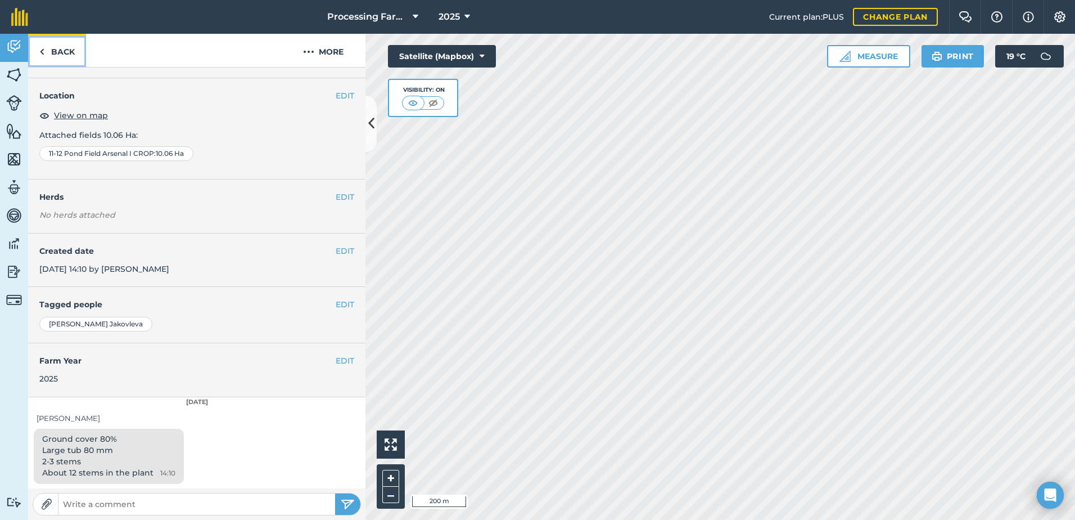
click at [66, 49] on link "Back" at bounding box center [57, 50] width 58 height 33
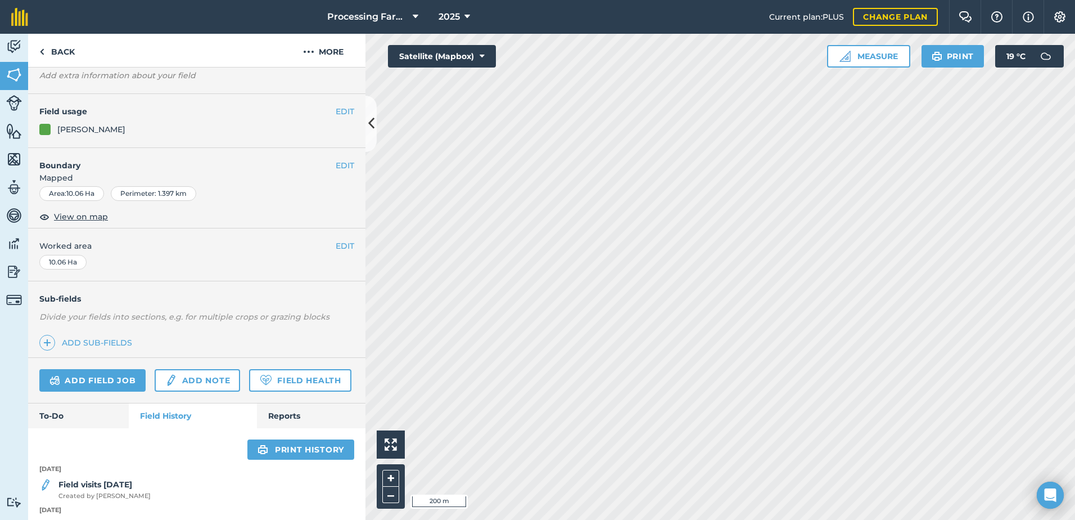
scroll to position [281, 0]
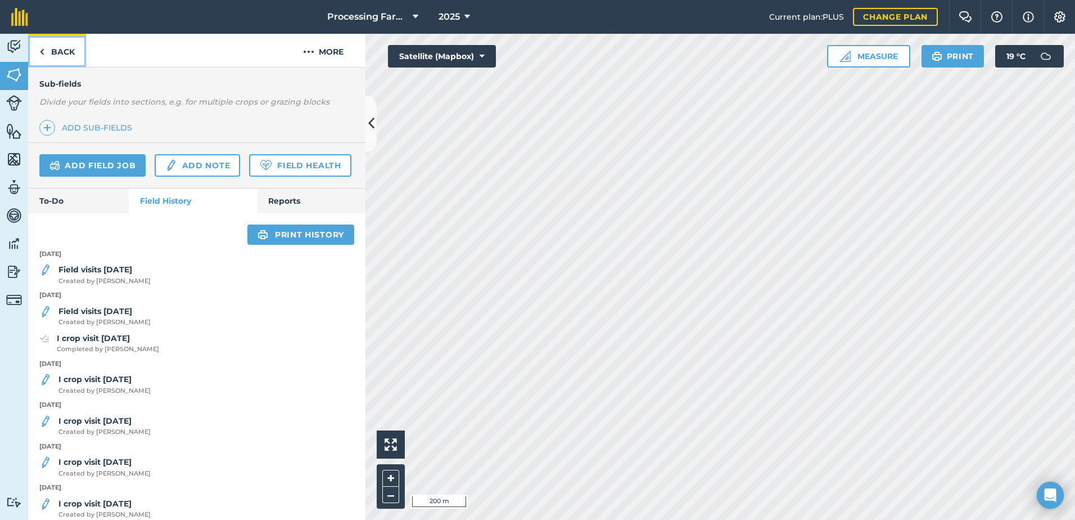
click at [69, 53] on link "Back" at bounding box center [57, 50] width 58 height 33
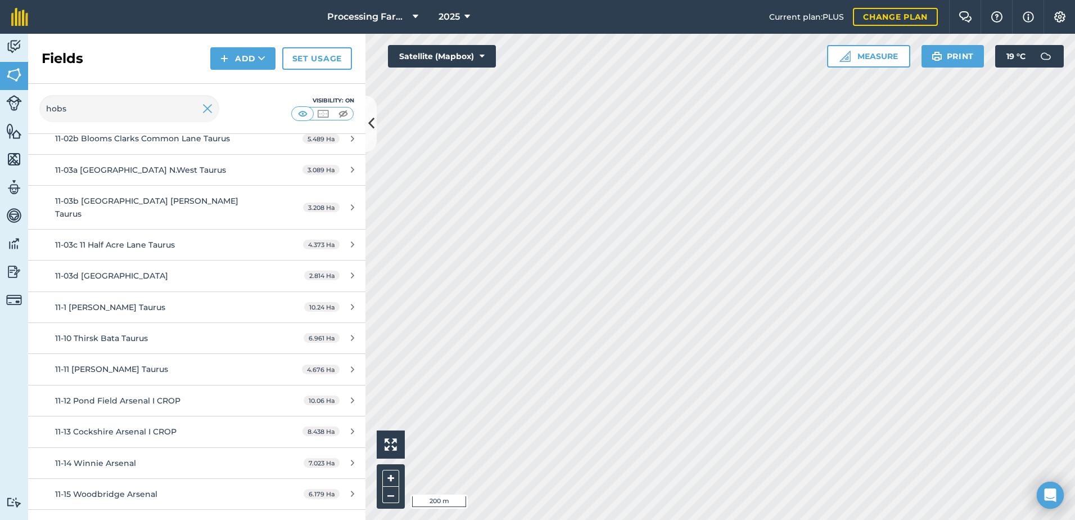
scroll to position [225, 0]
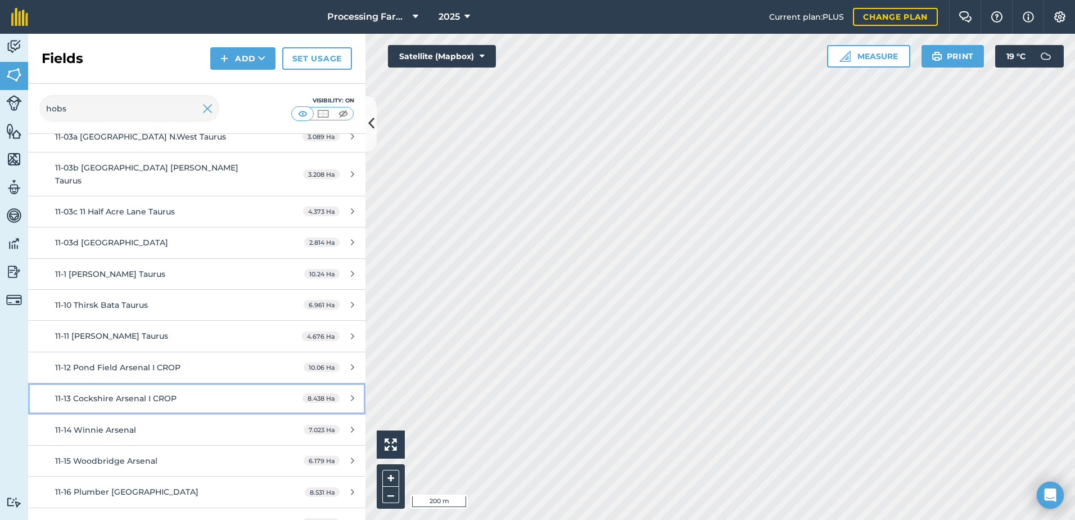
click at [174, 393] on span "11-13 Cockshire Arsenal I CROP" at bounding box center [115, 398] width 121 height 10
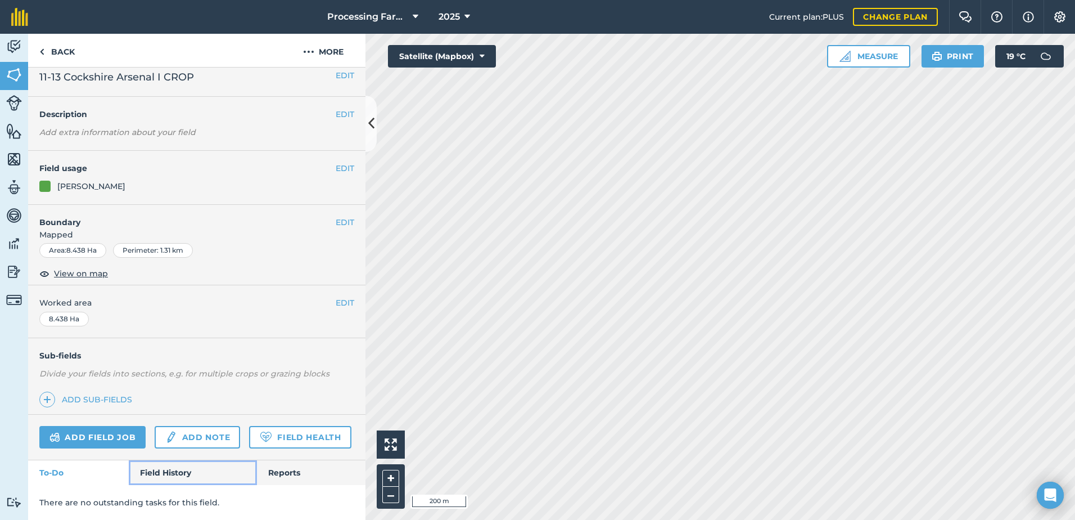
click at [180, 470] on link "Field History" at bounding box center [193, 472] width 128 height 25
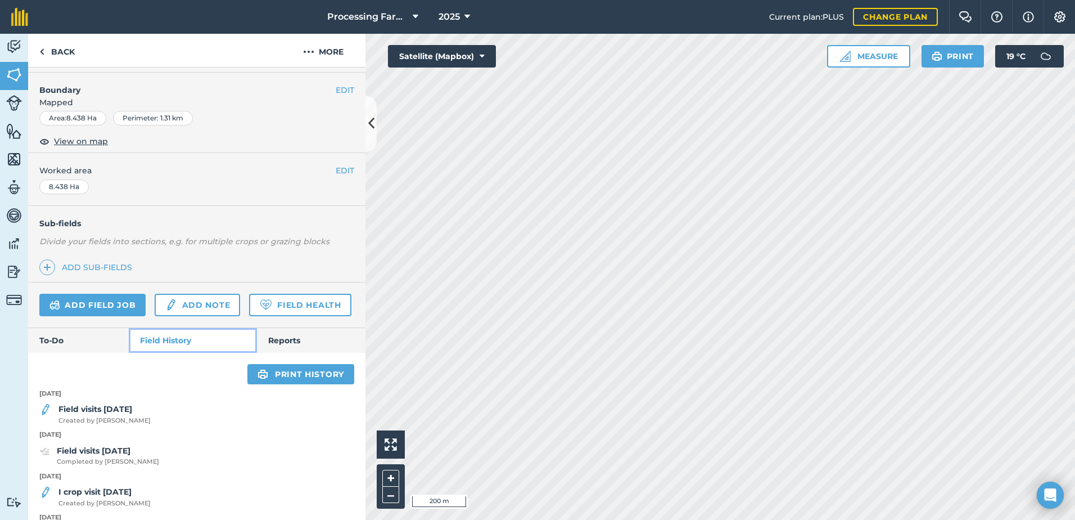
scroll to position [266, 0]
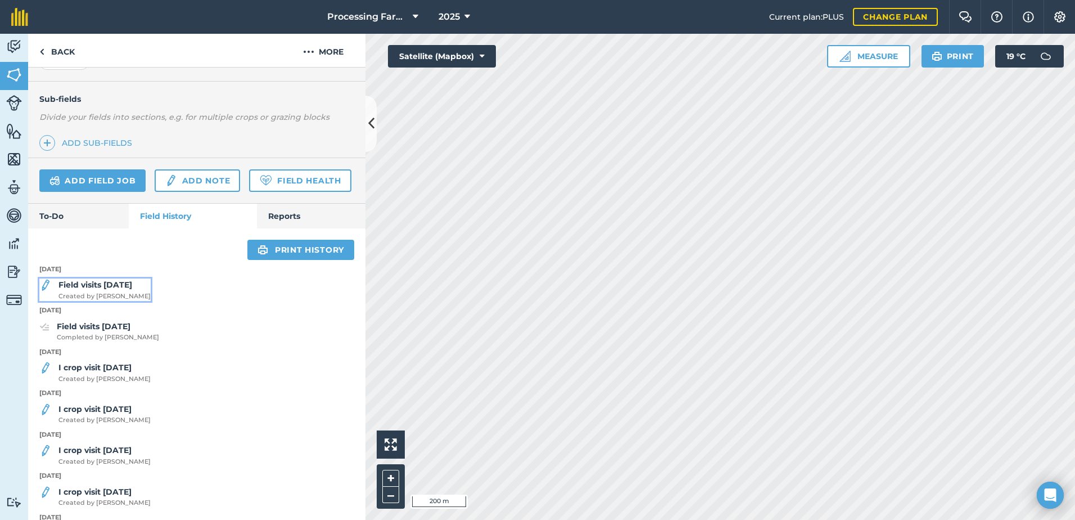
click at [98, 290] on strong "Field visits [DATE]" at bounding box center [95, 284] width 74 height 10
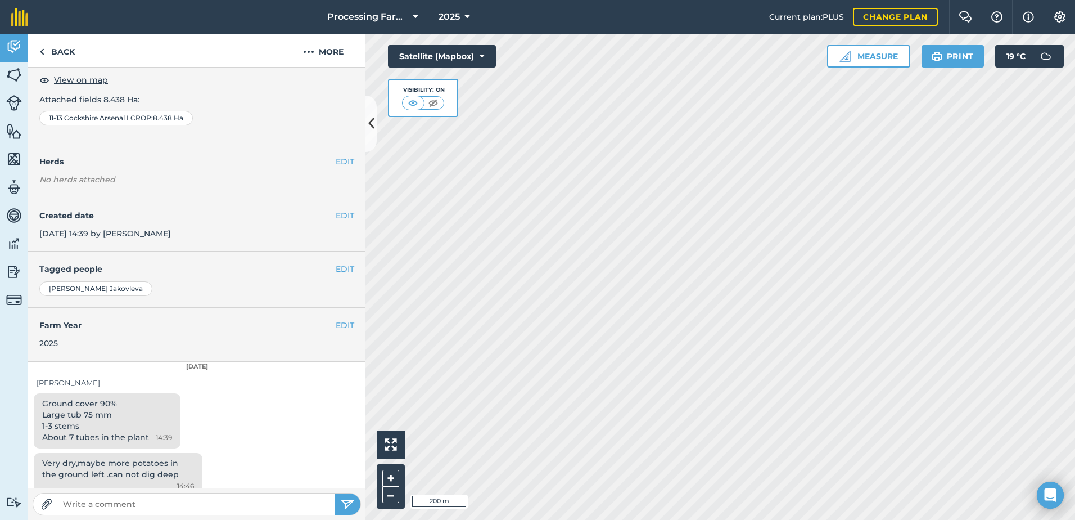
scroll to position [65, 0]
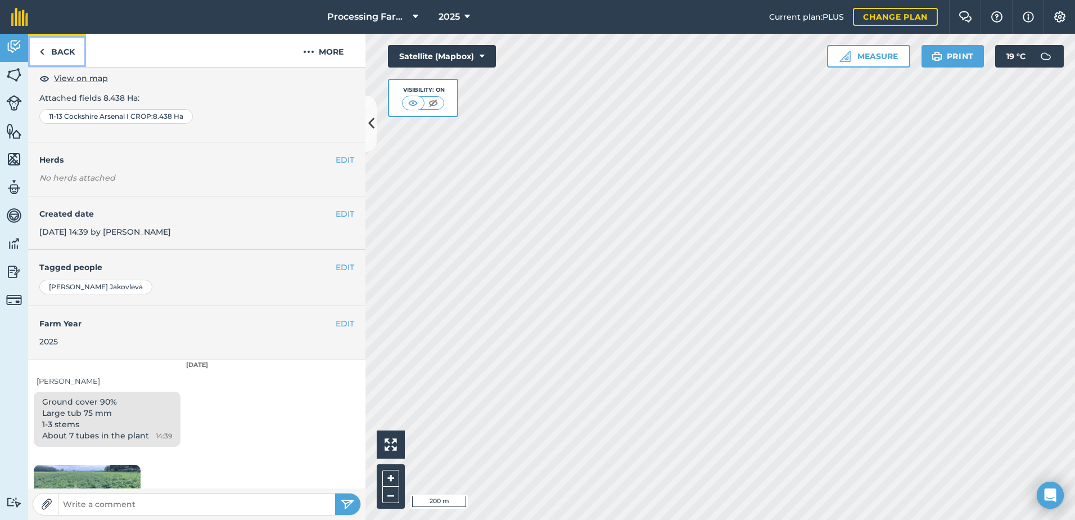
click at [69, 55] on link "Back" at bounding box center [57, 50] width 58 height 33
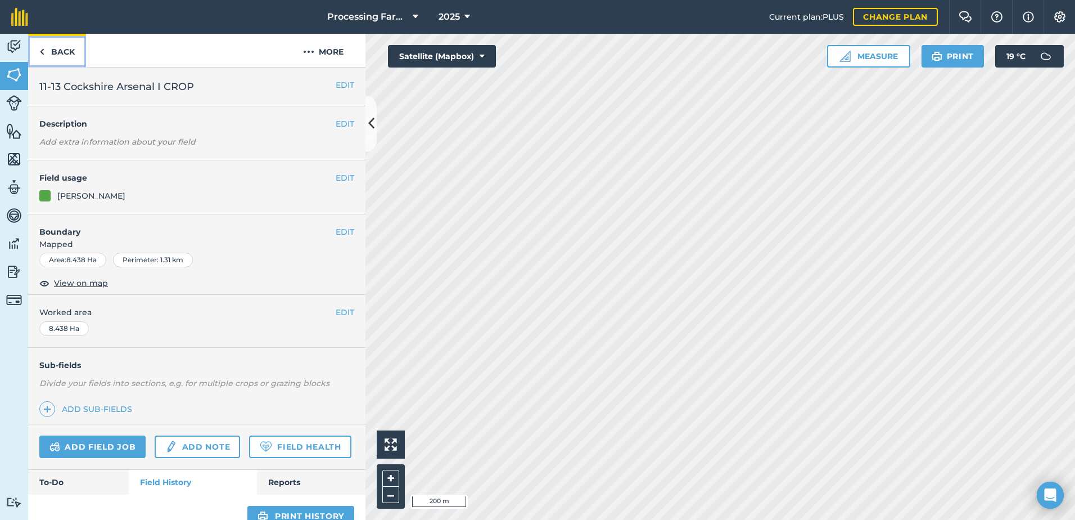
click at [64, 64] on link "Back" at bounding box center [57, 50] width 58 height 33
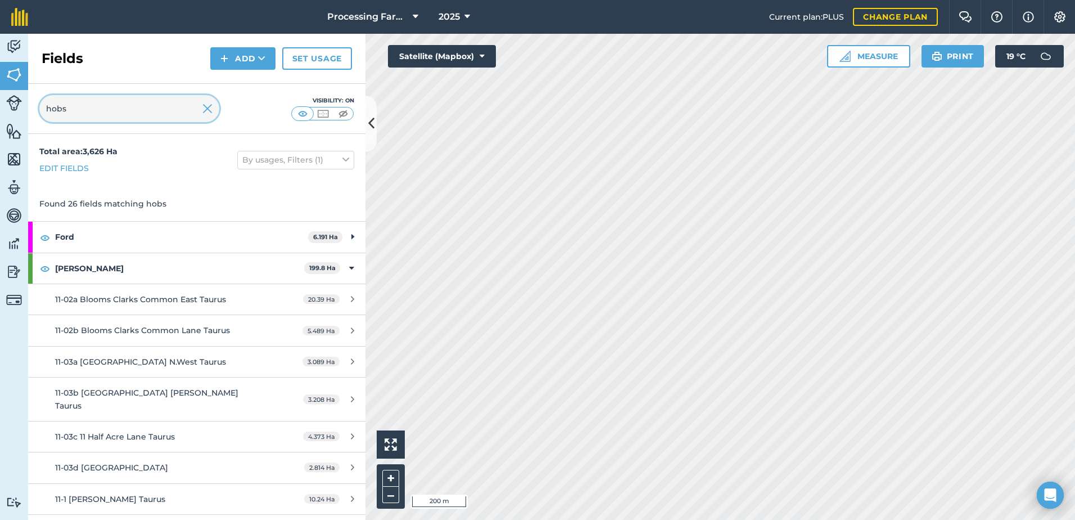
drag, startPoint x: 101, startPoint y: 111, endPoint x: 40, endPoint y: 110, distance: 60.7
click at [40, 110] on input "hobs" at bounding box center [129, 108] width 180 height 27
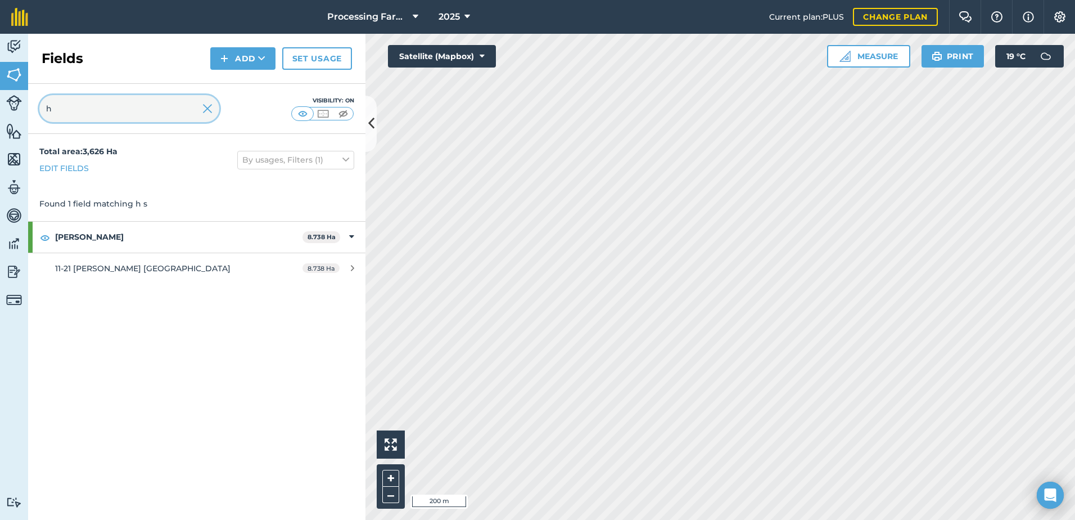
type input "h"
type input "pick"
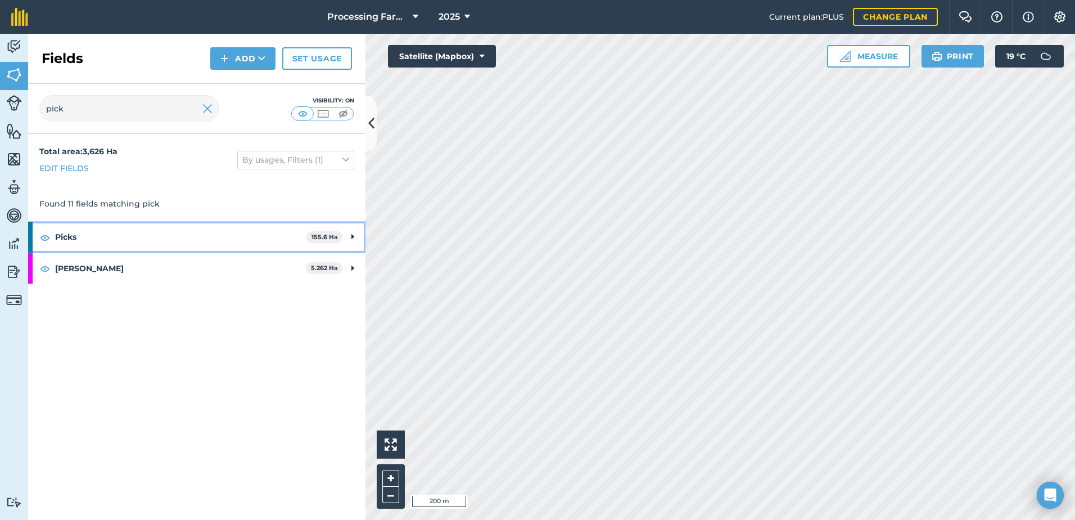
click at [80, 233] on strong "Picks" at bounding box center [180, 237] width 251 height 30
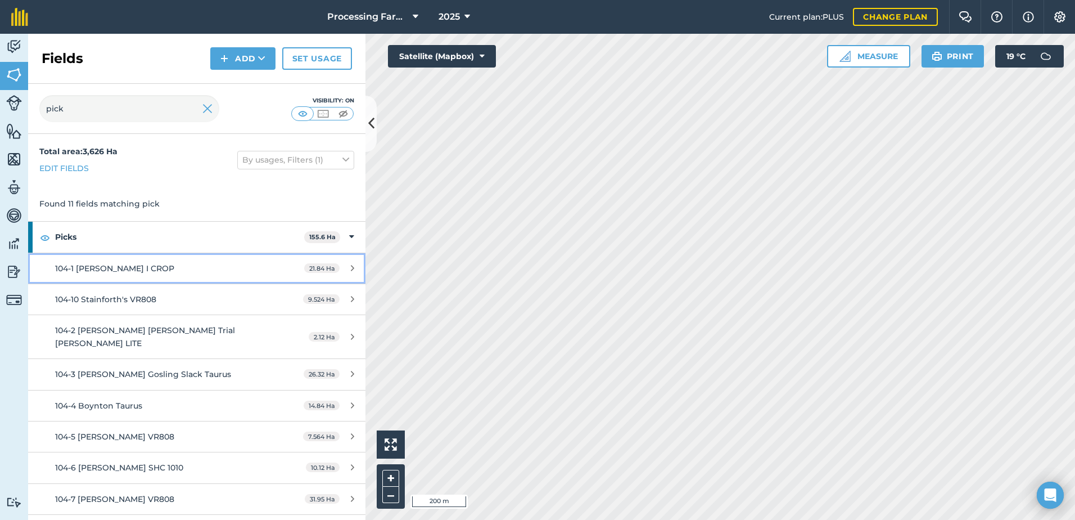
click at [169, 276] on link "104-1 Rosedale Brooke I CROP 21.84 Ha" at bounding box center [196, 268] width 337 height 30
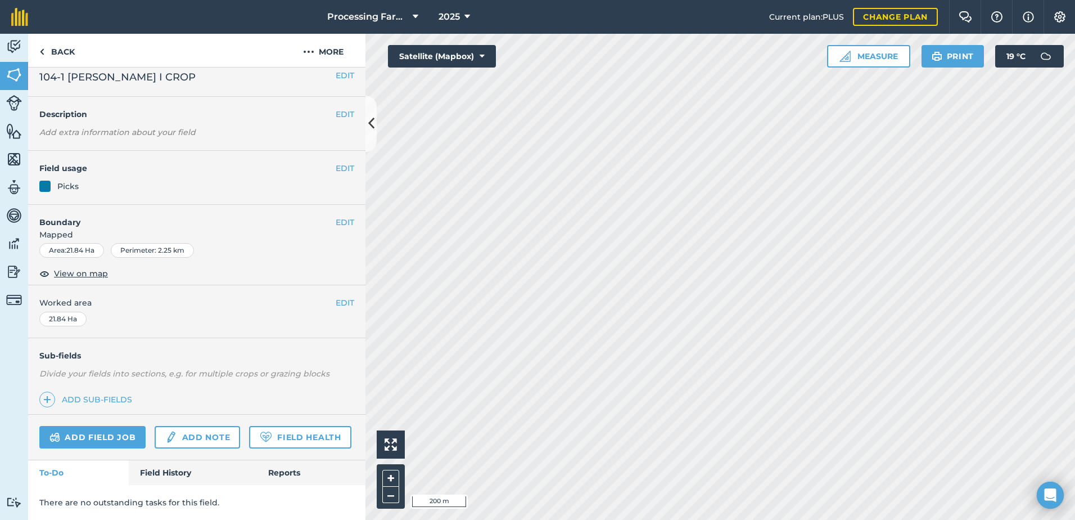
scroll to position [41, 0]
click at [170, 467] on link "Field History" at bounding box center [193, 472] width 128 height 25
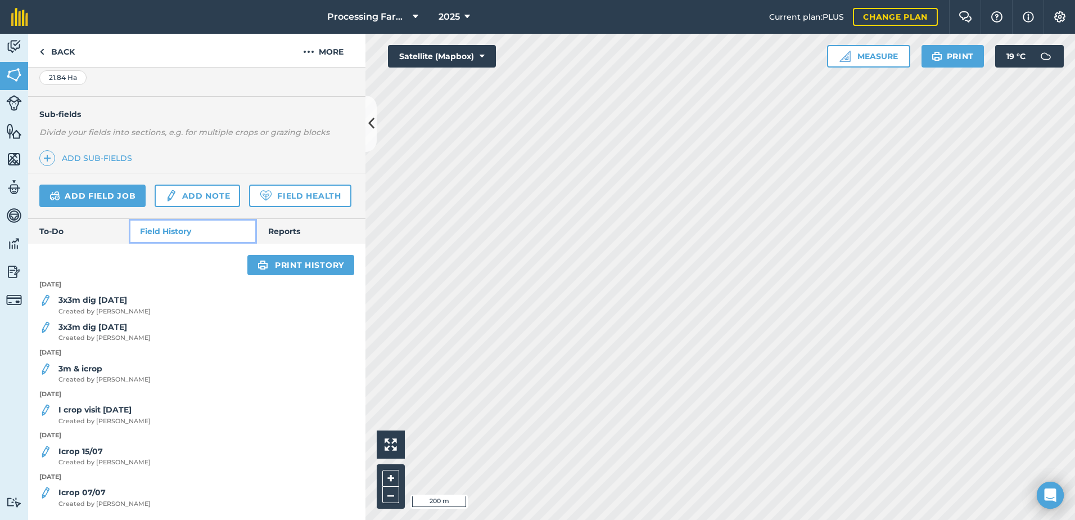
scroll to position [282, 0]
click at [106, 375] on span "Created by Polly M" at bounding box center [104, 380] width 92 height 10
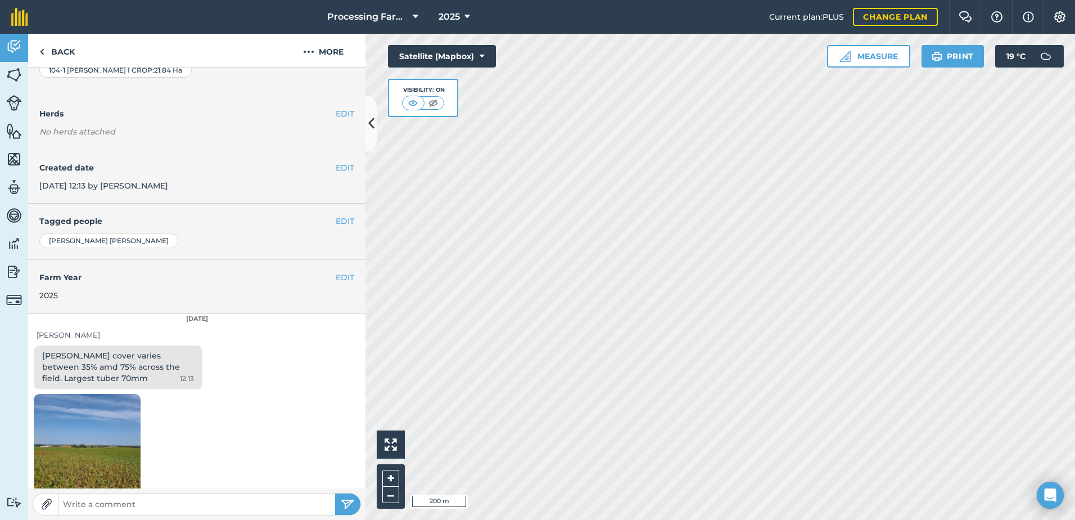
scroll to position [112, 0]
click at [242, 433] on div "12:13" at bounding box center [196, 448] width 337 height 111
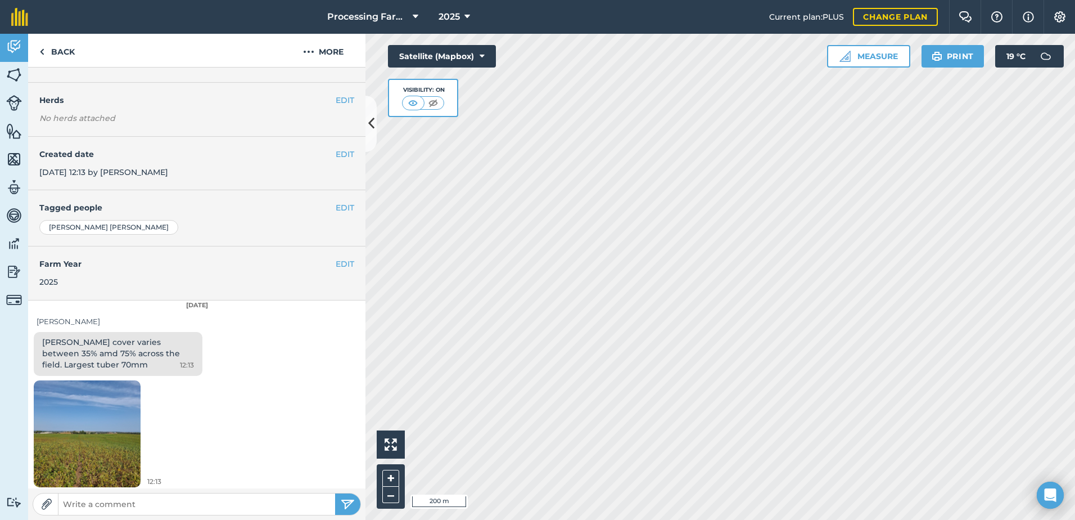
scroll to position [128, 0]
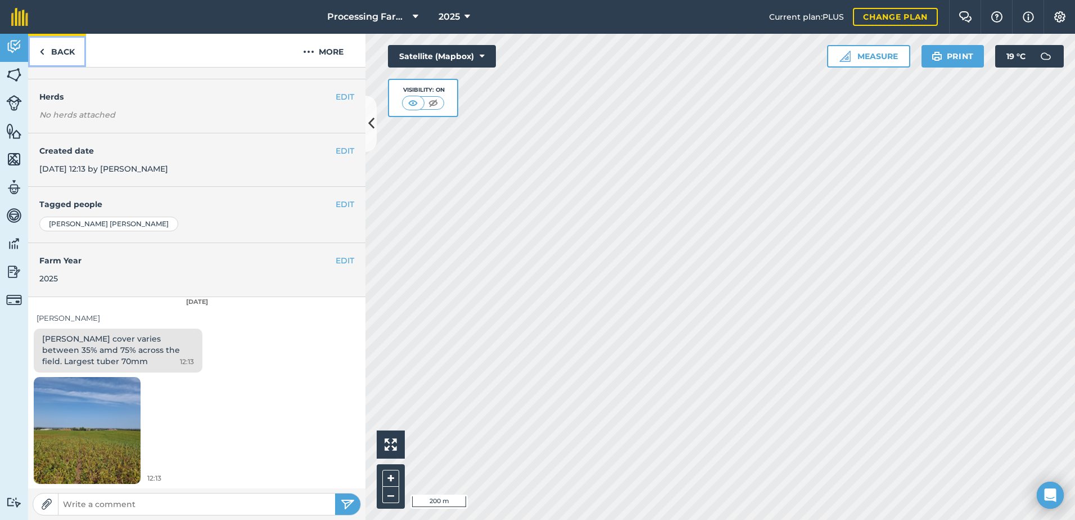
click at [72, 49] on link "Back" at bounding box center [57, 50] width 58 height 33
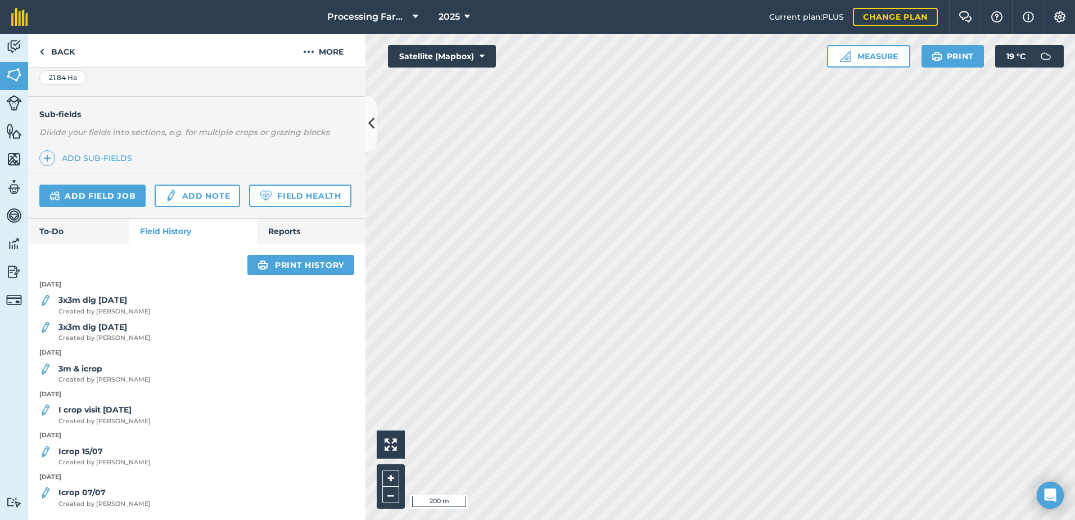
scroll to position [281, 0]
click at [133, 298] on div "3x3m dig 21/8/25 Created by Lucy B" at bounding box center [196, 305] width 337 height 22
click at [107, 305] on strong "3x3m dig [DATE]" at bounding box center [92, 300] width 69 height 10
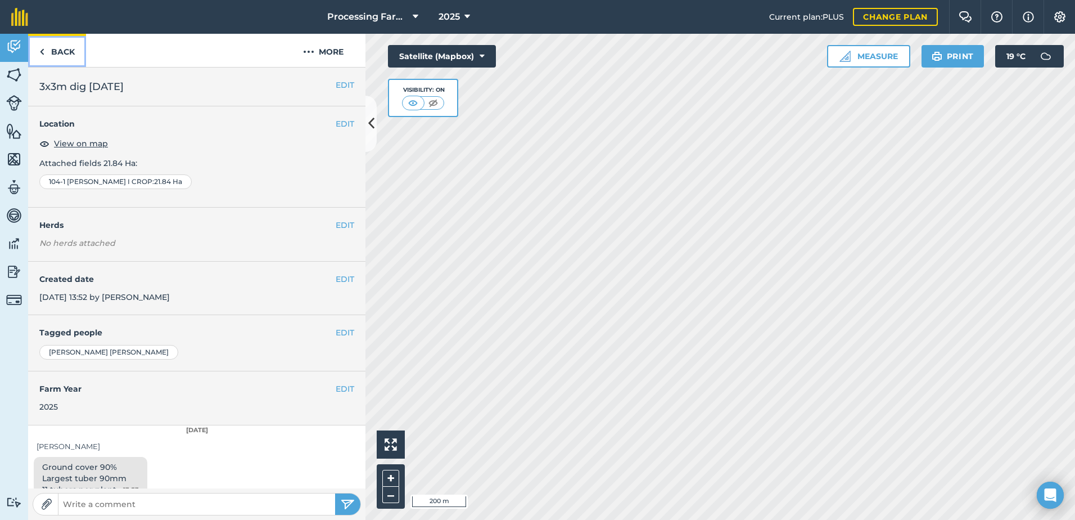
click at [64, 44] on link "Back" at bounding box center [57, 50] width 58 height 33
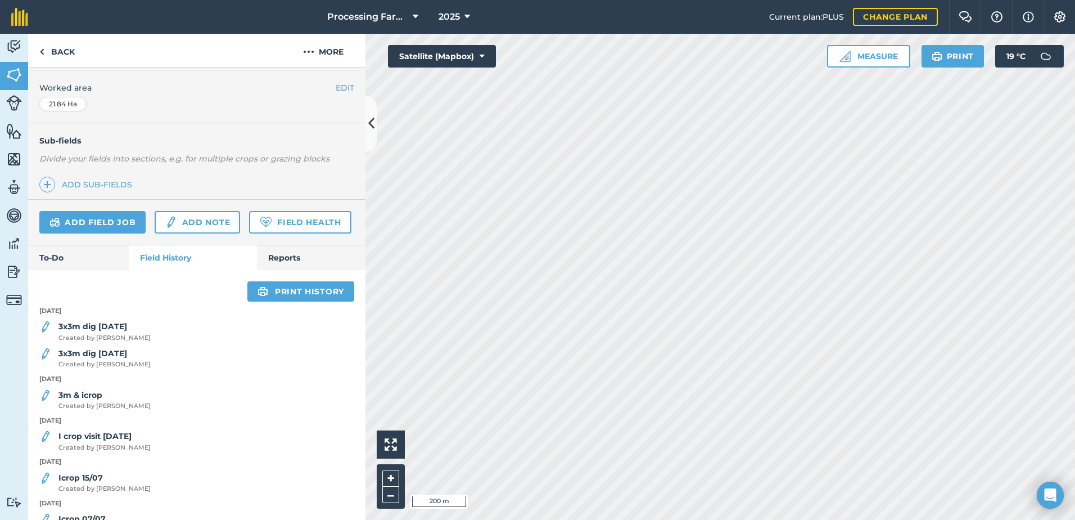
scroll to position [225, 0]
click at [114, 358] on strong "3x3m dig [DATE]" at bounding box center [92, 353] width 69 height 10
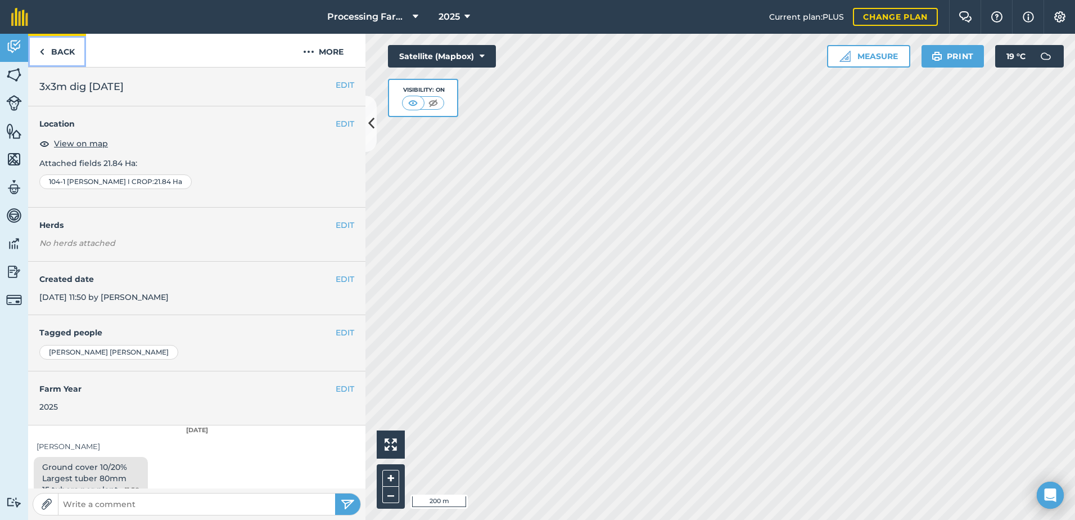
click at [58, 46] on link "Back" at bounding box center [57, 50] width 58 height 33
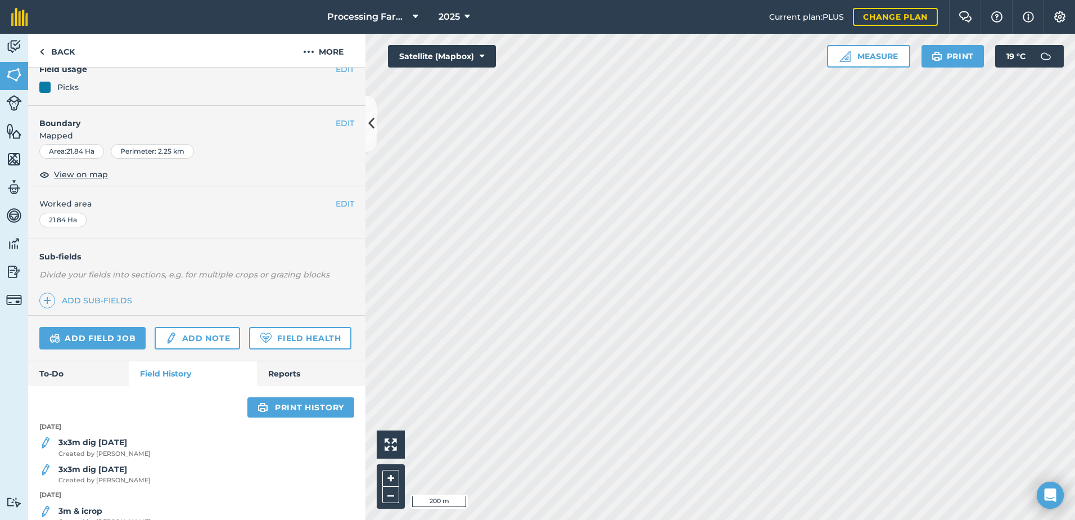
scroll to position [281, 0]
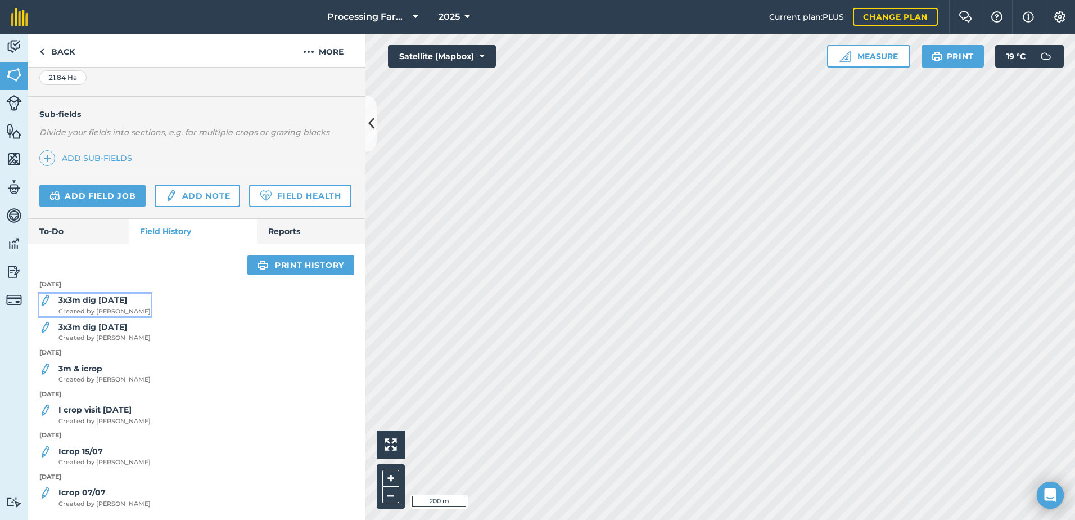
click at [116, 297] on strong "3x3m dig [DATE]" at bounding box center [92, 300] width 69 height 10
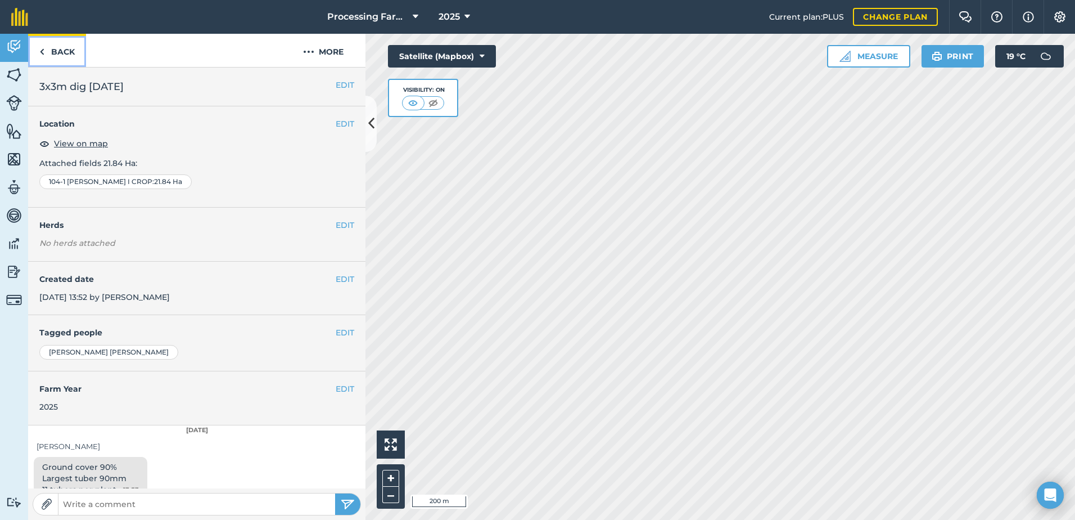
click at [70, 57] on link "Back" at bounding box center [57, 50] width 58 height 33
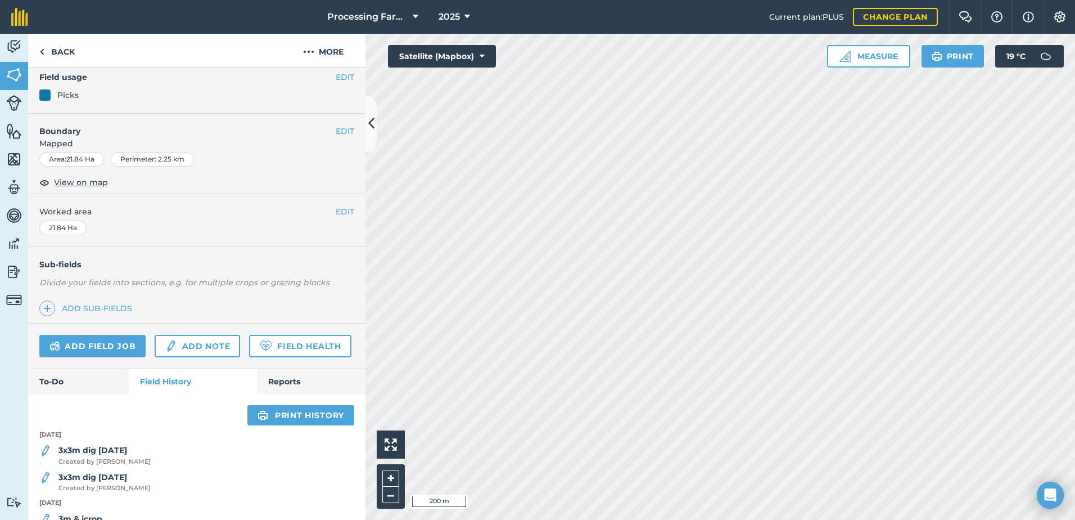
scroll to position [225, 0]
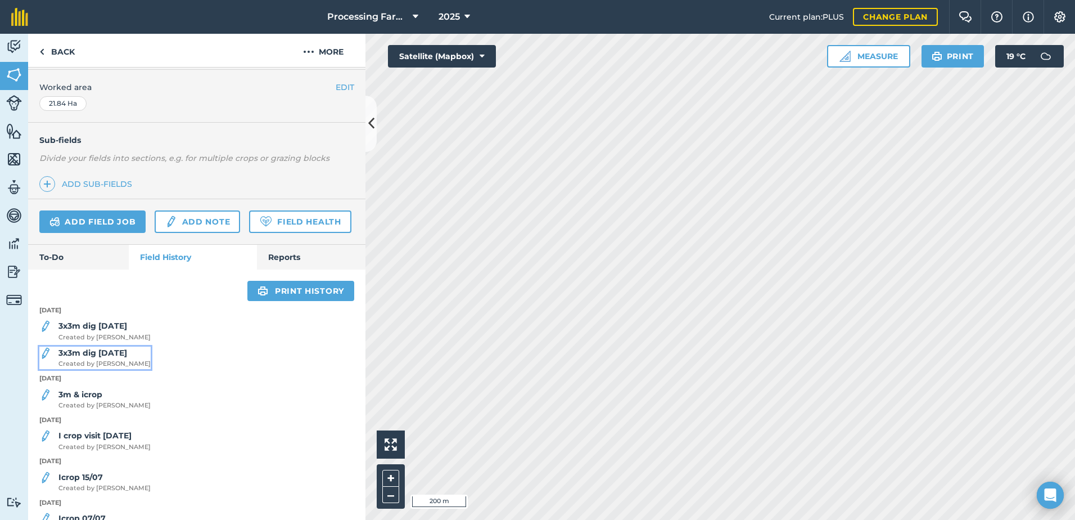
click at [112, 358] on strong "3x3m dig [DATE]" at bounding box center [92, 353] width 69 height 10
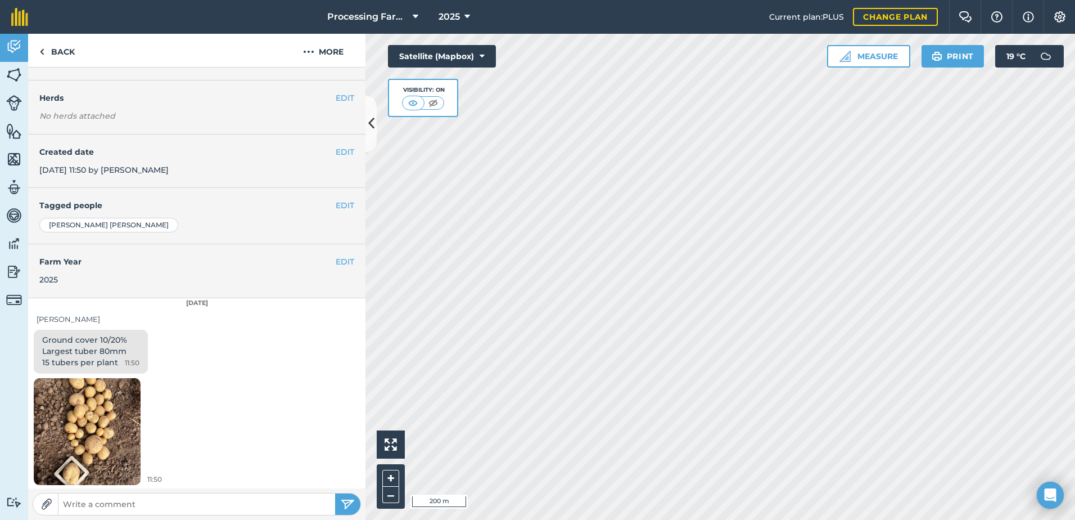
scroll to position [128, 0]
click at [60, 51] on link "Back" at bounding box center [57, 50] width 58 height 33
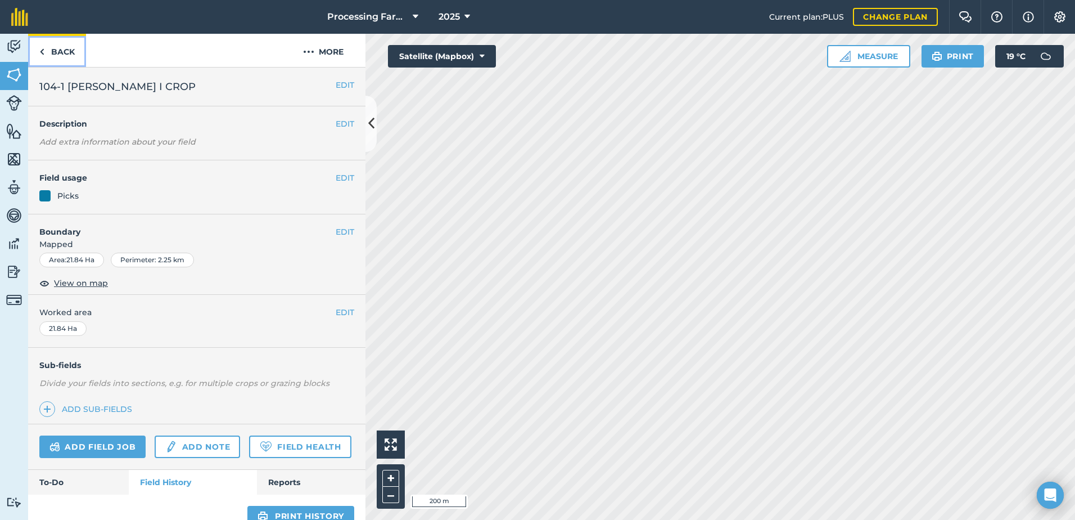
click at [74, 54] on link "Back" at bounding box center [57, 50] width 58 height 33
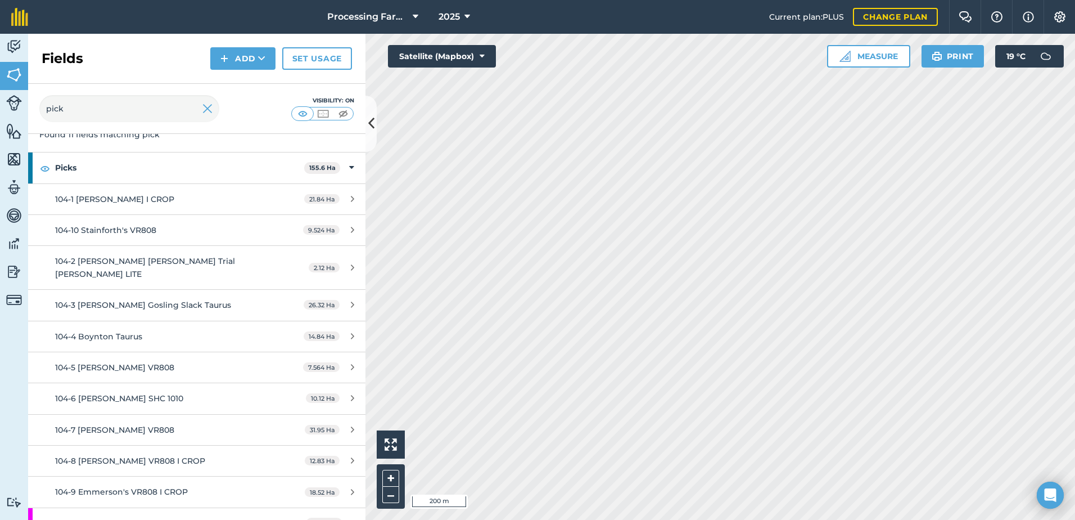
scroll to position [88, 0]
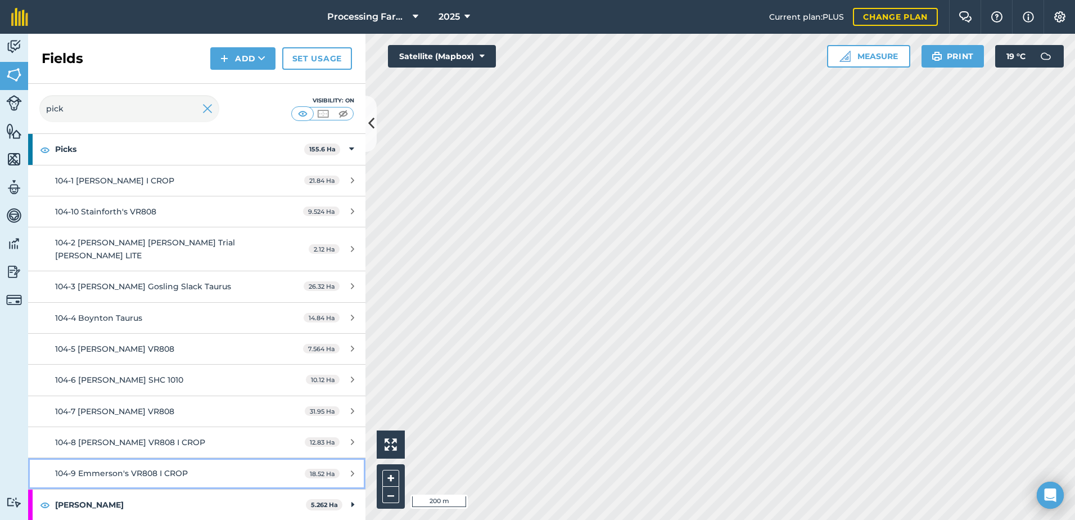
click at [148, 478] on span "104-9 Emmerson's VR808 I CROP" at bounding box center [121, 473] width 133 height 10
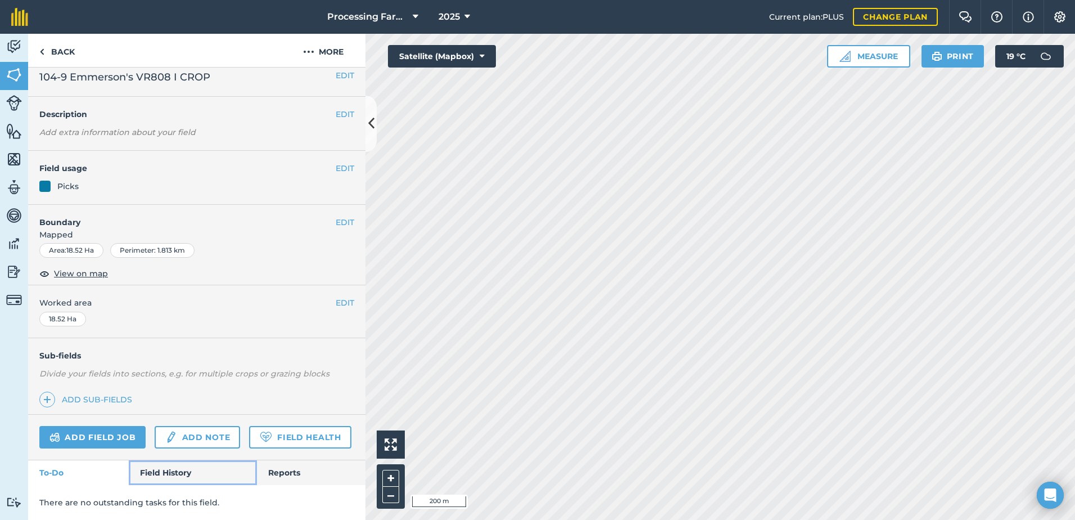
click at [154, 471] on link "Field History" at bounding box center [193, 472] width 128 height 25
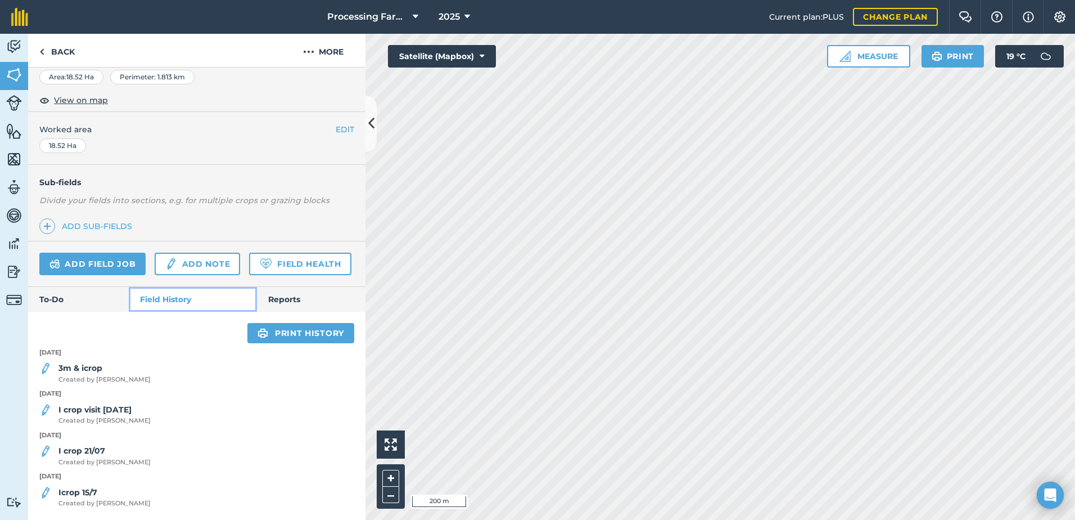
scroll to position [214, 0]
click at [103, 376] on span "Created by Polly M" at bounding box center [104, 380] width 92 height 10
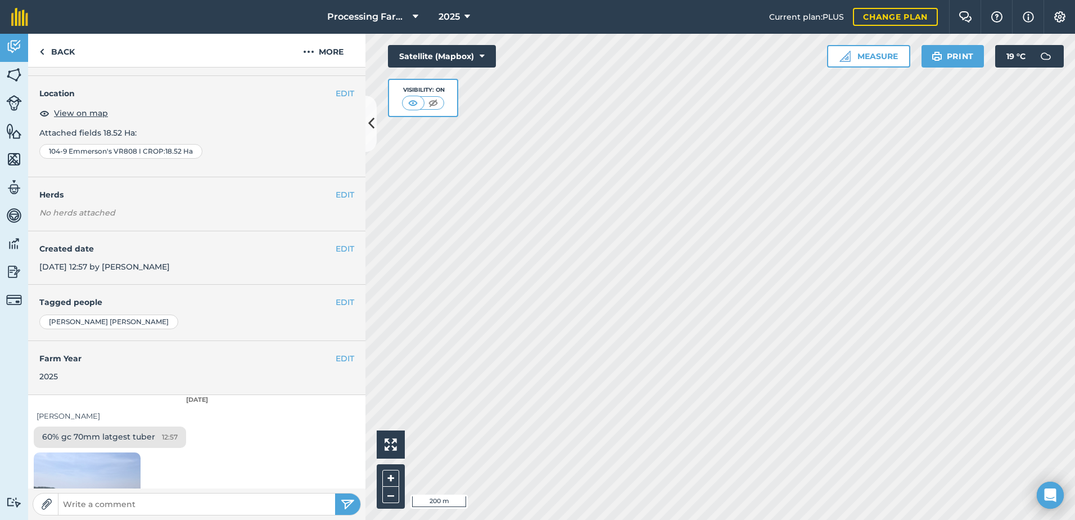
scroll to position [56, 0]
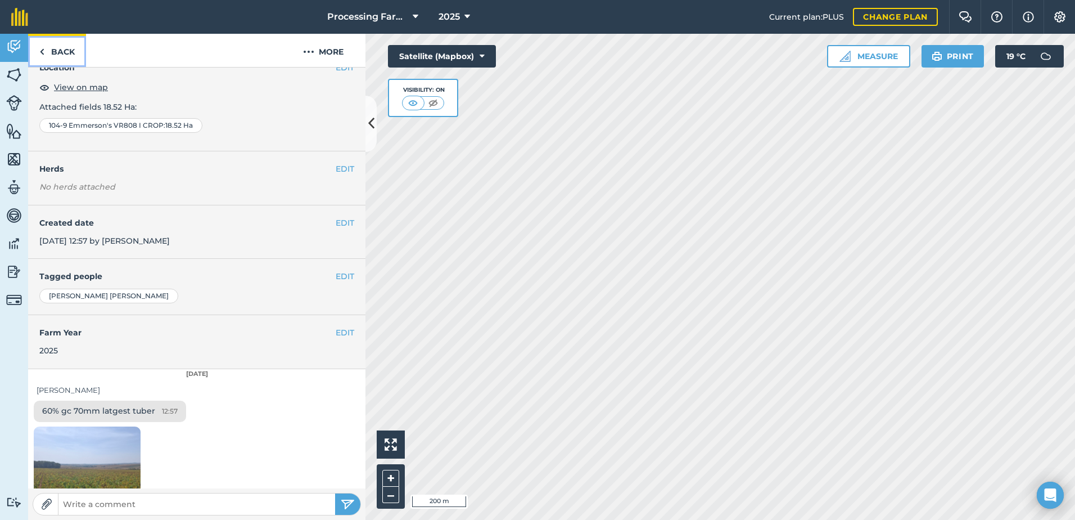
click at [76, 55] on link "Back" at bounding box center [57, 50] width 58 height 33
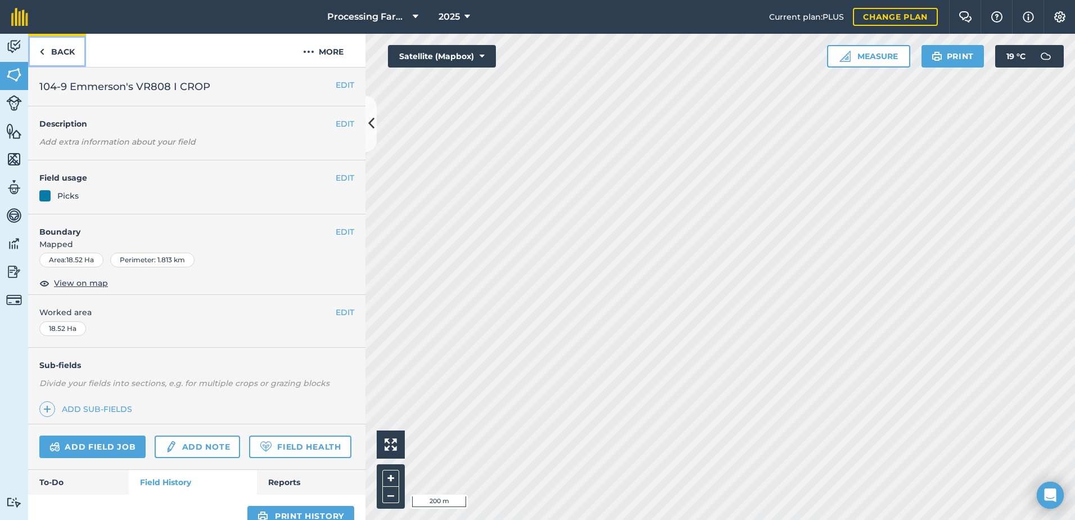
click at [74, 58] on link "Back" at bounding box center [57, 50] width 58 height 33
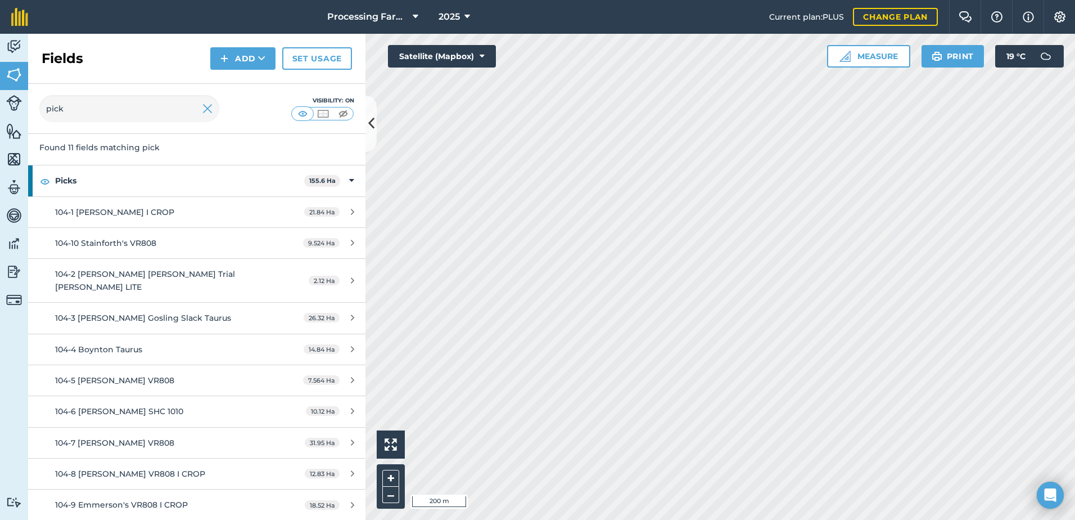
scroll to position [88, 0]
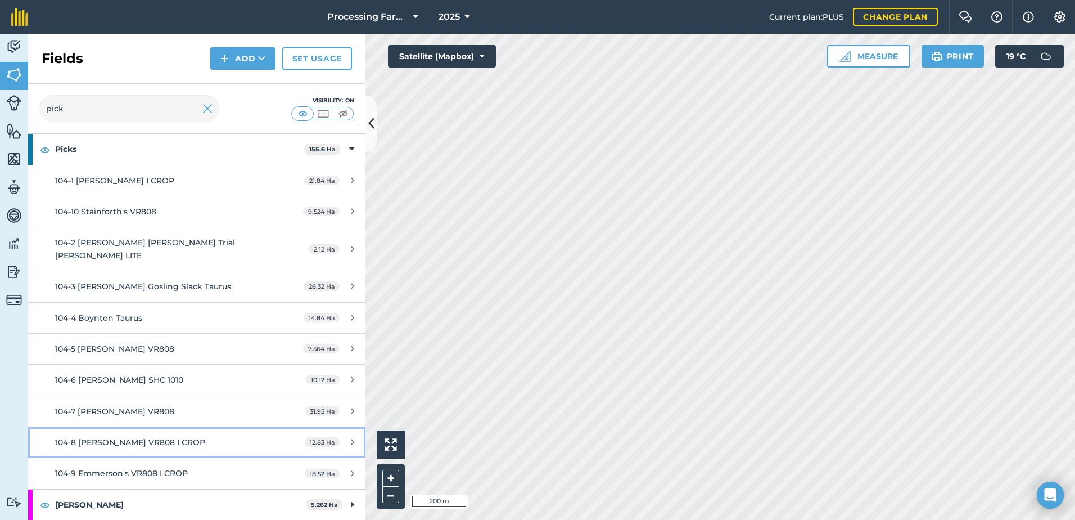
click at [191, 438] on span "104-8 [PERSON_NAME] VR808 I CROP" at bounding box center [130, 442] width 150 height 10
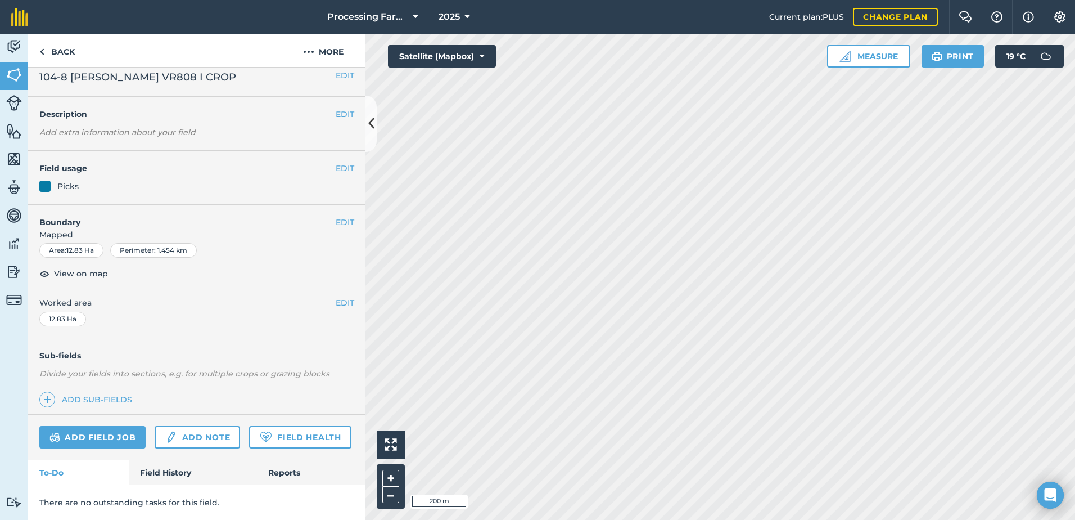
scroll to position [41, 0]
click at [159, 477] on link "Field History" at bounding box center [193, 472] width 128 height 25
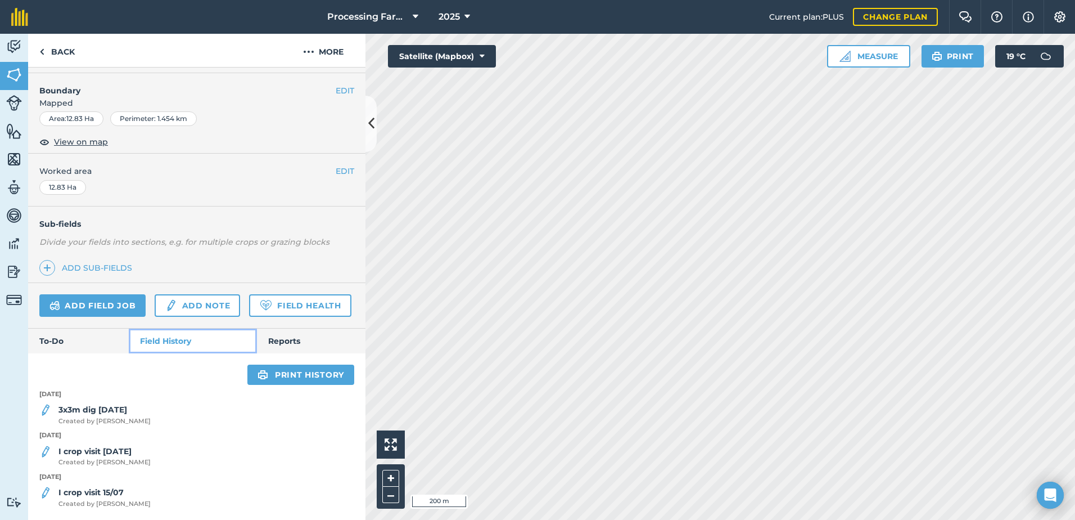
scroll to position [173, 0]
click at [114, 413] on strong "3x3m dig [DATE]" at bounding box center [92, 409] width 69 height 10
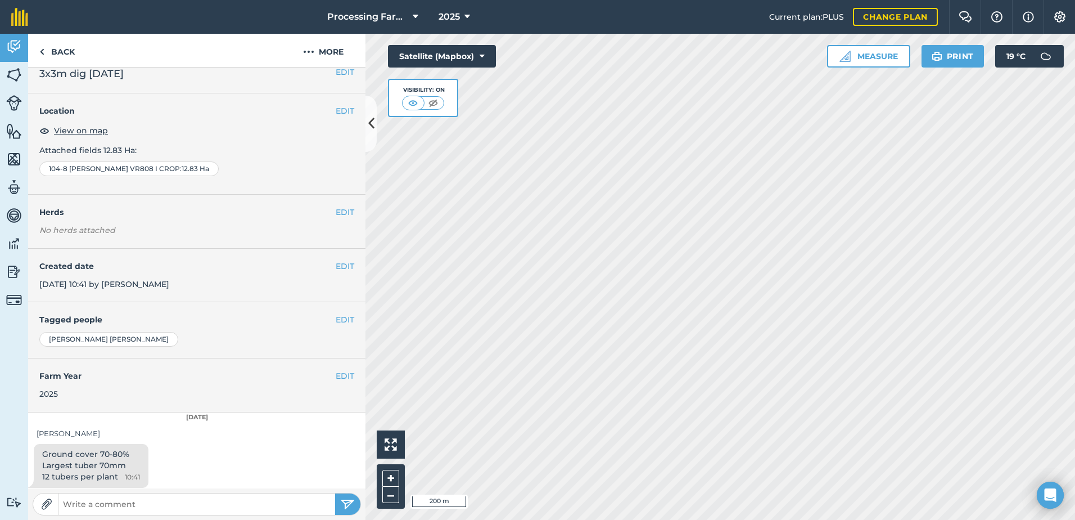
scroll to position [17, 0]
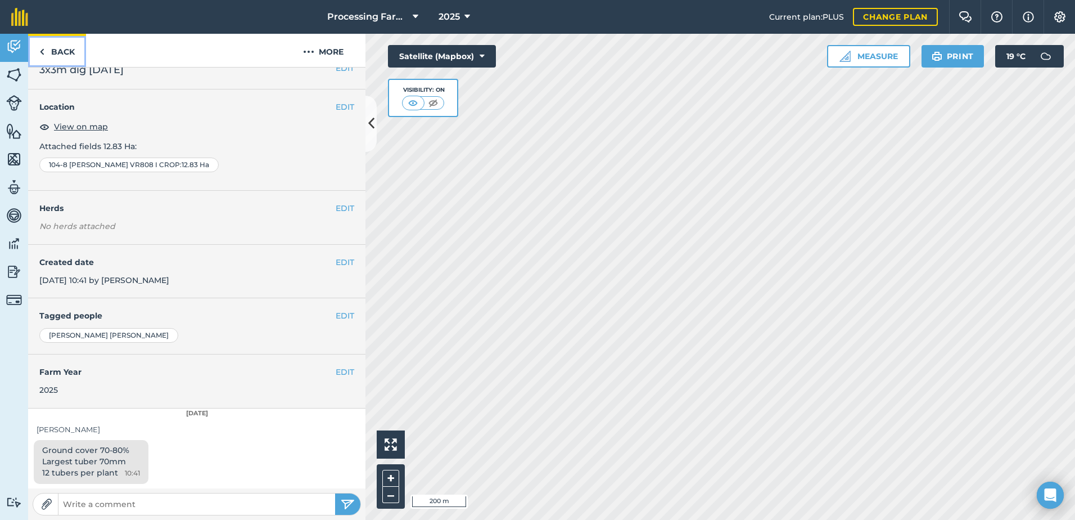
click at [49, 49] on link "Back" at bounding box center [57, 50] width 58 height 33
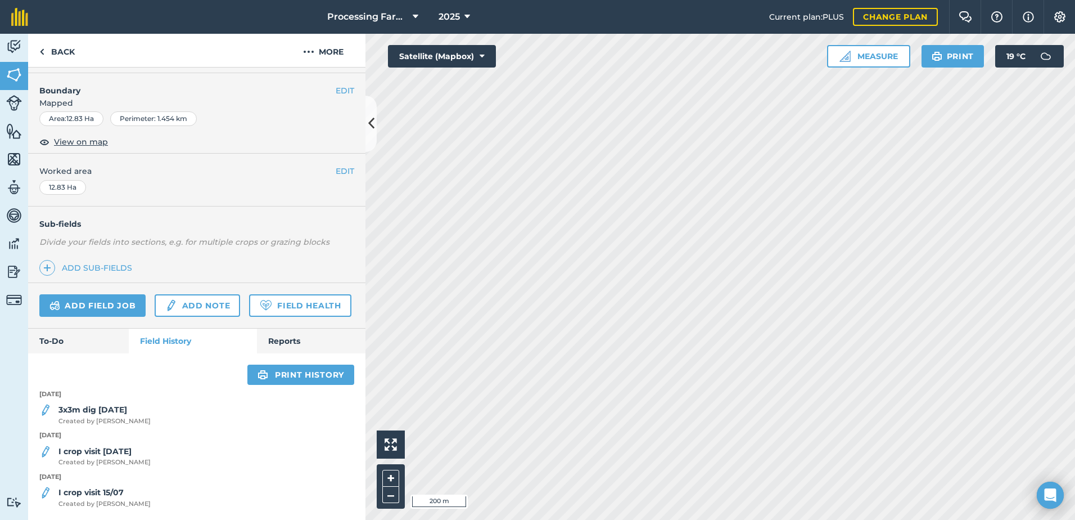
scroll to position [173, 0]
click at [127, 452] on strong "I crop visit [DATE]" at bounding box center [94, 451] width 73 height 10
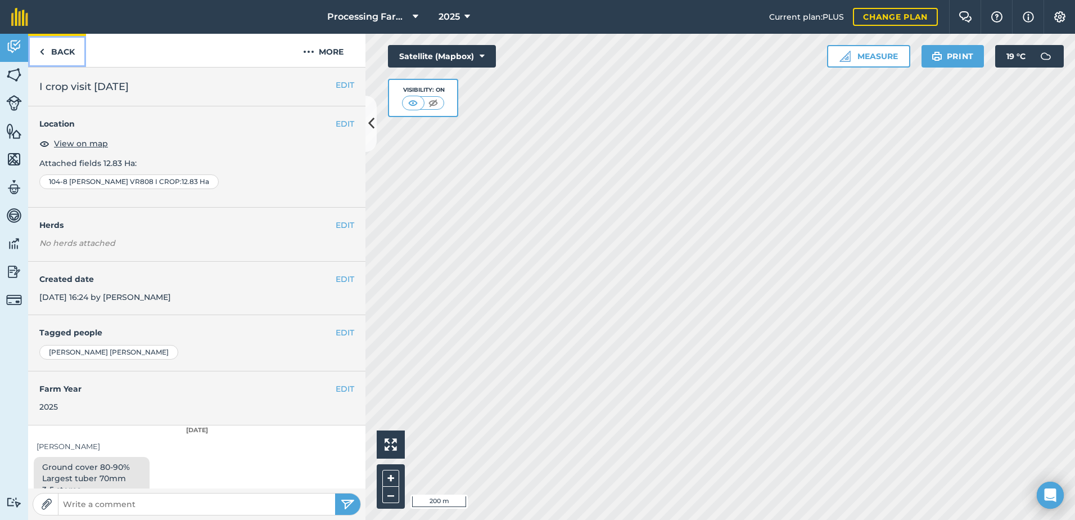
click at [66, 53] on link "Back" at bounding box center [57, 50] width 58 height 33
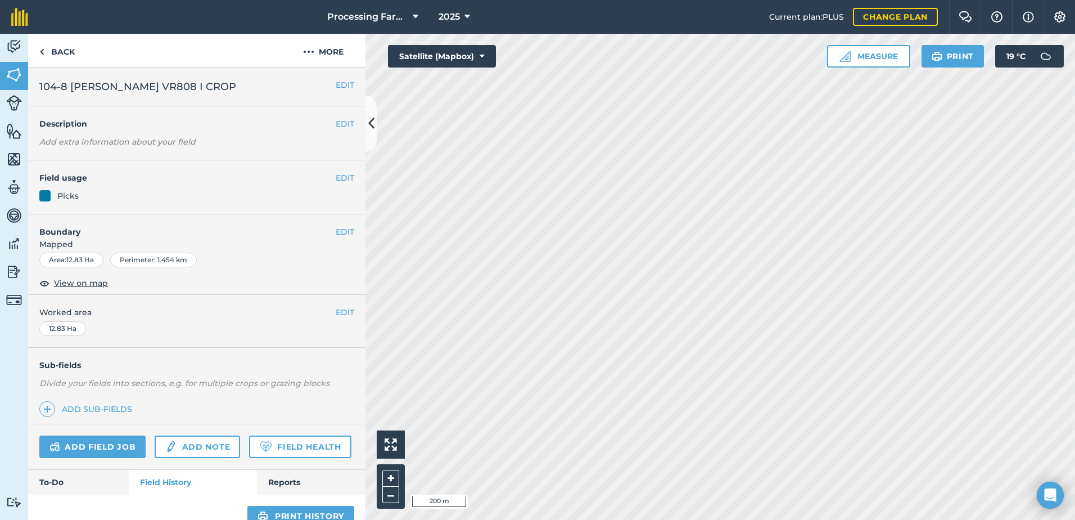
scroll to position [173, 0]
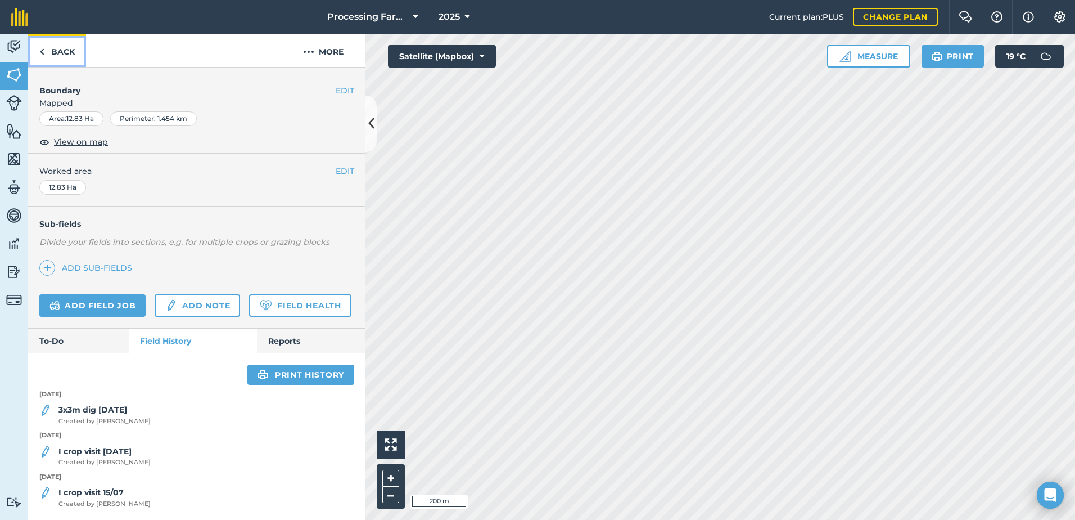
click at [52, 55] on link "Back" at bounding box center [57, 50] width 58 height 33
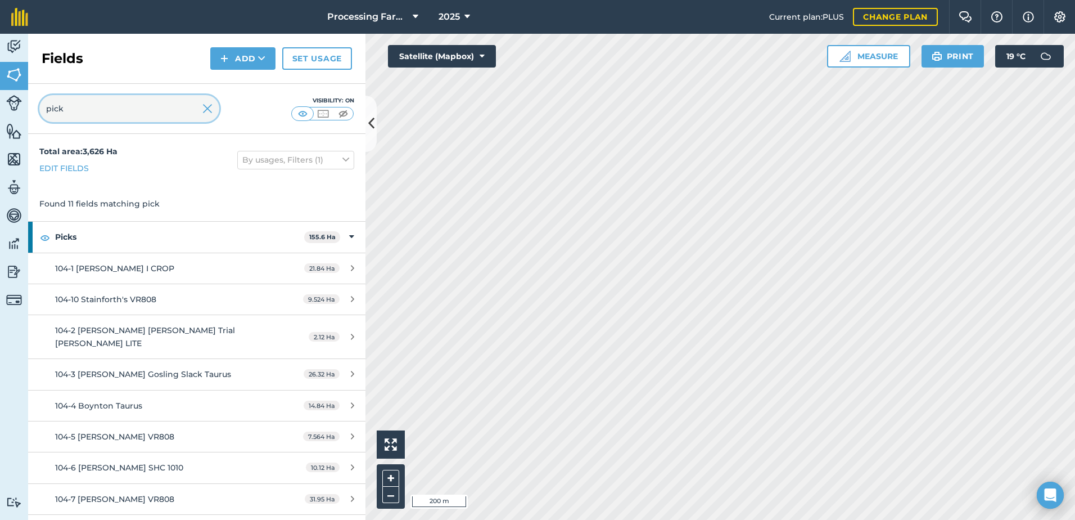
drag, startPoint x: 78, startPoint y: 111, endPoint x: -8, endPoint y: 124, distance: 87.0
click at [0, 124] on html "Processing Farms 2025 Current plan : PLUS Change plan Farm Chat Help Info Setti…" at bounding box center [537, 260] width 1075 height 520
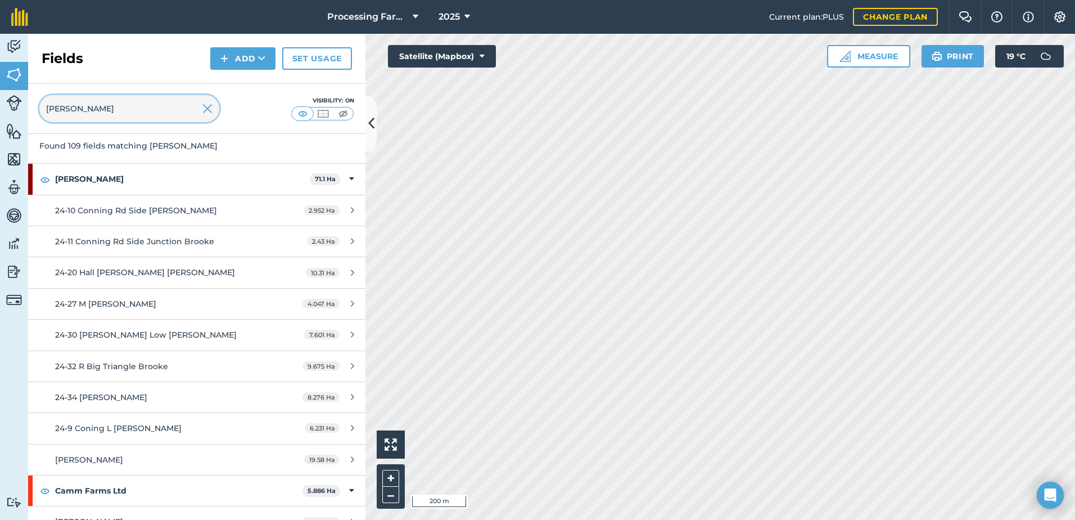
scroll to position [56, 0]
type input "rooke"
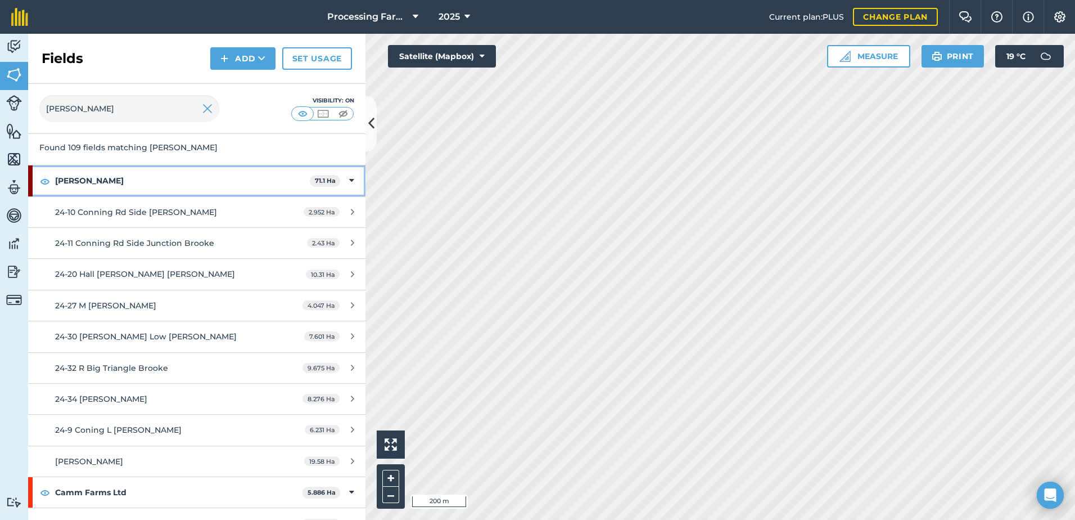
click at [68, 173] on strong "[PERSON_NAME]" at bounding box center [182, 180] width 255 height 30
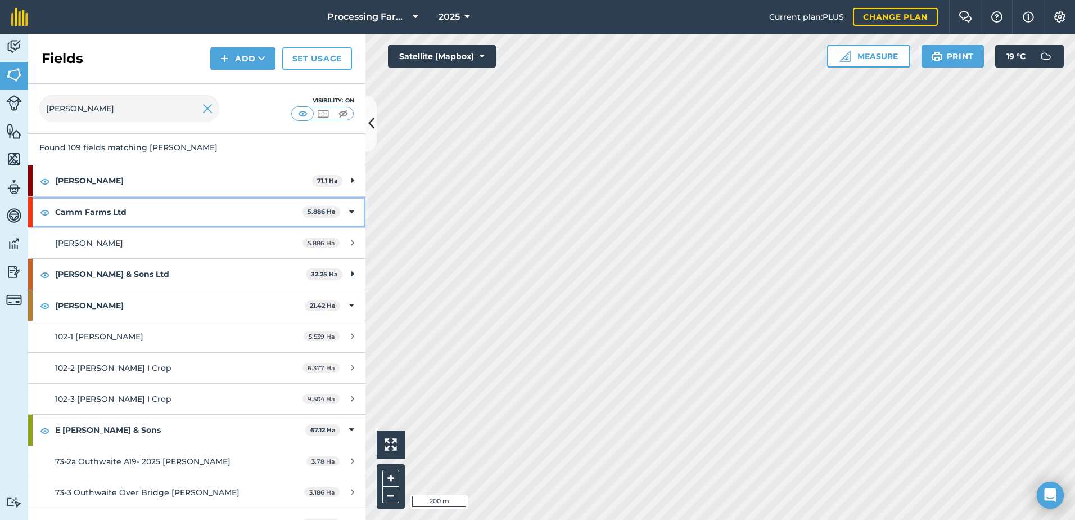
click at [79, 209] on strong "Camm Farms Ltd" at bounding box center [178, 212] width 247 height 30
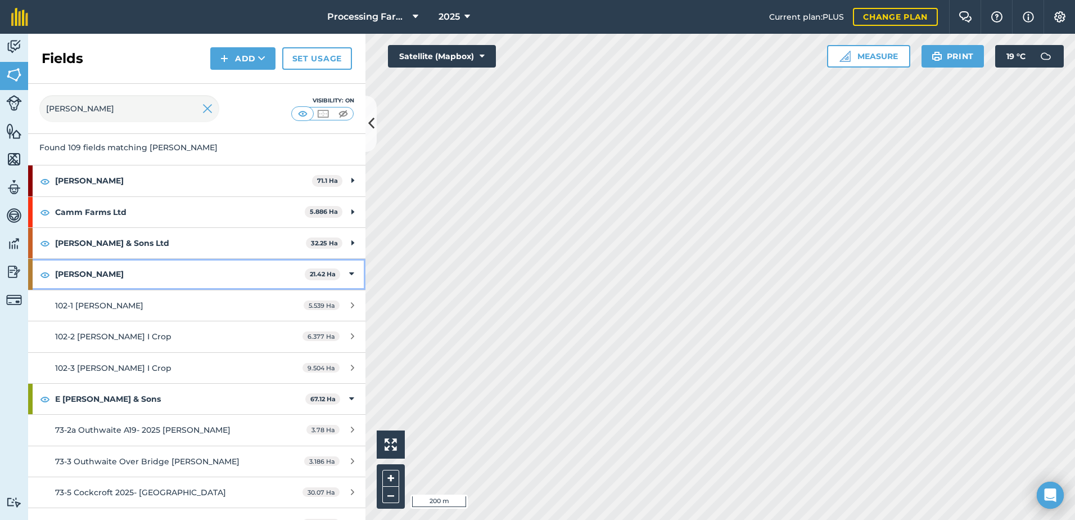
click at [74, 273] on strong "[PERSON_NAME]" at bounding box center [180, 274] width 250 height 30
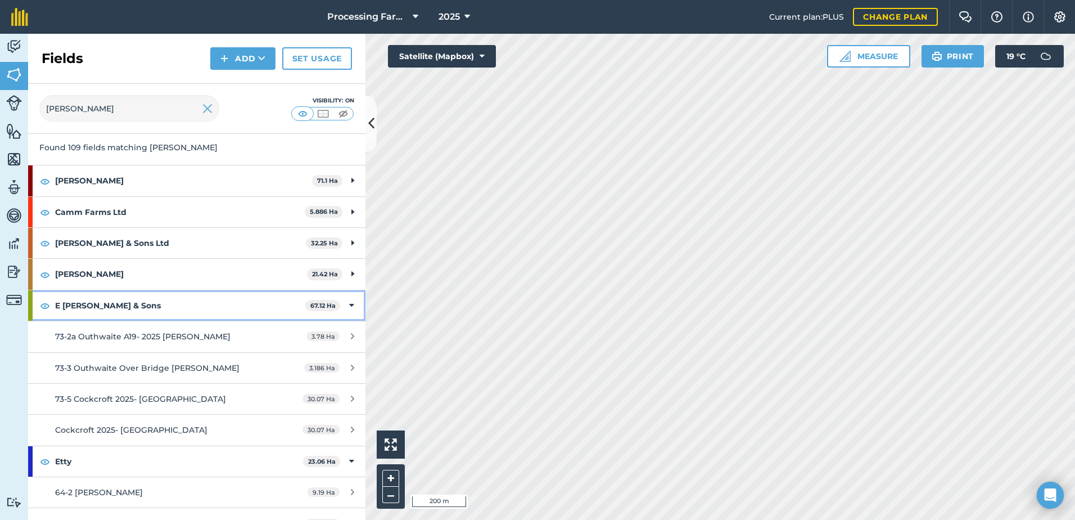
click at [75, 303] on strong "E [PERSON_NAME] & Sons" at bounding box center [180, 305] width 250 height 30
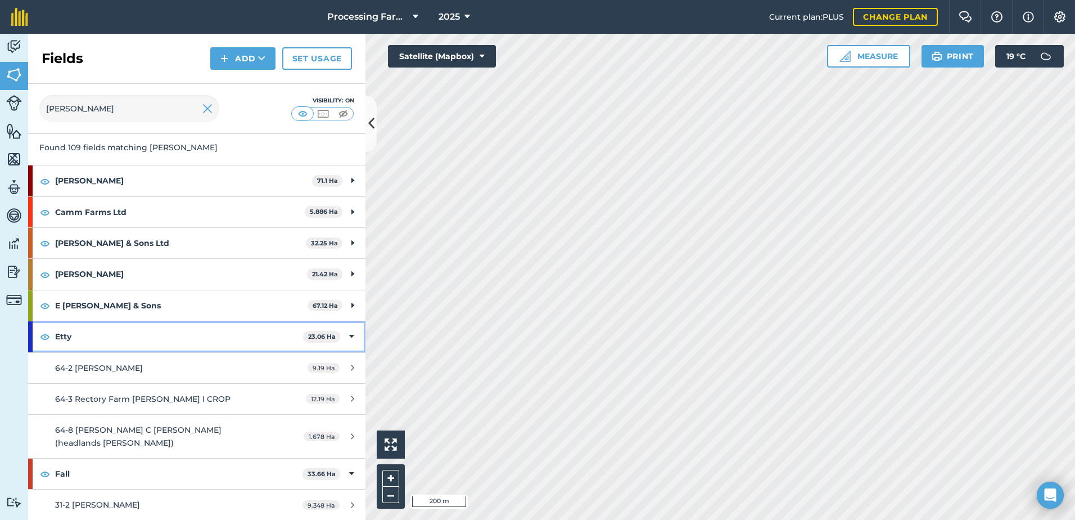
click at [70, 340] on strong "Etty" at bounding box center [179, 336] width 248 height 30
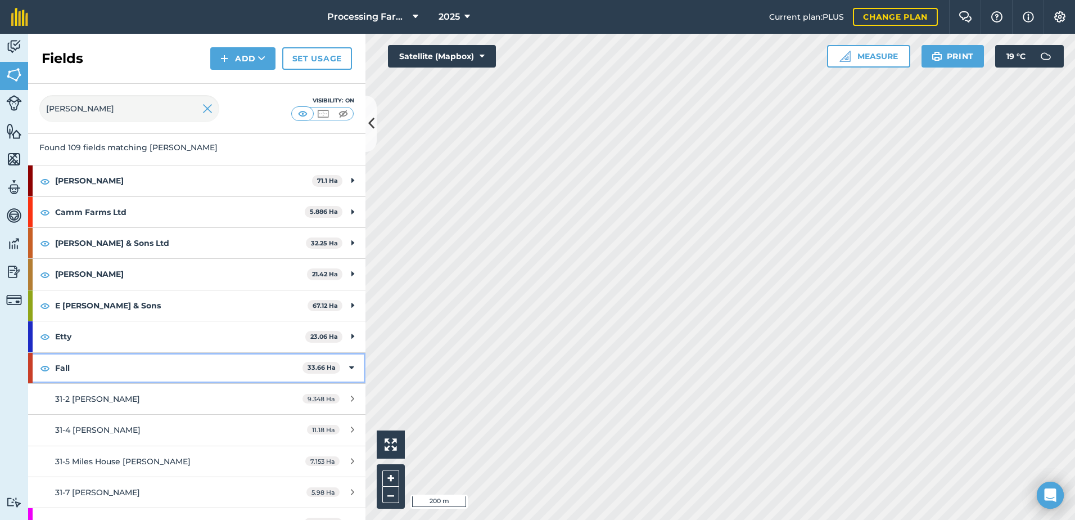
click at [67, 371] on strong "Fall" at bounding box center [178, 368] width 247 height 30
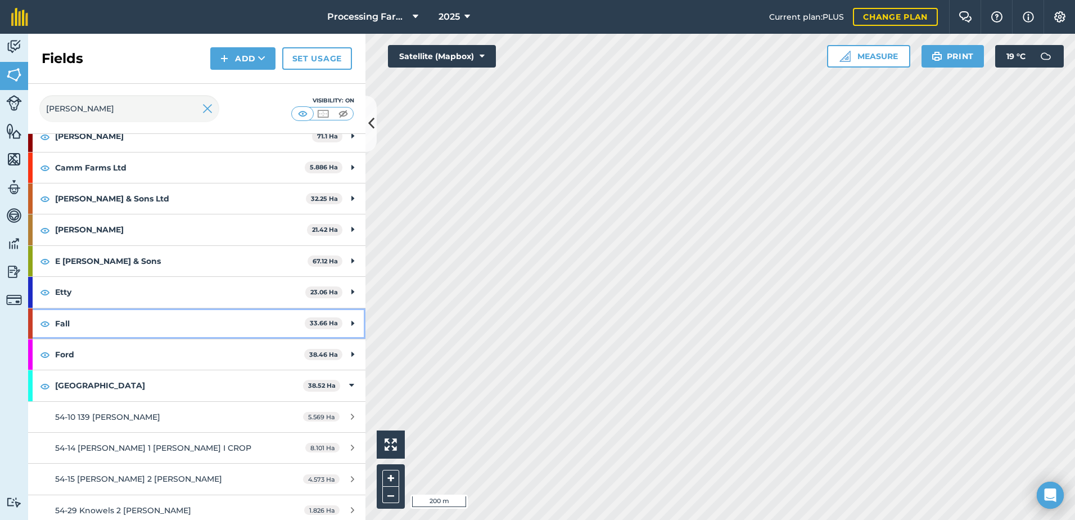
scroll to position [169, 0]
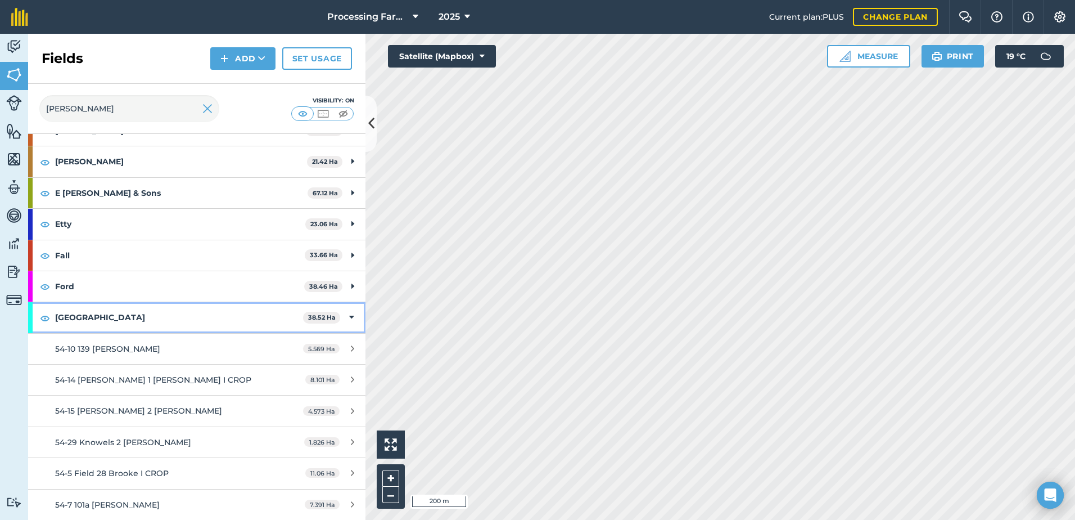
click at [82, 318] on strong "[GEOGRAPHIC_DATA]" at bounding box center [179, 317] width 248 height 30
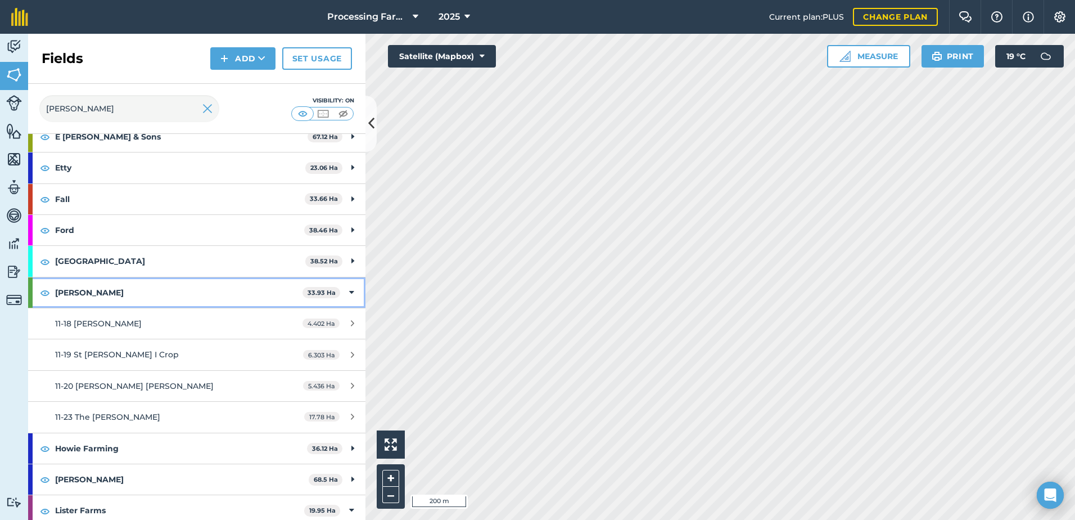
click at [74, 294] on strong "[PERSON_NAME]" at bounding box center [178, 292] width 247 height 30
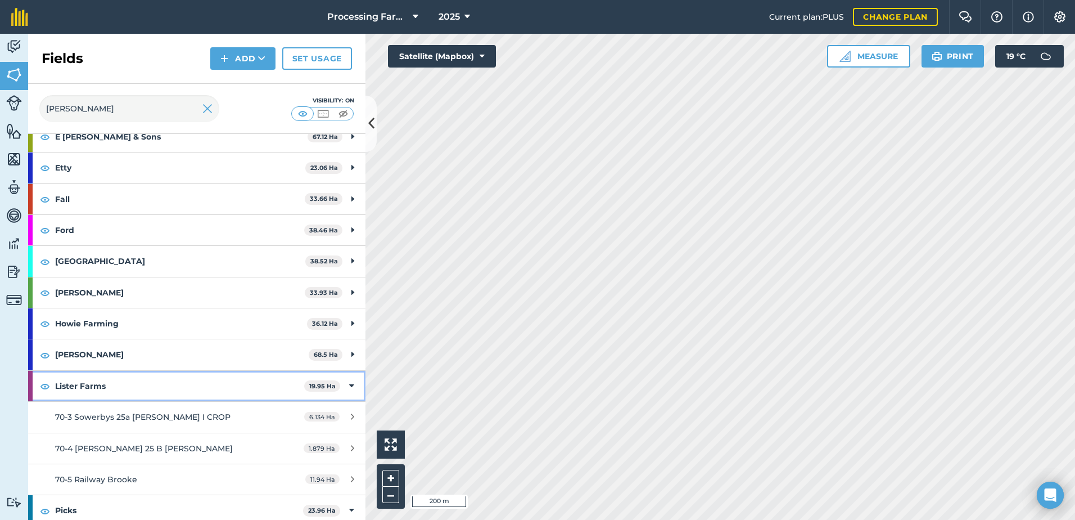
click at [73, 390] on strong "Lister Farms" at bounding box center [179, 386] width 249 height 30
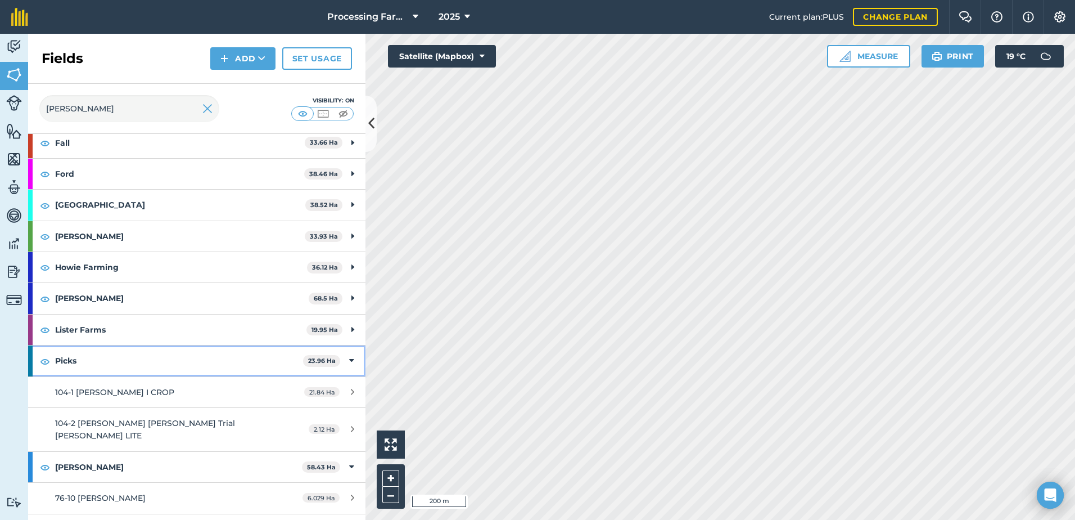
click at [68, 366] on strong "Picks" at bounding box center [179, 360] width 248 height 30
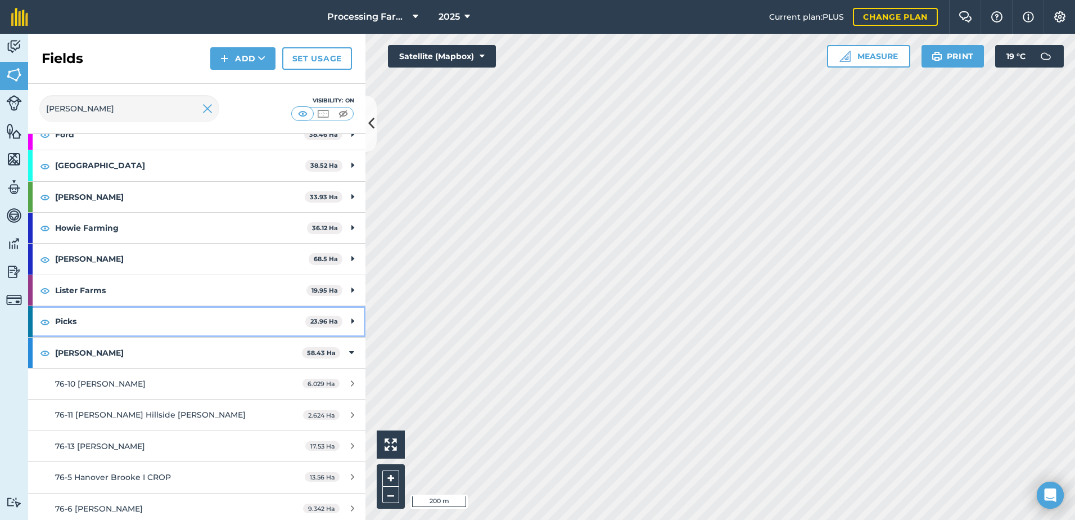
scroll to position [337, 0]
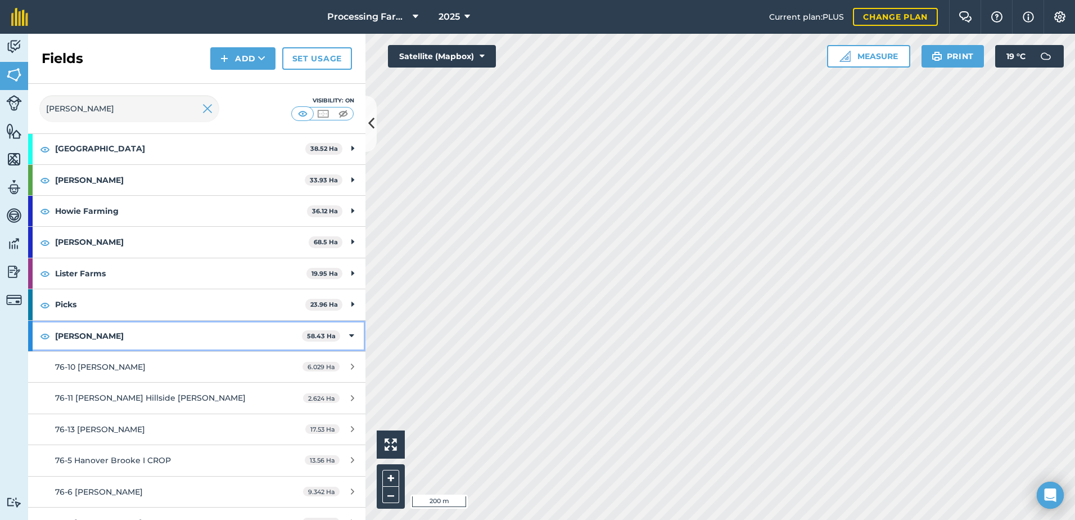
click at [75, 337] on strong "[PERSON_NAME]" at bounding box center [178, 336] width 247 height 30
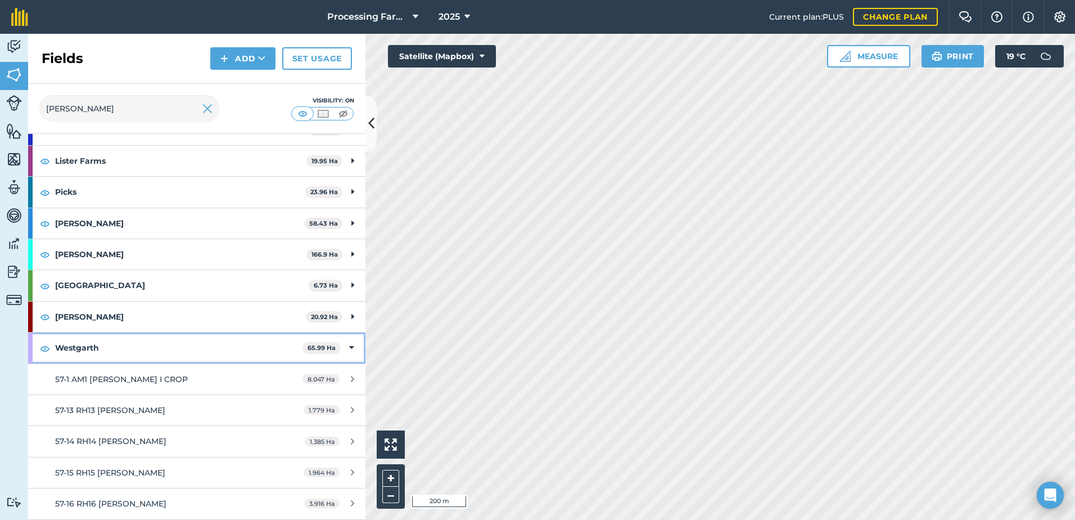
click at [84, 344] on strong "Westgarth" at bounding box center [178, 347] width 247 height 30
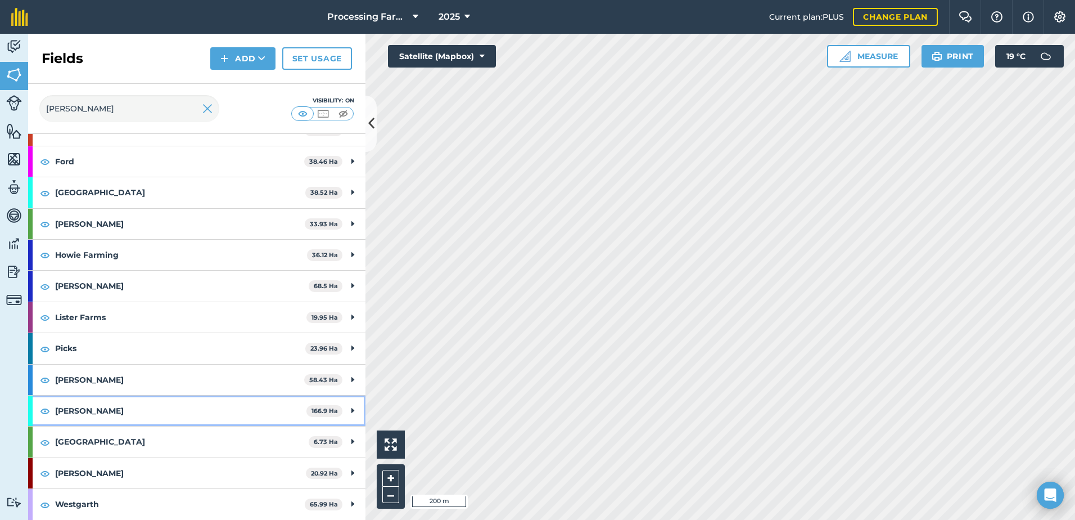
drag, startPoint x: 72, startPoint y: 409, endPoint x: 76, endPoint y: 416, distance: 8.1
click at [71, 416] on strong "[PERSON_NAME]" at bounding box center [180, 410] width 251 height 30
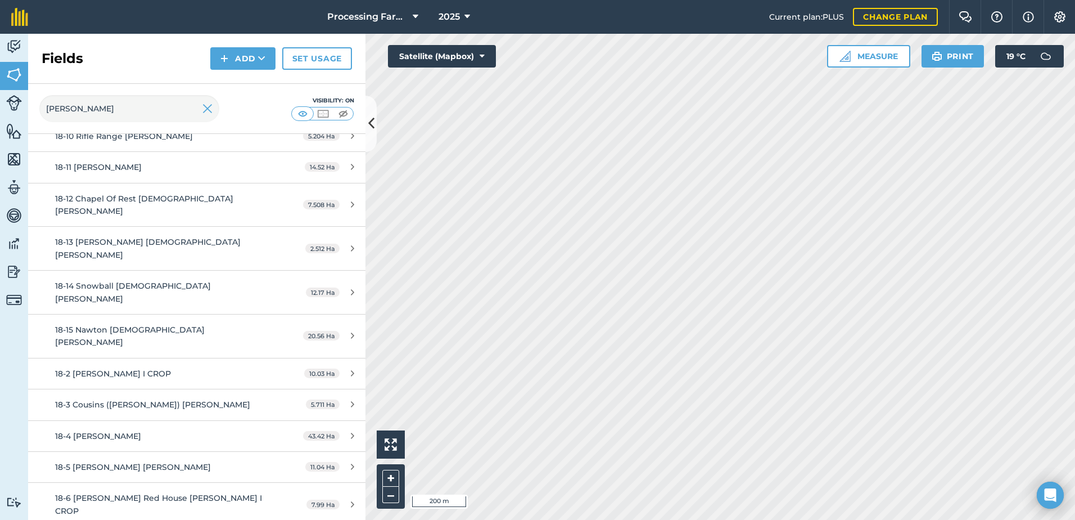
scroll to position [631, 0]
click at [167, 492] on span "18-6 [PERSON_NAME] Red House [PERSON_NAME] I CROP" at bounding box center [158, 503] width 207 height 22
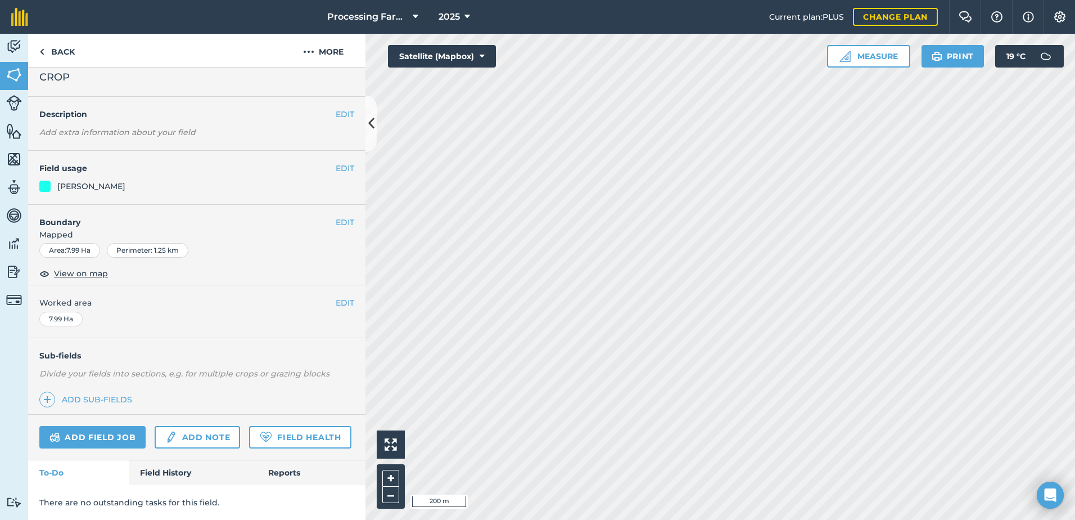
scroll to position [41, 0]
click at [165, 469] on link "Field History" at bounding box center [193, 472] width 128 height 25
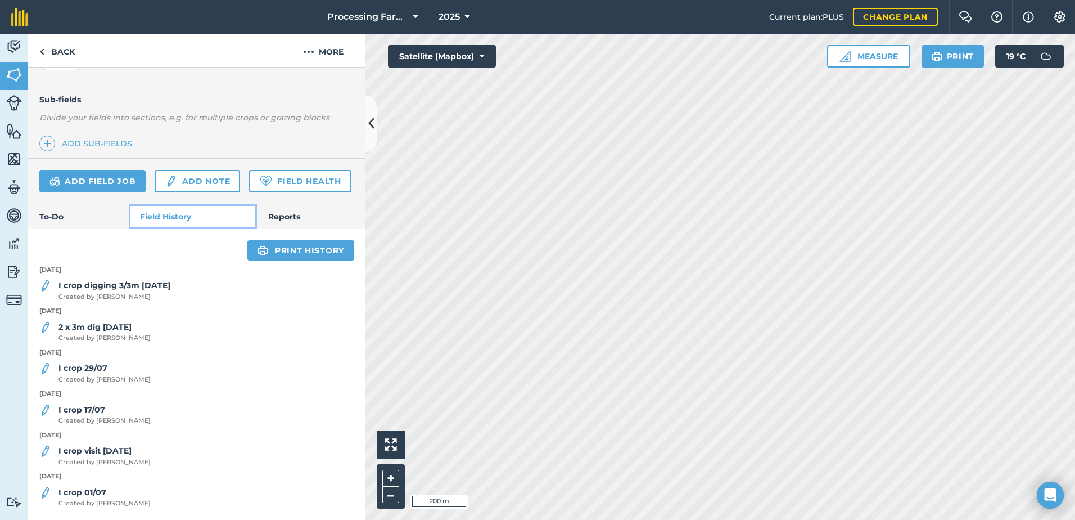
scroll to position [297, 0]
click at [105, 376] on span "Created by Polly M" at bounding box center [104, 380] width 92 height 10
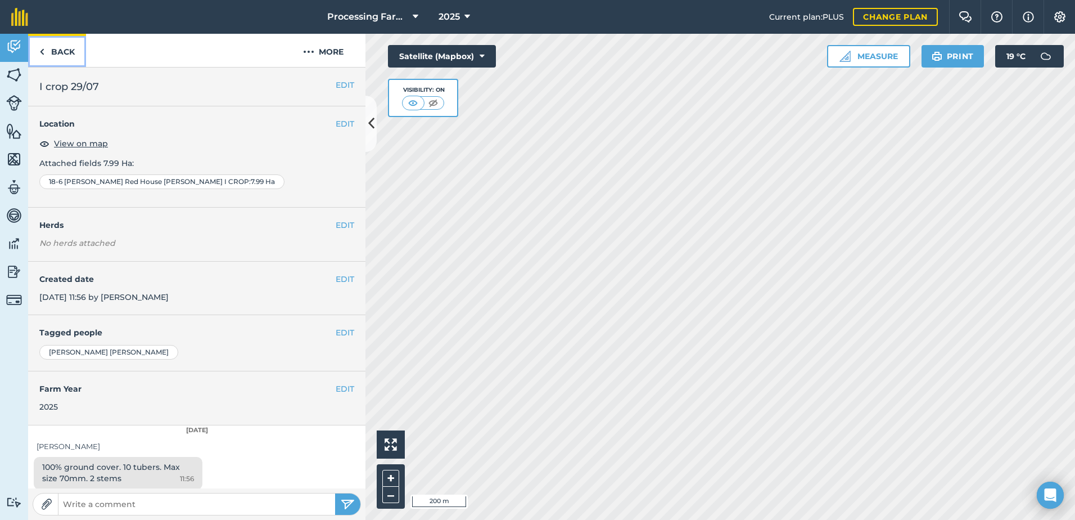
click at [61, 53] on link "Back" at bounding box center [57, 50] width 58 height 33
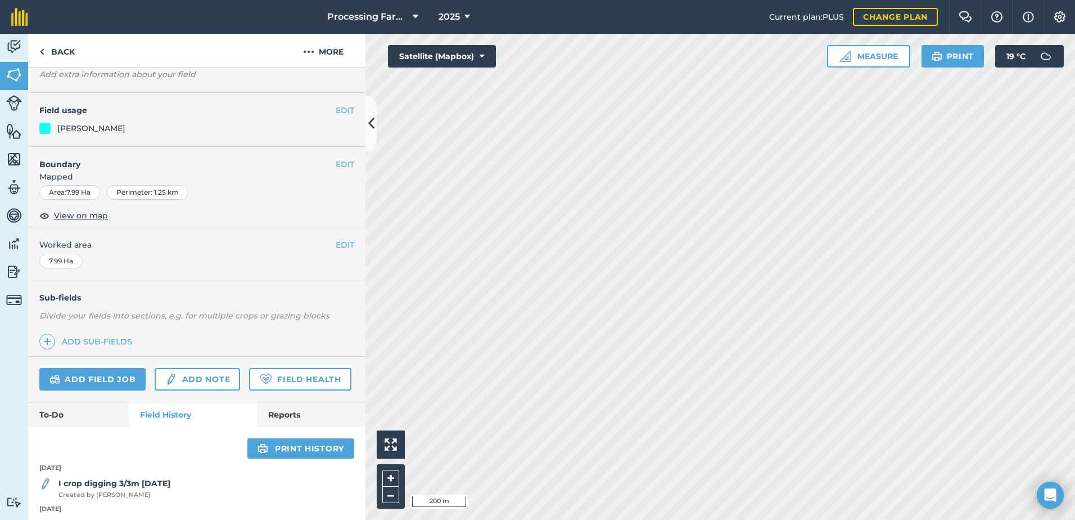
scroll to position [281, 0]
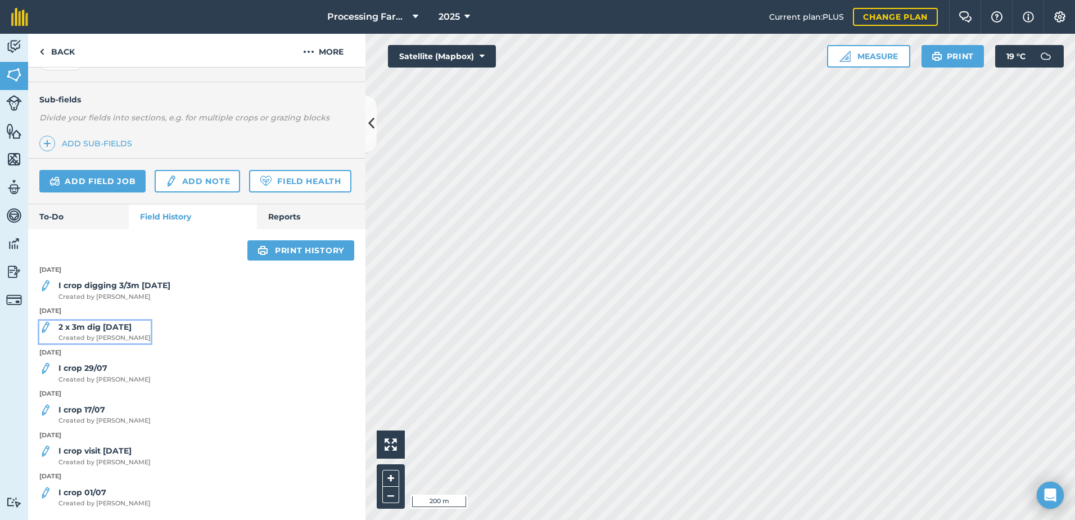
click at [111, 343] on span "Created by [PERSON_NAME]" at bounding box center [104, 338] width 92 height 10
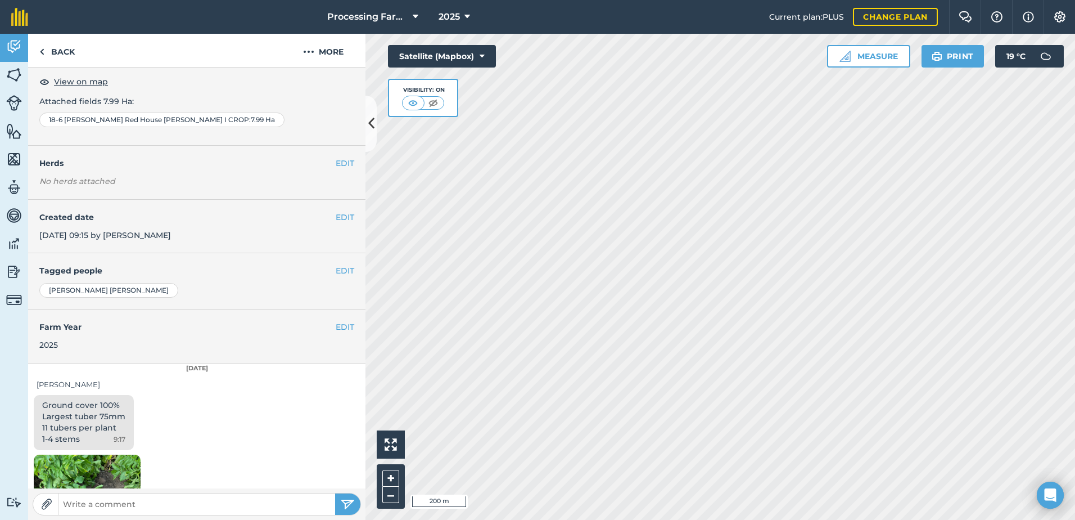
scroll to position [169, 0]
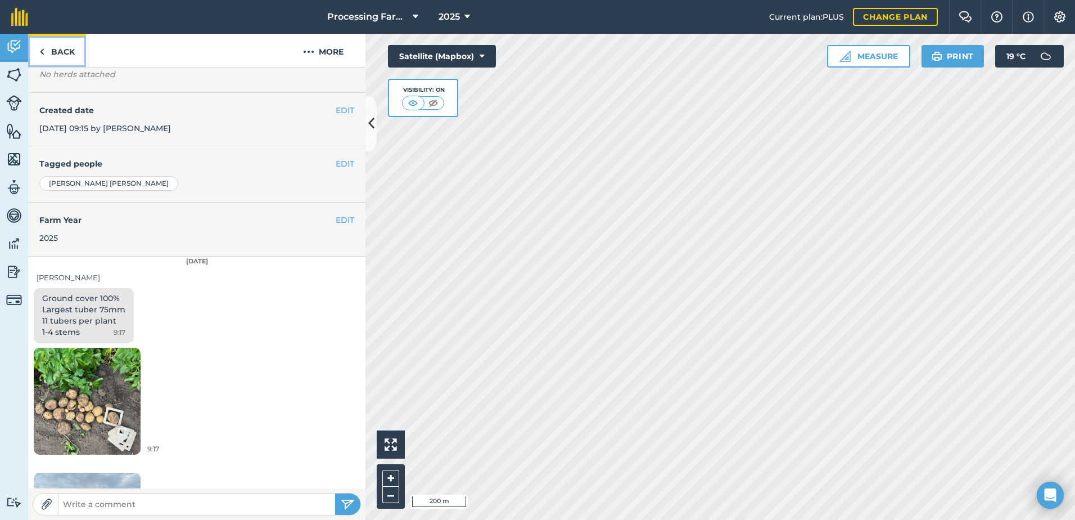
click at [44, 51] on link "Back" at bounding box center [57, 50] width 58 height 33
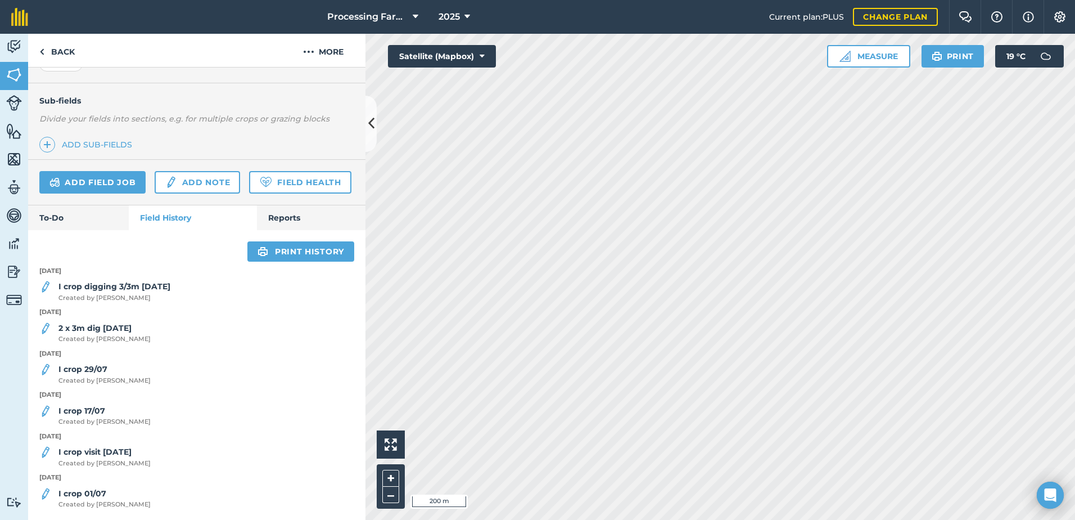
scroll to position [281, 0]
click at [145, 290] on strong "I crop digging 3/3m [DATE]" at bounding box center [114, 285] width 112 height 10
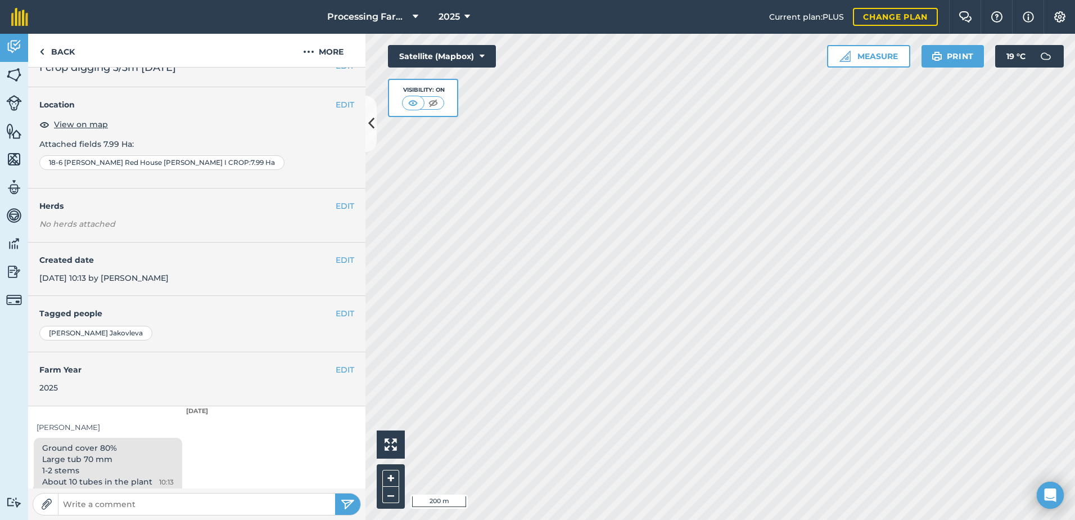
scroll to position [28, 0]
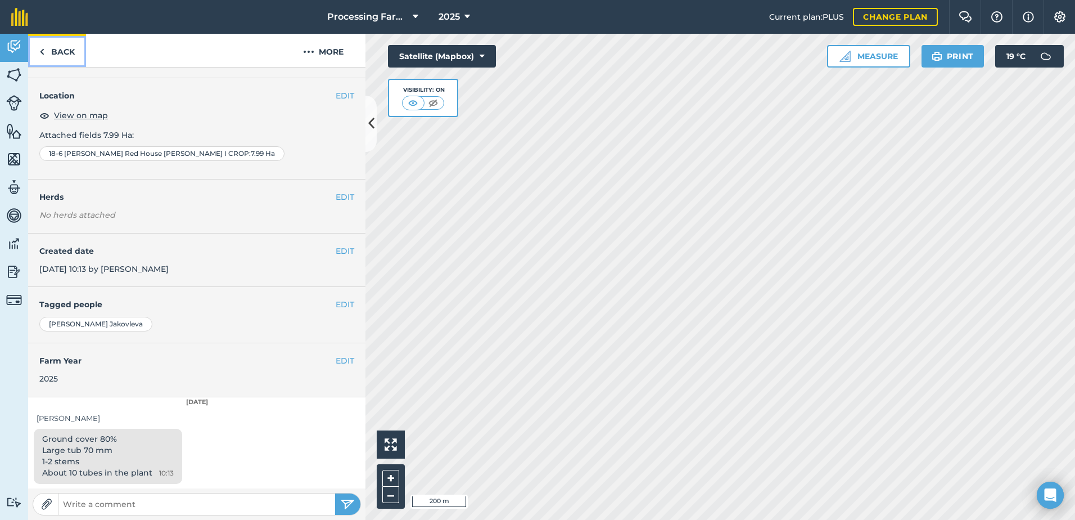
click at [63, 49] on link "Back" at bounding box center [57, 50] width 58 height 33
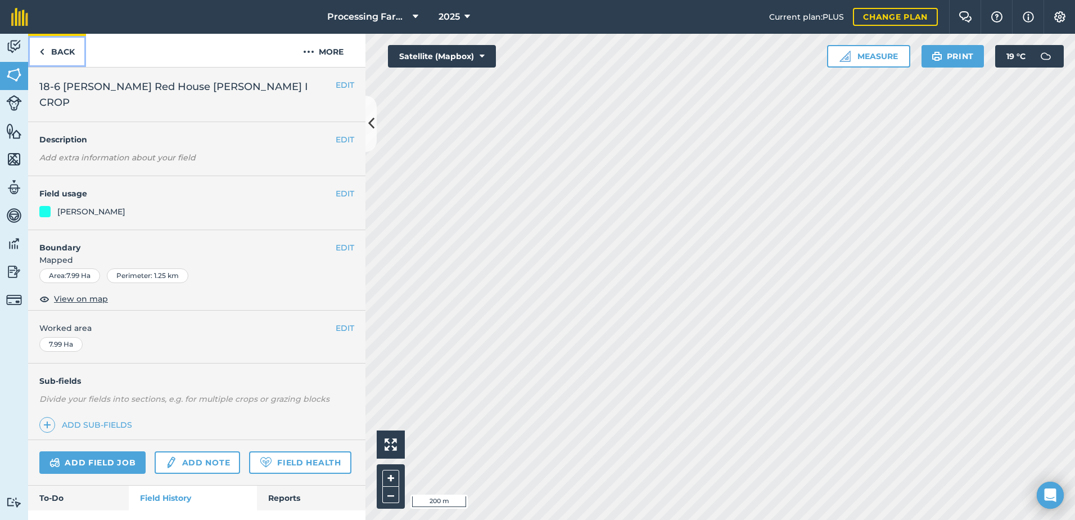
click at [57, 49] on link "Back" at bounding box center [57, 50] width 58 height 33
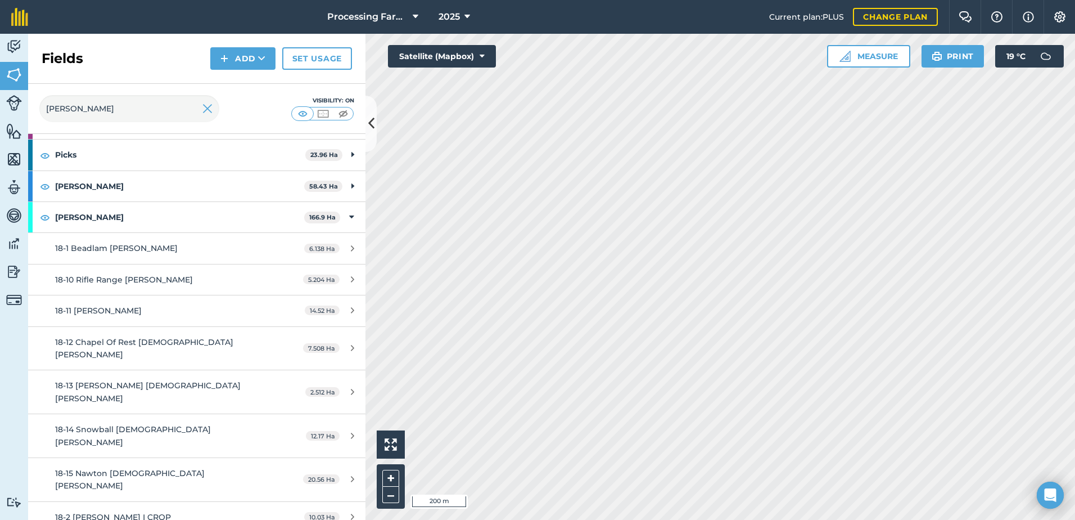
scroll to position [506, 0]
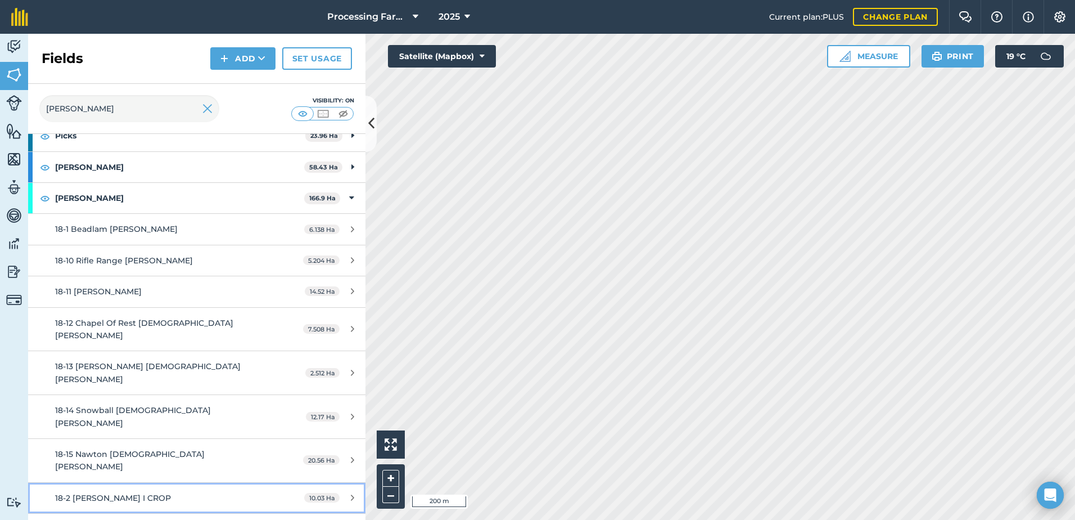
click at [154, 491] on div "18-2 [PERSON_NAME] I CROP" at bounding box center [160, 497] width 211 height 12
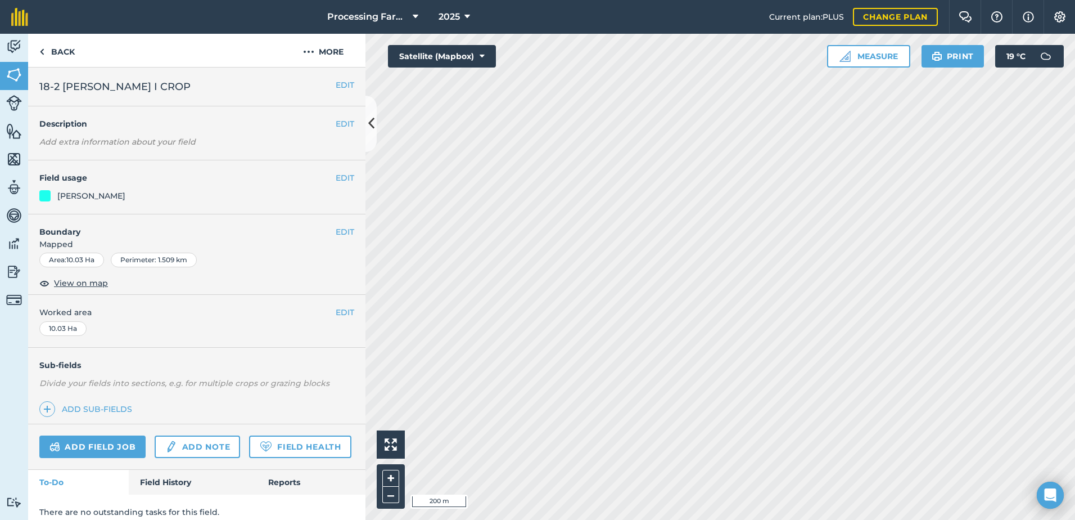
scroll to position [41, 0]
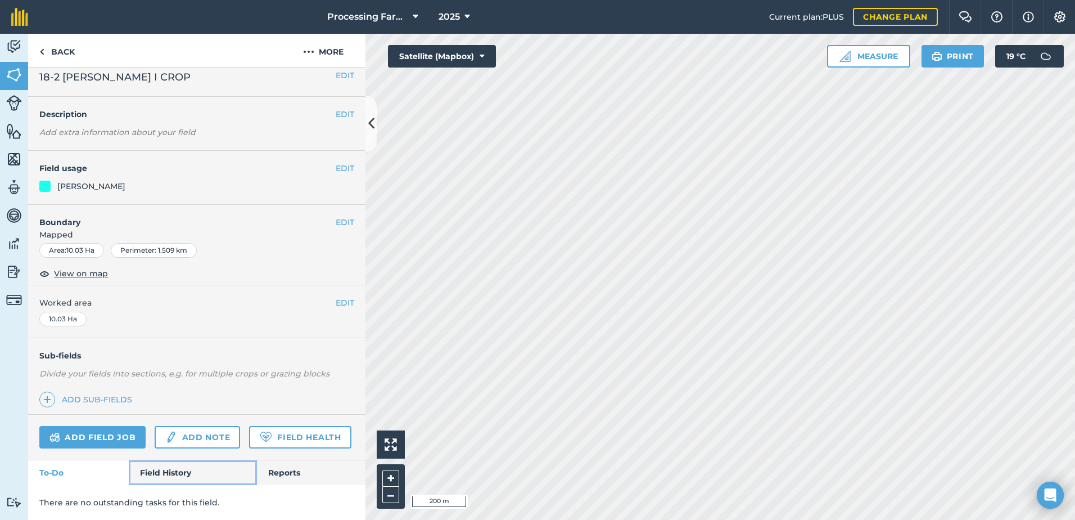
click at [148, 476] on link "Field History" at bounding box center [193, 472] width 128 height 25
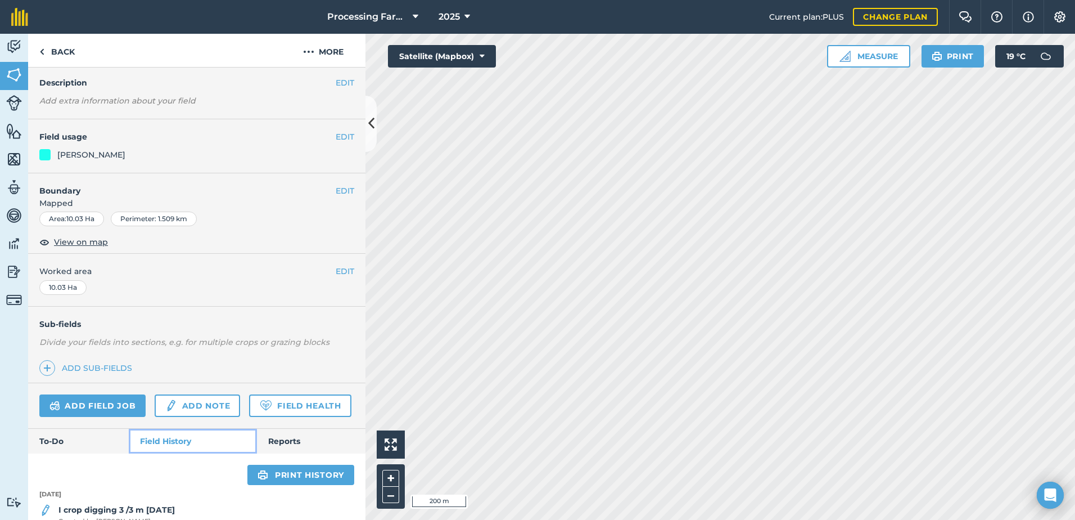
scroll to position [297, 0]
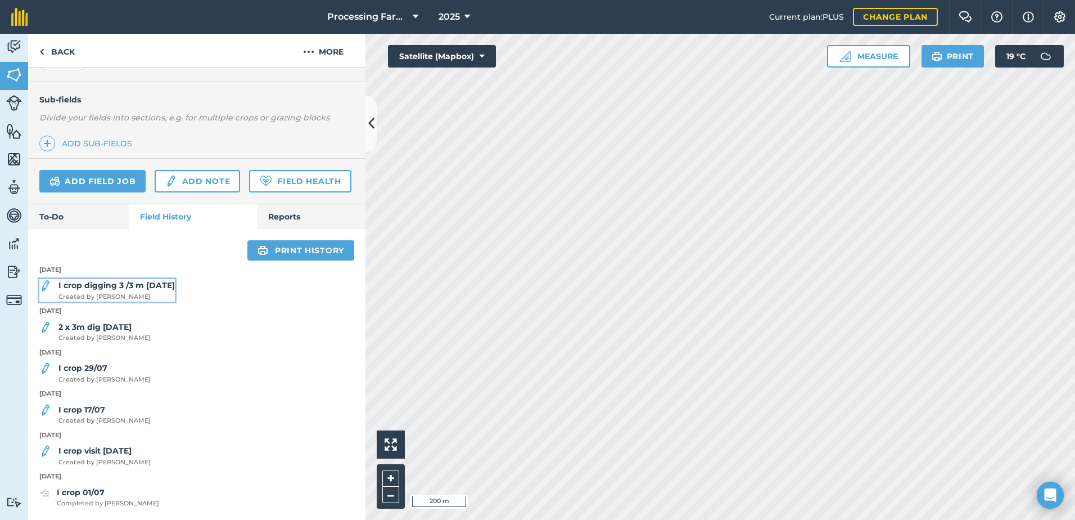
click at [139, 295] on span "Created by [PERSON_NAME]" at bounding box center [116, 297] width 116 height 10
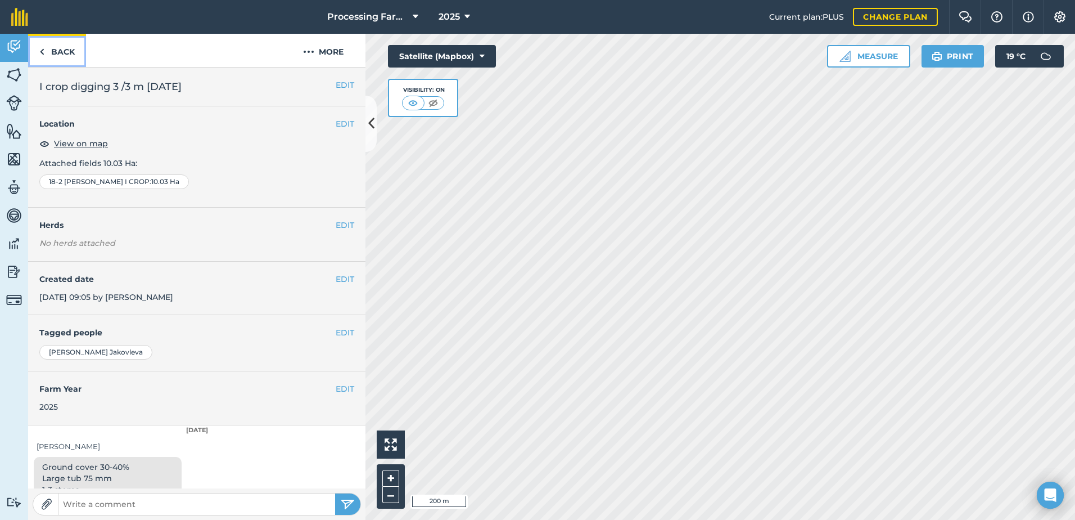
click at [67, 51] on link "Back" at bounding box center [57, 50] width 58 height 33
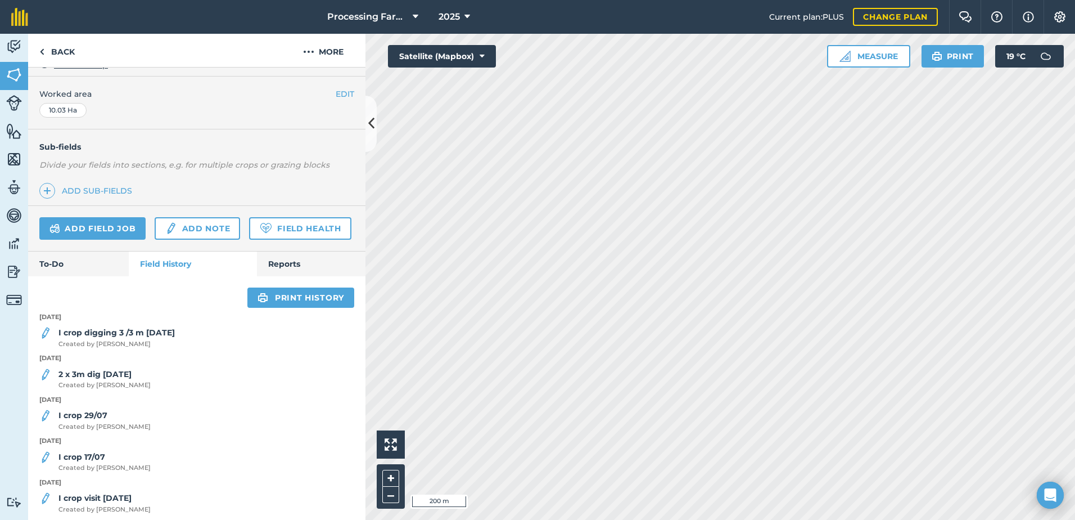
scroll to position [225, 0]
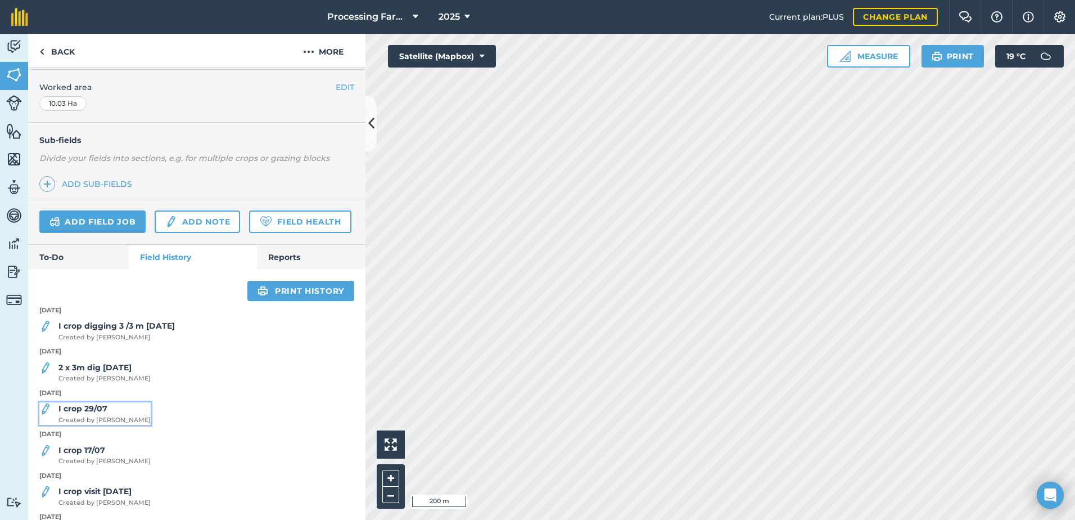
click at [100, 425] on span "Created by Polly M" at bounding box center [104, 420] width 92 height 10
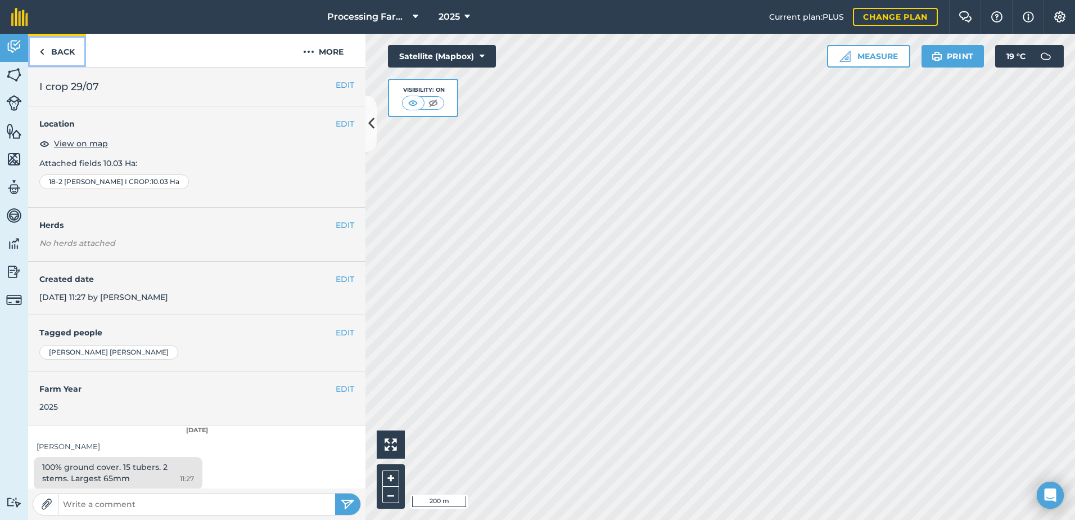
click at [53, 48] on link "Back" at bounding box center [57, 50] width 58 height 33
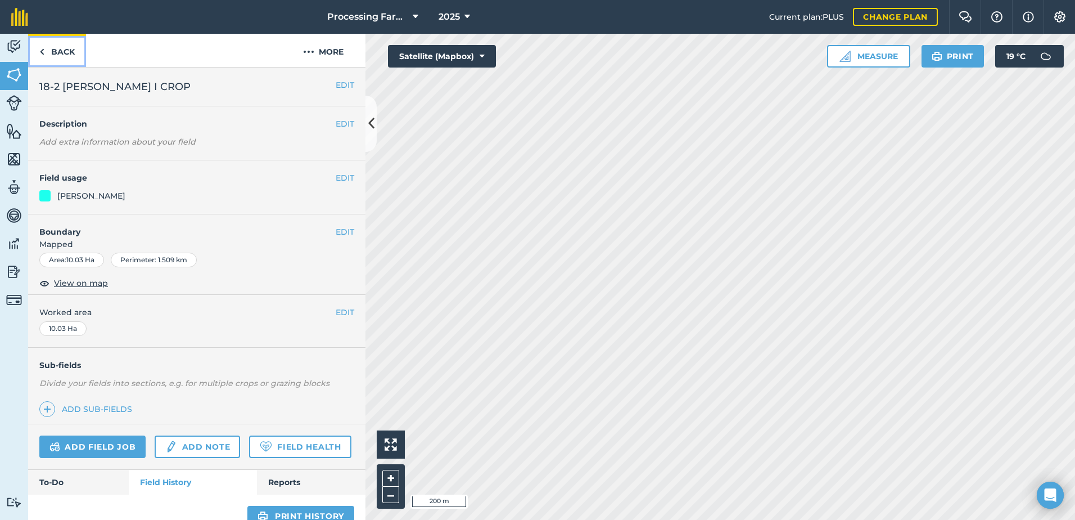
click at [56, 53] on link "Back" at bounding box center [57, 50] width 58 height 33
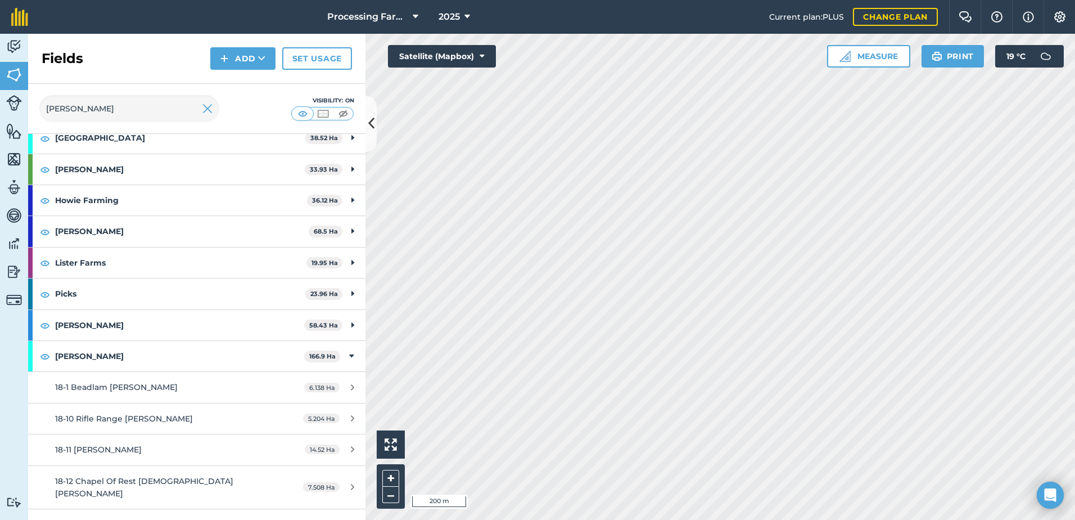
scroll to position [506, 0]
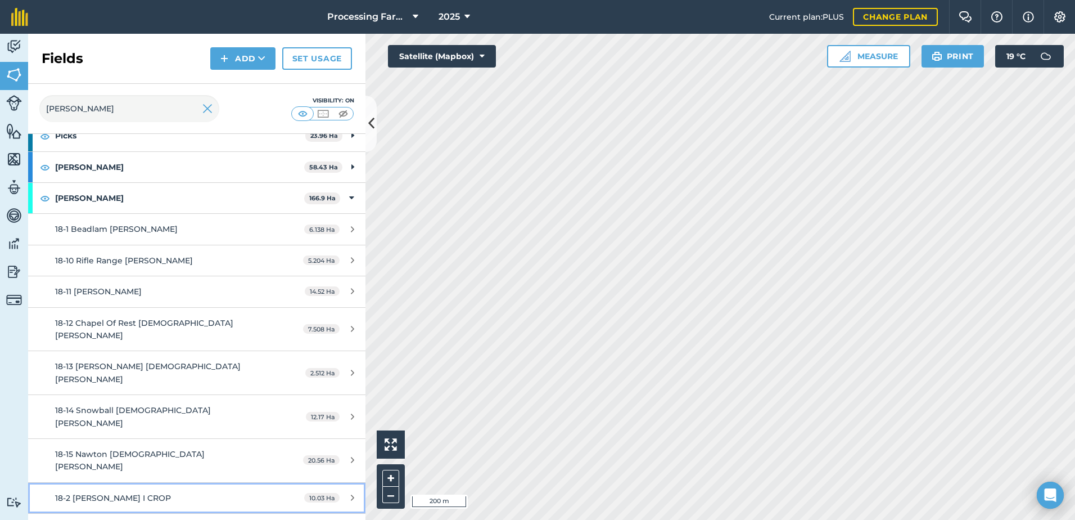
click at [158, 493] on span "18-2 [PERSON_NAME] I CROP" at bounding box center [113, 498] width 116 height 10
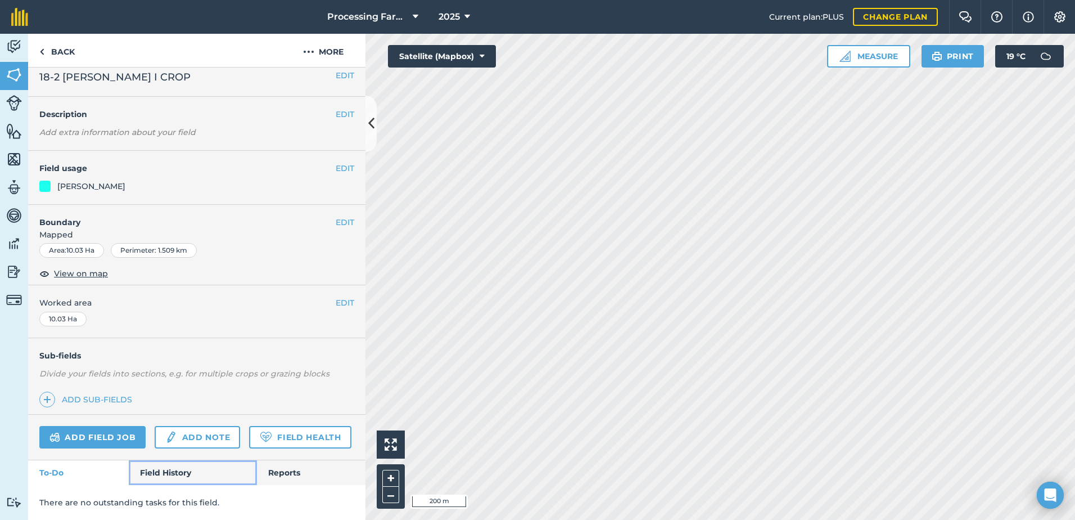
click at [177, 465] on link "Field History" at bounding box center [193, 472] width 128 height 25
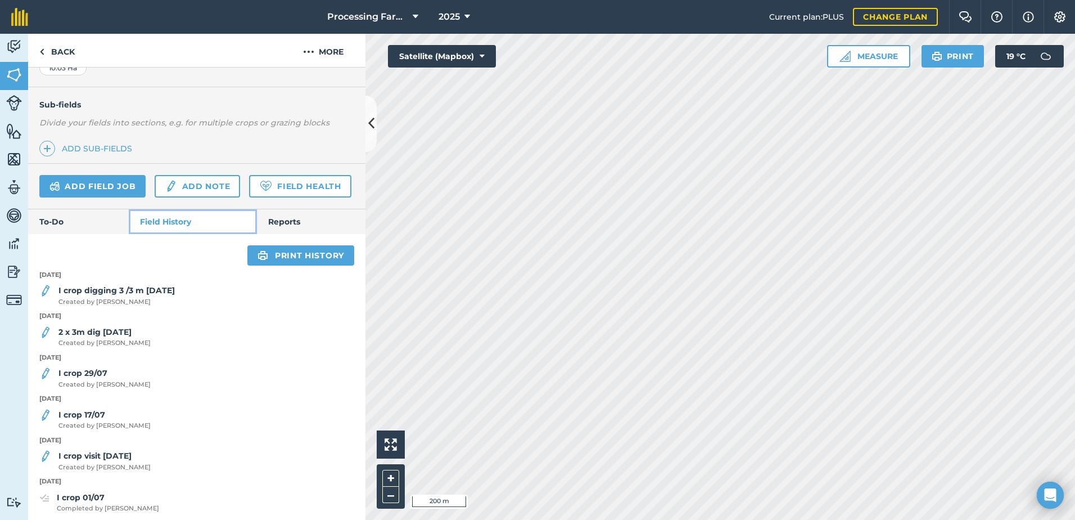
scroll to position [266, 0]
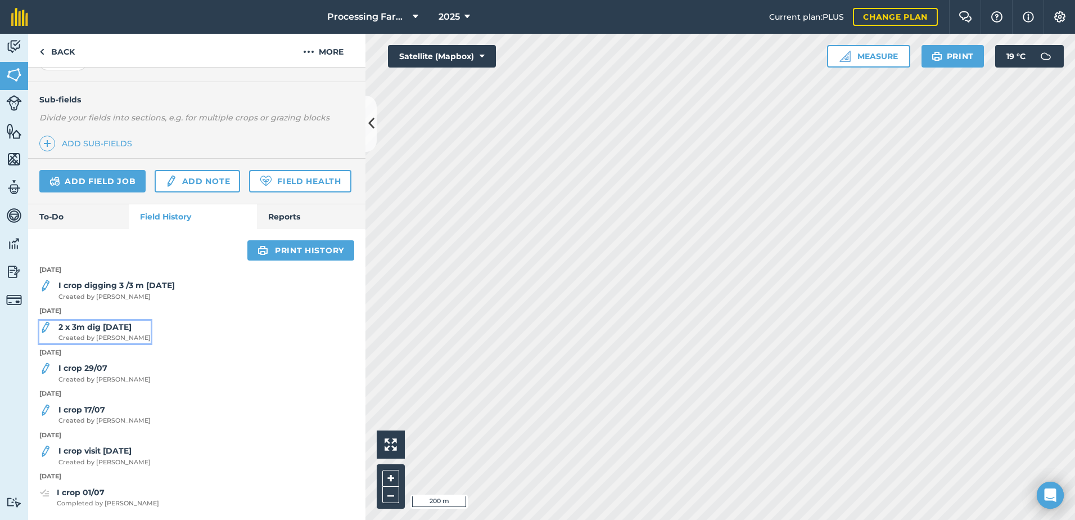
click at [127, 343] on div "2 x 3m dig 12/8/25 Created by Lucy B" at bounding box center [104, 332] width 92 height 22
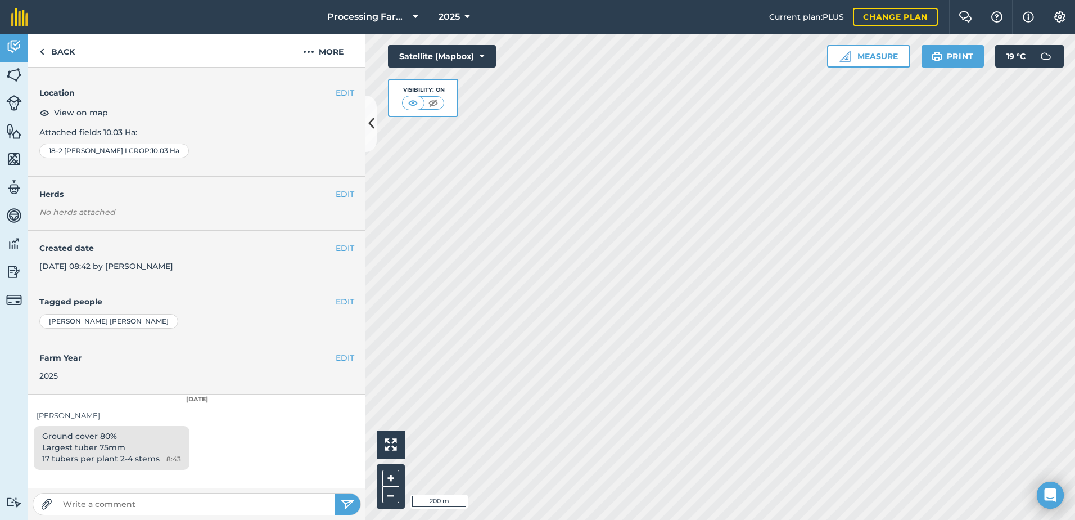
scroll to position [56, 0]
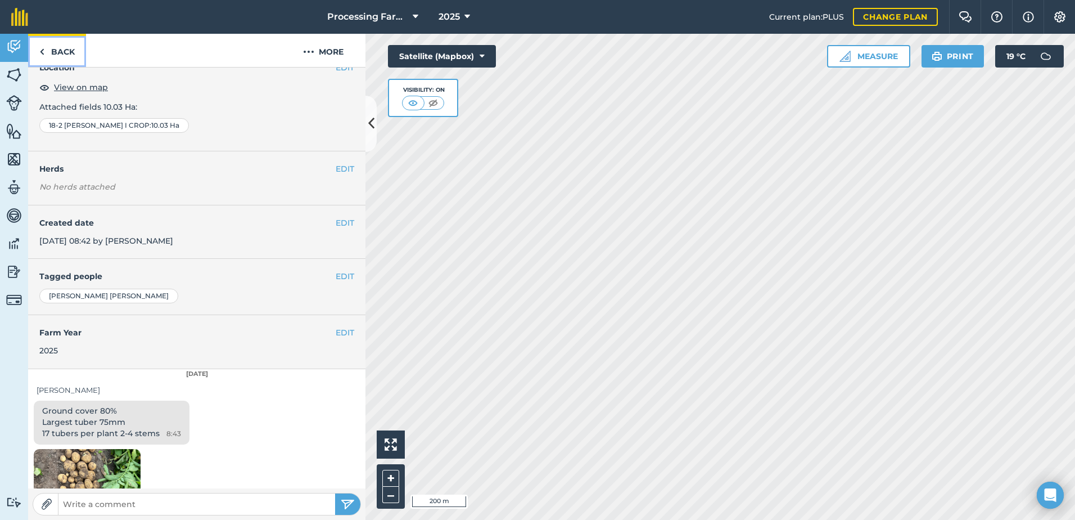
click at [58, 47] on link "Back" at bounding box center [57, 50] width 58 height 33
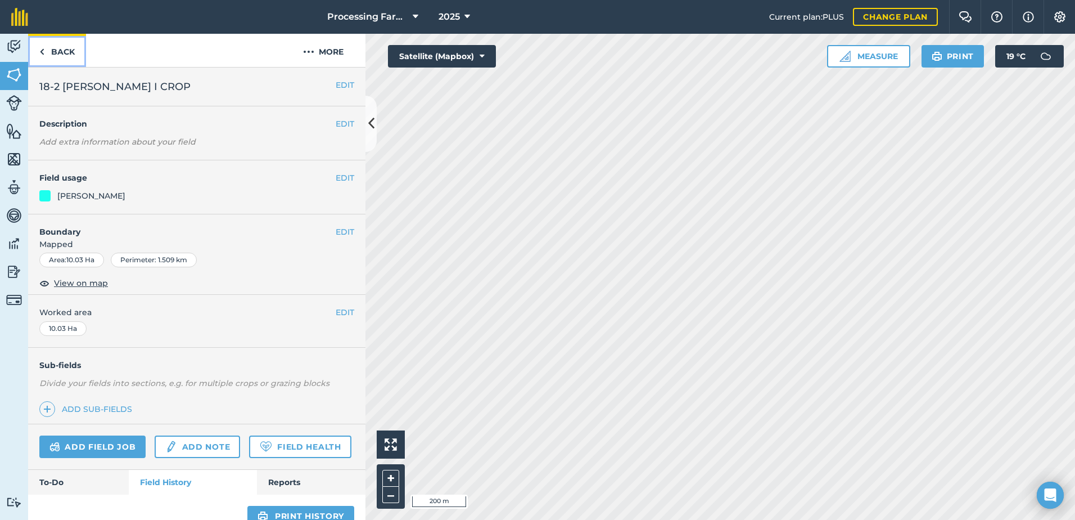
click at [61, 54] on link "Back" at bounding box center [57, 50] width 58 height 33
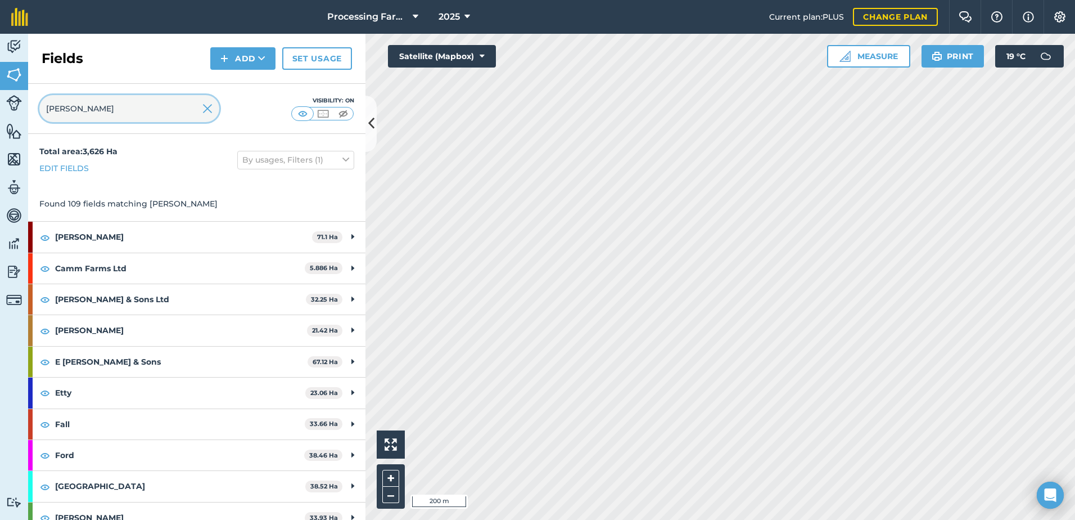
drag, startPoint x: 71, startPoint y: 107, endPoint x: 26, endPoint y: 103, distance: 45.2
click at [26, 103] on div "Activity Fields Livestock Features Maps Team Vehicles Data Reporting Billing Tu…" at bounding box center [537, 277] width 1075 height 486
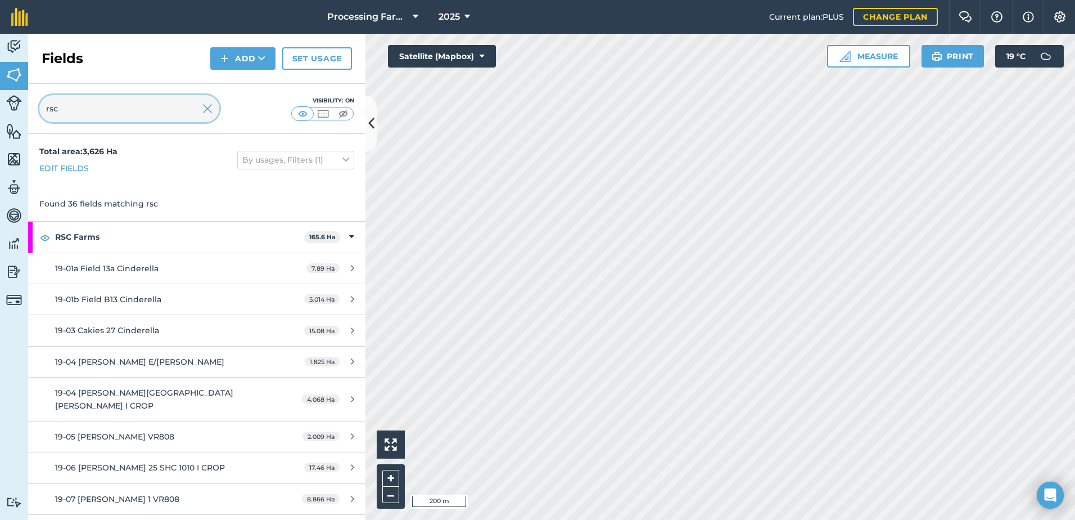
type input "rsc"
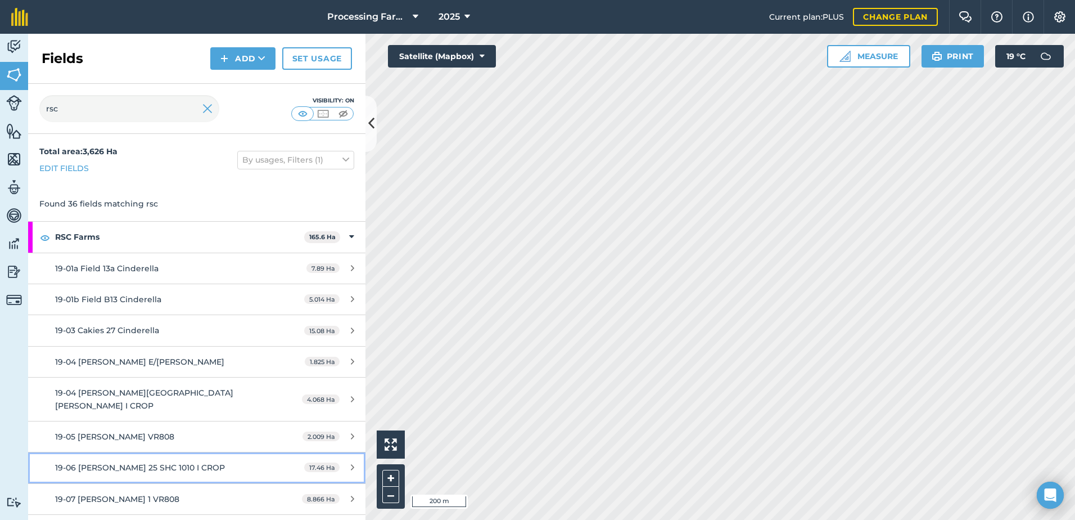
click at [173, 461] on div "19-06 [PERSON_NAME] 25 SHC 1010 I CROP" at bounding box center [160, 467] width 211 height 12
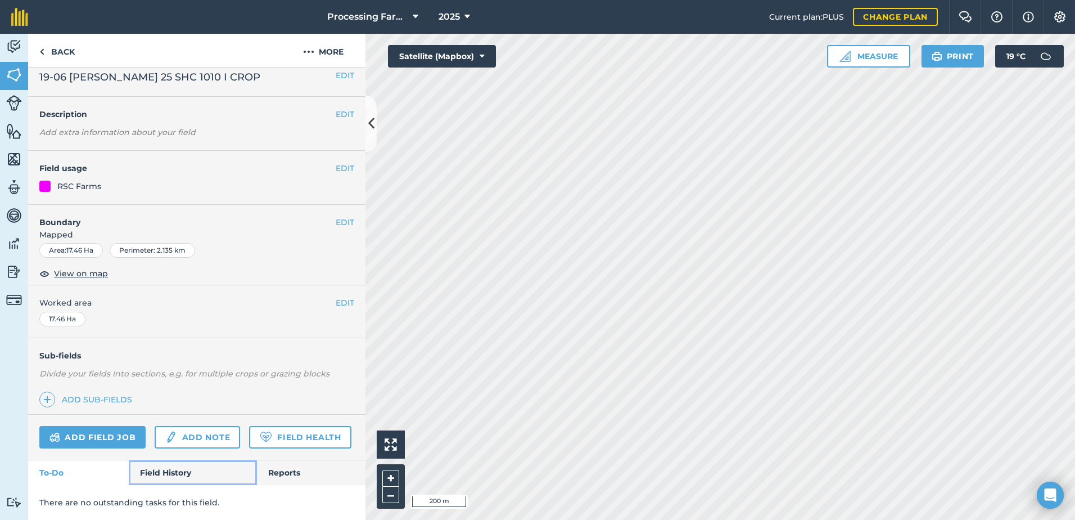
click at [164, 468] on link "Field History" at bounding box center [193, 472] width 128 height 25
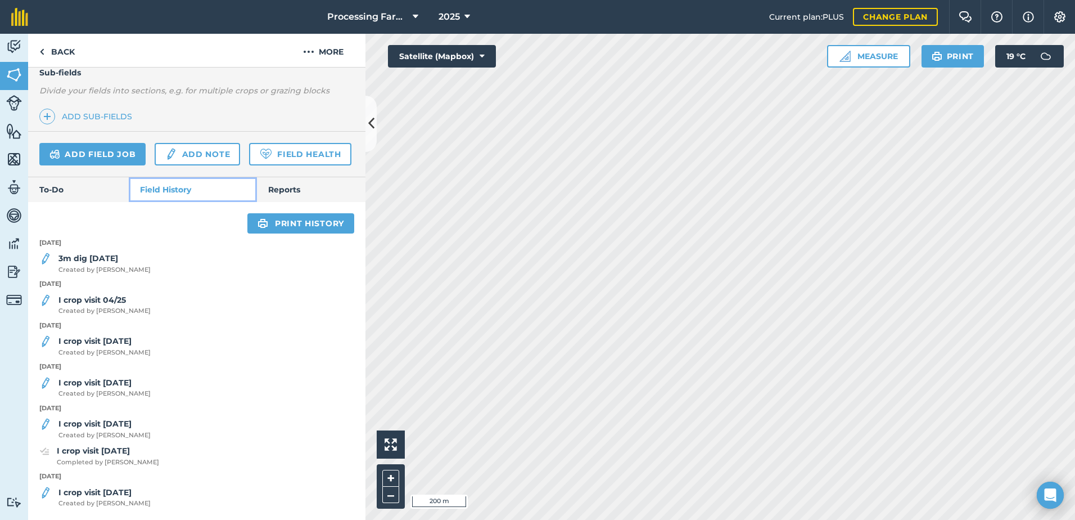
scroll to position [322, 0]
click at [103, 266] on span "Created by [PERSON_NAME]" at bounding box center [104, 270] width 92 height 10
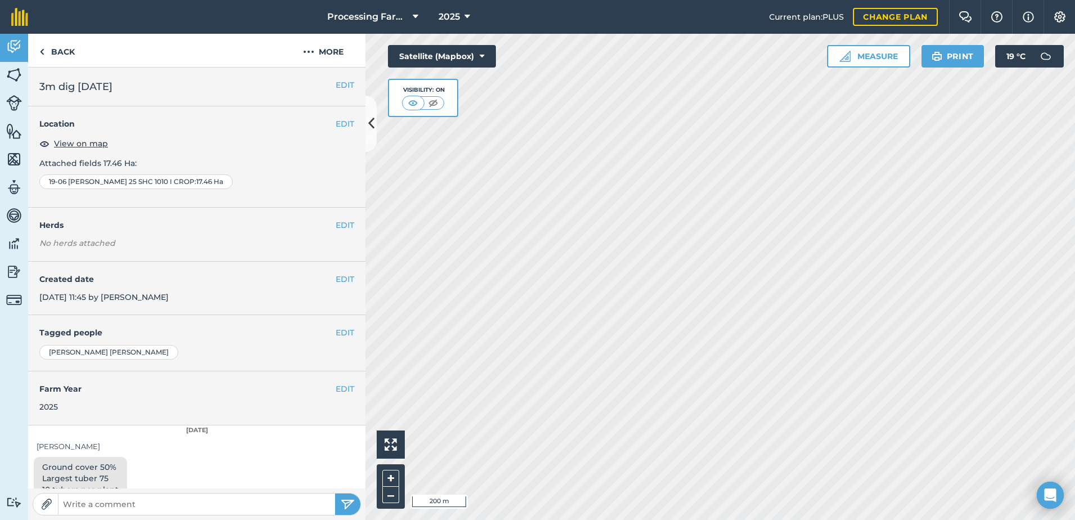
scroll to position [28, 0]
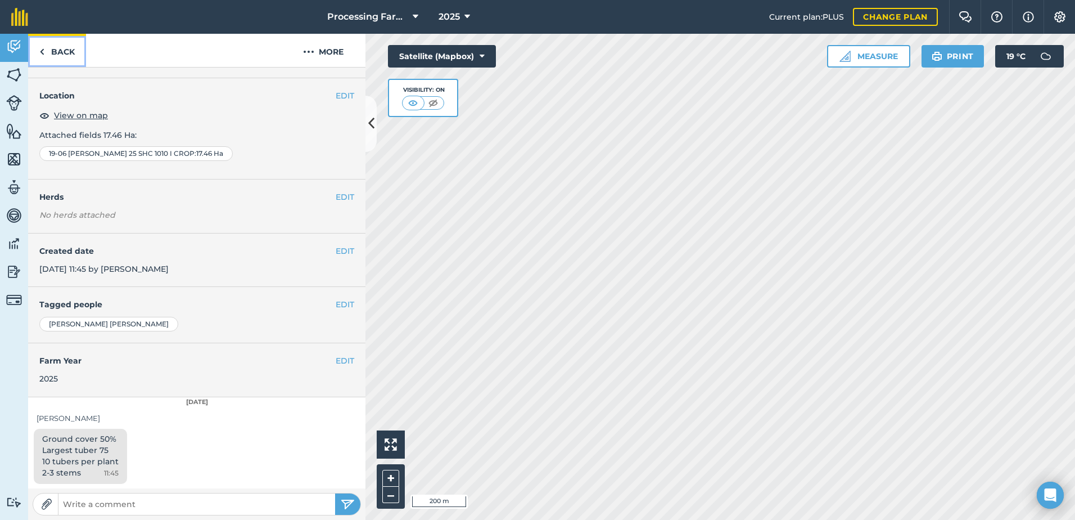
click at [53, 52] on link "Back" at bounding box center [57, 50] width 58 height 33
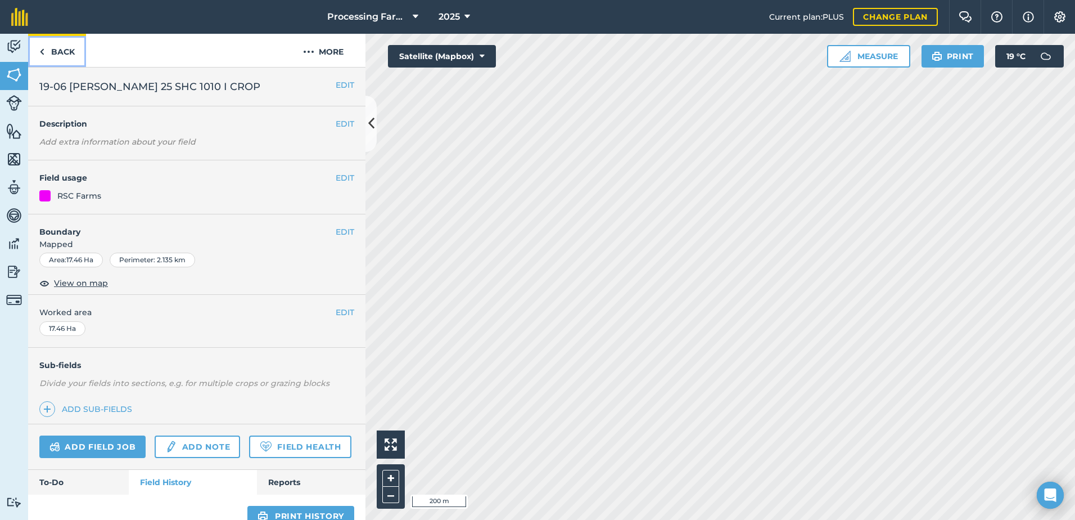
click at [56, 54] on link "Back" at bounding box center [57, 50] width 58 height 33
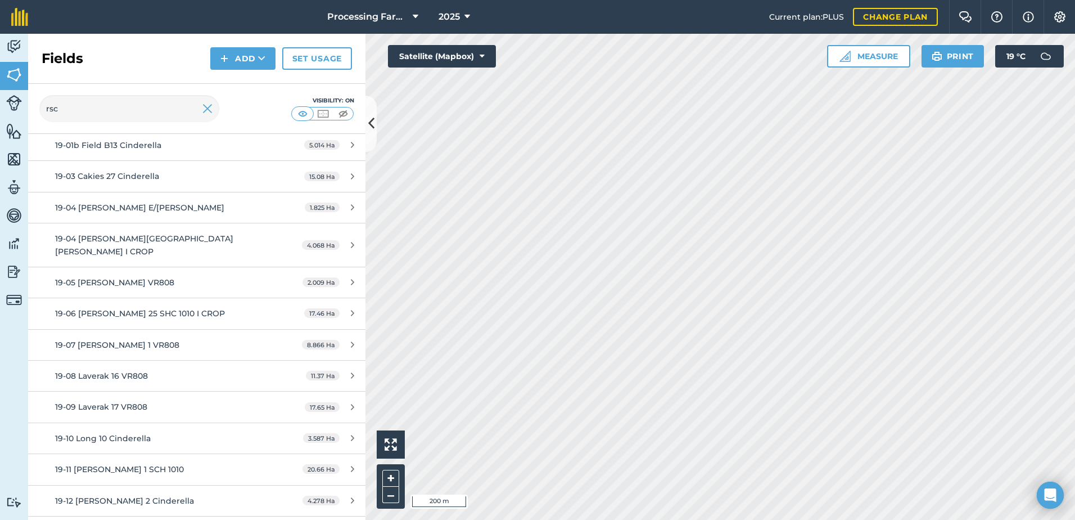
scroll to position [281, 0]
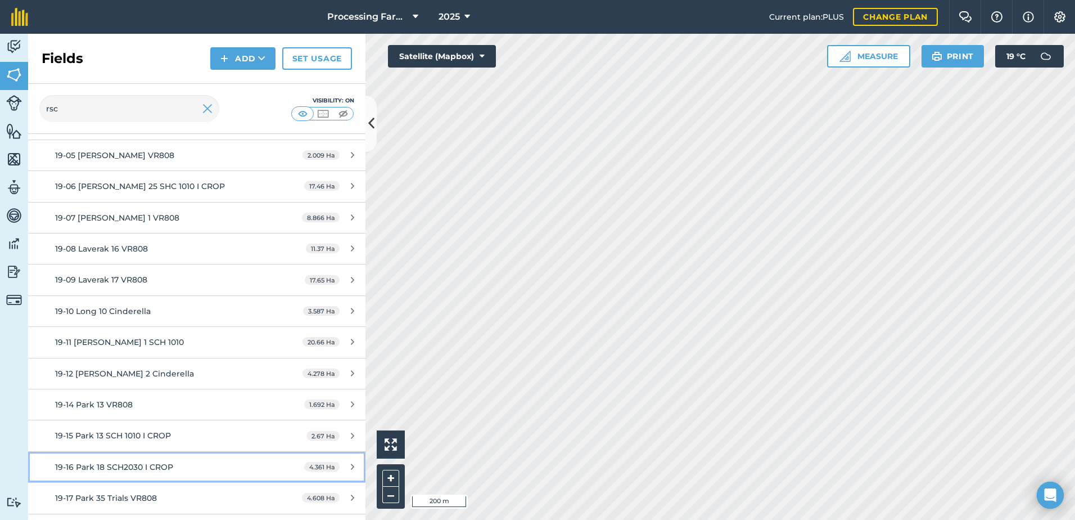
click at [181, 461] on div "19-16 Park 18 SCH2030 I CROP" at bounding box center [160, 467] width 211 height 12
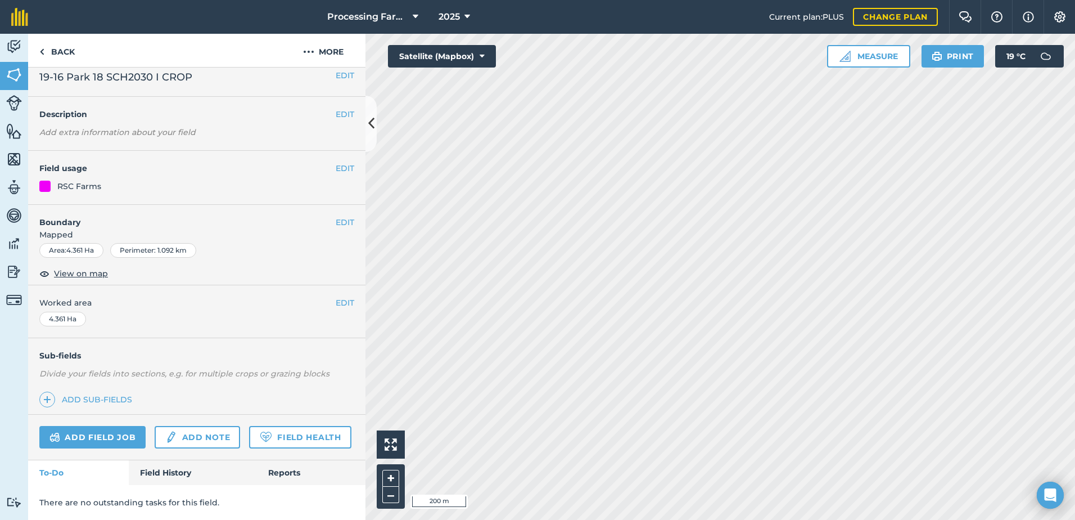
scroll to position [41, 0]
drag, startPoint x: 166, startPoint y: 480, endPoint x: 173, endPoint y: 479, distance: 6.8
click at [166, 480] on link "Field History" at bounding box center [193, 472] width 128 height 25
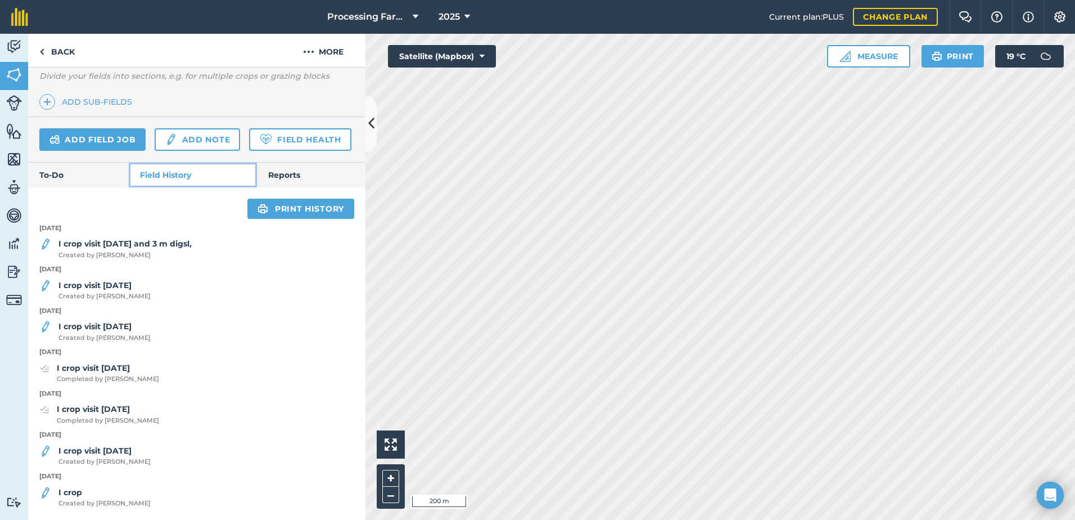
scroll to position [339, 0]
click at [116, 251] on span "Created by [PERSON_NAME]" at bounding box center [124, 255] width 133 height 10
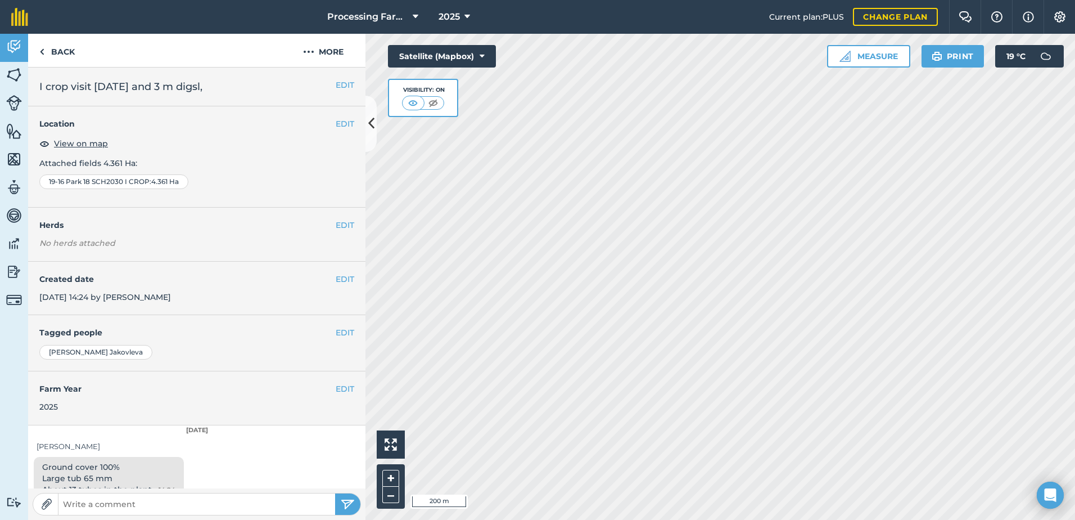
scroll to position [17, 0]
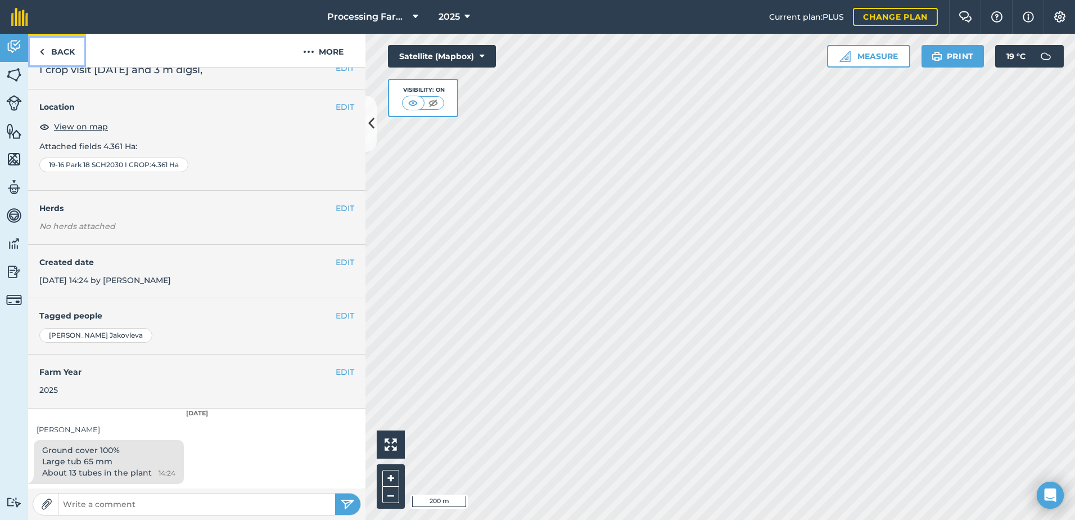
click at [53, 47] on link "Back" at bounding box center [57, 50] width 58 height 33
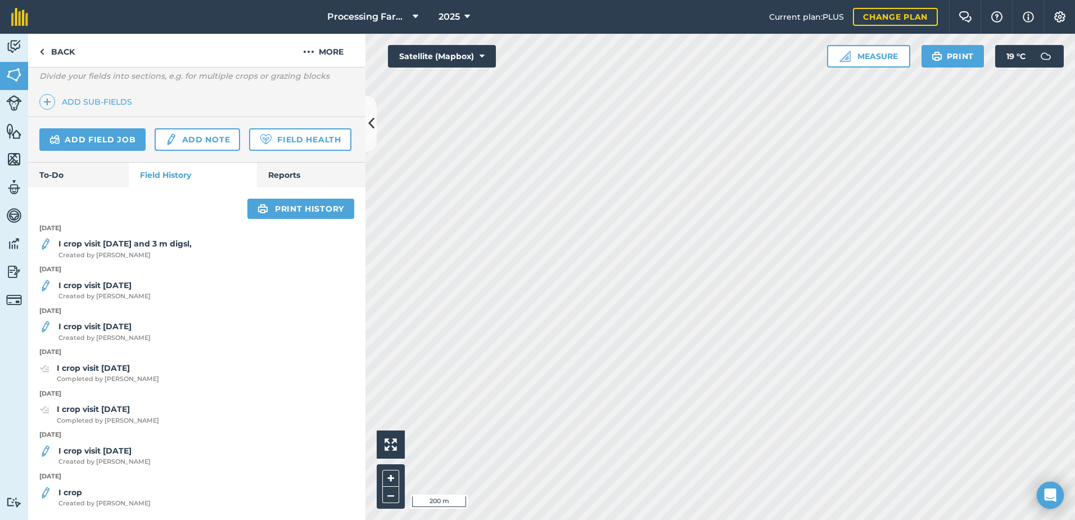
scroll to position [337, 0]
click at [132, 287] on strong "I crop visit [DATE]" at bounding box center [94, 285] width 73 height 10
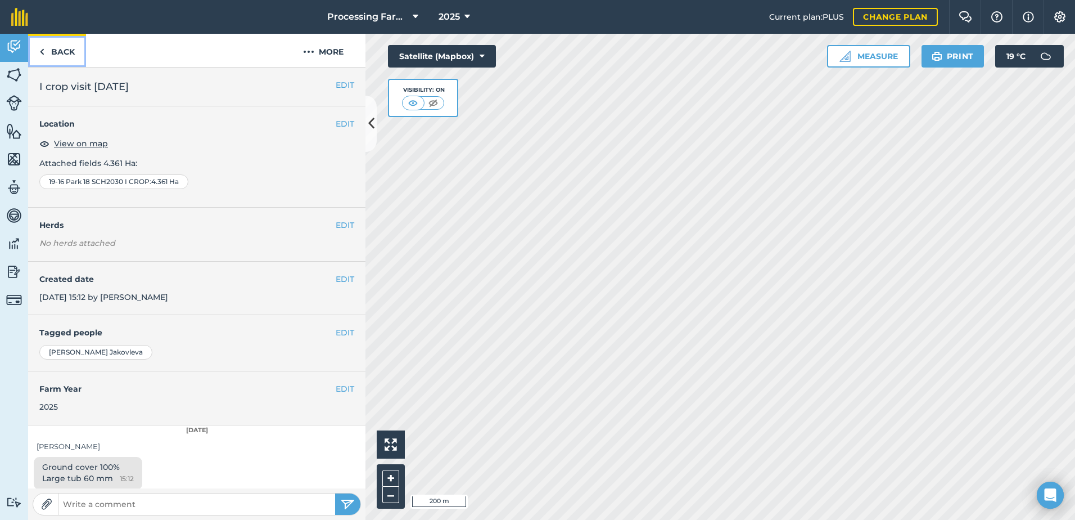
click at [67, 52] on link "Back" at bounding box center [57, 50] width 58 height 33
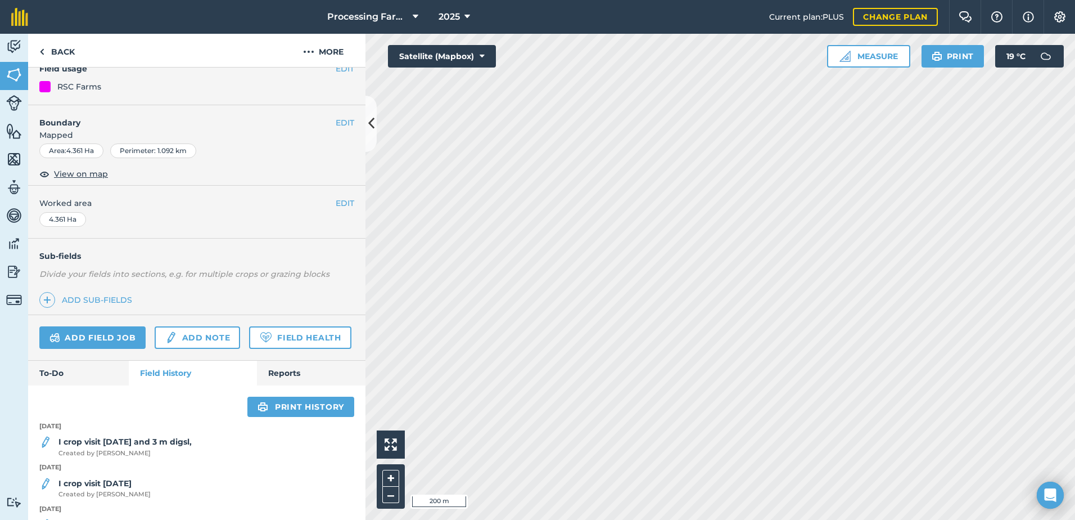
scroll to position [281, 0]
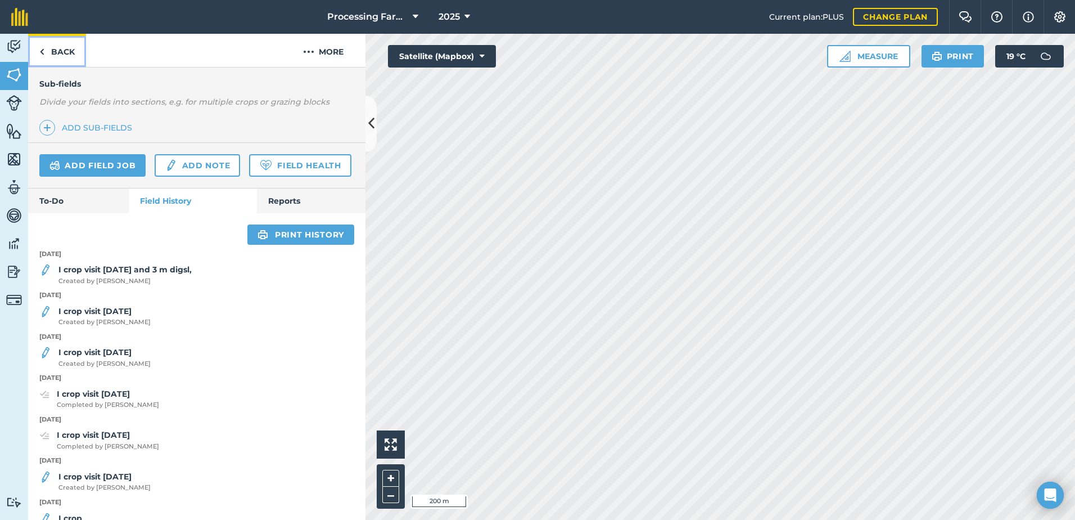
click at [66, 51] on link "Back" at bounding box center [57, 50] width 58 height 33
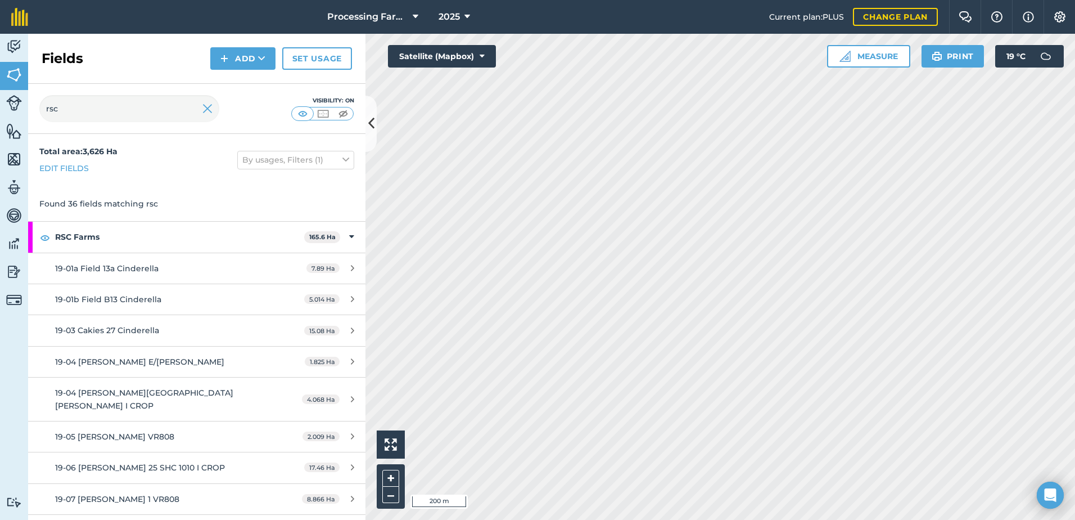
scroll to position [56, 0]
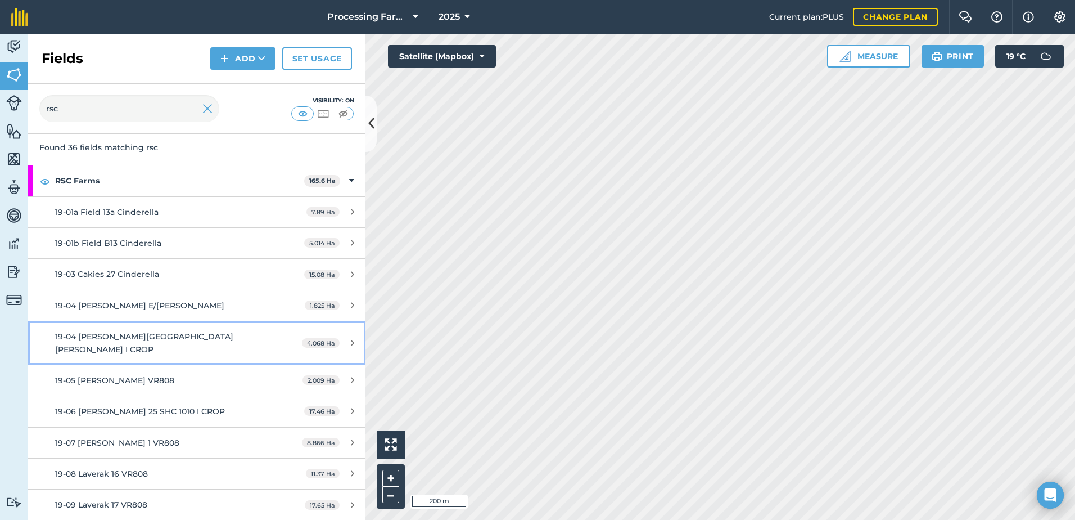
click at [159, 336] on span "19-04 [PERSON_NAME][GEOGRAPHIC_DATA][PERSON_NAME] I CROP" at bounding box center [144, 342] width 178 height 22
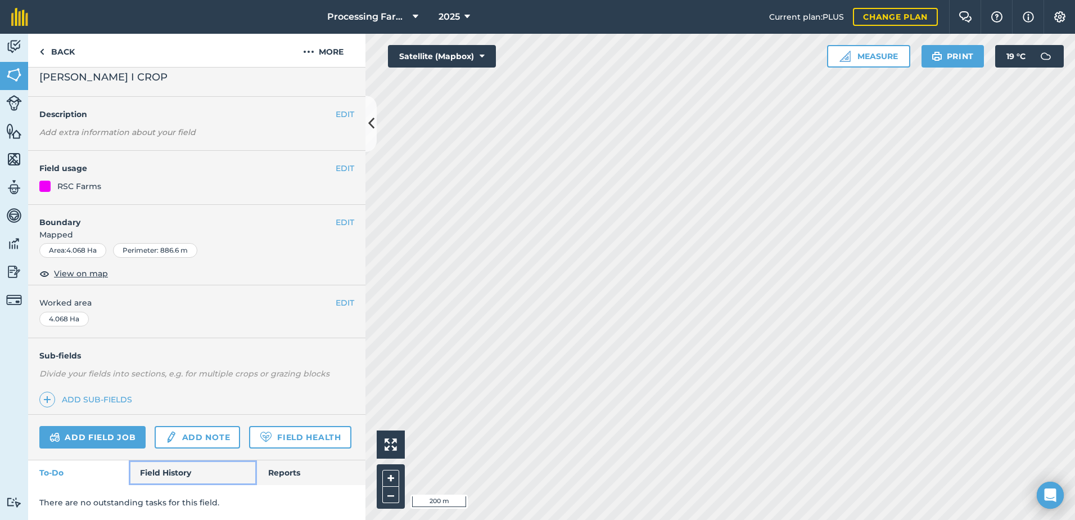
click at [177, 477] on link "Field History" at bounding box center [193, 472] width 128 height 25
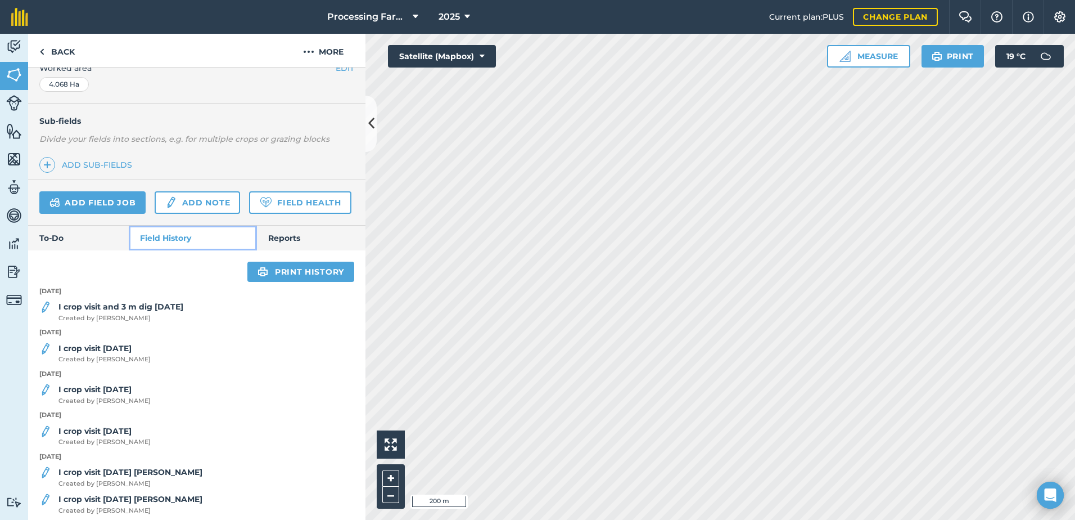
scroll to position [266, 0]
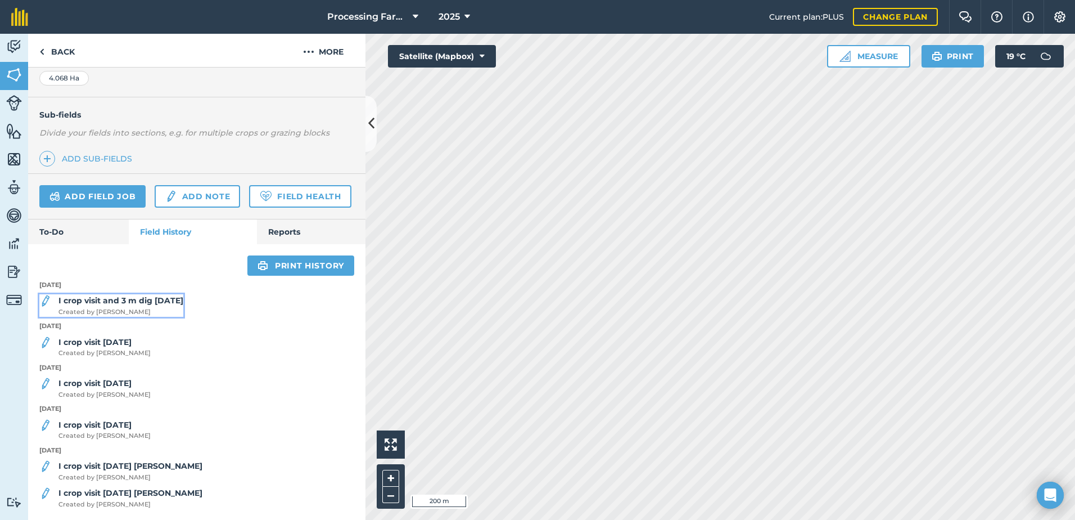
click at [150, 305] on strong "I crop visit and 3 m dig [DATE]" at bounding box center [120, 300] width 125 height 10
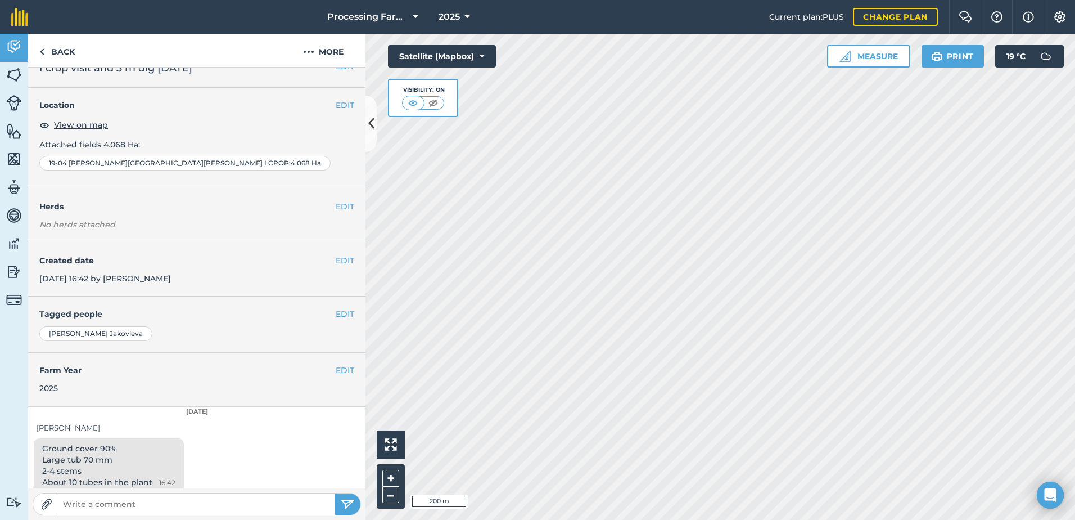
scroll to position [28, 0]
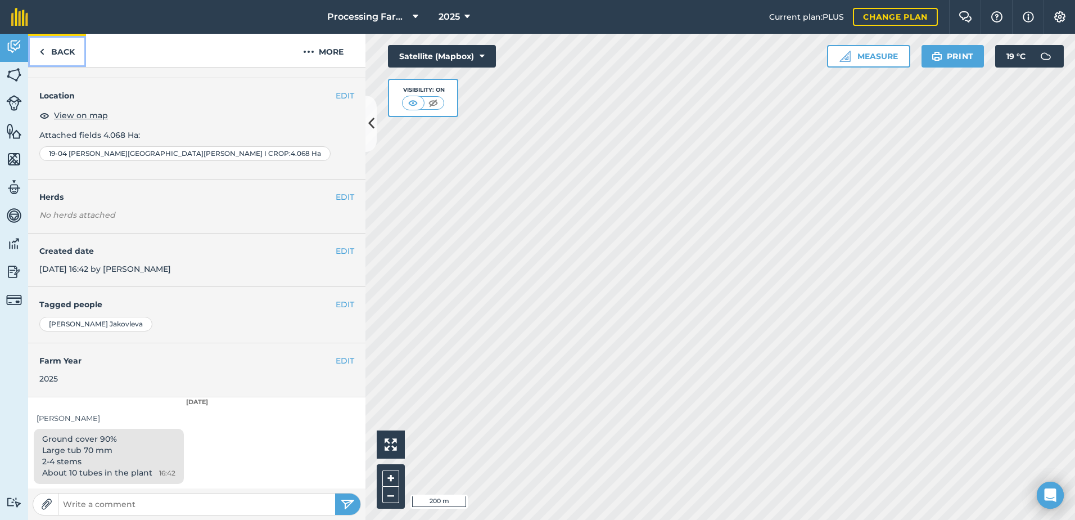
click at [68, 50] on link "Back" at bounding box center [57, 50] width 58 height 33
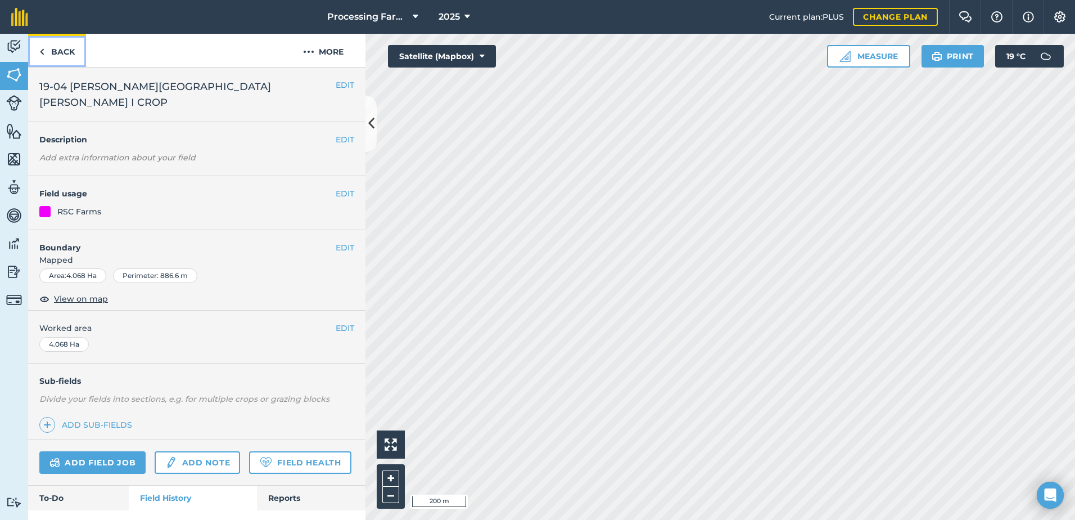
click at [53, 43] on link "Back" at bounding box center [57, 50] width 58 height 33
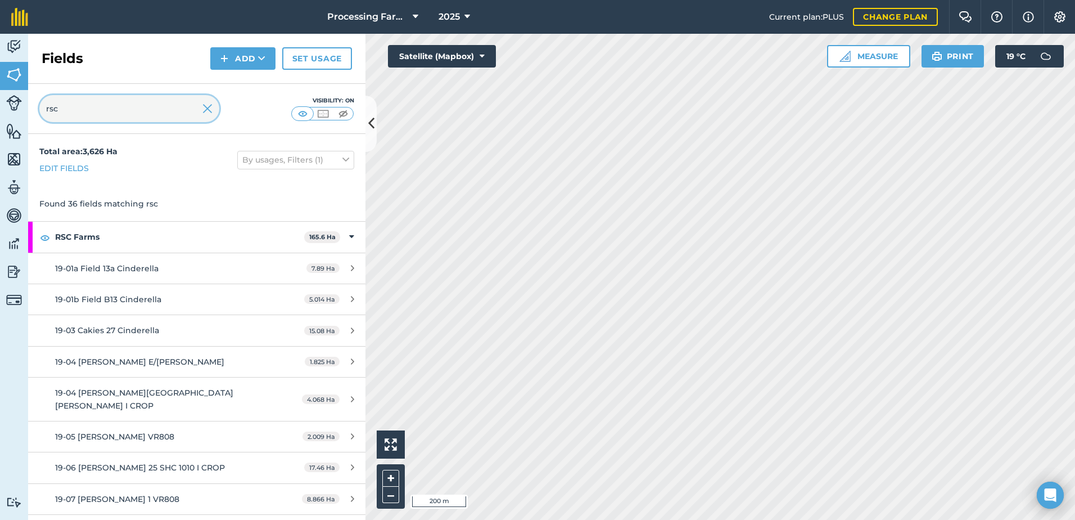
drag, startPoint x: 80, startPoint y: 102, endPoint x: 23, endPoint y: 106, distance: 57.5
click at [23, 106] on div "Activity Fields Livestock Features Maps Team Vehicles Data Reporting Billing Tu…" at bounding box center [537, 277] width 1075 height 486
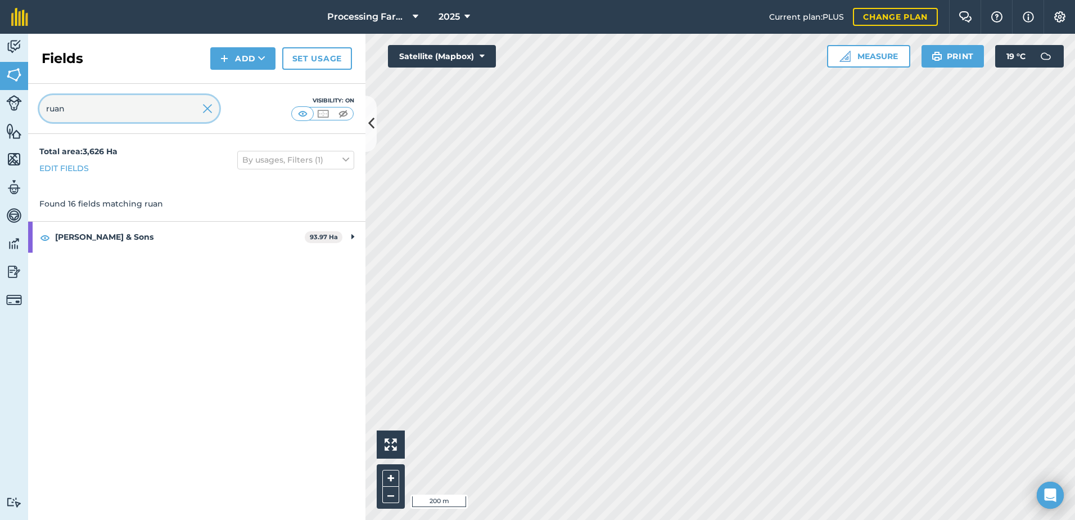
type input "ruan"
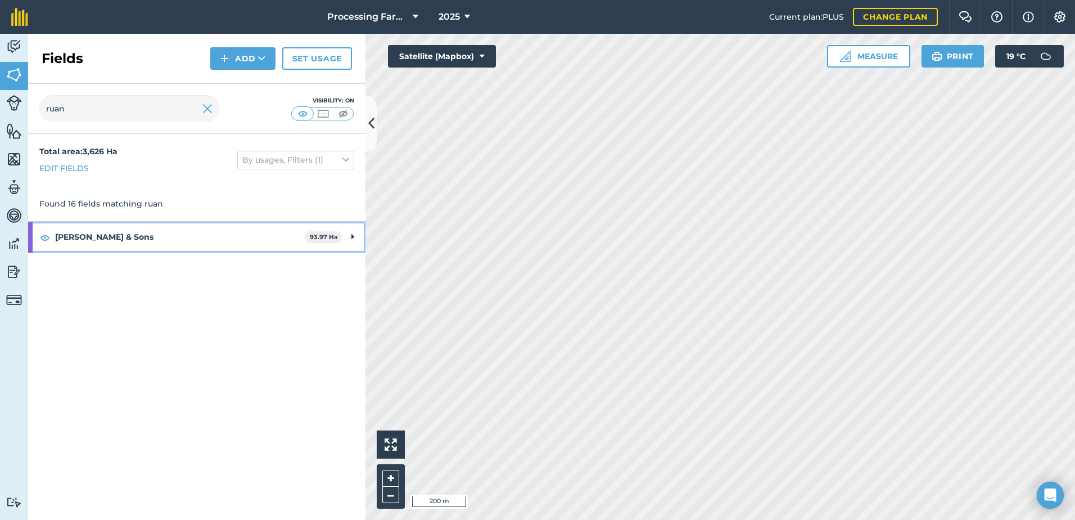
click at [93, 236] on strong "[PERSON_NAME] & Sons" at bounding box center [180, 237] width 250 height 30
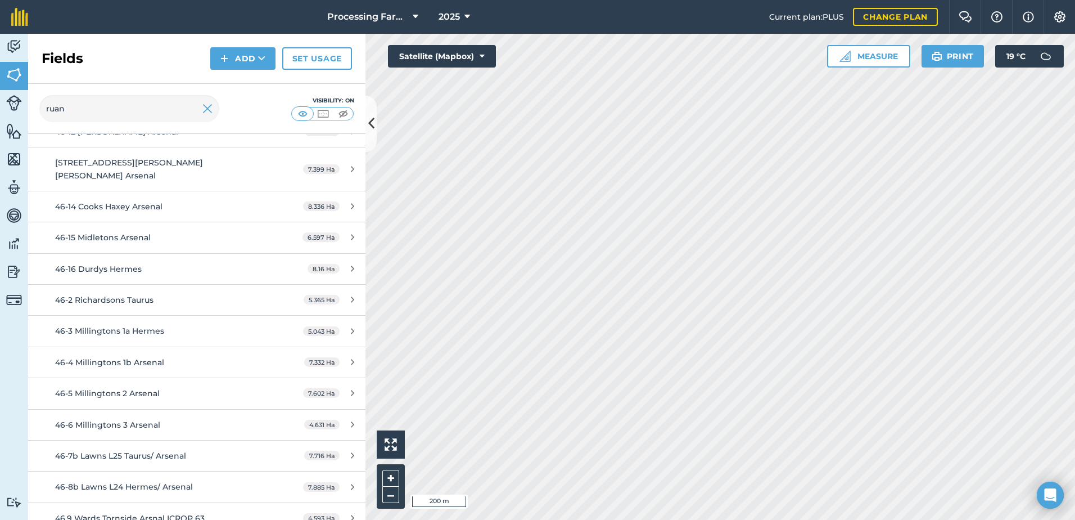
scroll to position [231, 0]
click at [144, 502] on link "46.9 Wards Tornside Arsnal ICROP 63 4.593 Ha" at bounding box center [196, 517] width 337 height 30
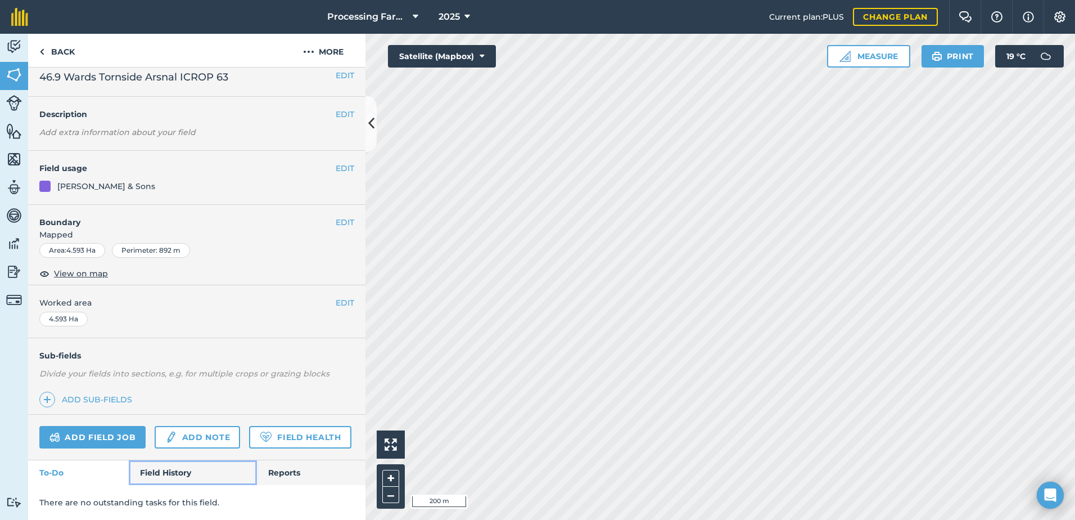
click at [162, 472] on link "Field History" at bounding box center [193, 472] width 128 height 25
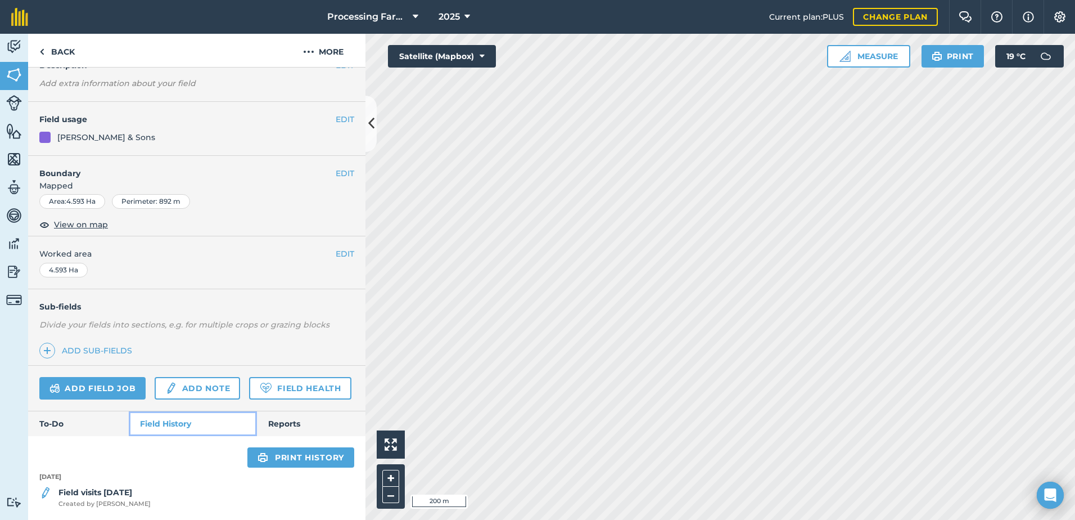
scroll to position [90, 0]
click at [131, 489] on strong "Field visits [DATE]" at bounding box center [95, 492] width 74 height 10
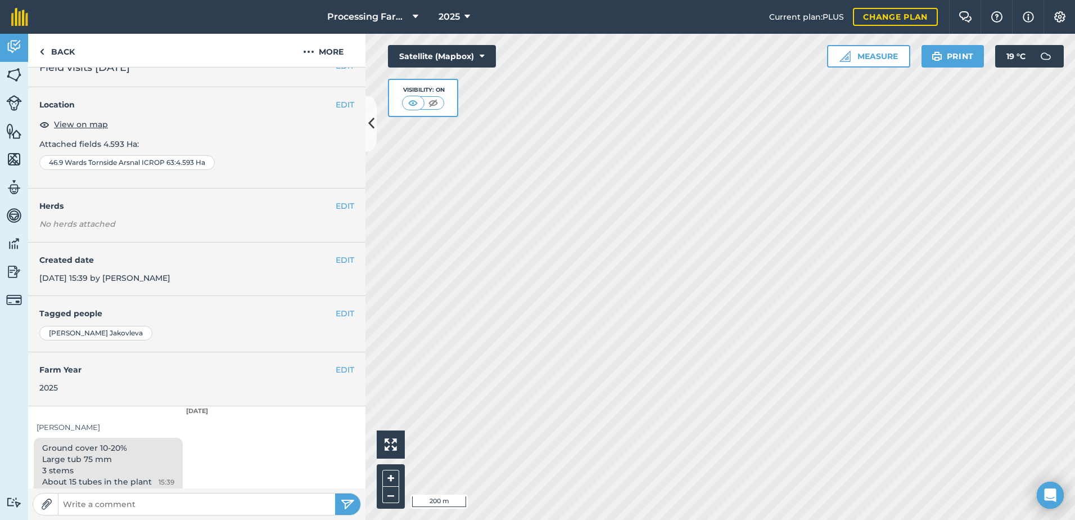
scroll to position [28, 0]
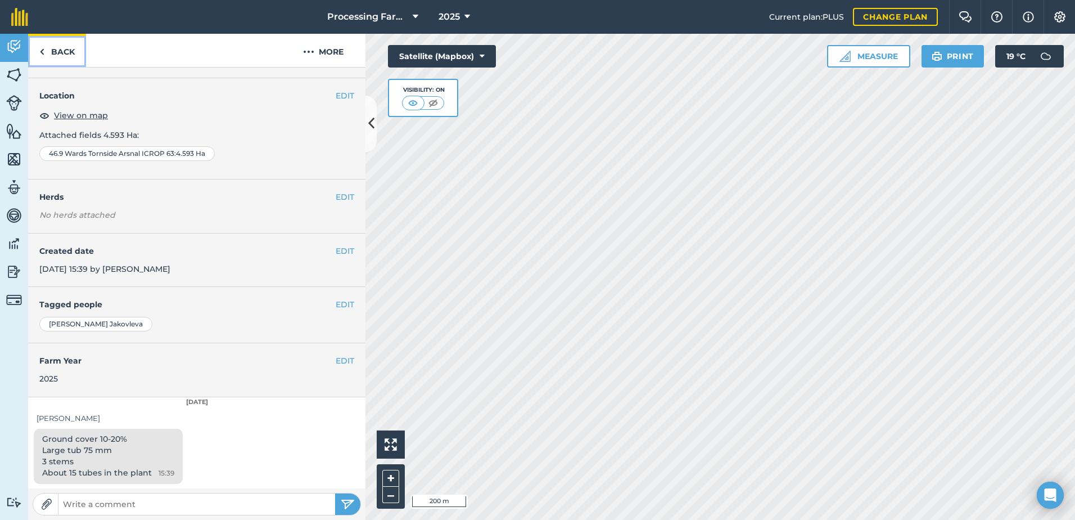
click at [51, 44] on link "Back" at bounding box center [57, 50] width 58 height 33
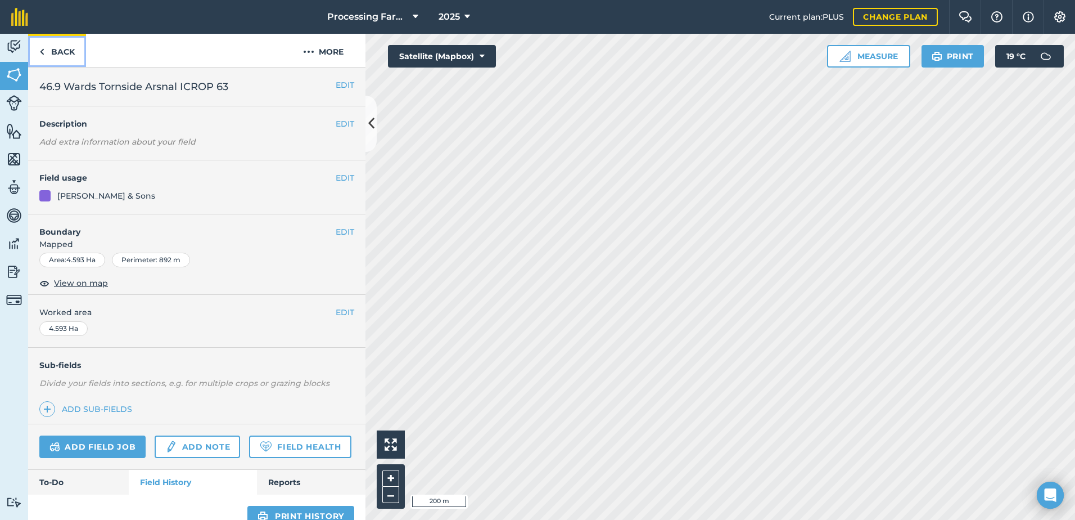
click at [60, 52] on link "Back" at bounding box center [57, 50] width 58 height 33
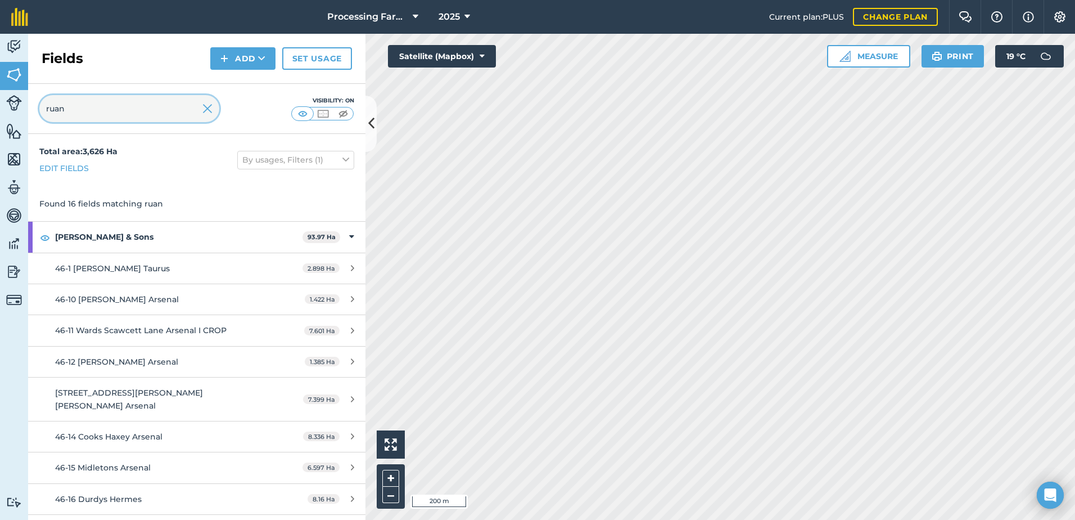
drag, startPoint x: 65, startPoint y: 107, endPoint x: -19, endPoint y: 102, distance: 84.5
click at [0, 102] on html "Processing Farms 2025 Current plan : PLUS Change plan Farm Chat Help Info Setti…" at bounding box center [537, 260] width 1075 height 520
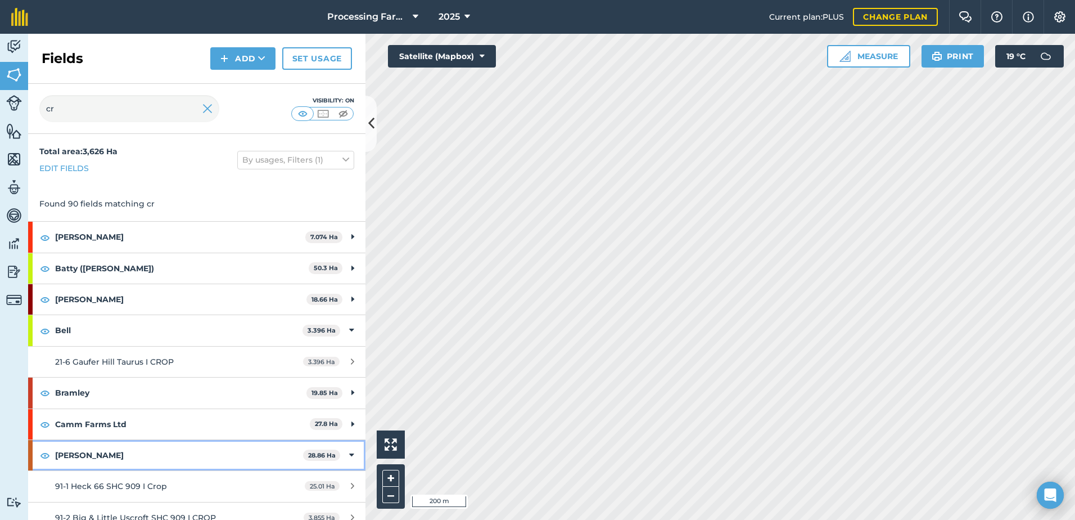
click at [58, 459] on strong "[PERSON_NAME]" at bounding box center [179, 455] width 248 height 30
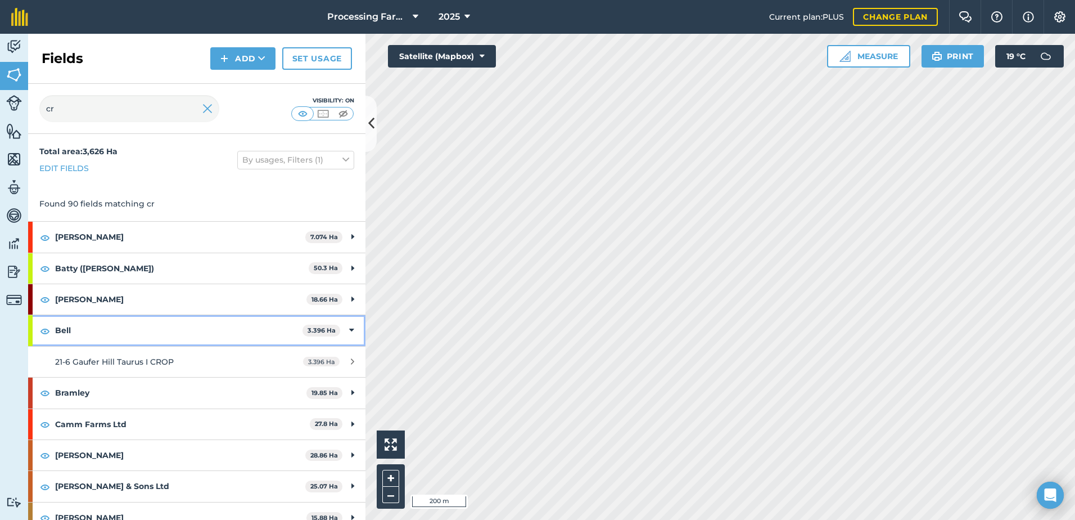
click at [63, 333] on strong "Bell" at bounding box center [178, 330] width 247 height 30
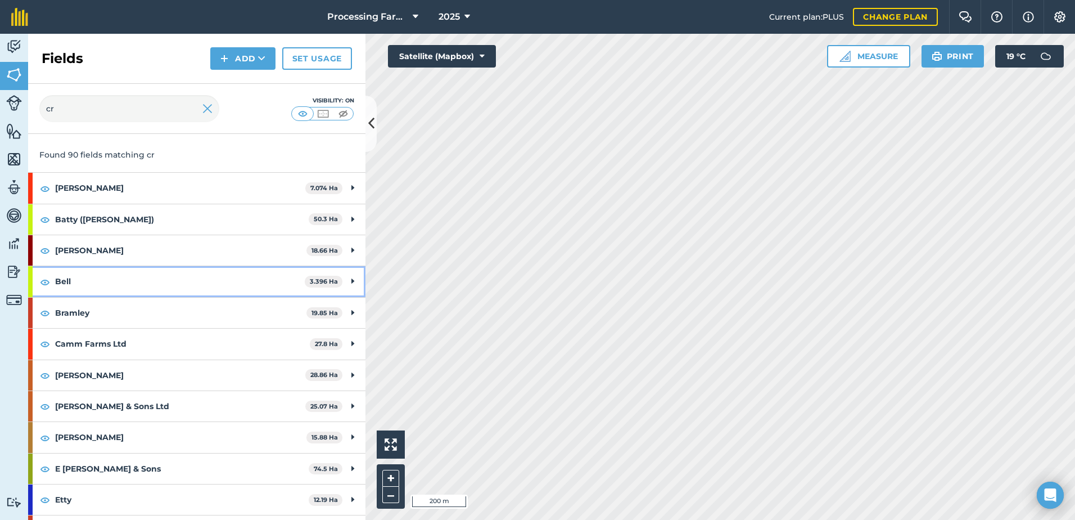
scroll to position [112, 0]
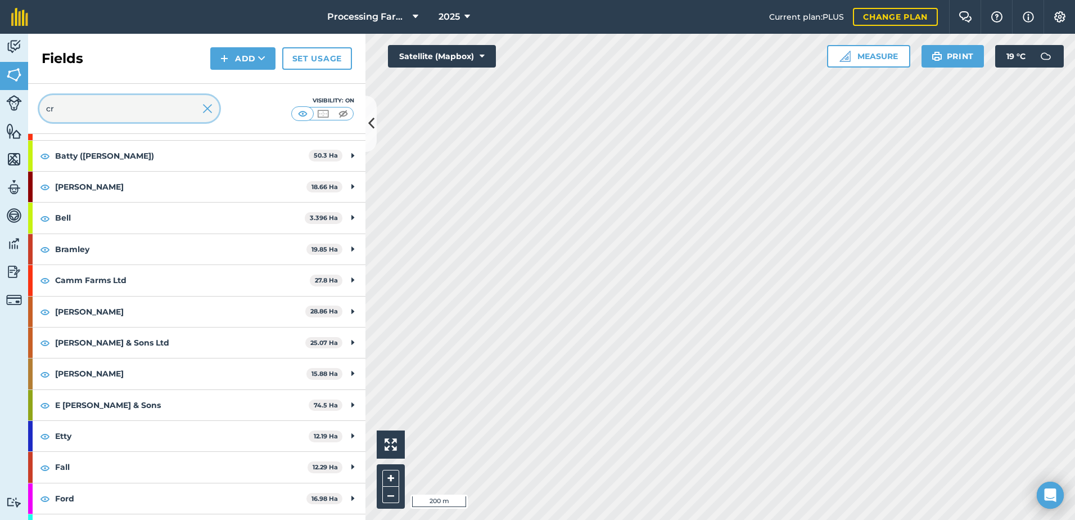
drag, startPoint x: 73, startPoint y: 110, endPoint x: 34, endPoint y: 107, distance: 38.3
click at [34, 107] on div "cr Visibility: On" at bounding box center [196, 109] width 337 height 50
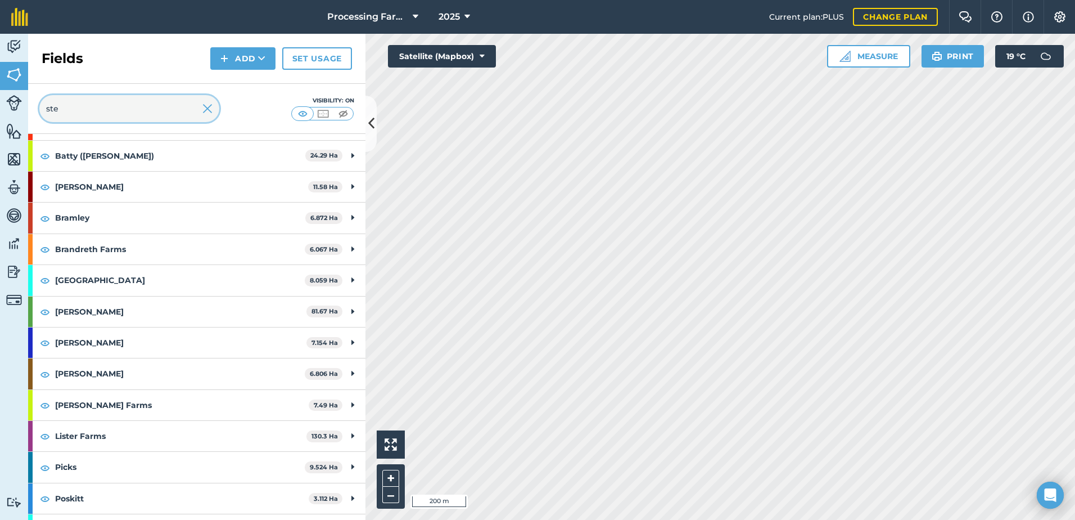
scroll to position [0, 0]
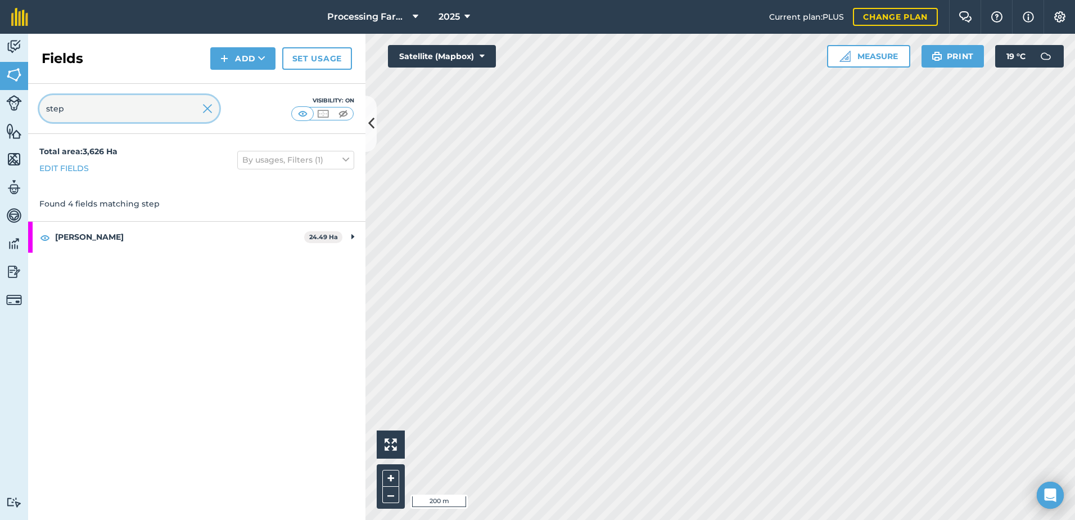
type input "step"
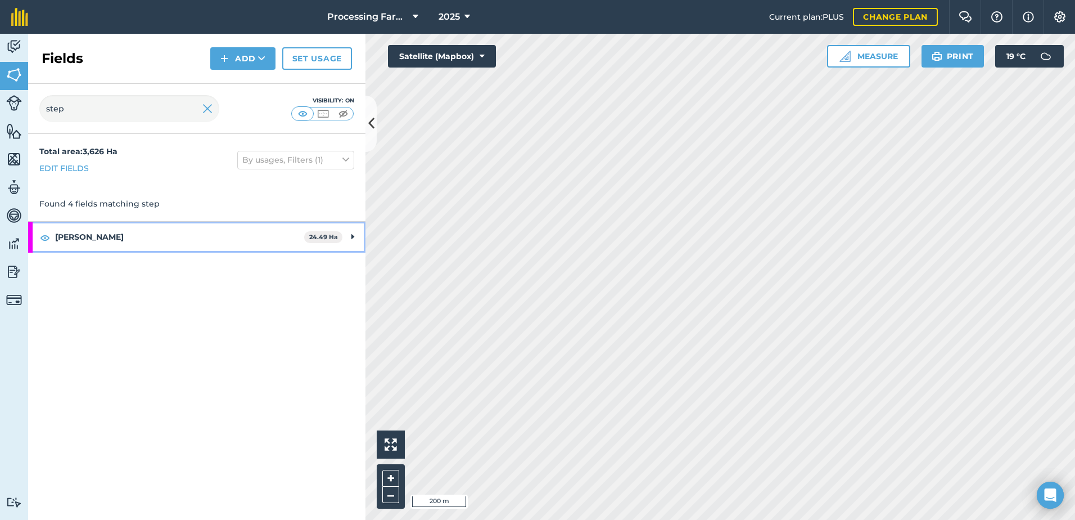
click at [93, 232] on strong "[PERSON_NAME]" at bounding box center [179, 237] width 249 height 30
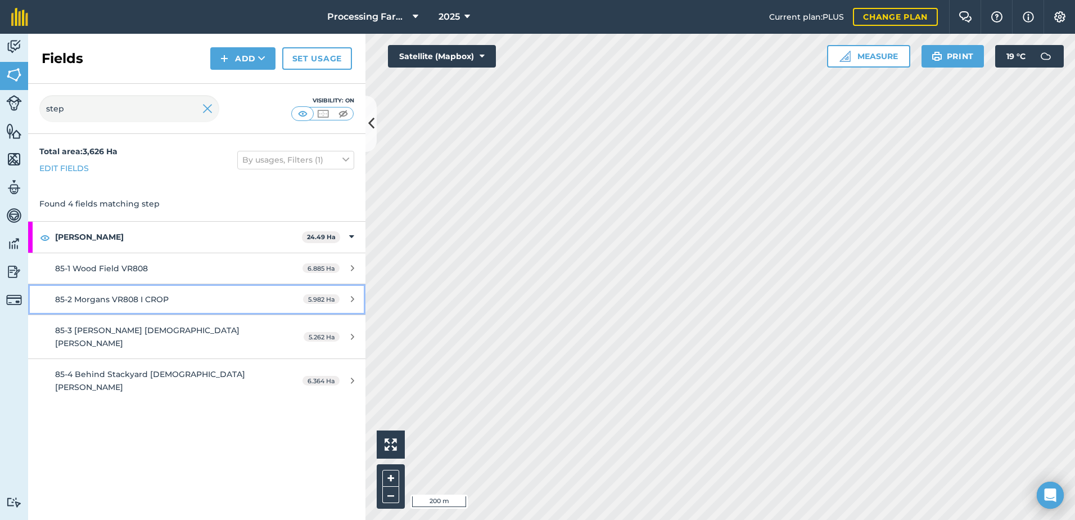
click at [152, 301] on span "85-2 Morgans VR808 I CROP" at bounding box center [112, 299] width 114 height 10
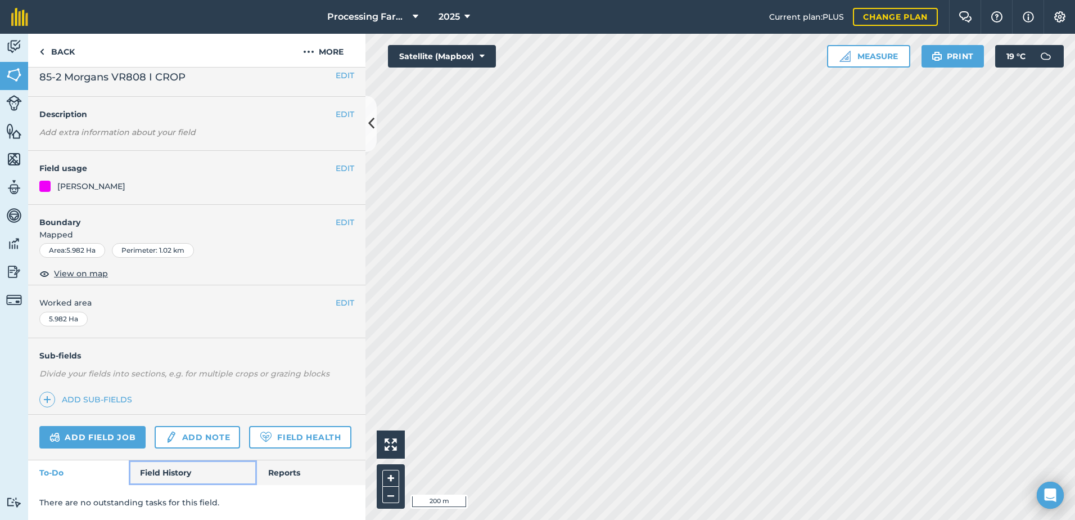
click at [158, 463] on link "Field History" at bounding box center [193, 472] width 128 height 25
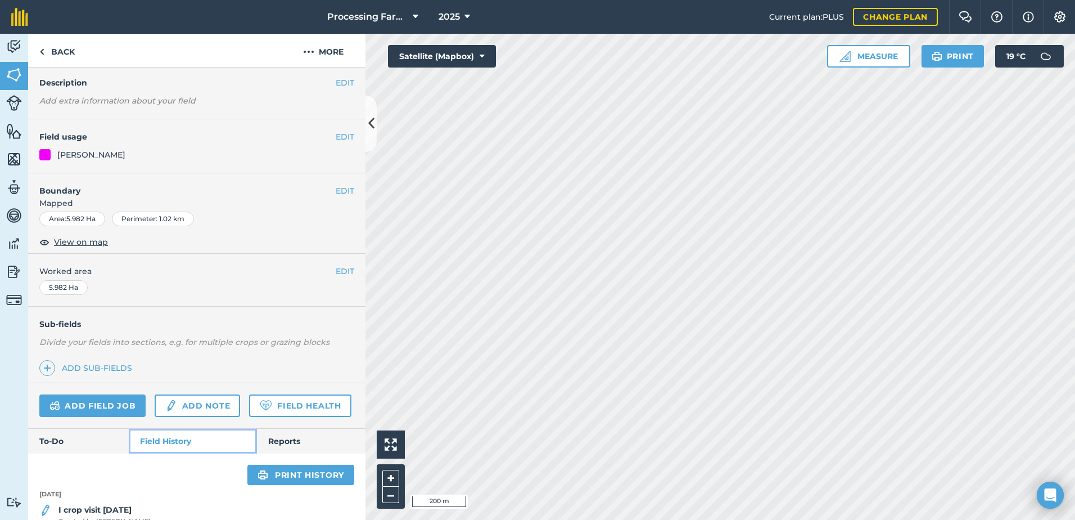
scroll to position [378, 0]
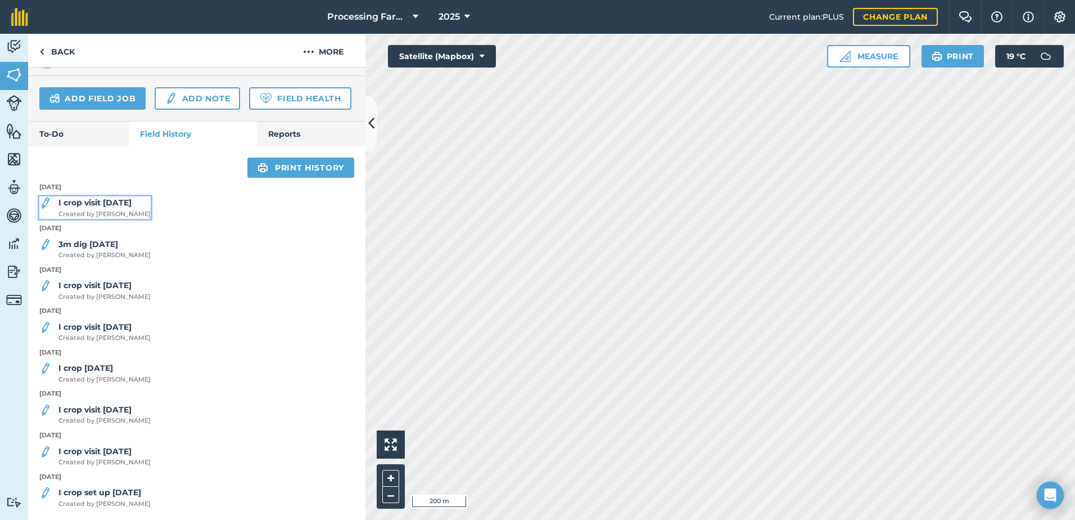
click at [127, 206] on strong "I crop visit [DATE]" at bounding box center [94, 202] width 73 height 10
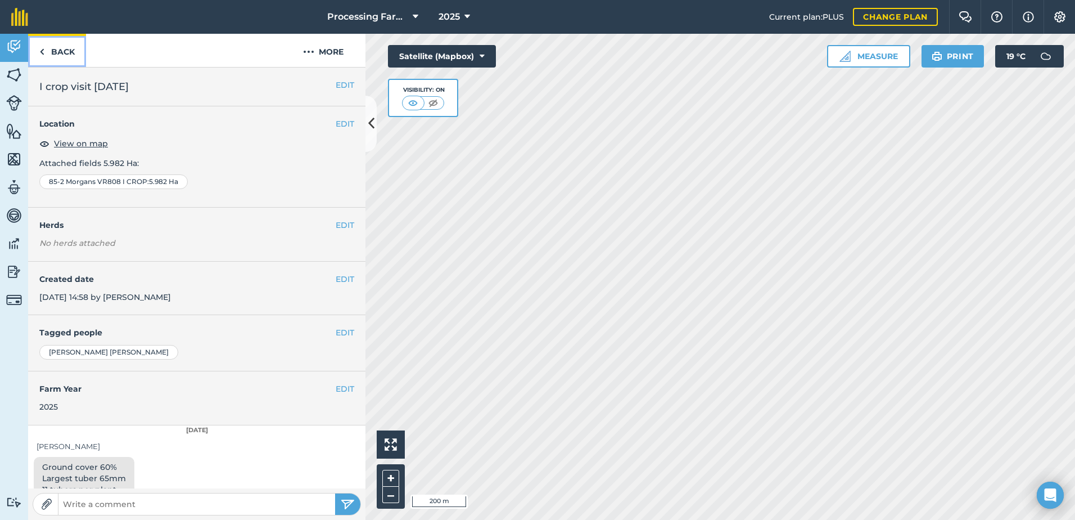
click at [65, 56] on link "Back" at bounding box center [57, 50] width 58 height 33
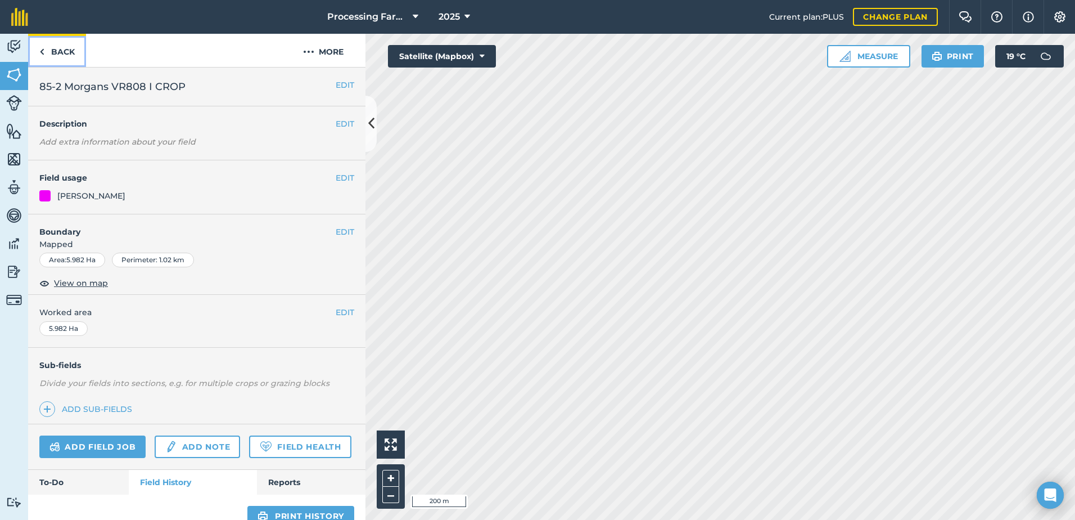
click at [65, 56] on link "Back" at bounding box center [57, 50] width 58 height 33
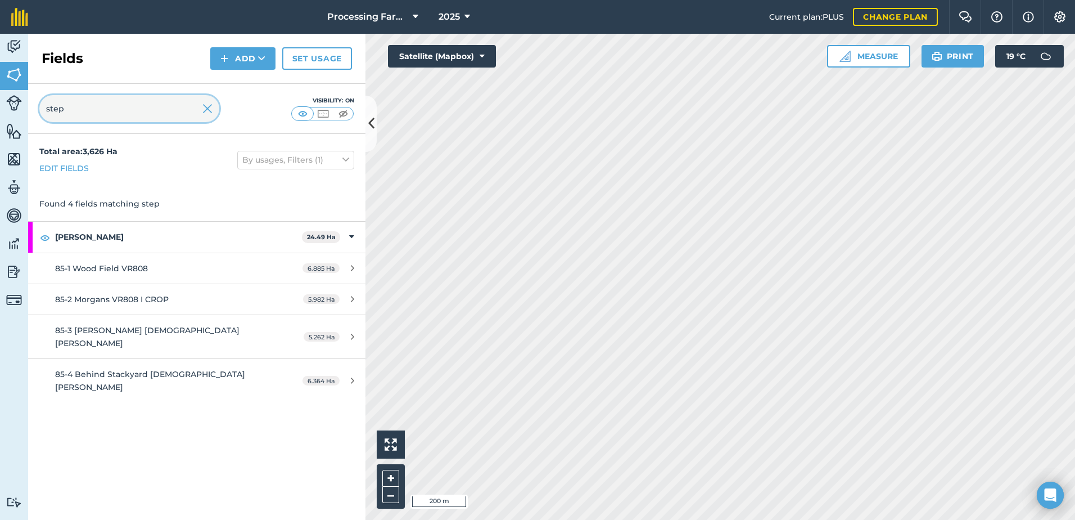
drag, startPoint x: 107, startPoint y: 116, endPoint x: 17, endPoint y: 120, distance: 89.5
click at [17, 120] on div "Activity Fields Livestock Features Maps Team Vehicles Data Reporting Billing Tu…" at bounding box center [537, 277] width 1075 height 486
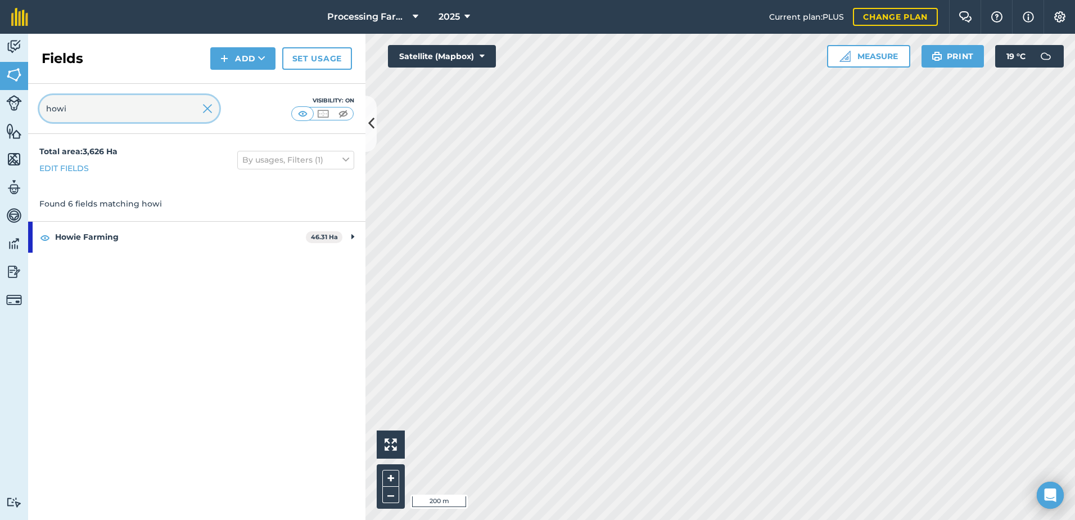
type input "howi"
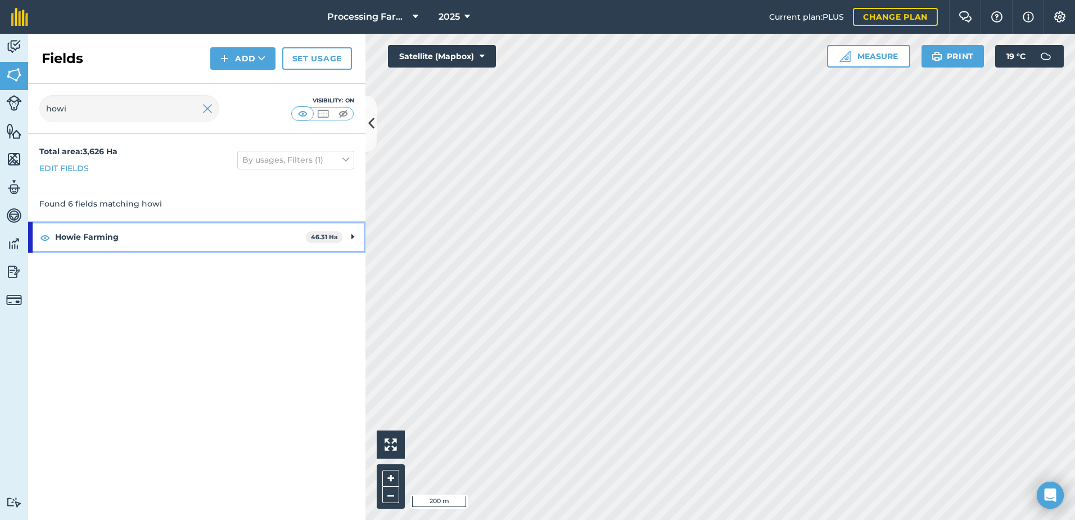
drag, startPoint x: 76, startPoint y: 242, endPoint x: 81, endPoint y: 252, distance: 10.6
click at [76, 242] on strong "Howie Farming" at bounding box center [180, 237] width 251 height 30
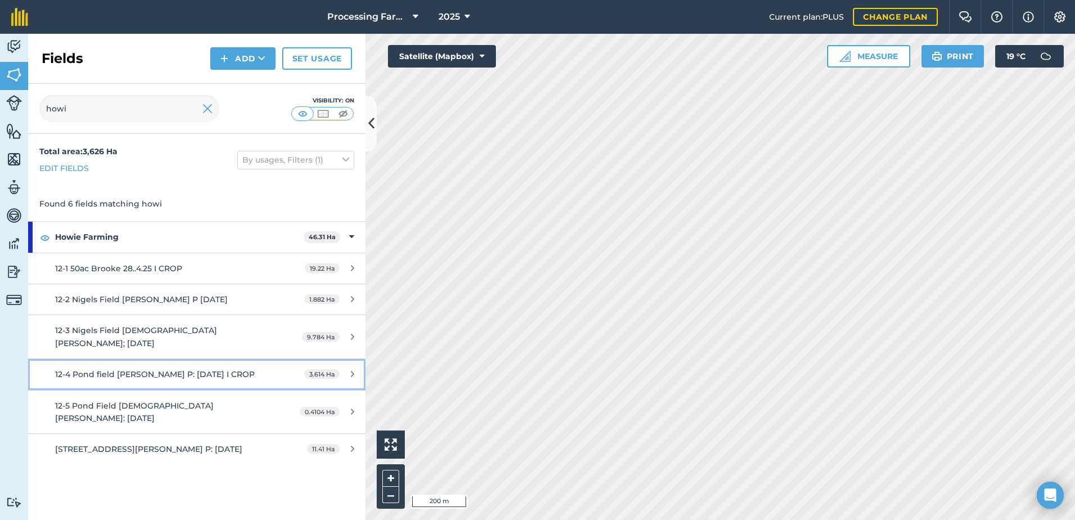
click at [206, 368] on div "12-4 Pond field [PERSON_NAME] P: [DATE] I CROP" at bounding box center [160, 374] width 211 height 12
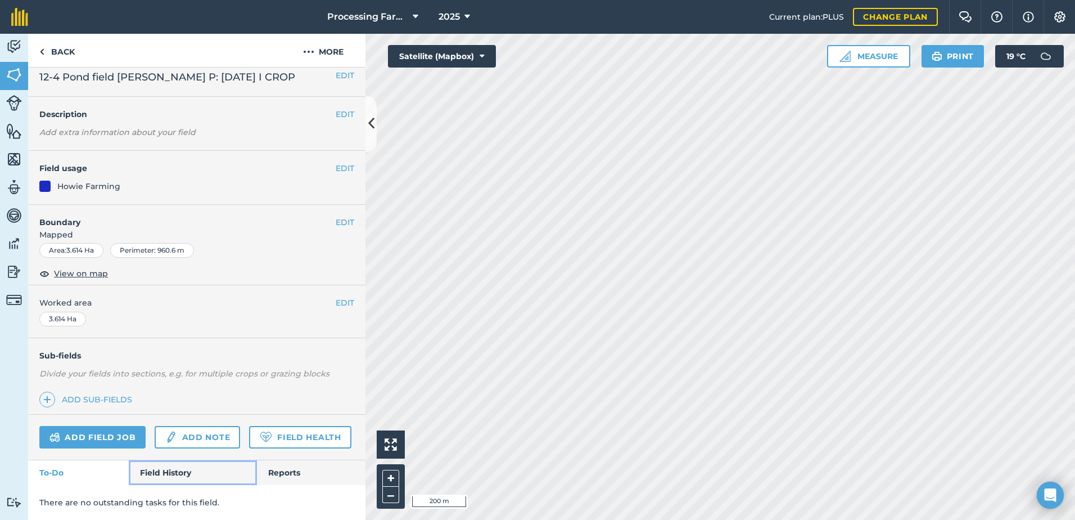
click at [190, 469] on link "Field History" at bounding box center [193, 472] width 128 height 25
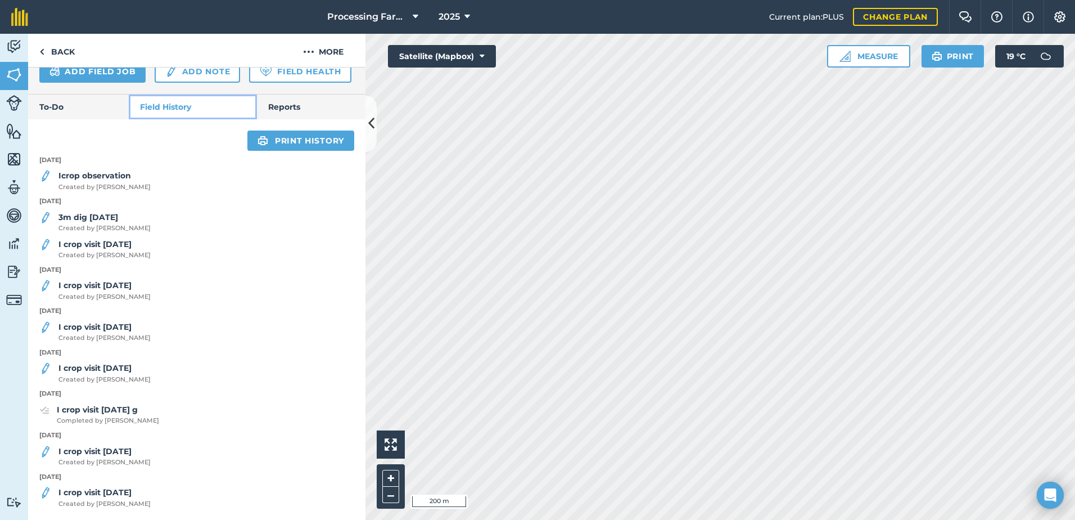
scroll to position [407, 0]
click at [127, 177] on strong "Icrop observation" at bounding box center [94, 175] width 73 height 10
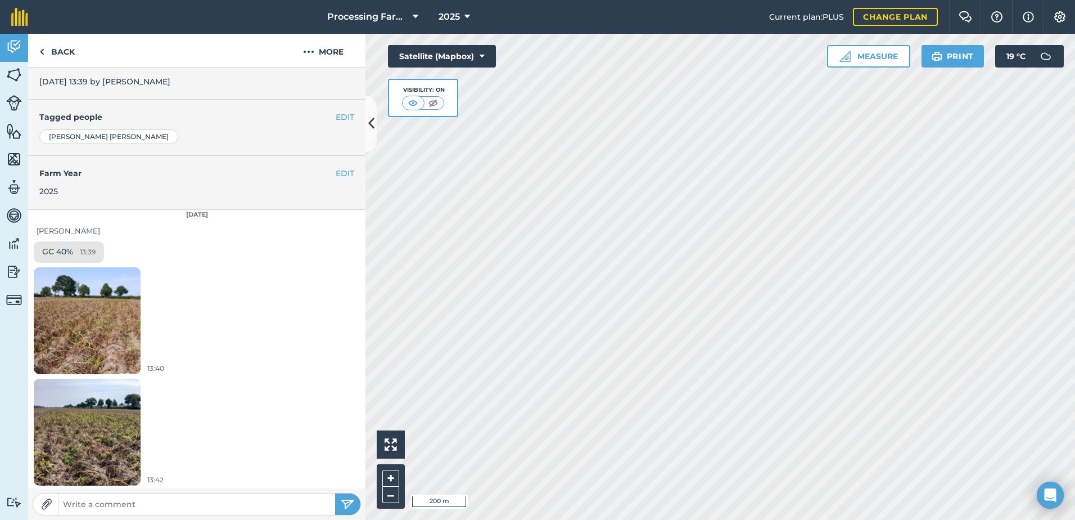
scroll to position [217, 0]
click at [233, 373] on div "13:40" at bounding box center [196, 320] width 337 height 111
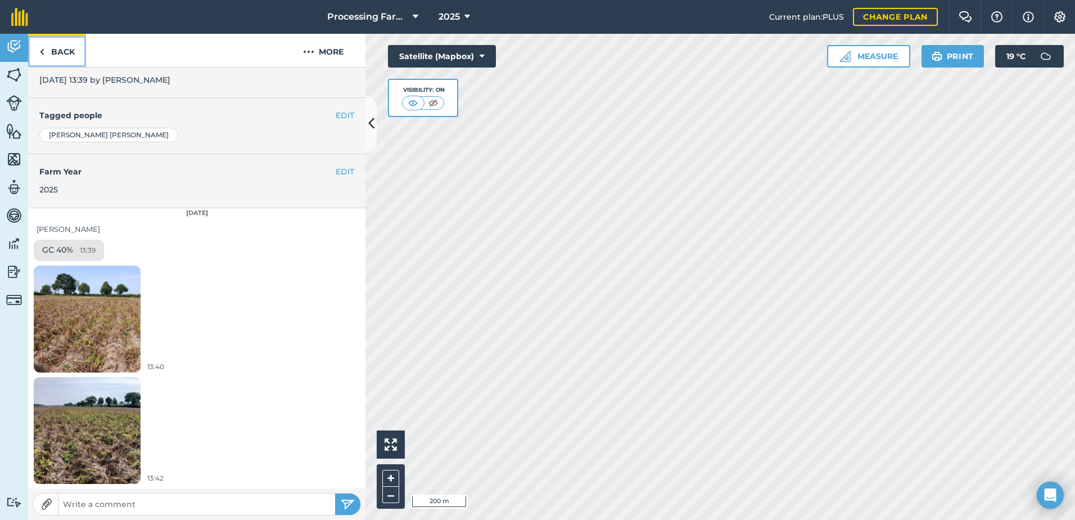
click at [56, 55] on link "Back" at bounding box center [57, 50] width 58 height 33
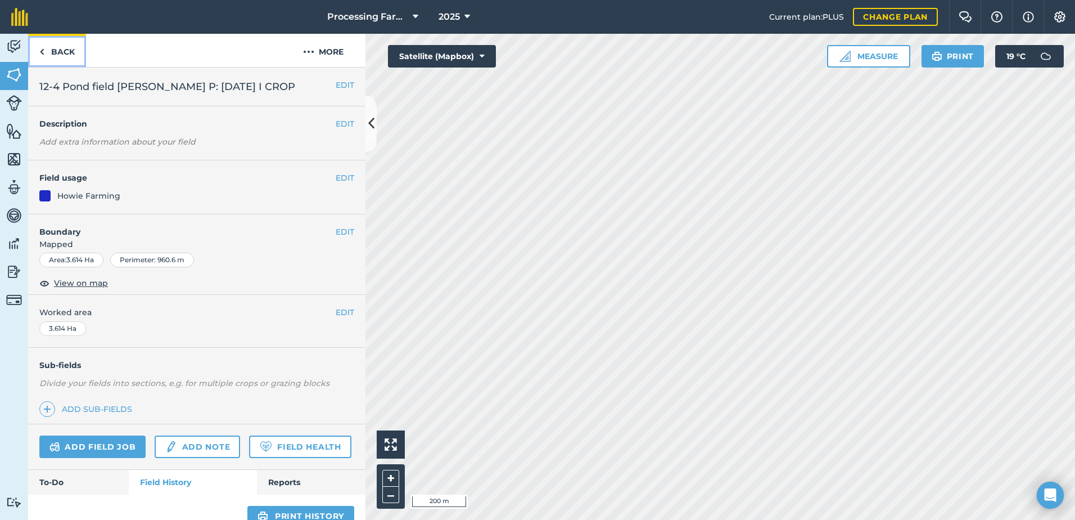
click at [67, 47] on link "Back" at bounding box center [57, 50] width 58 height 33
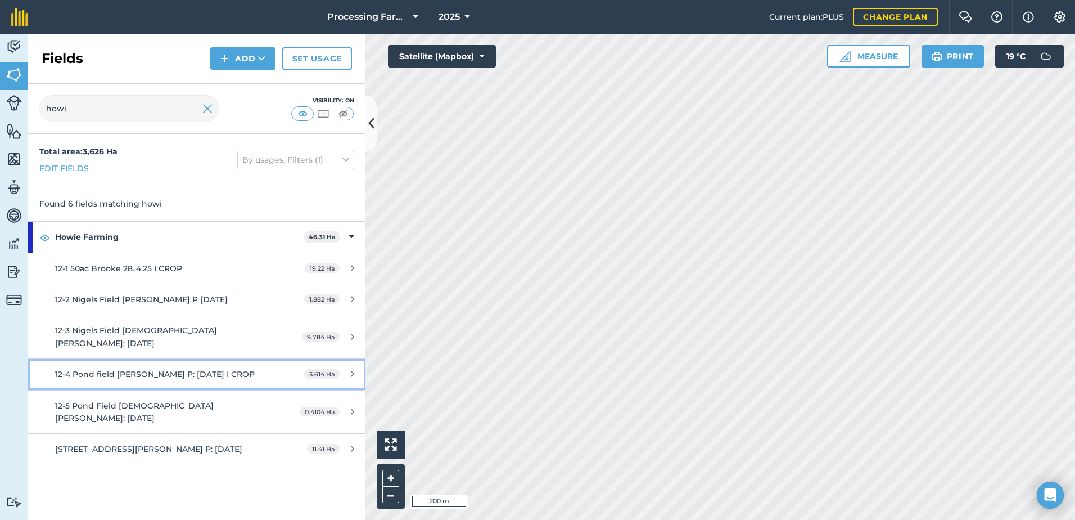
click at [147, 368] on div "12-4 Pond field [PERSON_NAME] P: [DATE] I CROP" at bounding box center [160, 374] width 211 height 12
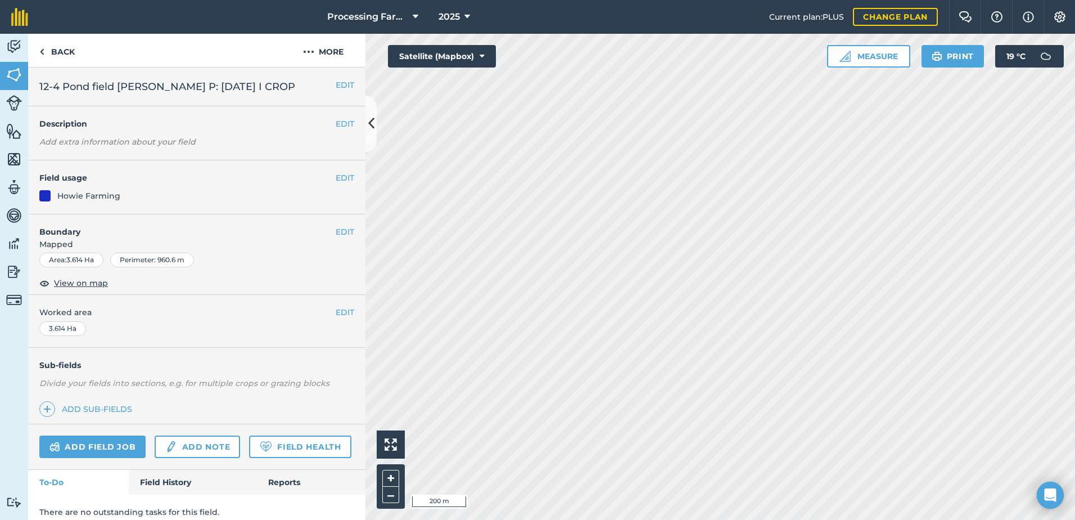
scroll to position [41, 0]
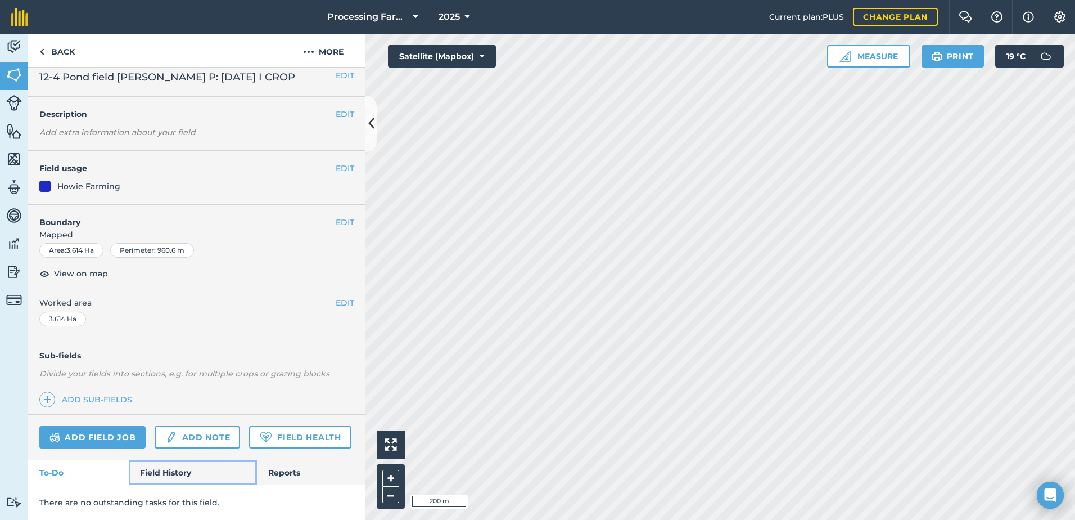
click at [177, 475] on link "Field History" at bounding box center [193, 472] width 128 height 25
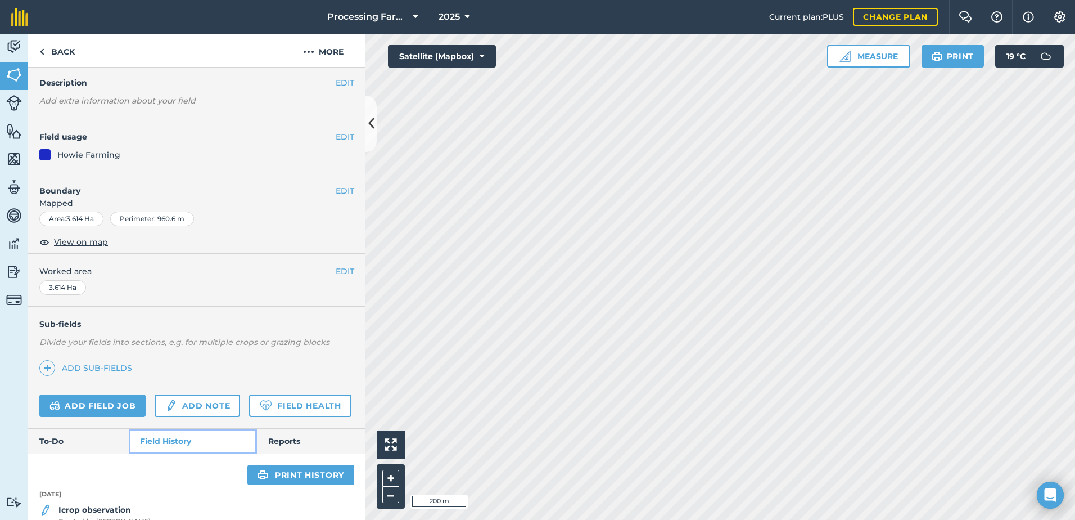
scroll to position [210, 0]
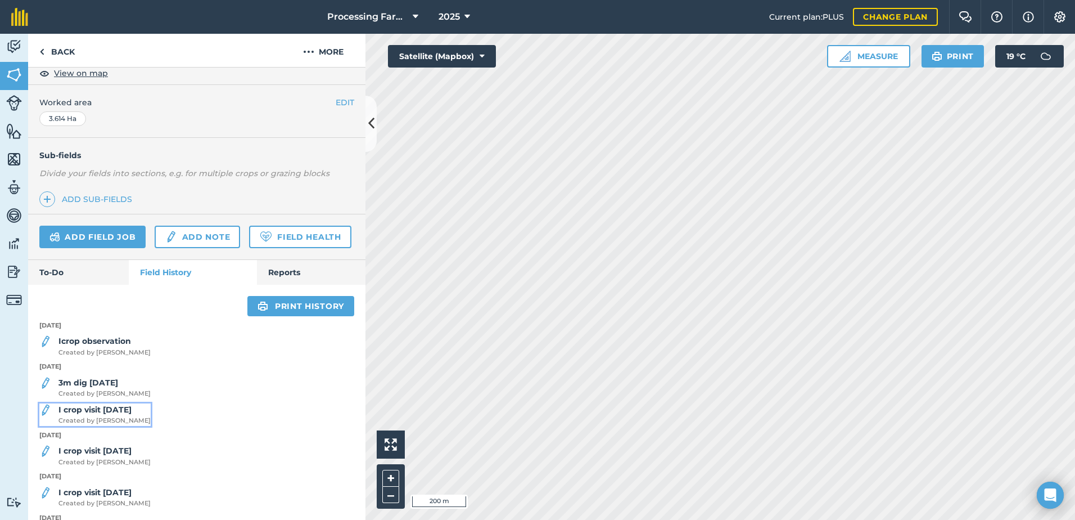
click at [134, 426] on div "I crop visit 04/08/25 Created by Olga J" at bounding box center [104, 414] width 92 height 22
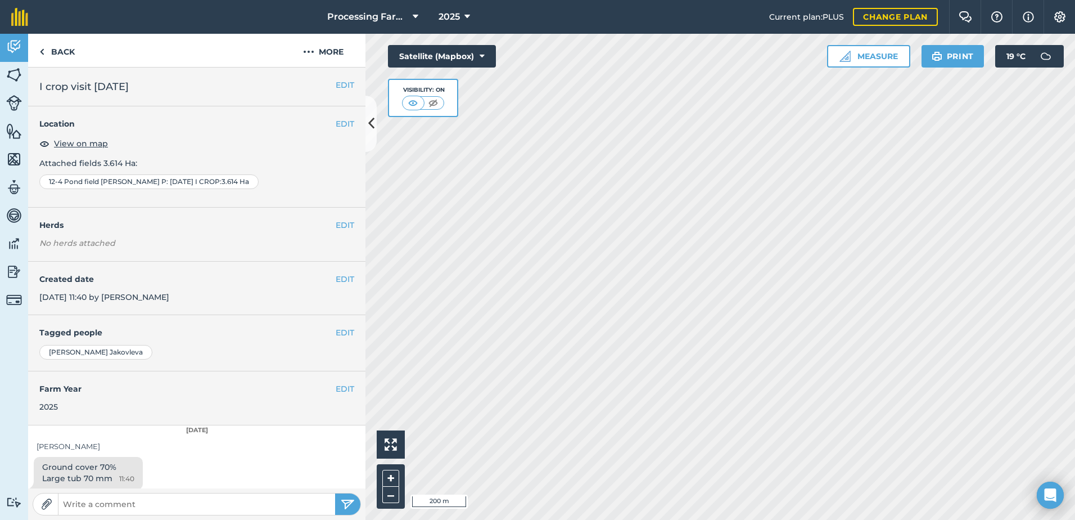
scroll to position [6, 0]
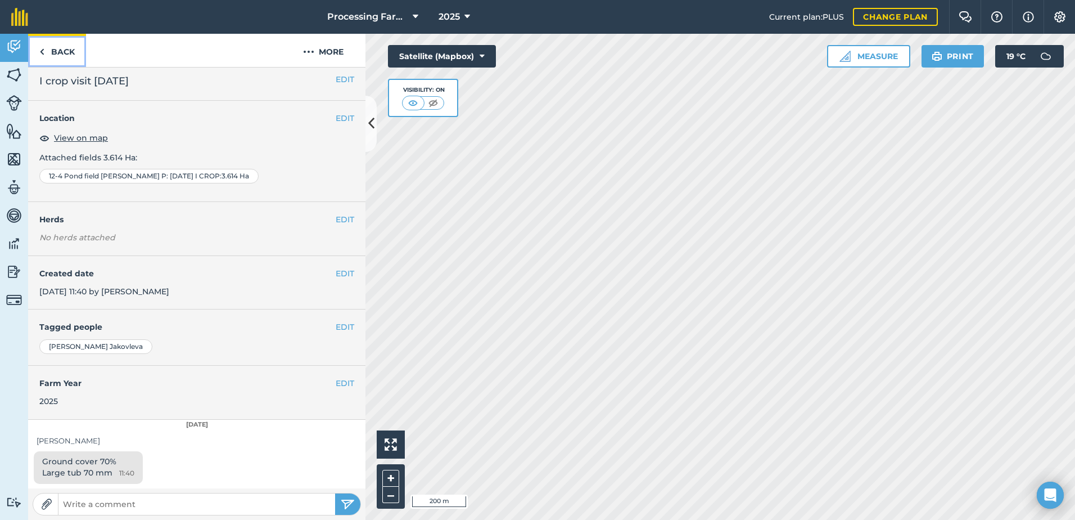
click at [56, 53] on link "Back" at bounding box center [57, 50] width 58 height 33
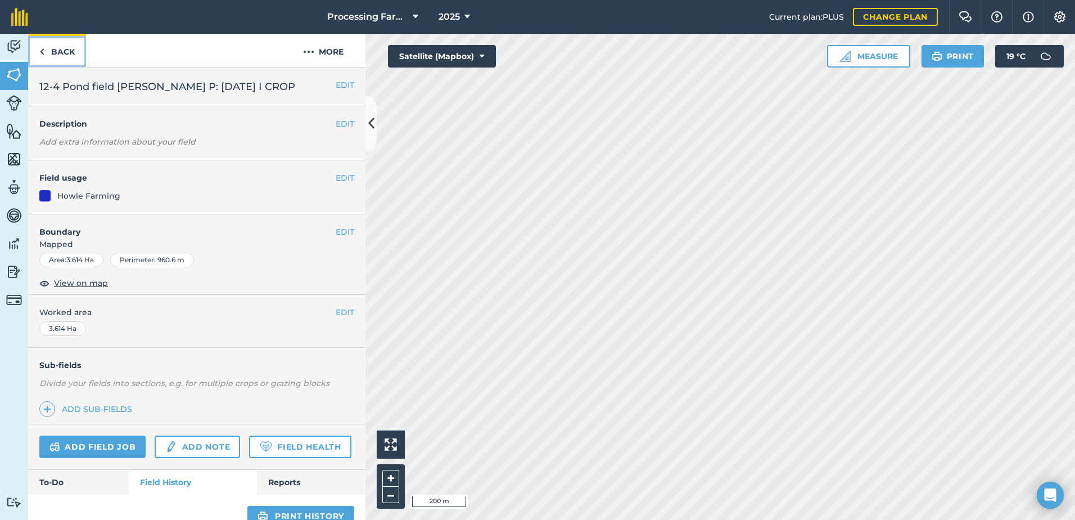
click at [57, 53] on link "Back" at bounding box center [57, 50] width 58 height 33
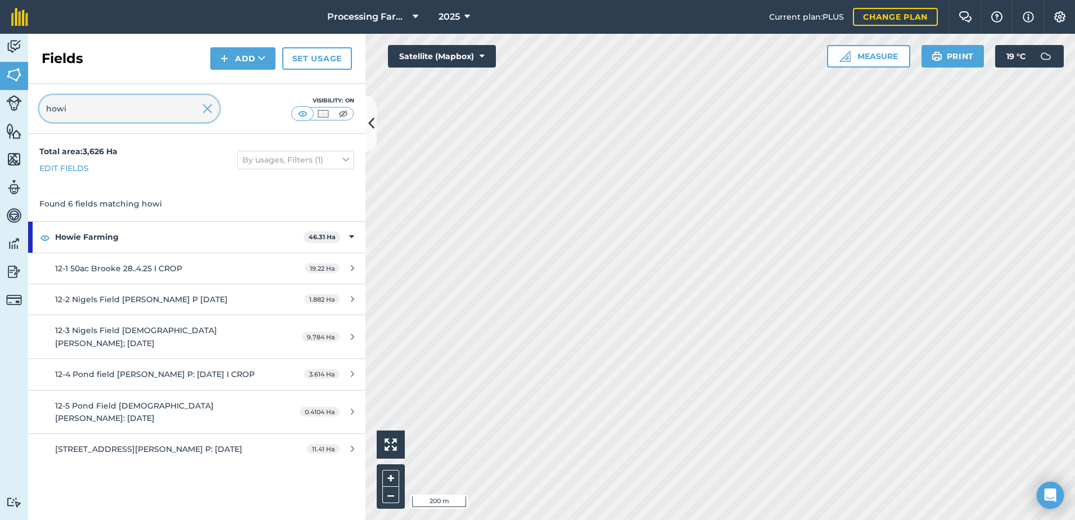
drag, startPoint x: 85, startPoint y: 104, endPoint x: 5, endPoint y: 113, distance: 80.4
click at [5, 112] on div "Activity Fields Livestock Features Maps Team Vehicles Data Reporting Billing Tu…" at bounding box center [537, 277] width 1075 height 486
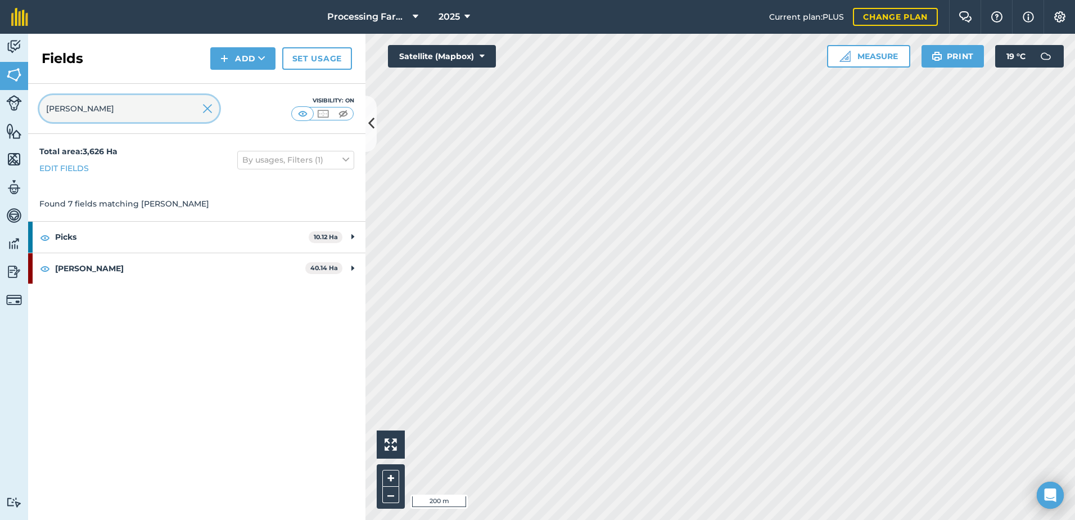
type input "thom"
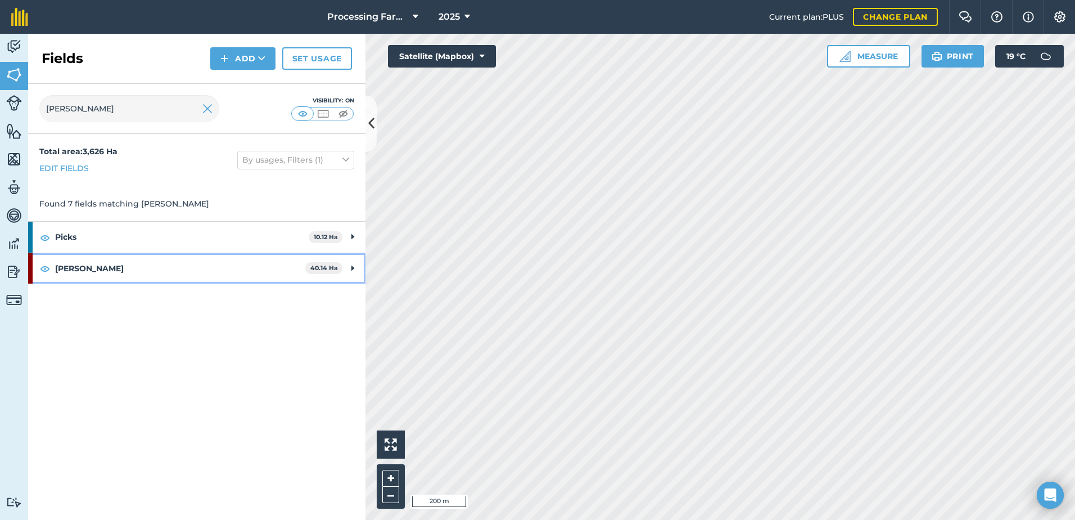
click at [92, 265] on strong "[PERSON_NAME]" at bounding box center [180, 268] width 250 height 30
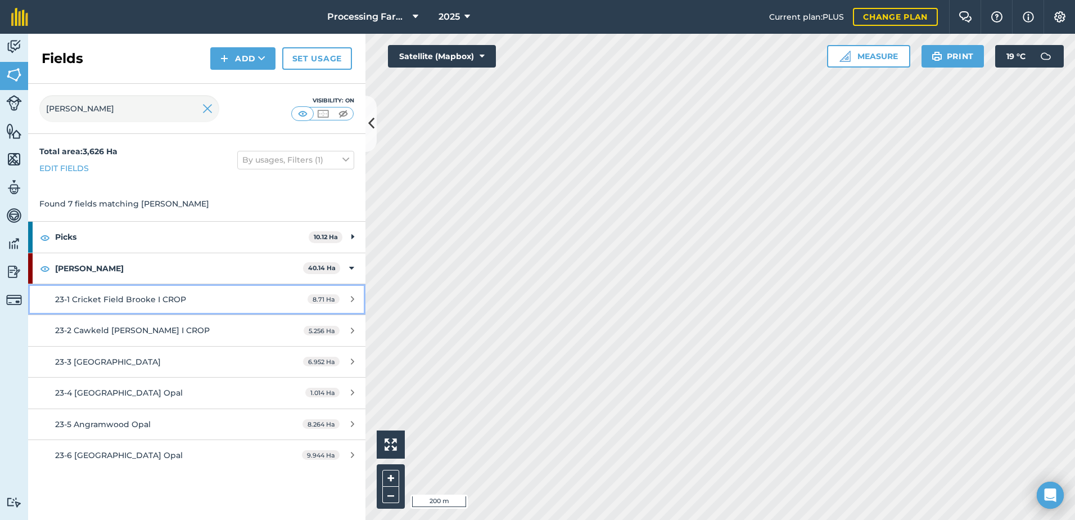
click at [191, 300] on div "23-1 Cricket Field Brooke I CROP" at bounding box center [160, 299] width 211 height 12
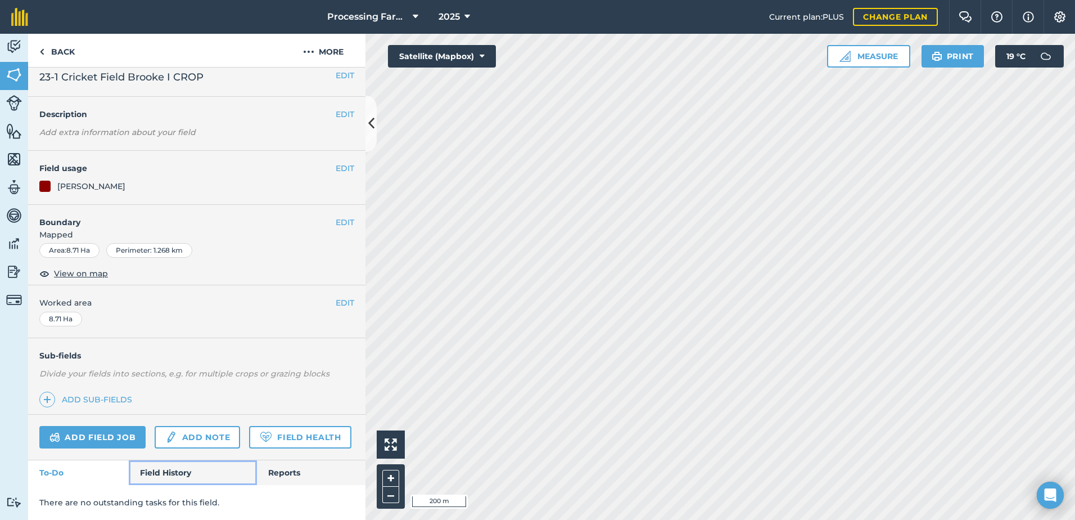
click at [184, 480] on link "Field History" at bounding box center [193, 472] width 128 height 25
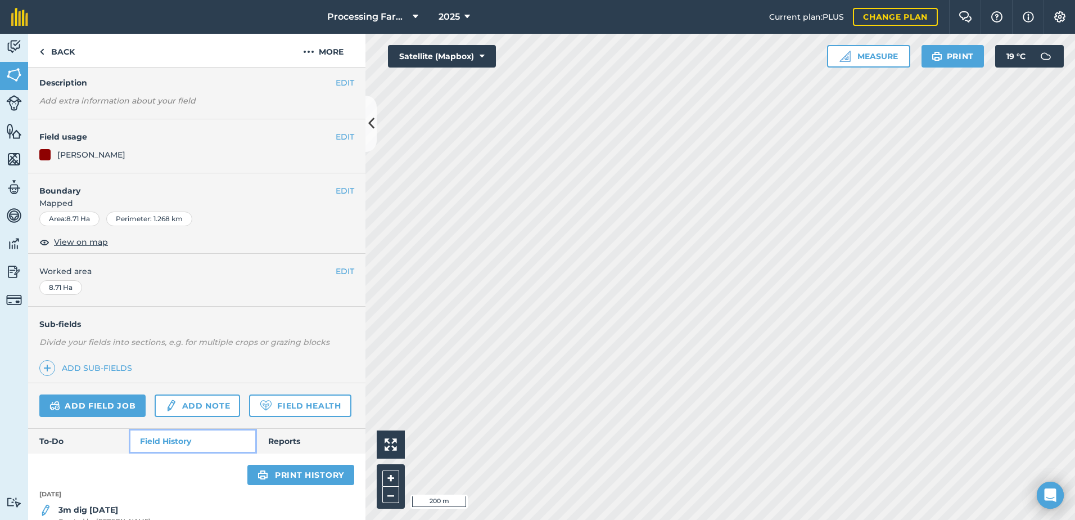
scroll to position [214, 0]
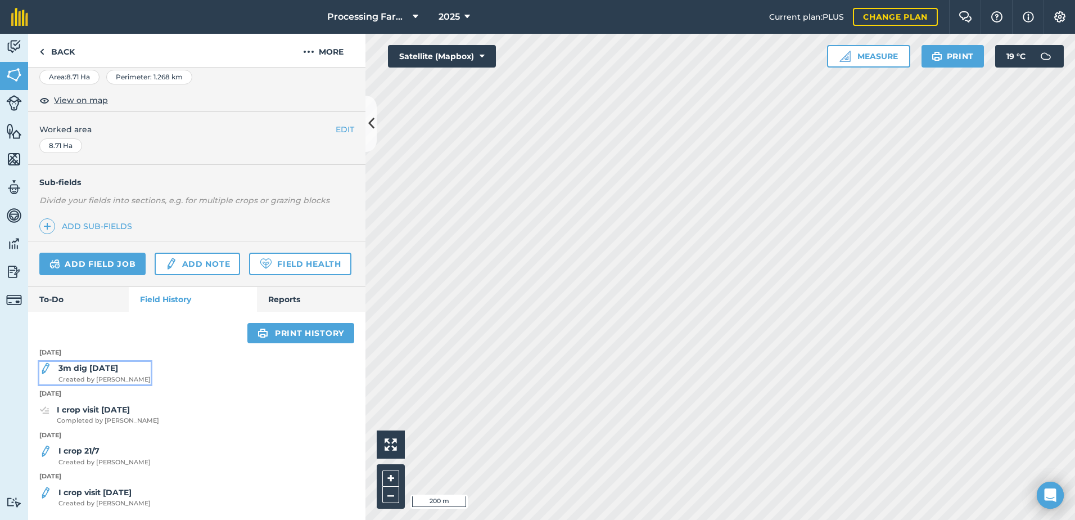
click at [92, 367] on strong "3m dig [DATE]" at bounding box center [88, 368] width 60 height 10
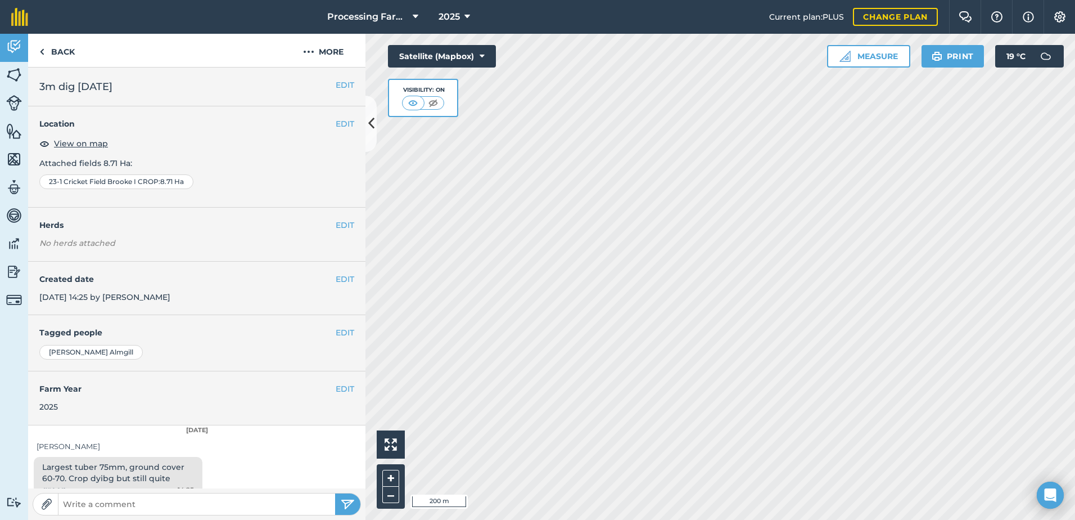
scroll to position [17, 0]
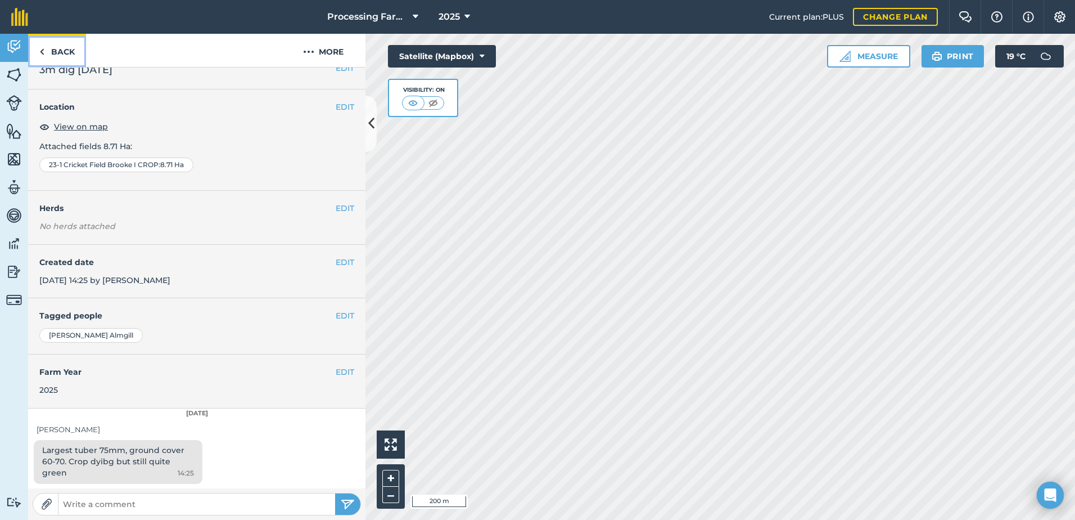
click at [67, 50] on link "Back" at bounding box center [57, 50] width 58 height 33
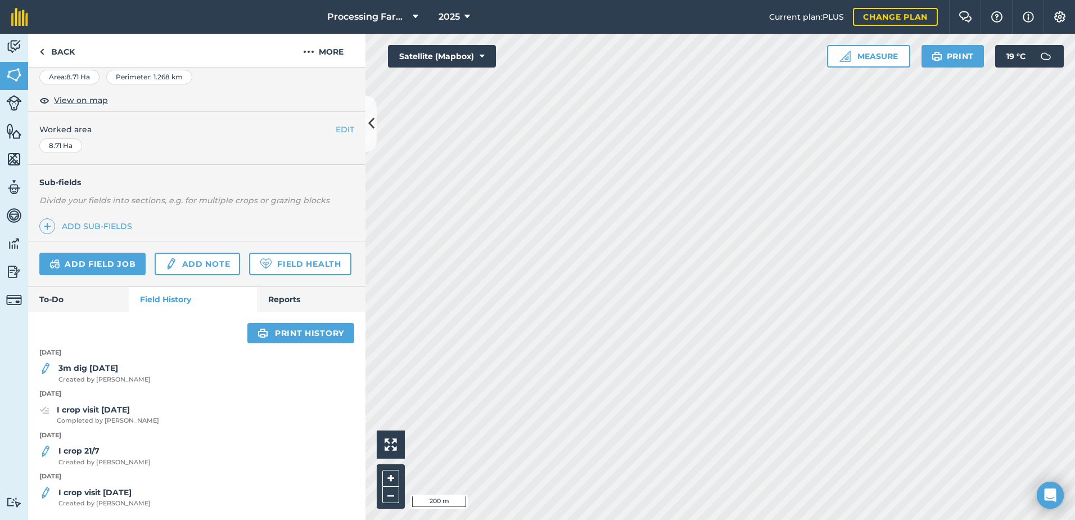
scroll to position [214, 0]
click at [86, 410] on strong "I crop visit [DATE]" at bounding box center [93, 409] width 73 height 10
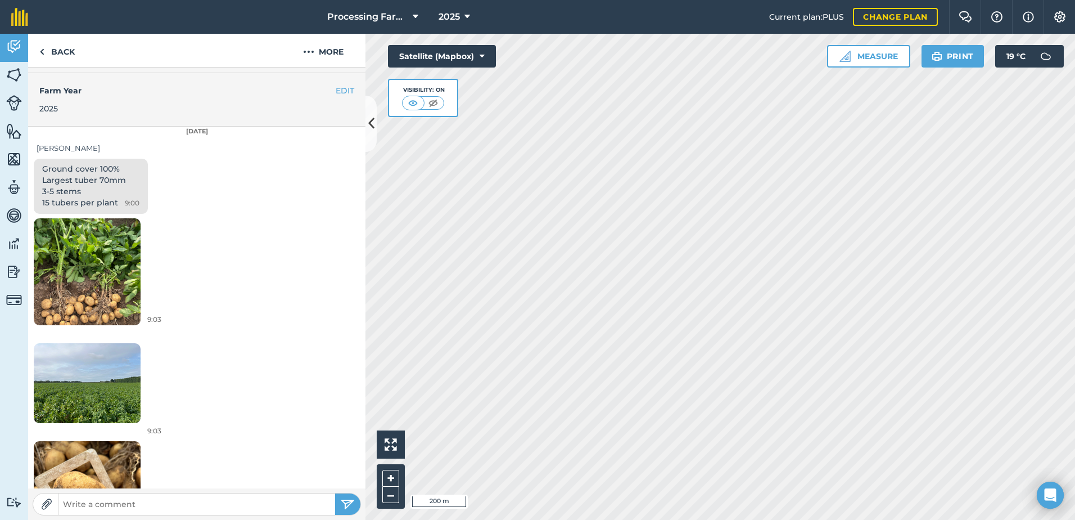
scroll to position [337, 0]
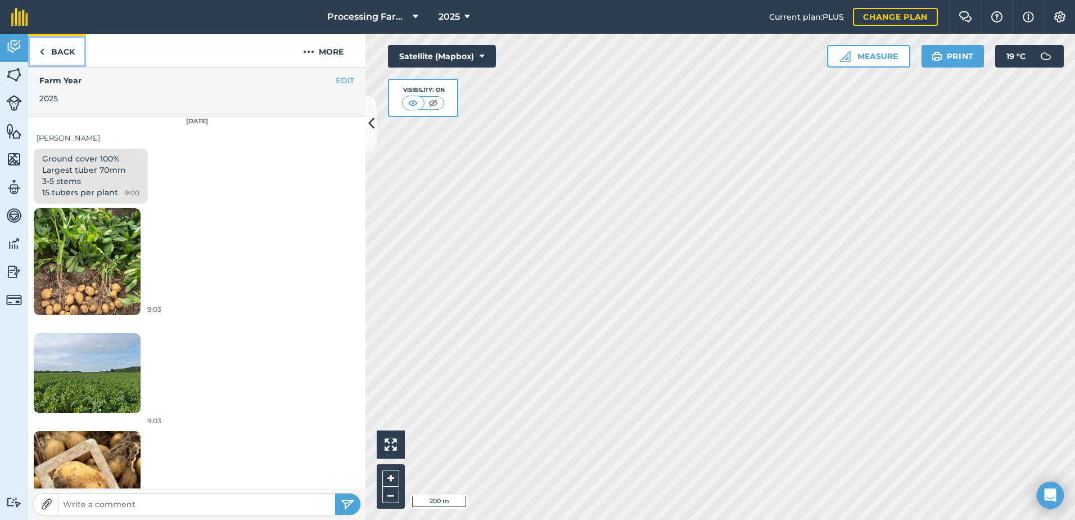
click at [61, 55] on link "Back" at bounding box center [57, 50] width 58 height 33
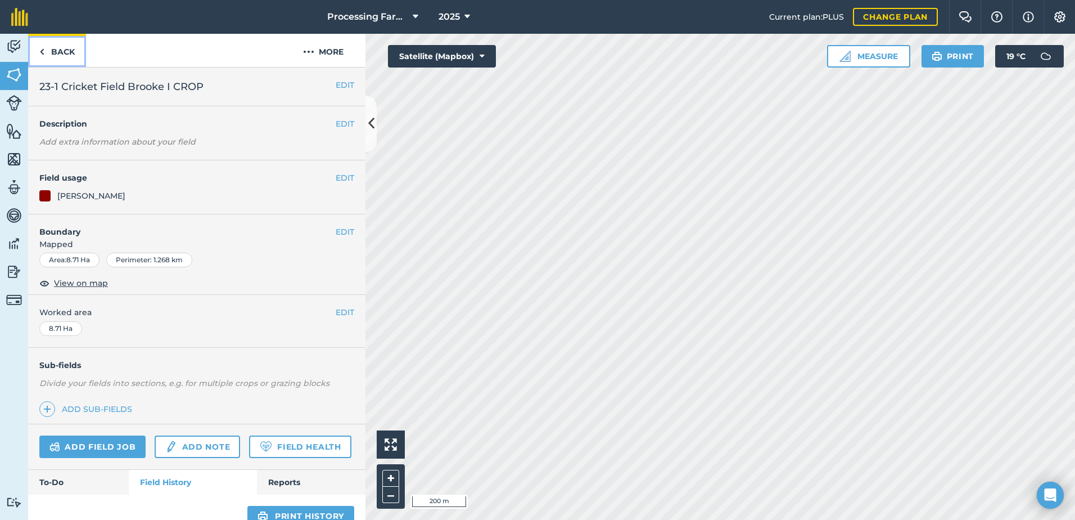
click at [61, 55] on link "Back" at bounding box center [57, 50] width 58 height 33
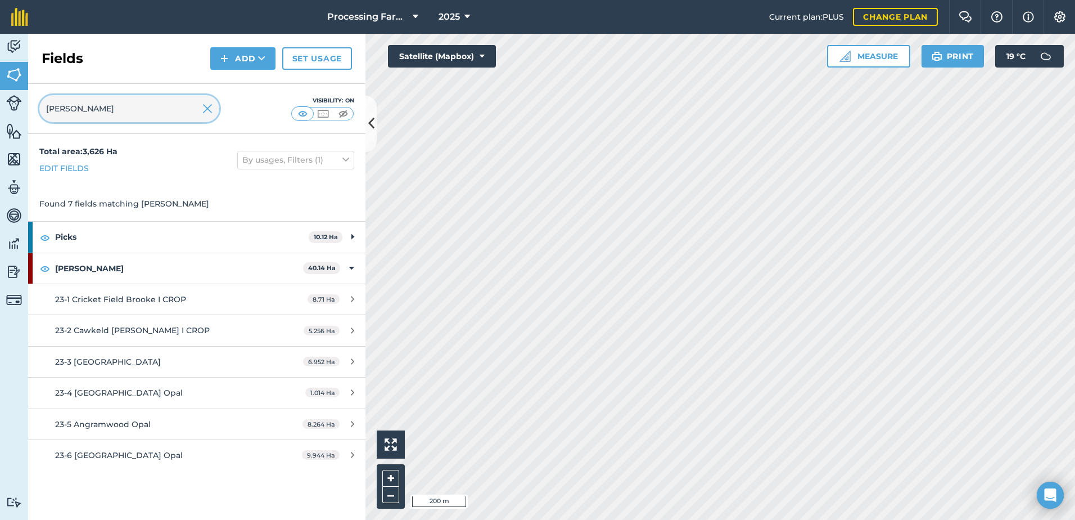
drag, startPoint x: 77, startPoint y: 106, endPoint x: -43, endPoint y: 100, distance: 120.5
click at [0, 100] on html "Processing Farms 2025 Current plan : PLUS Change plan Farm Chat Help Info Setti…" at bounding box center [537, 260] width 1075 height 520
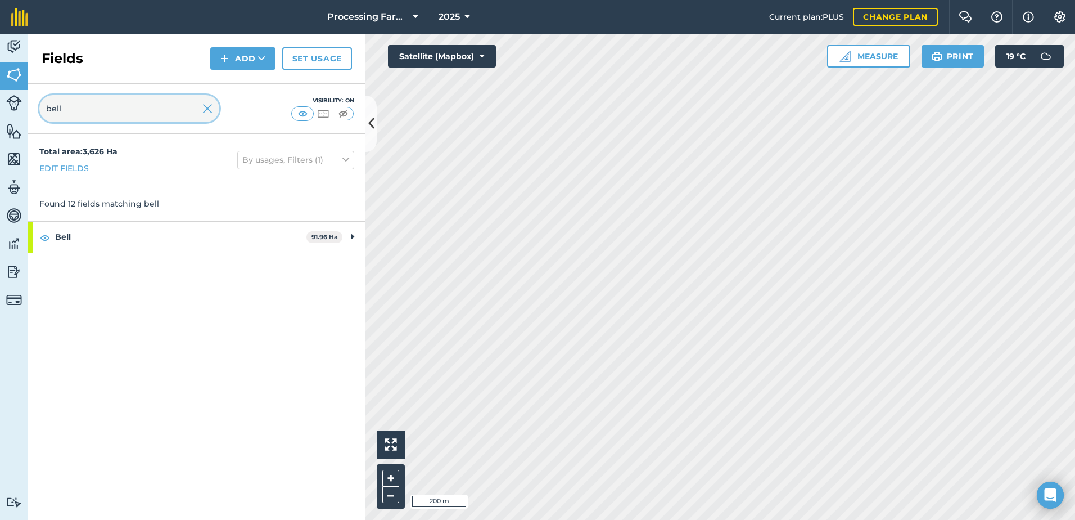
type input "bell"
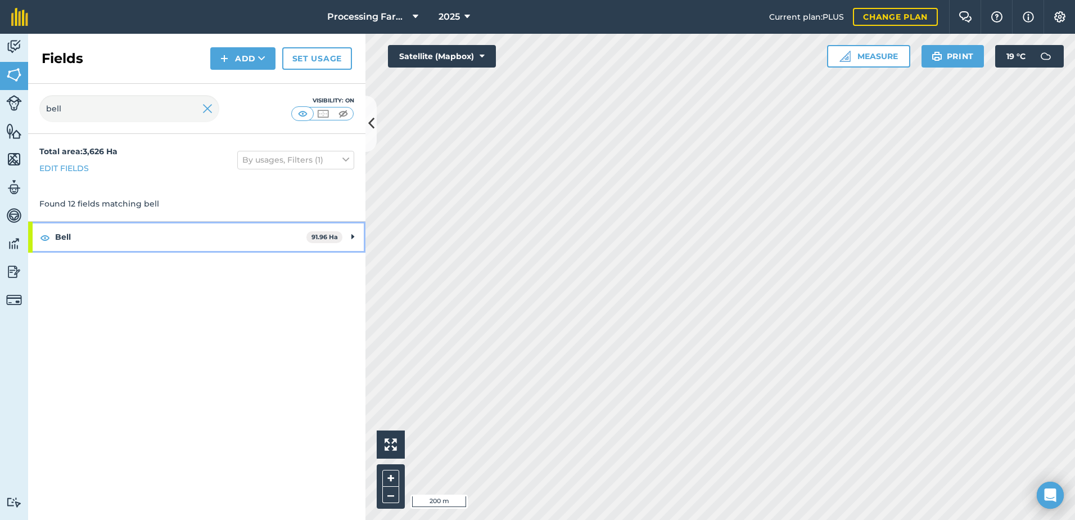
click at [71, 240] on strong "Bell" at bounding box center [180, 237] width 251 height 30
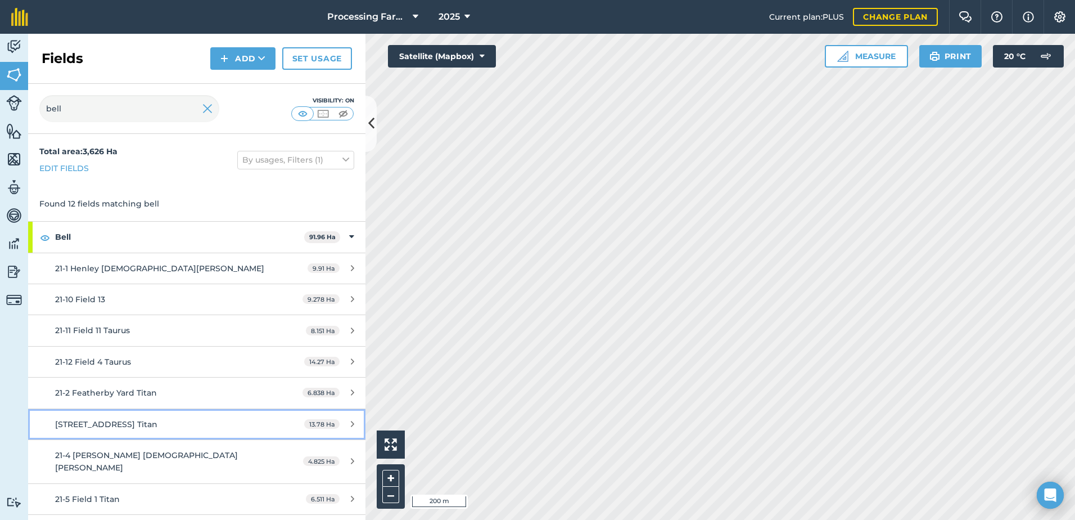
click at [150, 430] on div "[STREET_ADDRESS] Titan" at bounding box center [160, 424] width 211 height 12
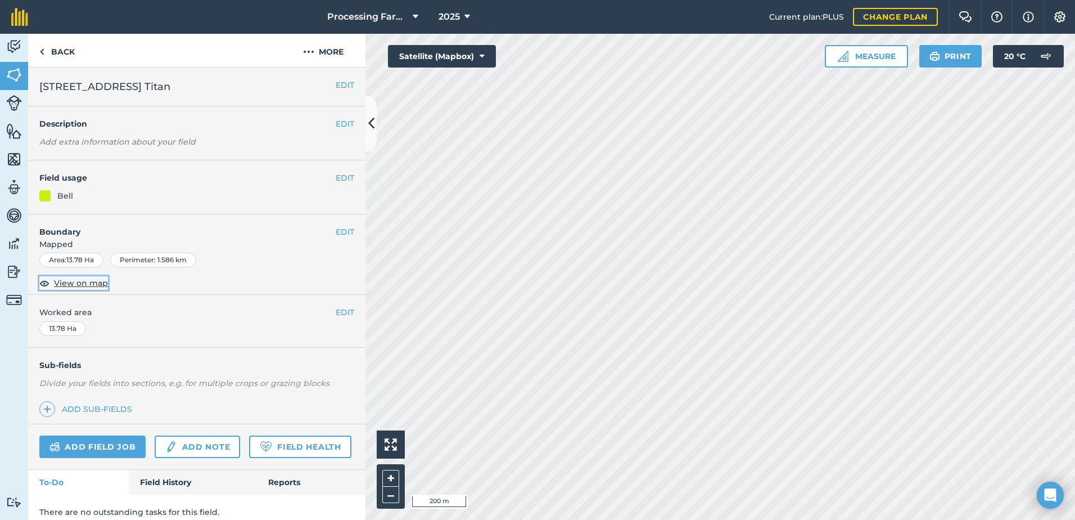
click at [85, 286] on span "View on map" at bounding box center [81, 283] width 54 height 12
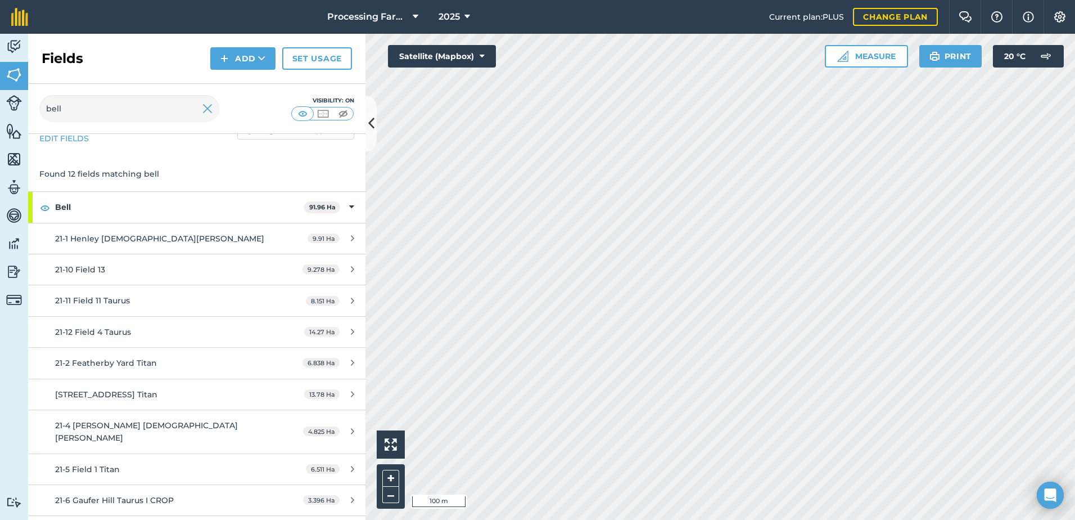
scroll to position [56, 0]
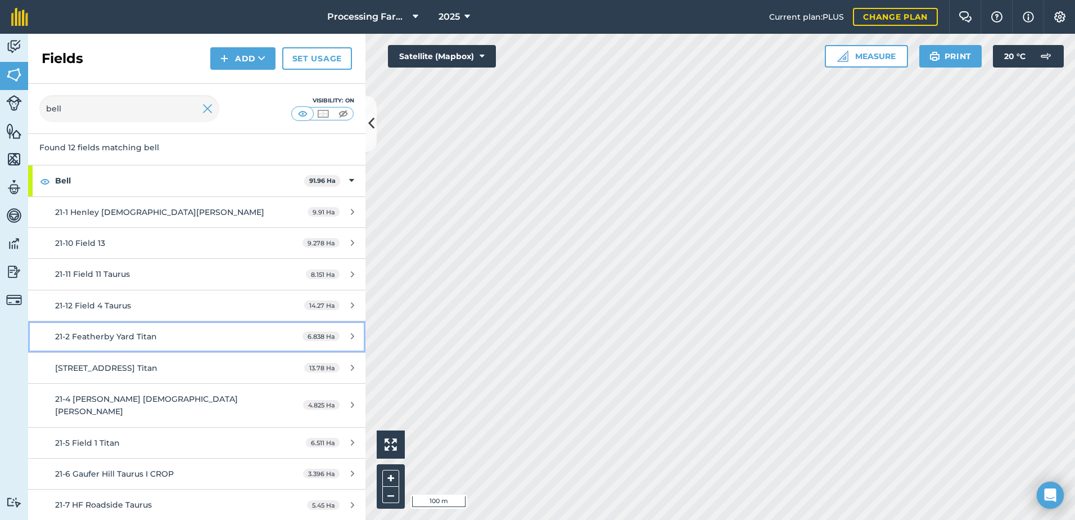
click at [134, 336] on span "21-2 Featherby Yard Titan" at bounding box center [106, 336] width 102 height 10
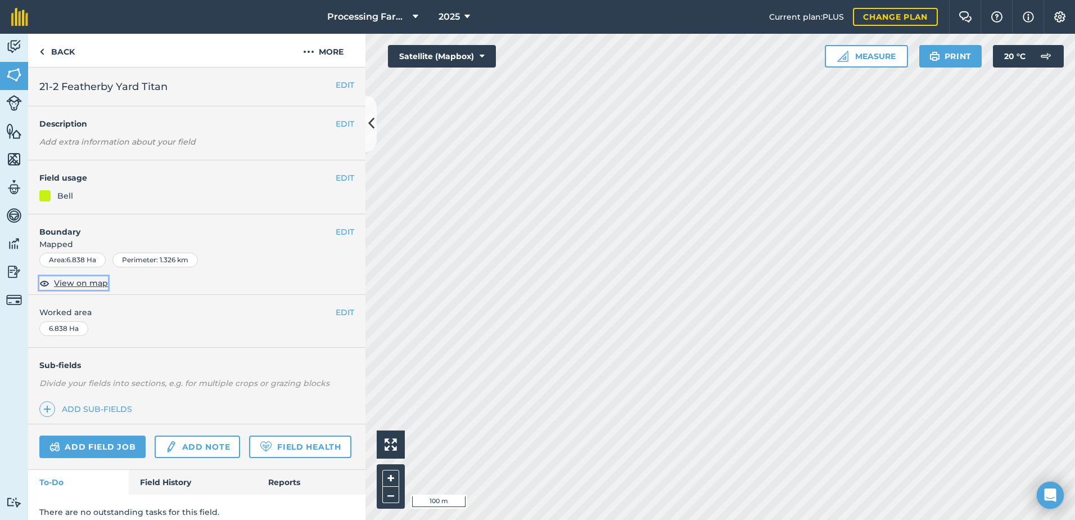
click at [93, 286] on span "View on map" at bounding box center [81, 283] width 54 height 12
